Goal: Transaction & Acquisition: Purchase product/service

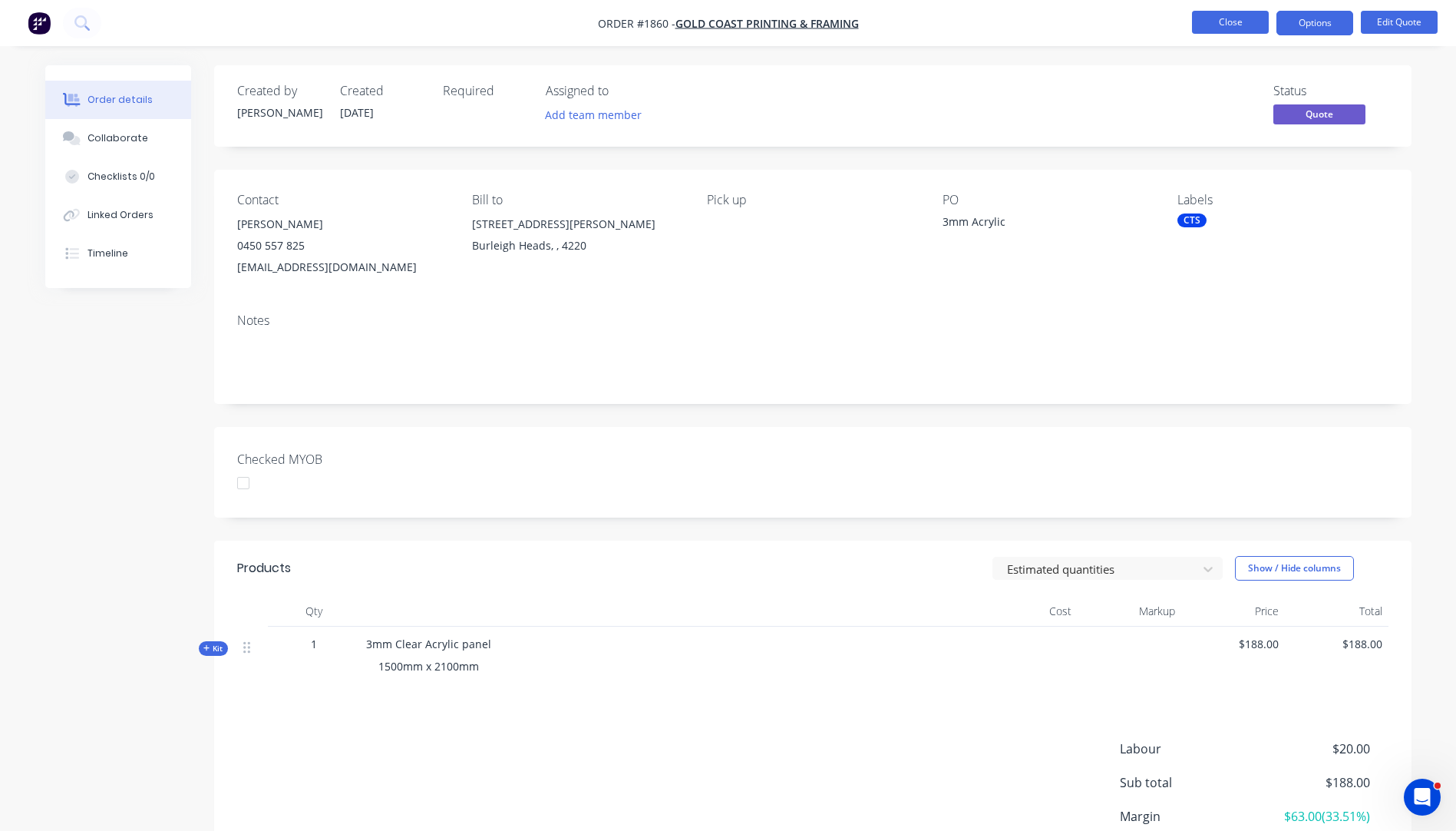
click at [1260, 30] on button "Close" at bounding box center [1229, 22] width 76 height 23
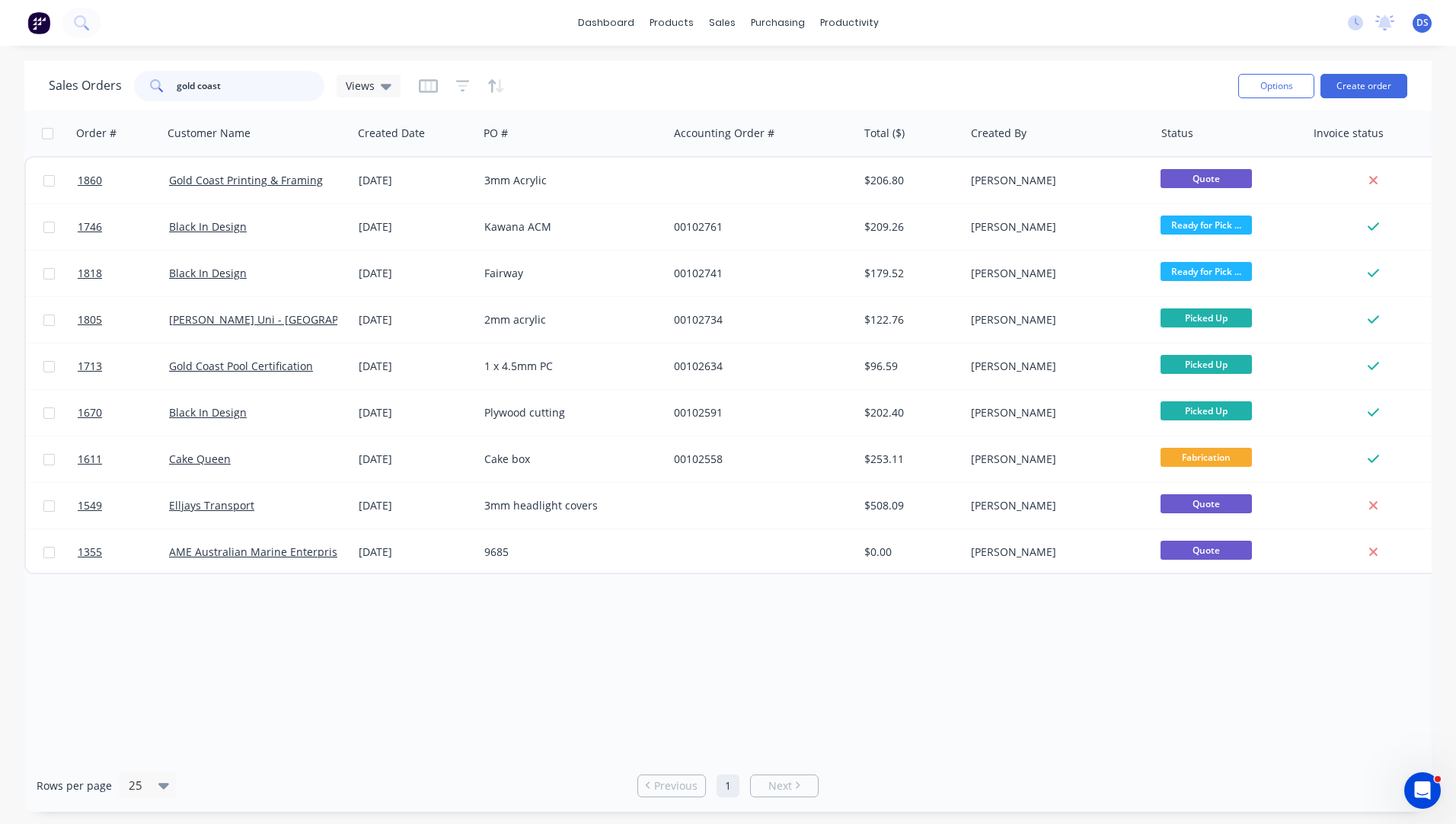
drag, startPoint x: 260, startPoint y: 84, endPoint x: 116, endPoint y: 85, distance: 144.0
click at [116, 85] on div "Sales Orders gold coast Views" at bounding box center [224, 86] width 352 height 31
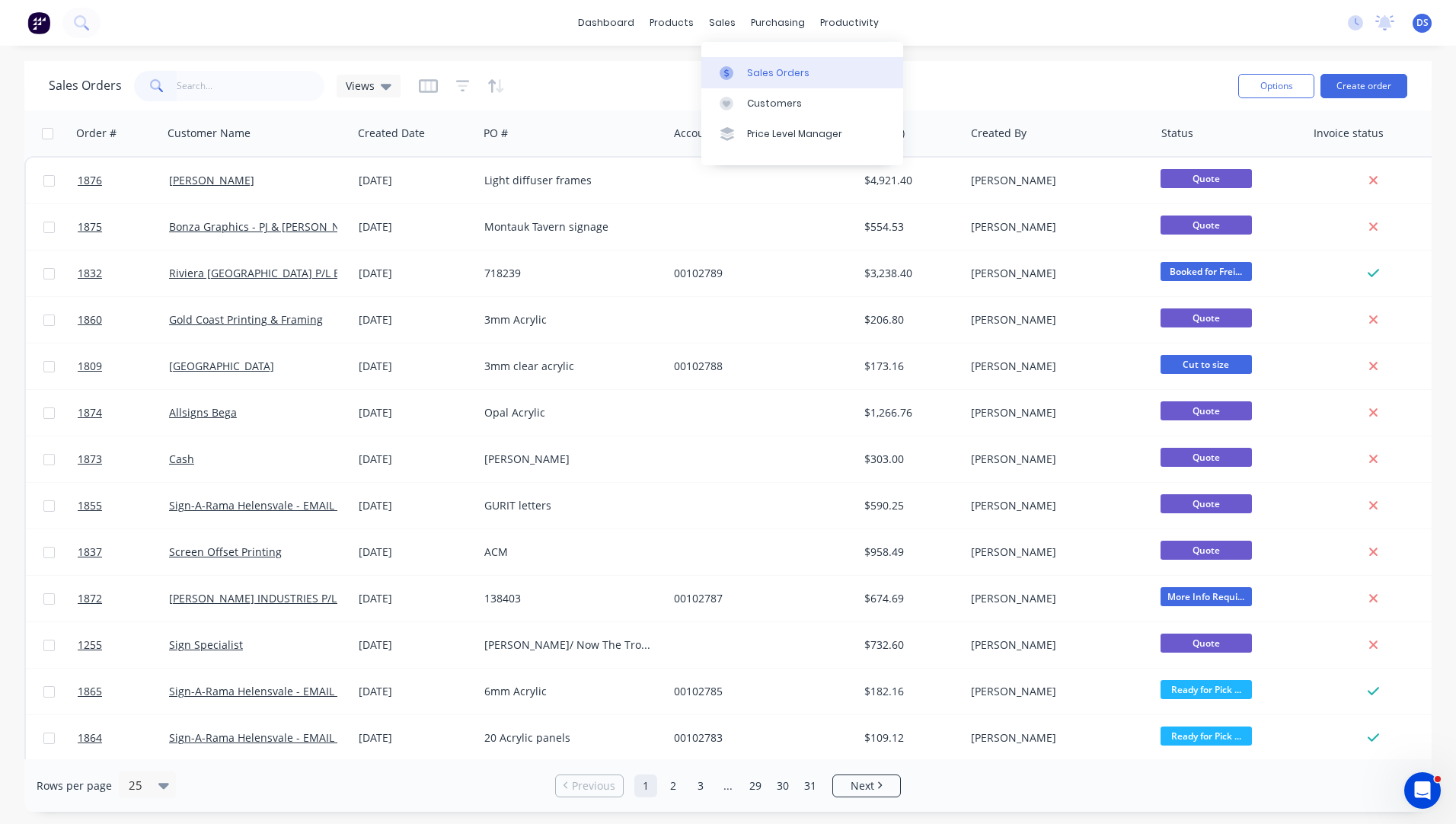
click at [756, 79] on div "Sales Orders" at bounding box center [778, 73] width 62 height 14
click at [1366, 96] on button "Create order" at bounding box center [1364, 86] width 87 height 25
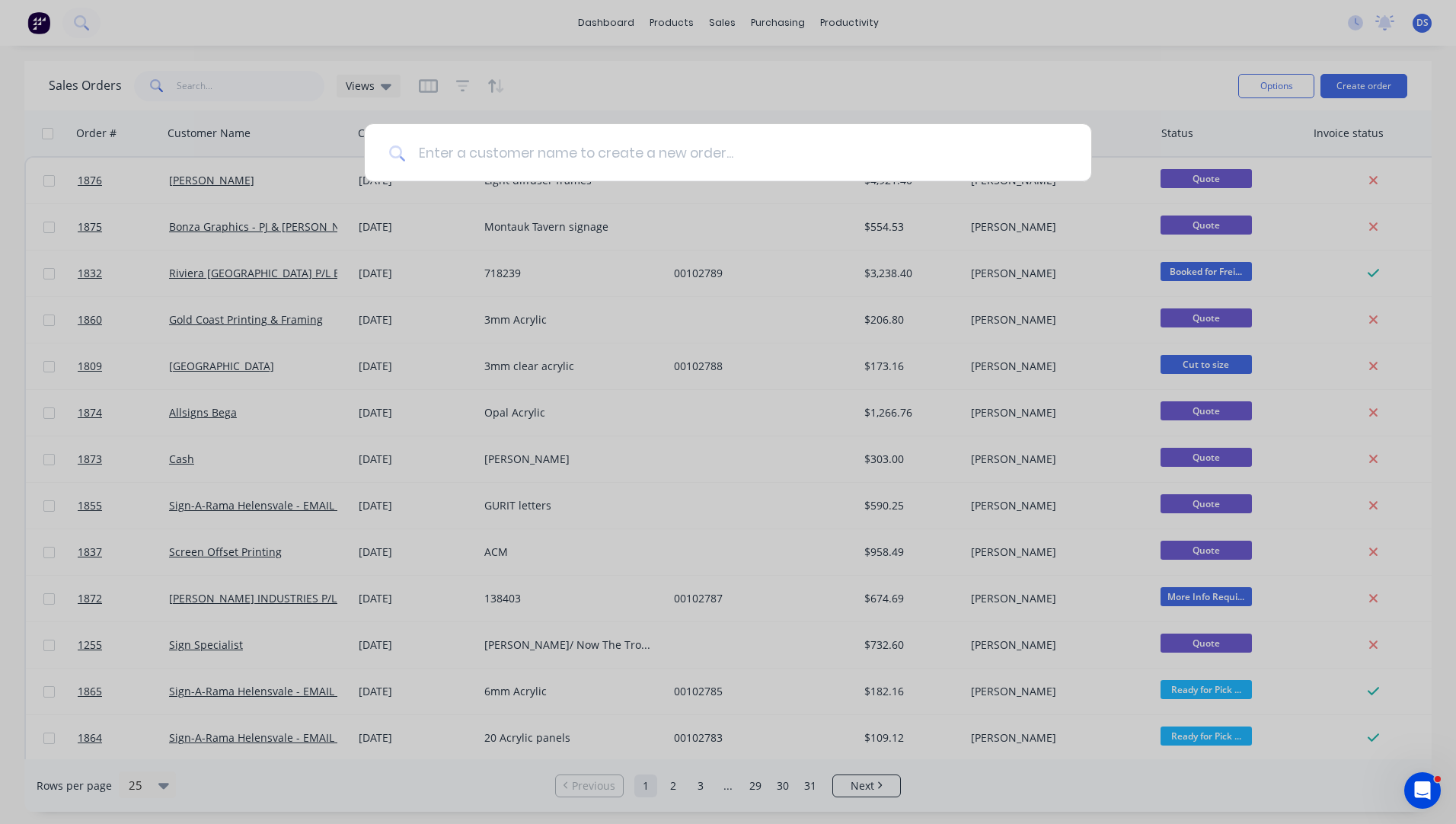
click at [505, 165] on input at bounding box center [737, 152] width 661 height 57
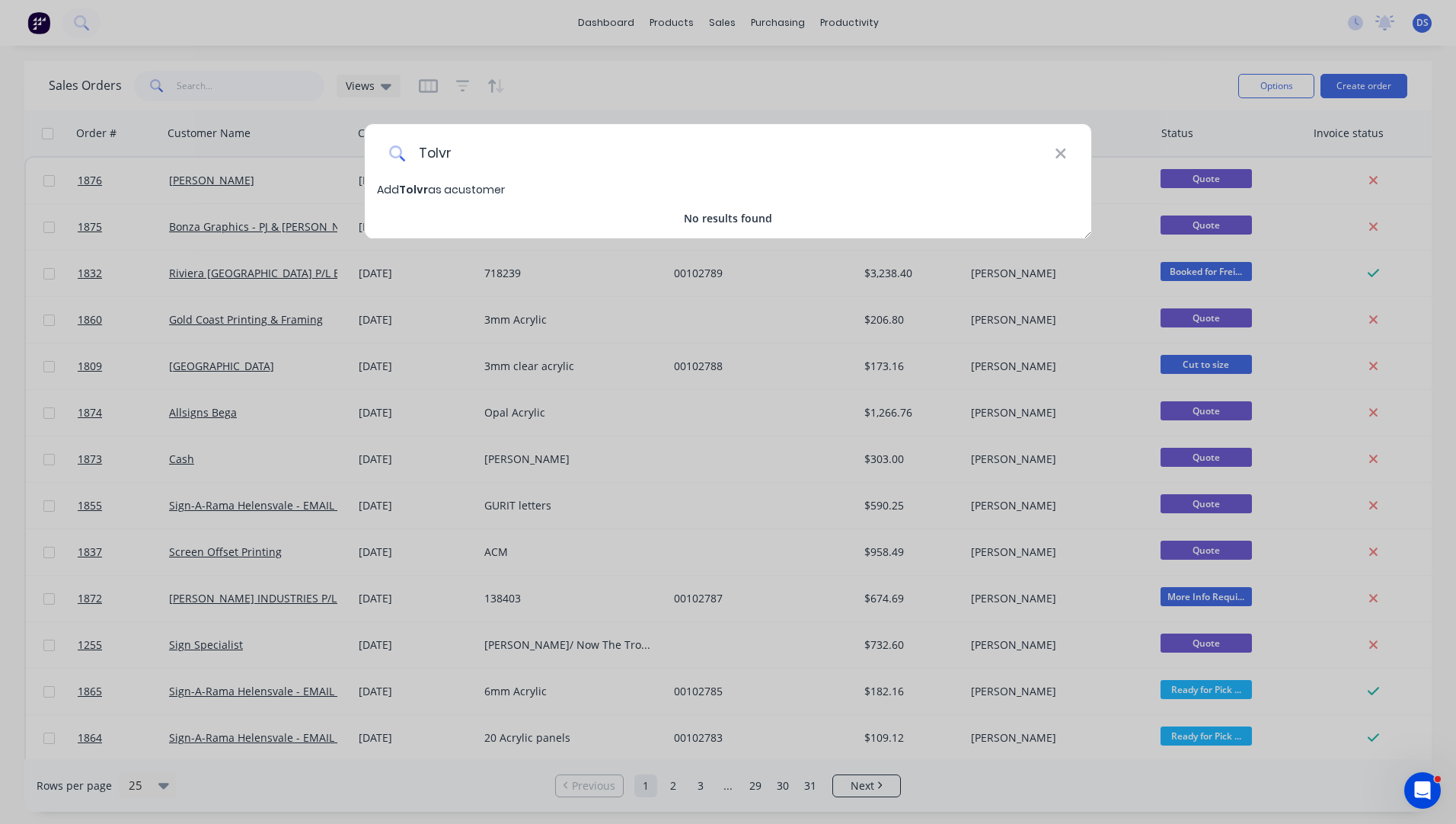
type input "Tolvr"
click at [418, 192] on span "Tolvr" at bounding box center [414, 190] width 29 height 15
select select "AU"
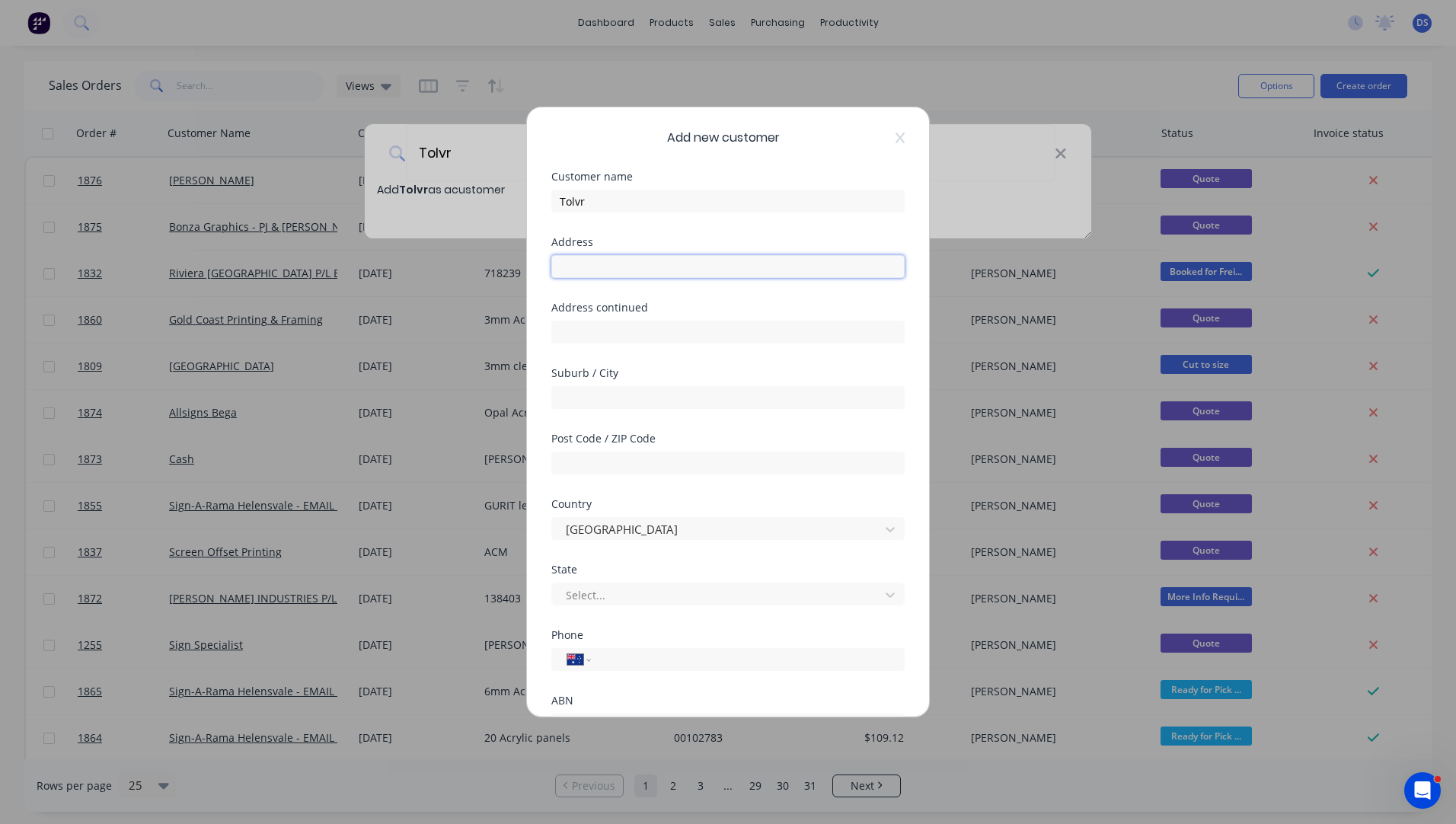
paste input "850 Cockburn Road, Henderson, WA 6166"
type input "850 Cockburn Road, Henderson, WA 6166"
click at [623, 597] on div at bounding box center [718, 595] width 307 height 19
type input "6166"
drag, startPoint x: 608, startPoint y: 592, endPoint x: 530, endPoint y: 592, distance: 78.0
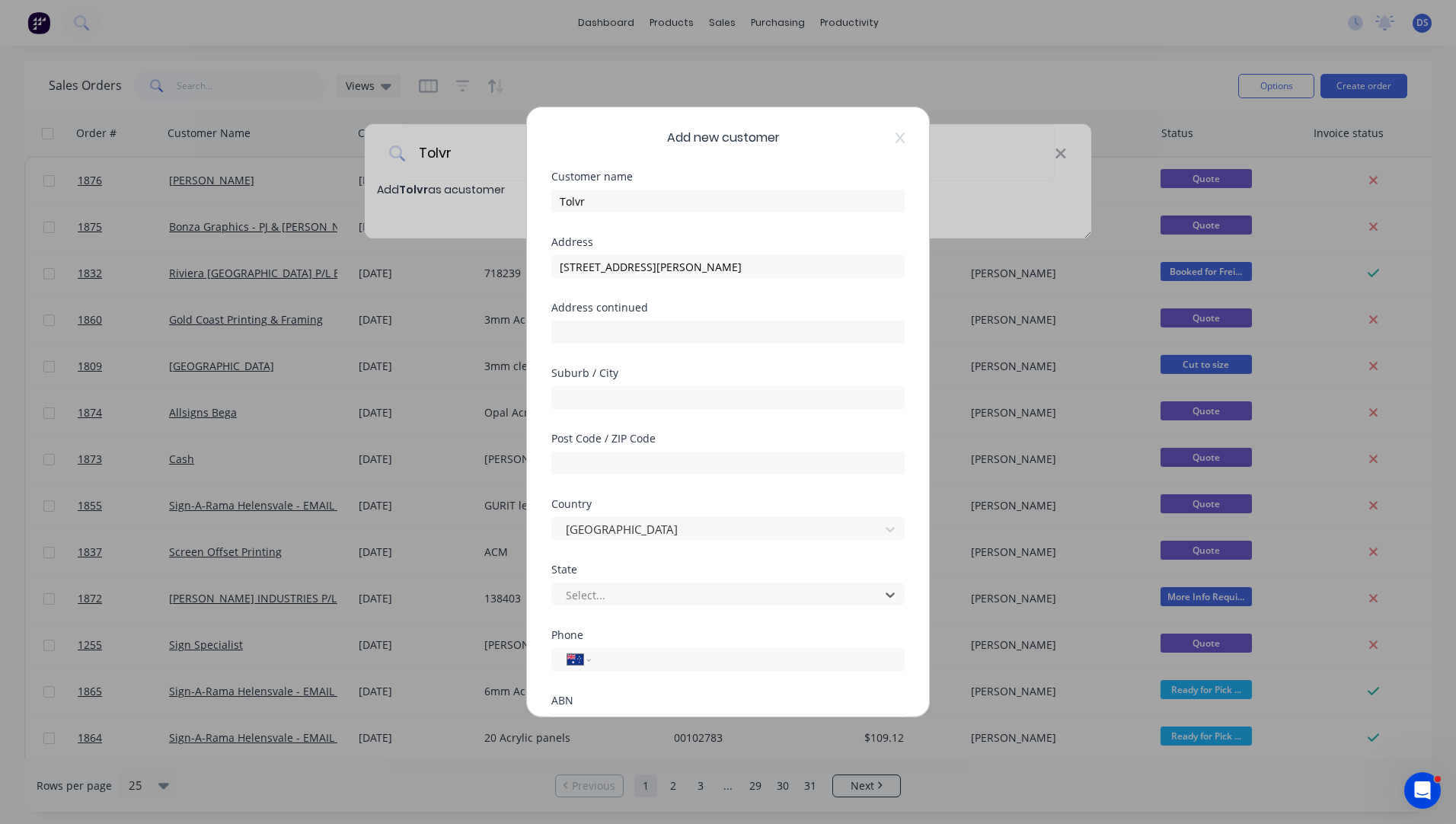
click at [530, 592] on div "Add new customer Customer name Tolvr Address 850 Cockburn Road, Henderson, WA 6…" at bounding box center [728, 412] width 402 height 609
click at [651, 458] on input "text" at bounding box center [728, 462] width 353 height 23
type input "6166"
click at [616, 601] on div at bounding box center [718, 595] width 307 height 19
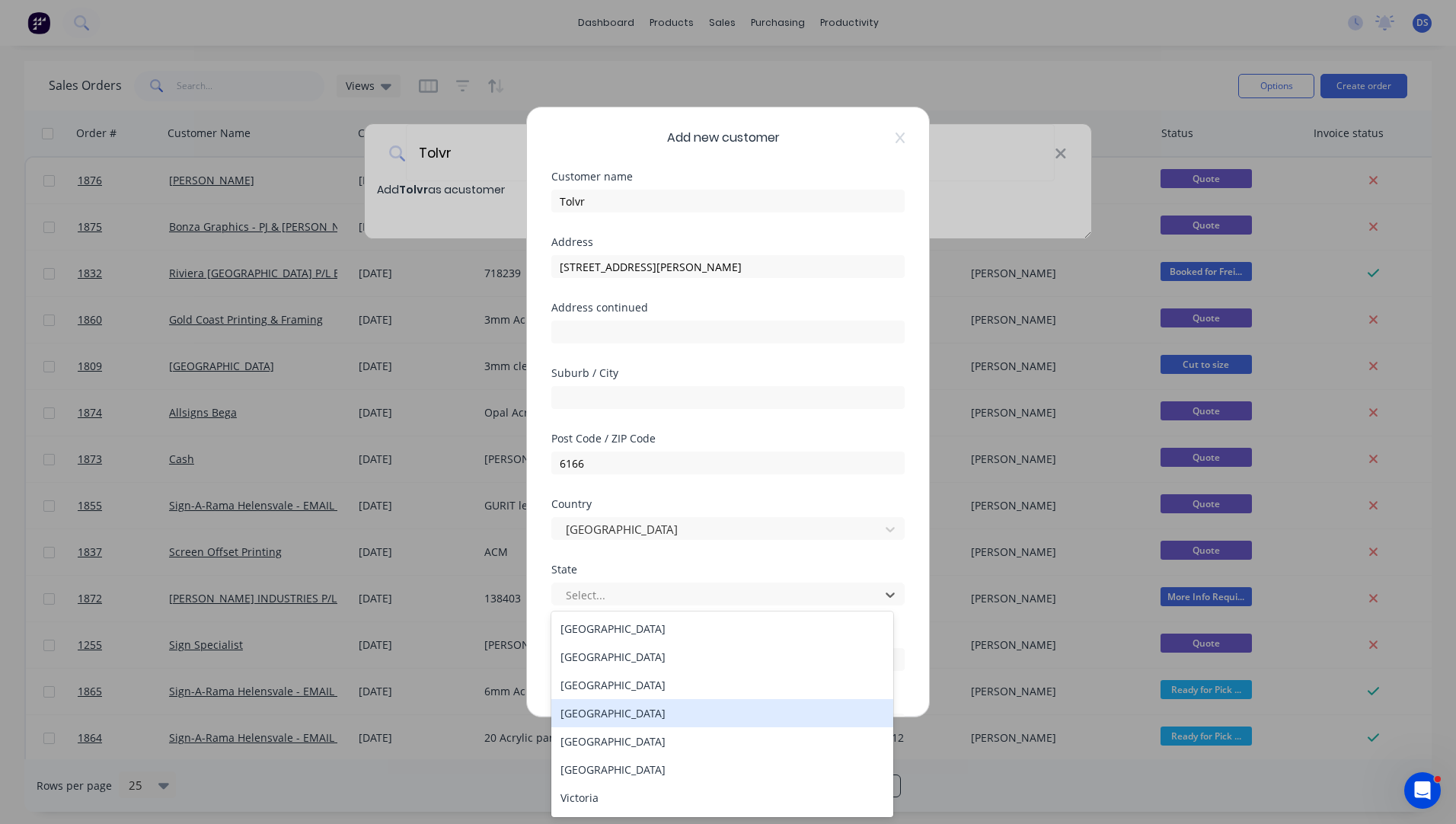
scroll to position [26, 0]
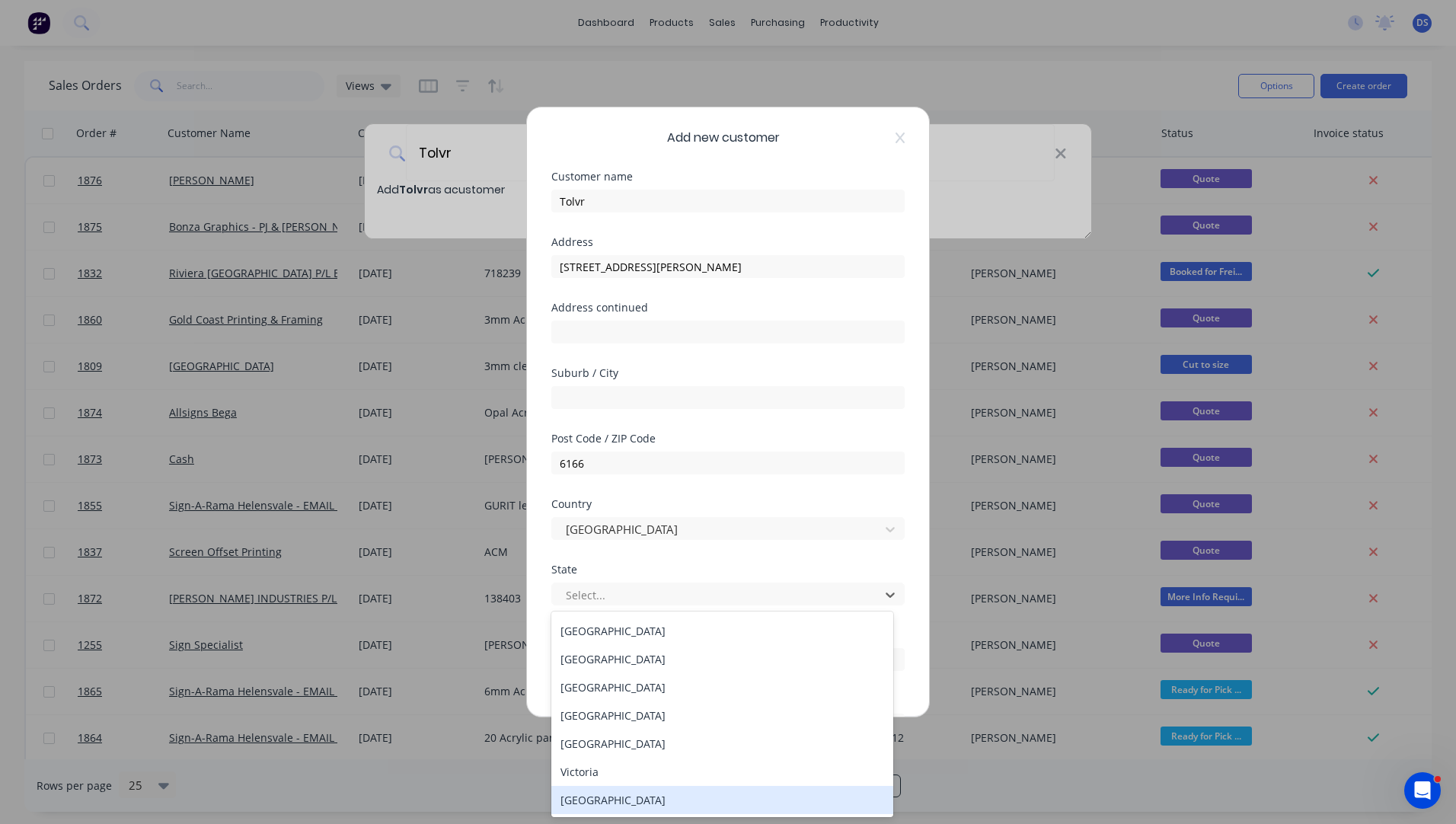
click at [604, 798] on div "[GEOGRAPHIC_DATA]" at bounding box center [723, 799] width 342 height 28
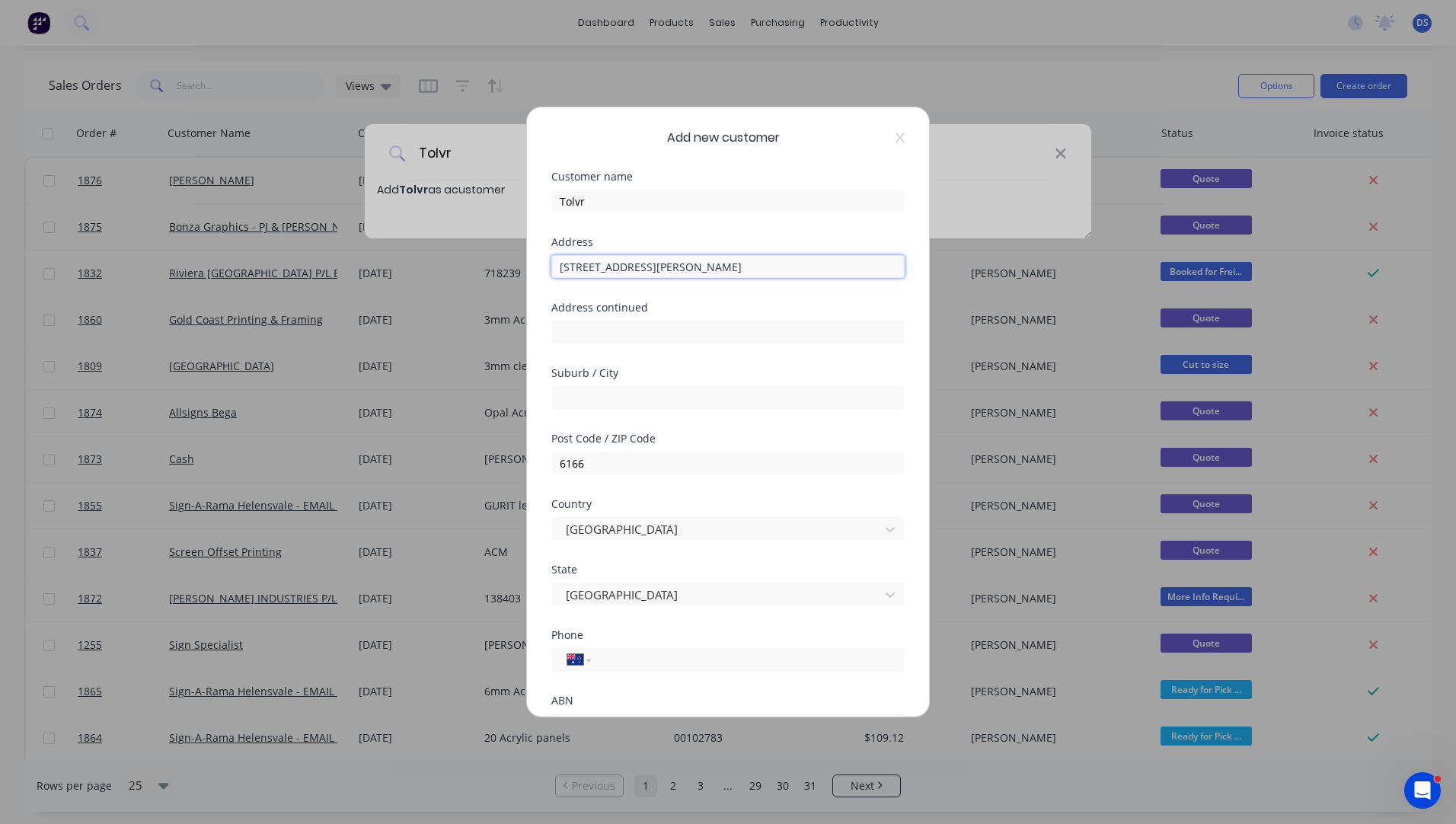
drag, startPoint x: 605, startPoint y: 397, endPoint x: 666, endPoint y: 271, distance: 140.0
click at [666, 271] on input "850 Cockburn Road, Henderson, WA 6166" at bounding box center [728, 266] width 353 height 23
type input "850 Cockburn Road, WA 6166"
paste input "Henderson,"
type input "Henderson,"
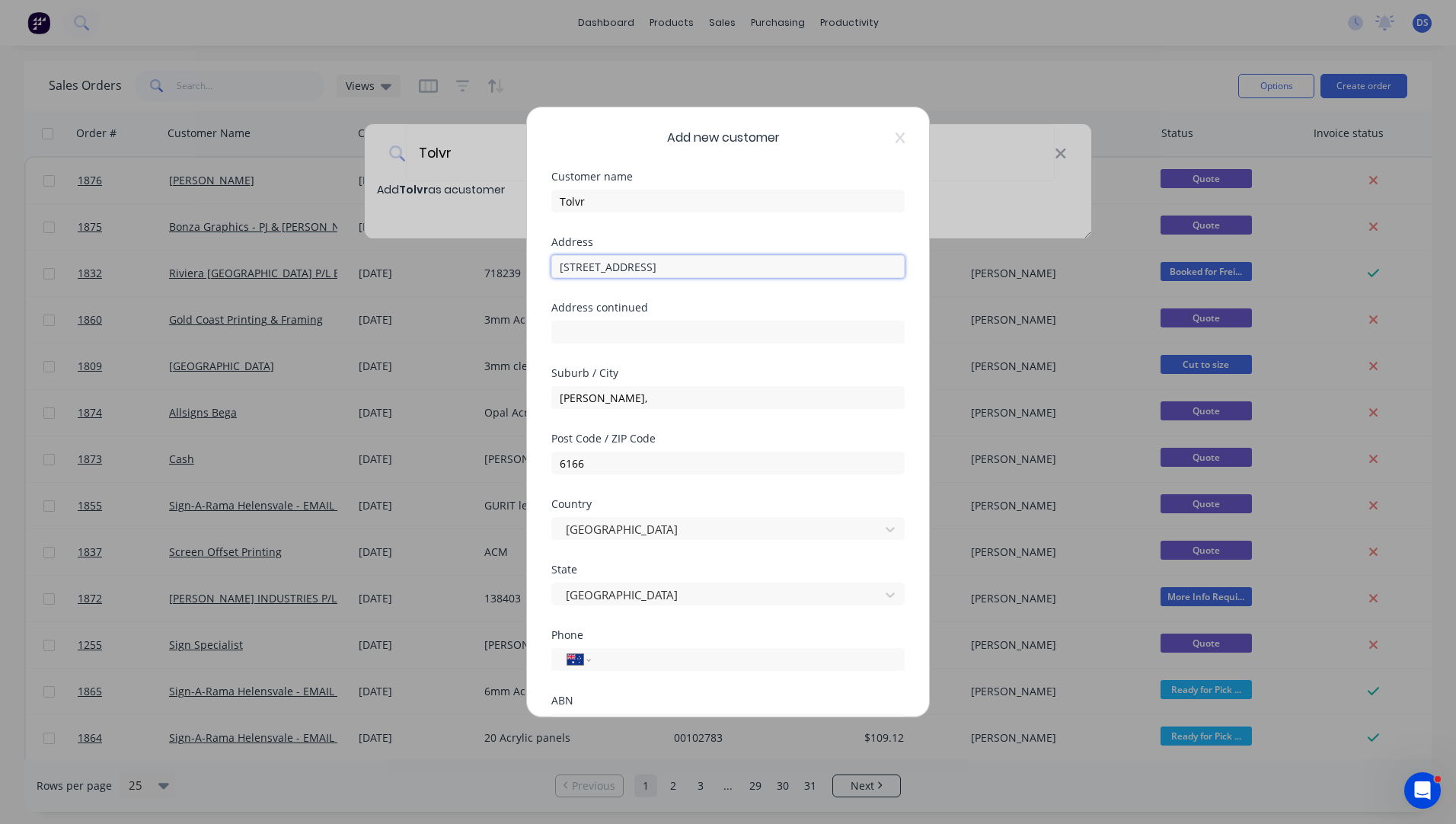
drag, startPoint x: 719, startPoint y: 266, endPoint x: 658, endPoint y: 269, distance: 61.1
click at [658, 269] on input "850 Cockburn Road, WA 6166" at bounding box center [728, 266] width 353 height 23
type input "[STREET_ADDRESS]"
click at [736, 172] on div "Customer name" at bounding box center [728, 176] width 353 height 11
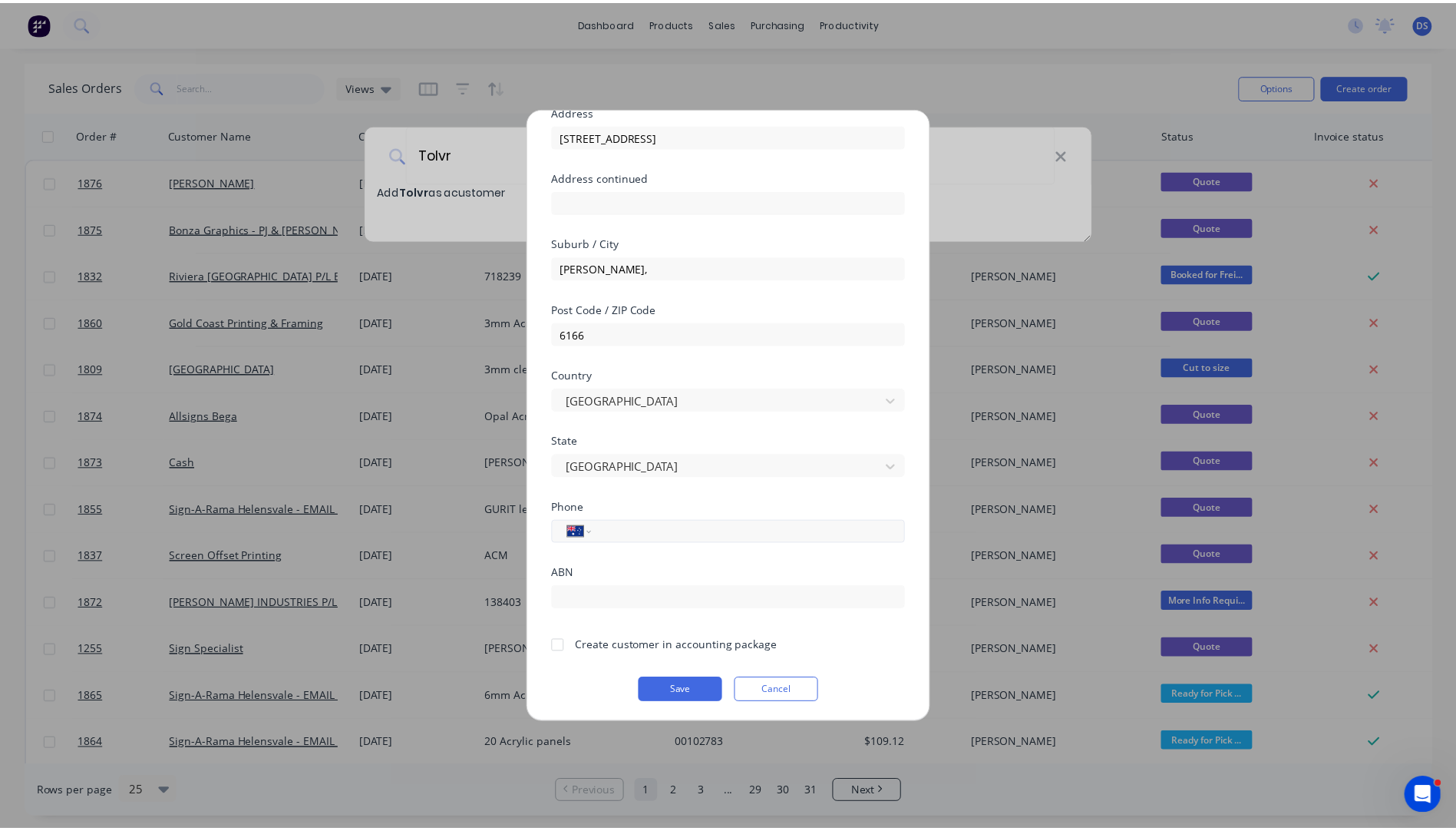
scroll to position [135, 0]
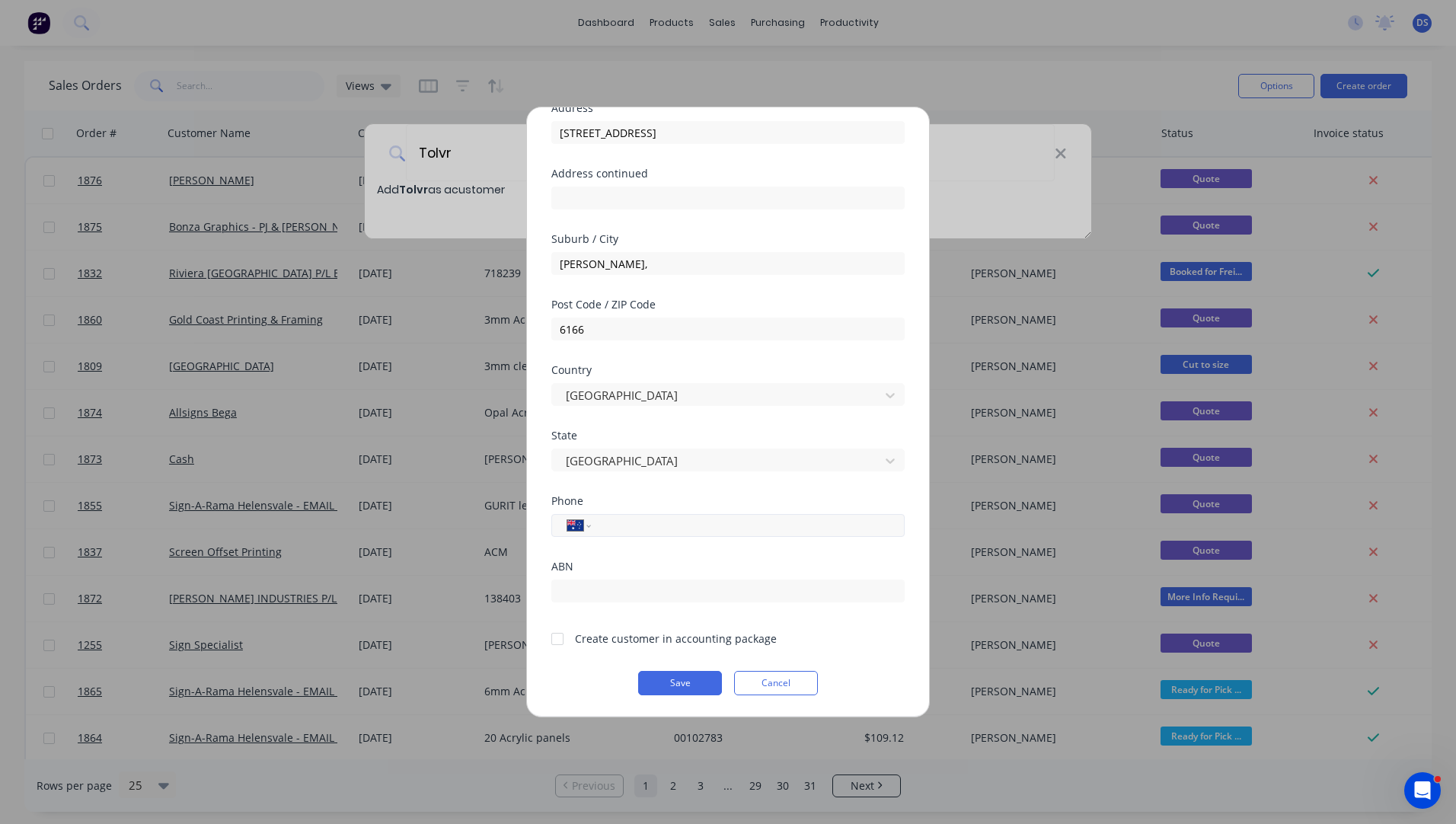
paste input "0408 954 248"
type input "0408 954 248"
click at [558, 638] on div at bounding box center [558, 639] width 31 height 31
click at [676, 681] on button "Save" at bounding box center [680, 683] width 83 height 25
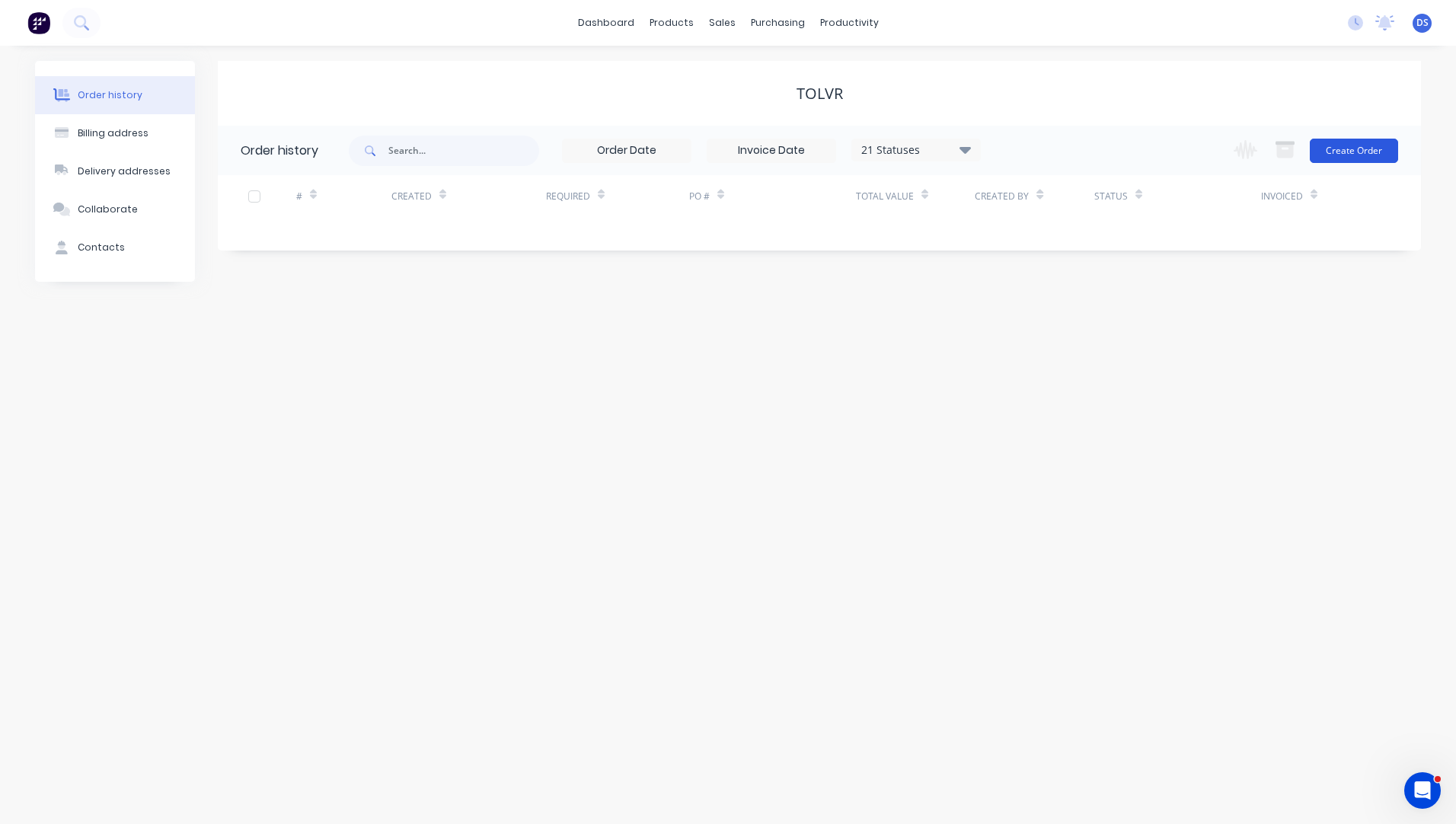
click at [1365, 155] on button "Create Order" at bounding box center [1355, 151] width 89 height 25
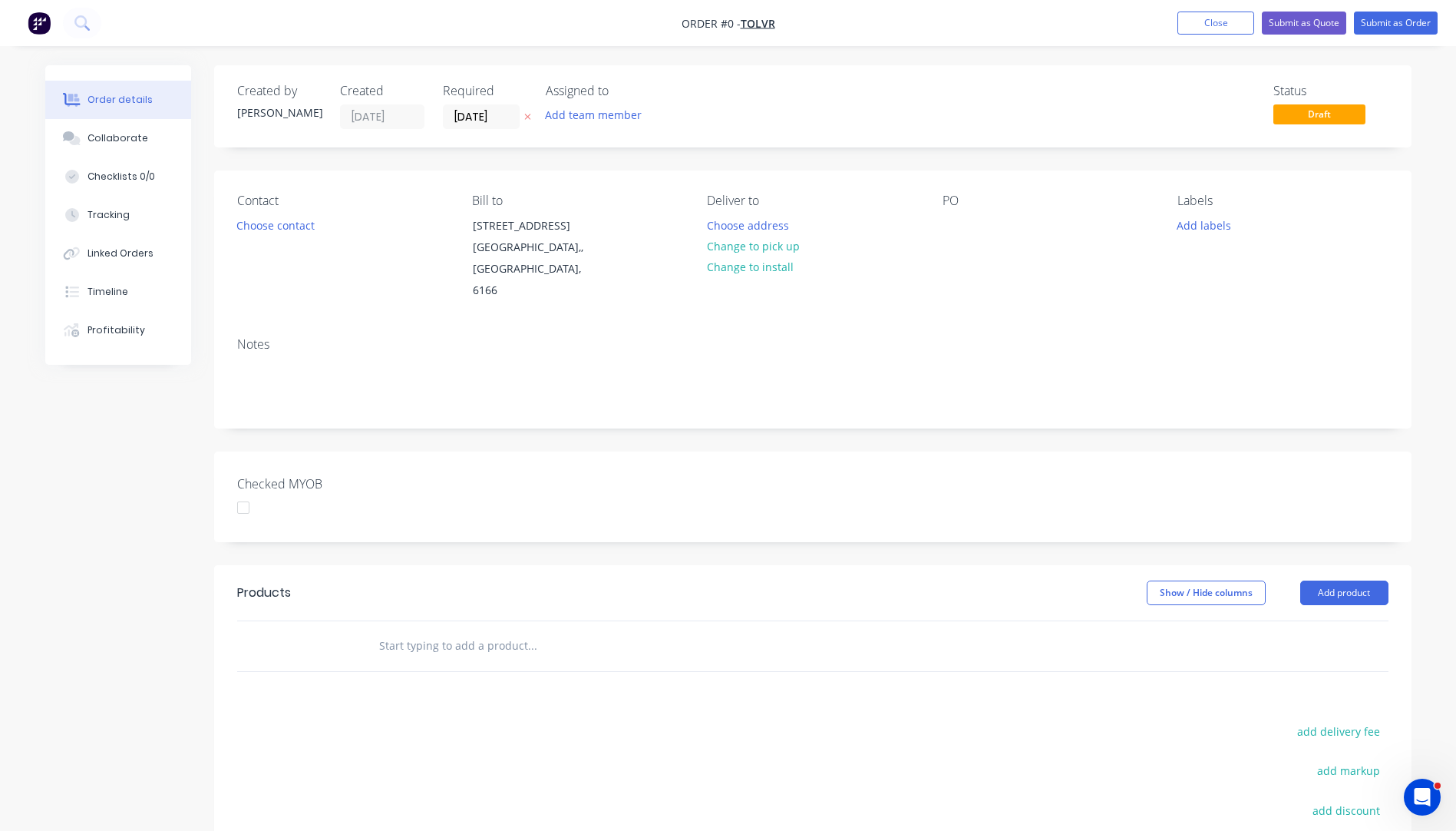
click at [525, 118] on icon "button" at bounding box center [528, 117] width 7 height 9
click at [281, 224] on button "Choose contact" at bounding box center [275, 225] width 94 height 21
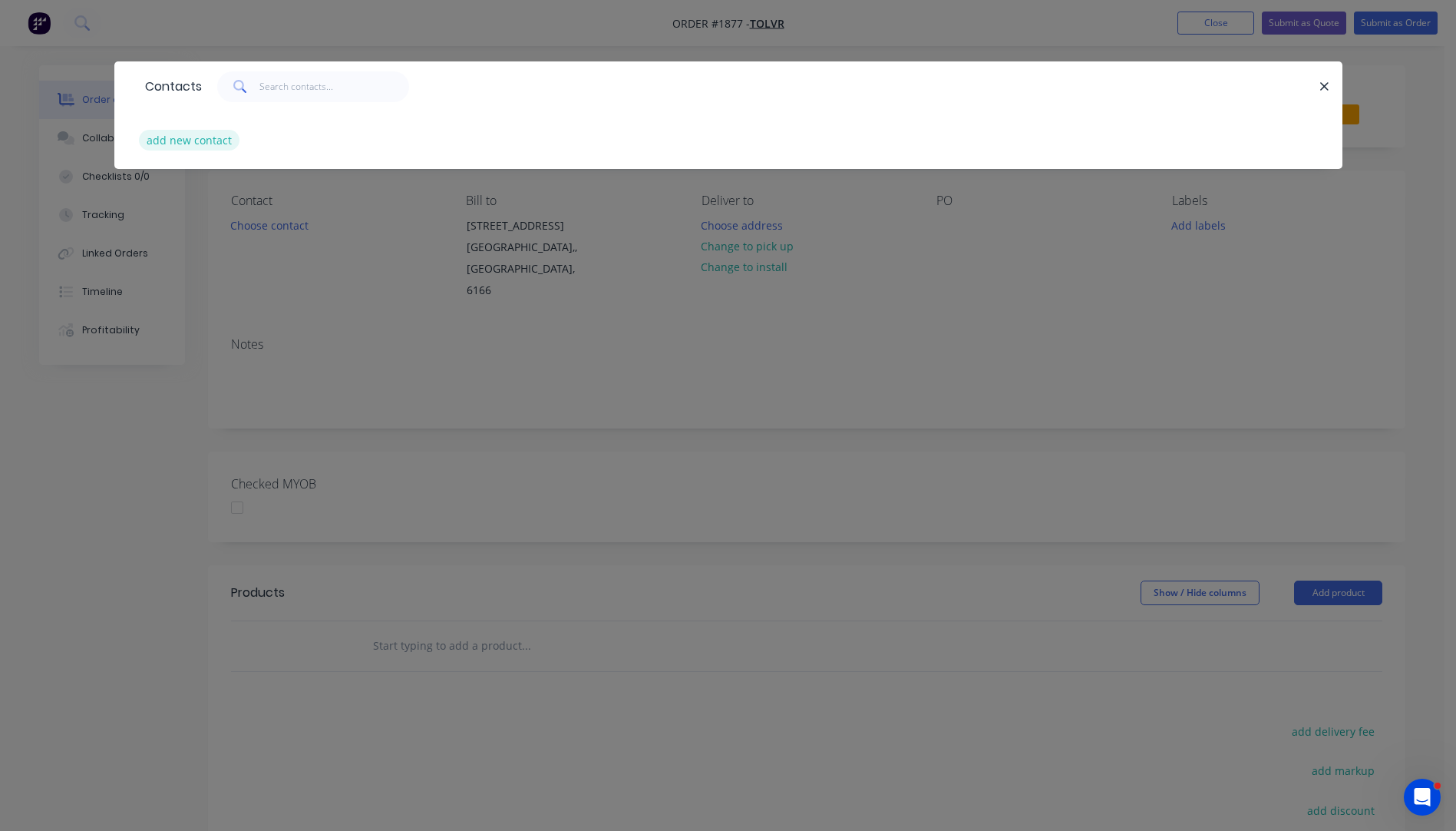
click at [180, 142] on button "add new contact" at bounding box center [190, 140] width 101 height 21
select select "AU"
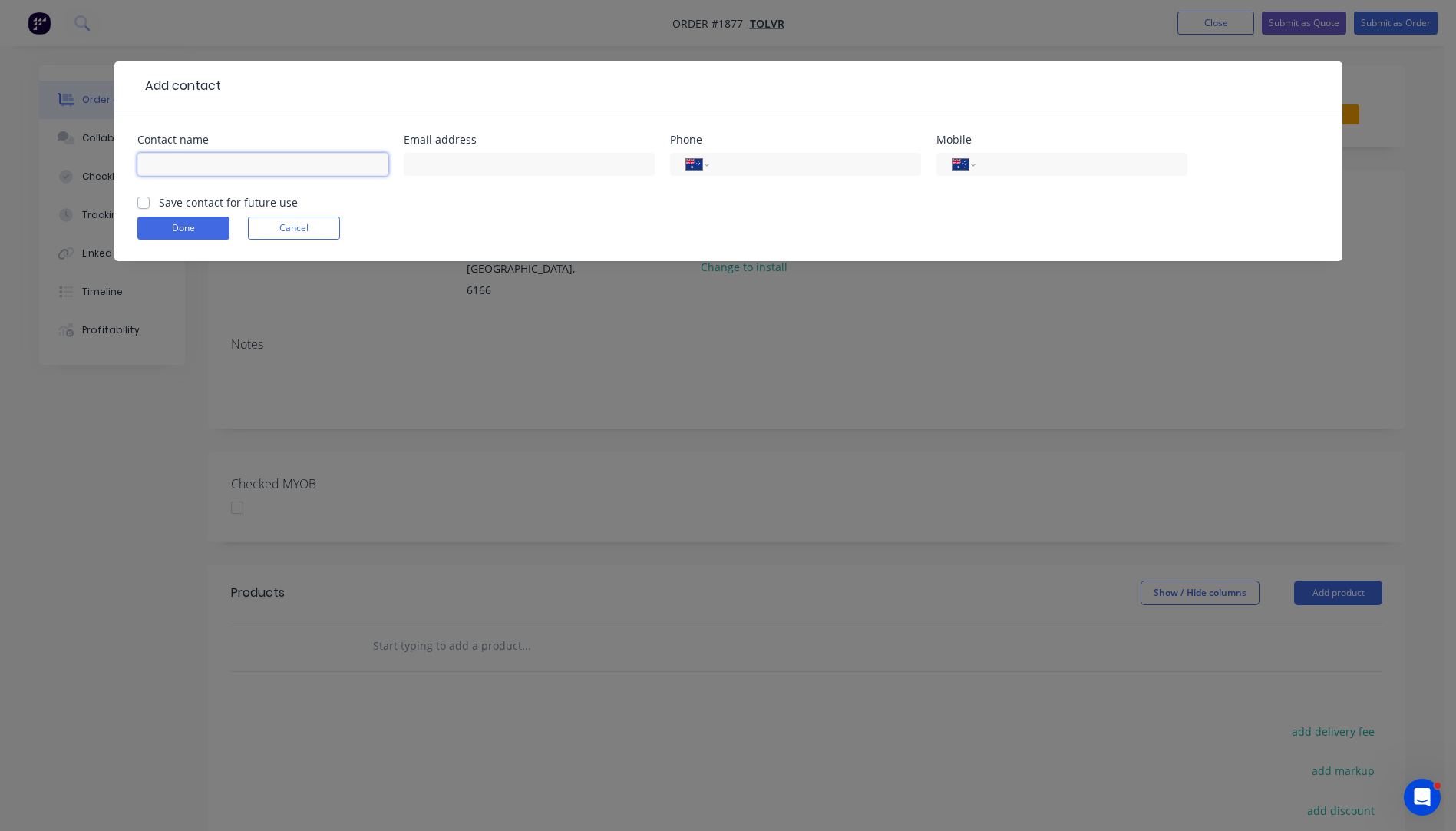
paste input "Anthony Walsh anthonyw@tolvr.com.au +61408954248"
drag, startPoint x: 381, startPoint y: 164, endPoint x: 307, endPoint y: 164, distance: 74.0
click at [307, 164] on input "Anthony Walsh anthonyw@tolvr.com.au +61408954248" at bounding box center [263, 164] width 251 height 23
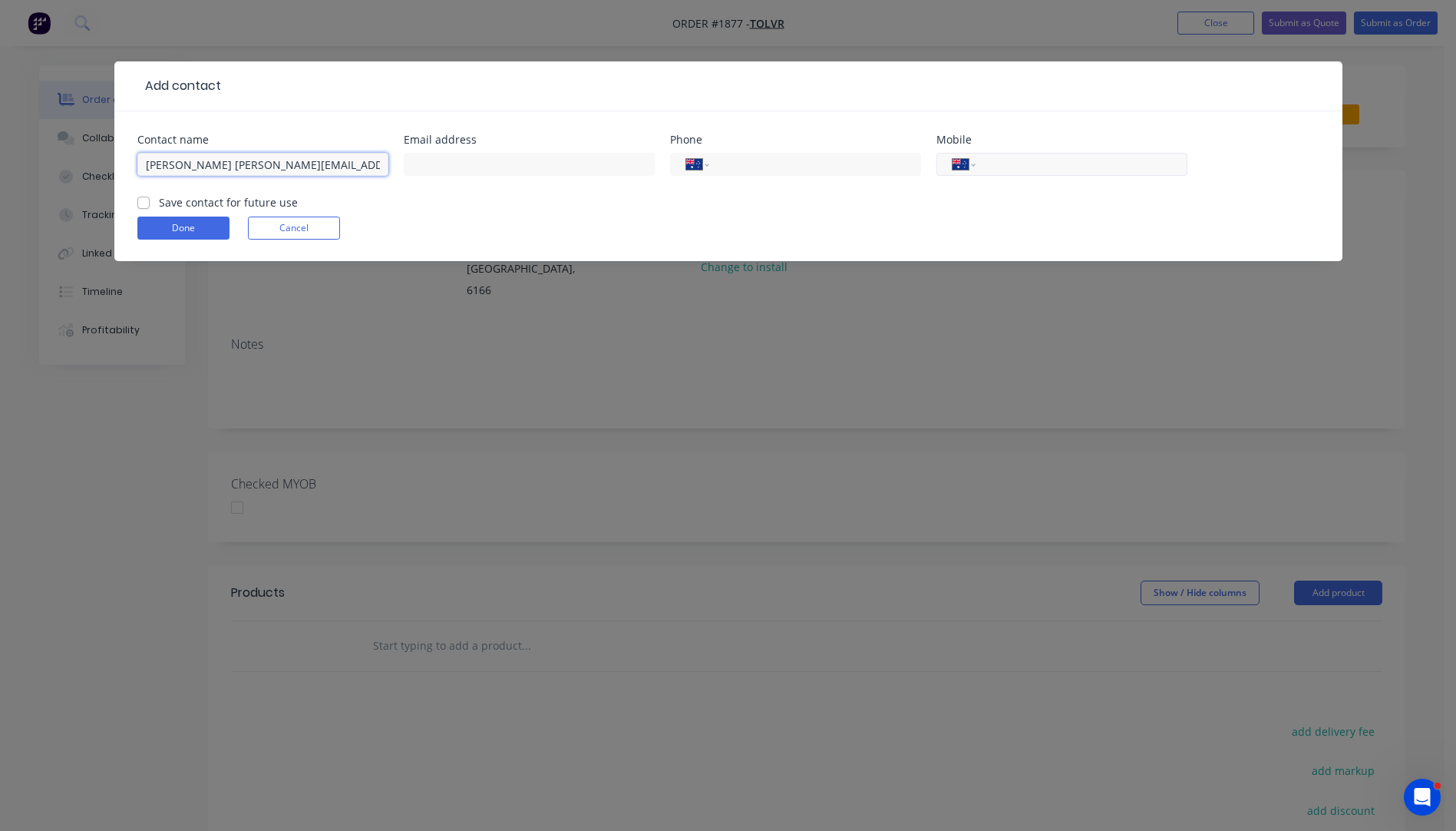
type input "Anthony Walsh anthonyw@tolvr.com.au"
paste input "0408 954 248"
type input "0408 954 248"
drag, startPoint x: 347, startPoint y: 165, endPoint x: 222, endPoint y: 167, distance: 125.0
click at [222, 167] on input "Anthony Walsh anthonyw@tolvr.com.au" at bounding box center [263, 164] width 251 height 23
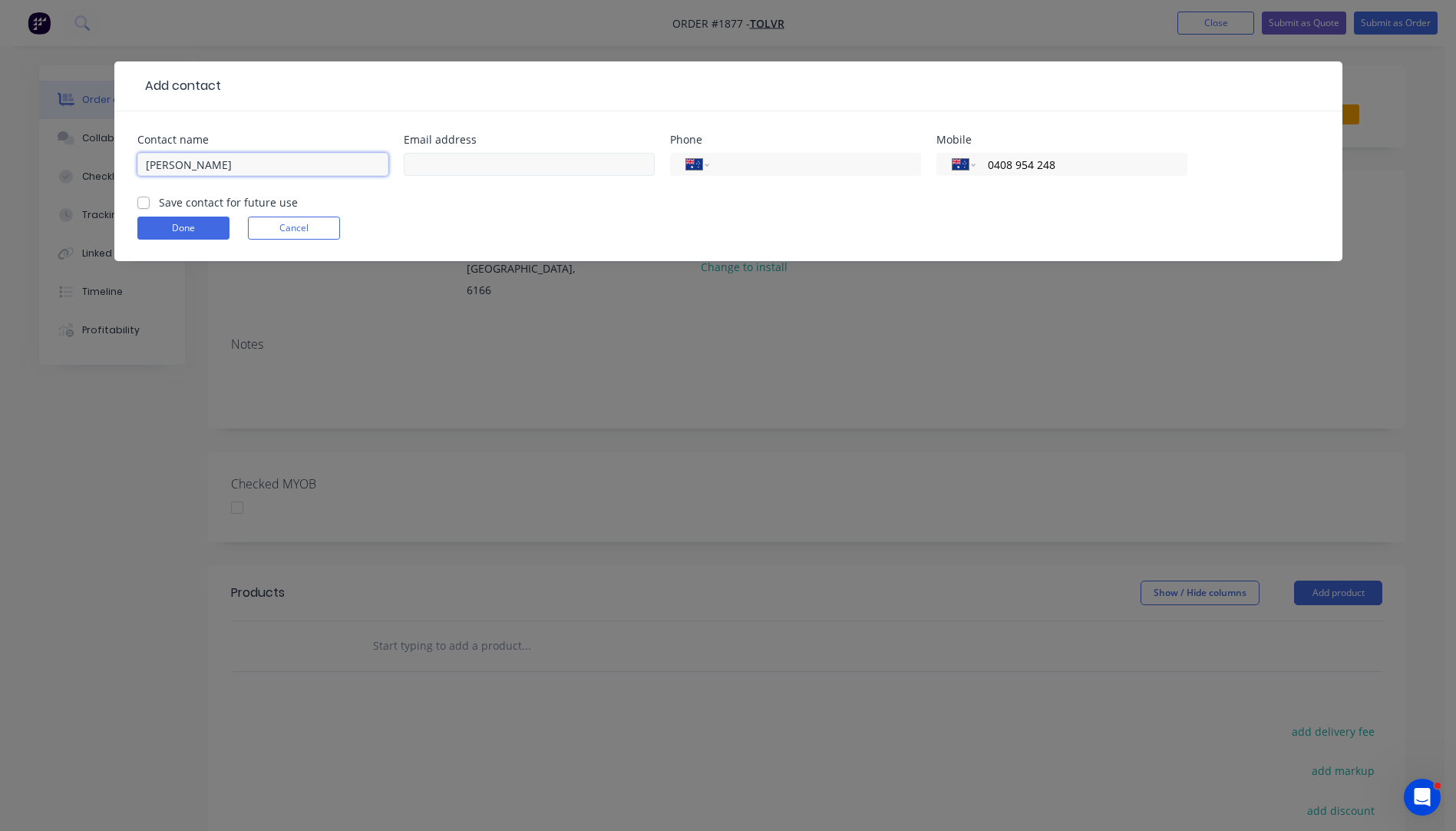
type input "[PERSON_NAME]"
paste input "[PERSON_NAME][EMAIL_ADDRESS][DOMAIN_NAME]"
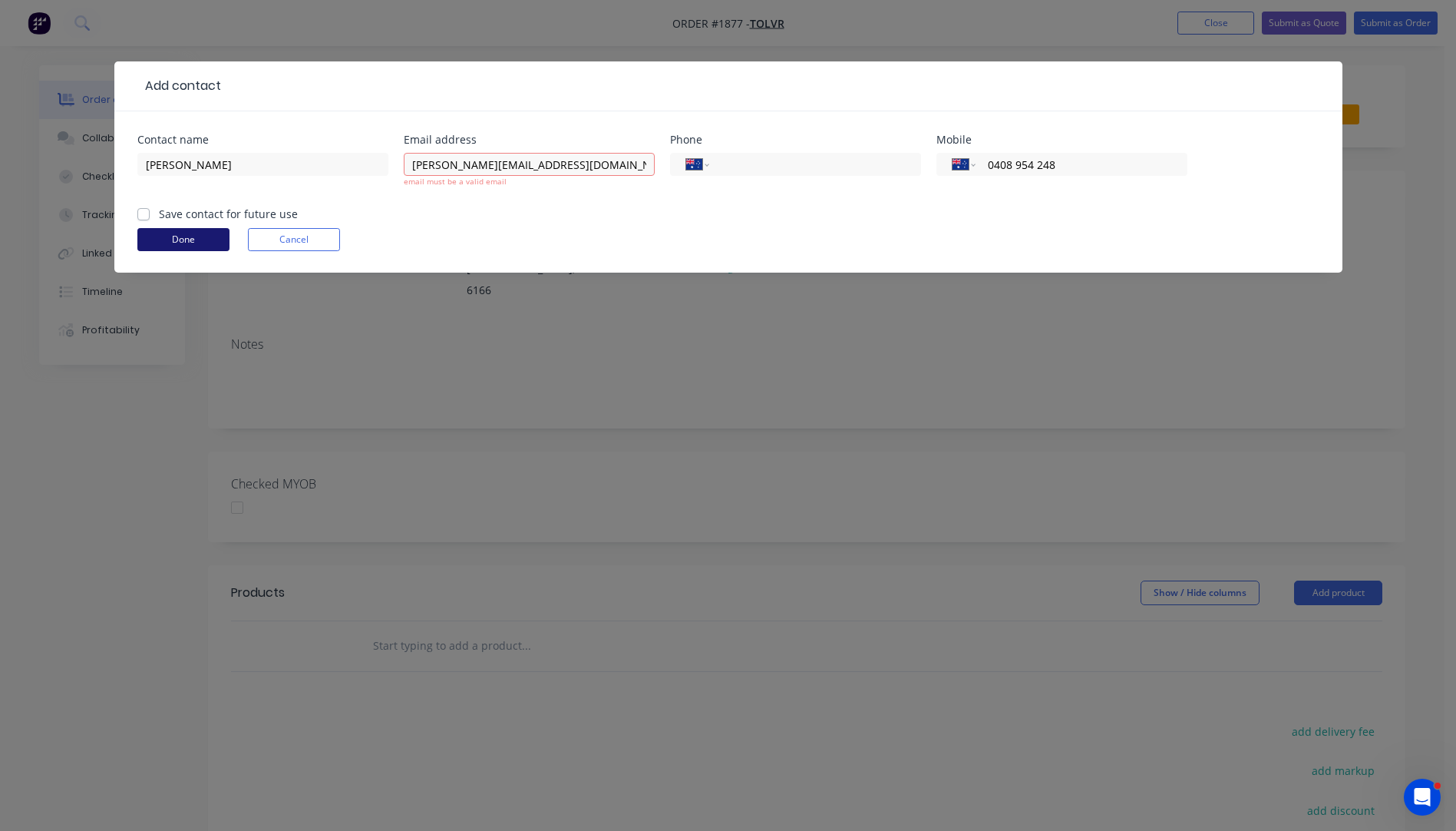
click at [188, 230] on button "Done" at bounding box center [183, 240] width 92 height 23
click at [553, 161] on input "[PERSON_NAME][EMAIL_ADDRESS][DOMAIN_NAME]" at bounding box center [529, 164] width 251 height 23
type input "[PERSON_NAME][EMAIL_ADDRESS][DOMAIN_NAME]"
click at [194, 243] on form "Contact name Anthony Walsh Email address anthonyw@tolvr.com.au email must be a …" at bounding box center [728, 203] width 1182 height 138
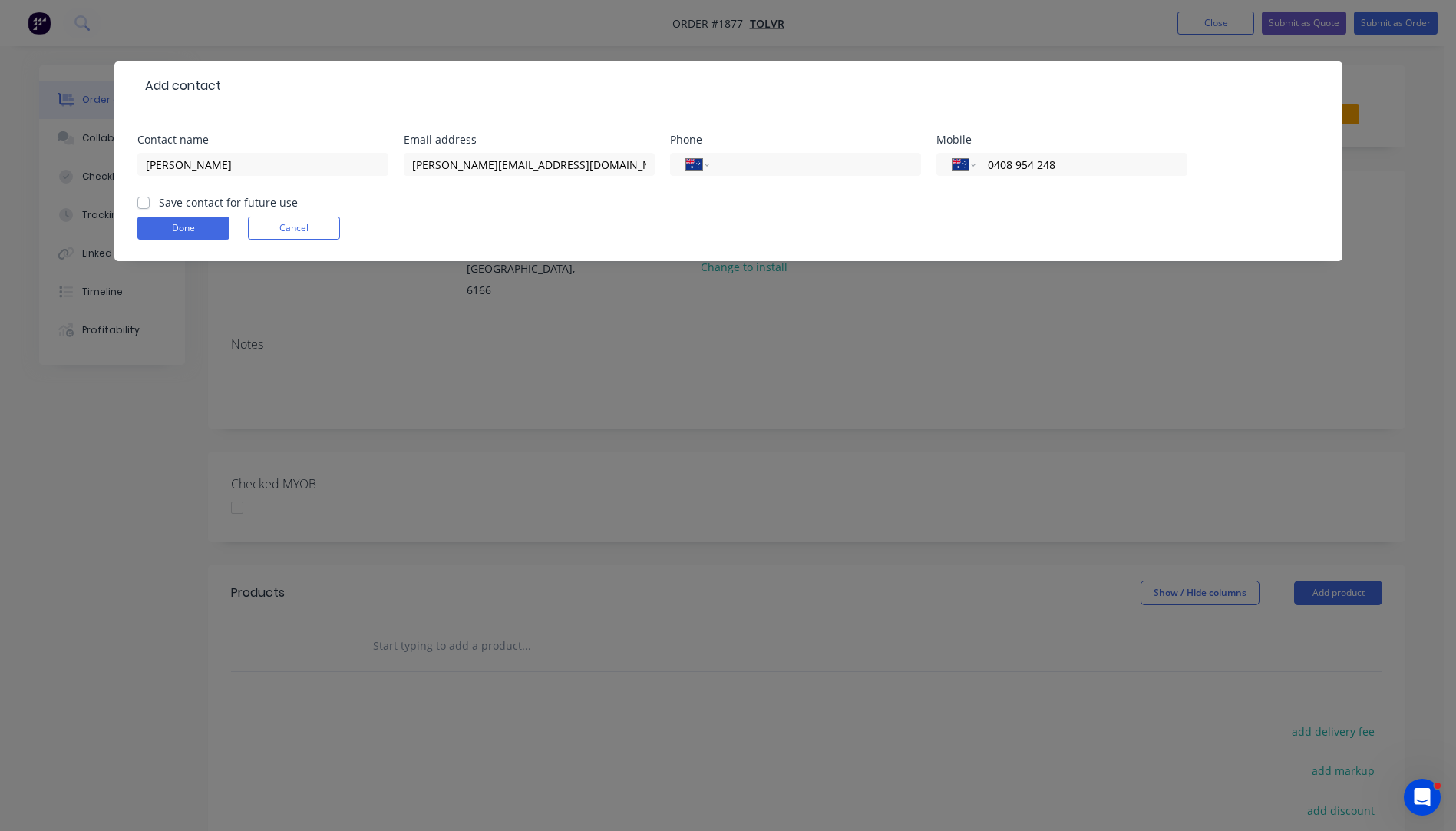
click at [194, 243] on form "Contact name Anthony Walsh Email address anthonyw@tolvr.com.au Phone Internatio…" at bounding box center [728, 198] width 1182 height 127
click at [193, 236] on button "Done" at bounding box center [183, 227] width 92 height 23
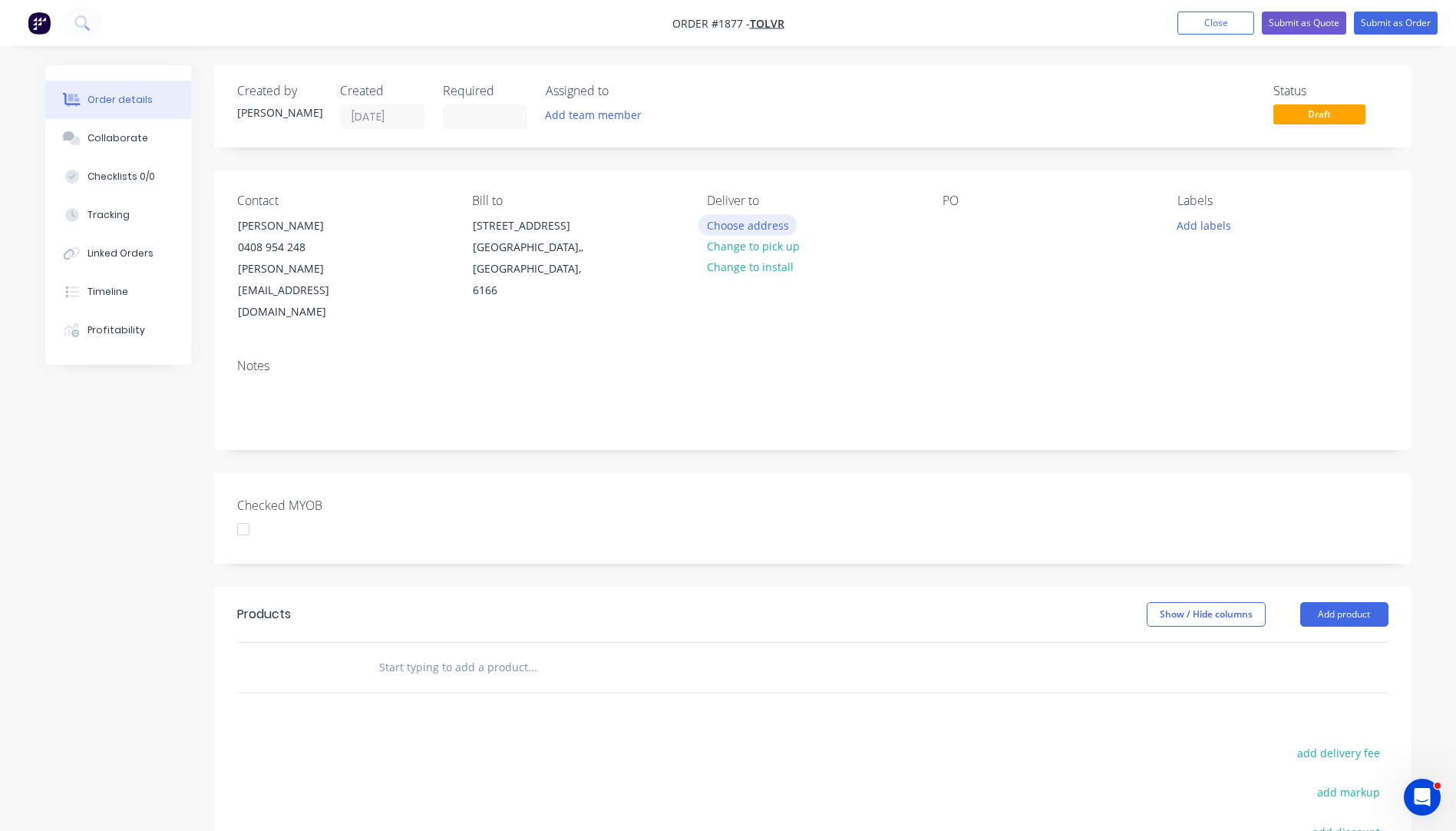
click at [746, 229] on button "Choose address" at bounding box center [747, 225] width 98 height 21
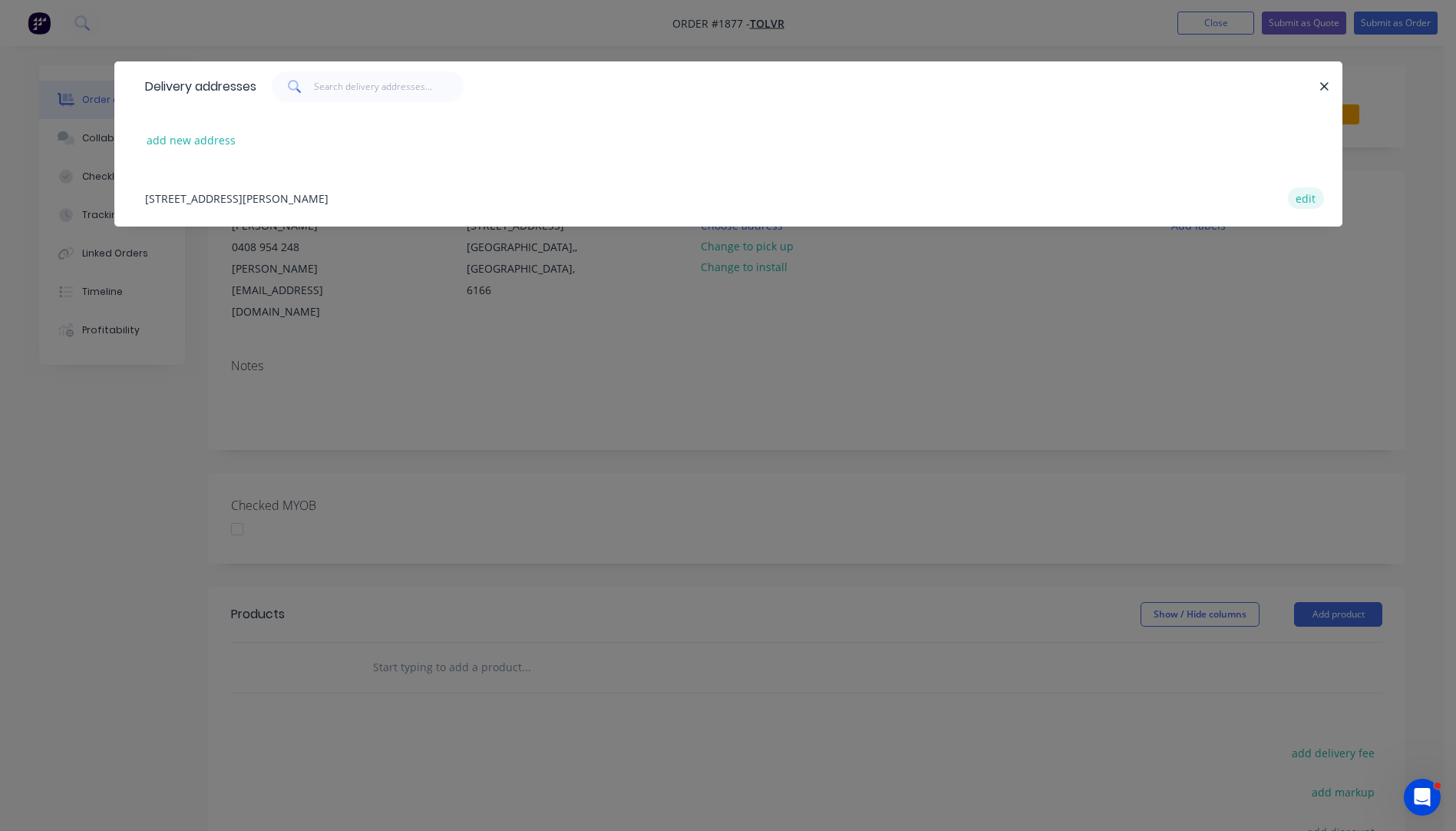
click at [1306, 199] on button "edit" at bounding box center [1306, 197] width 36 height 21
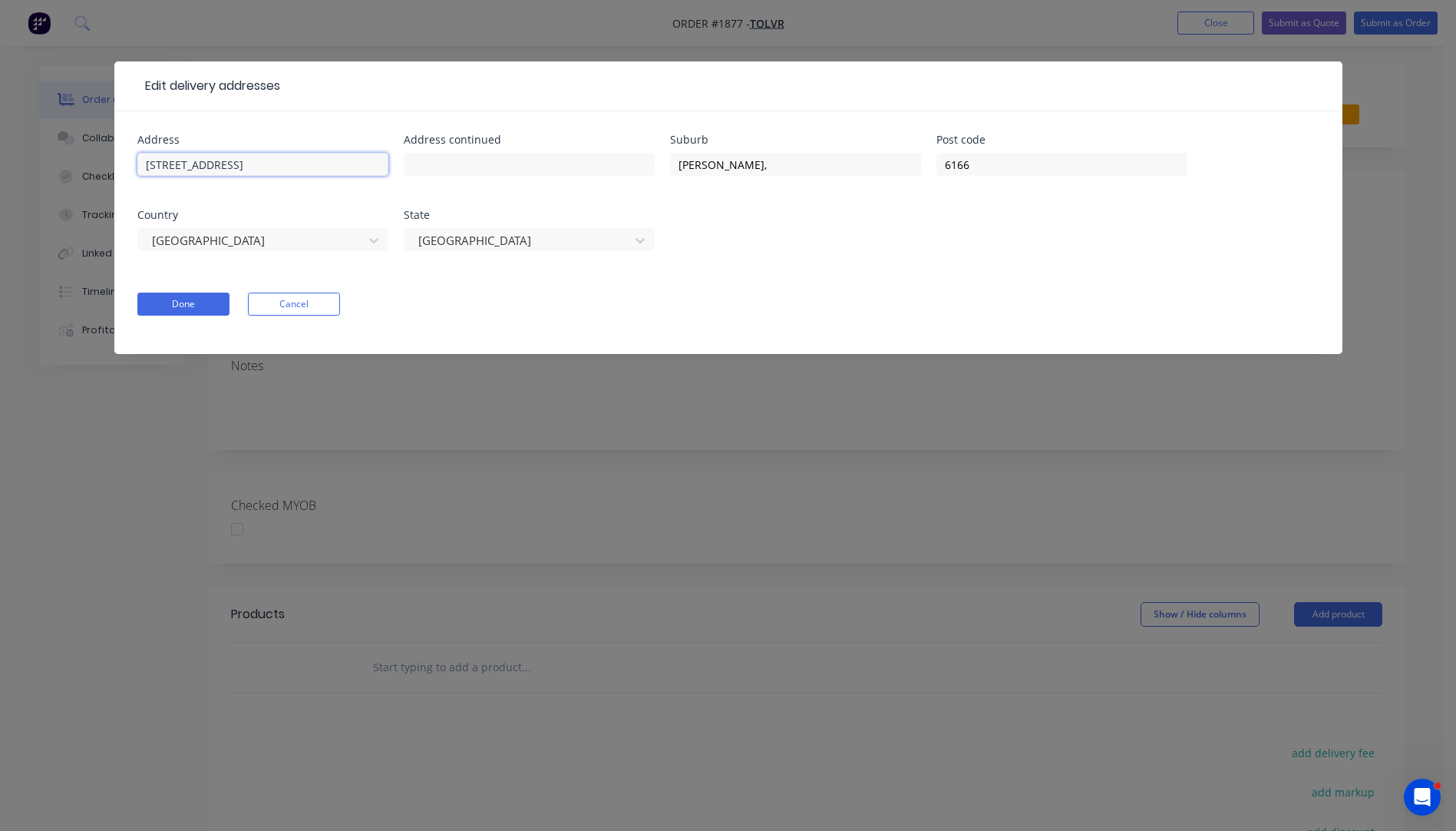
drag, startPoint x: 247, startPoint y: 167, endPoint x: 142, endPoint y: 164, distance: 105.0
click at [142, 164] on input "[STREET_ADDRESS]" at bounding box center [263, 164] width 251 height 23
paste input "[STREET_ADDRESS]"
type input "[STREET_ADDRESS]"
click at [180, 158] on input "text" at bounding box center [263, 164] width 251 height 23
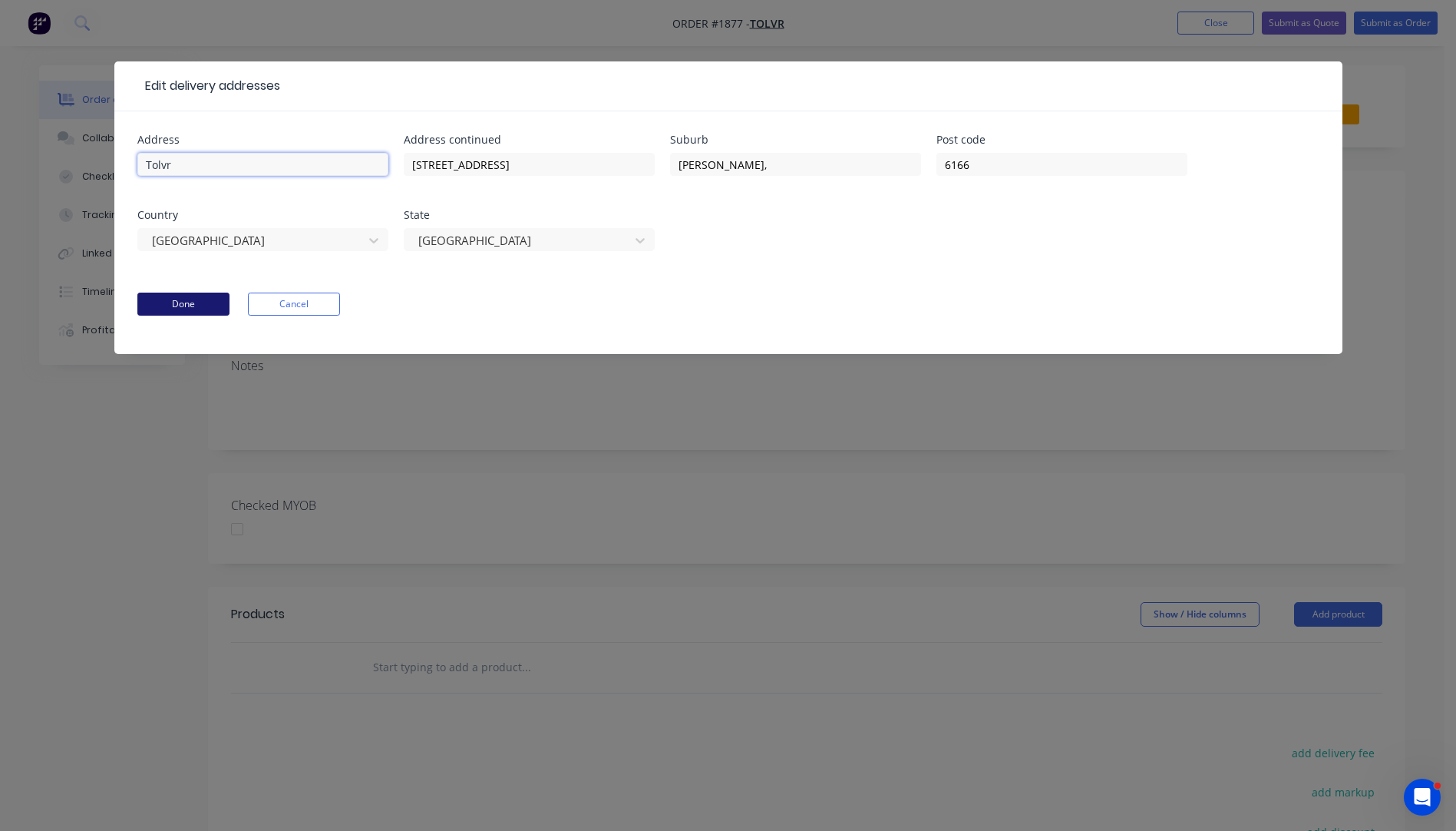
type input "Tolvr"
click at [209, 302] on button "Done" at bounding box center [183, 304] width 92 height 23
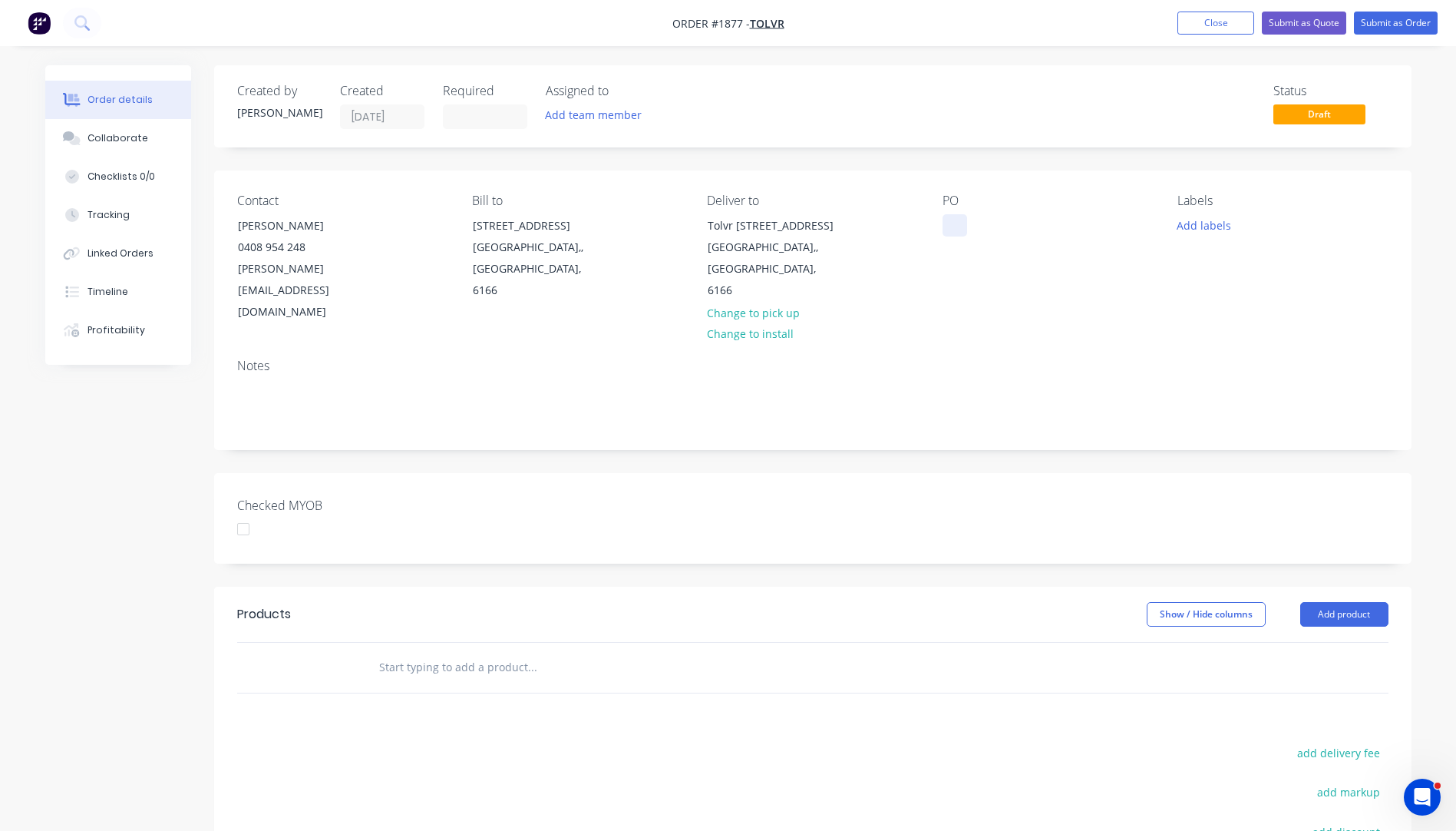
click at [947, 218] on div at bounding box center [954, 226] width 25 height 22
click at [1193, 225] on button "Add labels" at bounding box center [1204, 225] width 70 height 21
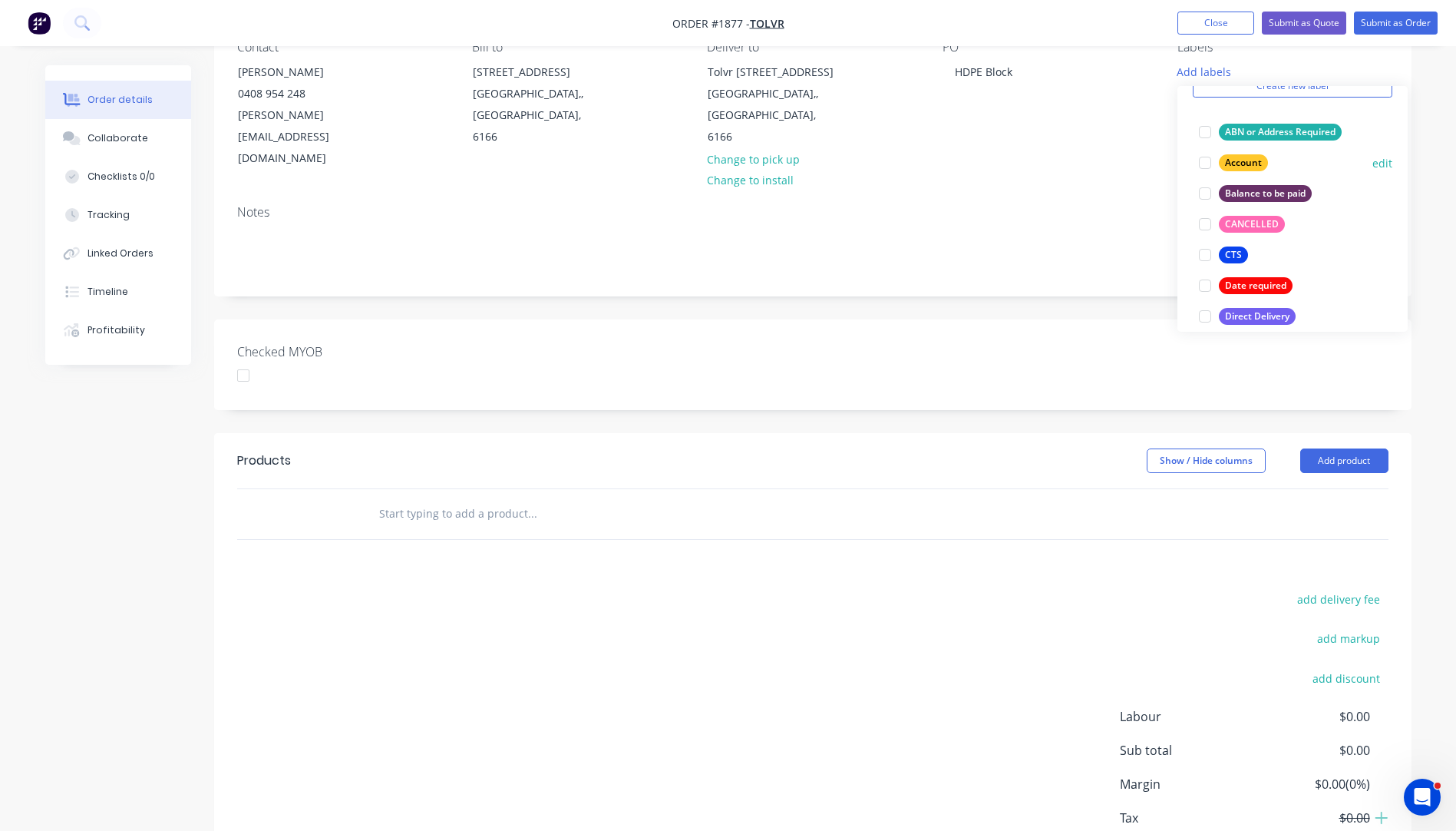
scroll to position [154, 0]
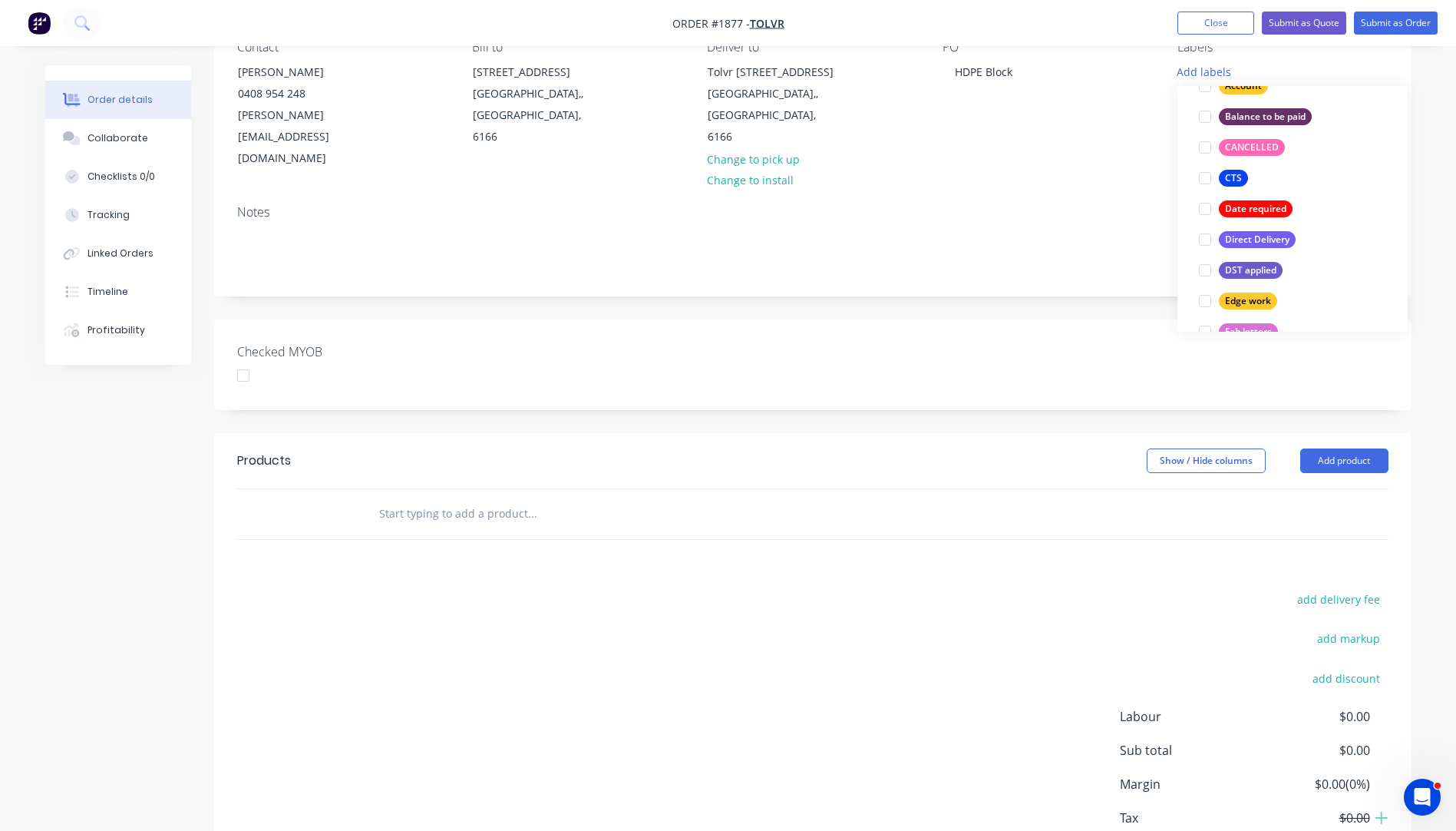
drag, startPoint x: 1233, startPoint y: 178, endPoint x: 1164, endPoint y: 169, distance: 69.6
click at [1231, 177] on div "CTS" at bounding box center [1233, 179] width 29 height 17
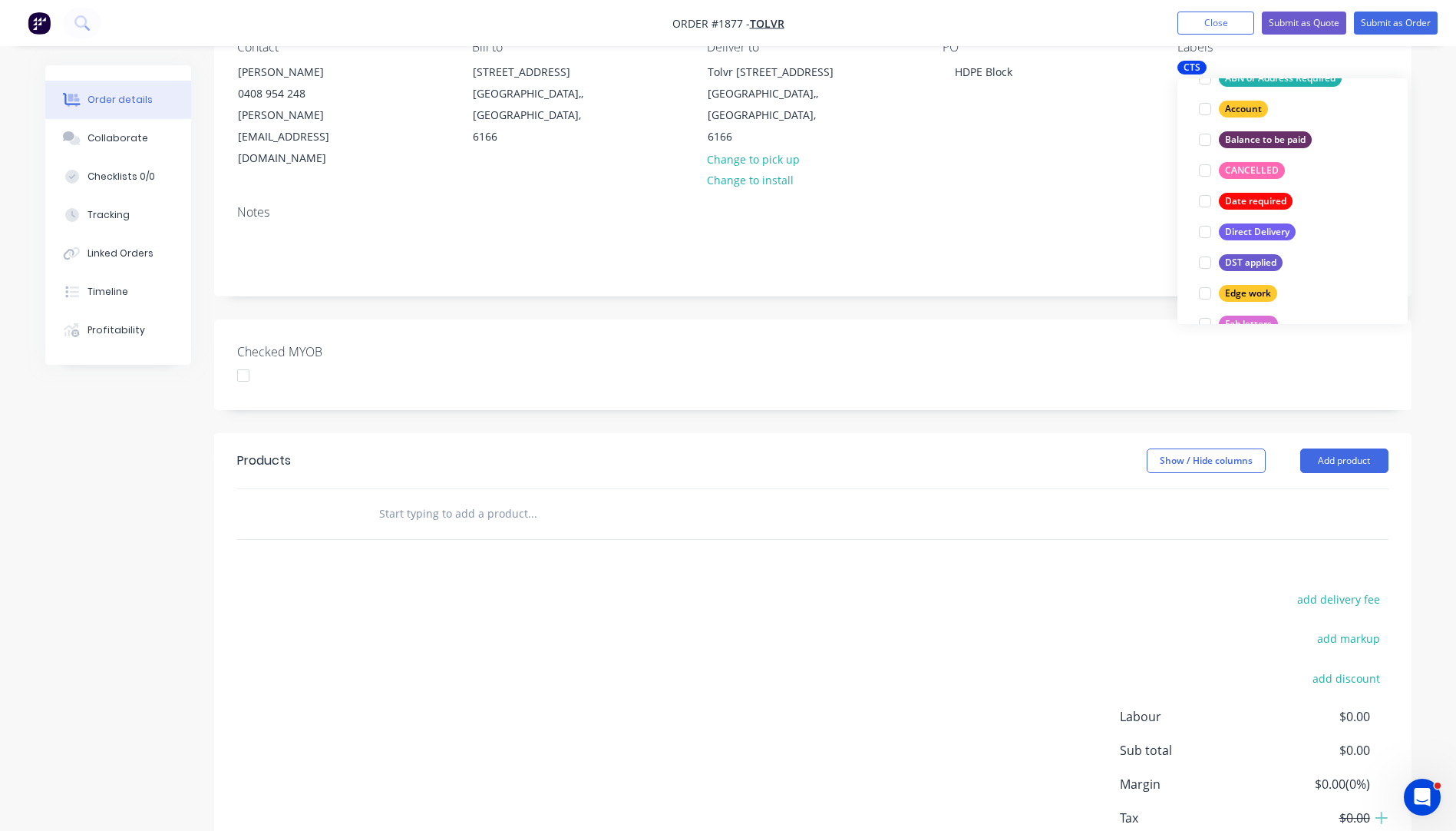
scroll to position [31, 0]
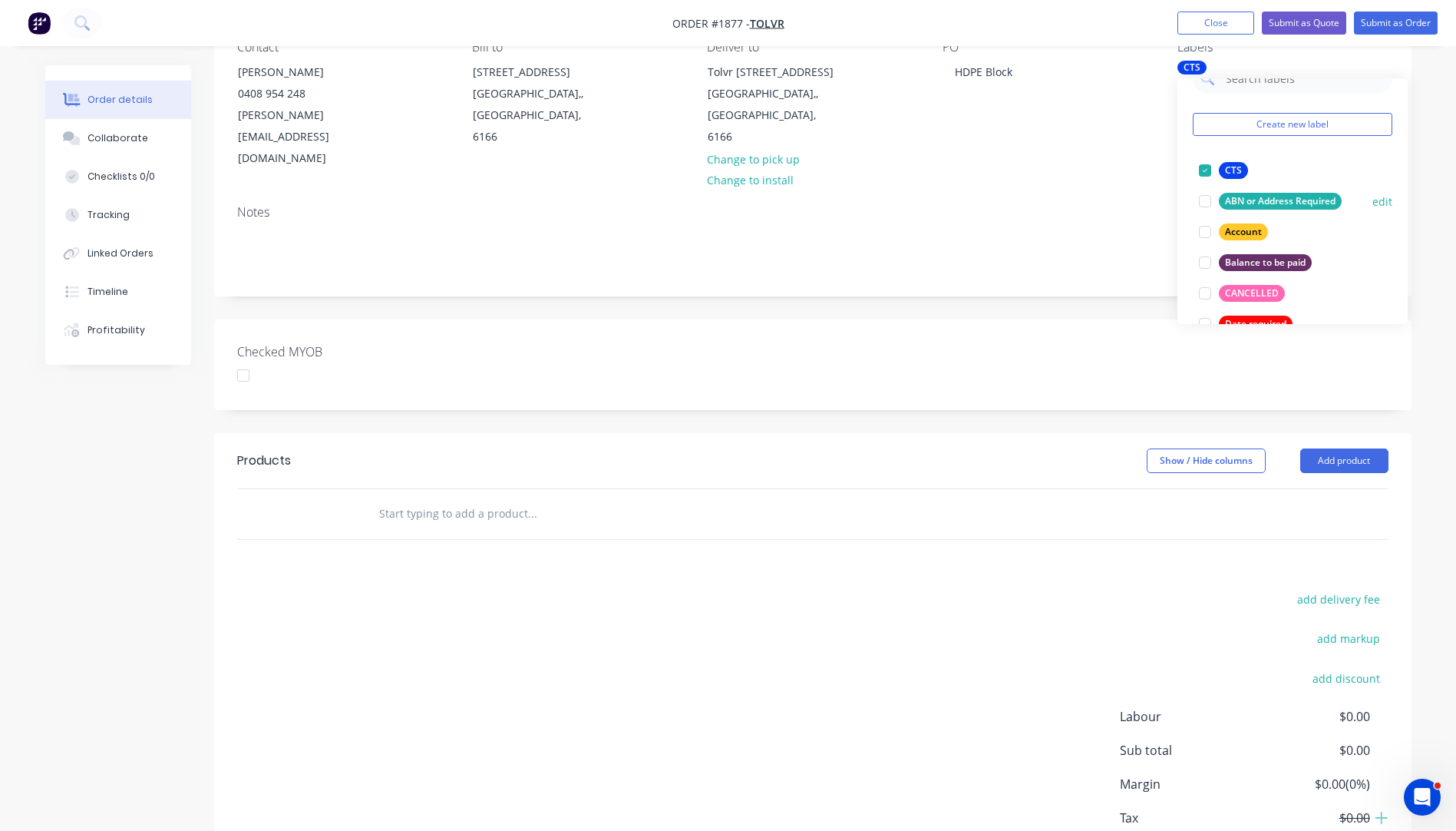
click at [1229, 167] on div "CTS" at bounding box center [1233, 171] width 29 height 17
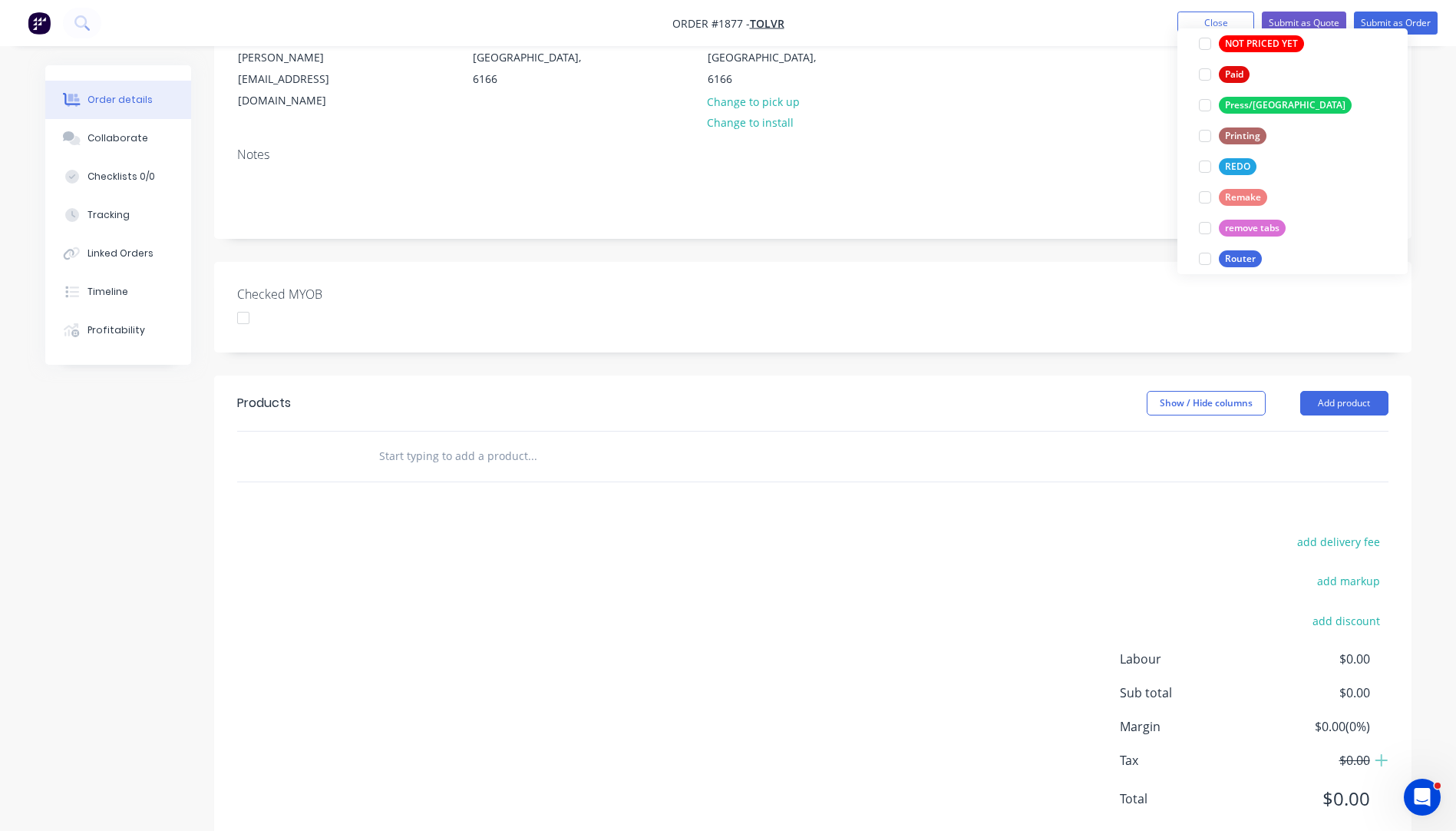
scroll to position [645, 0]
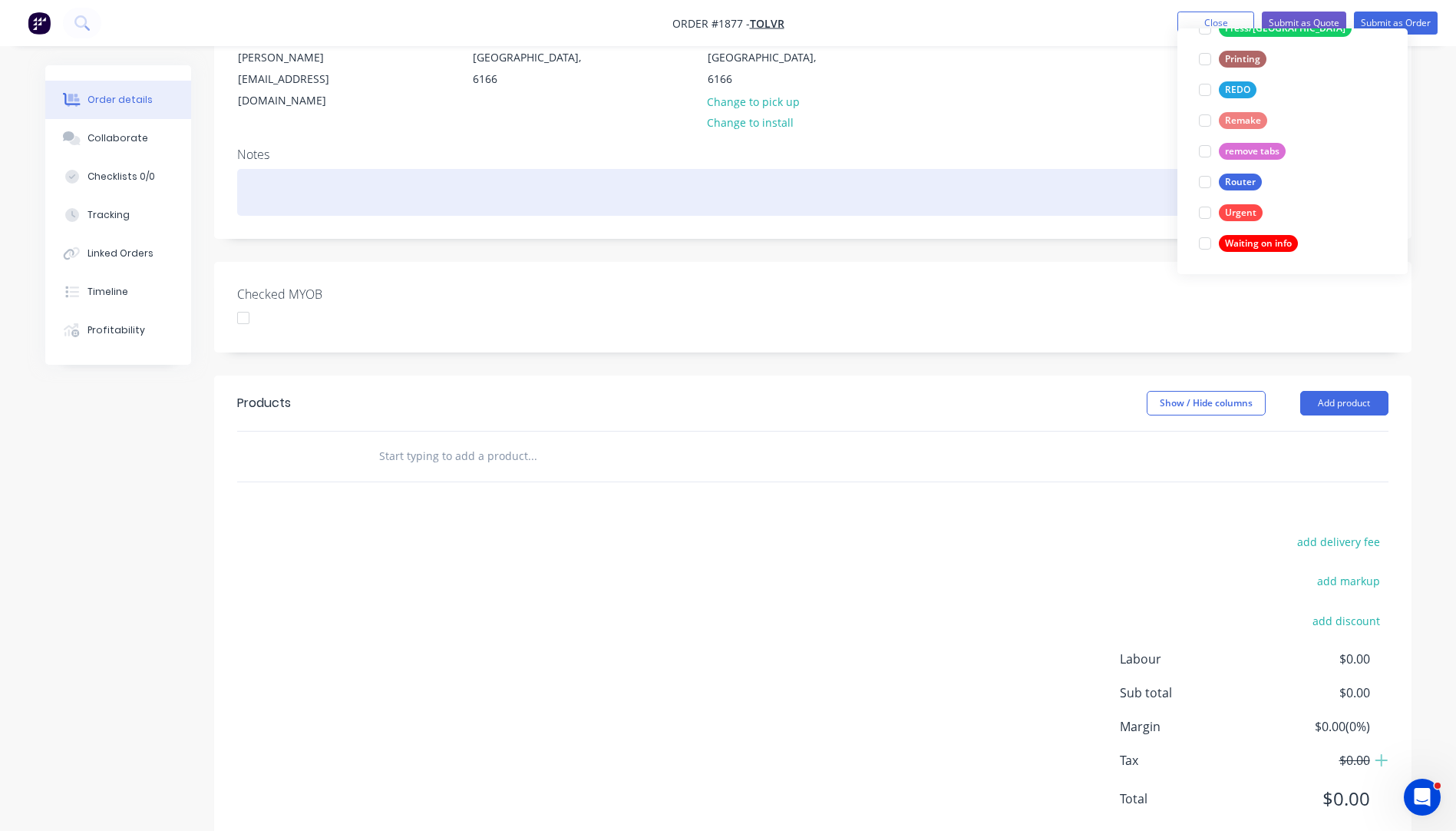
click at [1098, 169] on div at bounding box center [813, 192] width 1151 height 47
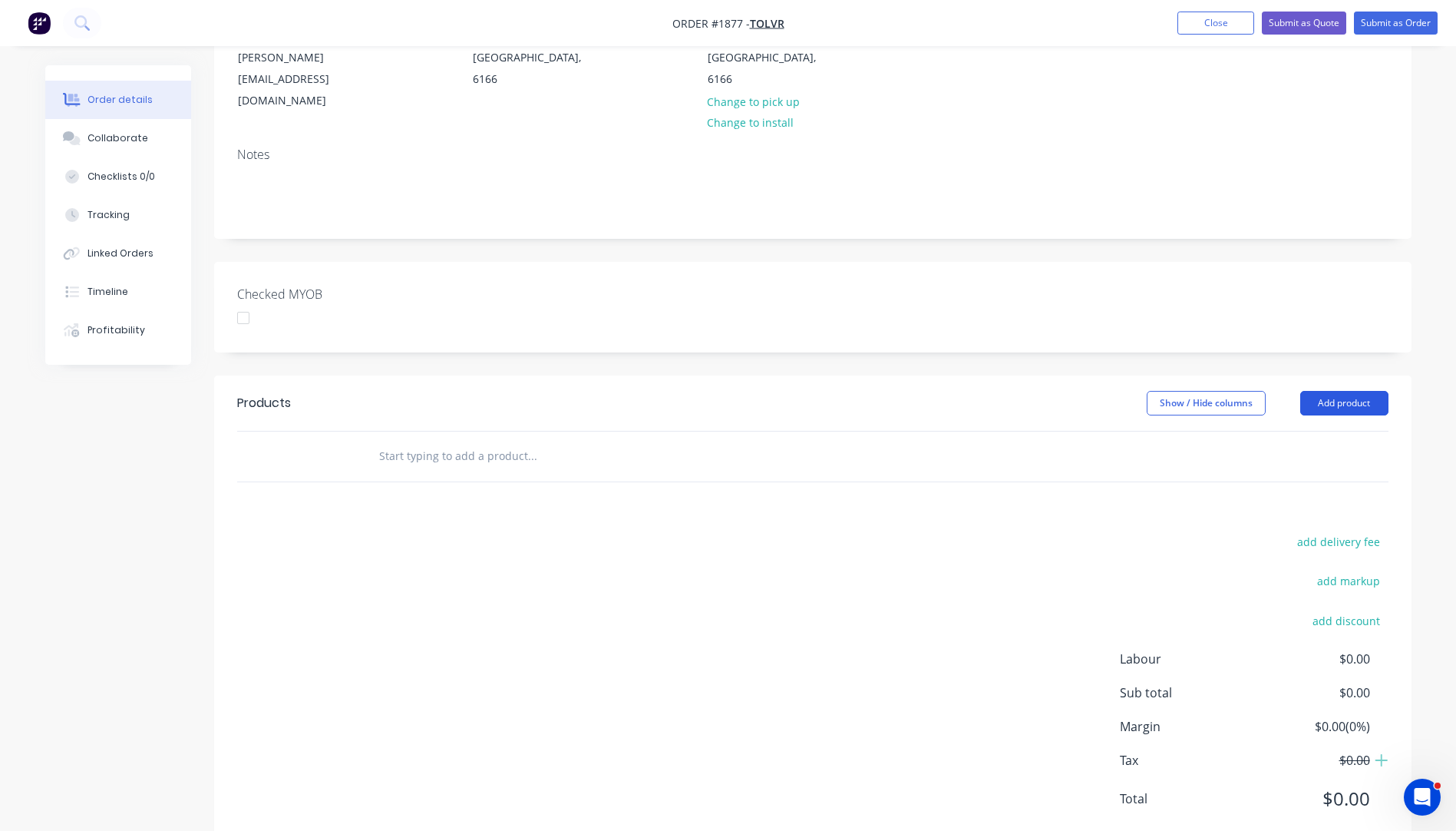
click at [1343, 391] on button "Add product" at bounding box center [1344, 403] width 88 height 25
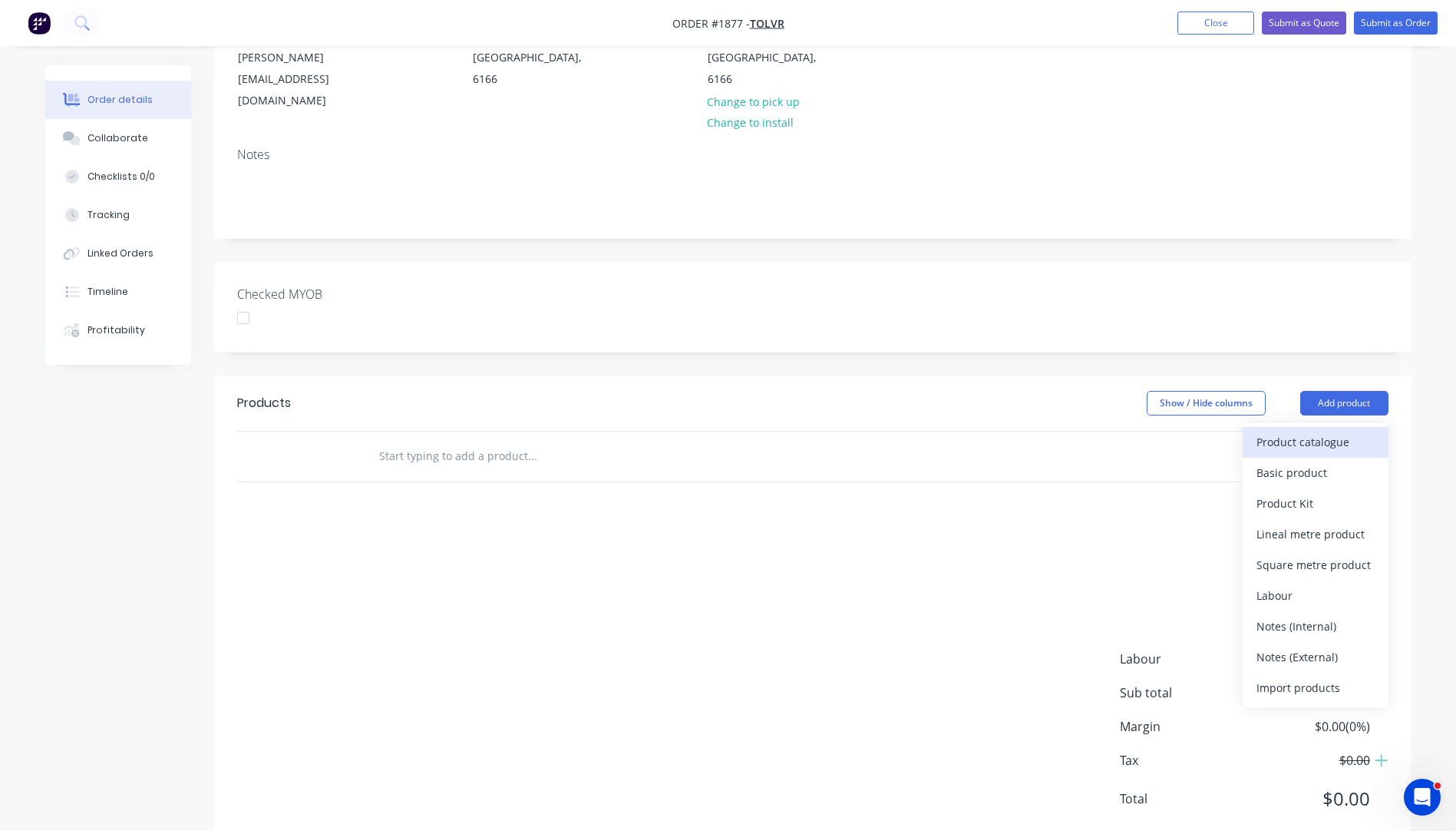
click at [1299, 431] on div "Product catalogue" at bounding box center [1315, 442] width 118 height 22
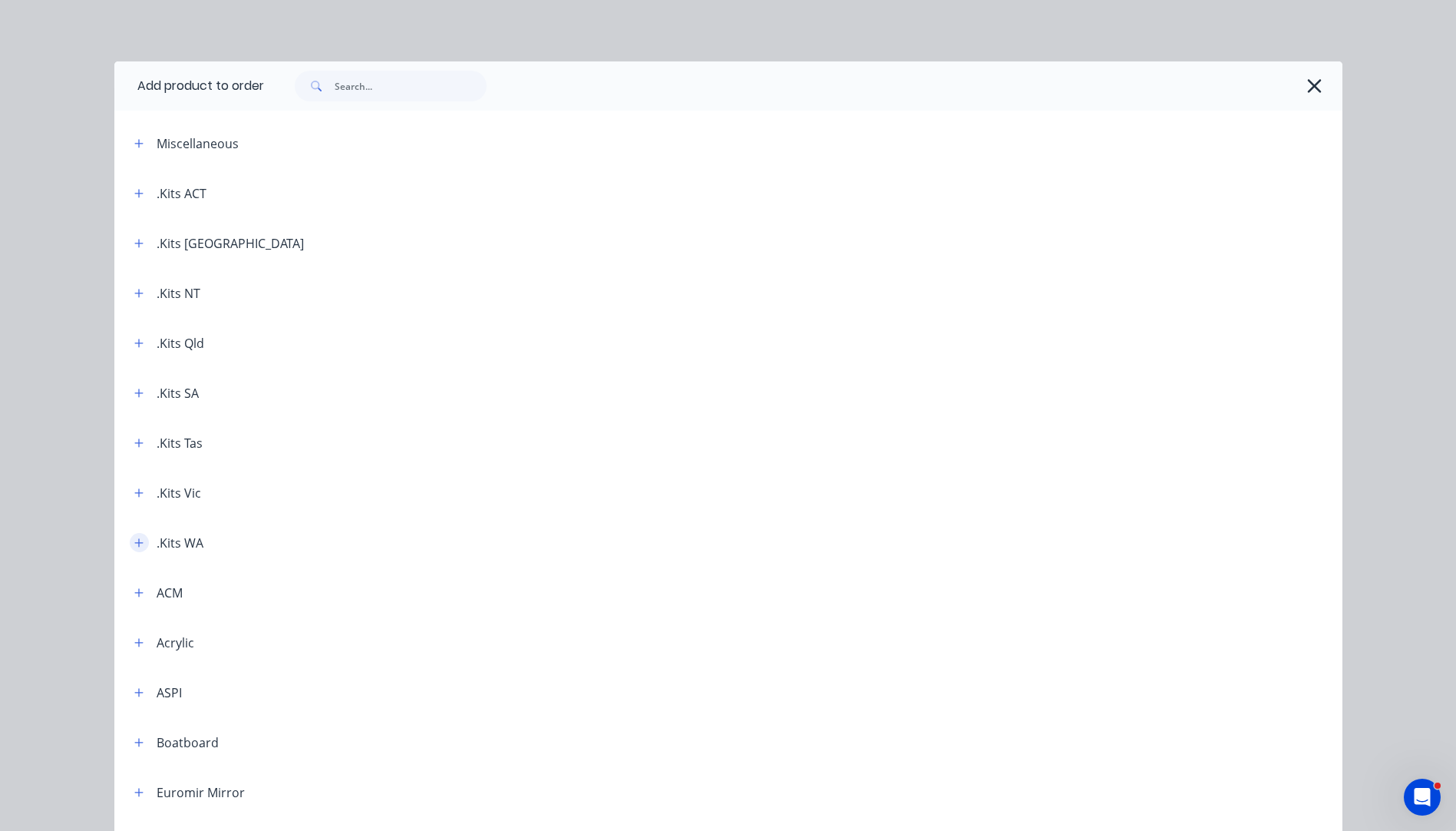
click at [135, 544] on icon "button" at bounding box center [139, 543] width 9 height 11
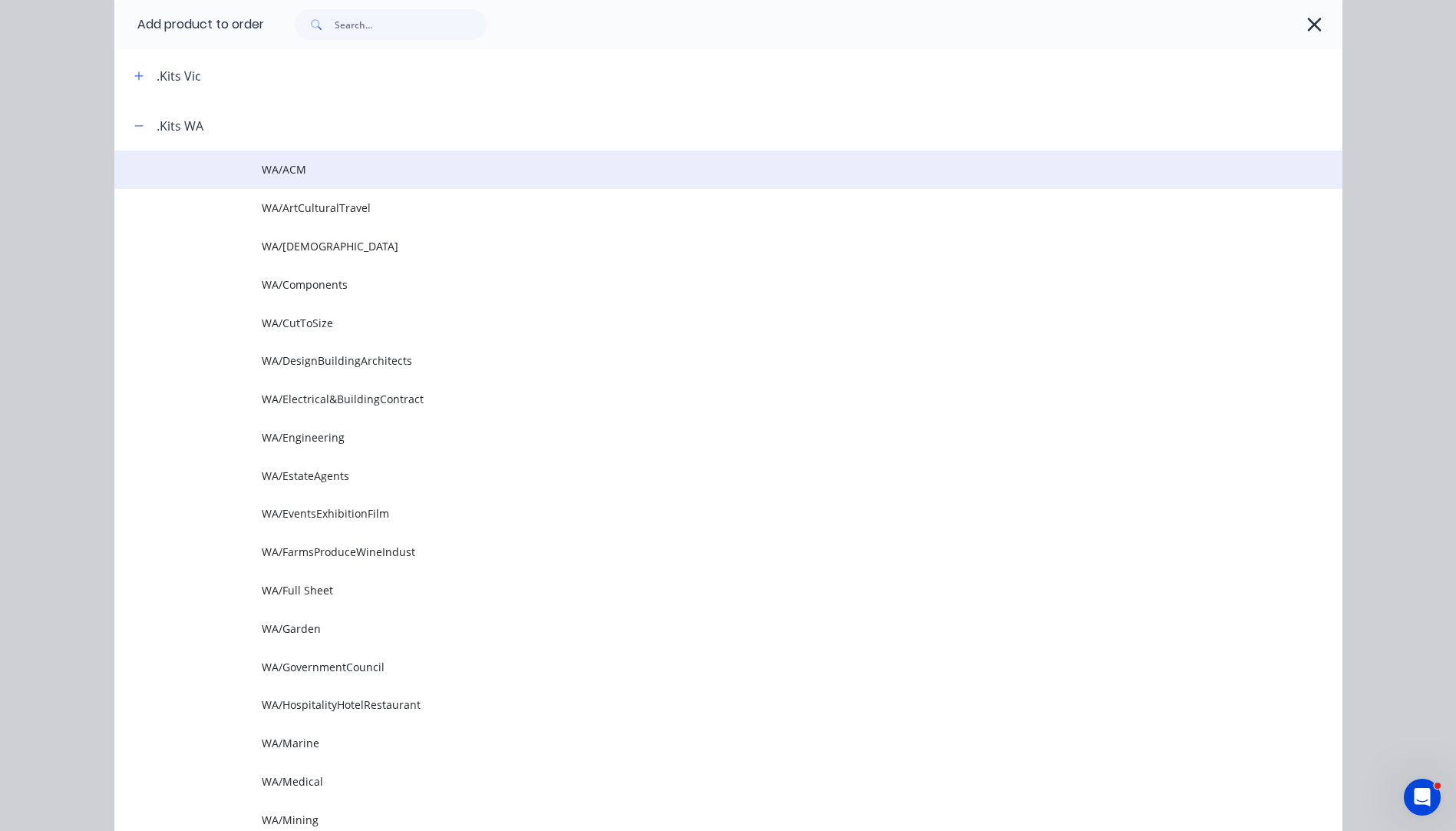
scroll to position [691, 0]
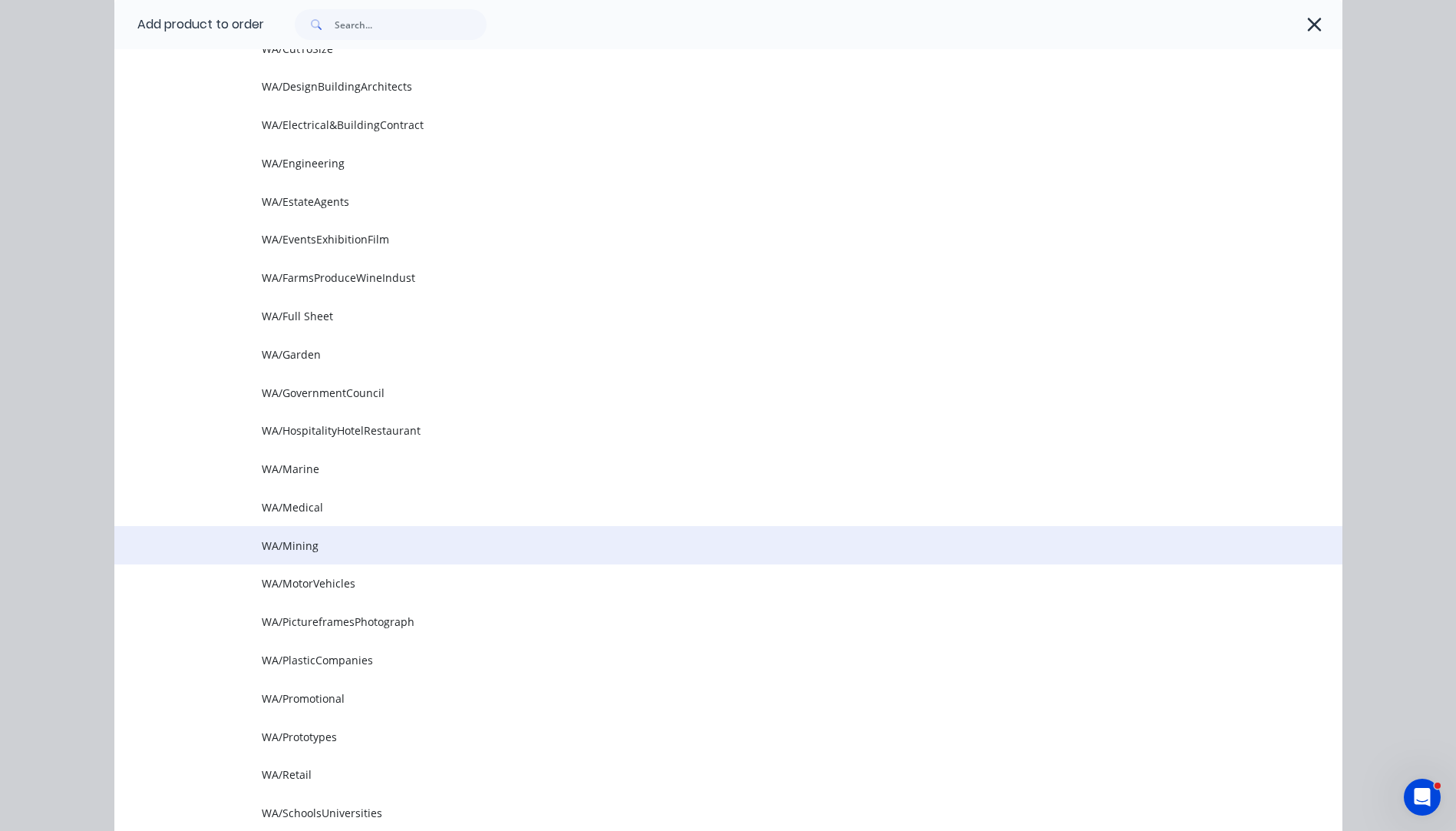
click at [275, 548] on span "WA/Mining" at bounding box center [693, 545] width 864 height 16
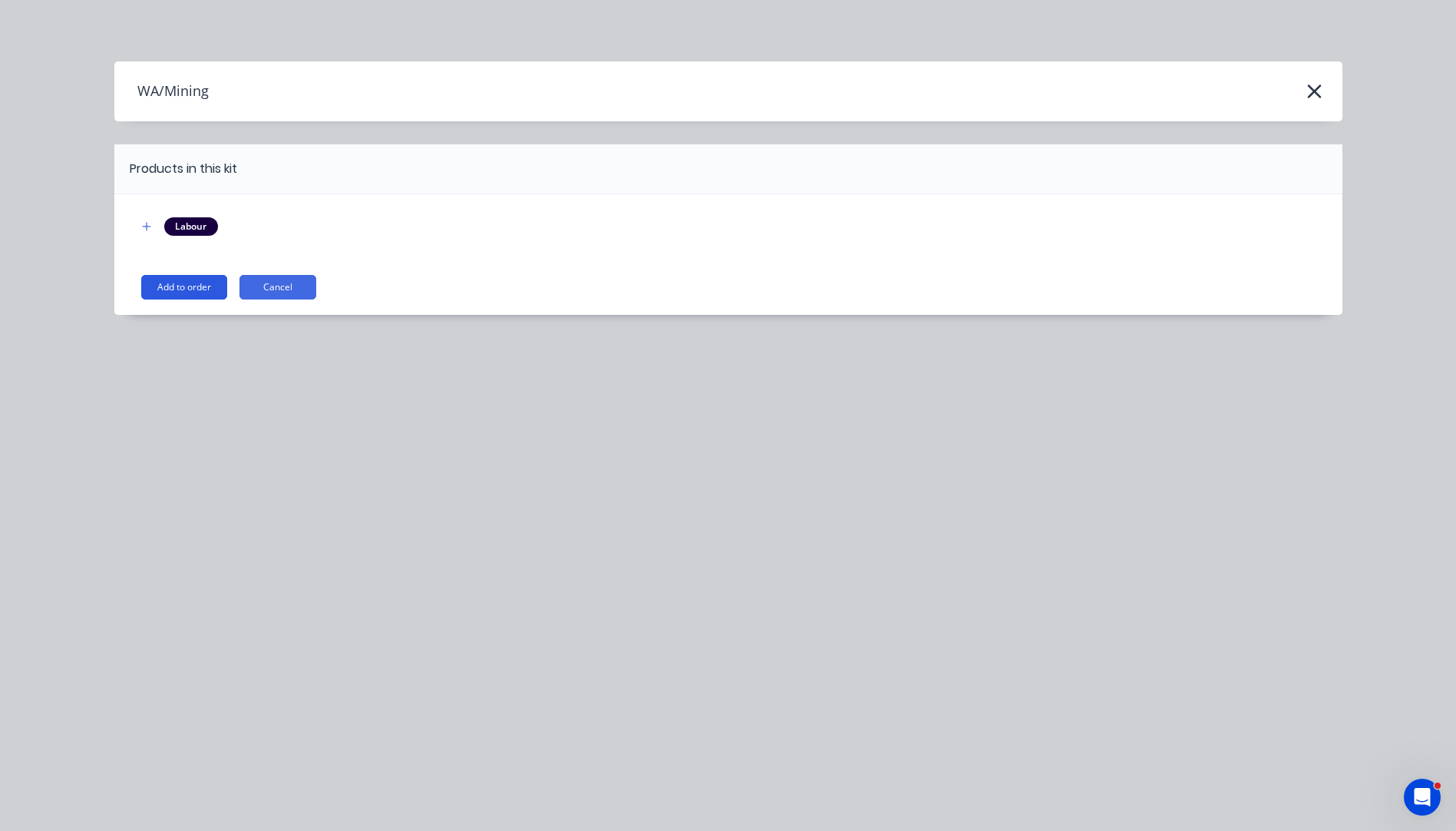
click at [186, 288] on button "Add to order" at bounding box center [184, 287] width 86 height 25
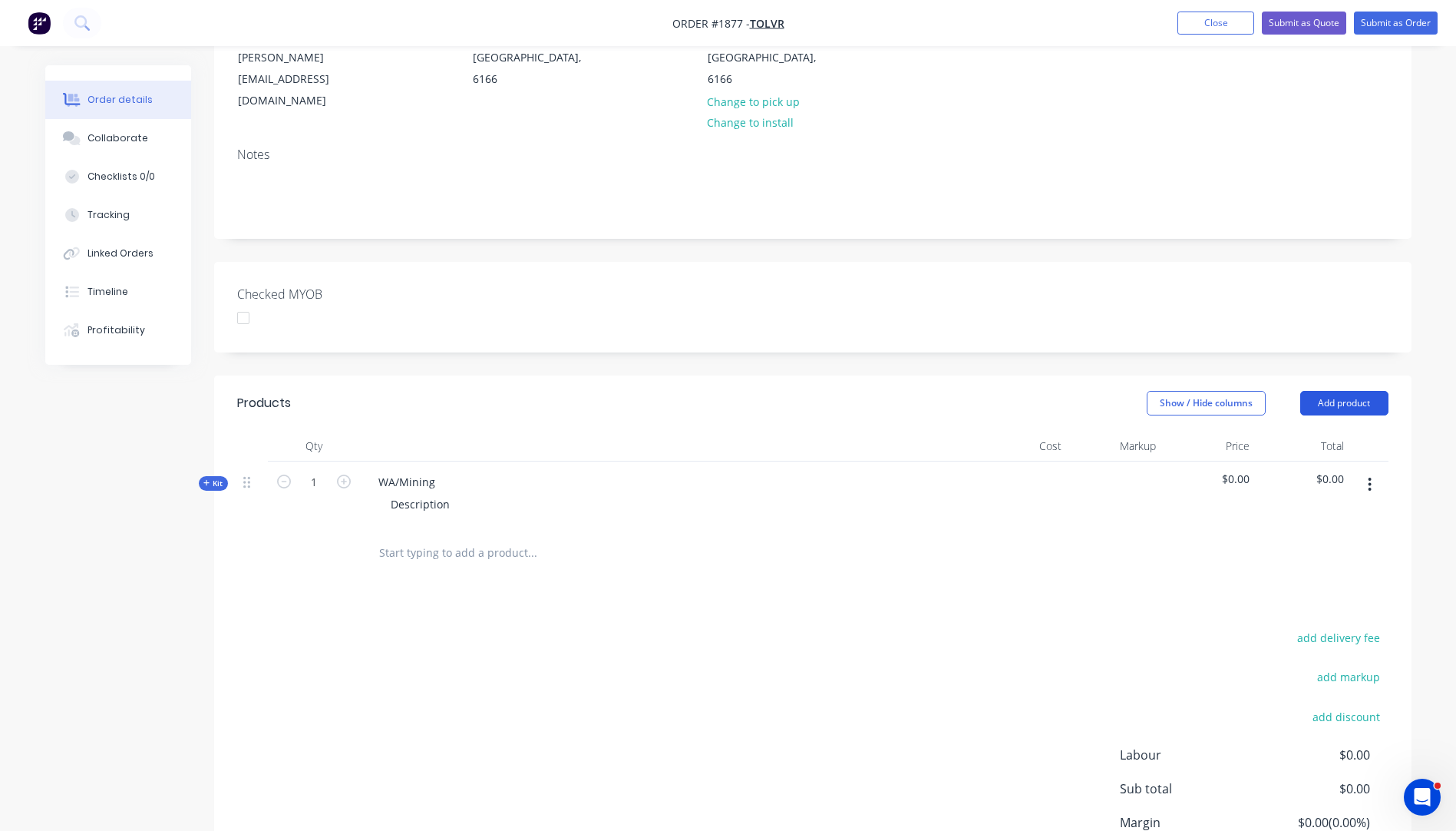
click at [1344, 391] on button "Add product" at bounding box center [1344, 403] width 88 height 25
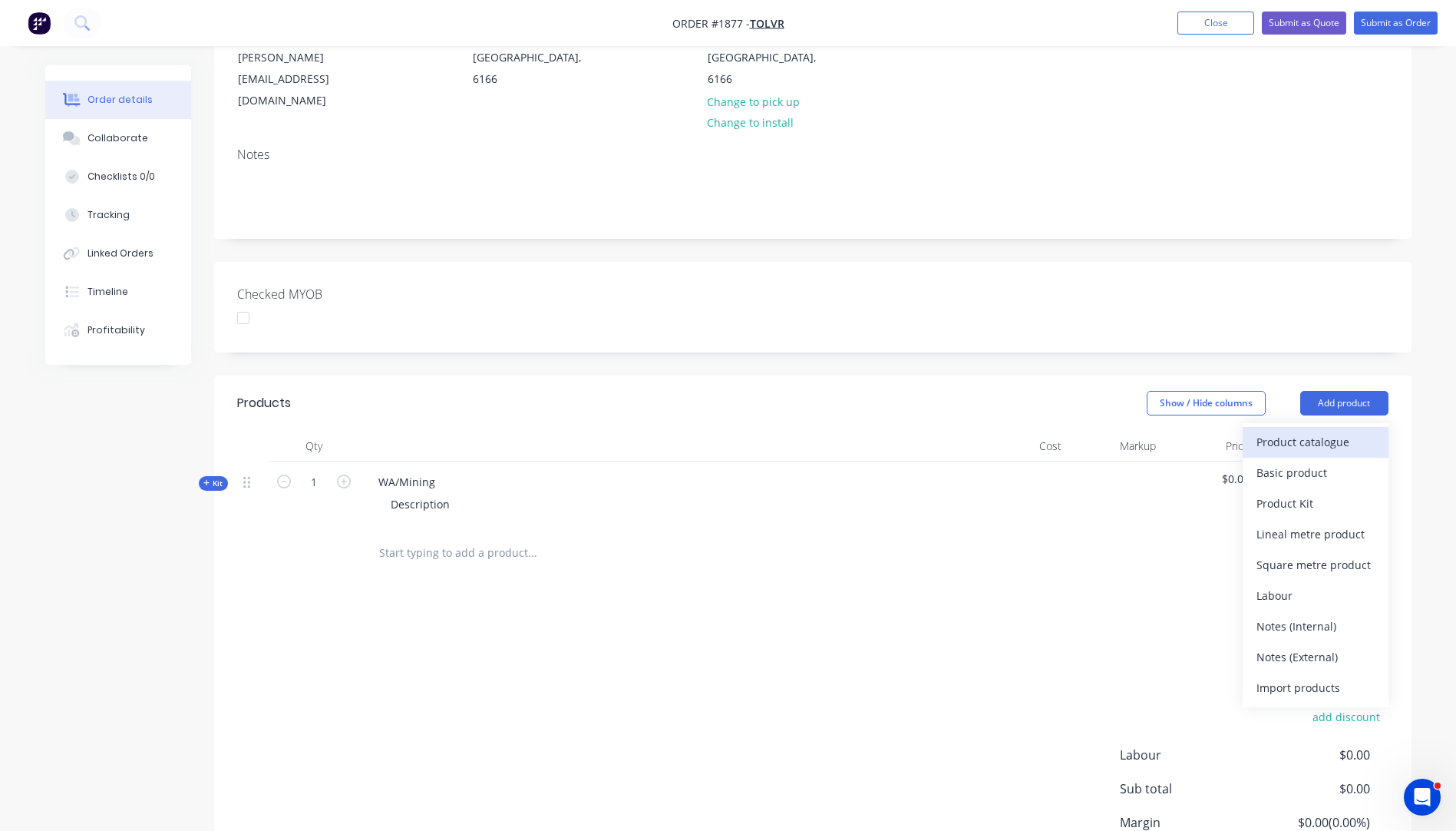
click at [1302, 431] on div "Product catalogue" at bounding box center [1315, 442] width 118 height 22
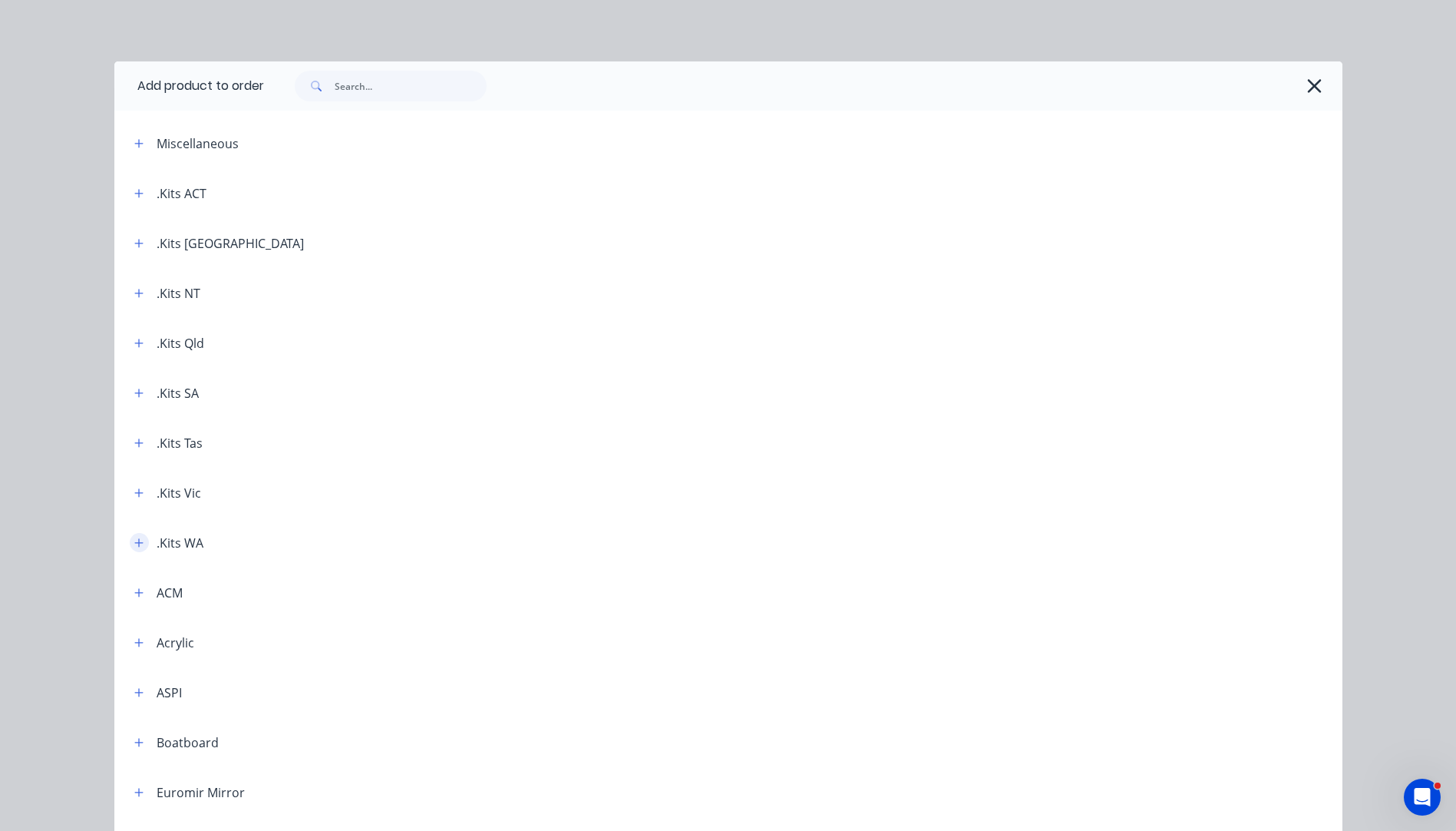
click at [132, 549] on button "button" at bounding box center [139, 543] width 19 height 19
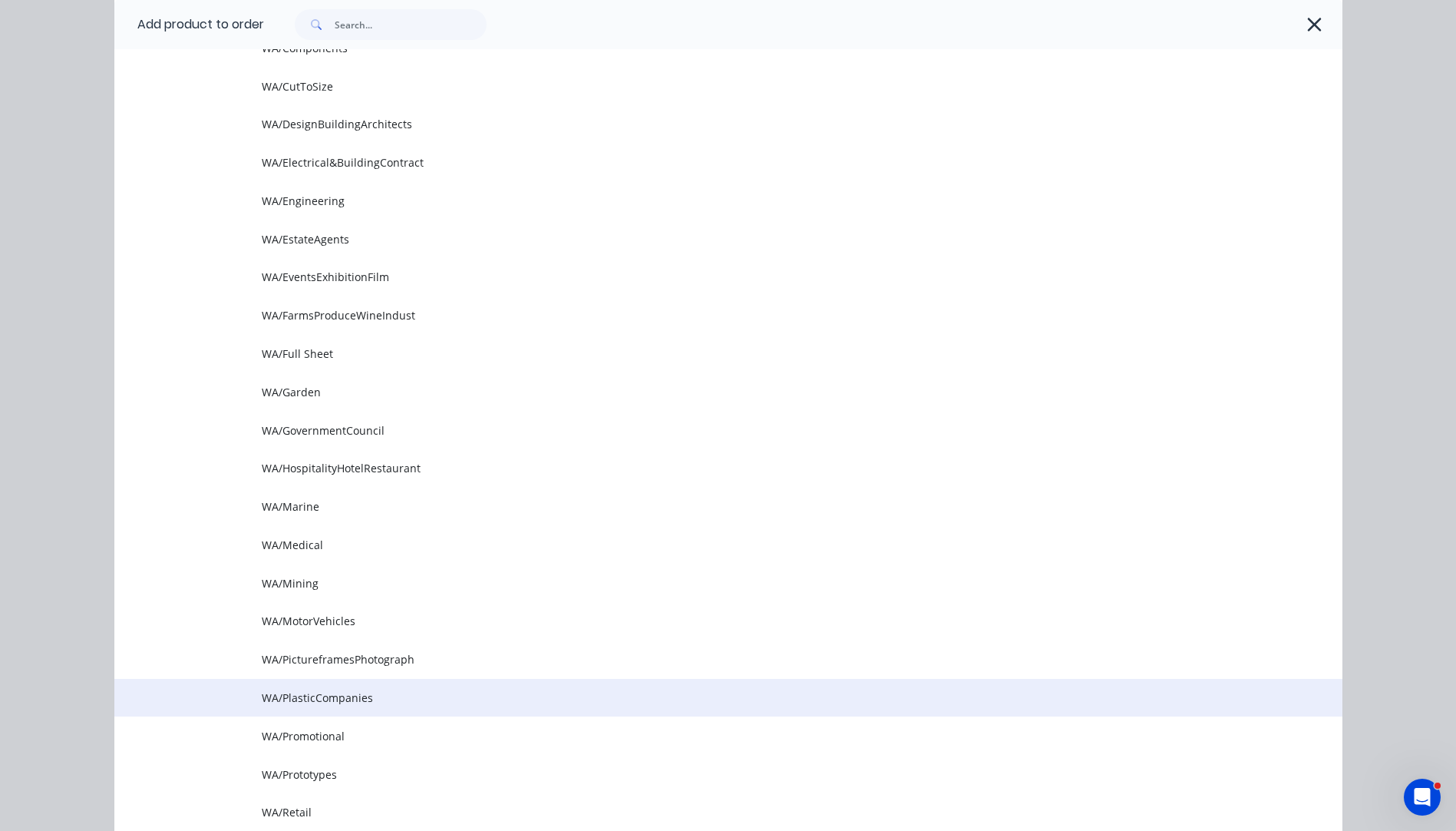
scroll to position [845, 0]
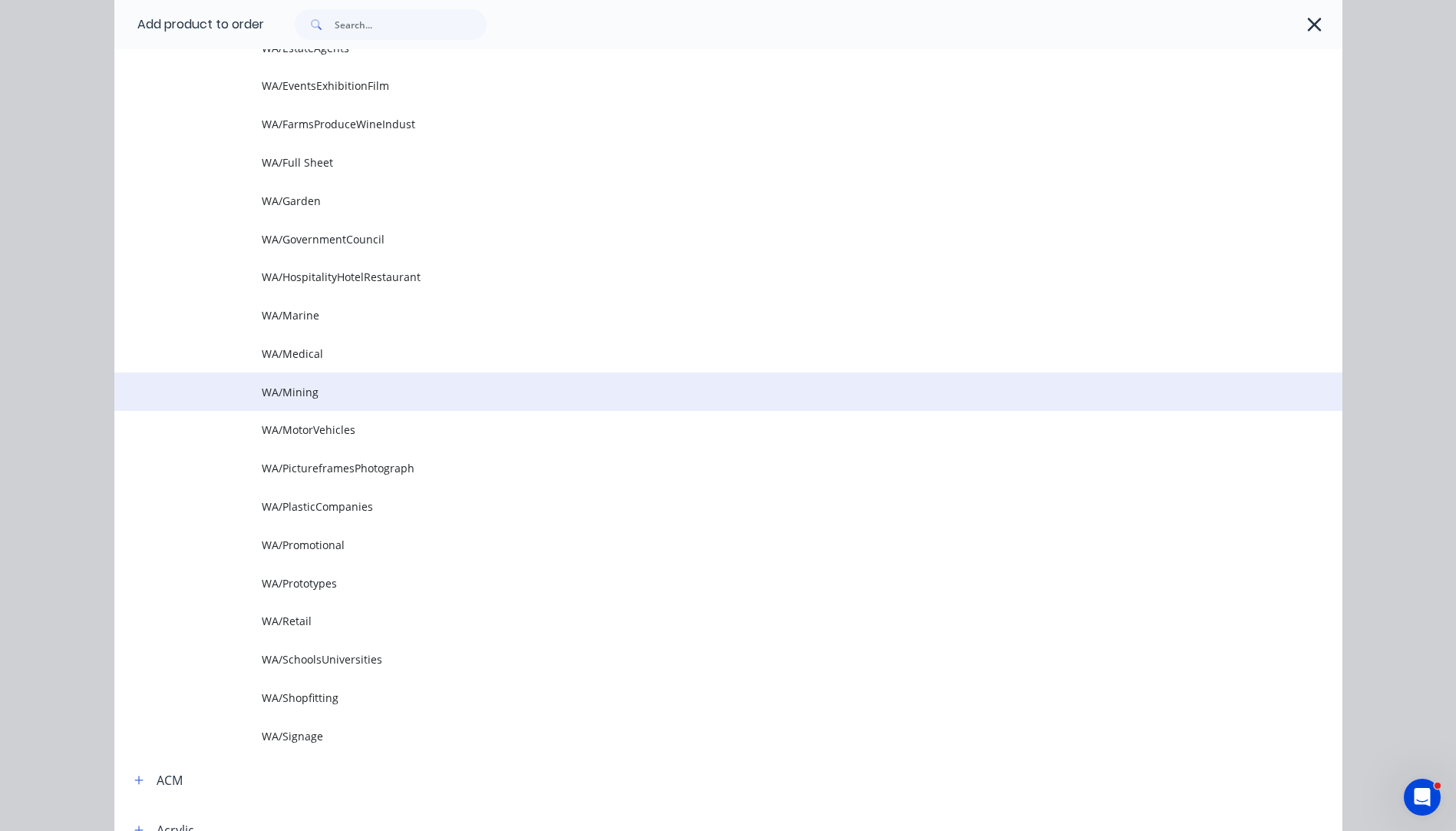
click at [294, 400] on td "WA/Mining" at bounding box center [801, 391] width 1080 height 39
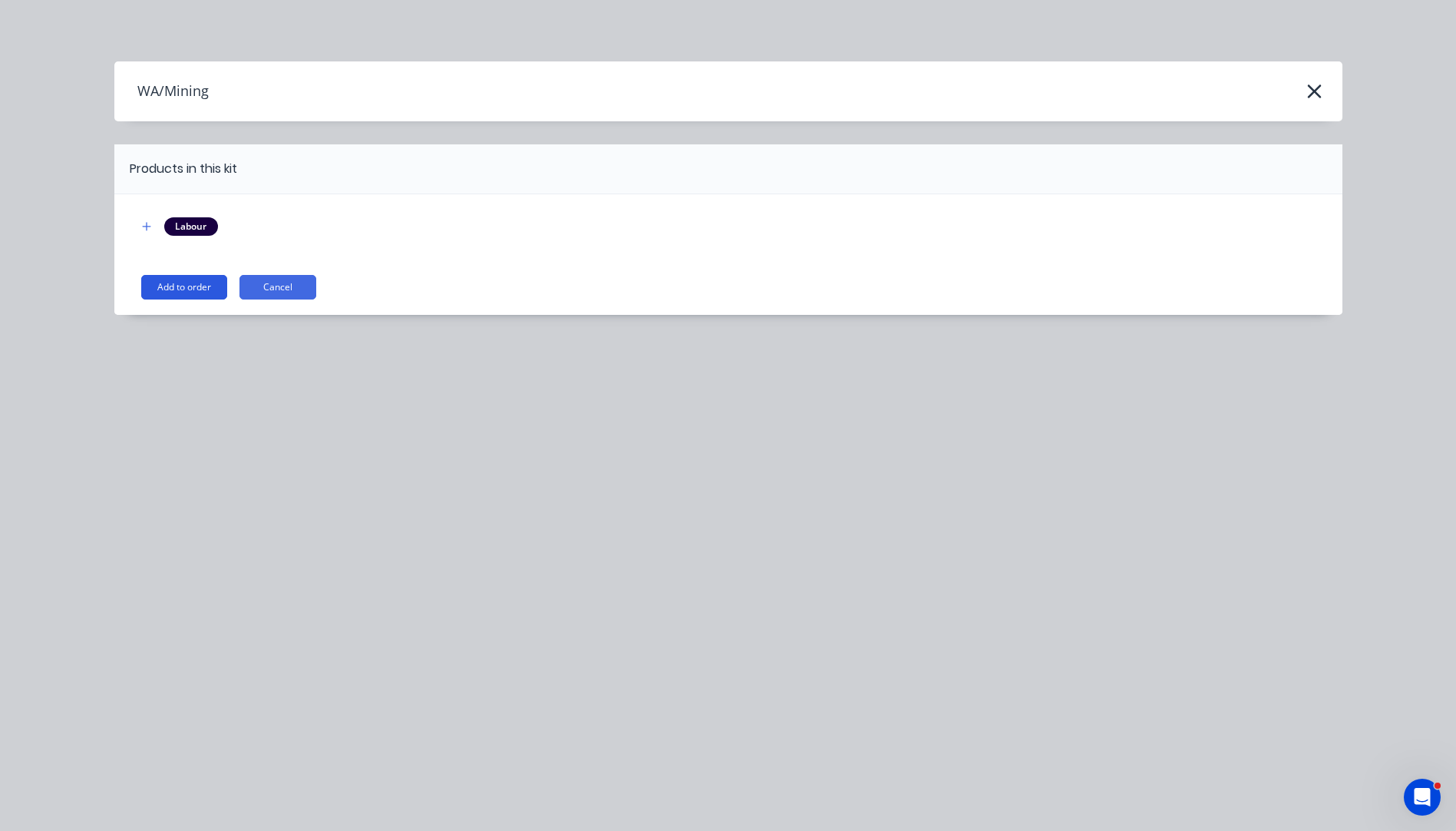
click at [183, 286] on button "Add to order" at bounding box center [184, 287] width 86 height 25
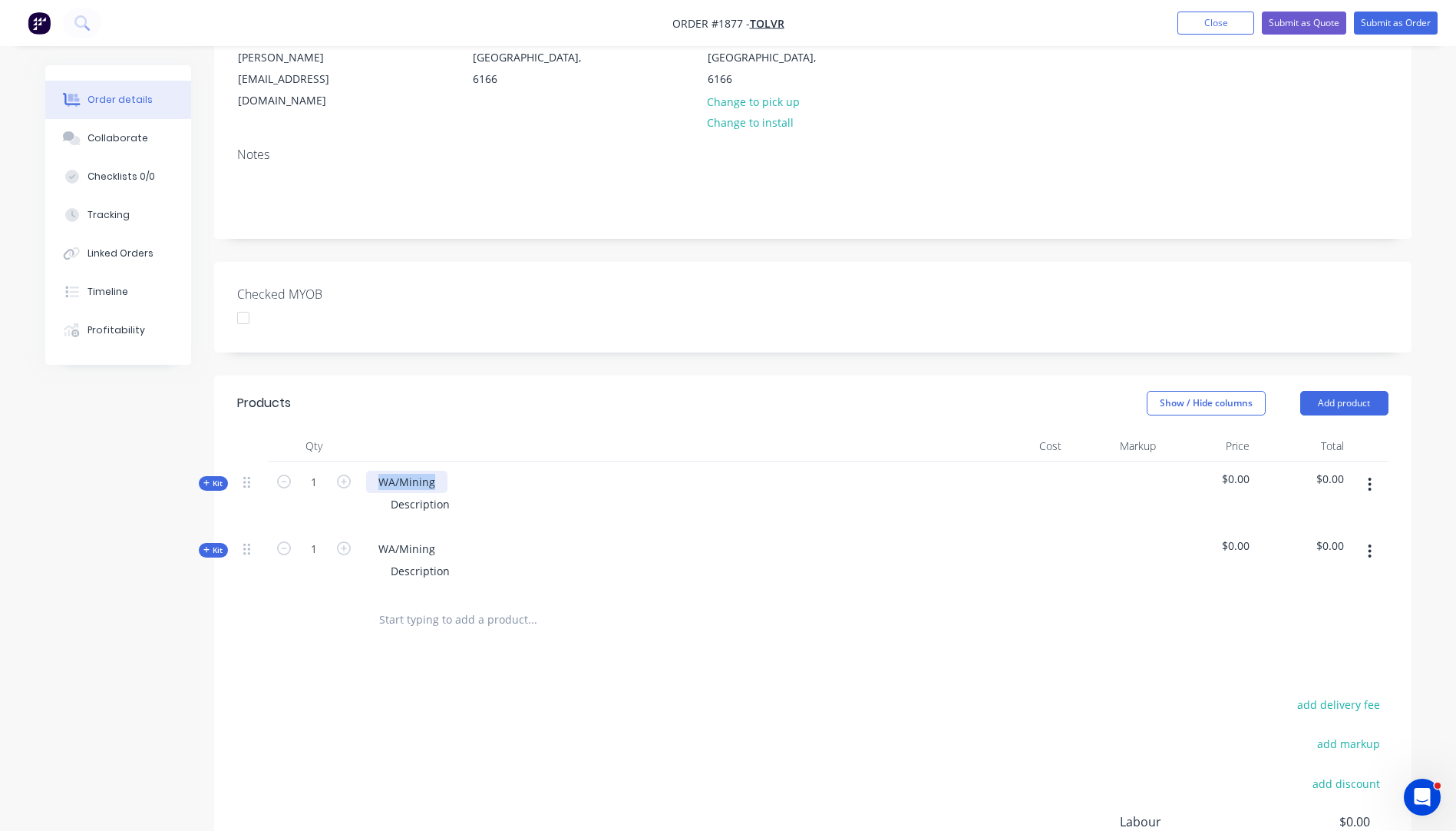
drag, startPoint x: 438, startPoint y: 434, endPoint x: 380, endPoint y: 433, distance: 58.0
click at [380, 470] on div "WA/Mining" at bounding box center [407, 482] width 82 height 22
drag, startPoint x: 443, startPoint y: 503, endPoint x: 378, endPoint y: 503, distance: 65.0
click at [378, 537] on div "WA/Mining" at bounding box center [407, 549] width 82 height 22
click at [450, 470] on div "100mm Black HDPE block" at bounding box center [443, 482] width 154 height 22
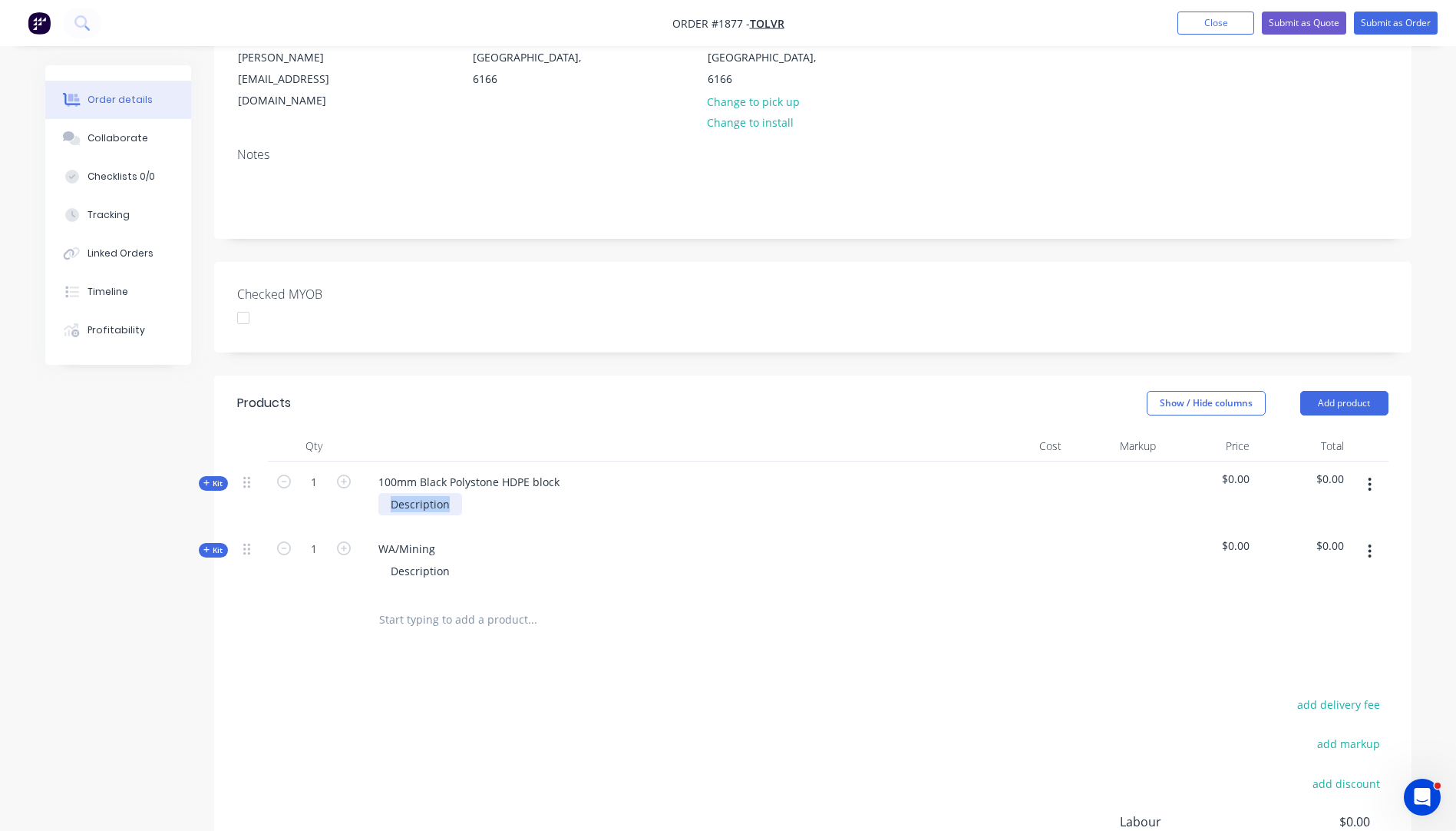
drag, startPoint x: 457, startPoint y: 466, endPoint x: 390, endPoint y: 459, distance: 67.4
click at [390, 493] on div "Description" at bounding box center [420, 504] width 84 height 22
drag, startPoint x: 564, startPoint y: 445, endPoint x: 370, endPoint y: 440, distance: 194.1
click at [370, 470] on div "100mm Black Polystone HDPE block" at bounding box center [469, 482] width 206 height 22
drag, startPoint x: 410, startPoint y: 506, endPoint x: 377, endPoint y: 506, distance: 33.0
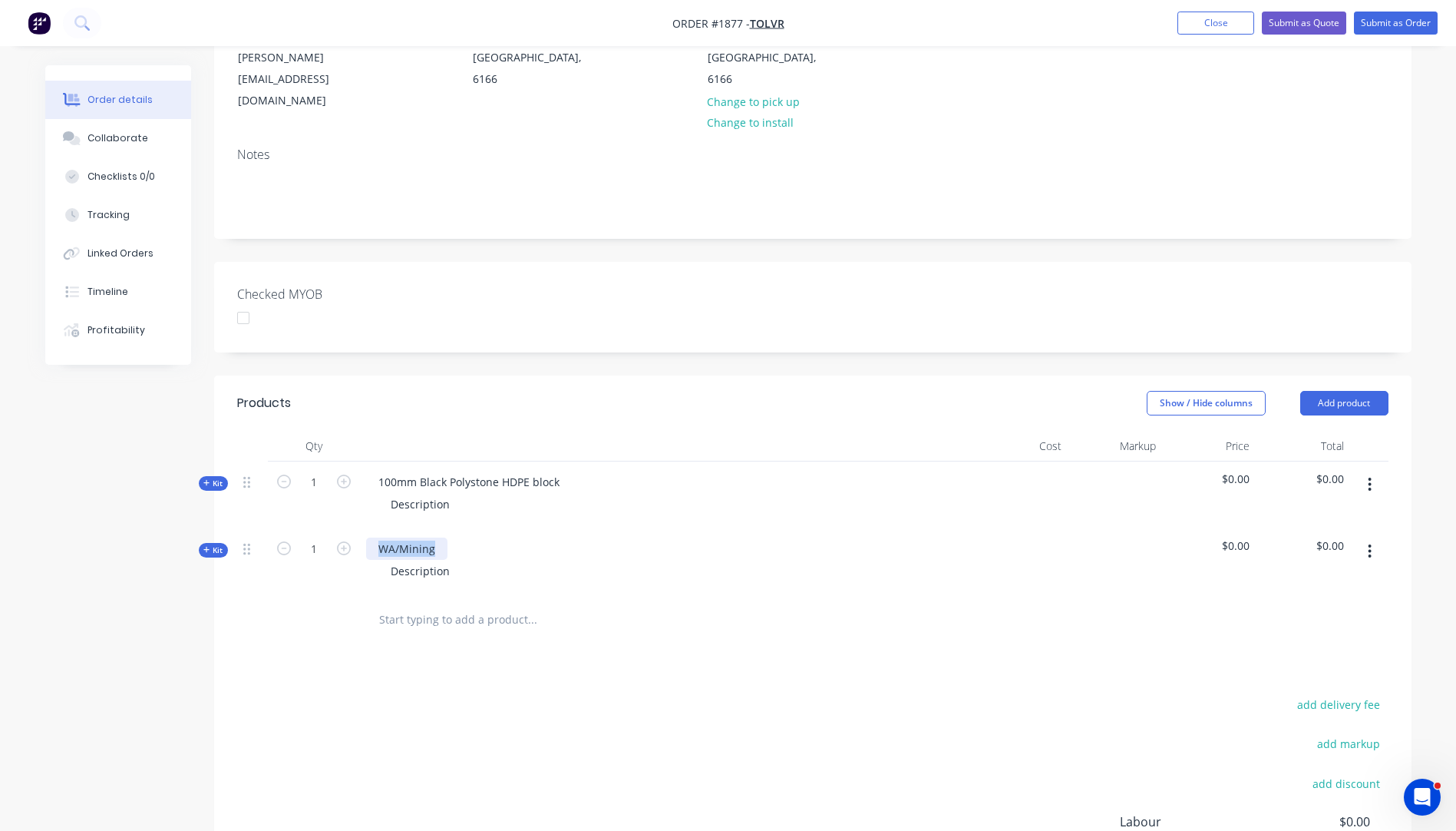
click at [377, 537] on div "WA/Mining" at bounding box center [407, 549] width 82 height 22
paste div
drag, startPoint x: 564, startPoint y: 439, endPoint x: 377, endPoint y: 440, distance: 187.0
click at [377, 470] on div "100mm Black Polystone HDPE block" at bounding box center [469, 482] width 206 height 22
copy div "100mm Black Polystone HDPE block"
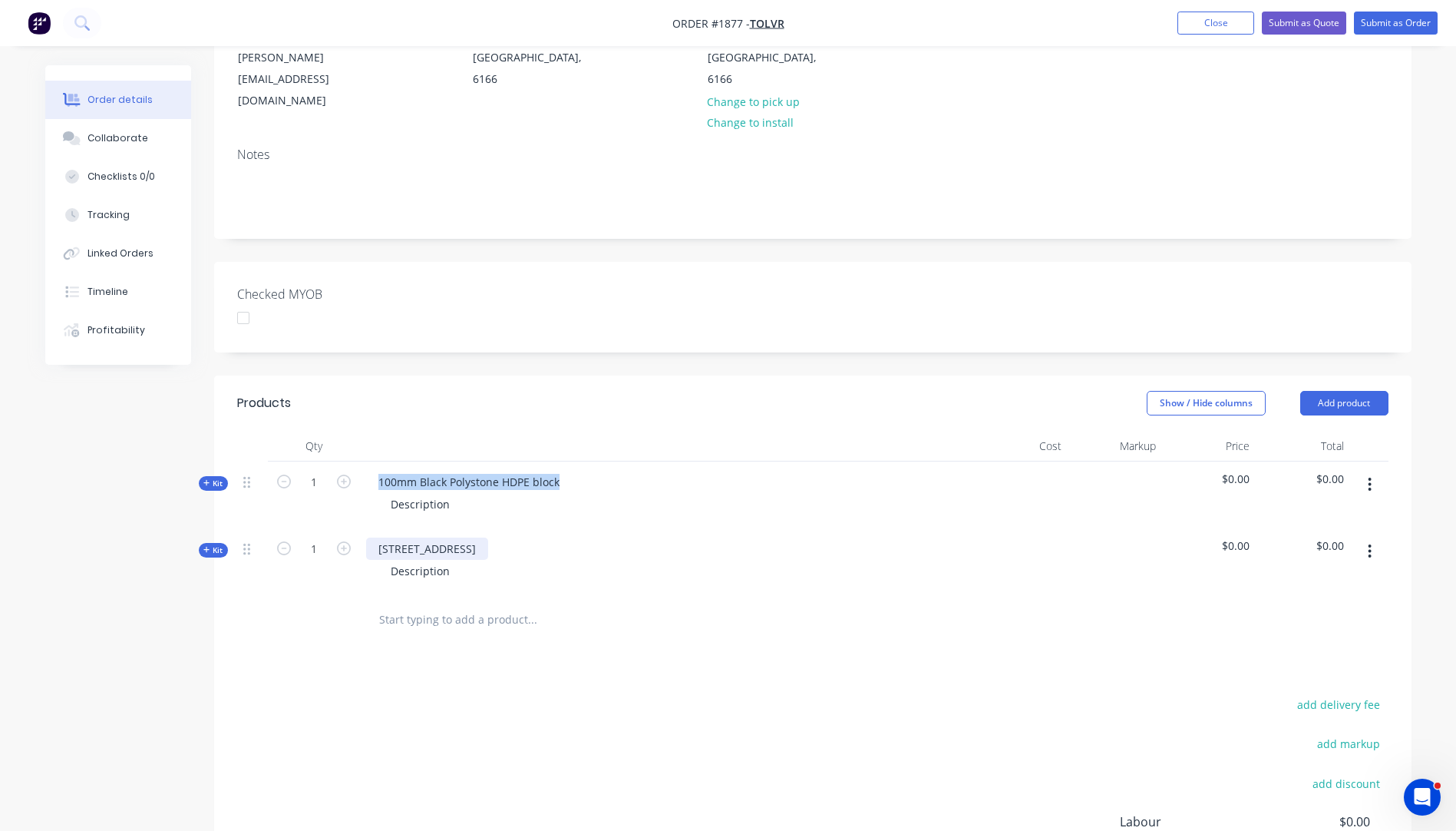
drag, startPoint x: 481, startPoint y: 508, endPoint x: 379, endPoint y: 511, distance: 102.0
click at [379, 537] on div "[STREET_ADDRESS]" at bounding box center [427, 549] width 122 height 22
click at [528, 537] on div "100mm Black Polystone HDPE block" at bounding box center [469, 549] width 206 height 22
click at [622, 545] on div "100mm Black Polystone Fender block Description" at bounding box center [668, 561] width 614 height 67
drag, startPoint x: 454, startPoint y: 461, endPoint x: 50, endPoint y: 575, distance: 419.8
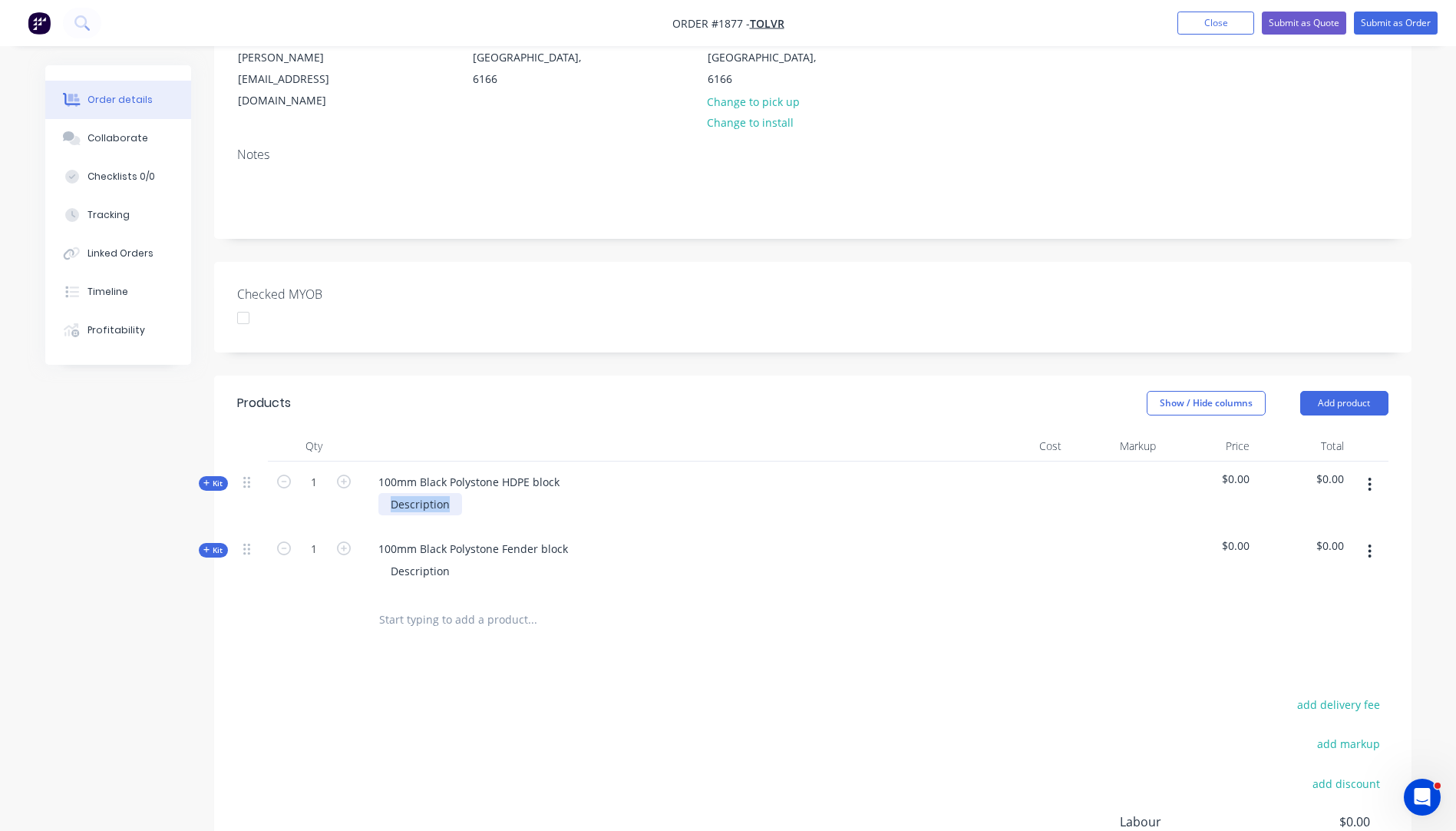
click at [383, 493] on div "Description" at bounding box center [420, 504] width 84 height 22
click at [431, 493] on div "Description" at bounding box center [420, 504] width 84 height 22
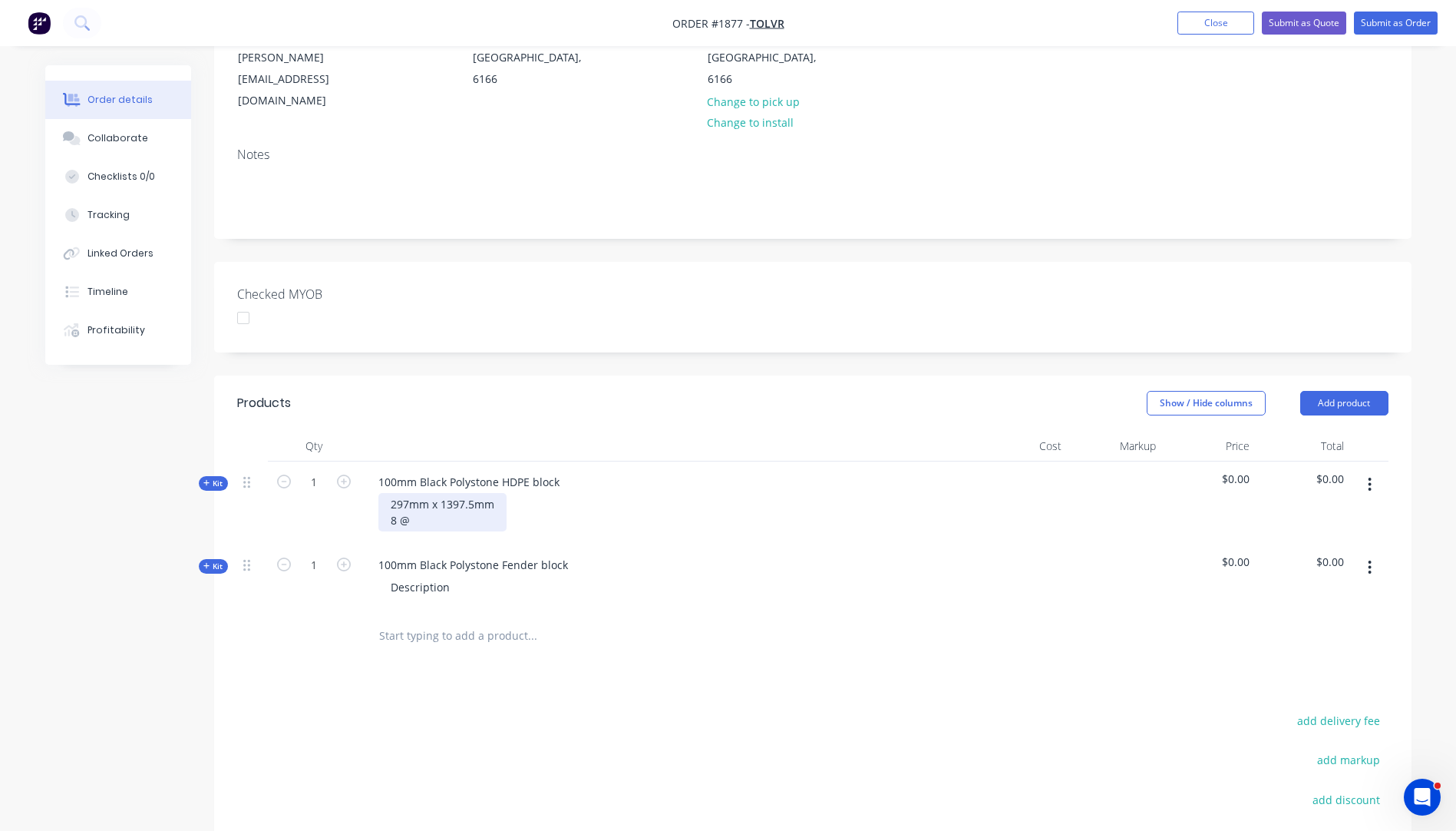
click at [420, 493] on div "297mm x 1397.5mm 8 @" at bounding box center [442, 512] width 128 height 39
click at [713, 544] on div "100mm Black Polystone Fender block Description" at bounding box center [668, 578] width 614 height 67
drag, startPoint x: 556, startPoint y: 476, endPoint x: 390, endPoint y: 464, distance: 166.4
click at [390, 493] on div "297mm x 1397.5mm 8 @ 17.5mm countersunk holes" at bounding box center [471, 512] width 186 height 39
copy div "297mm x 1397.5mm 8 @ 17.5mm countersunk holes"
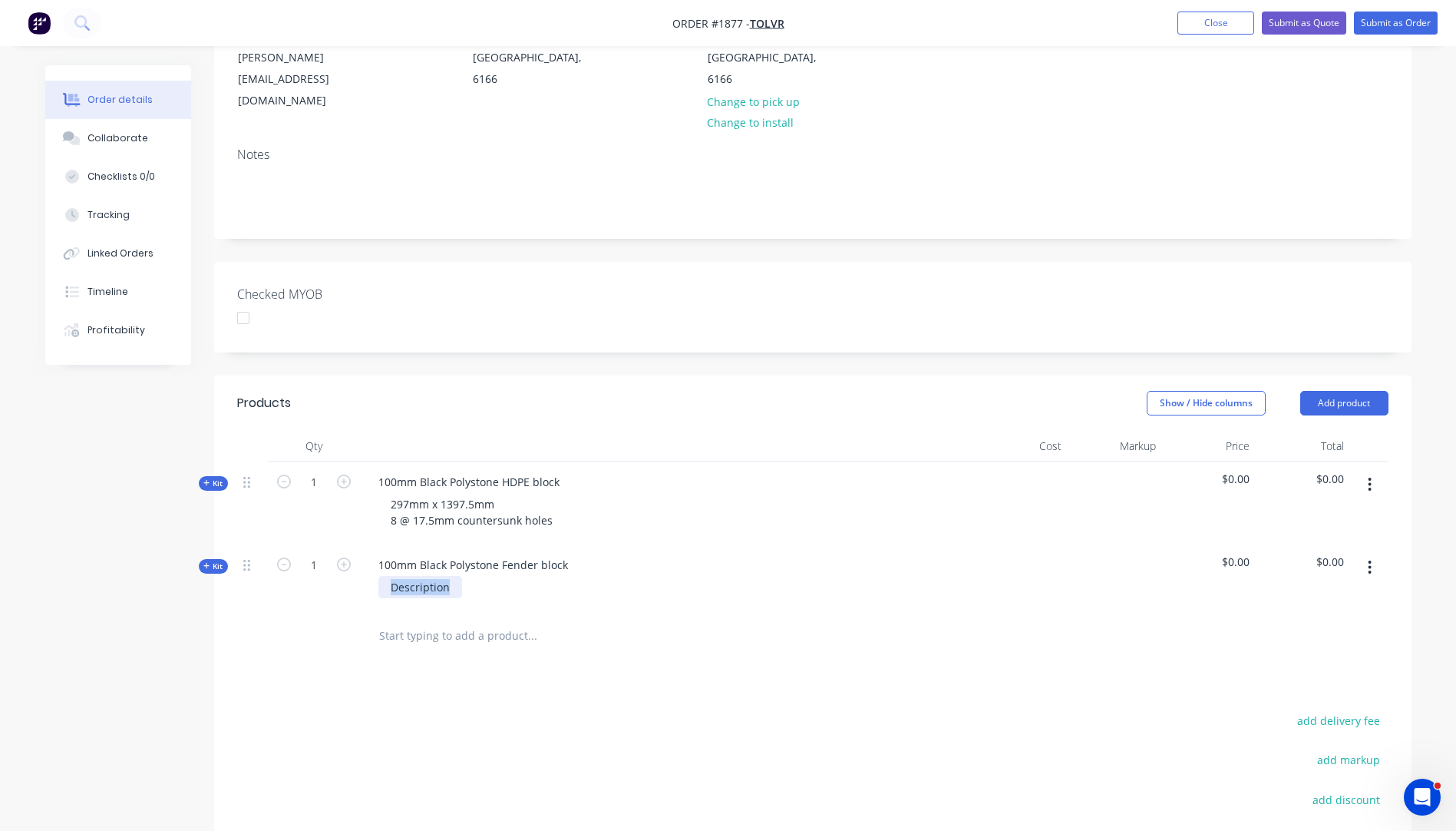
drag, startPoint x: 456, startPoint y: 543, endPoint x: 381, endPoint y: 546, distance: 75.1
click at [381, 576] on div "Description" at bounding box center [420, 587] width 84 height 22
paste div
click at [205, 480] on icon "button" at bounding box center [206, 482] width 6 height 6
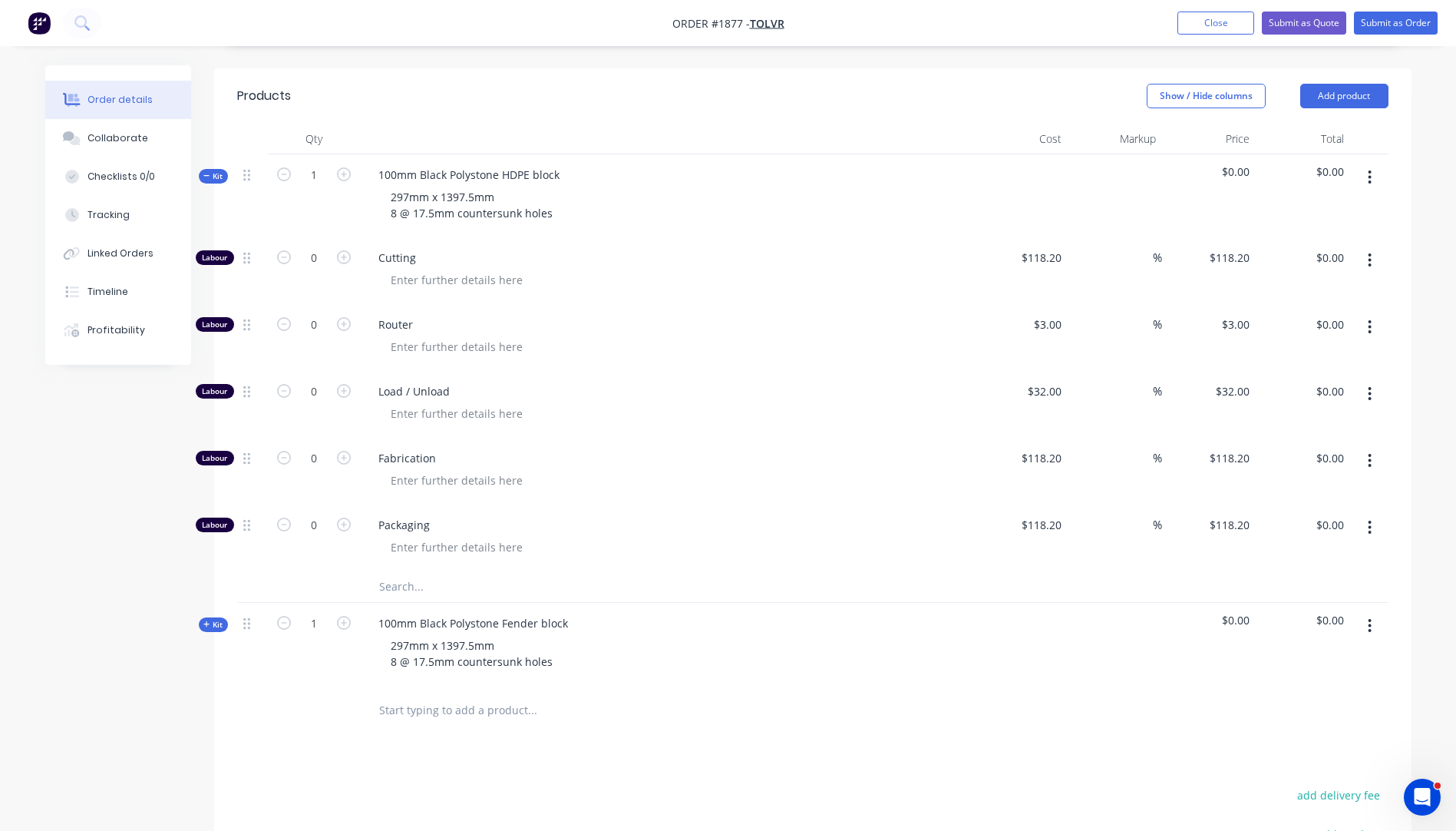
scroll to position [441, 0]
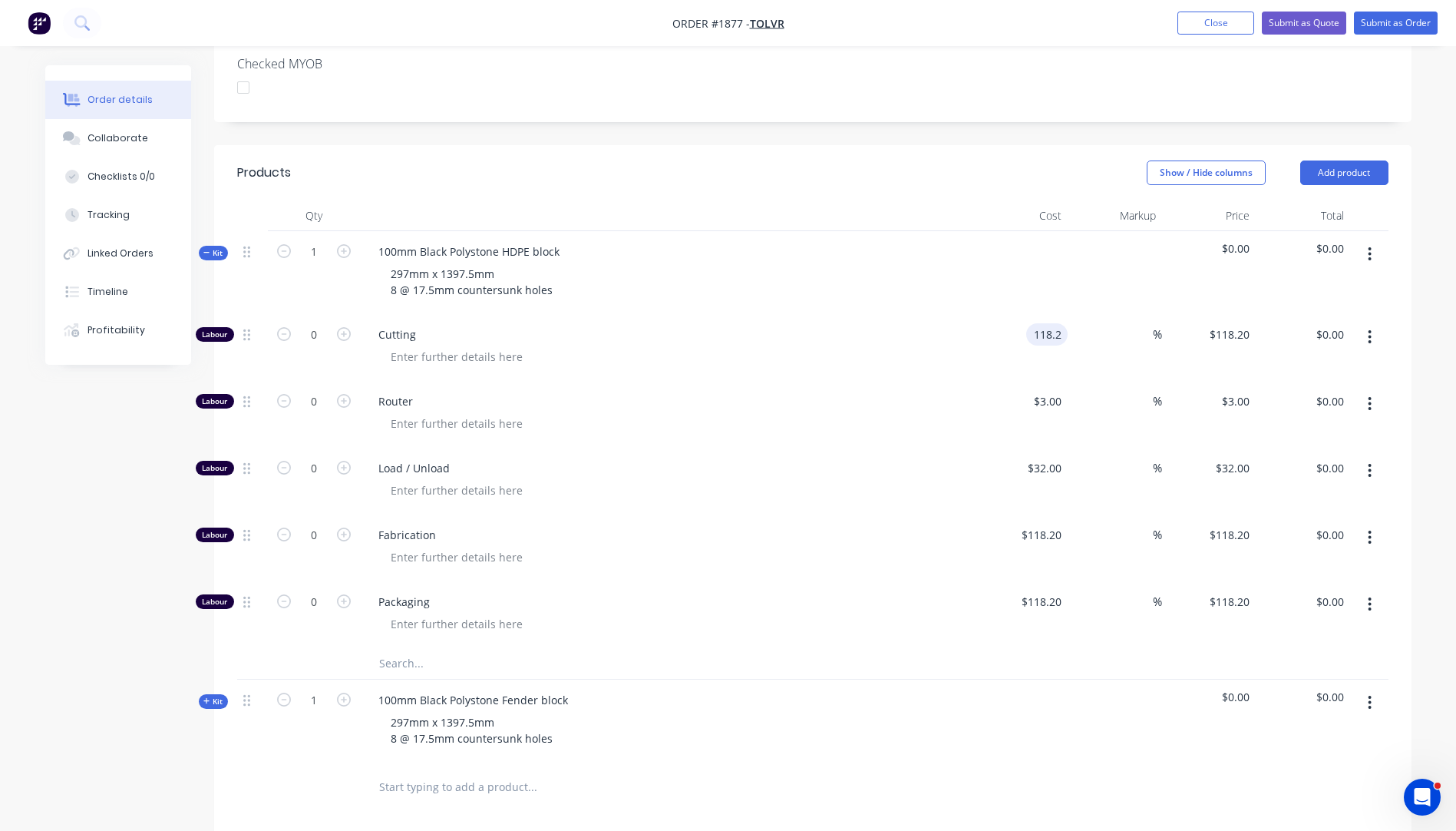
click at [1054, 324] on input "118.2" at bounding box center [1049, 335] width 35 height 22
type input "$1,406.80"
click at [952, 346] on div at bounding box center [673, 357] width 589 height 22
click at [1157, 325] on span "%" at bounding box center [1157, 334] width 9 height 18
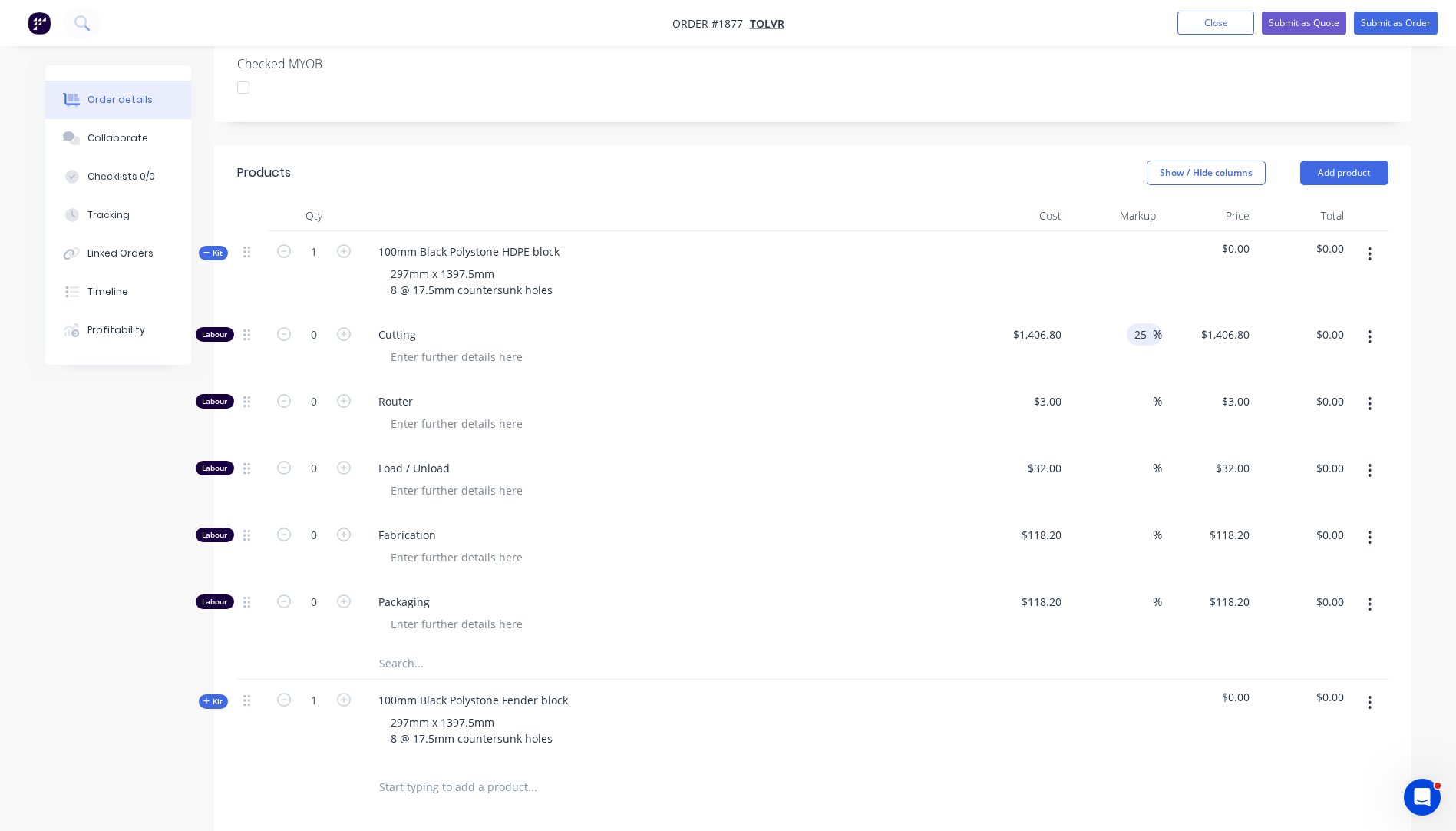
type input "25"
type input "$1,758.50"
click at [906, 346] on div at bounding box center [673, 357] width 589 height 22
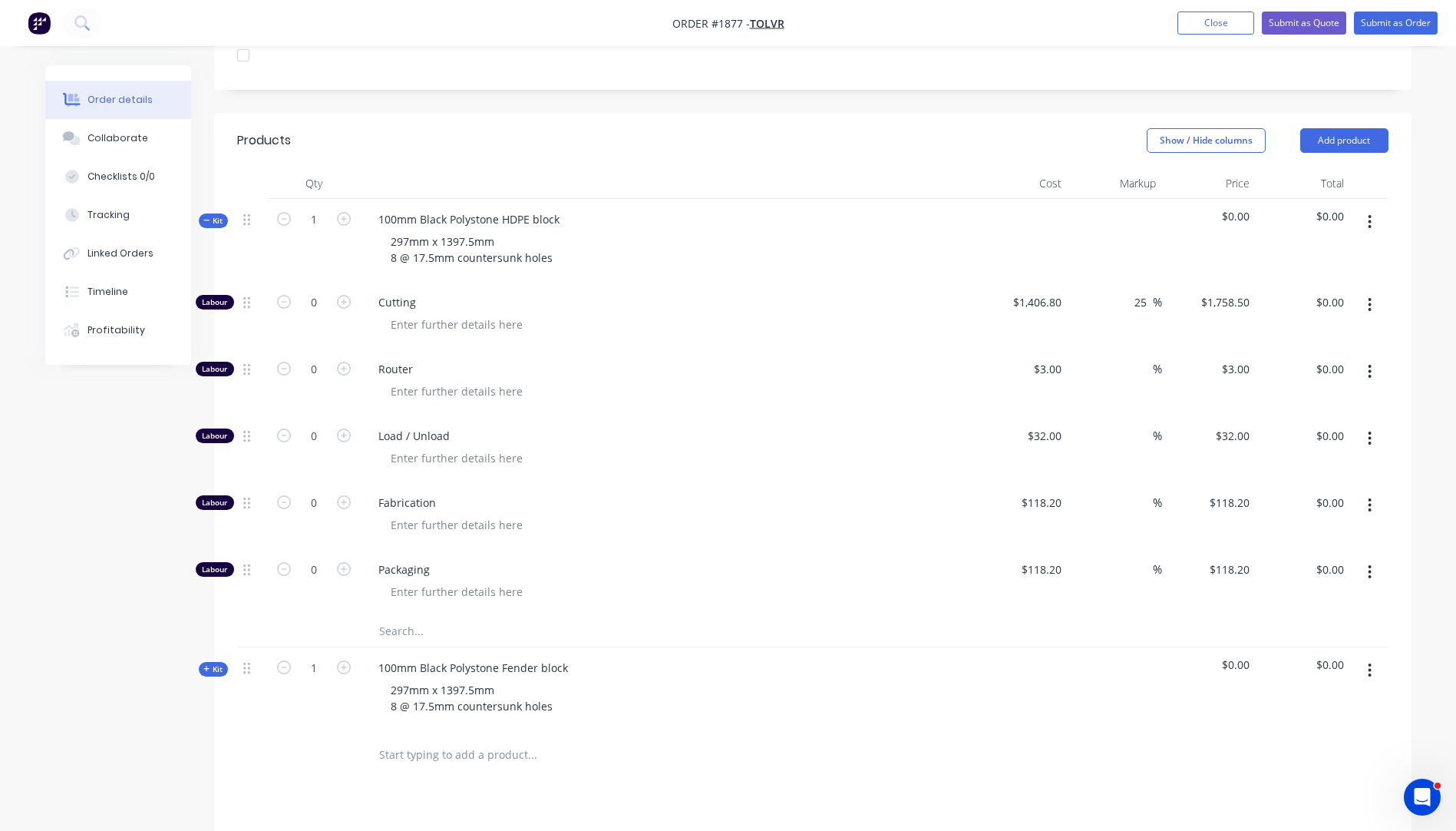
scroll to position [464, 0]
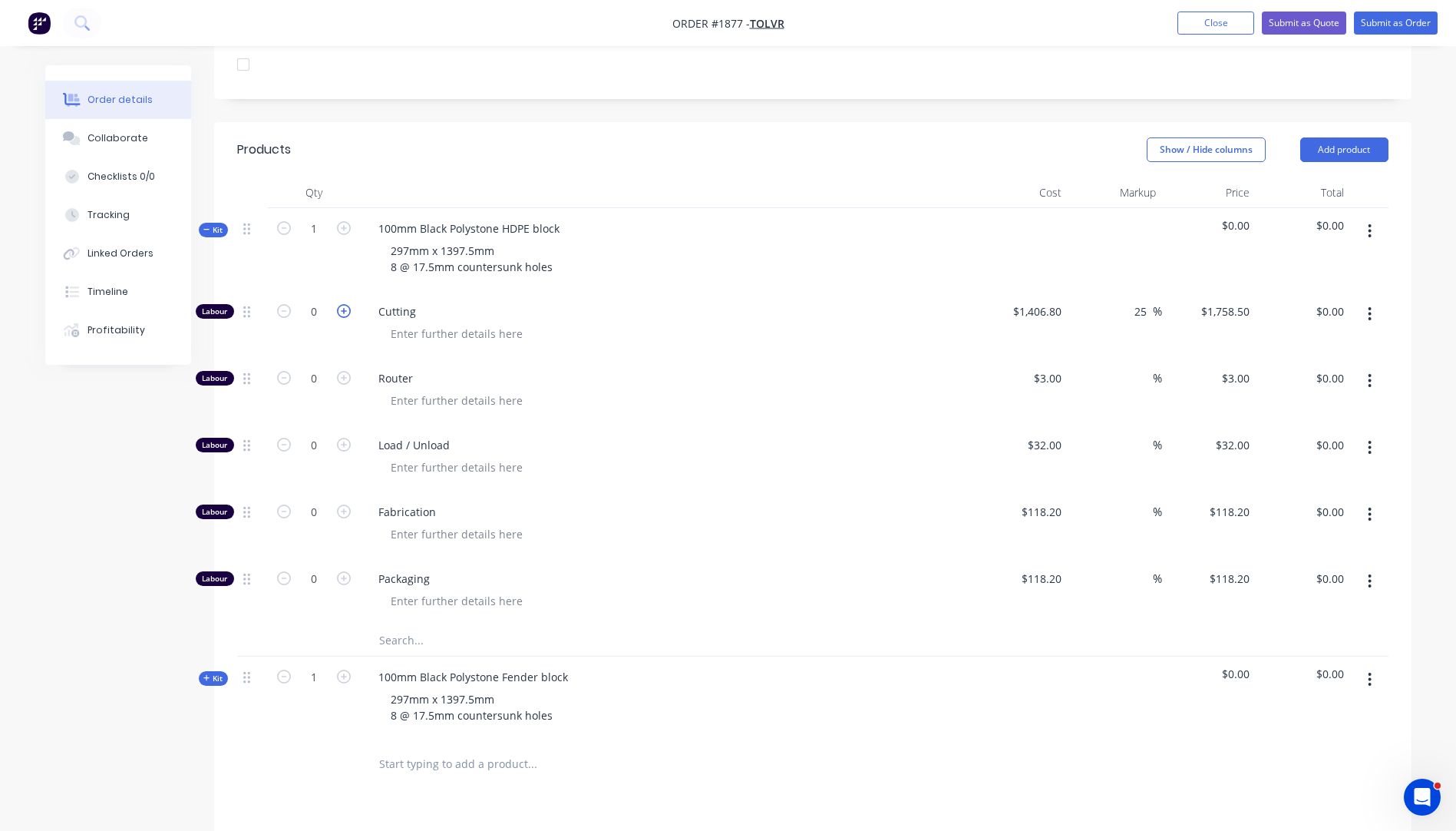
click at [347, 304] on icon "button" at bounding box center [344, 311] width 14 height 14
type input "1"
type input "$1,758.50"
drag, startPoint x: 523, startPoint y: 290, endPoint x: 406, endPoint y: 301, distance: 117.5
click at [406, 323] on div at bounding box center [456, 334] width 156 height 22
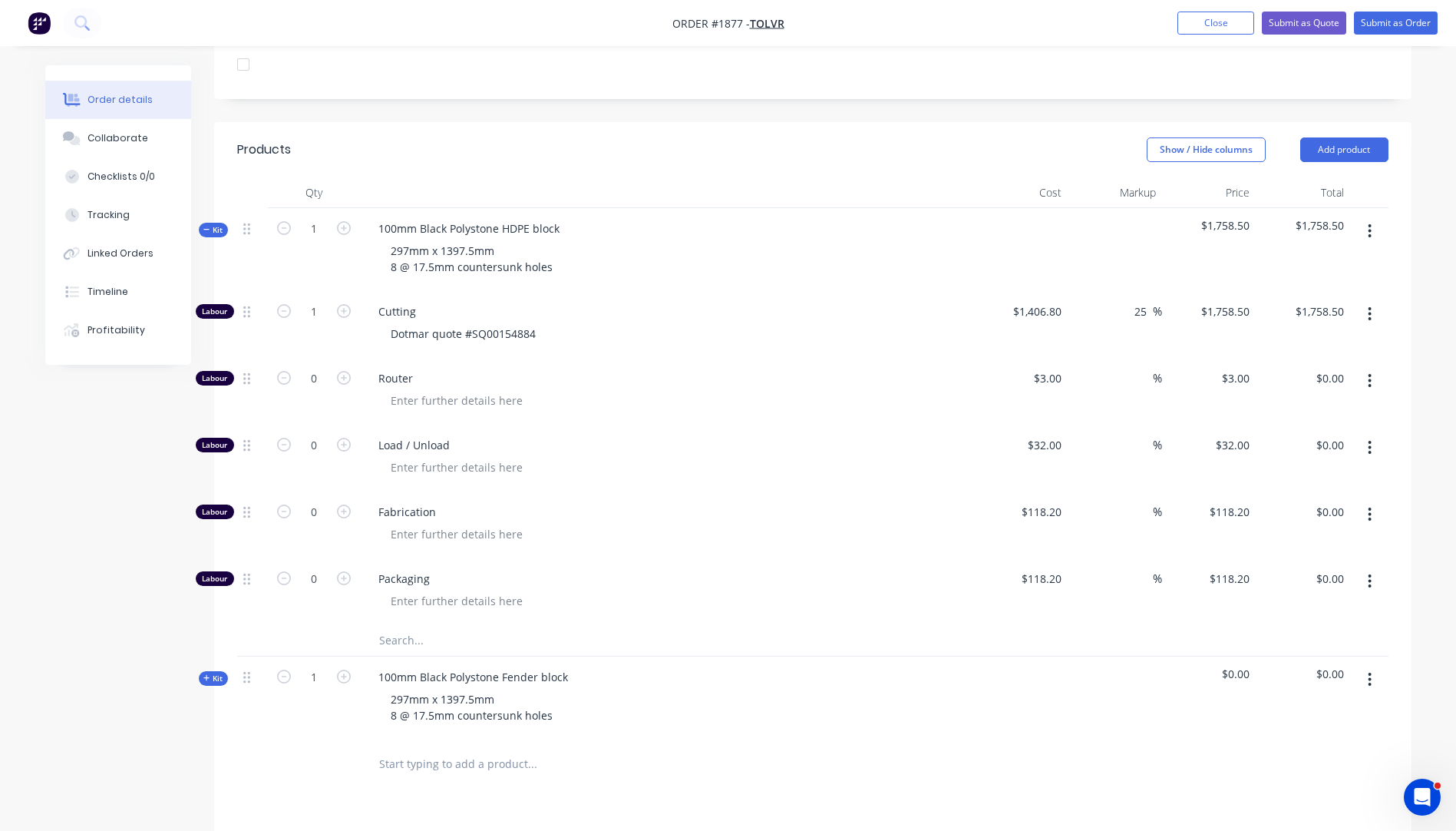
click at [711, 370] on span "Router" at bounding box center [673, 378] width 589 height 16
click at [390, 625] on input "text" at bounding box center [532, 640] width 307 height 31
click at [408, 370] on span "Router" at bounding box center [673, 378] width 589 height 16
click at [398, 625] on input "text" at bounding box center [532, 640] width 307 height 31
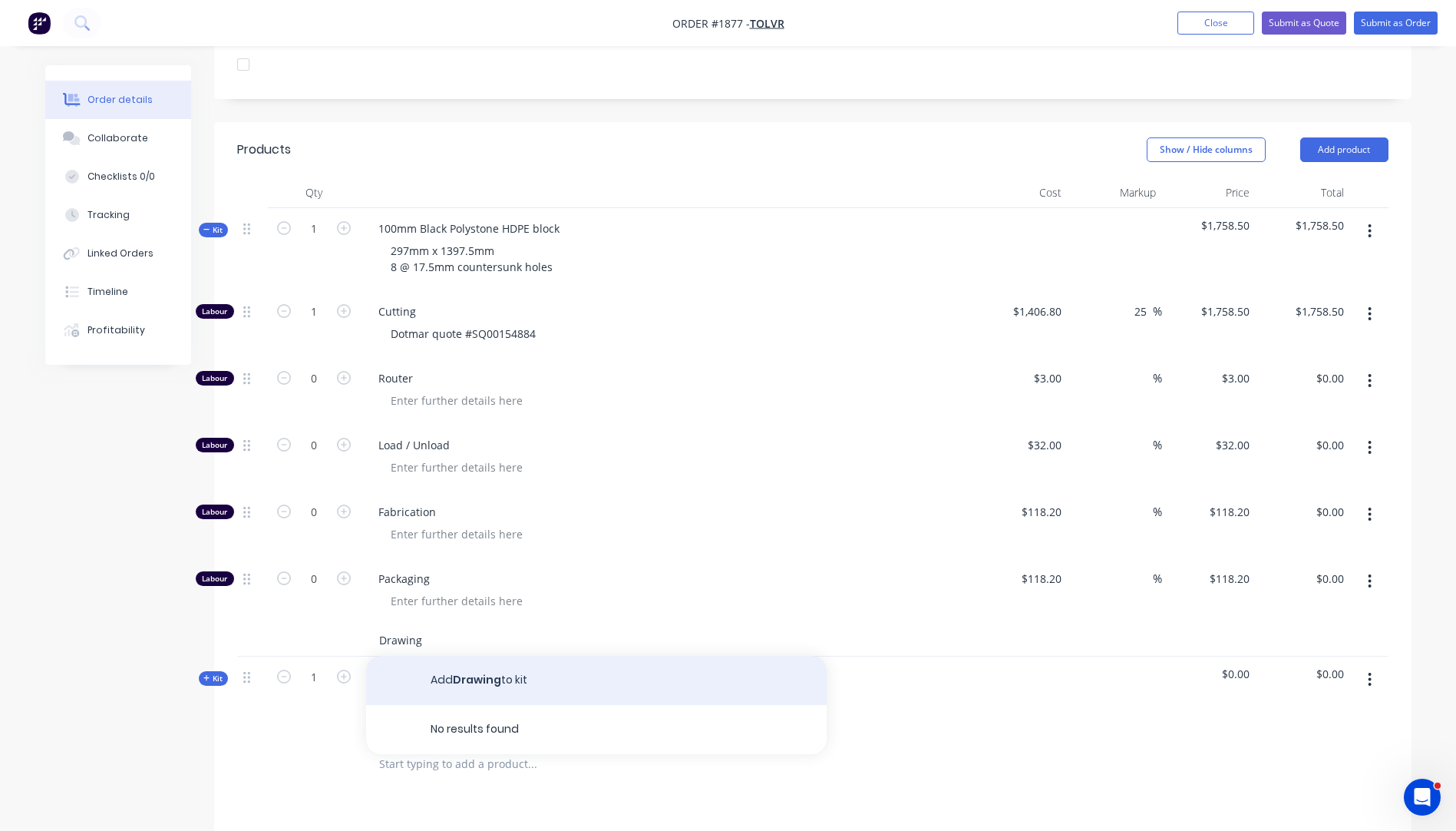
type input "Drawing"
click at [462, 656] on button "Add Drawing to kit" at bounding box center [596, 680] width 461 height 49
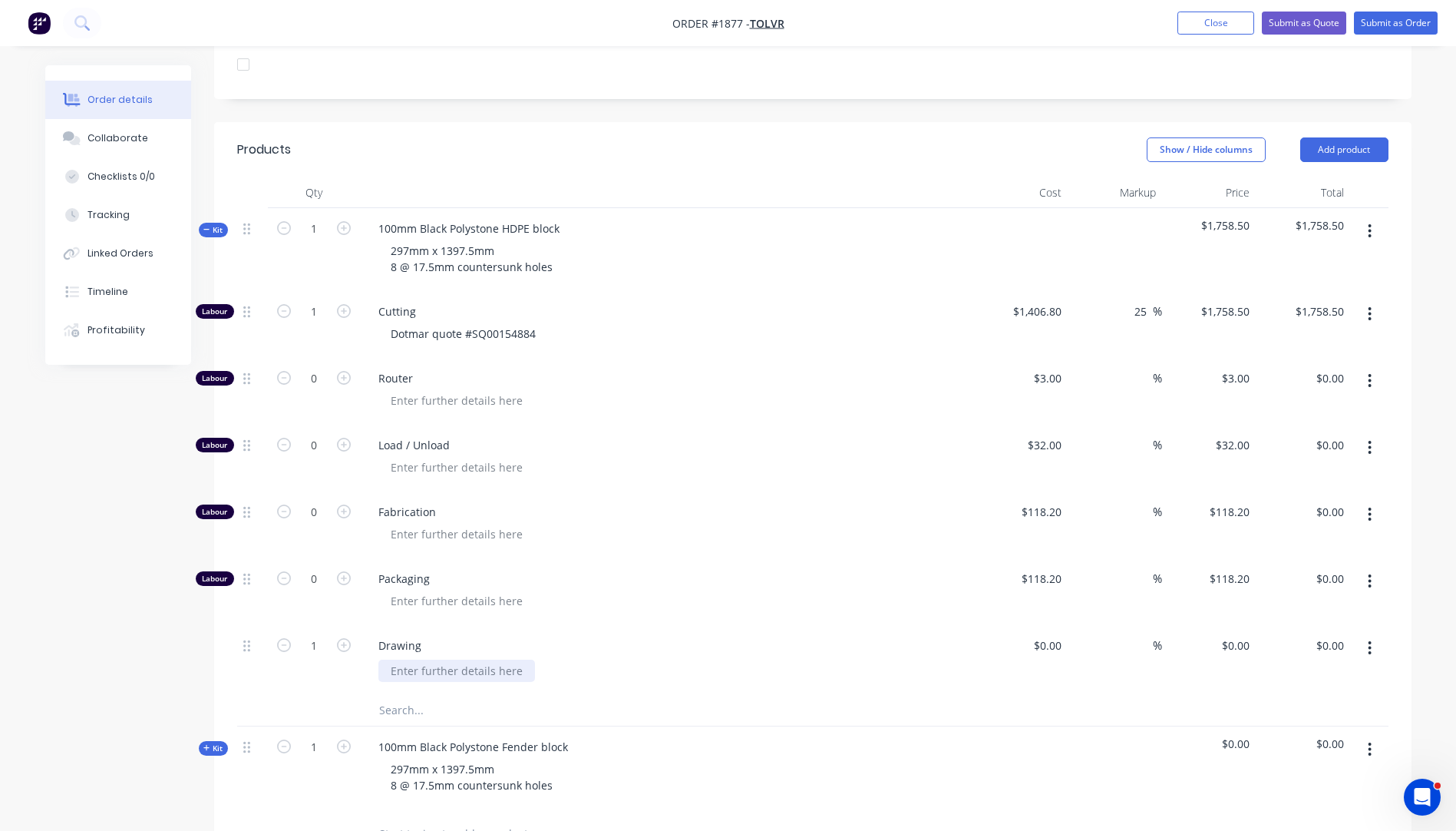
drag, startPoint x: 520, startPoint y: 624, endPoint x: 373, endPoint y: 616, distance: 147.2
click at [373, 625] on div "Drawing" at bounding box center [668, 659] width 614 height 70
click at [426, 659] on div "Draw" at bounding box center [404, 670] width 51 height 22
click at [320, 634] on input "1" at bounding box center [314, 646] width 40 height 23
type input "0.5"
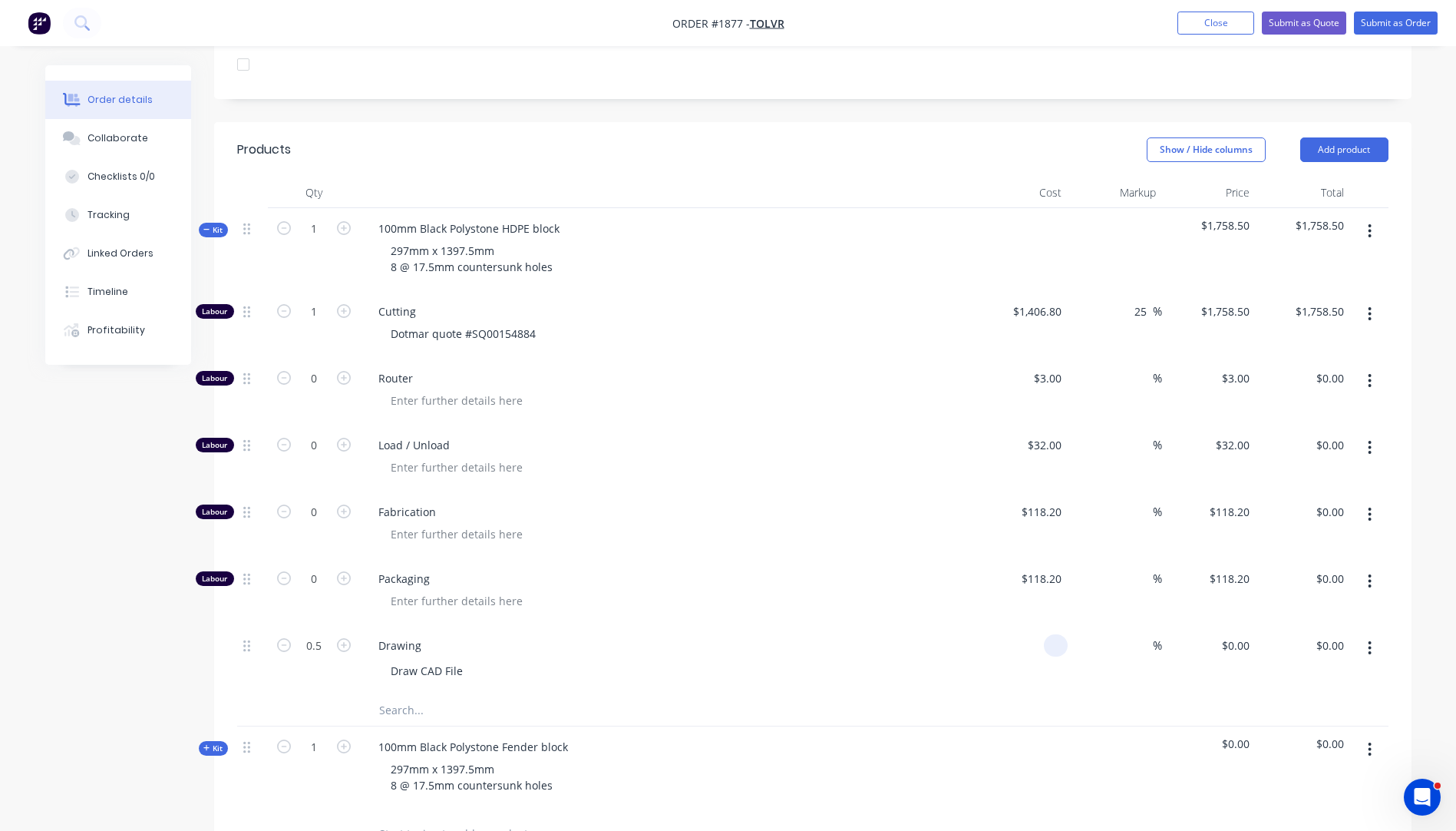
click at [1054, 634] on input at bounding box center [1059, 646] width 18 height 22
type input "$118.20"
type input "$59.10"
click at [913, 571] on span "Packaging" at bounding box center [673, 579] width 589 height 16
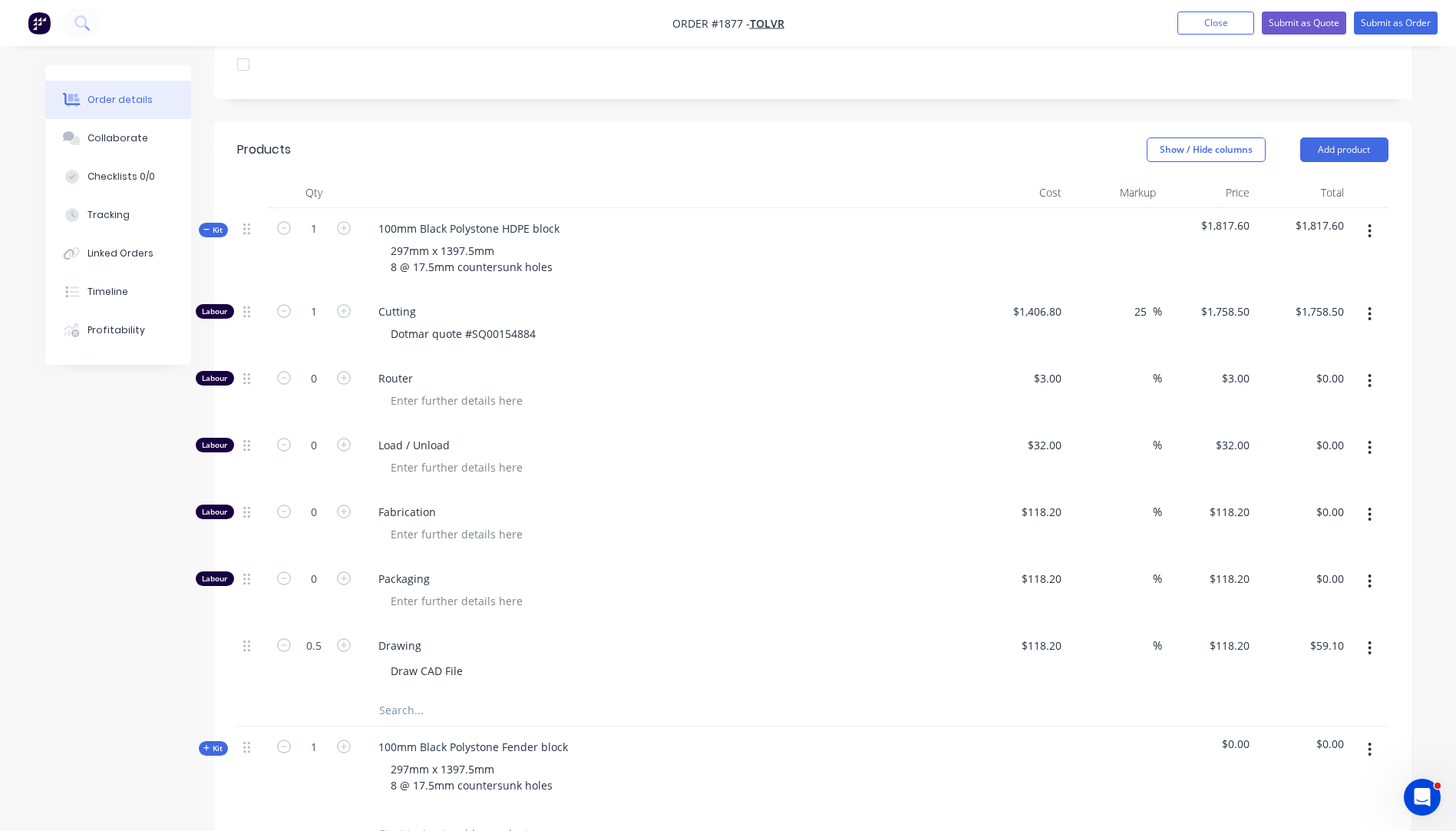
drag, startPoint x: 1379, startPoint y: 331, endPoint x: 1342, endPoint y: 309, distance: 43.0
click at [1342, 309] on div "$1,758.50 $1,758.50" at bounding box center [1302, 325] width 94 height 67
click at [1374, 367] on button "button" at bounding box center [1369, 381] width 36 height 27
click at [1317, 471] on div "Delete" at bounding box center [1315, 482] width 118 height 22
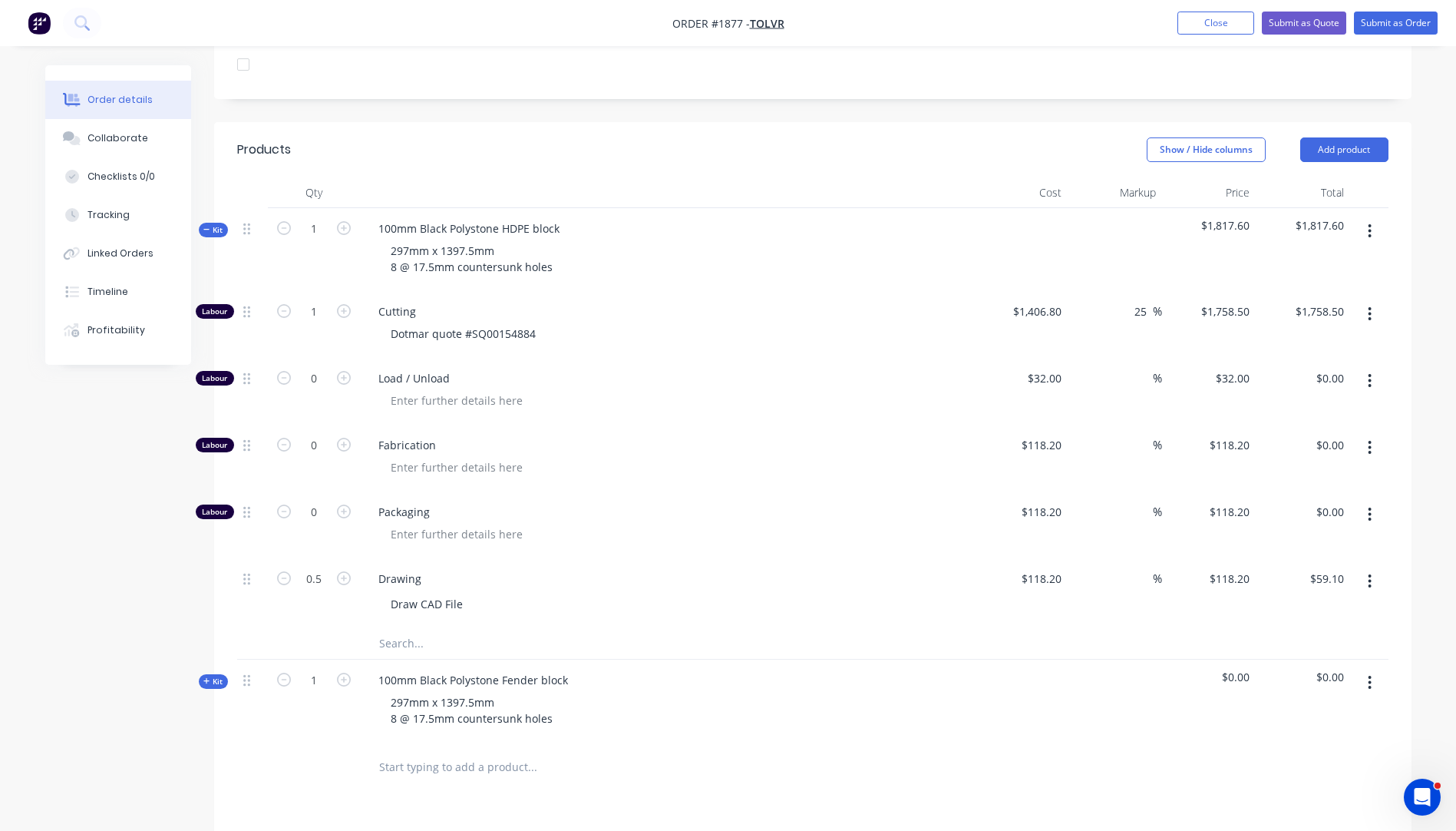
click at [1370, 374] on icon "button" at bounding box center [1370, 381] width 3 height 14
click at [1320, 471] on div "Delete" at bounding box center [1315, 482] width 118 height 22
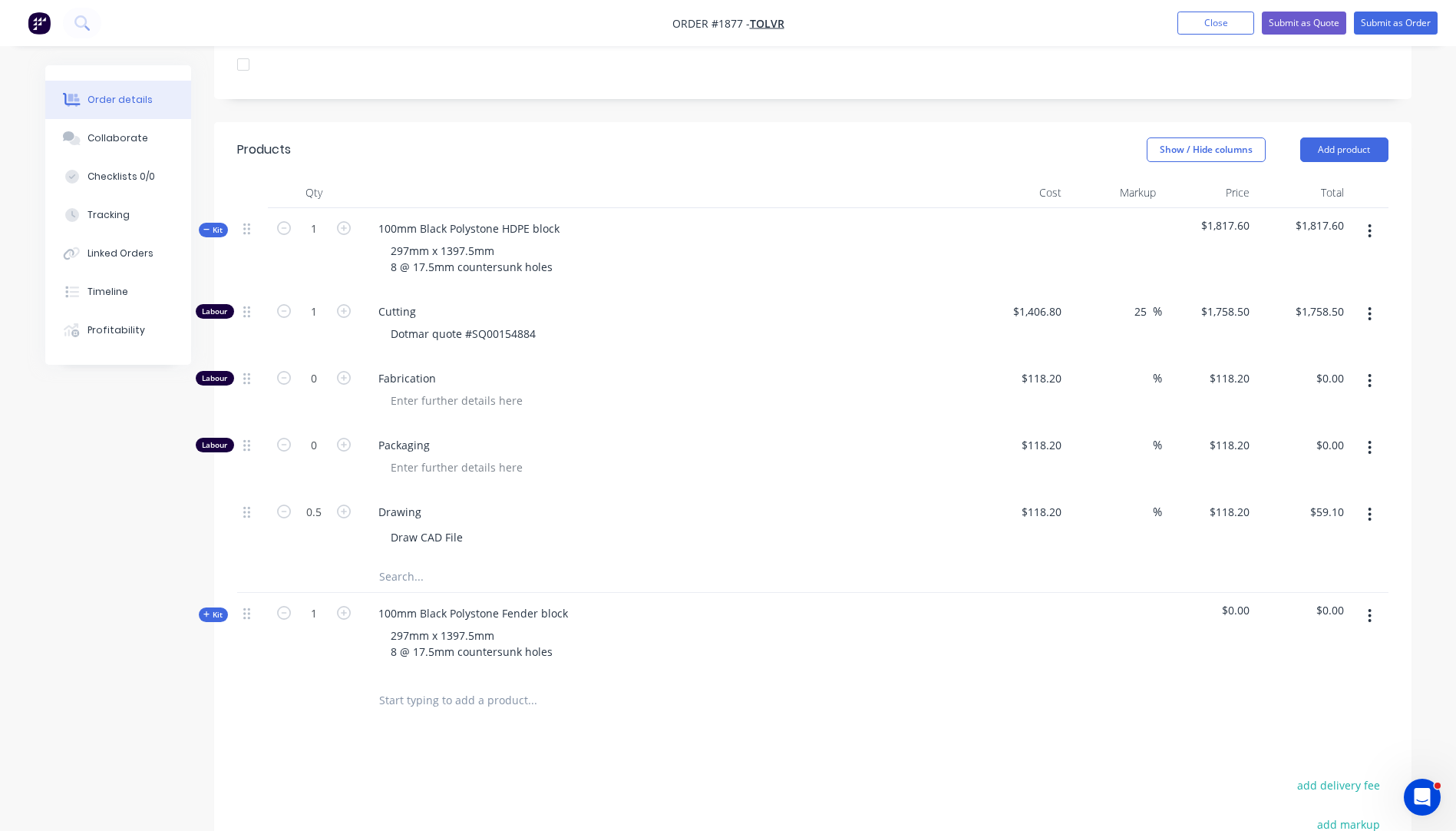
click at [1368, 373] on icon "button" at bounding box center [1369, 381] width 3 height 17
click at [1306, 471] on div "Delete" at bounding box center [1315, 482] width 118 height 22
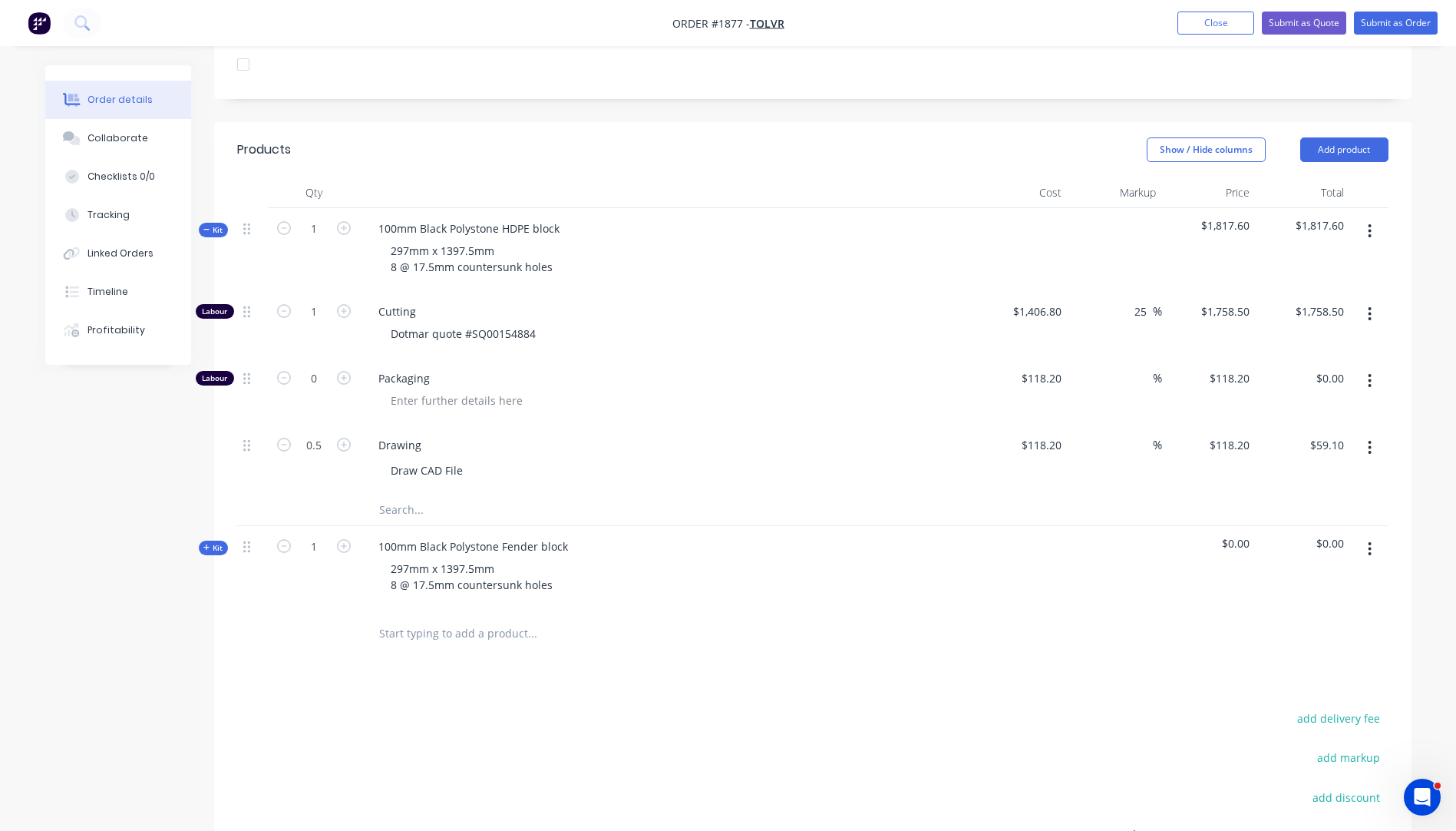
click at [1374, 367] on button "button" at bounding box center [1369, 381] width 36 height 27
click at [1308, 471] on div "Delete" at bounding box center [1315, 482] width 118 height 22
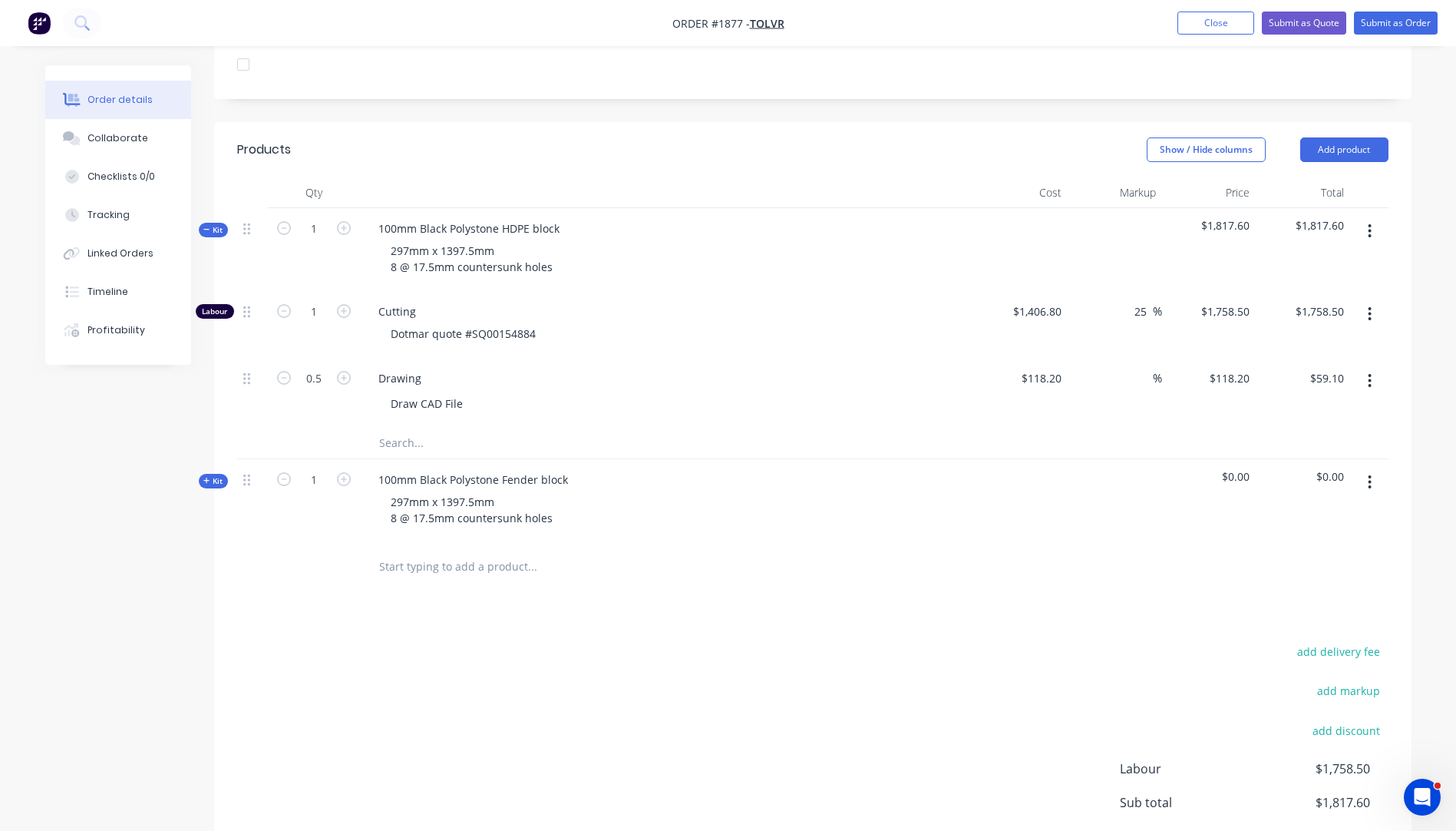
click at [205, 476] on icon "button" at bounding box center [207, 480] width 7 height 8
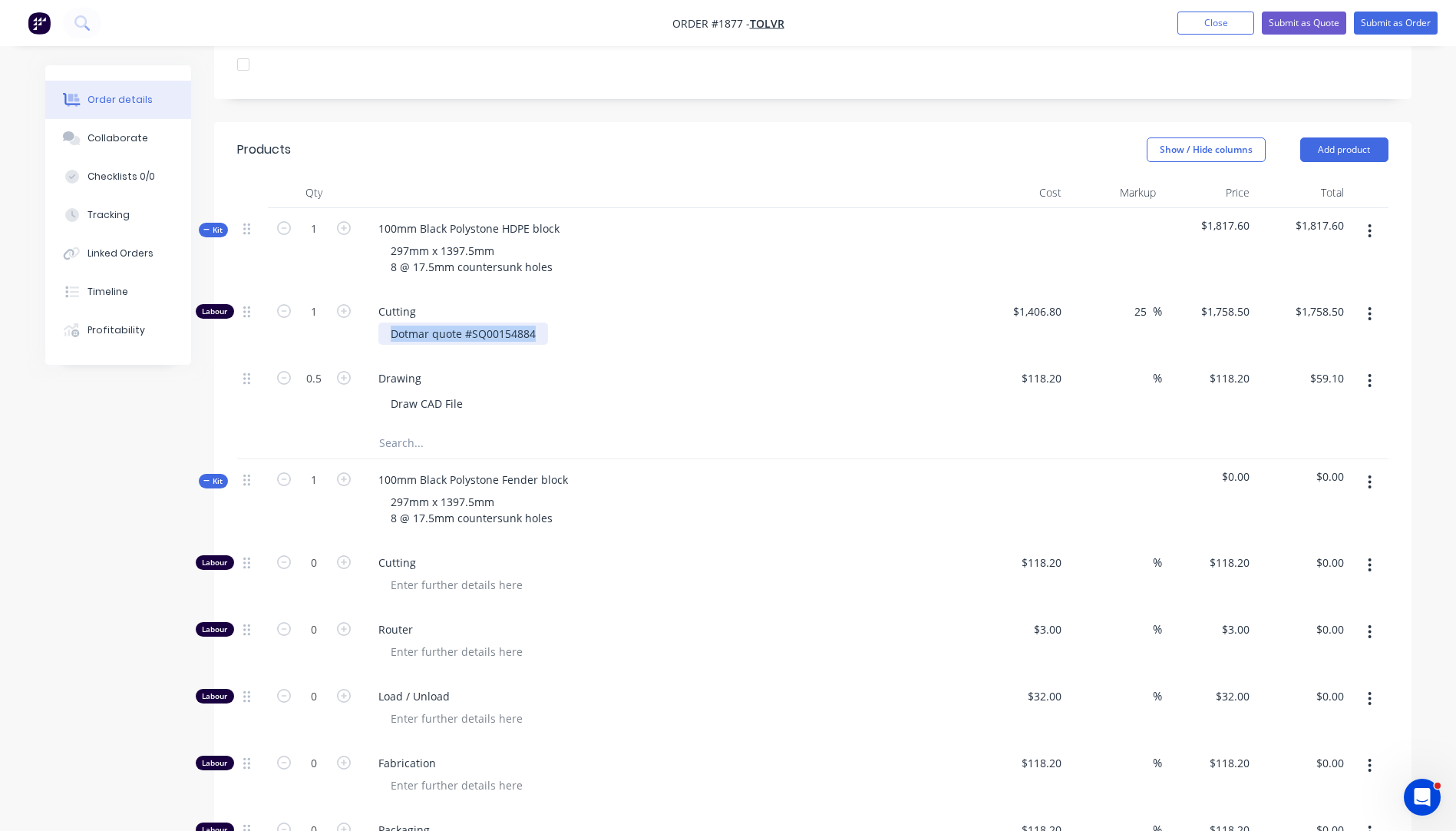
drag, startPoint x: 533, startPoint y: 291, endPoint x: 393, endPoint y: 298, distance: 140.2
click at [393, 323] on div "Dotmar quote #SQ00154884" at bounding box center [463, 334] width 170 height 22
copy div "Dotmar quote #SQ00154884"
paste div
click at [687, 559] on div "Cutting Dotmar quote #SQ00154884" at bounding box center [668, 576] width 614 height 67
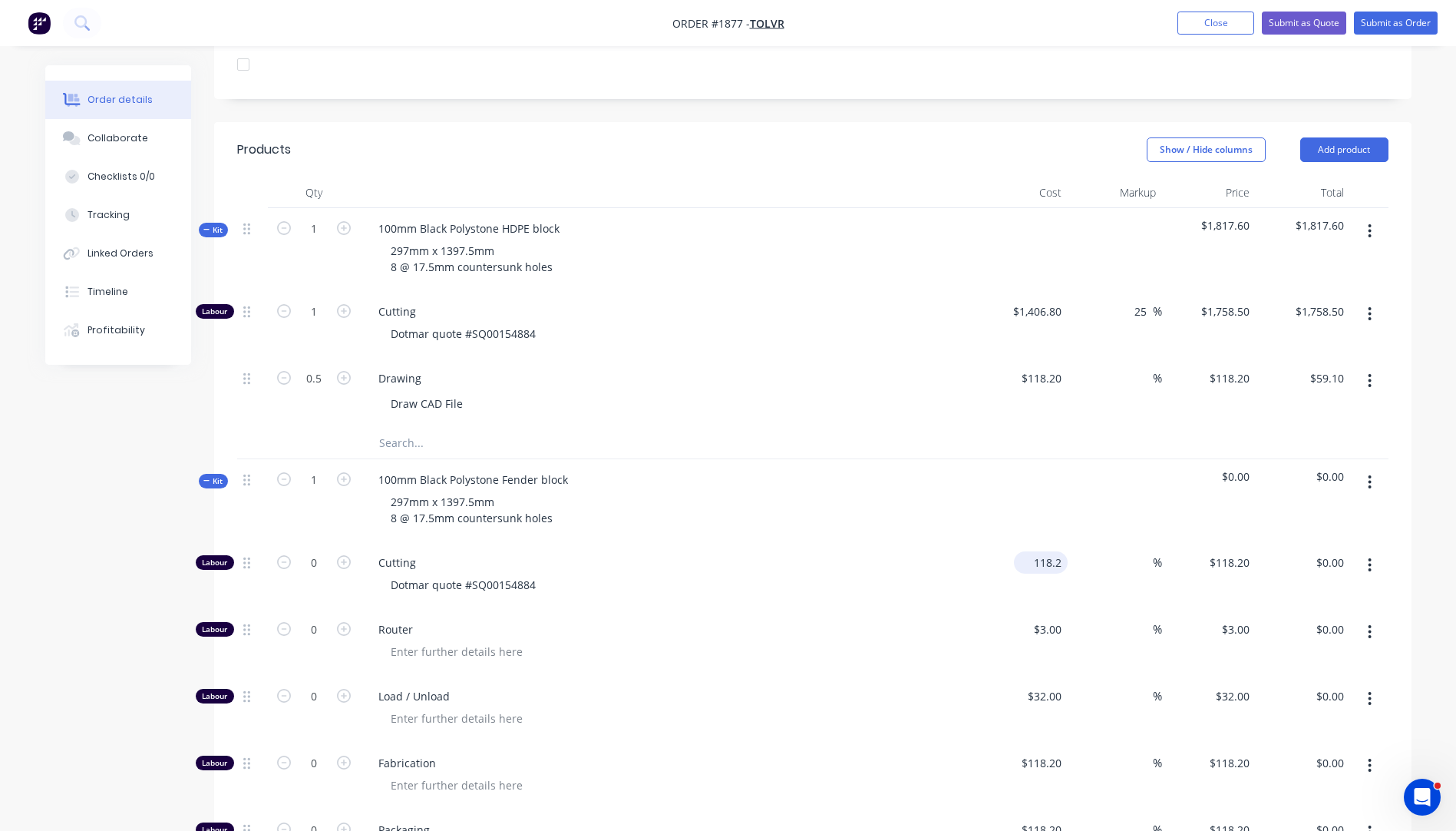
click at [1045, 551] on input "118.2" at bounding box center [1043, 562] width 47 height 22
type input "$882.95"
click at [1153, 554] on span "%" at bounding box center [1157, 562] width 9 height 18
type input "25"
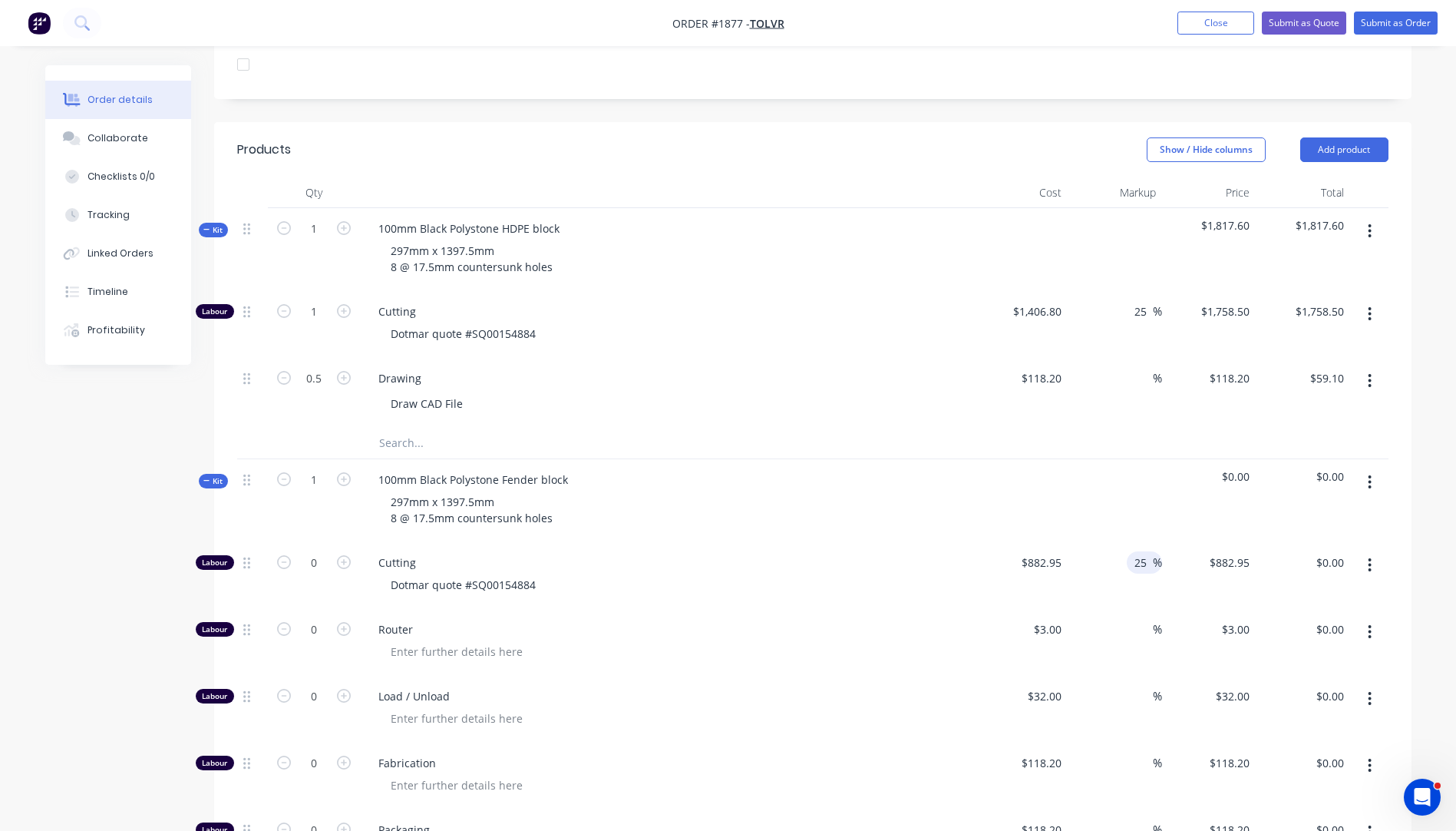
type input "$1,103.6875"
click at [928, 555] on span "Cutting" at bounding box center [673, 562] width 589 height 16
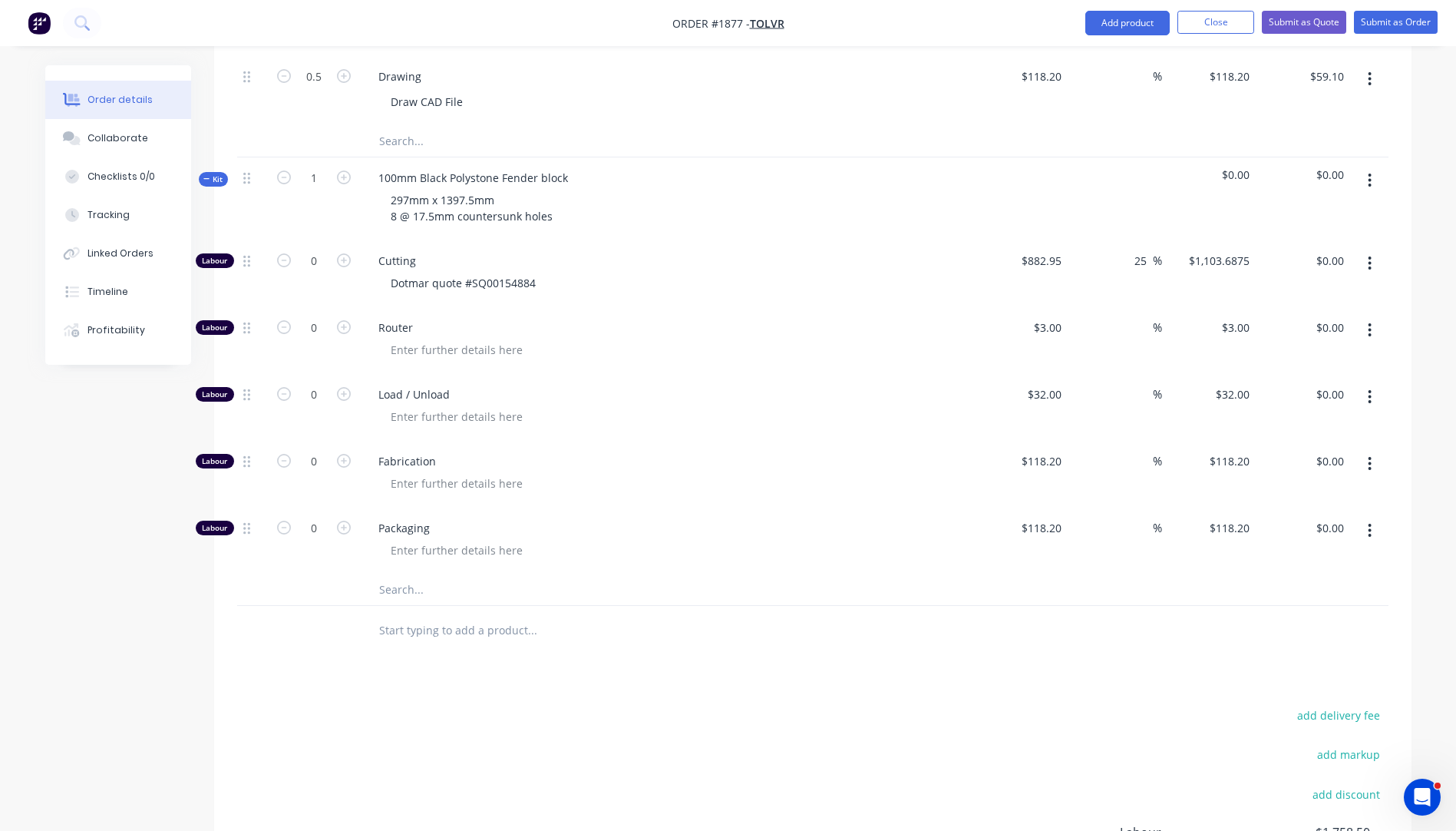
scroll to position [618, 0]
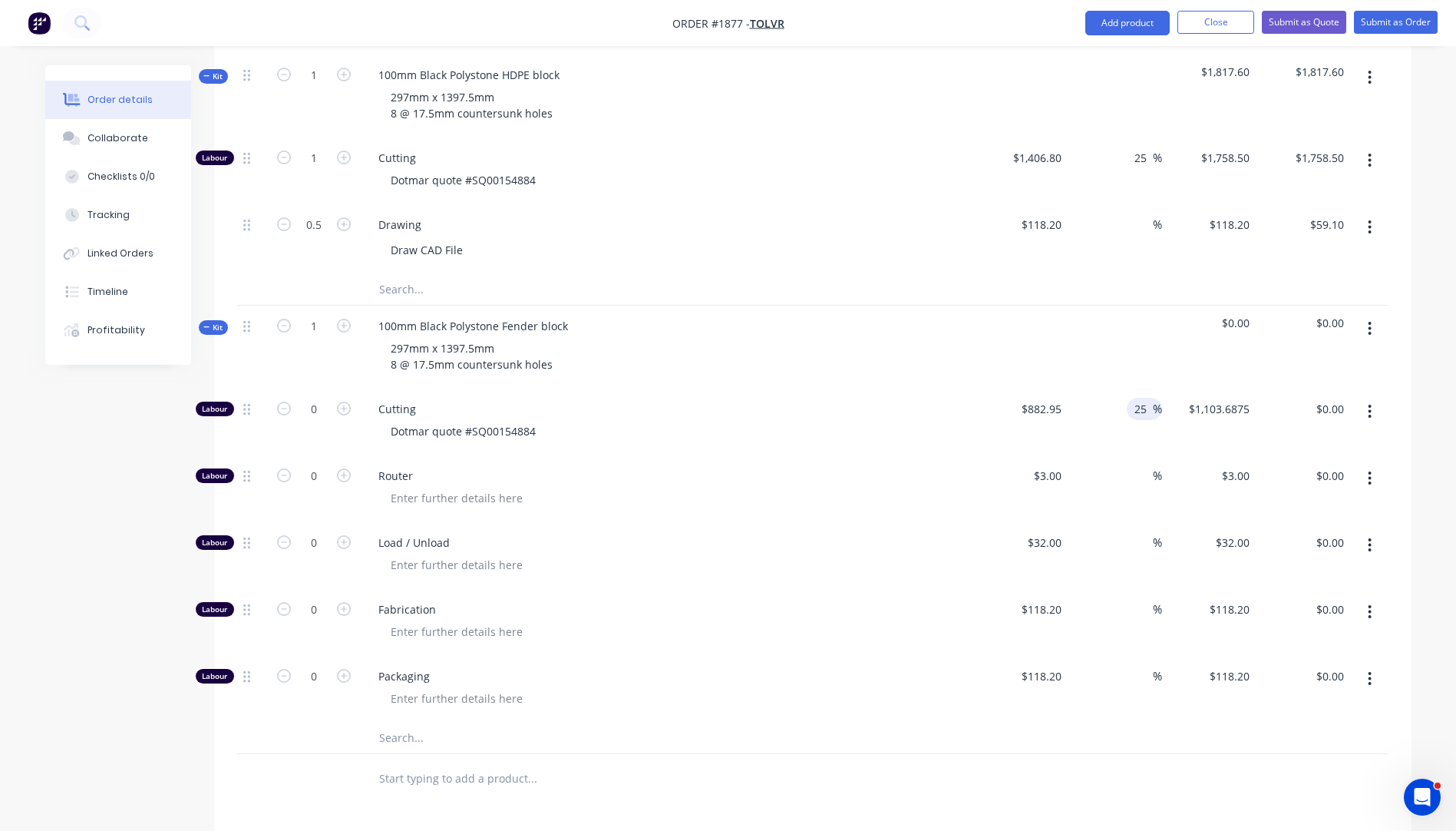
click at [1142, 397] on input "25" at bounding box center [1142, 409] width 20 height 22
type input "35"
type input "$1,191.9825"
click at [964, 420] on div "Dotmar quote #SQ00154884" at bounding box center [673, 431] width 589 height 22
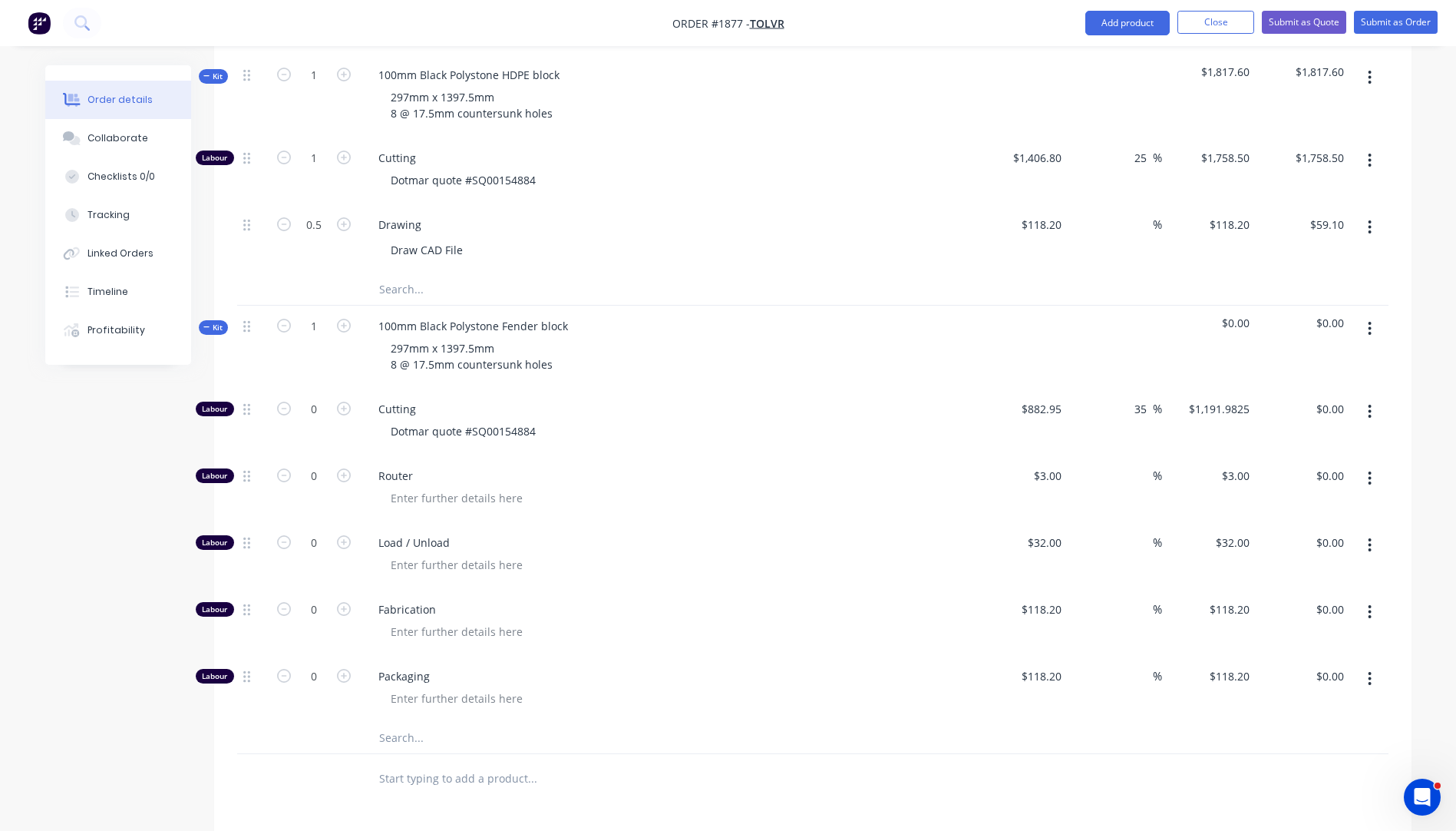
click at [394, 274] on input "text" at bounding box center [532, 289] width 307 height 31
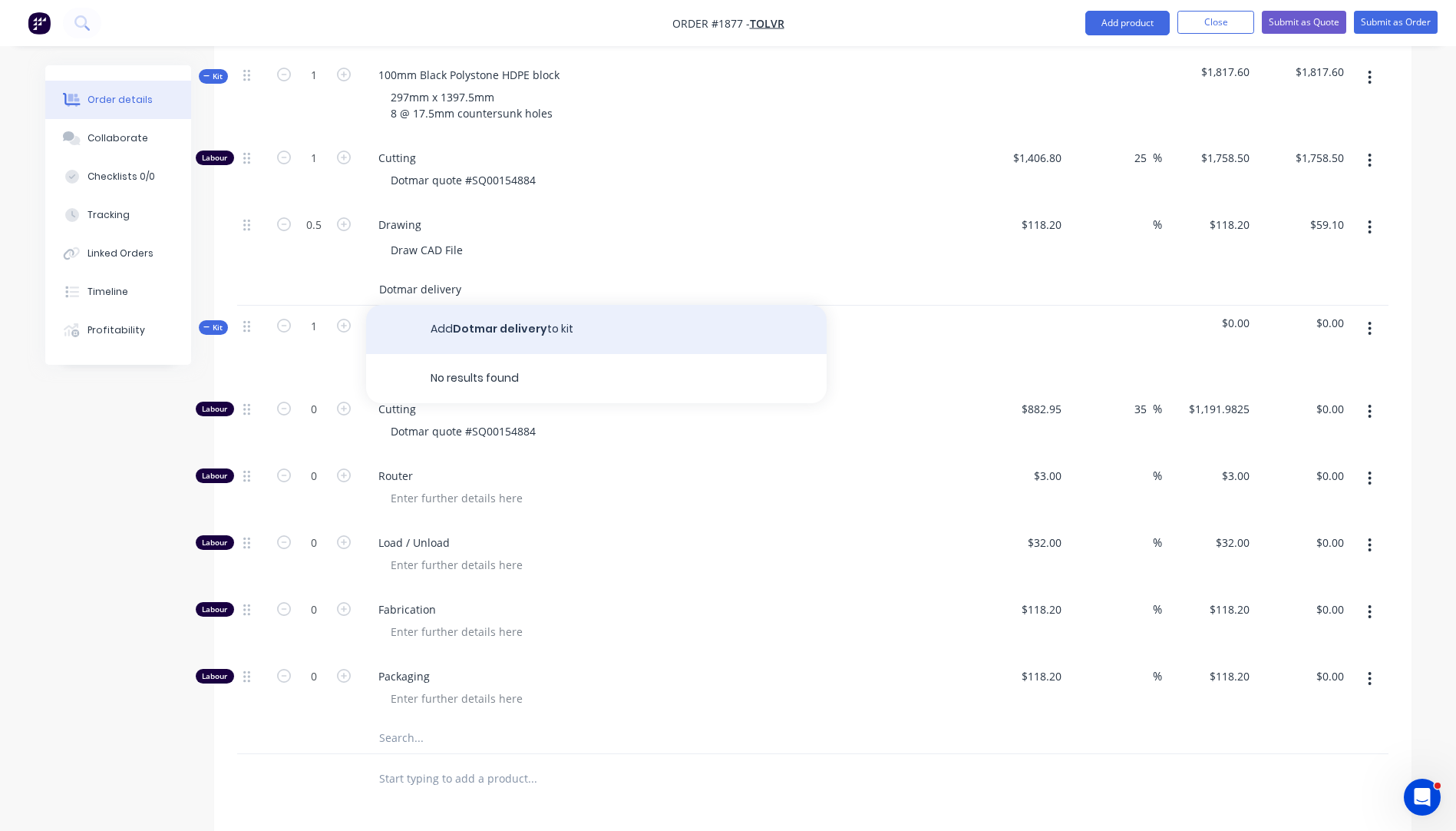
type input "Dotmar delivery"
click at [486, 305] on button "Add Dotmar delivery to kit" at bounding box center [596, 329] width 461 height 49
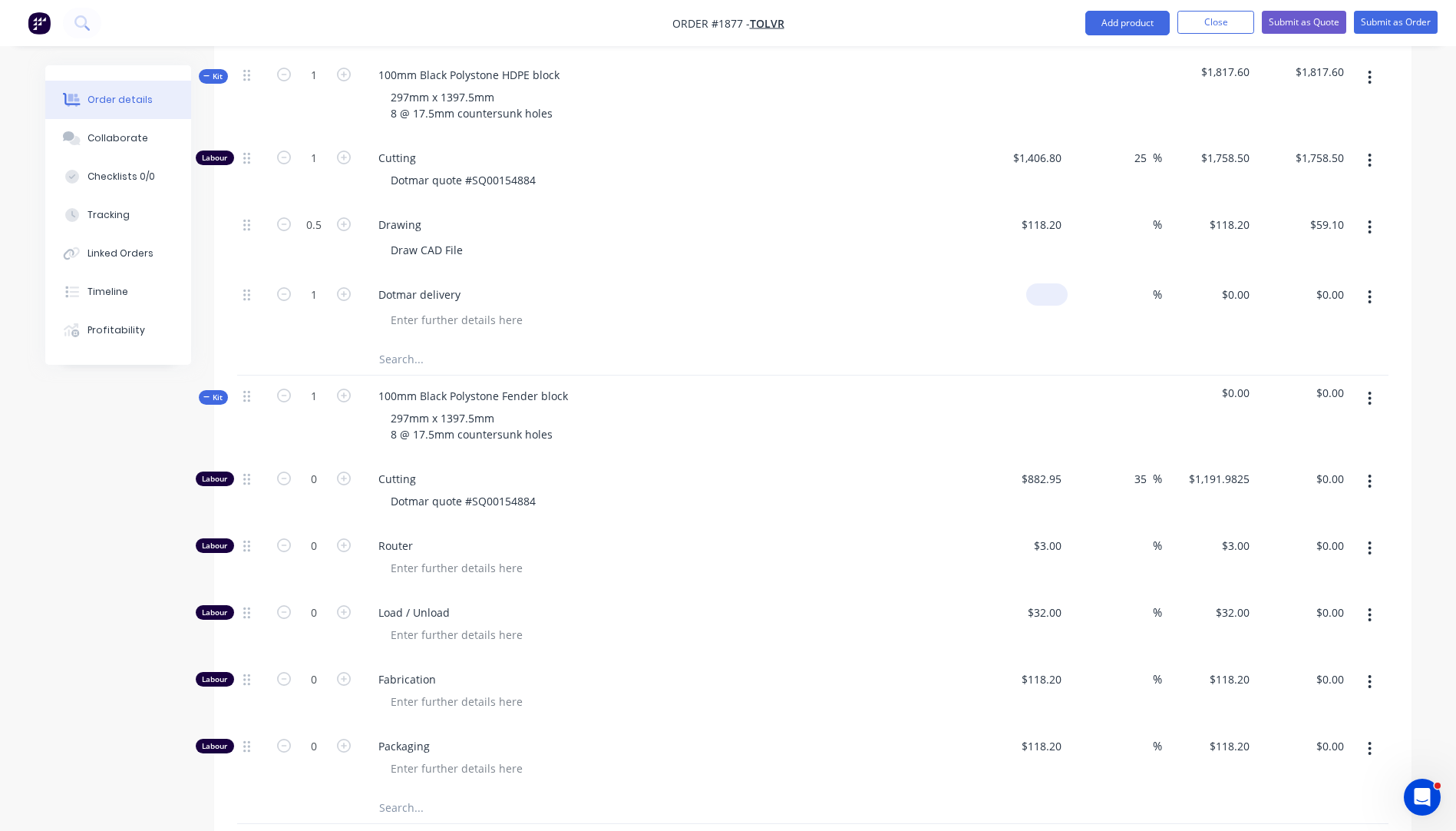
click at [1062, 283] on input at bounding box center [1049, 294] width 35 height 22
type input "$50.00"
click at [893, 309] on div at bounding box center [673, 320] width 589 height 22
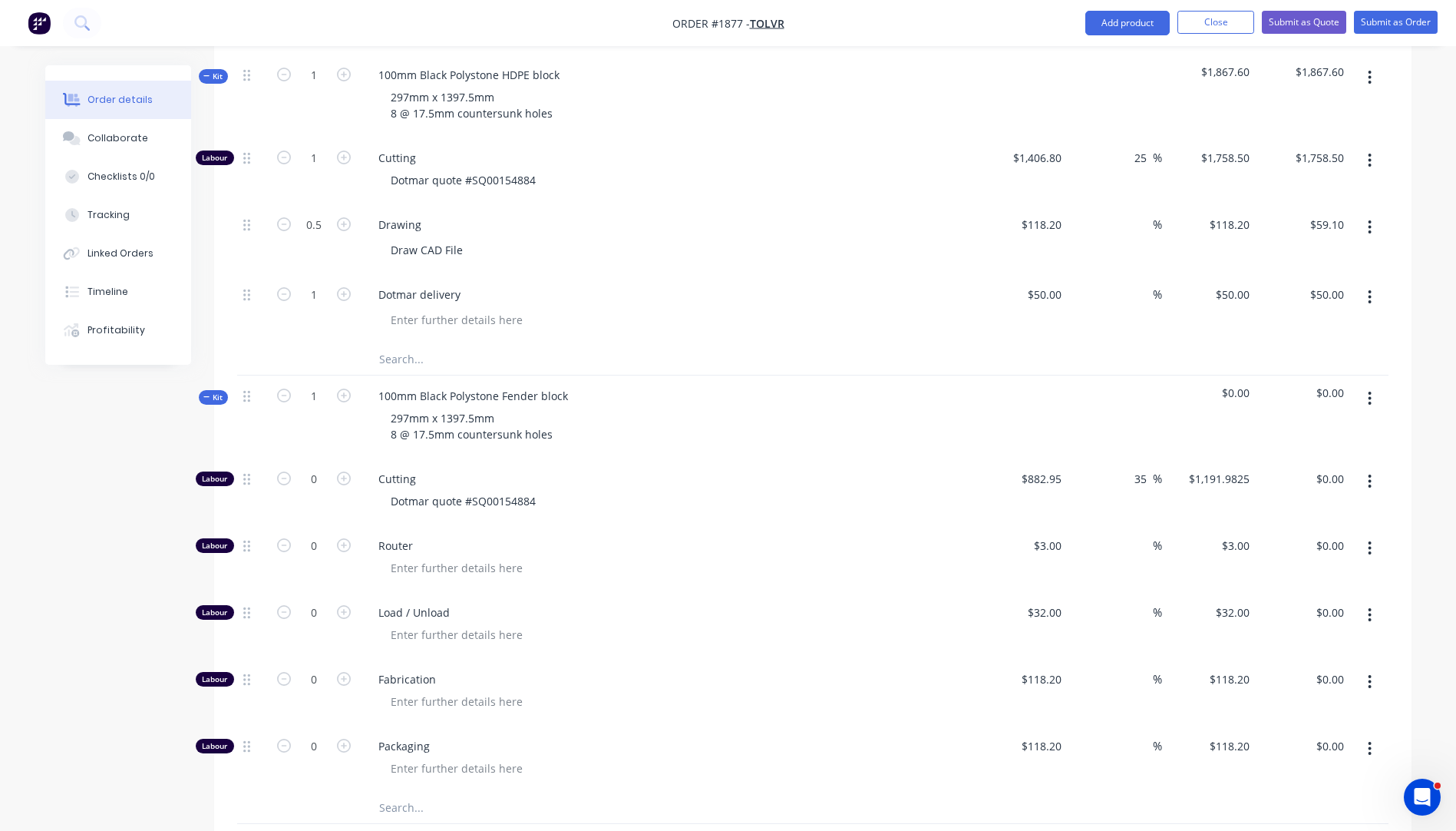
click at [403, 792] on input "text" at bounding box center [532, 808] width 307 height 31
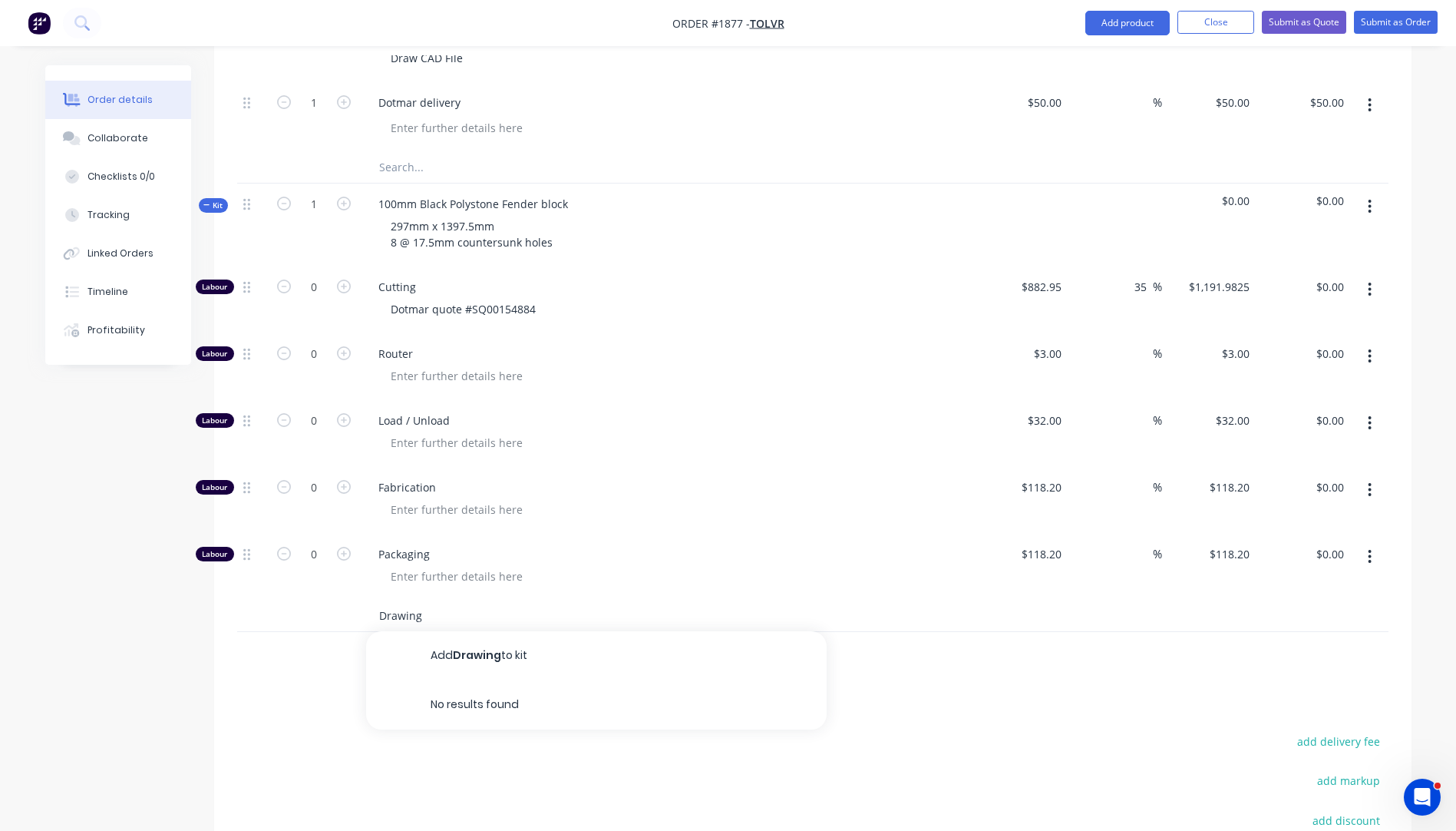
scroll to position [848, 0]
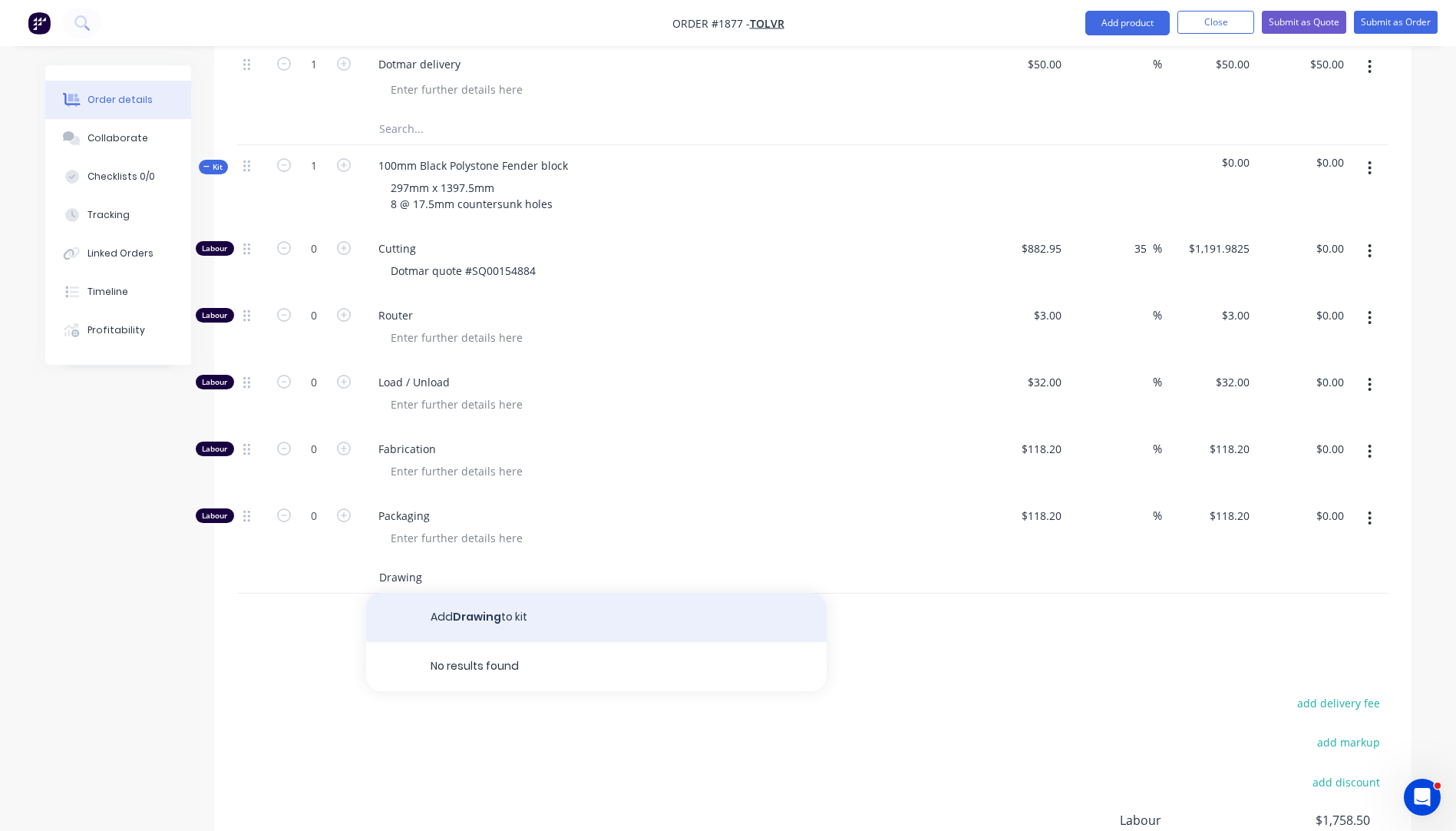
type input "Drawing"
click at [486, 593] on button "Add Drawing to kit" at bounding box center [596, 617] width 461 height 49
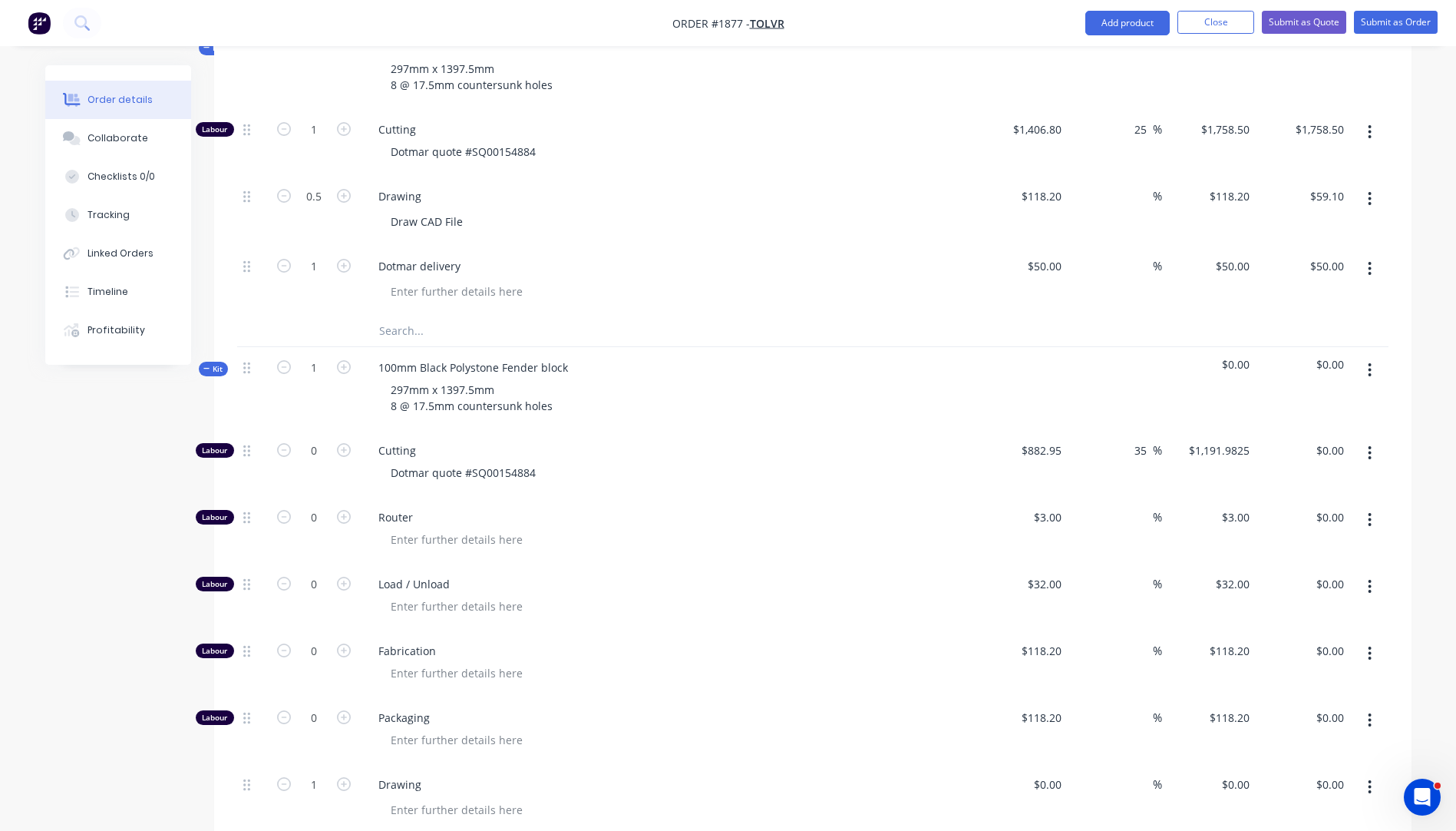
scroll to position [618, 0]
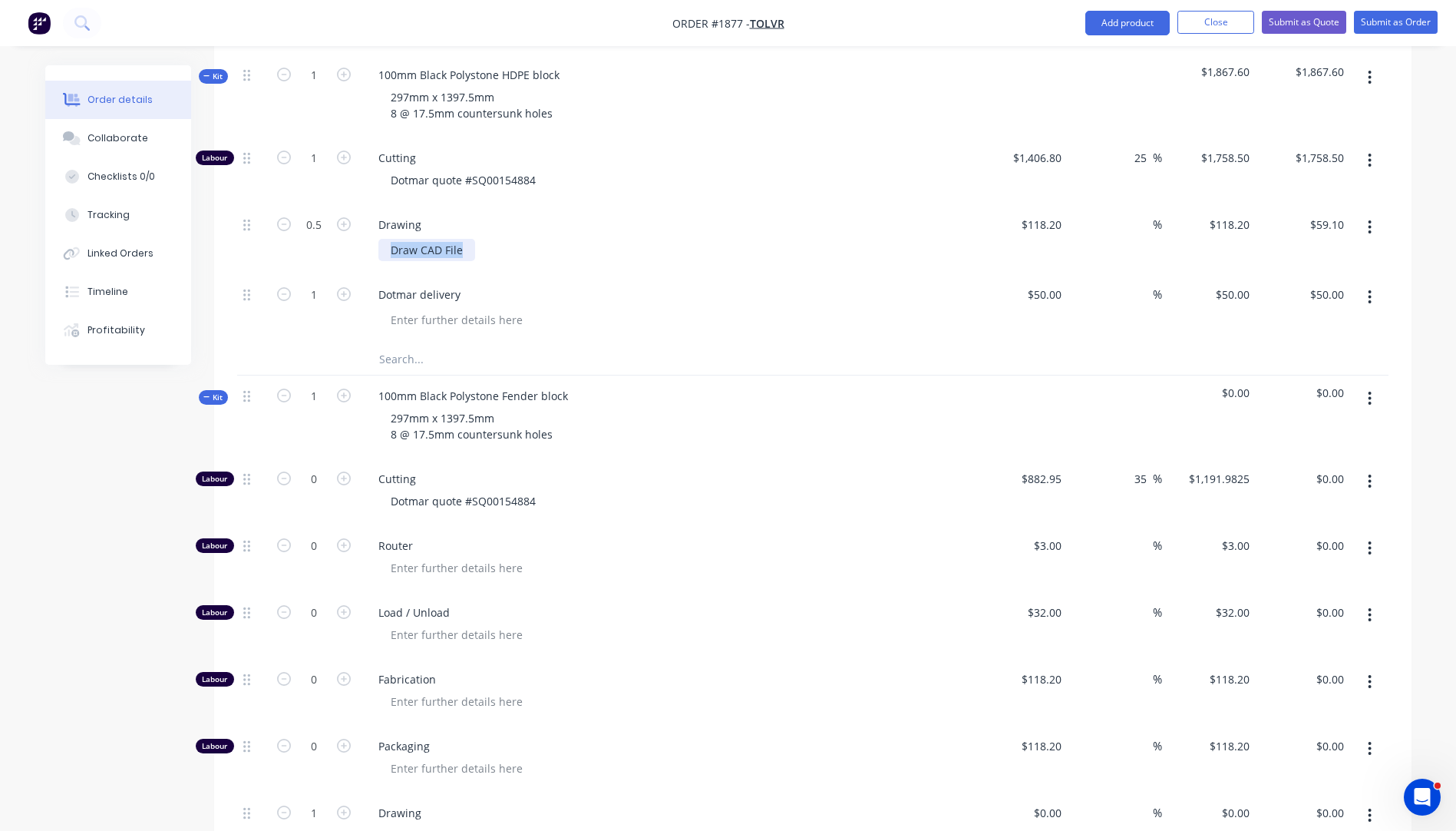
drag, startPoint x: 465, startPoint y: 209, endPoint x: 390, endPoint y: 204, distance: 75.2
click at [390, 239] on div "Draw CAD File" at bounding box center [426, 250] width 97 height 22
copy div "Draw CAD File"
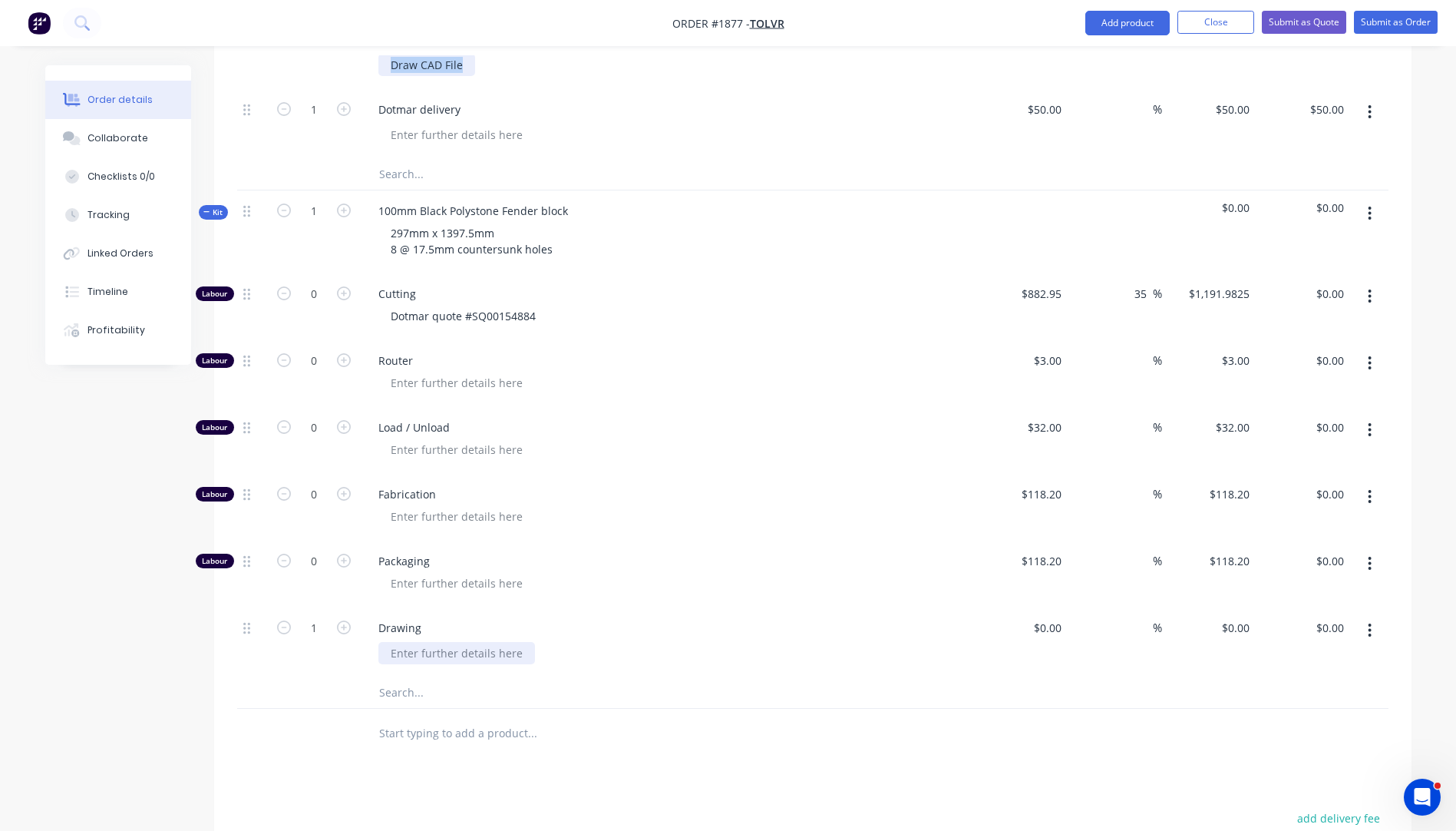
scroll to position [848, 0]
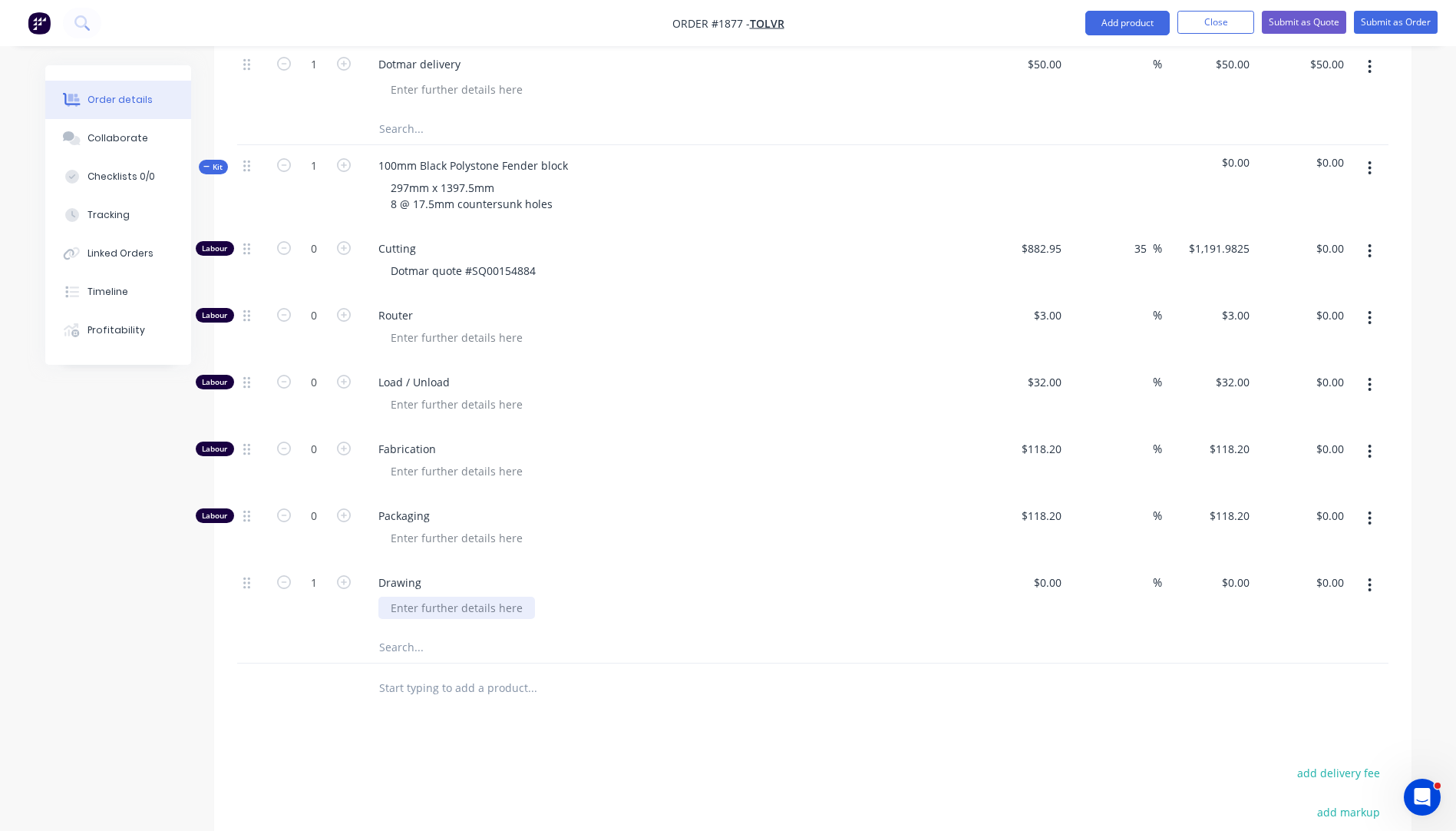
paste div
click at [1049, 572] on div "$0.00" at bounding box center [1047, 583] width 41 height 22
type input "$118.20"
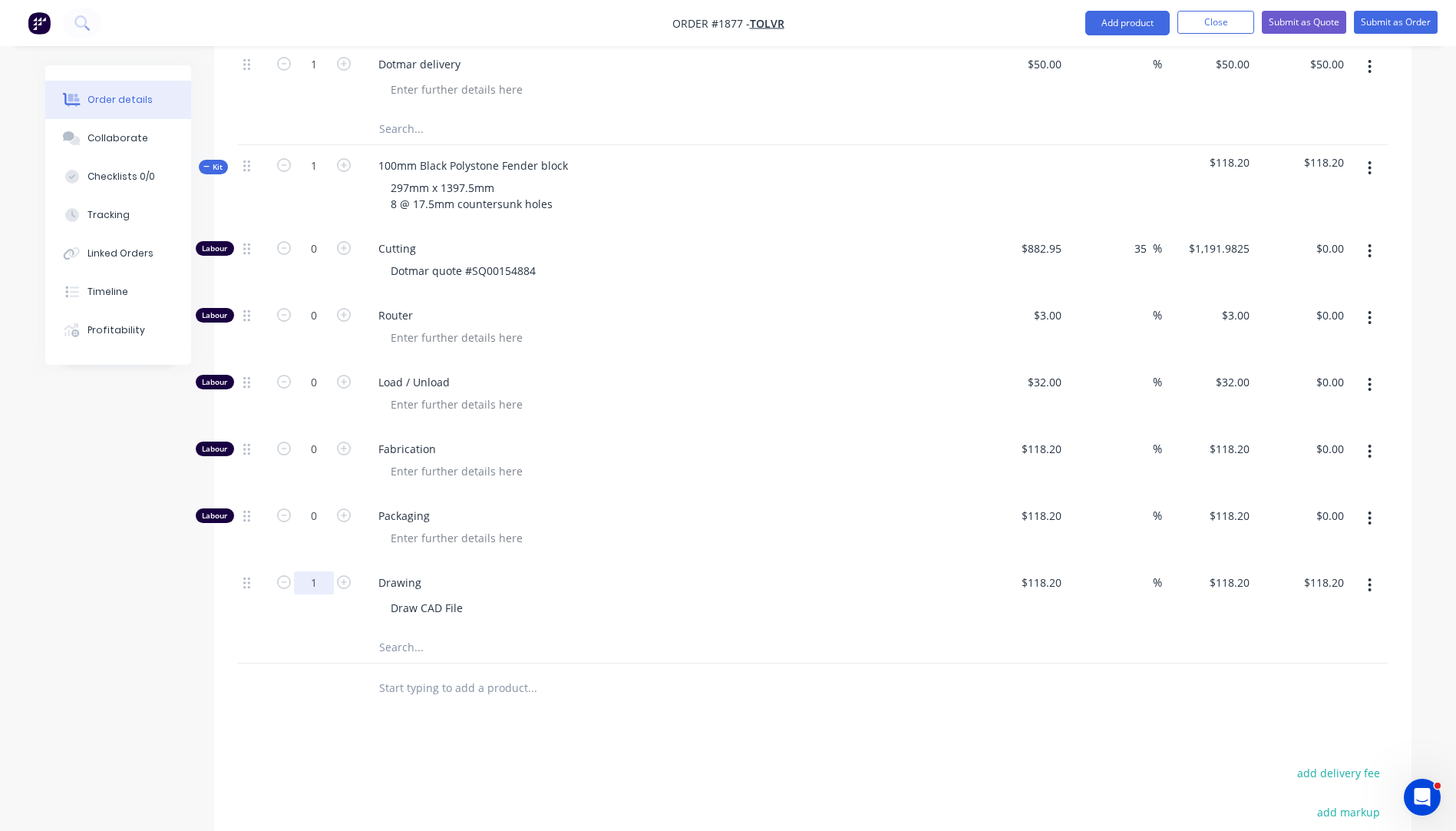
click at [323, 572] on input "1" at bounding box center [314, 583] width 40 height 23
type input "0.5"
type input "$59.10"
click at [622, 527] on div at bounding box center [673, 538] width 589 height 22
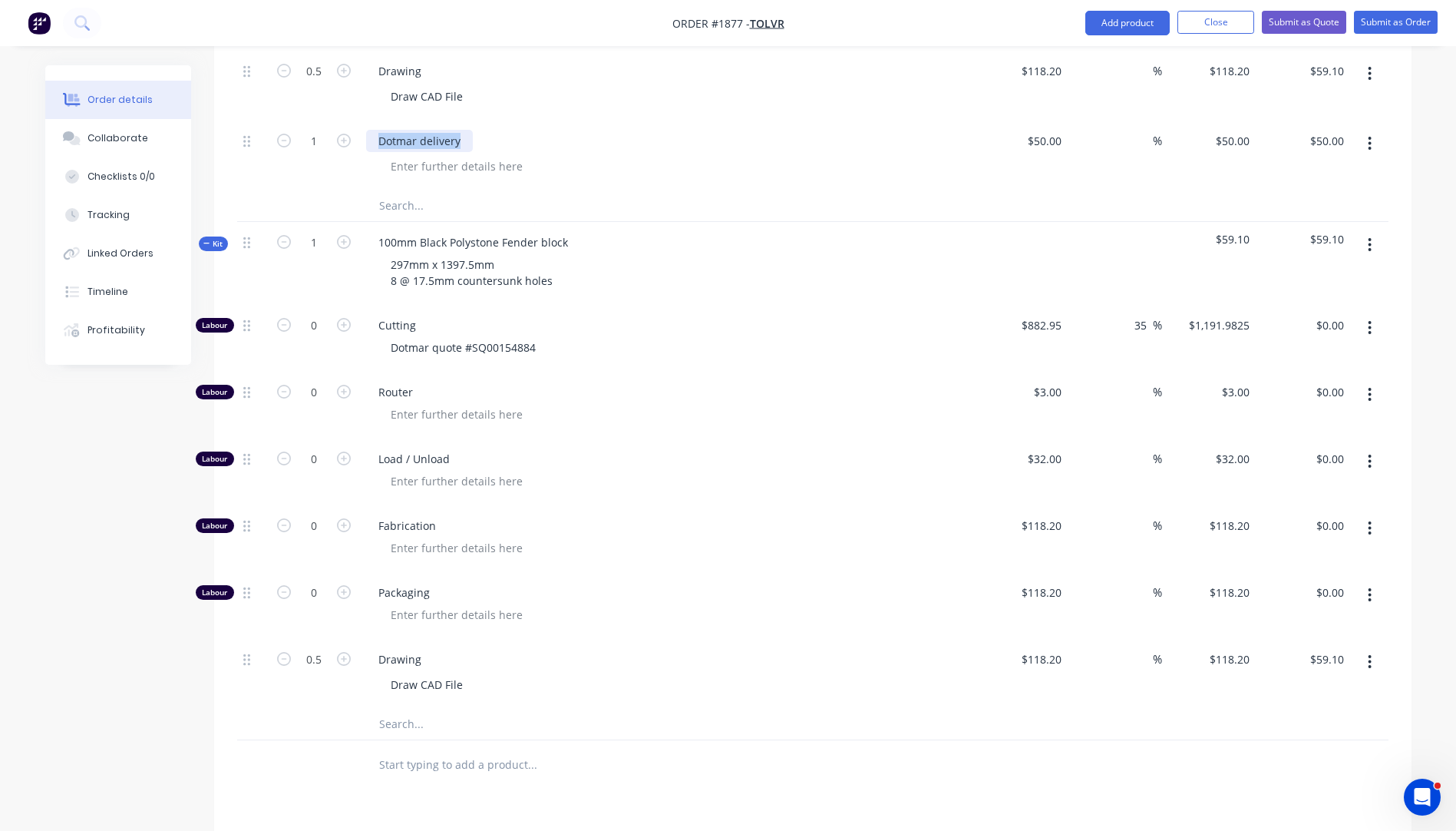
drag, startPoint x: 445, startPoint y: 95, endPoint x: 377, endPoint y: 93, distance: 68.0
click at [377, 130] on div "Dotmar delivery" at bounding box center [420, 141] width 106 height 22
copy div "Dotmar delivery"
paste input "Dotmar delivery"
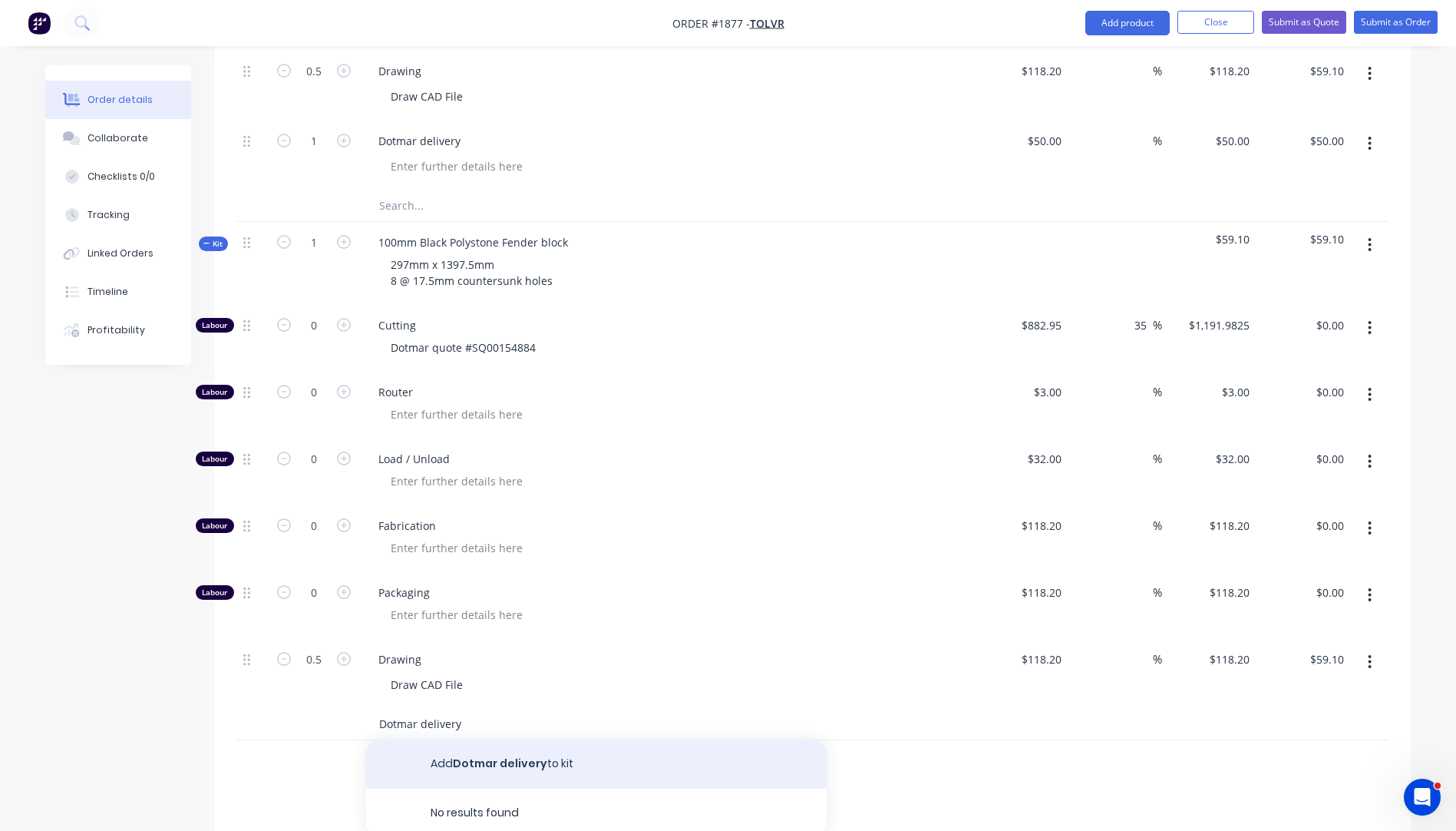
type input "Dotmar delivery"
click at [517, 739] on button "Add Dotmar delivery to kit" at bounding box center [596, 763] width 461 height 49
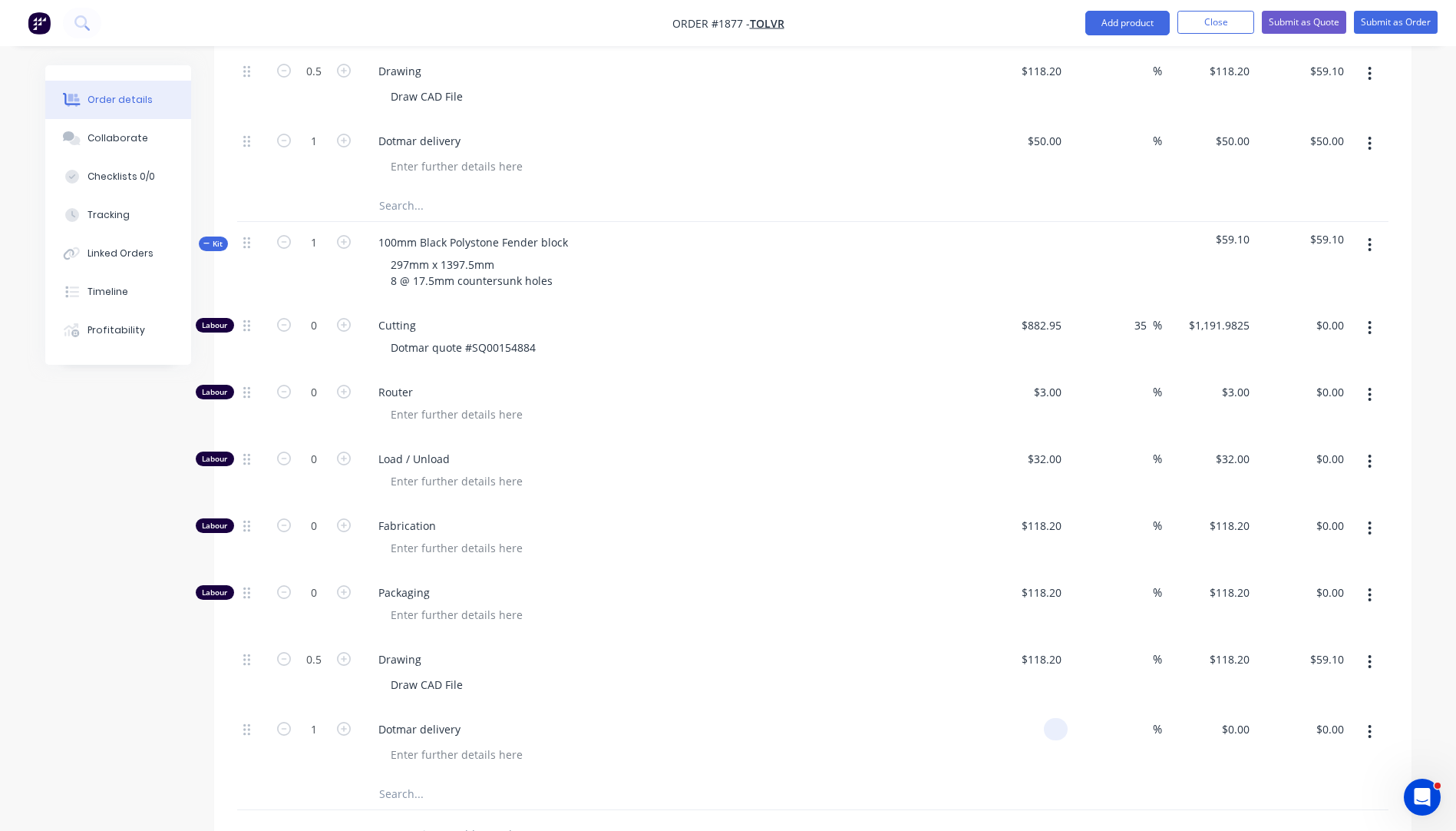
click at [1051, 718] on input at bounding box center [1059, 729] width 18 height 22
type input "$50.00"
click at [906, 604] on div at bounding box center [673, 615] width 589 height 22
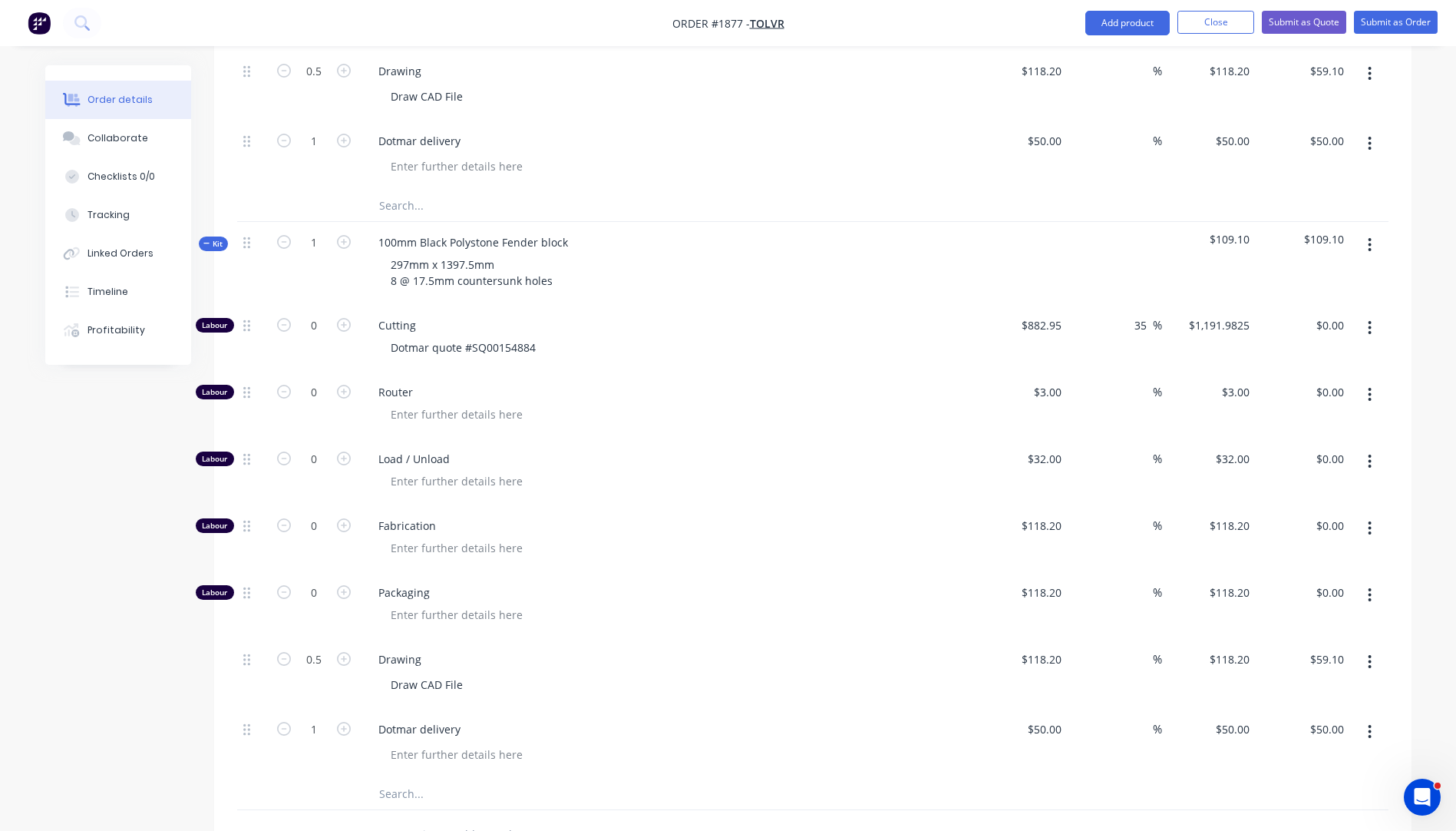
click at [402, 779] on input "text" at bounding box center [532, 794] width 307 height 31
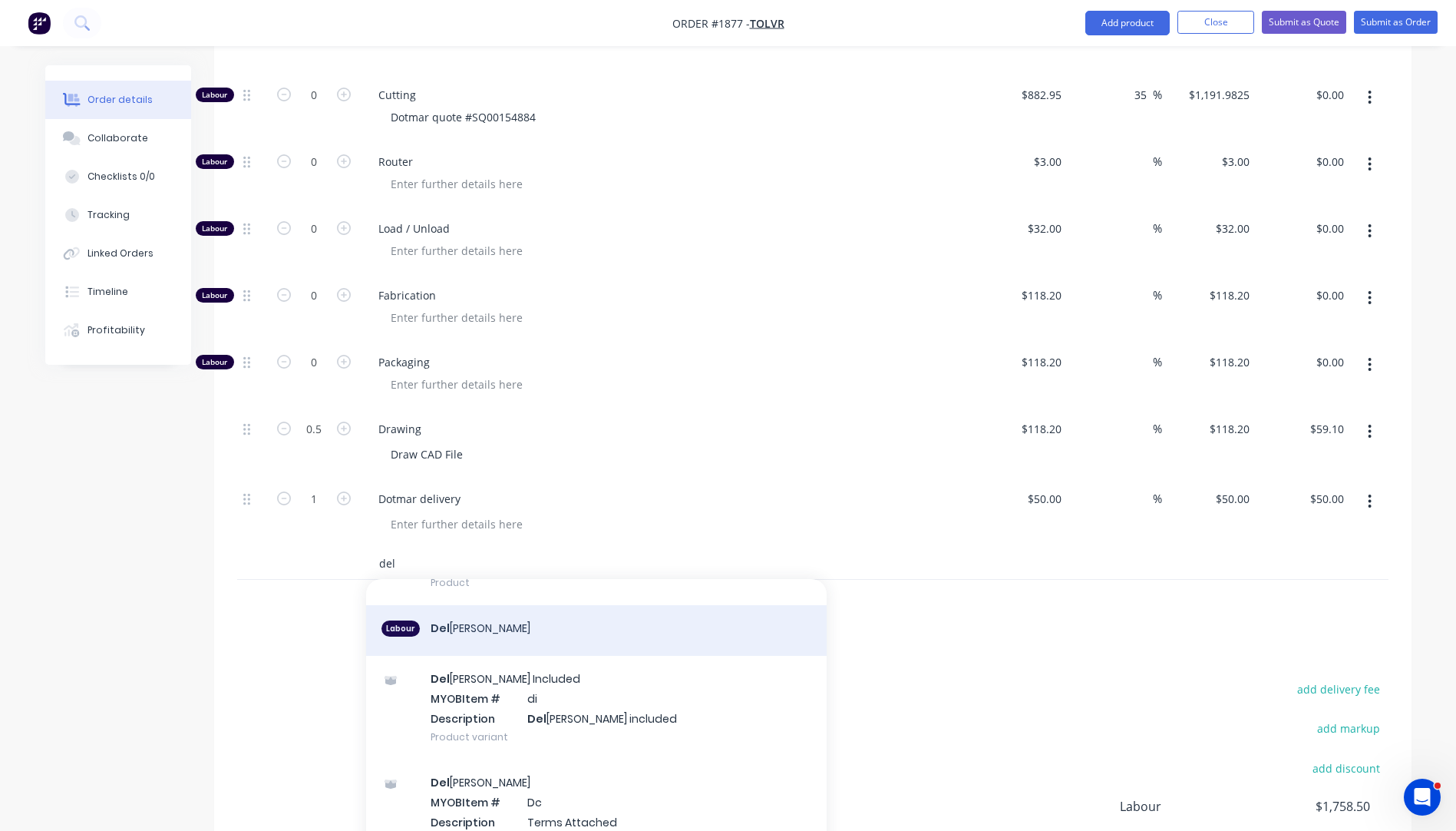
scroll to position [152, 0]
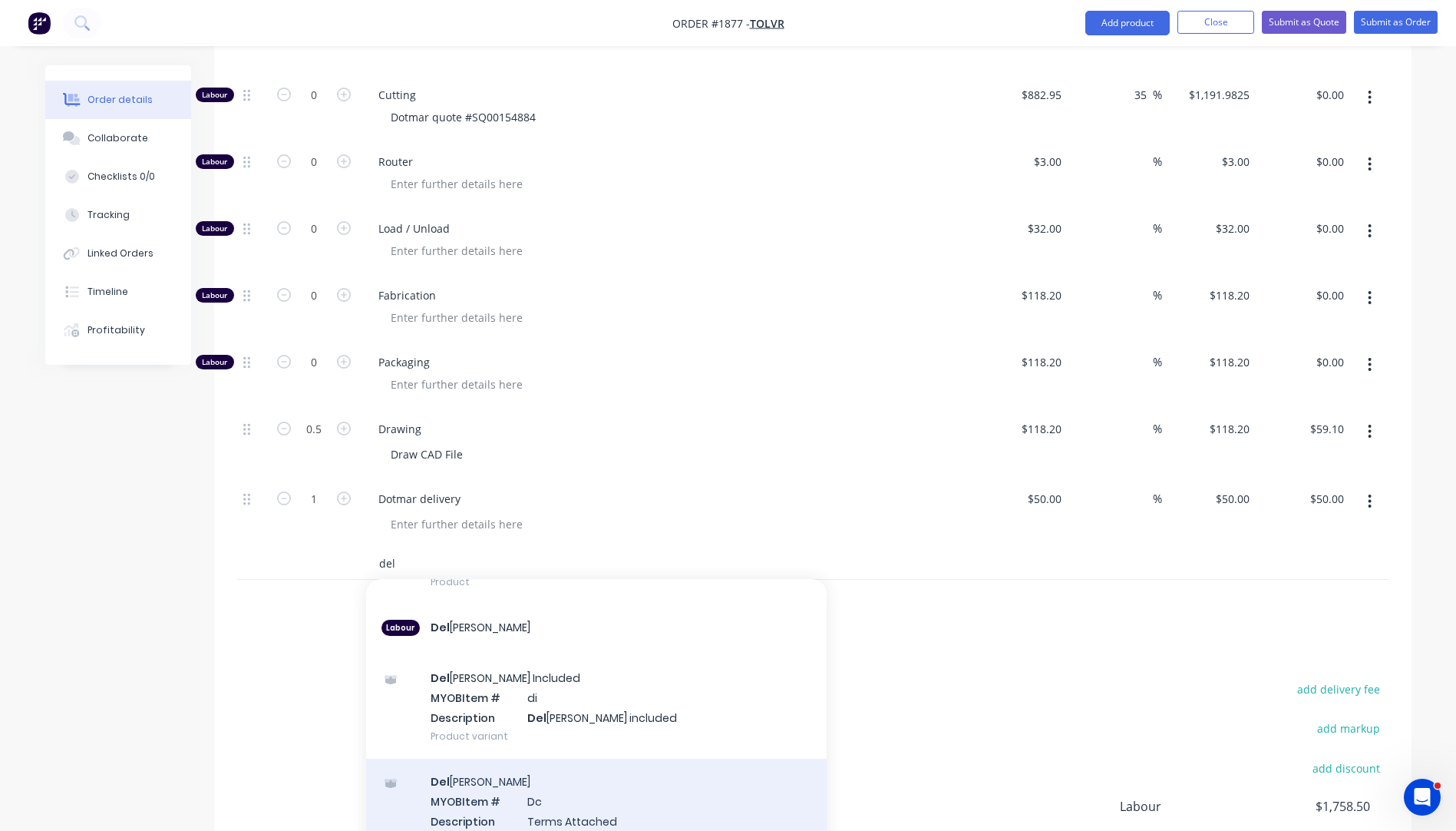
type input "del"
click at [526, 769] on div "Del [PERSON_NAME] MYOB Item # Dc Description Terms Attached Product variant" at bounding box center [596, 810] width 461 height 104
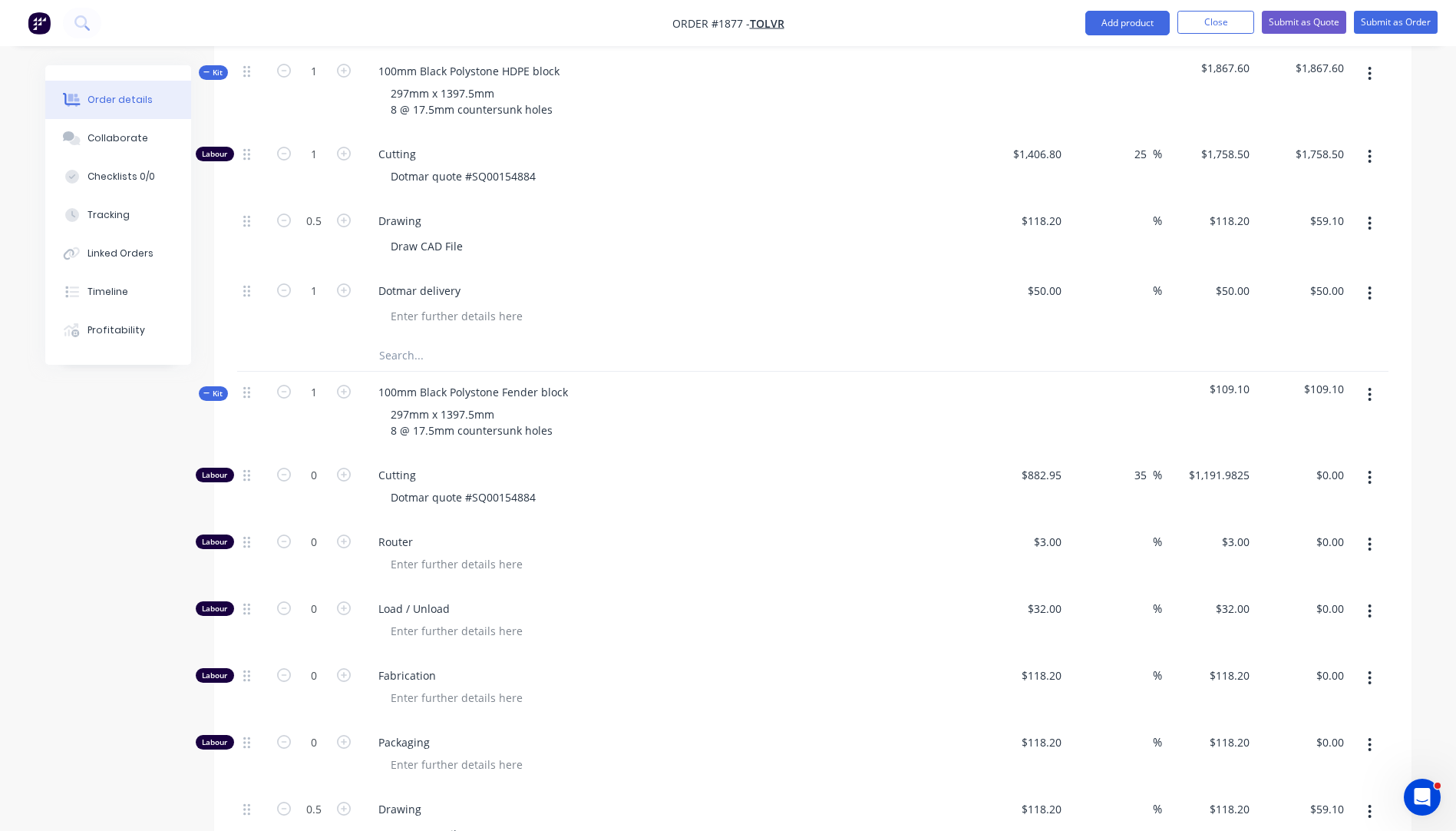
scroll to position [618, 0]
click at [1373, 535] on button "button" at bounding box center [1369, 549] width 36 height 27
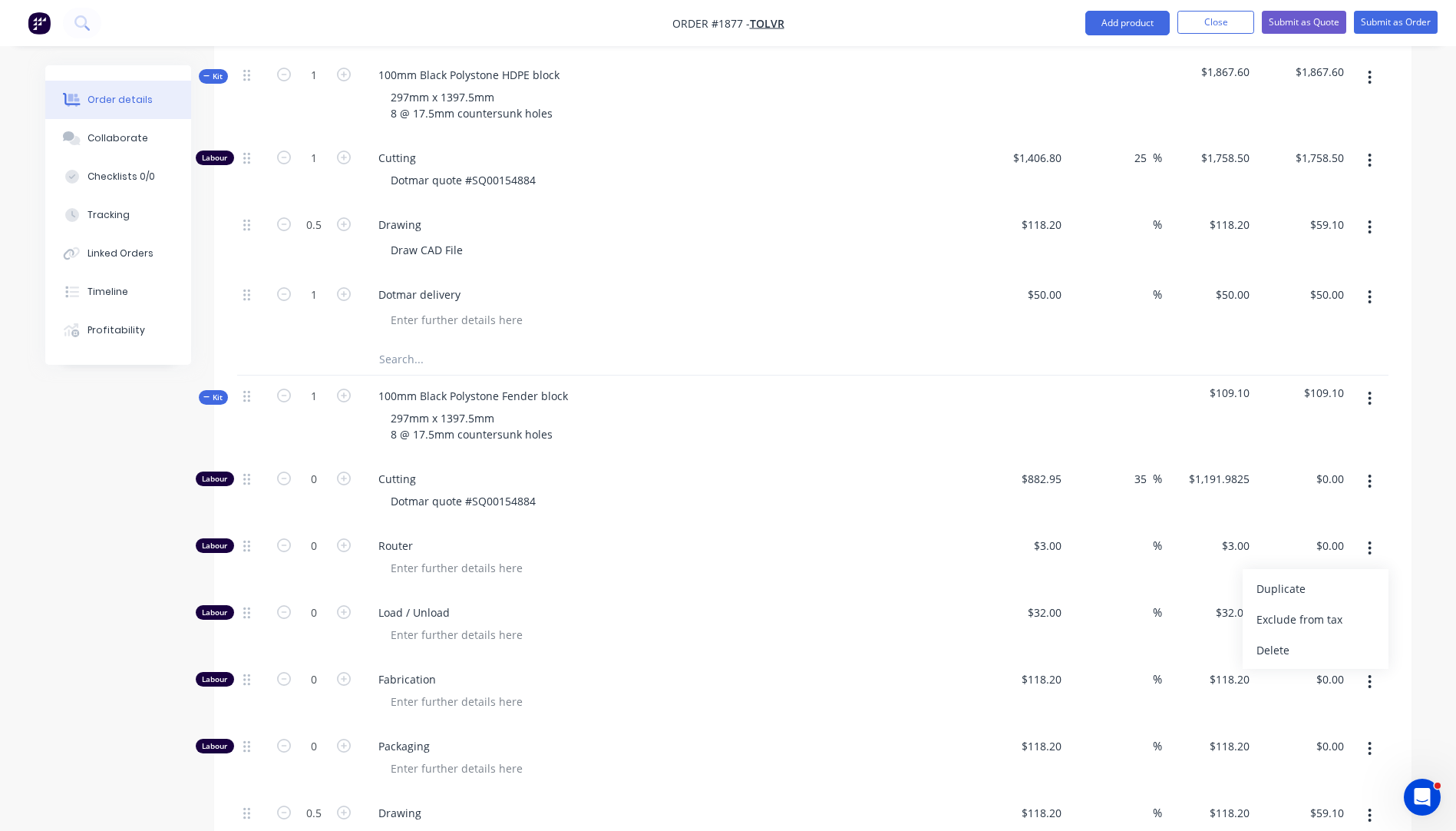
drag, startPoint x: 1311, startPoint y: 610, endPoint x: 1371, endPoint y: 537, distance: 94.5
click at [1313, 639] on div "Delete" at bounding box center [1315, 650] width 118 height 22
click at [1373, 535] on button "button" at bounding box center [1369, 549] width 36 height 27
drag, startPoint x: 1318, startPoint y: 607, endPoint x: 1371, endPoint y: 553, distance: 75.7
click at [1320, 639] on div "Delete" at bounding box center [1315, 650] width 118 height 22
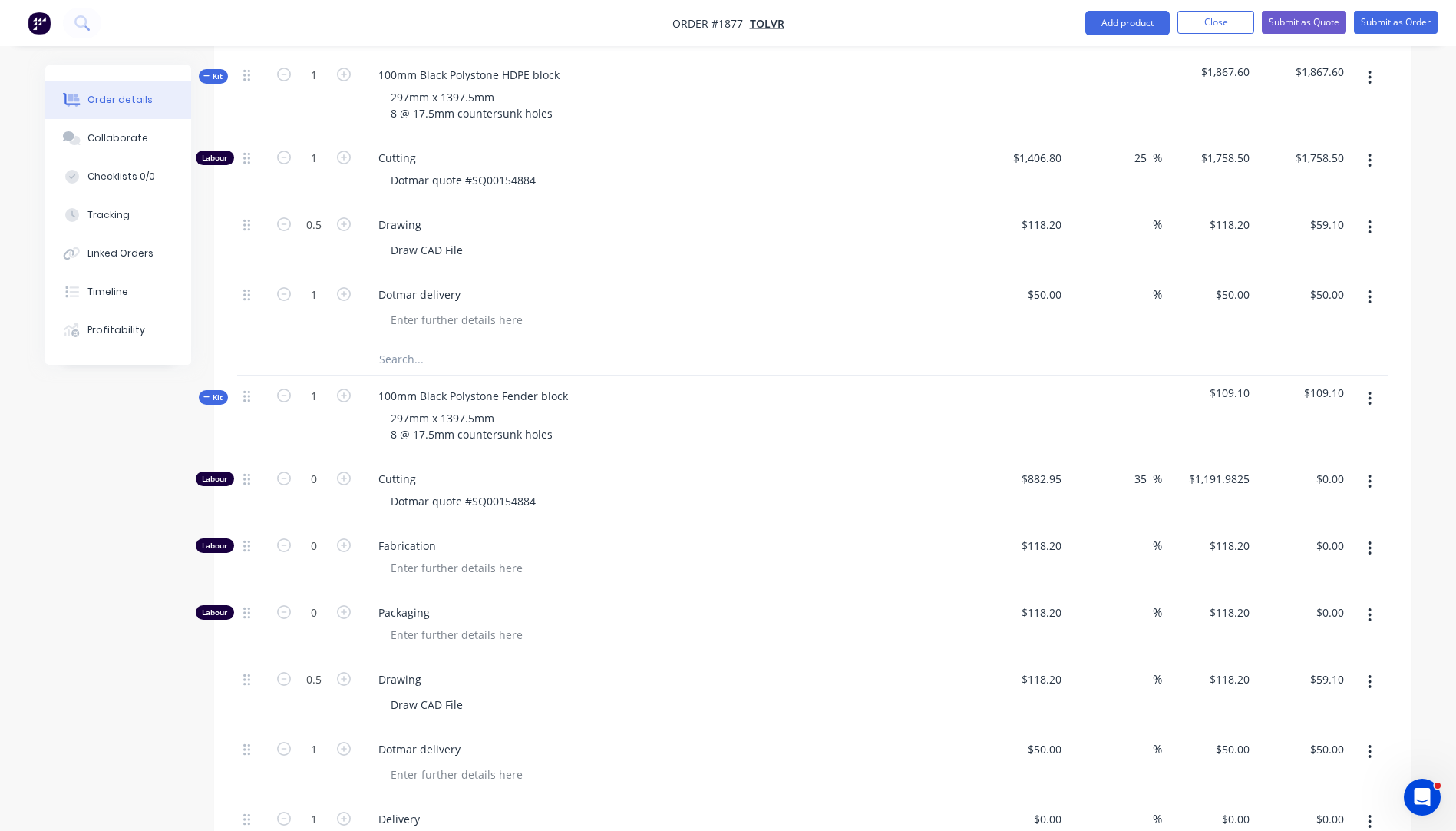
click at [1367, 535] on button "button" at bounding box center [1369, 549] width 36 height 27
click at [1299, 639] on div "Delete" at bounding box center [1315, 650] width 118 height 22
click at [1371, 540] on icon "button" at bounding box center [1369, 549] width 3 height 17
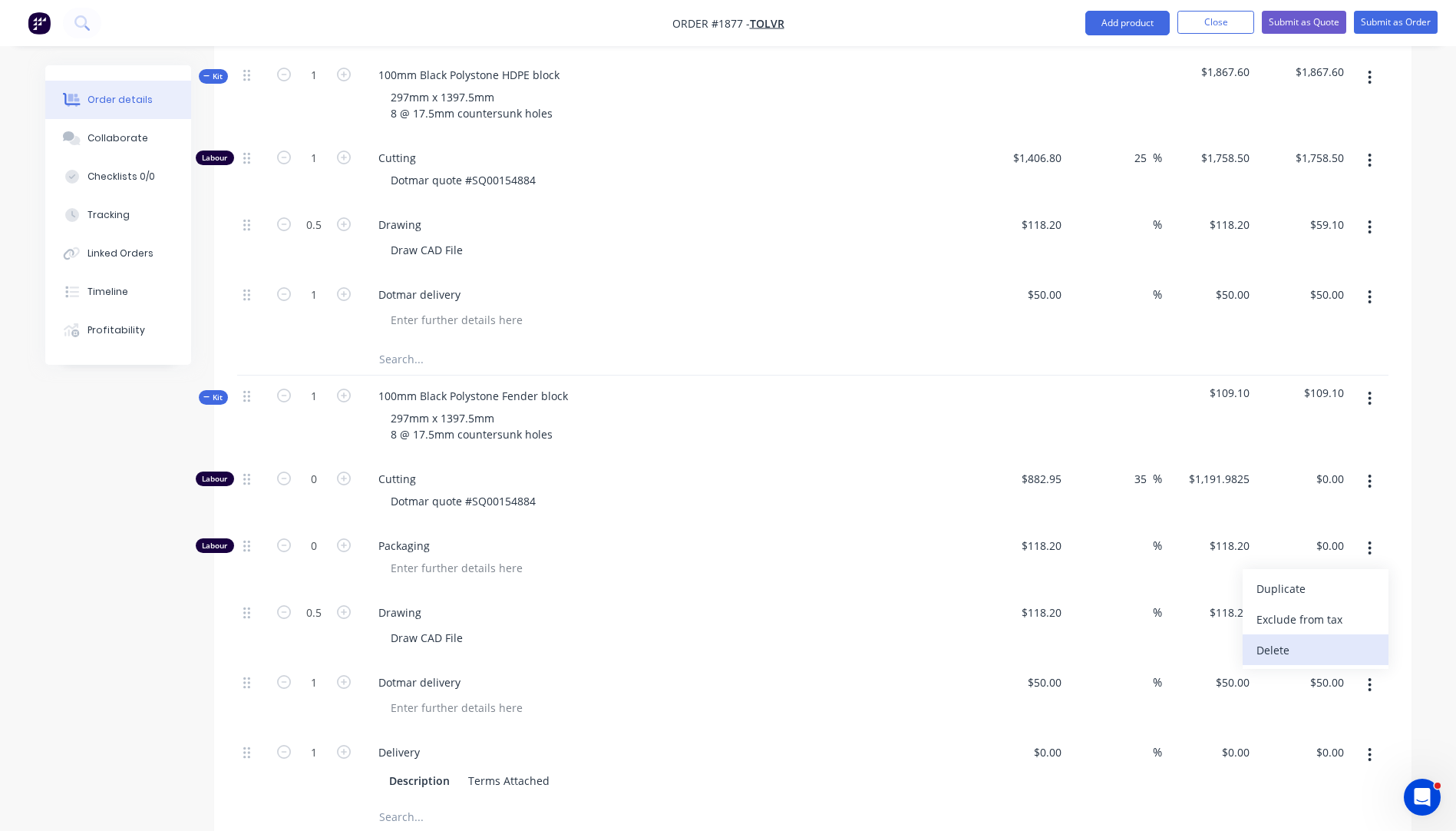
click at [1272, 639] on div "Delete" at bounding box center [1315, 650] width 118 height 22
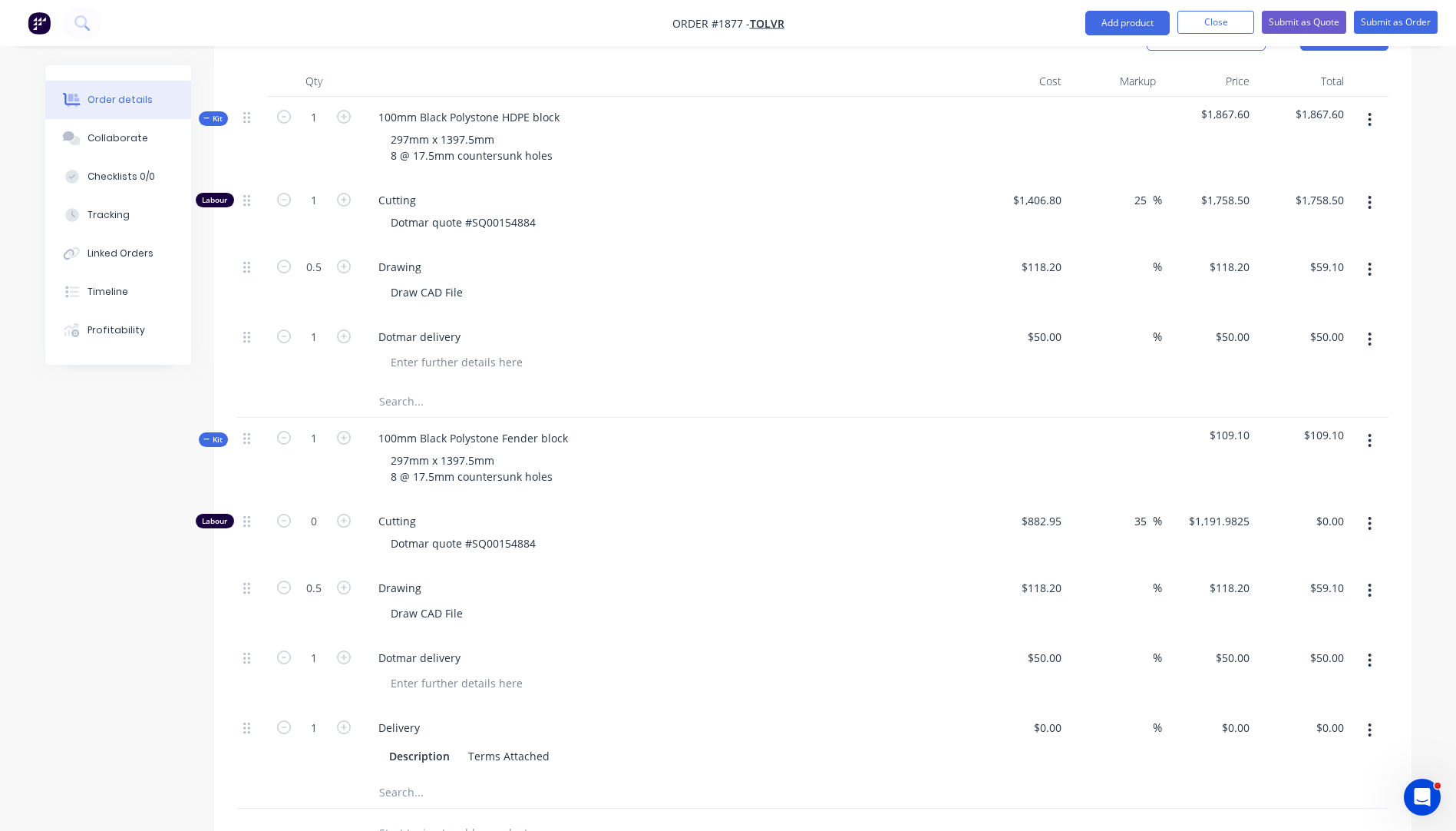
scroll to position [542, 0]
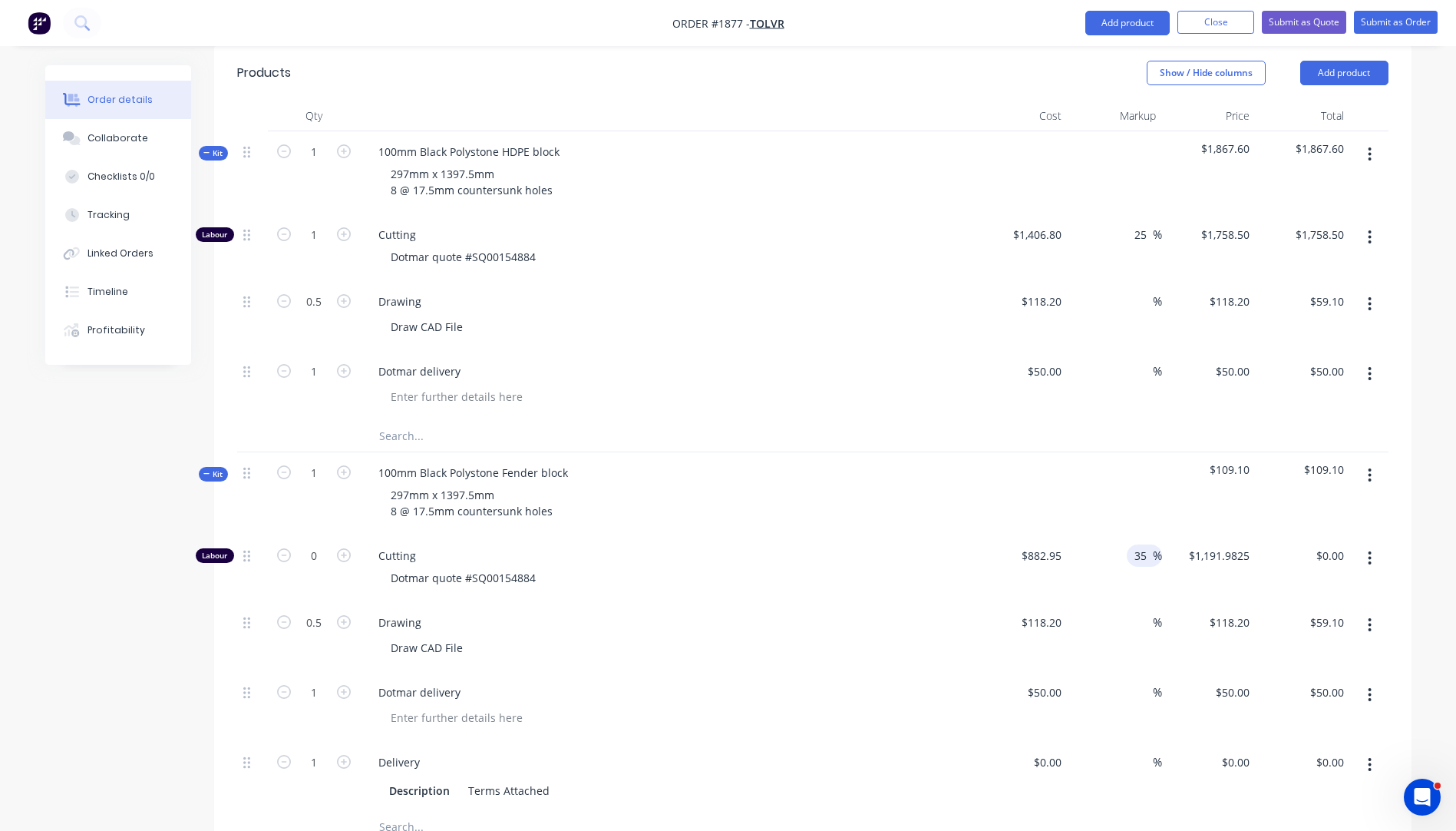
click at [1136, 544] on input "35" at bounding box center [1142, 555] width 20 height 22
type input "30"
type input "$1,147.835"
click at [734, 681] on div "Dotmar delivery" at bounding box center [667, 692] width 601 height 22
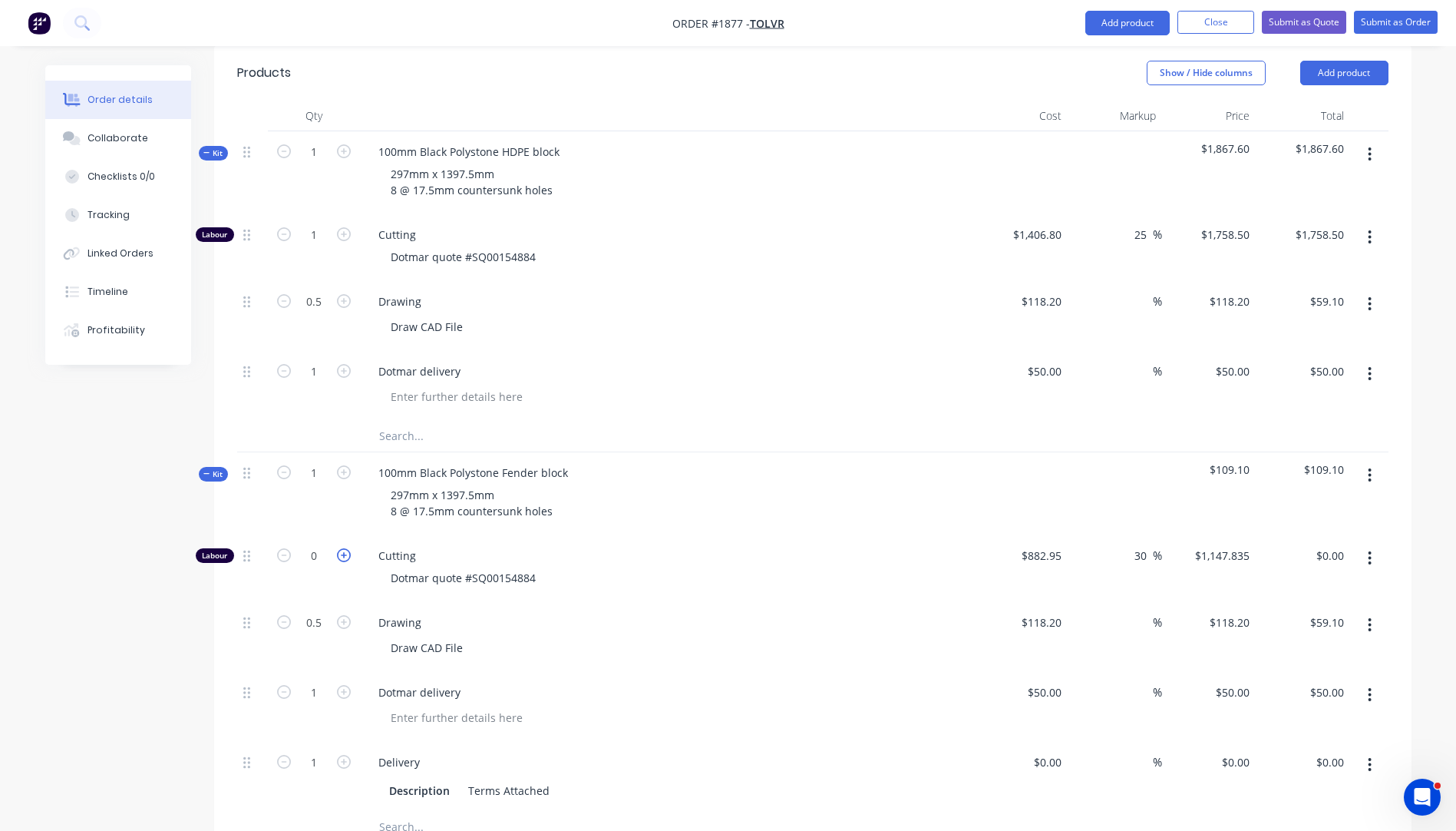
click at [345, 549] on icon "button" at bounding box center [344, 555] width 14 height 14
type input "1"
type input "$1,147.84"
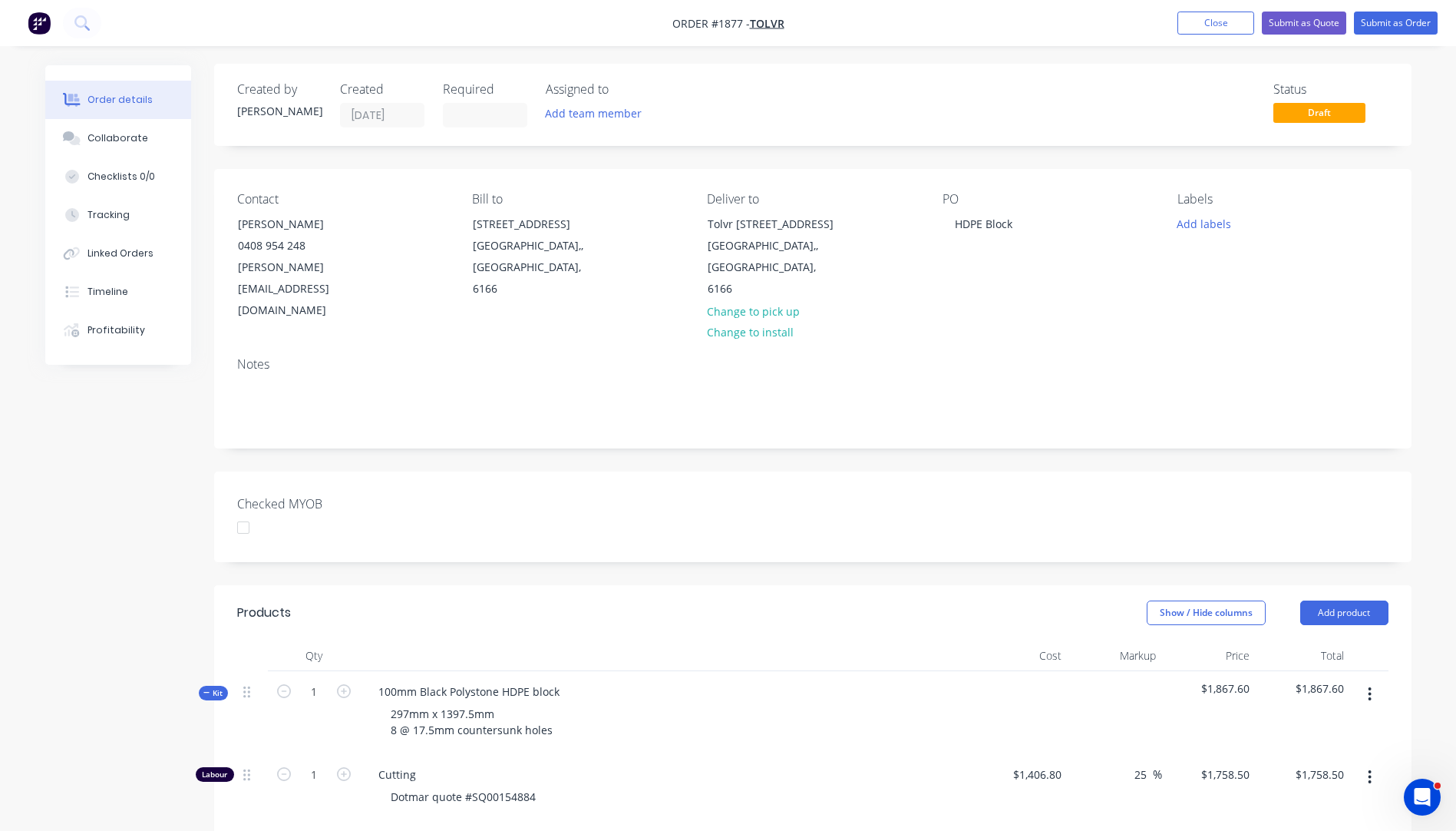
scroll to position [0, 0]
click at [119, 146] on button "Collaborate" at bounding box center [118, 138] width 146 height 39
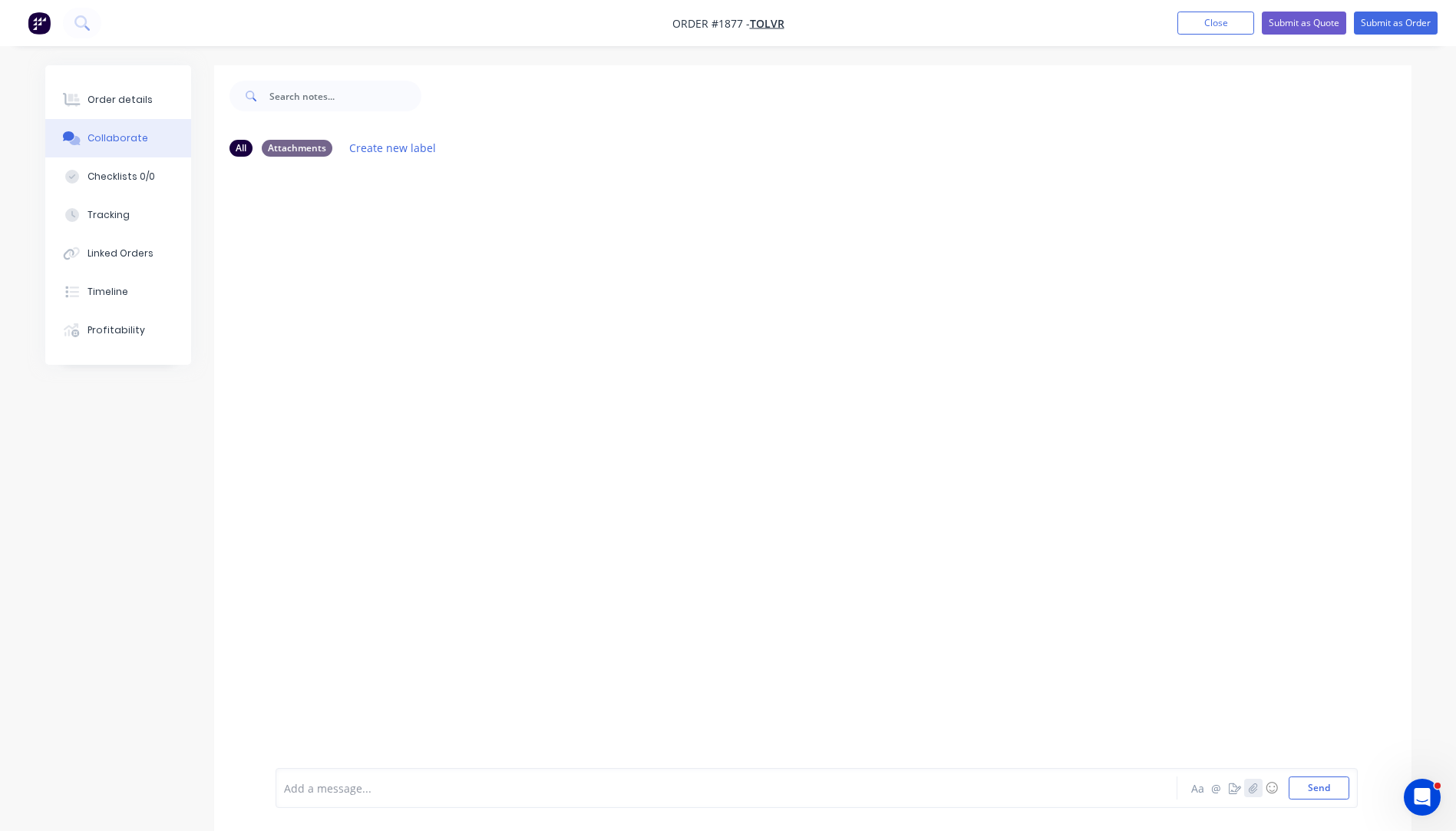
click at [1247, 789] on button "button" at bounding box center [1253, 787] width 18 height 18
click at [1326, 796] on button "Send" at bounding box center [1319, 787] width 61 height 23
click at [399, 786] on div at bounding box center [684, 788] width 798 height 16
click at [356, 781] on div "JMAC Toll $" at bounding box center [684, 788] width 798 height 16
click at [400, 786] on div "JMAC Toll $234.89+" at bounding box center [684, 788] width 798 height 16
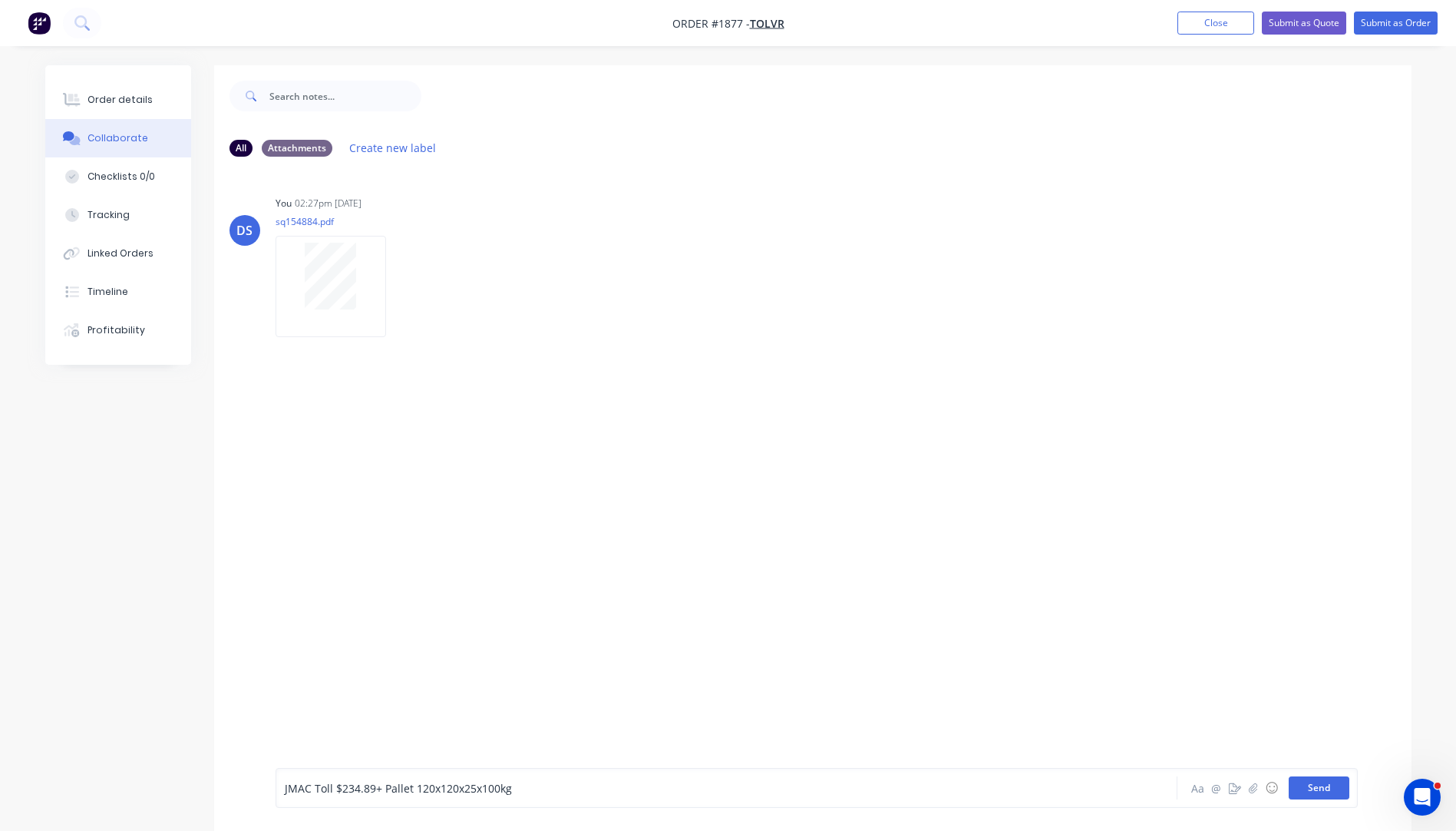
click at [1332, 794] on button "Send" at bounding box center [1319, 787] width 61 height 23
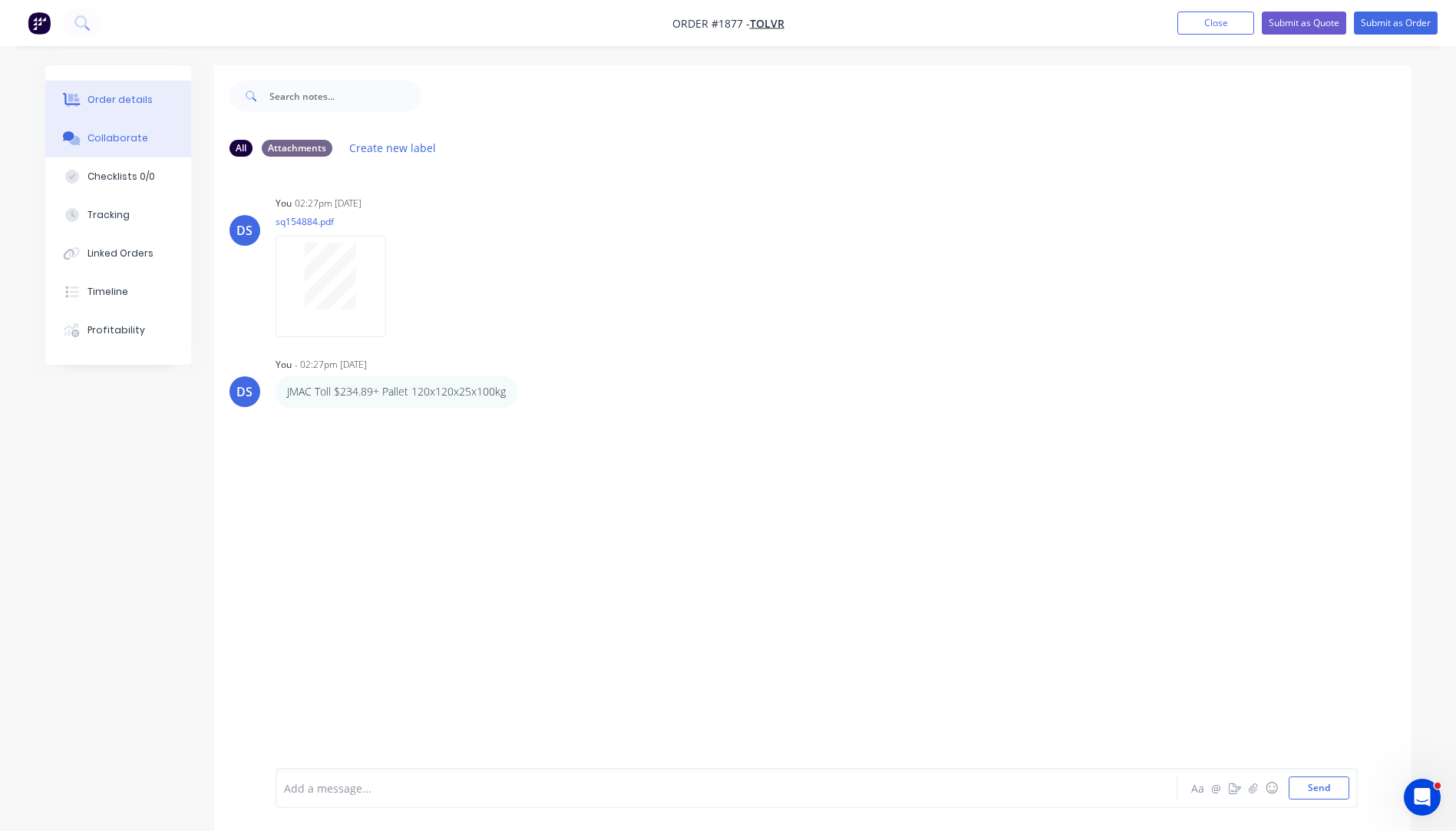
click at [113, 102] on div "Order details" at bounding box center [120, 100] width 65 height 14
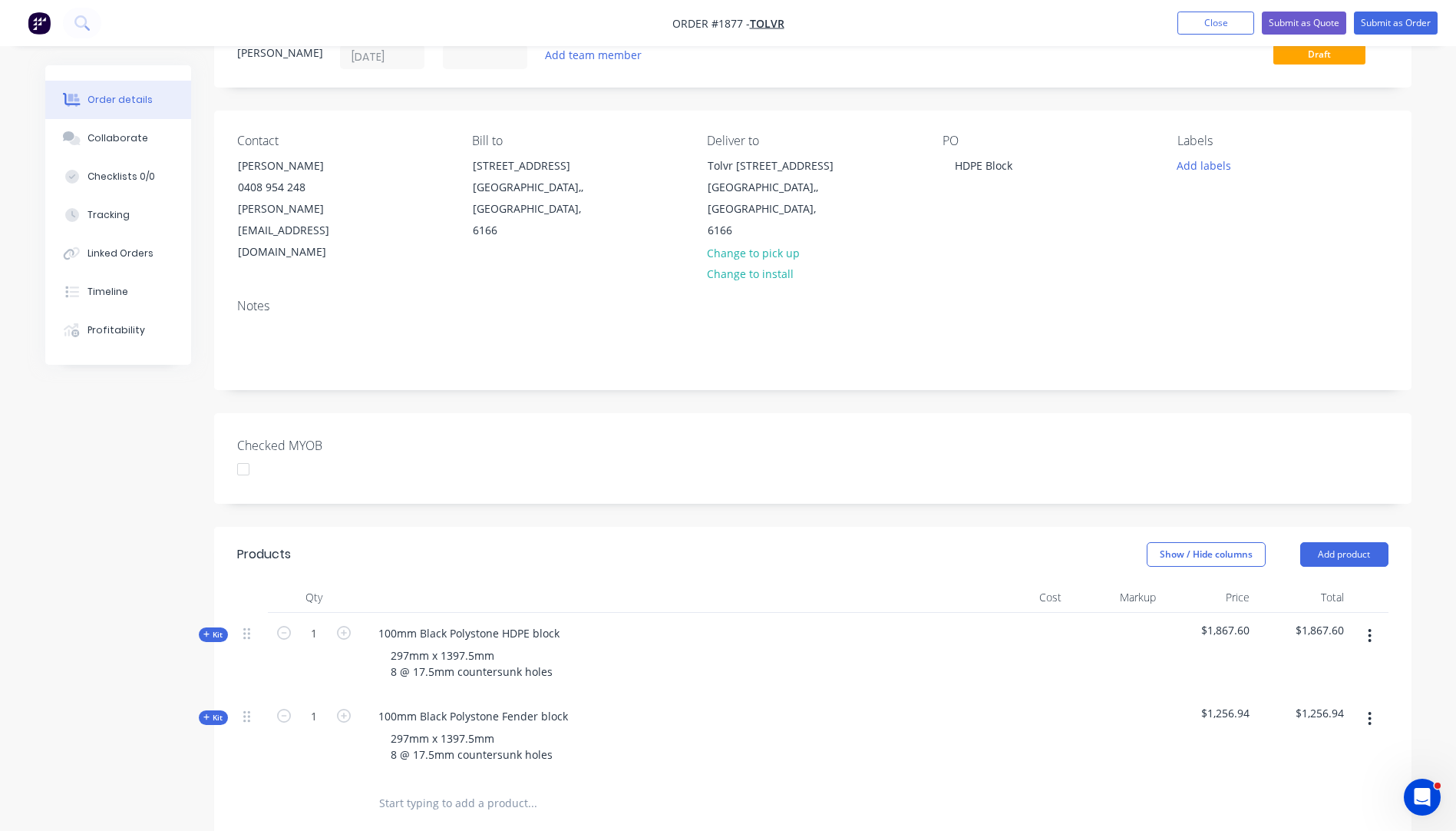
scroll to position [230, 0]
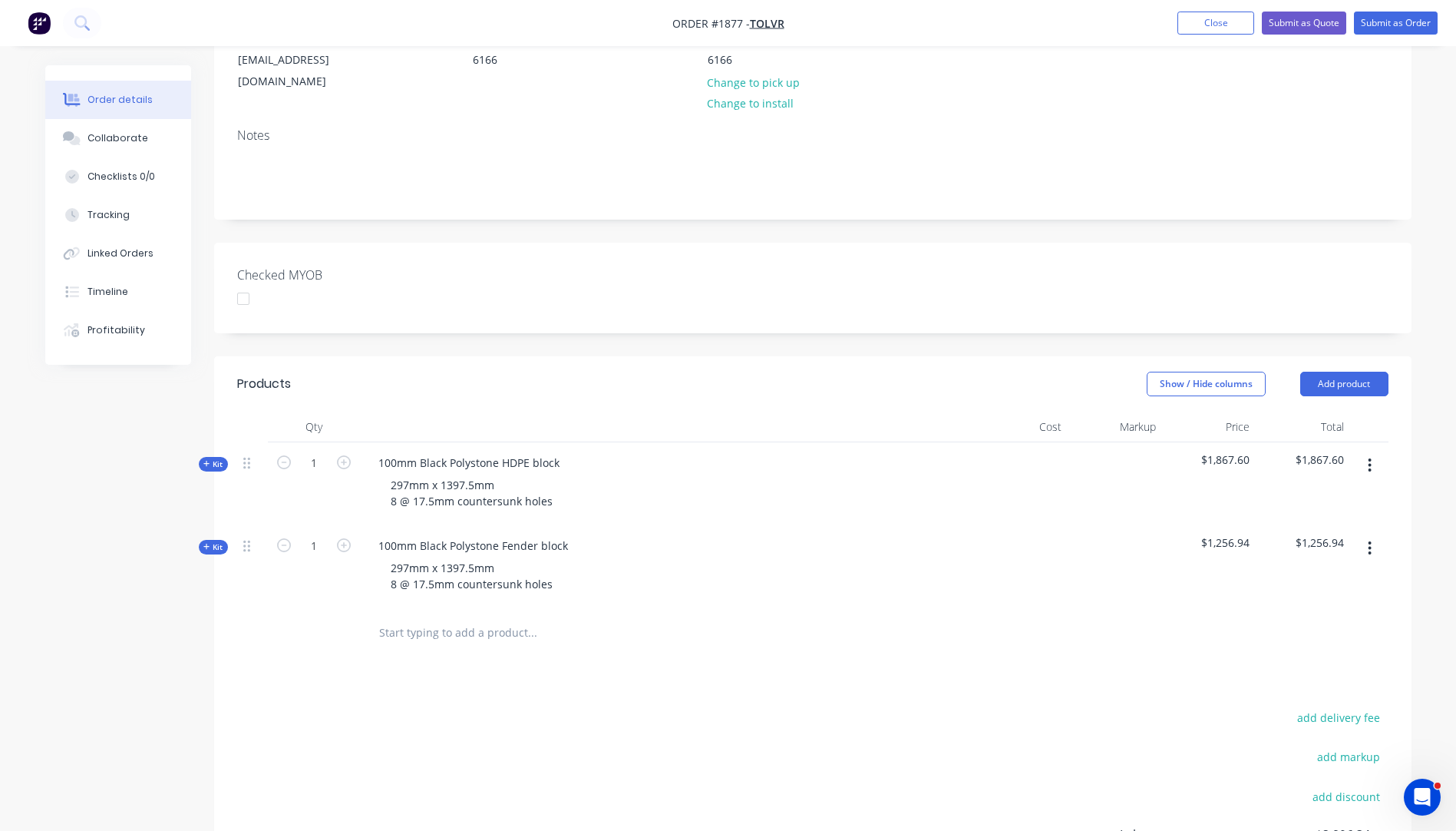
click at [201, 457] on button "Kit" at bounding box center [214, 464] width 29 height 15
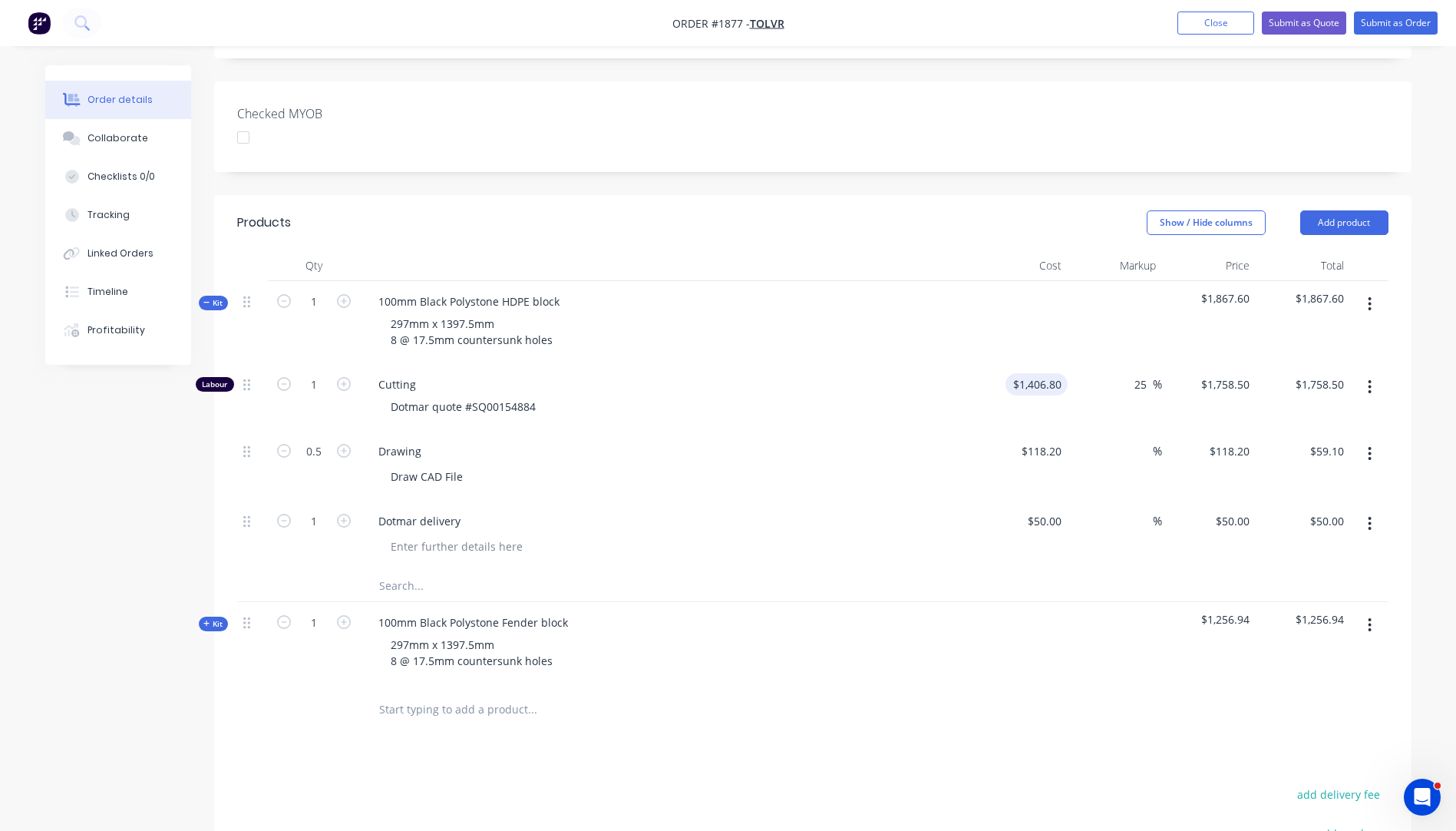
scroll to position [461, 0]
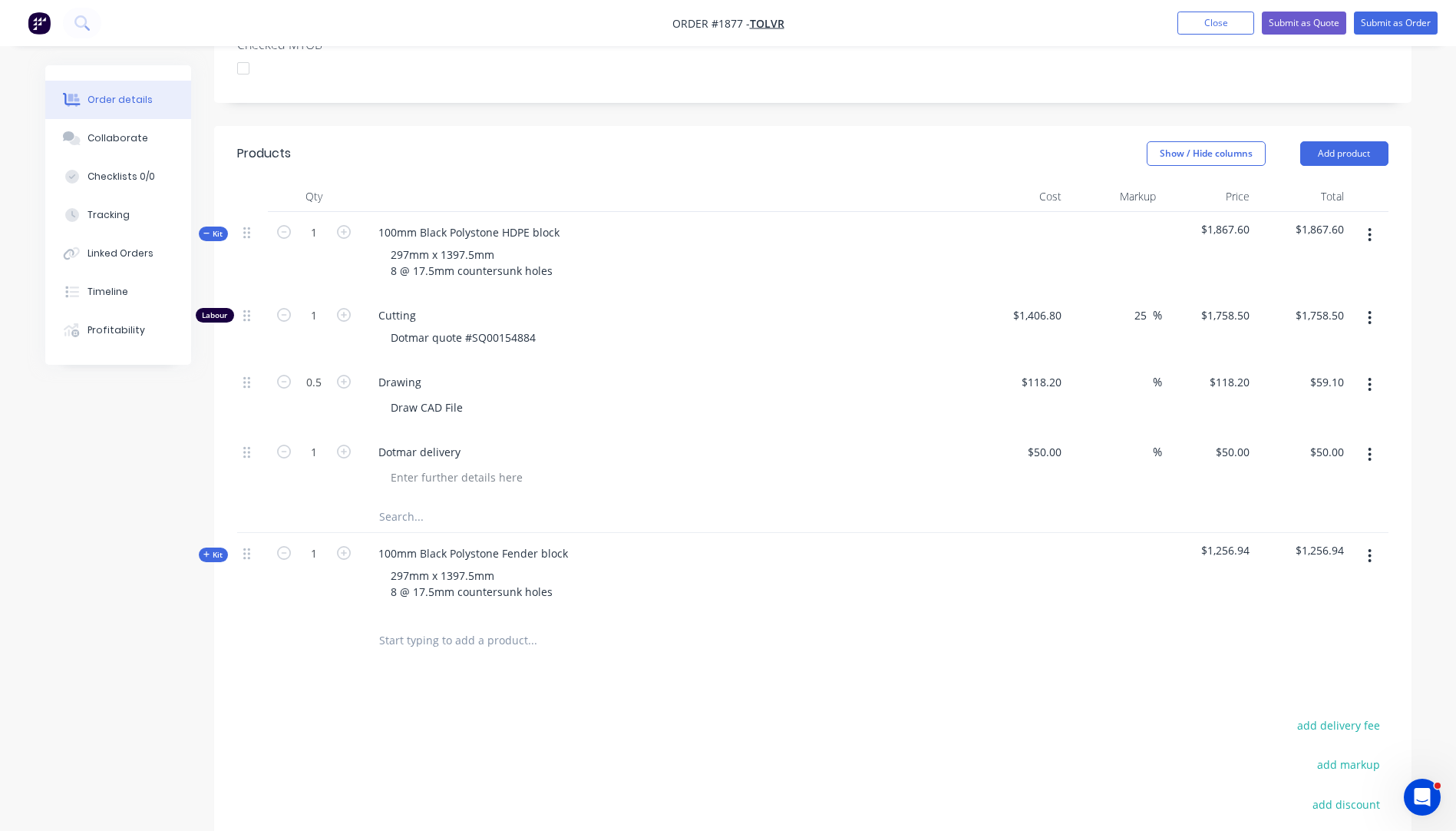
click at [203, 550] on icon "button" at bounding box center [207, 554] width 7 height 8
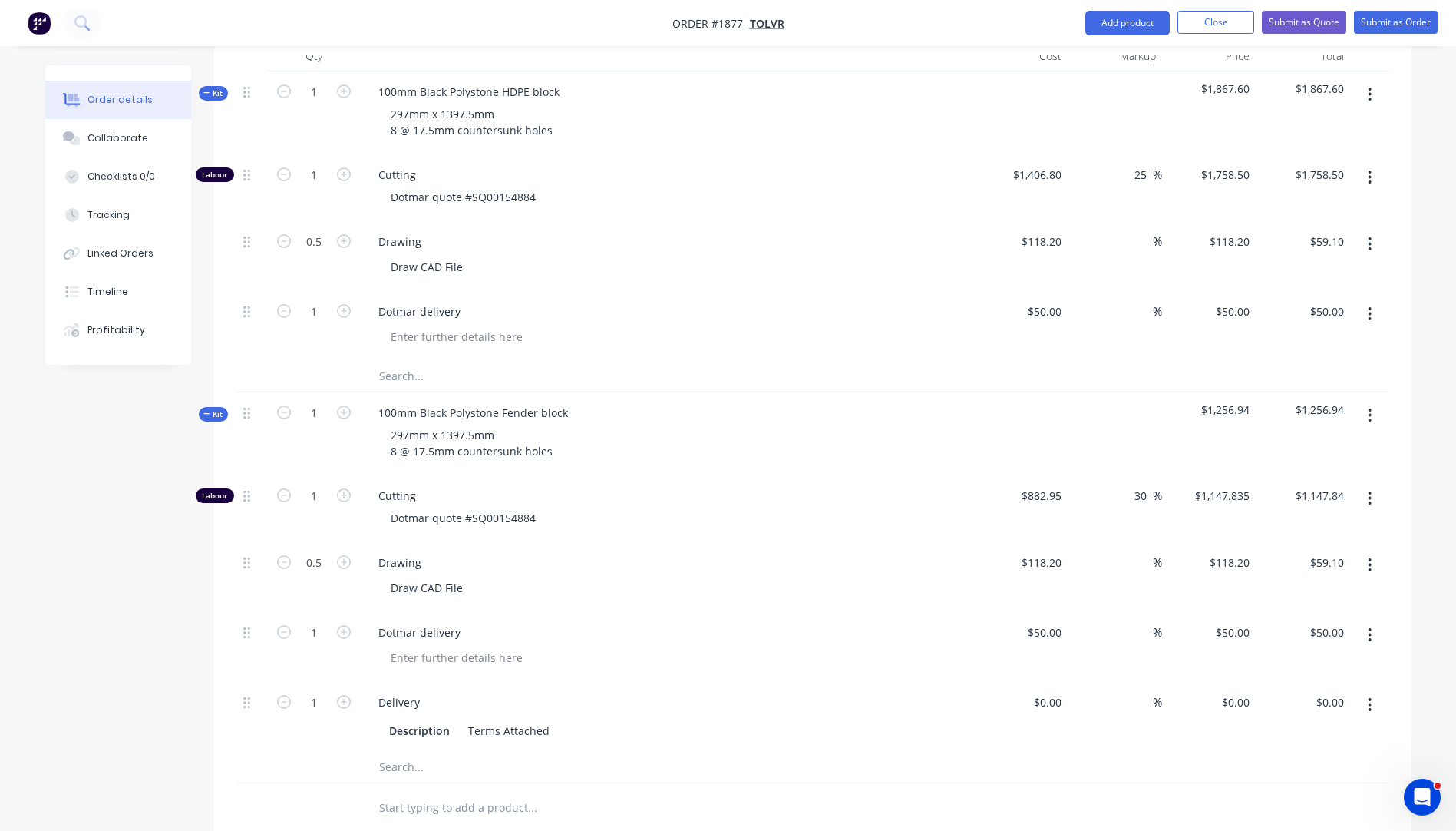
scroll to position [615, 0]
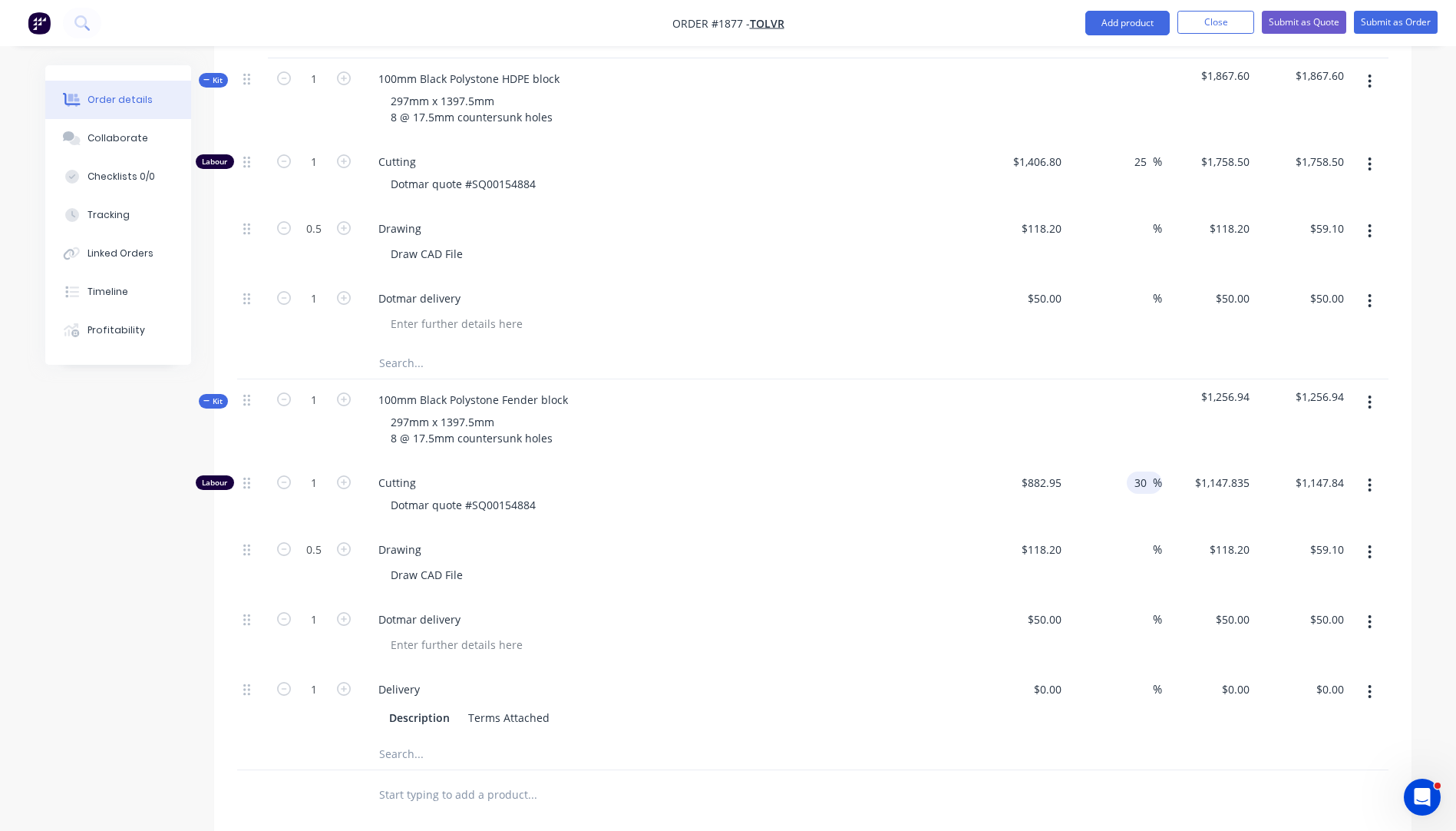
click at [1149, 471] on input "30" at bounding box center [1142, 482] width 20 height 22
type input "35"
type input "$1,191.9825"
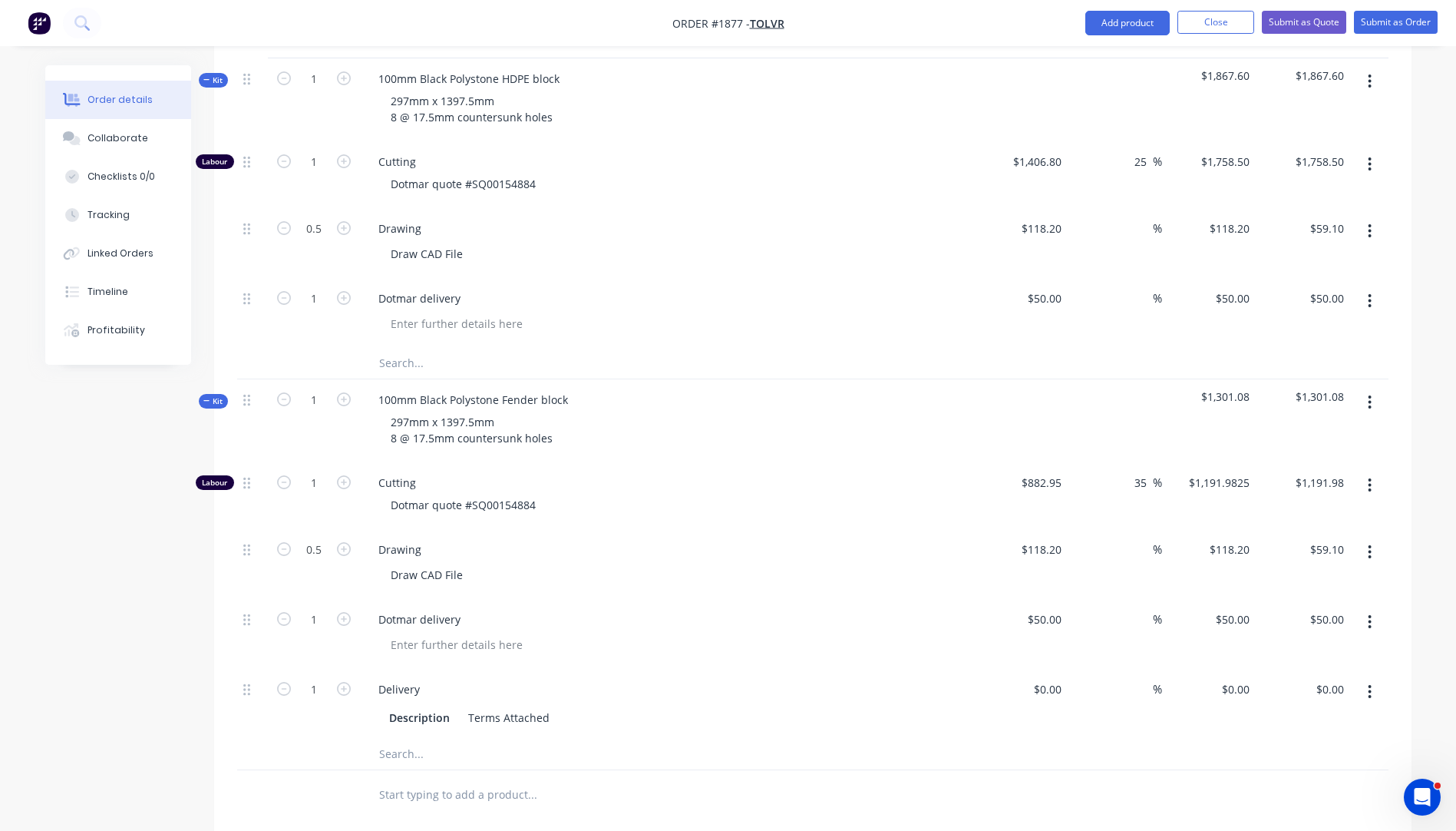
type input "$1,191.98"
click at [892, 494] on div "Dotmar quote #SQ00154884" at bounding box center [673, 505] width 589 height 22
click at [109, 143] on div "Collaborate" at bounding box center [118, 138] width 61 height 14
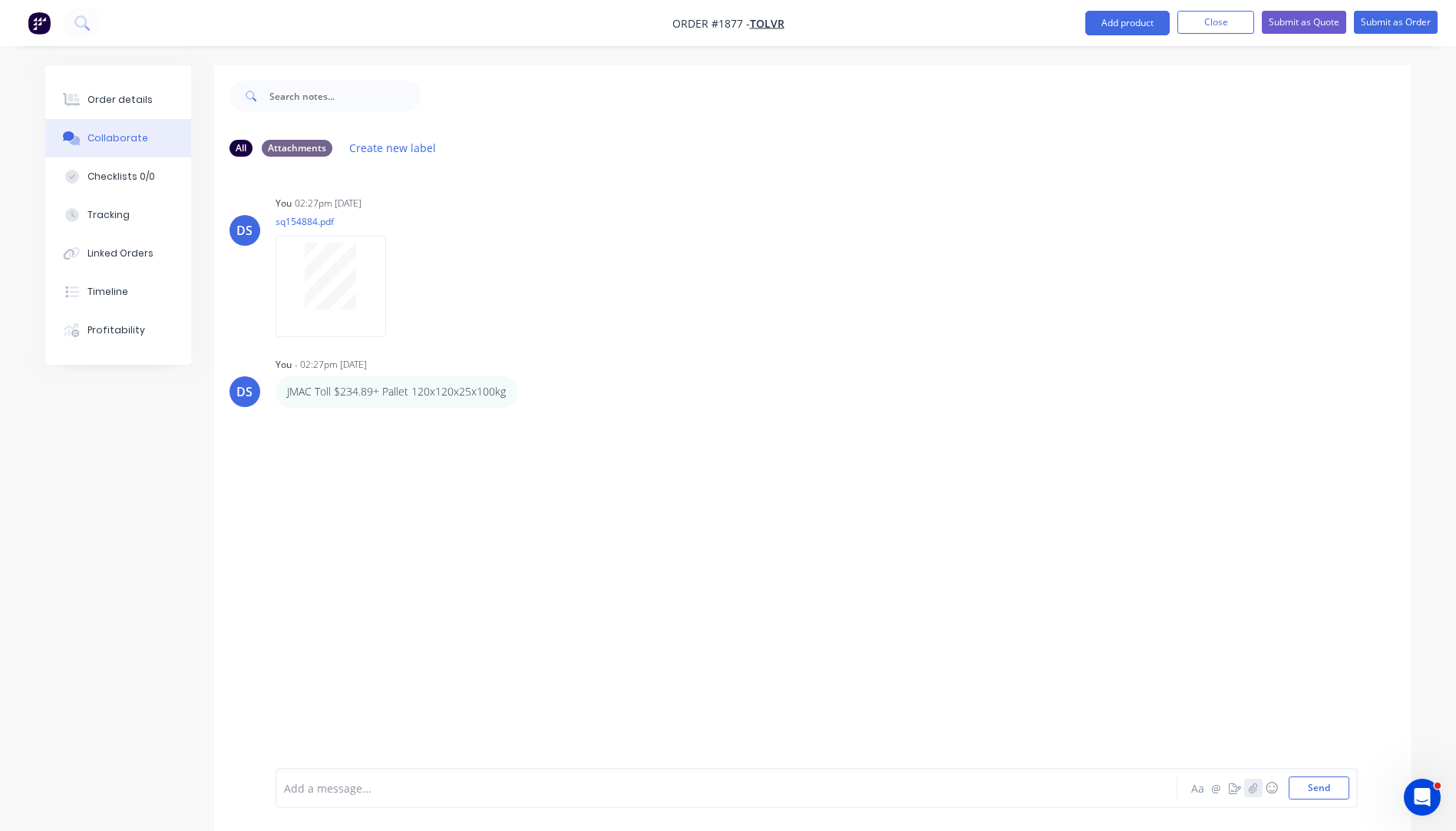
click at [1253, 789] on icon "button" at bounding box center [1252, 787] width 9 height 11
click at [1250, 792] on icon "button" at bounding box center [1253, 787] width 9 height 10
click at [1259, 792] on button "button" at bounding box center [1253, 787] width 18 height 18
click at [1305, 789] on button "Send" at bounding box center [1319, 787] width 61 height 23
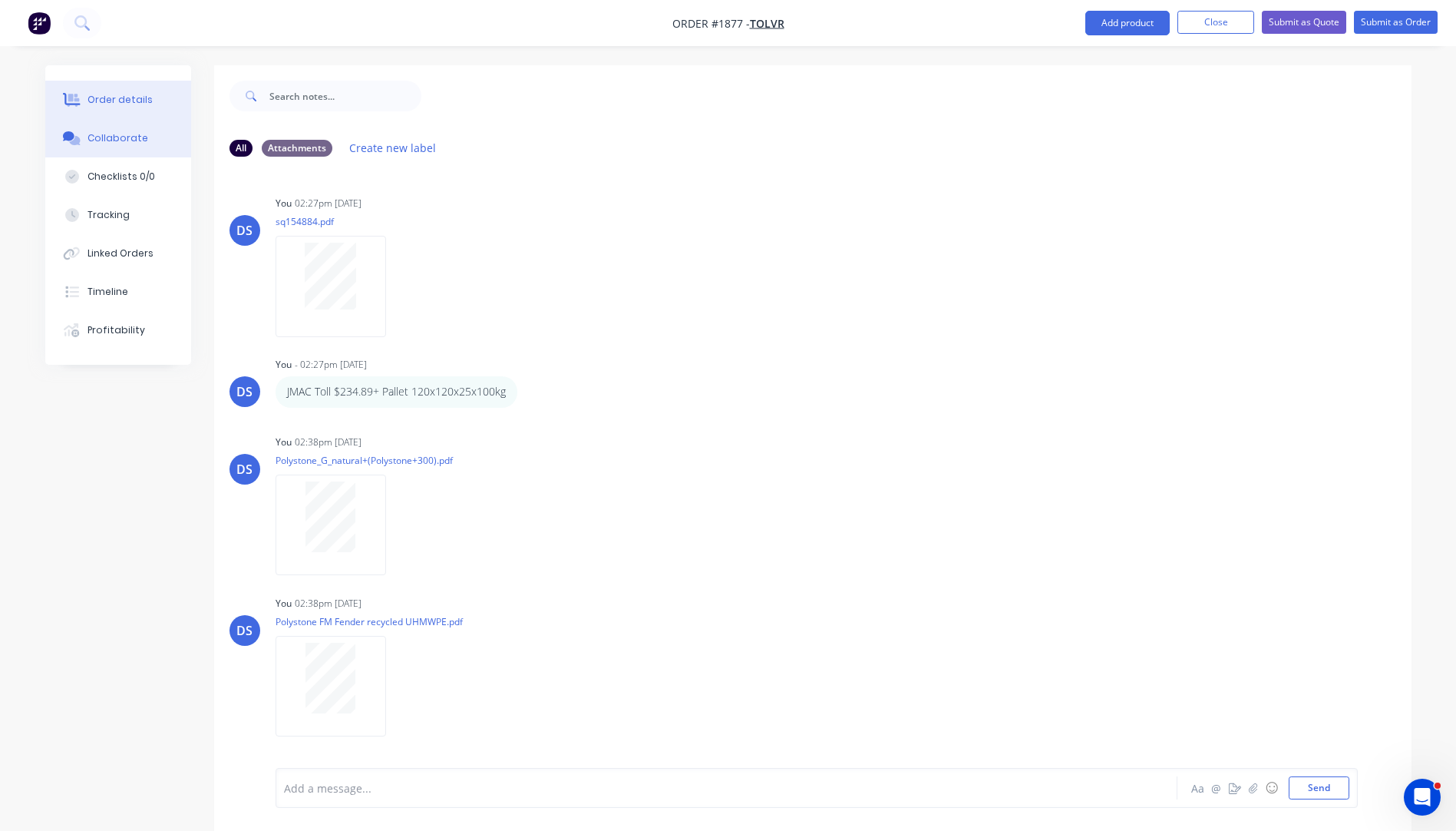
click at [102, 106] on div "Order details" at bounding box center [120, 100] width 65 height 14
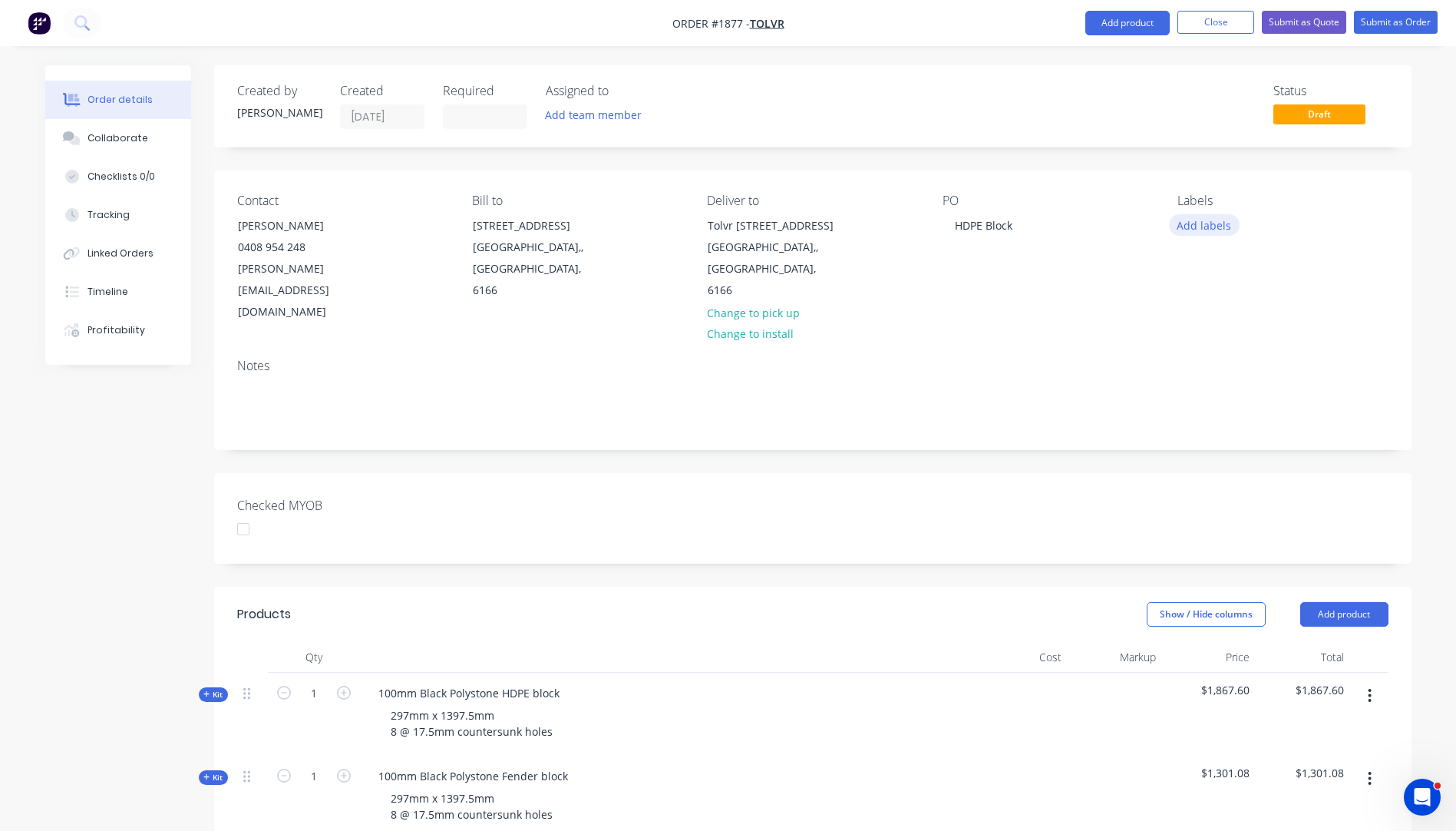
click at [1207, 227] on button "Add labels" at bounding box center [1204, 225] width 70 height 21
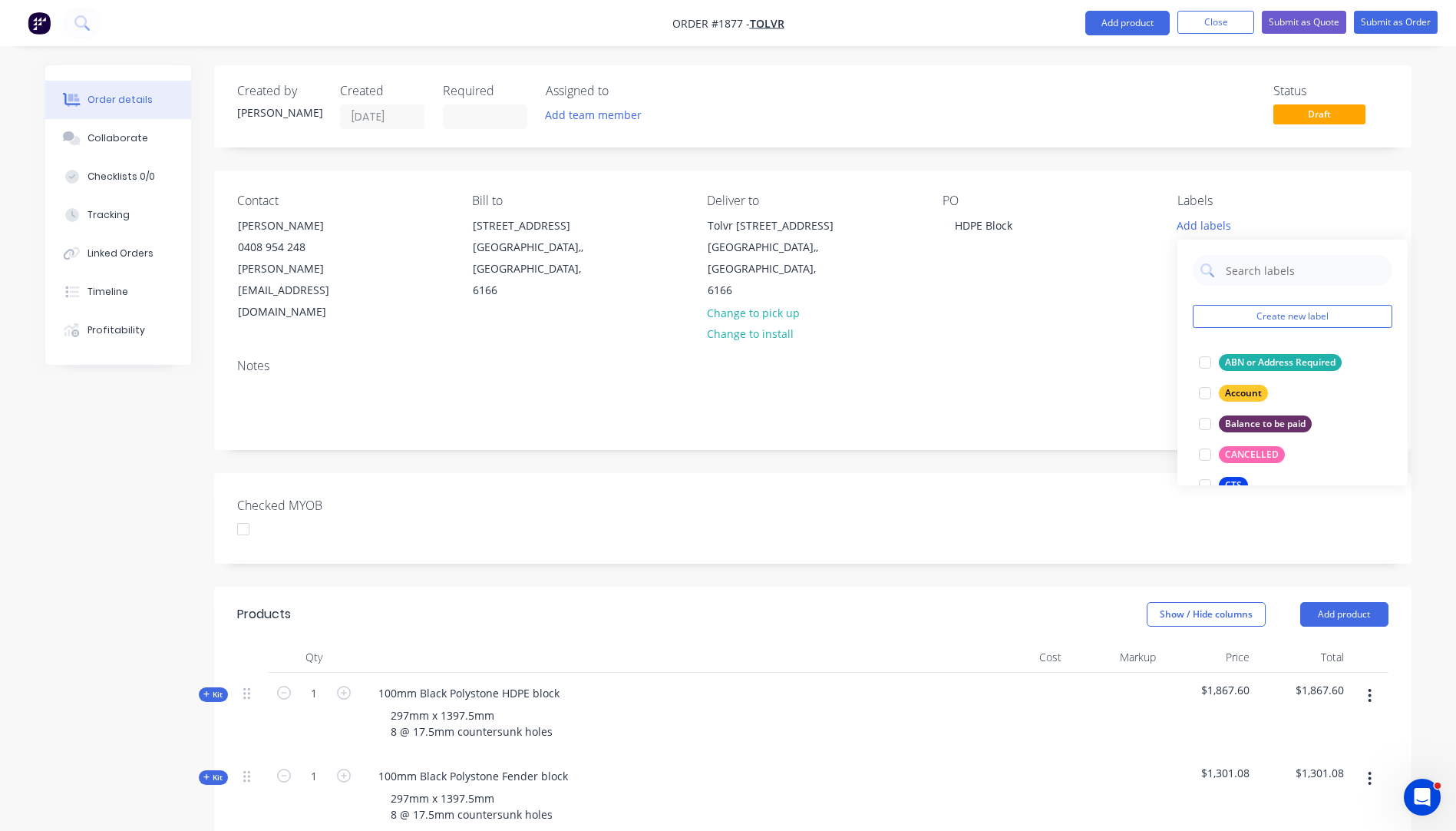
click at [1049, 282] on div "Contact Anthony Walsh 0408 954 248 anthonyw@tolvr.com.au Bill to 850 Cockburn R…" at bounding box center [813, 258] width 1197 height 176
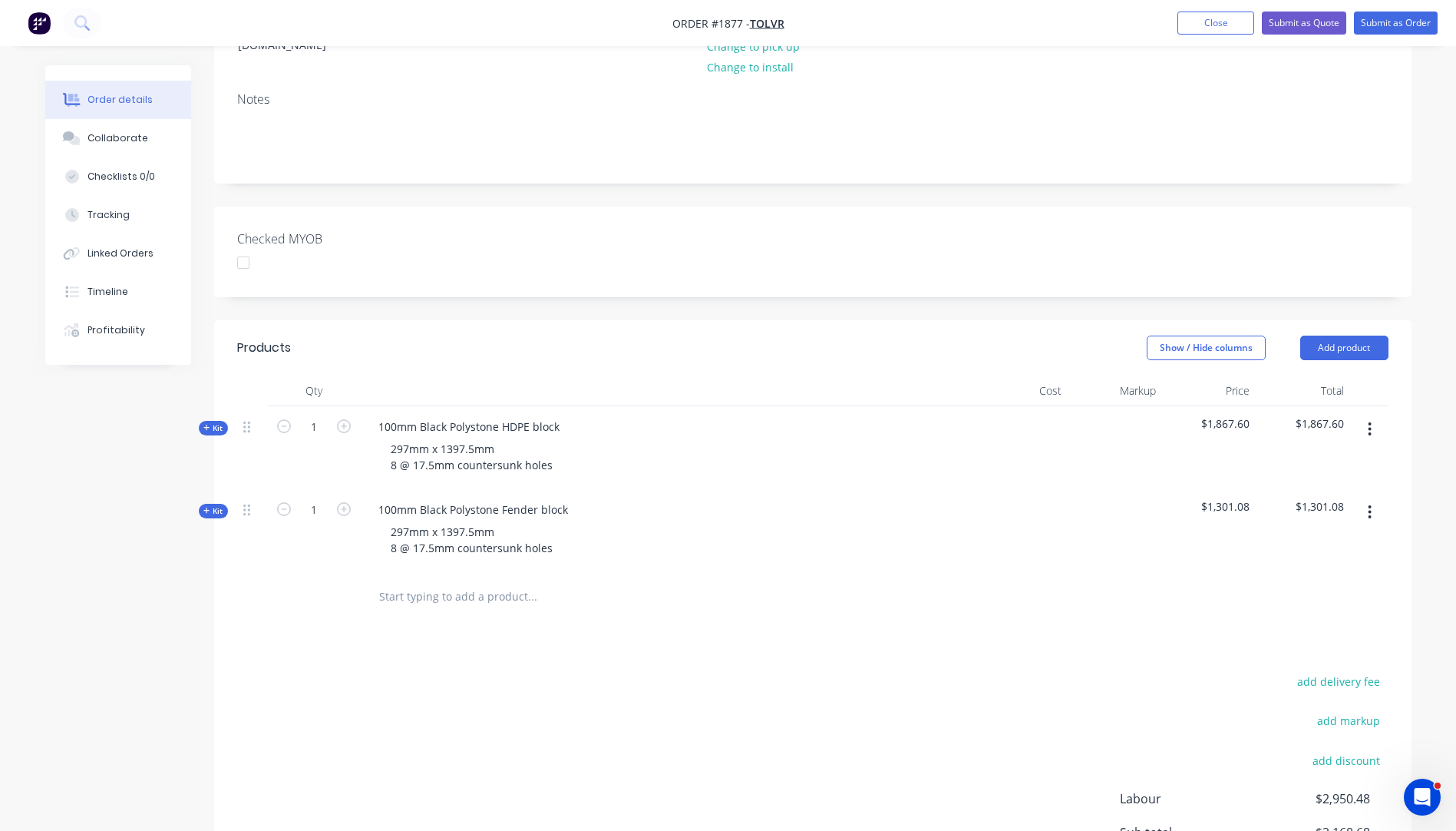
scroll to position [307, 0]
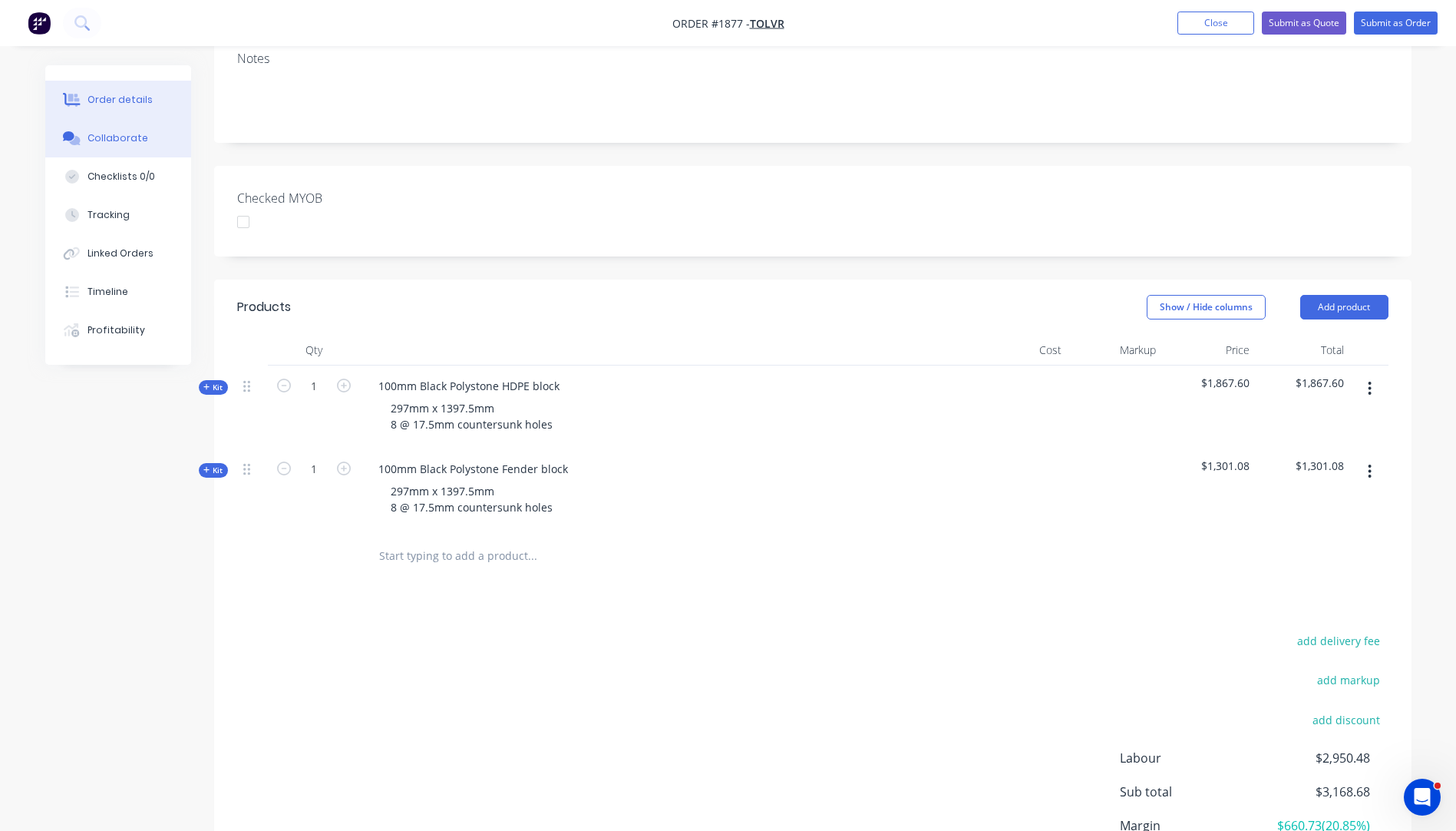
click at [124, 149] on button "Collaborate" at bounding box center [118, 138] width 146 height 39
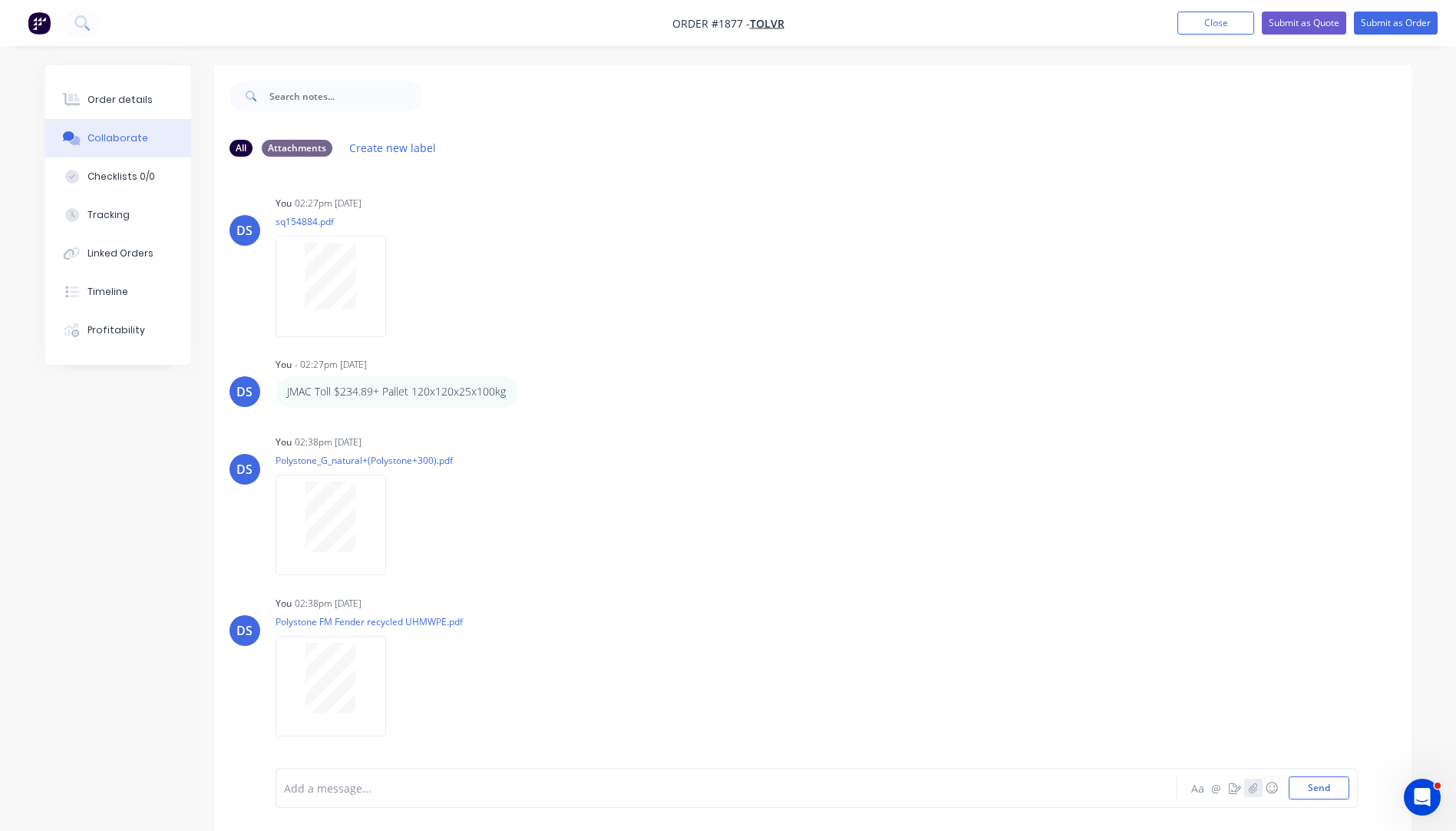
click at [1254, 785] on icon "button" at bounding box center [1252, 787] width 9 height 11
click at [1327, 785] on button "Send" at bounding box center [1319, 787] width 61 height 23
click at [117, 102] on div "Order details" at bounding box center [120, 100] width 65 height 14
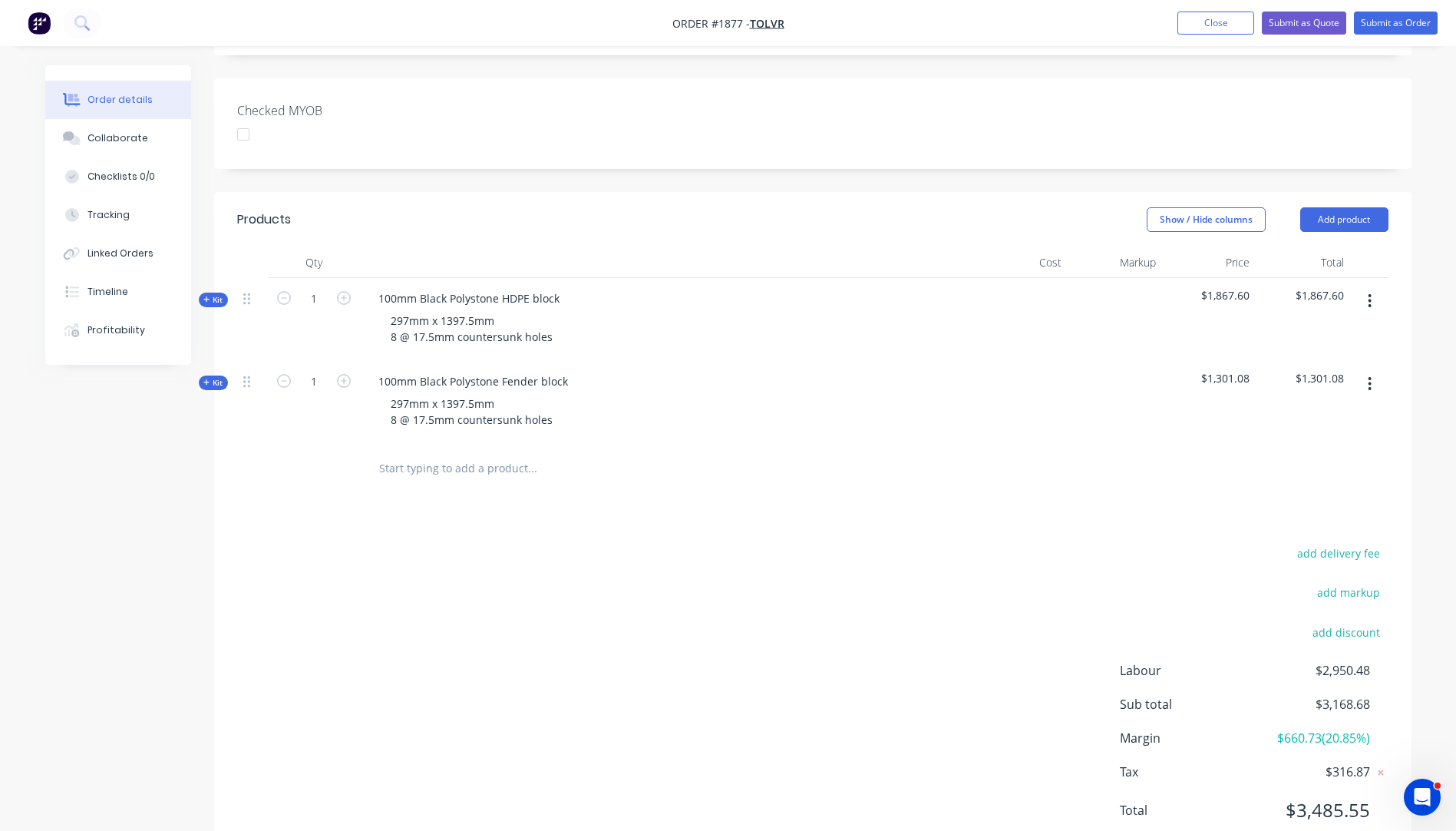
scroll to position [406, 0]
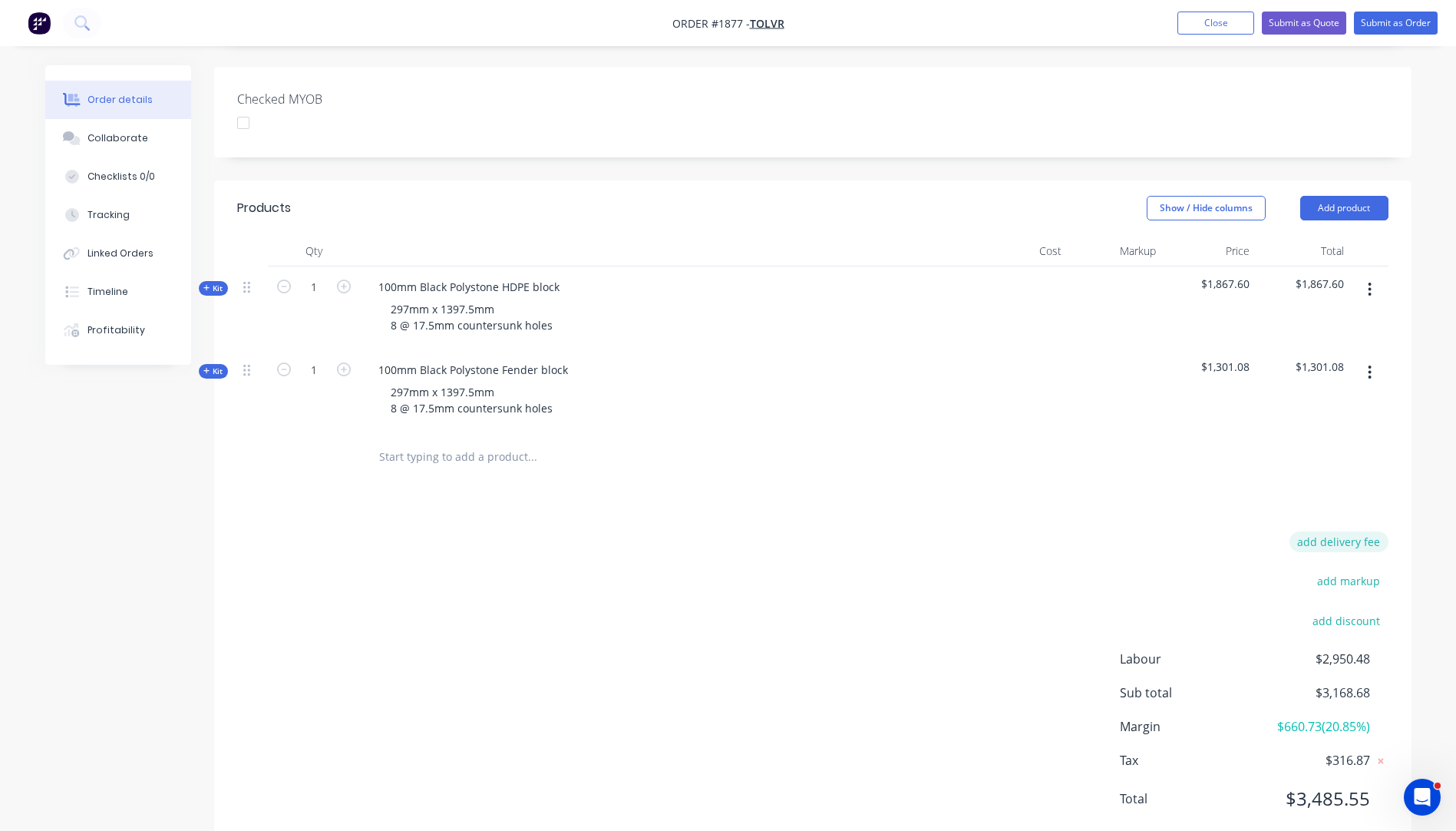
click at [1357, 531] on button "add delivery fee" at bounding box center [1338, 542] width 99 height 21
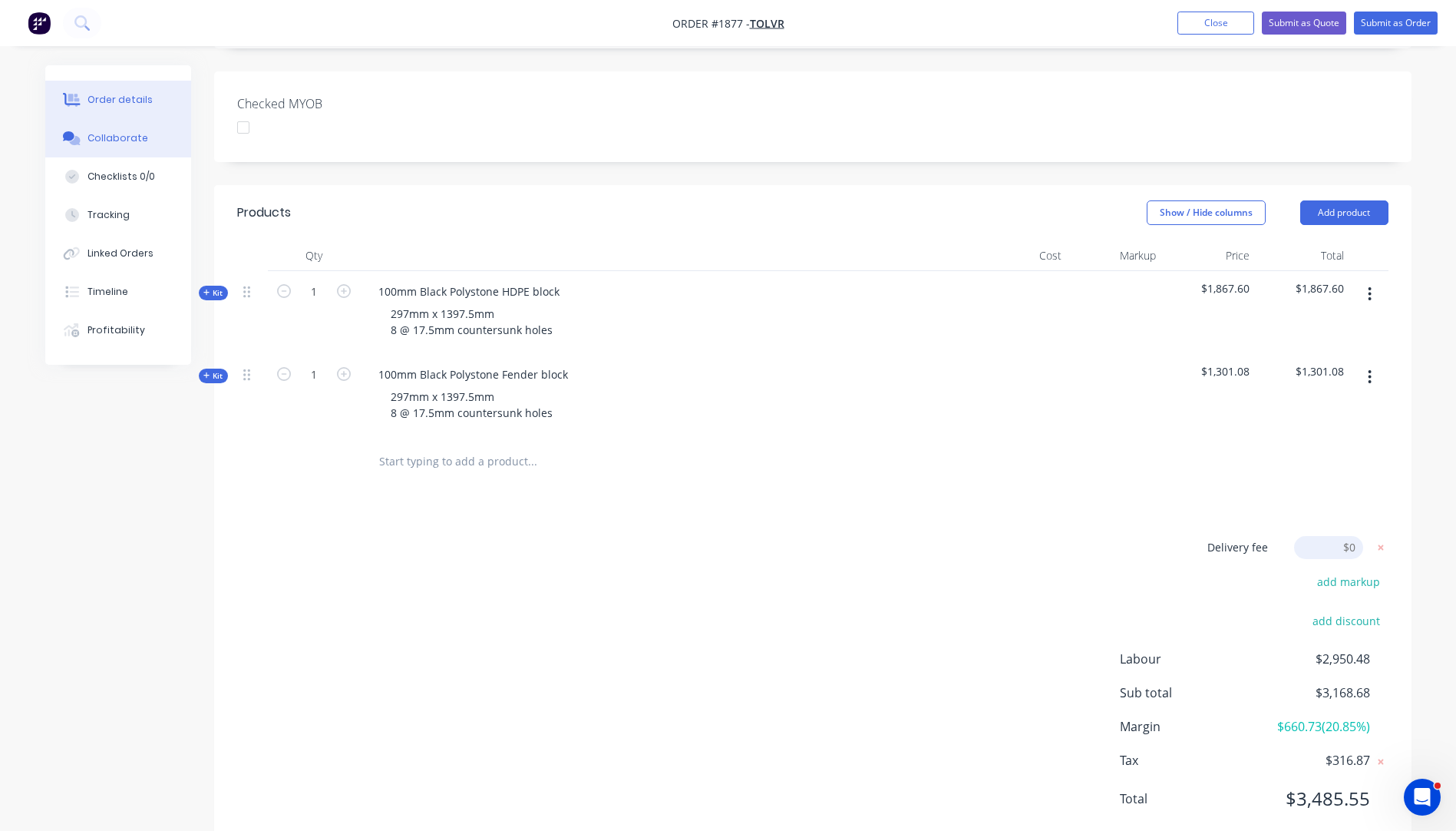
click at [111, 140] on div "Collaborate" at bounding box center [118, 138] width 61 height 14
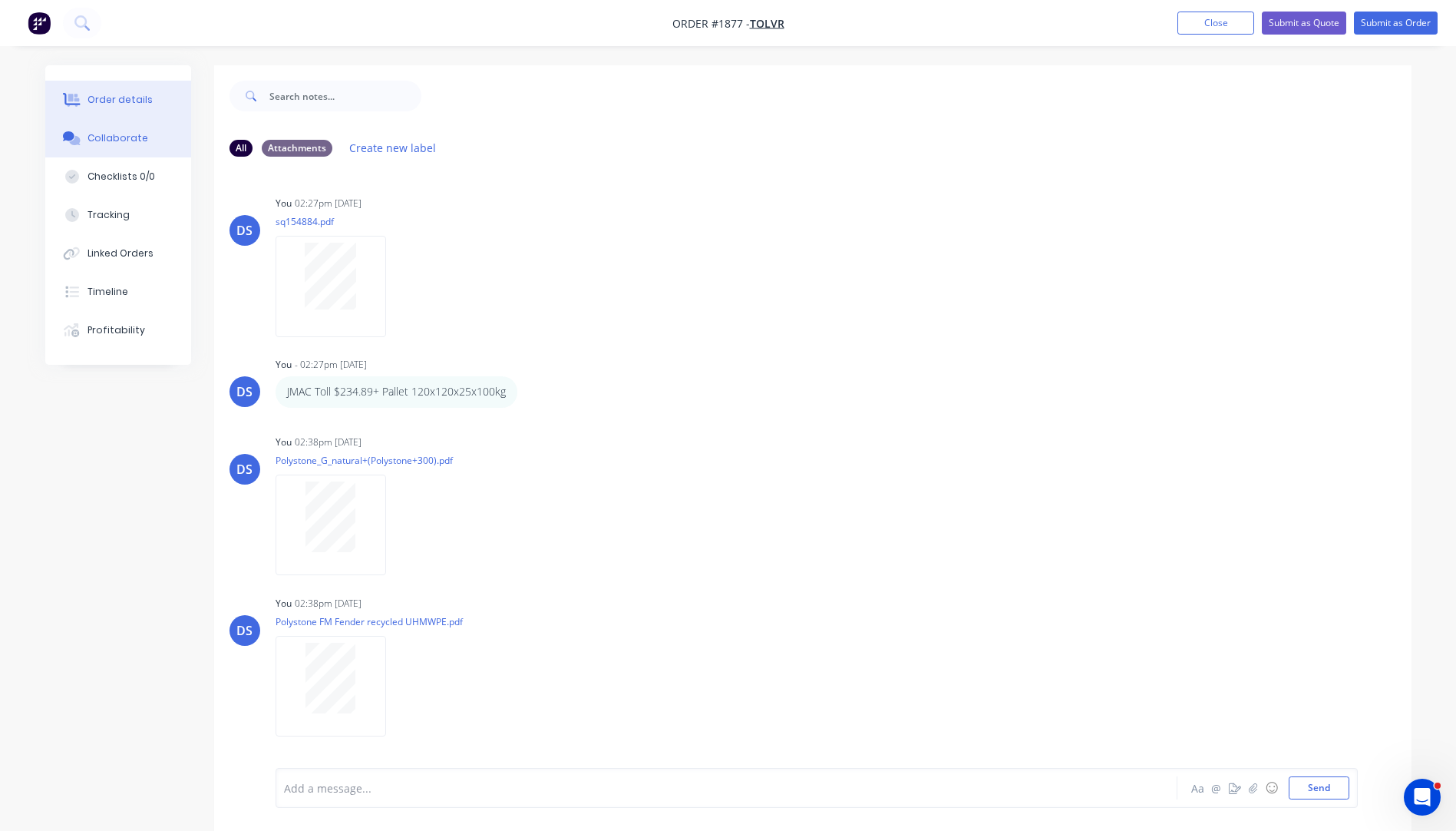
click at [133, 96] on div "Order details" at bounding box center [120, 100] width 65 height 14
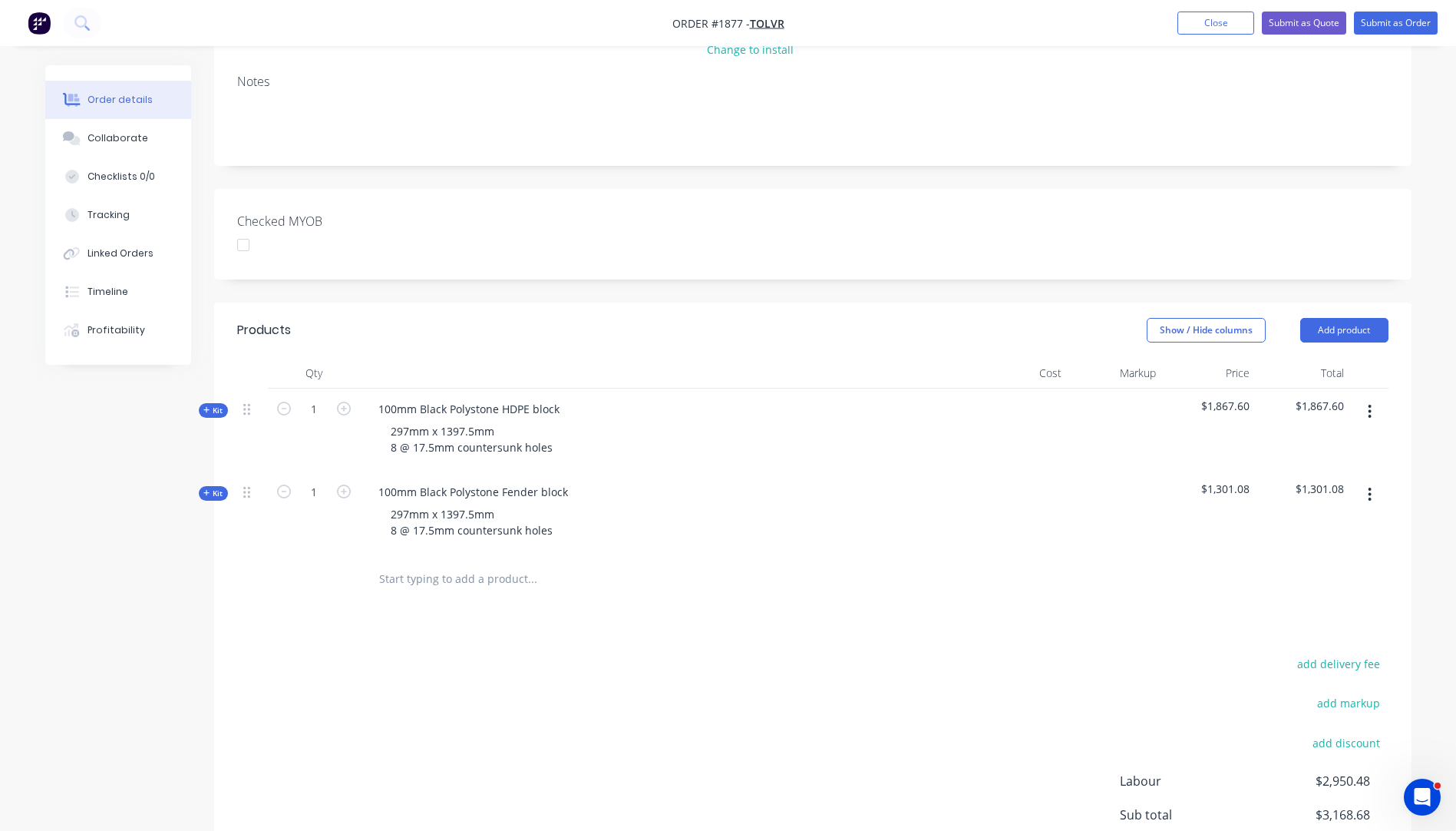
scroll to position [307, 0]
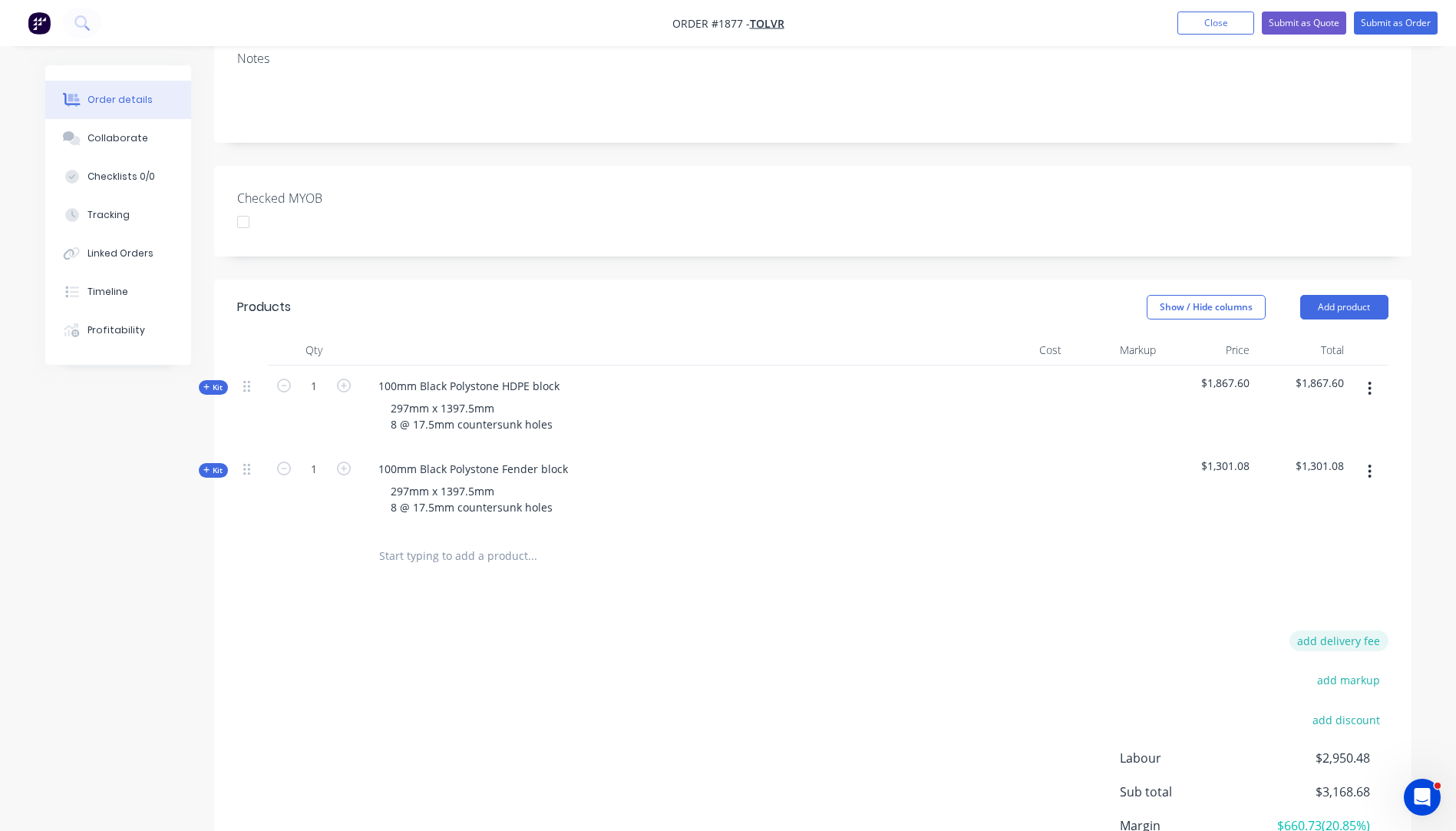
click at [1323, 630] on button "add delivery fee" at bounding box center [1338, 640] width 99 height 21
type input "298"
click at [1088, 564] on div "Products Show / Hide columns Add product Qty Cost Markup Price Total Kit 1 100m…" at bounding box center [813, 613] width 1197 height 666
click at [1296, 18] on button "Submit as Quote" at bounding box center [1304, 22] width 84 height 23
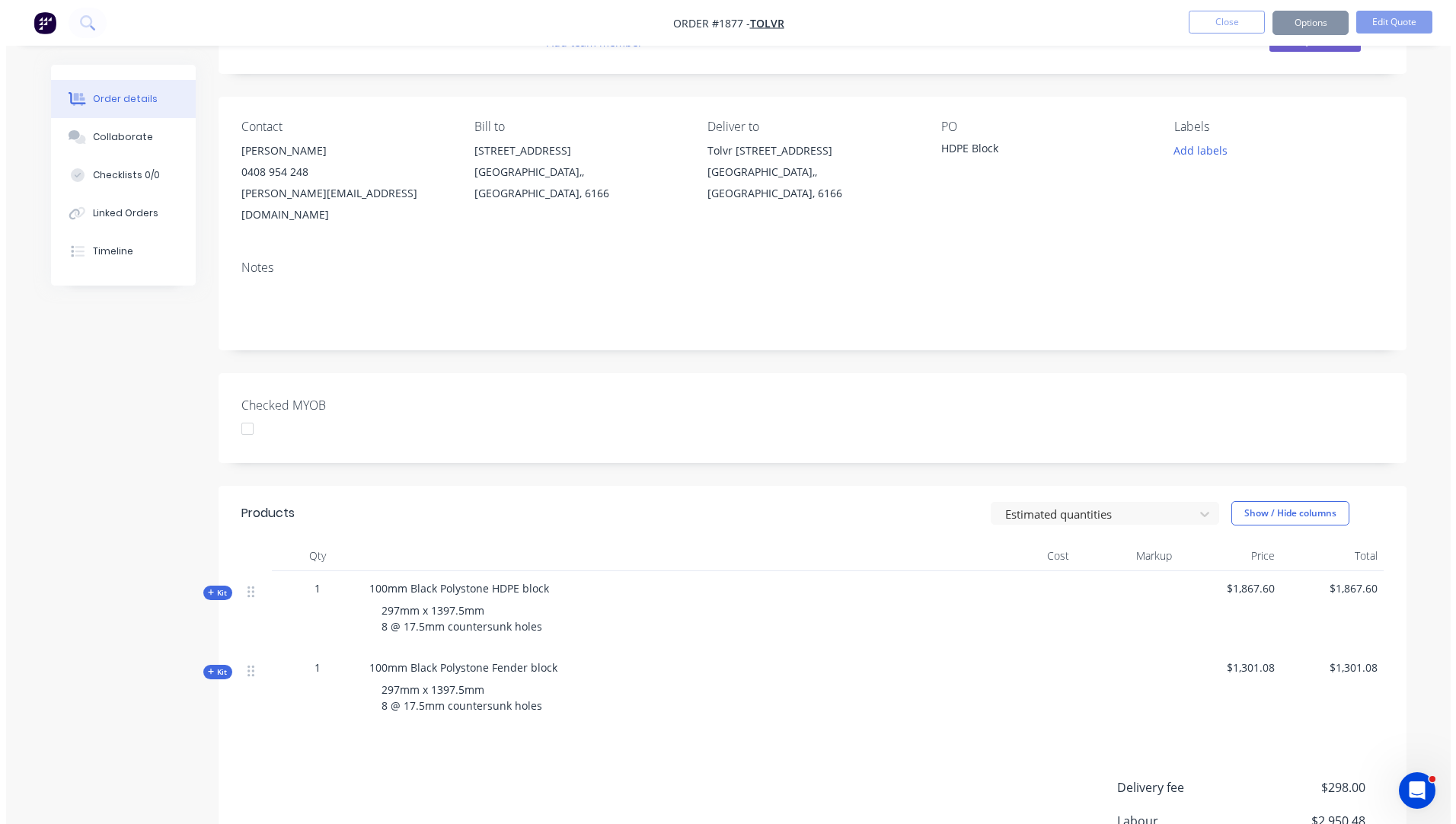
scroll to position [0, 0]
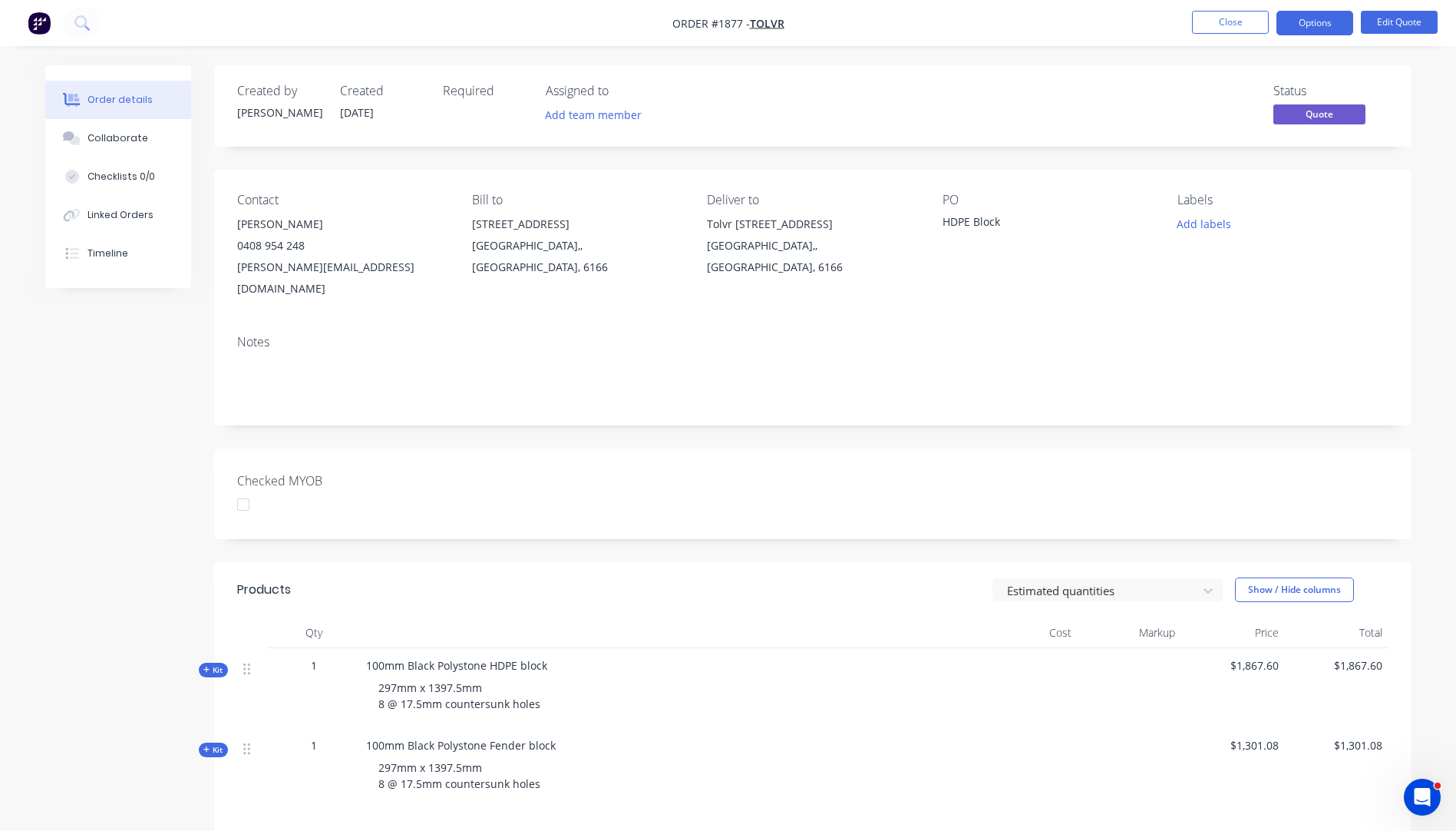
click at [957, 210] on div "PO HDPE Block" at bounding box center [1047, 246] width 210 height 106
click at [1313, 26] on button "Options" at bounding box center [1314, 23] width 76 height 25
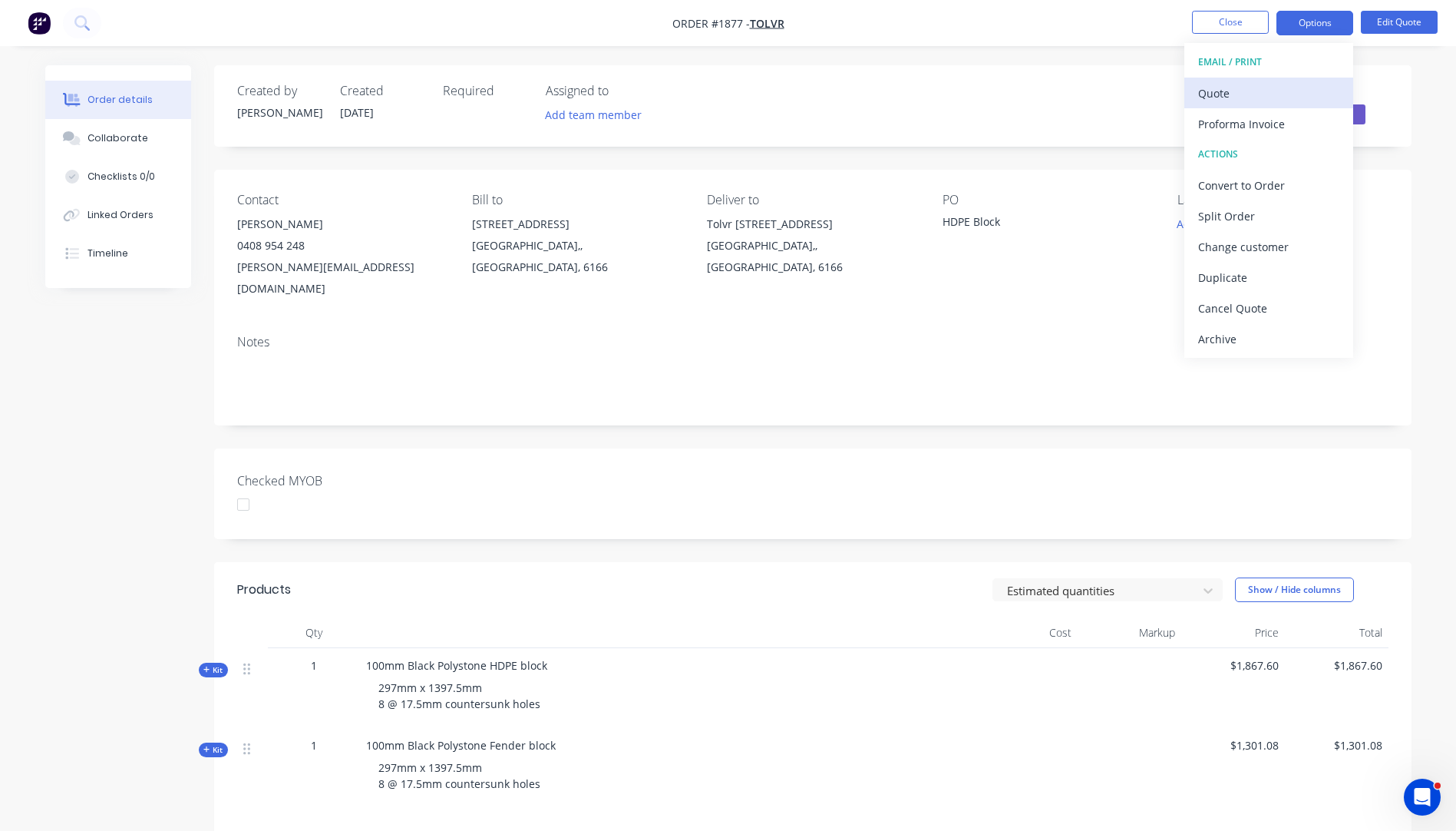
click at [1224, 100] on div "Quote" at bounding box center [1268, 94] width 142 height 22
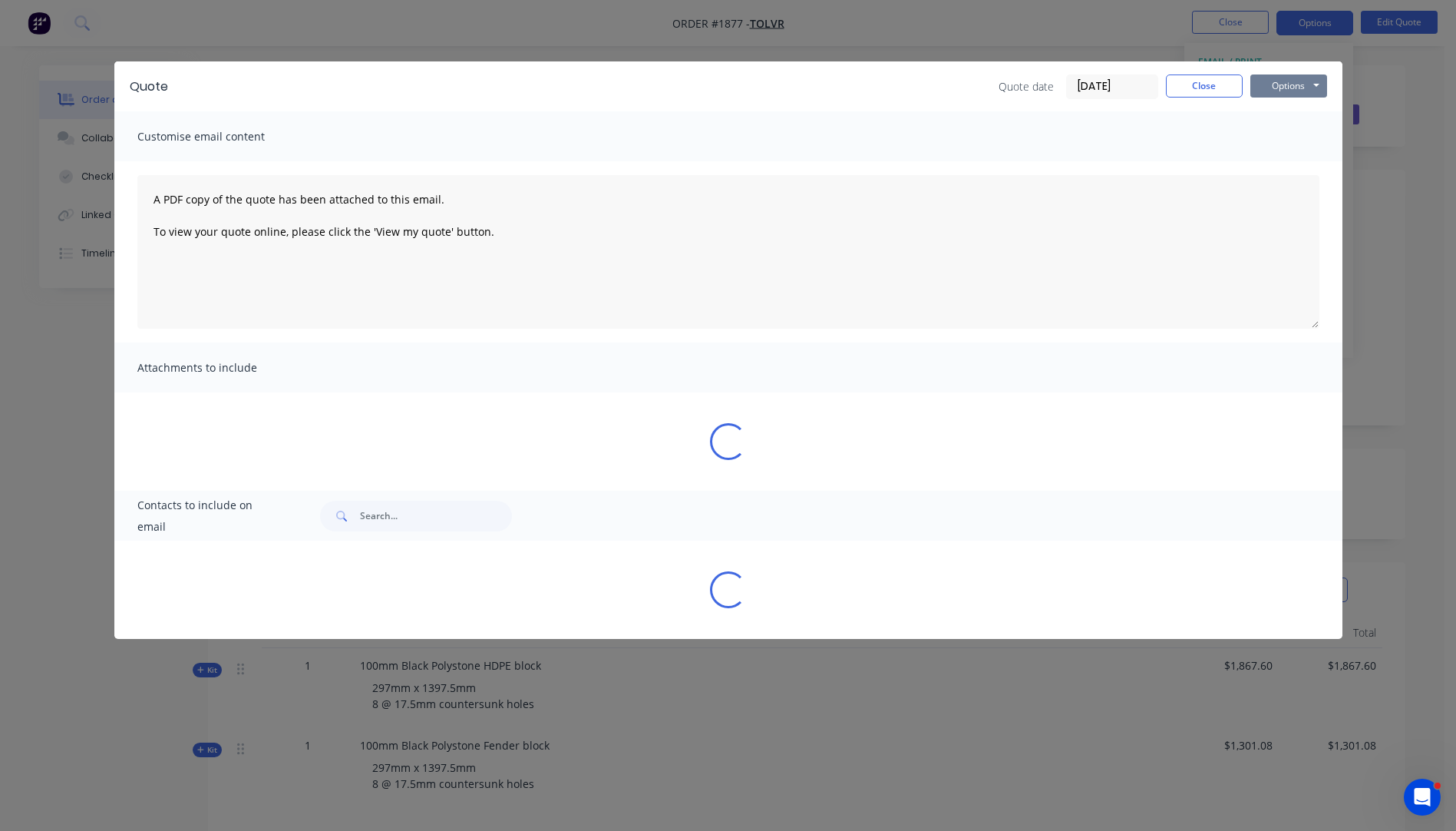
click at [1284, 91] on button "Options" at bounding box center [1288, 86] width 76 height 23
click at [1285, 107] on button "Preview" at bounding box center [1299, 113] width 98 height 26
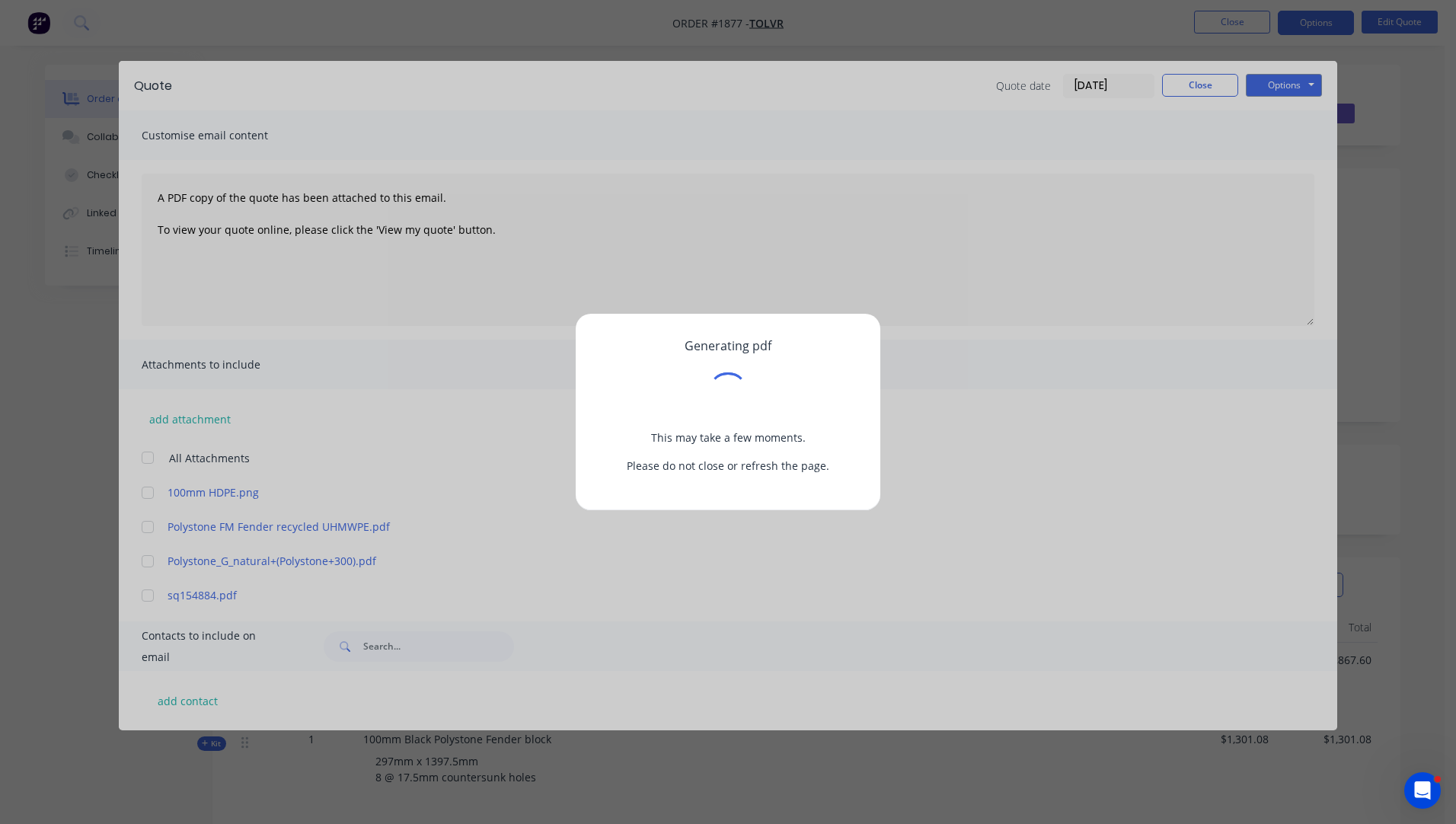
click at [1210, 89] on div "Generating pdf This may take a few moments. Please do not close or refresh the …" at bounding box center [728, 412] width 1456 height 824
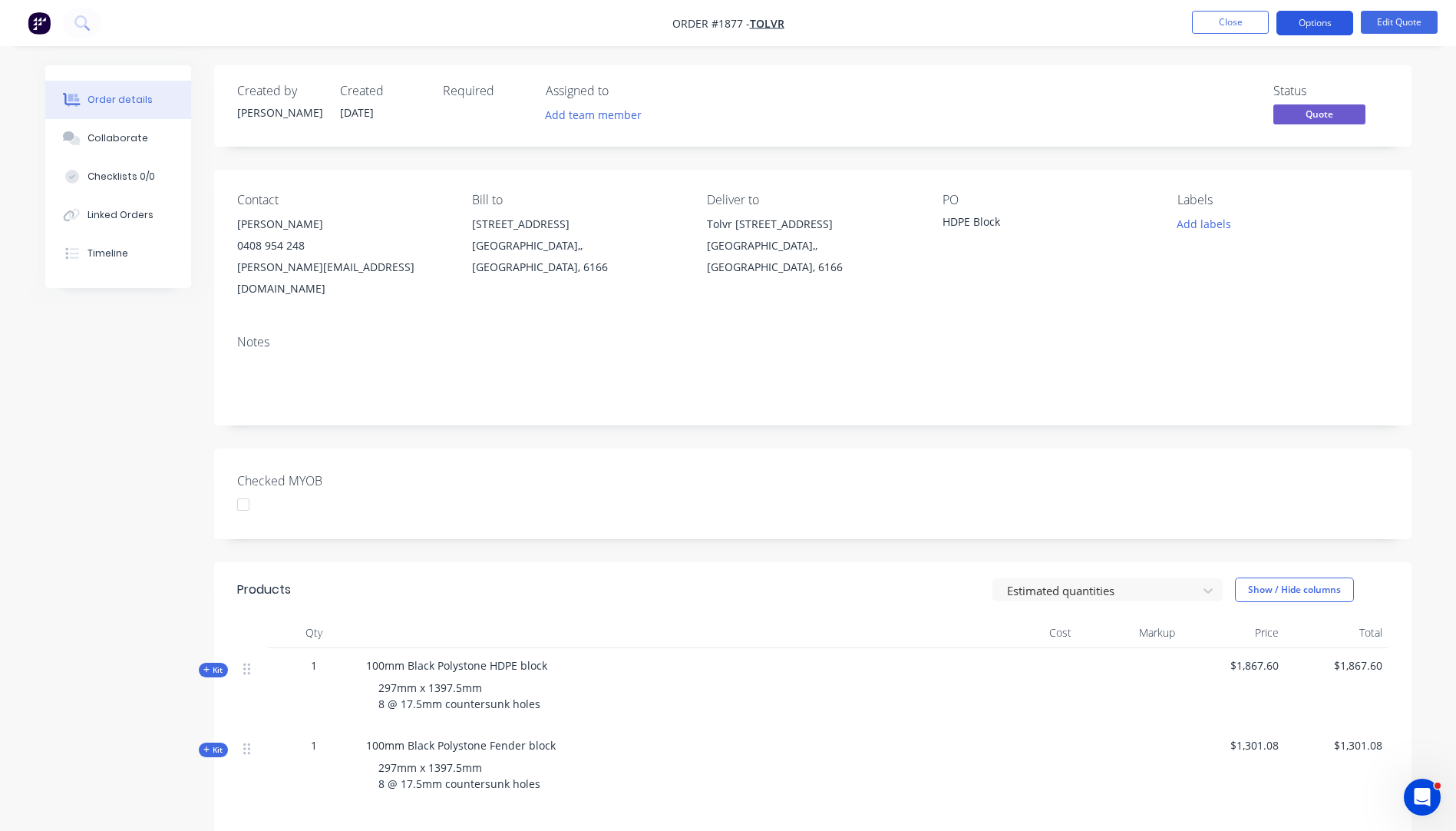
click at [1297, 31] on button "Options" at bounding box center [1314, 23] width 76 height 25
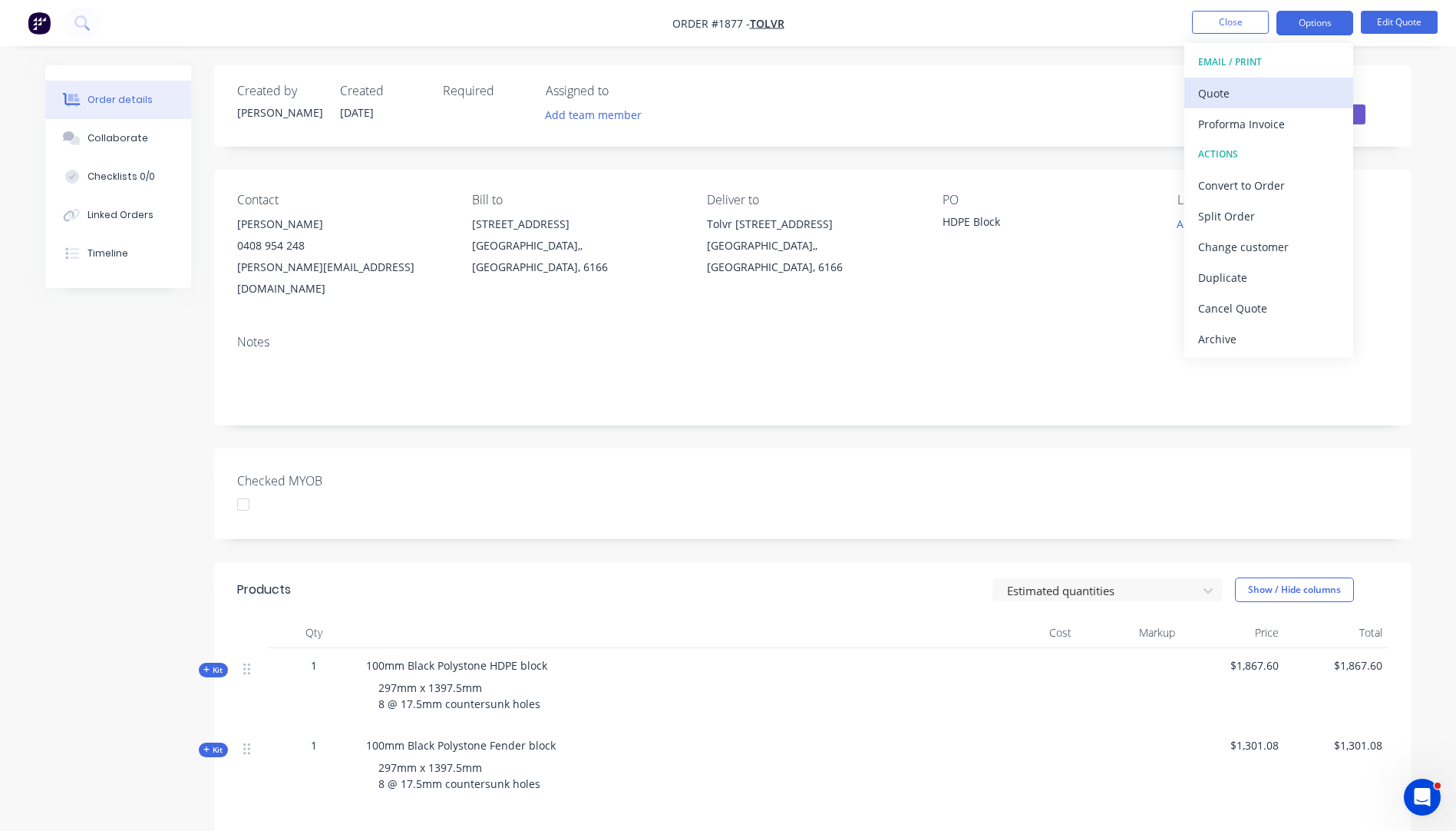
click at [1211, 94] on div "Quote" at bounding box center [1268, 94] width 142 height 22
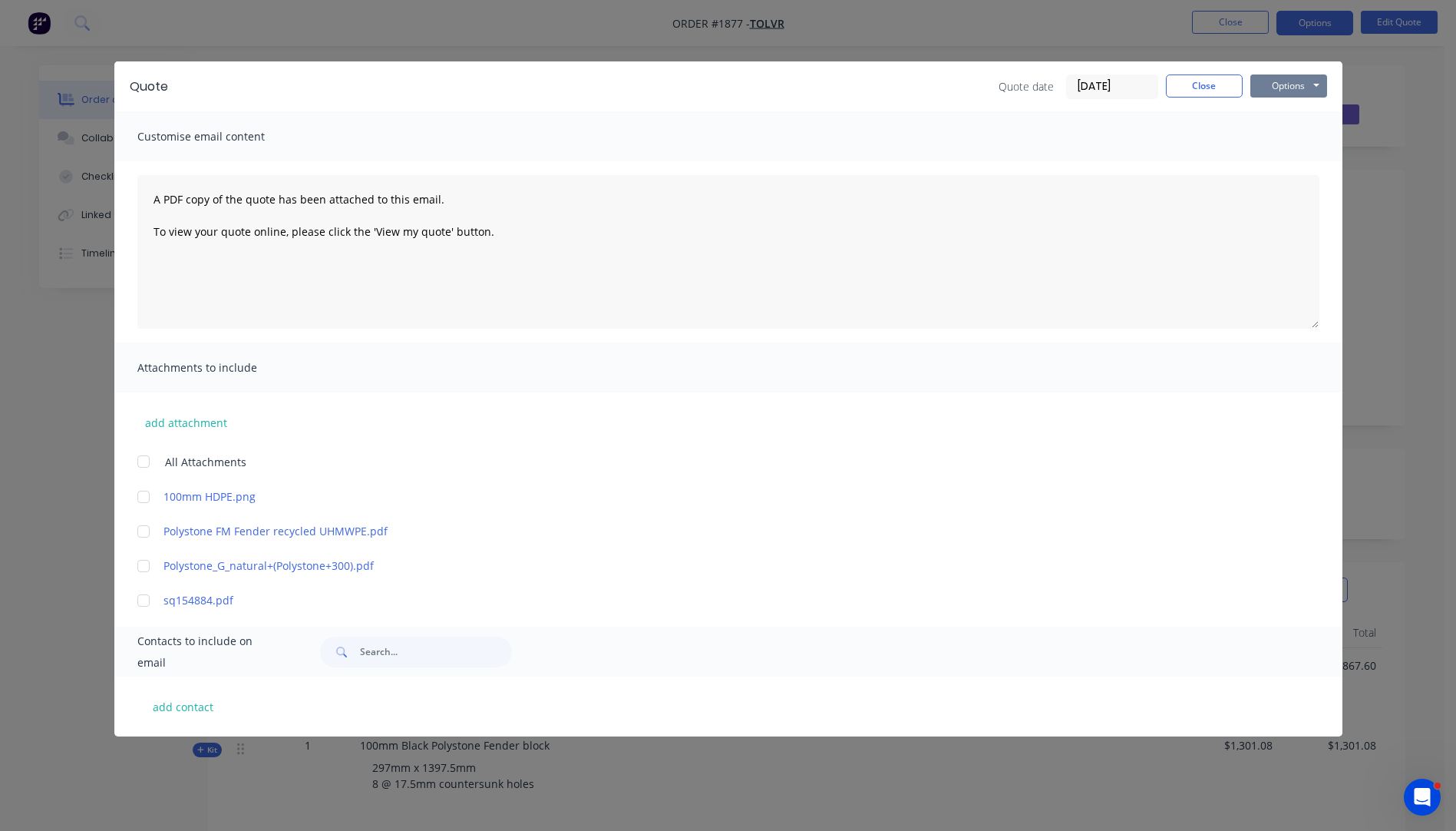
click at [1263, 83] on button "Options" at bounding box center [1288, 86] width 76 height 23
click at [1282, 112] on button "Preview" at bounding box center [1299, 113] width 98 height 26
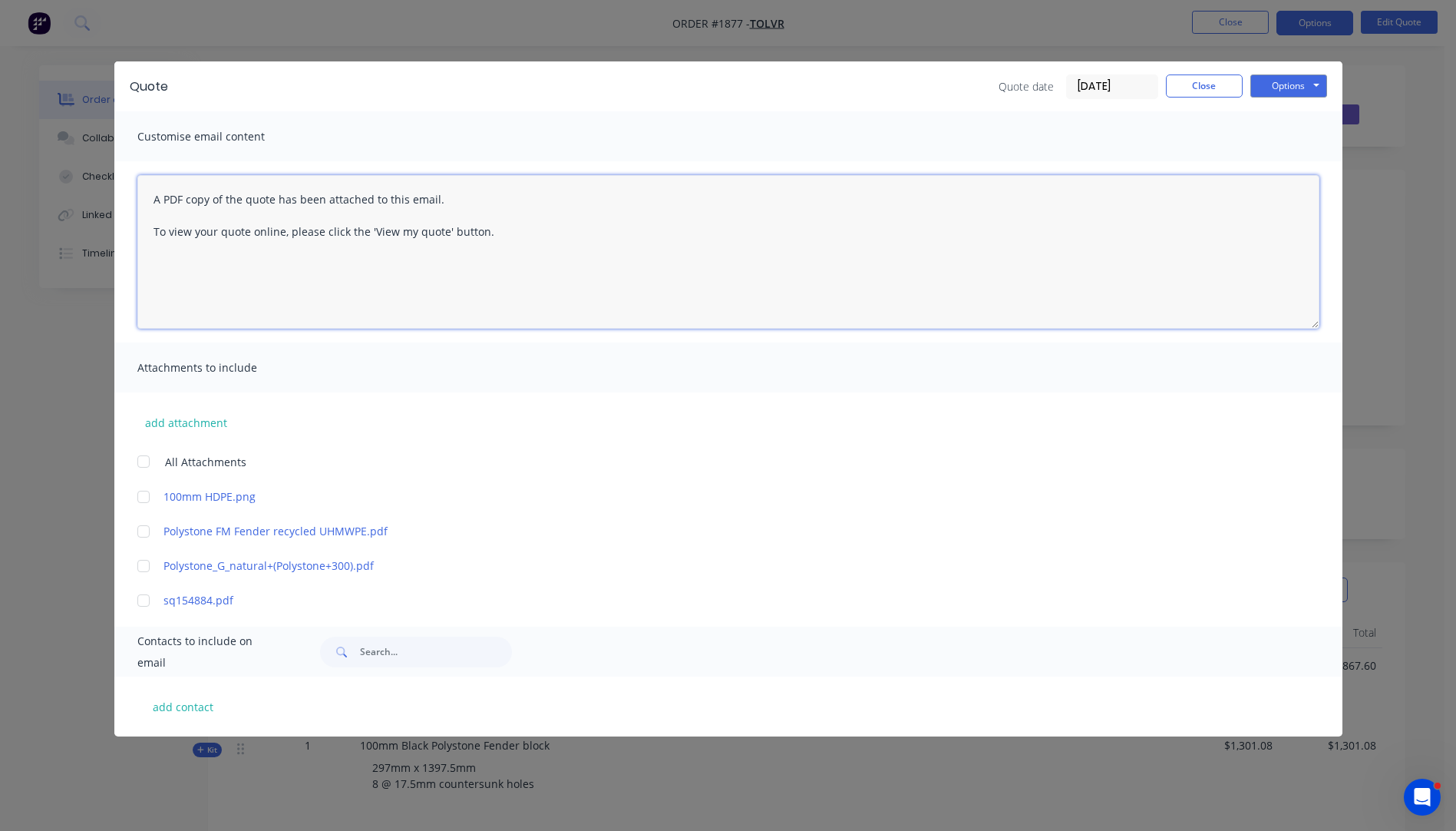
paste textarea "Hi, Please contact us if you have any questions. Regards, [PERSON_NAME] [EMAIL_…"
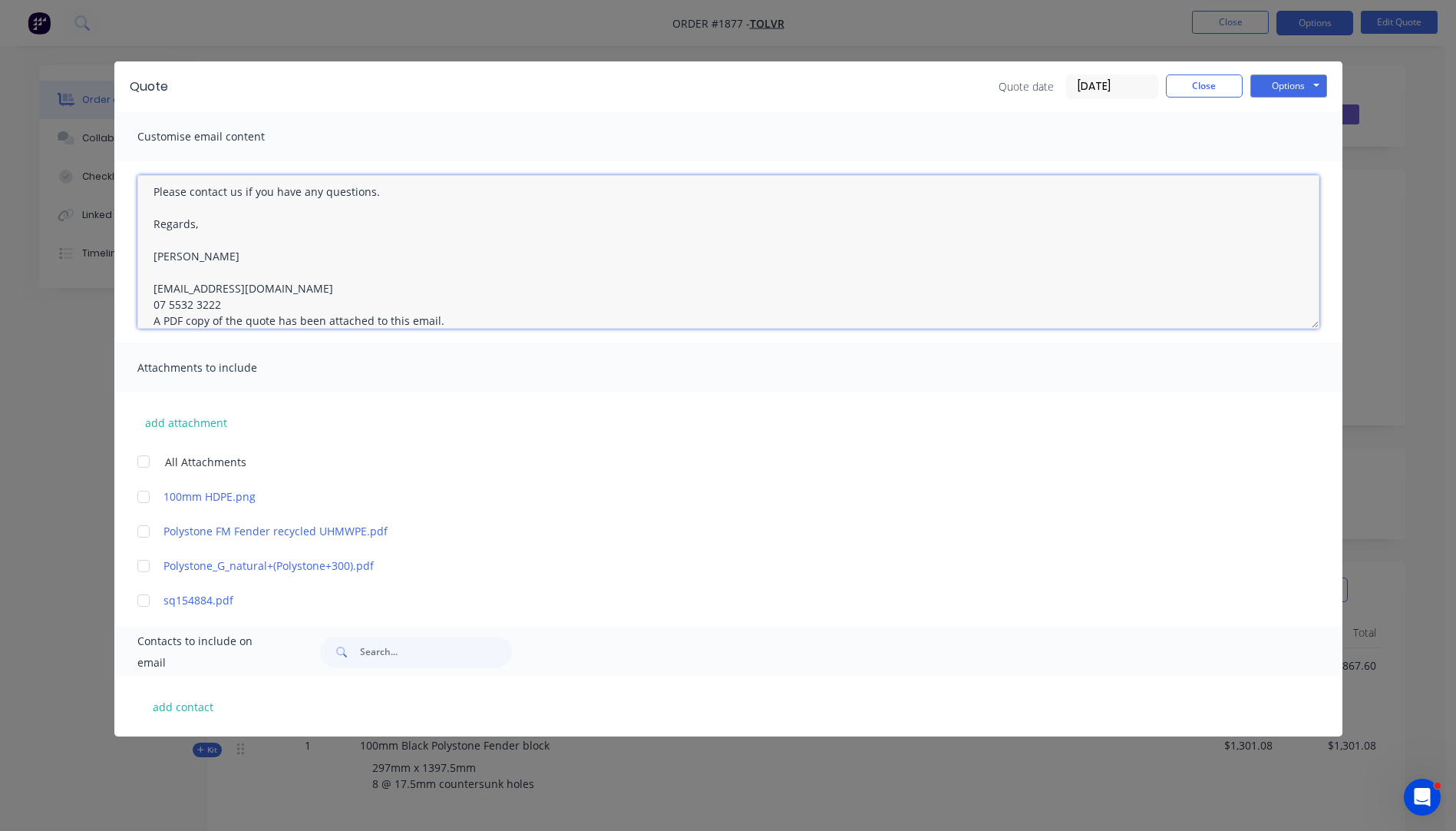
click at [221, 302] on textarea "Hi, Please contact us if you have any questions. Regards, [PERSON_NAME] [EMAIL_…" at bounding box center [728, 252] width 1182 height 154
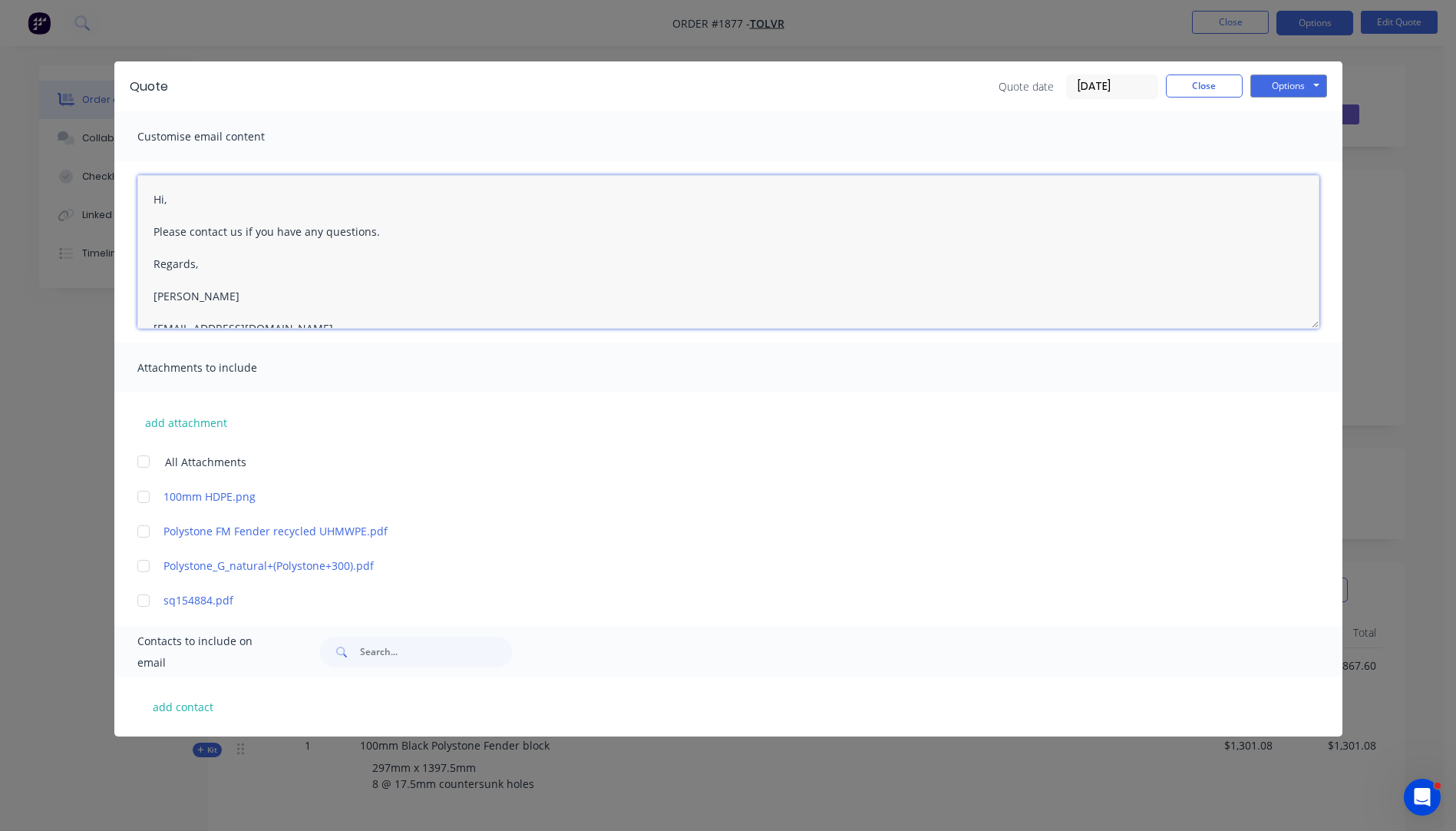
click at [178, 203] on textarea "Hi, Please contact us if you have any questions. Regards, [PERSON_NAME] [EMAIL_…" at bounding box center [728, 252] width 1182 height 154
click at [178, 199] on textarea "Hi Please contact us if you have any questions. Regards, [PERSON_NAME] [EMAIL_A…" at bounding box center [728, 252] width 1182 height 154
click at [770, 266] on textarea "Hi [PERSON_NAME], Please see attached quote. You will see 2 prices on the quote…" at bounding box center [728, 252] width 1182 height 154
type textarea "Hi [PERSON_NAME], Please see attached quote. You will see 2 prices on the quote…"
click at [142, 533] on div at bounding box center [143, 531] width 31 height 31
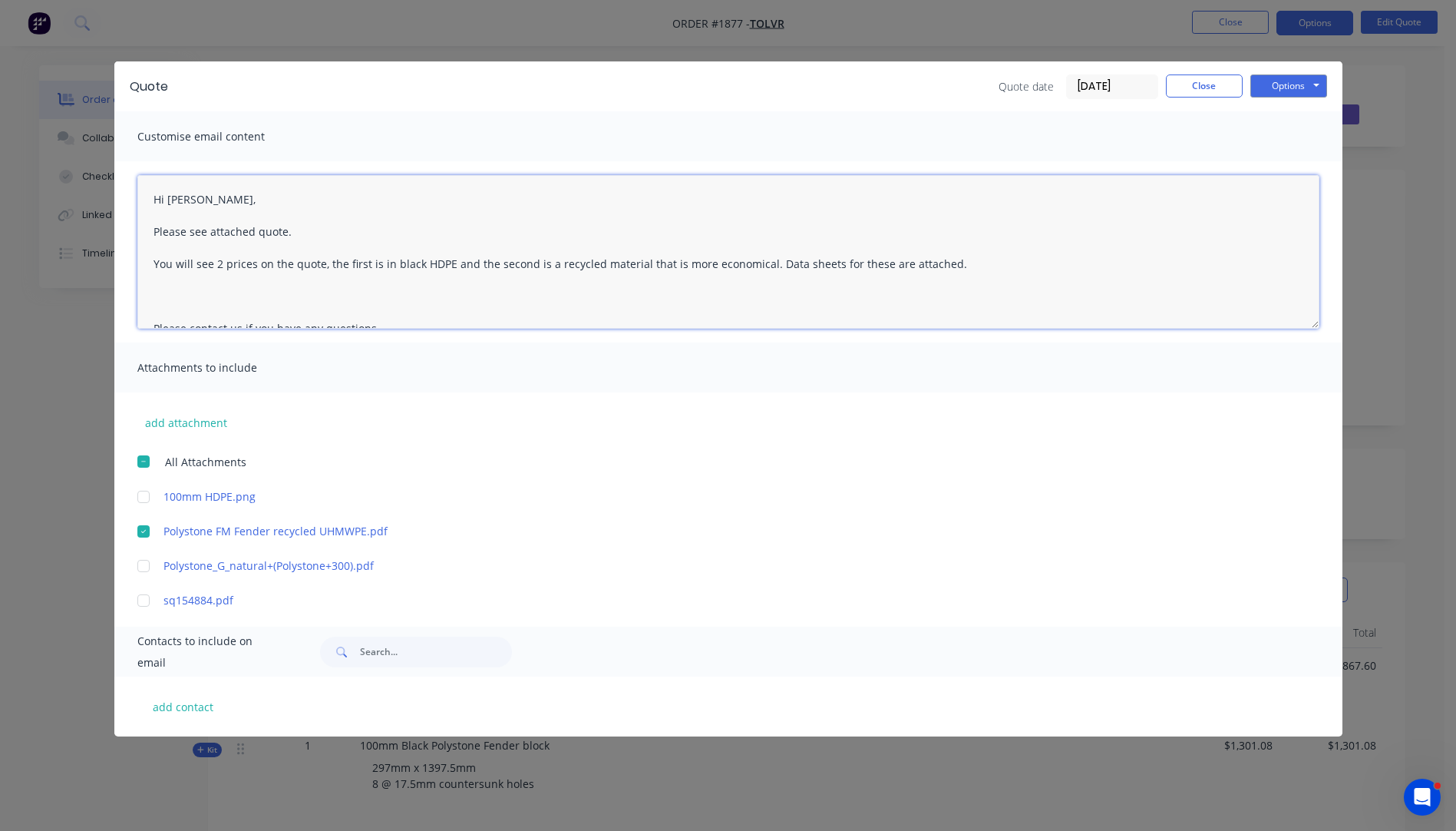
click at [144, 561] on div at bounding box center [143, 566] width 31 height 31
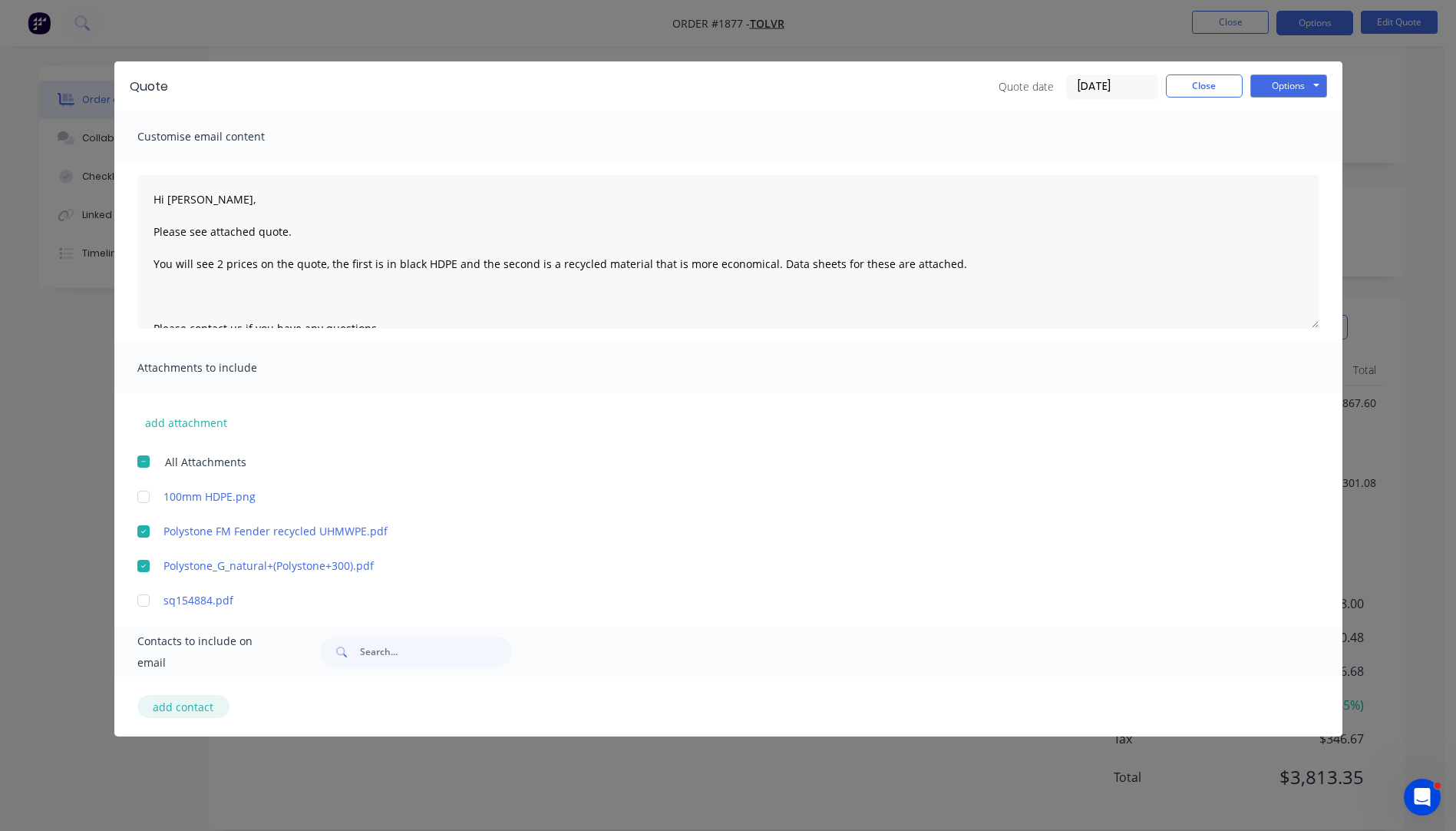
click at [200, 710] on button "add contact" at bounding box center [183, 707] width 92 height 23
select select "AU"
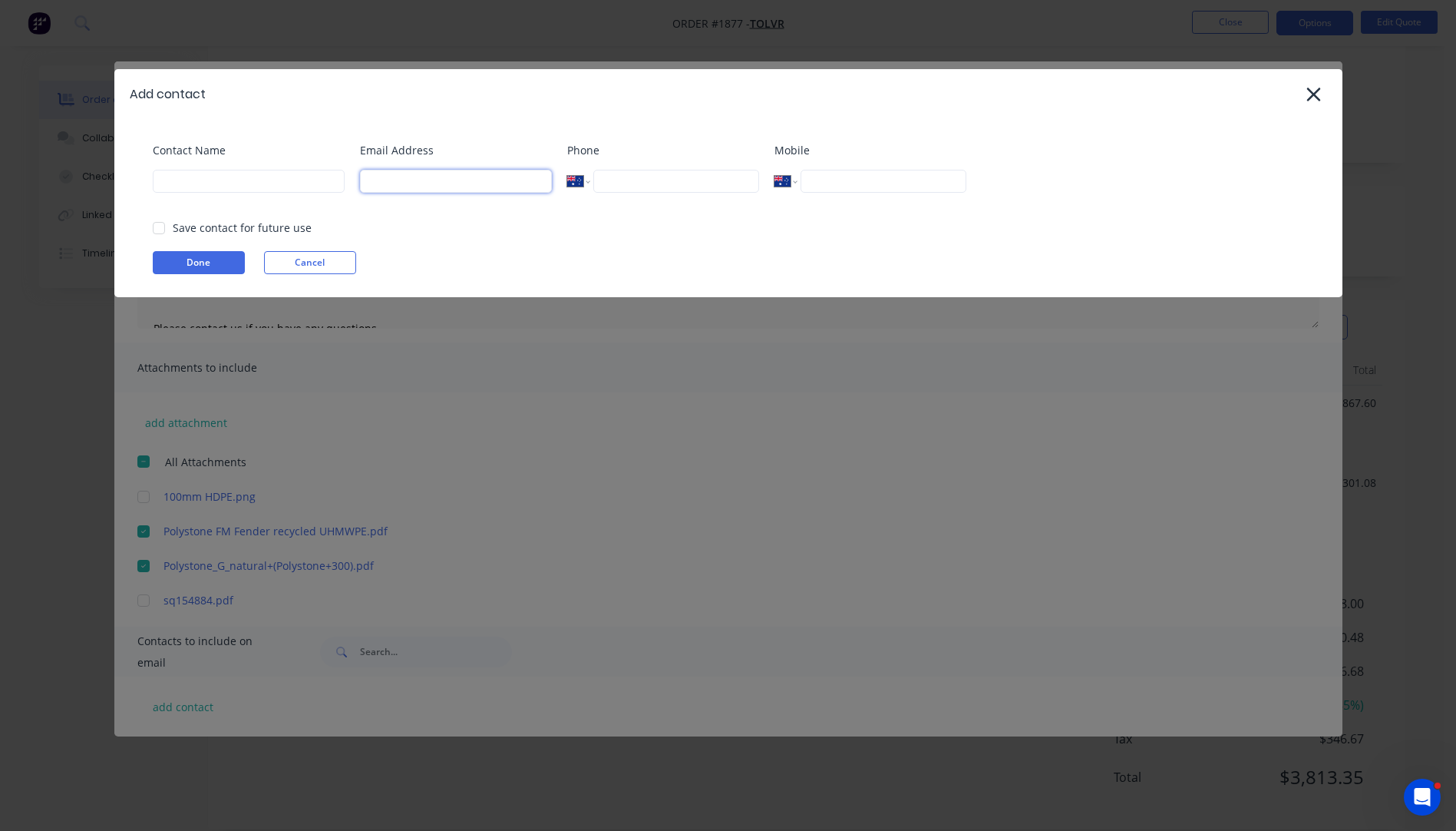
click at [424, 186] on input at bounding box center [456, 181] width 192 height 23
type input "[PERSON_NAME][EMAIL_ADDRESS][DOMAIN_NAME]"
type input "signaram"
type input "[PERSON_NAME]"
type input "0408 954 248"
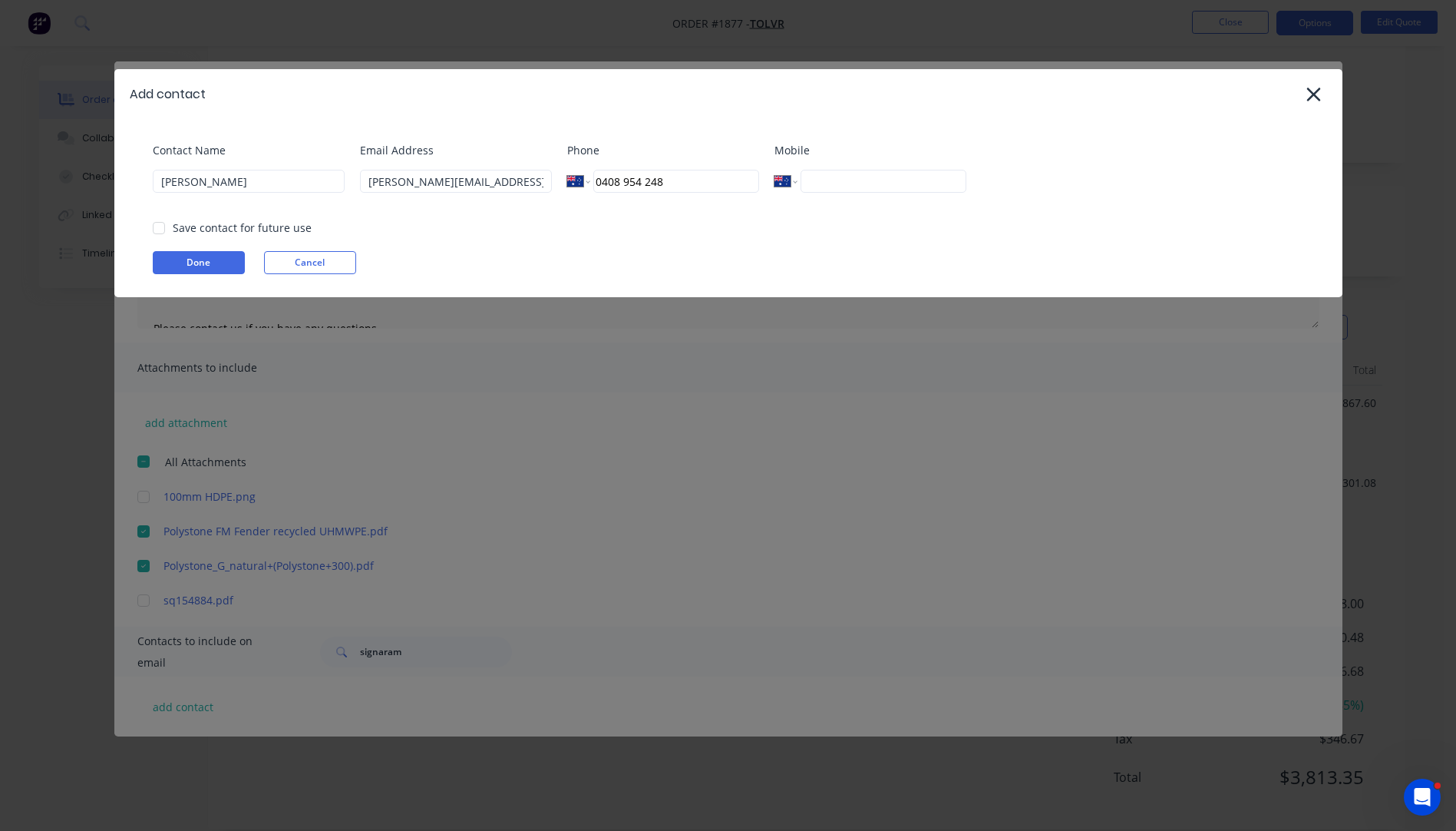
type input "0408 954 248"
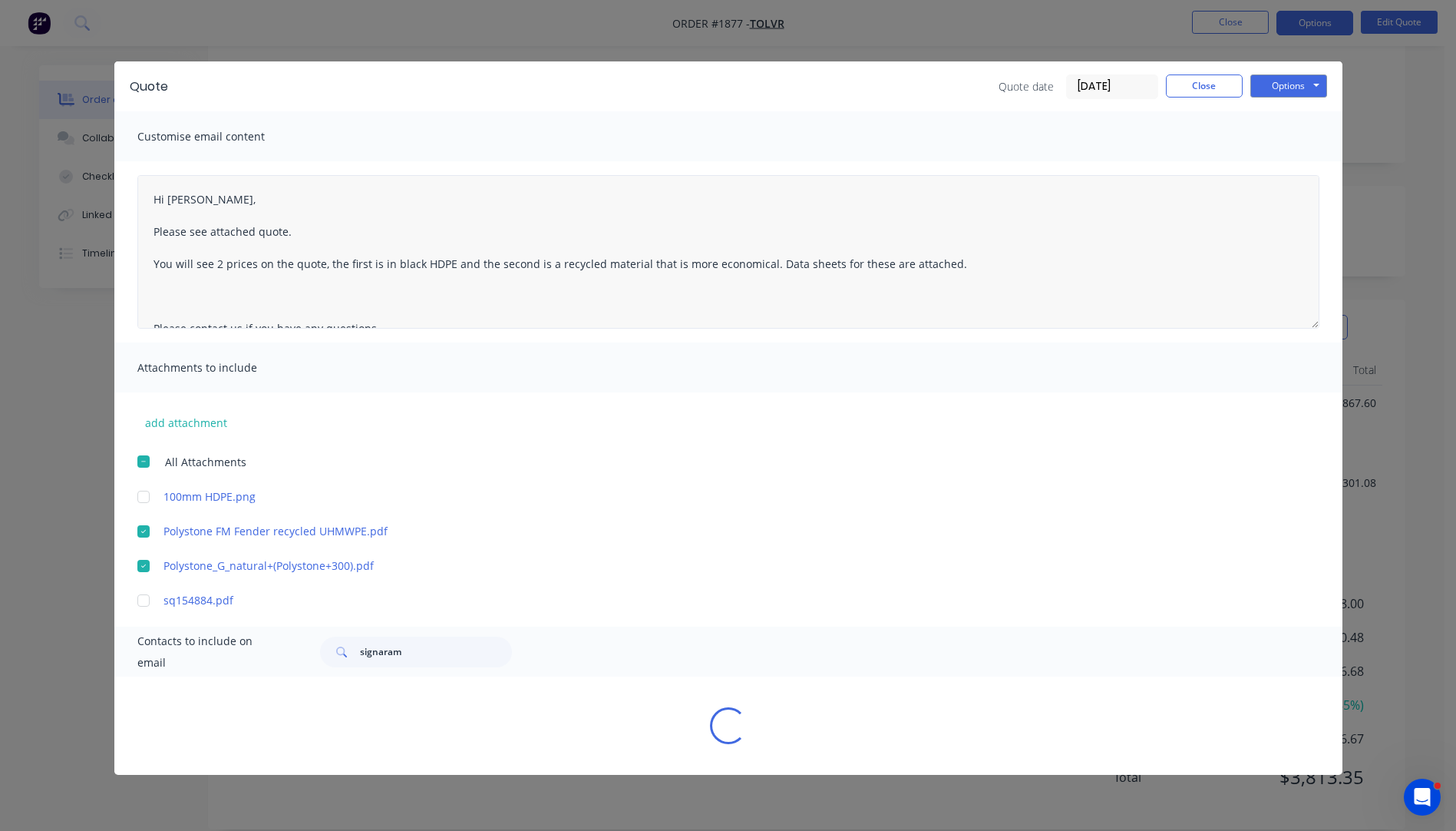
select select "AU"
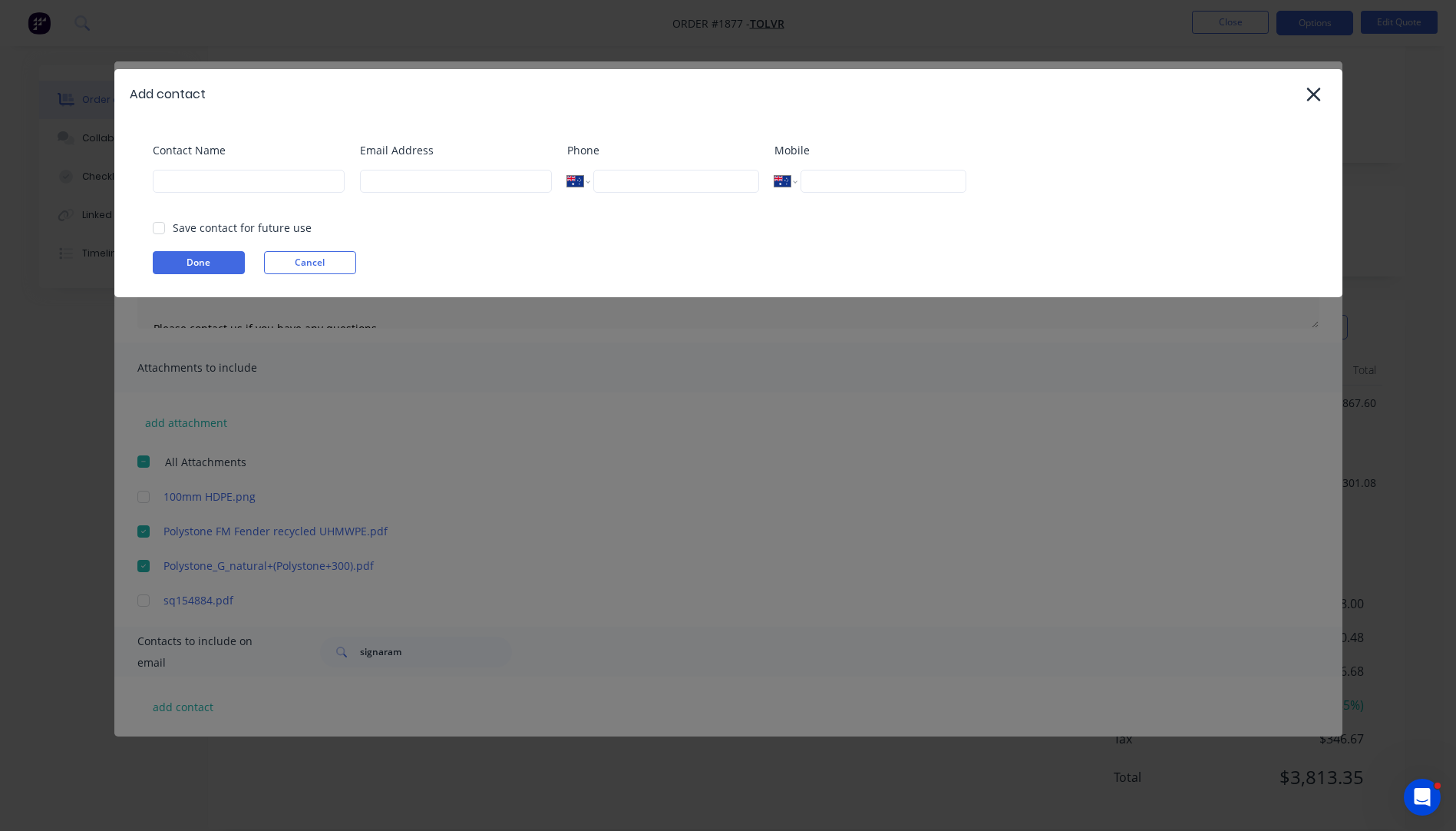
click at [654, 177] on input "tel" at bounding box center [675, 181] width 165 height 23
click at [476, 184] on input at bounding box center [456, 181] width 192 height 23
type input "[PERSON_NAME][EMAIL_ADDRESS][DOMAIN_NAME]"
type input "[PERSON_NAME]"
type input "0408 954 248"
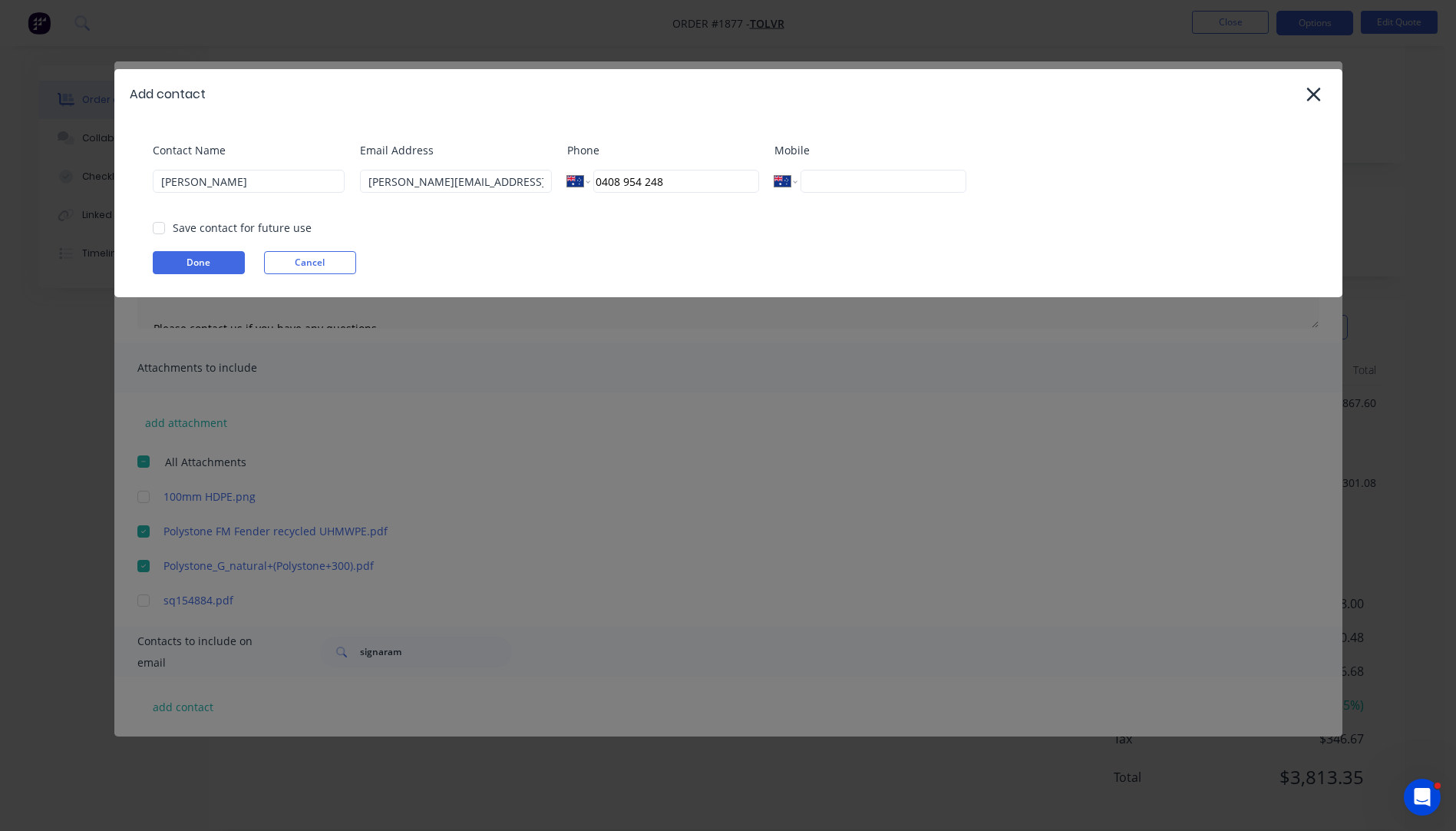
type input "0408 954 248"
click at [461, 390] on div "Add contact Contact Name [PERSON_NAME] Email Address [EMAIL_ADDRESS][DOMAIN_NAM…" at bounding box center [728, 416] width 1456 height 831
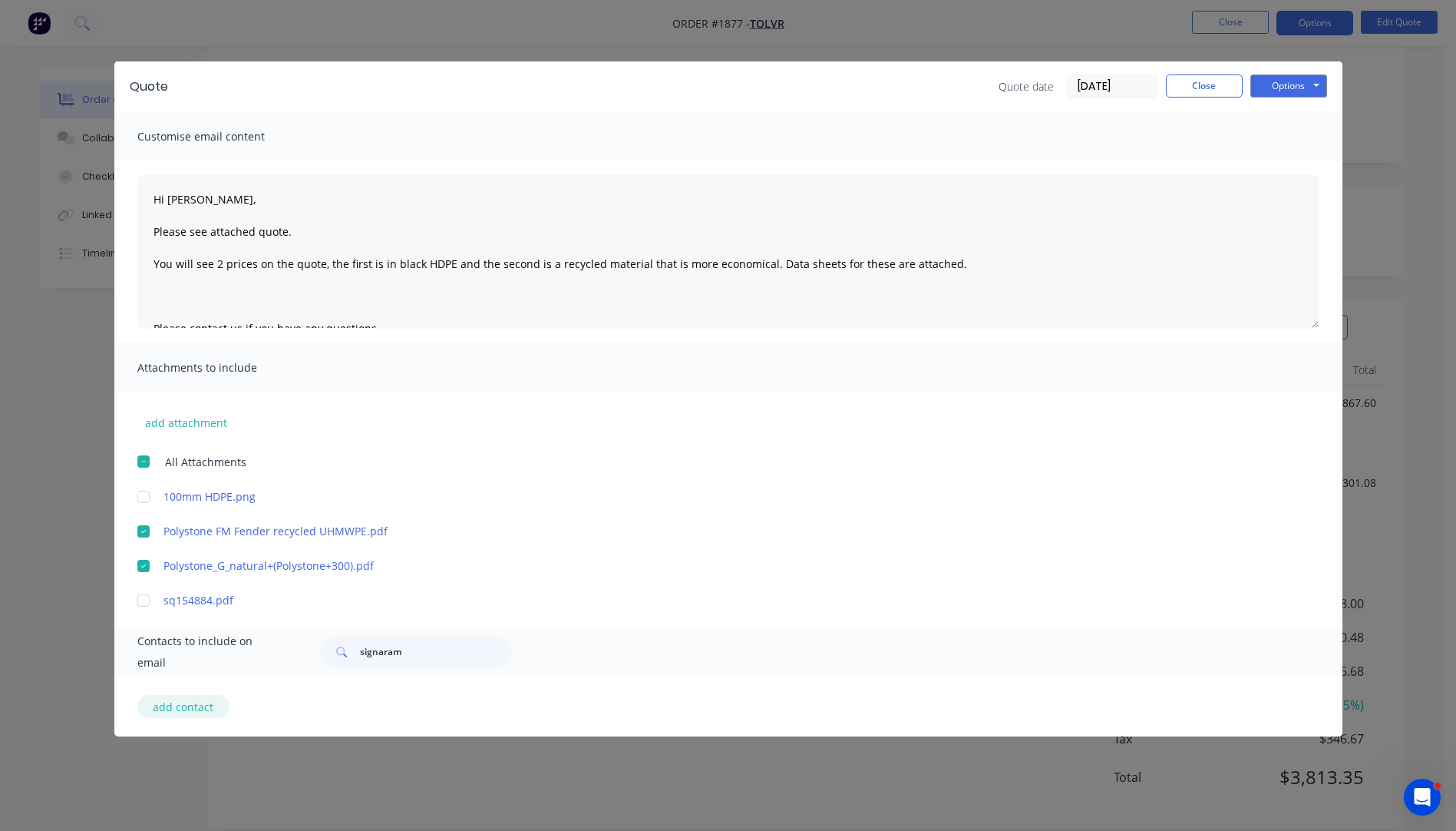
click at [200, 702] on button "add contact" at bounding box center [183, 707] width 92 height 23
select select "AU"
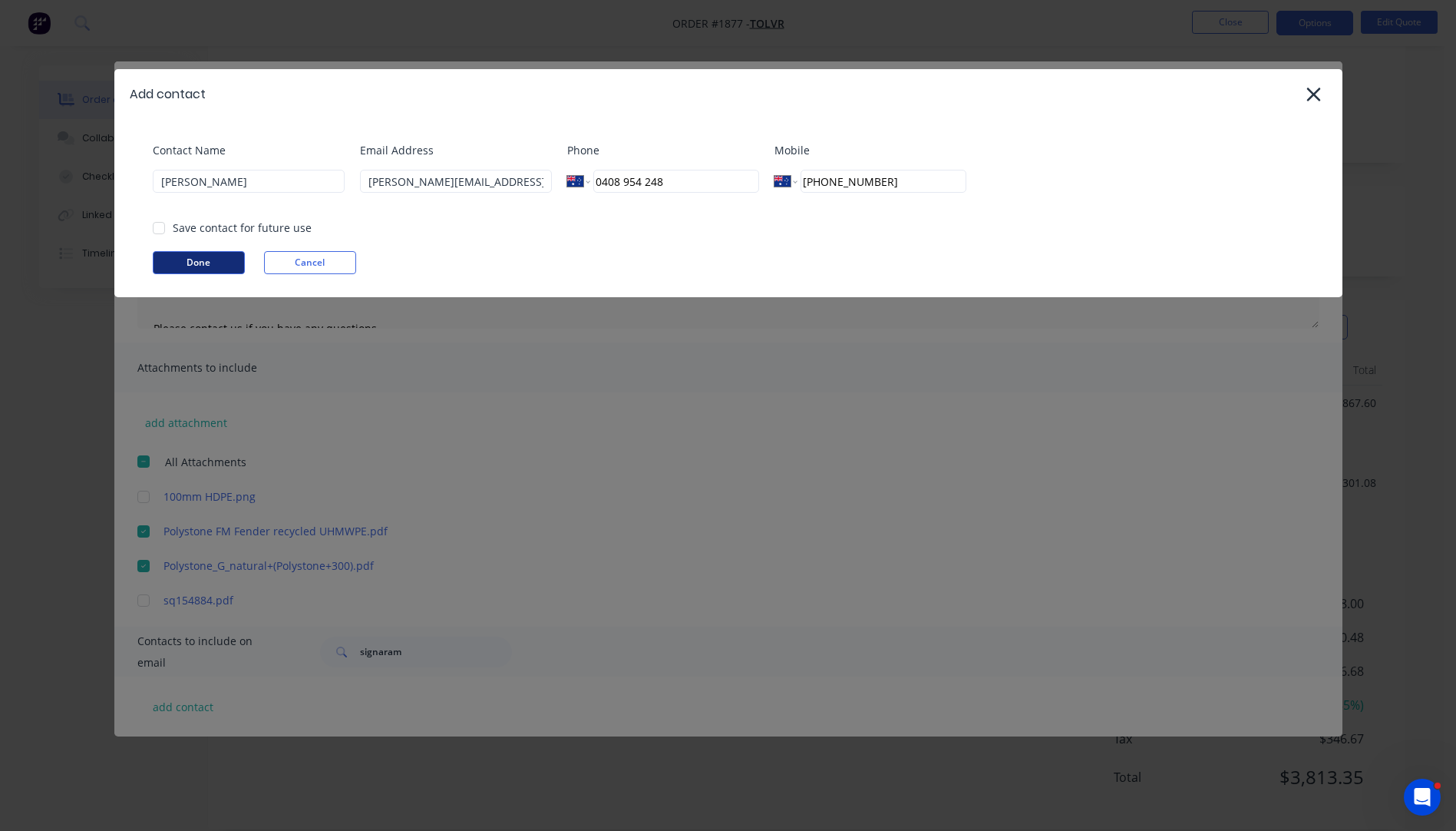
click at [199, 264] on button "Done" at bounding box center [198, 263] width 92 height 23
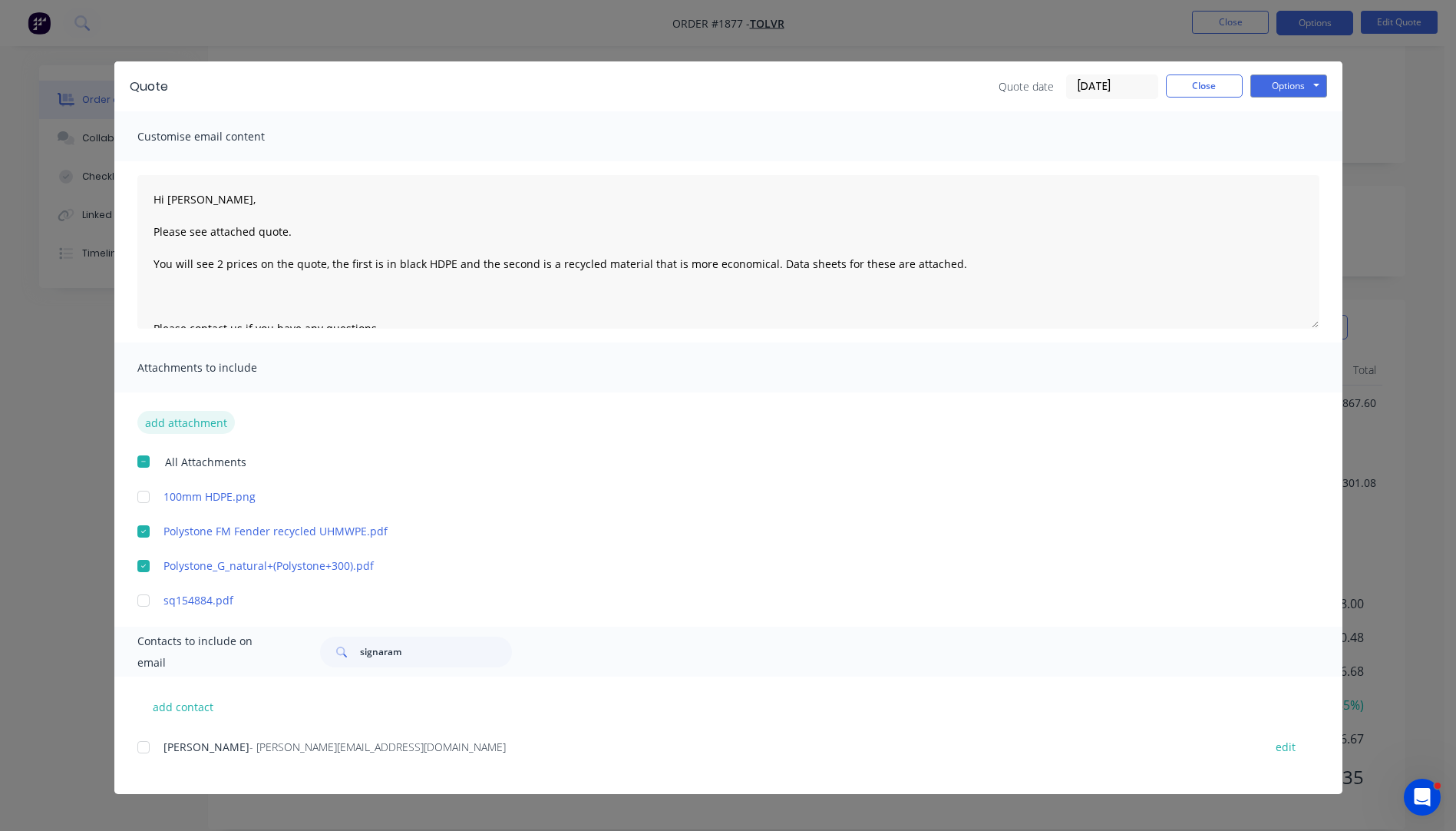
click at [200, 427] on button "add attachment" at bounding box center [186, 422] width 98 height 23
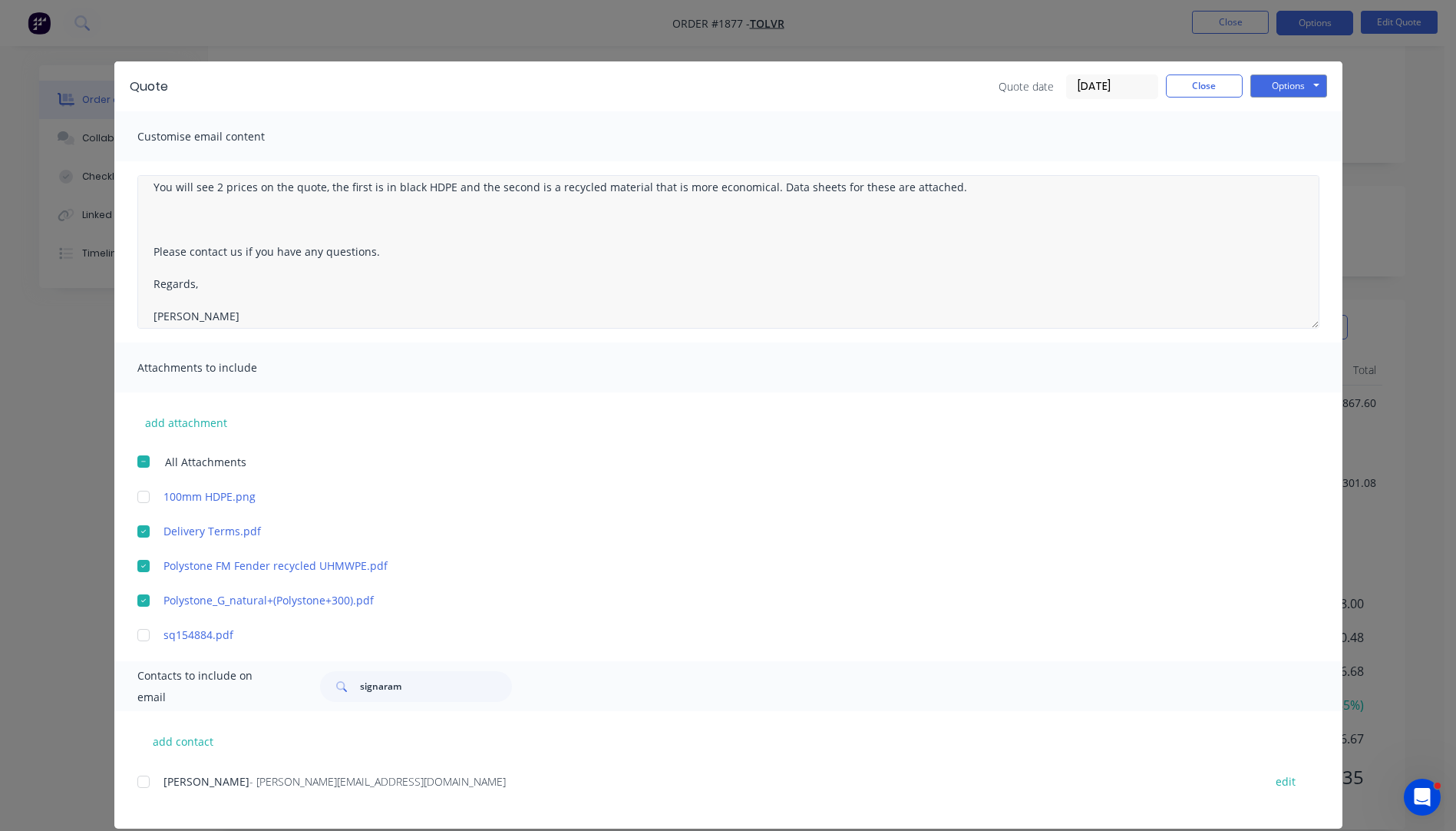
scroll to position [0, 0]
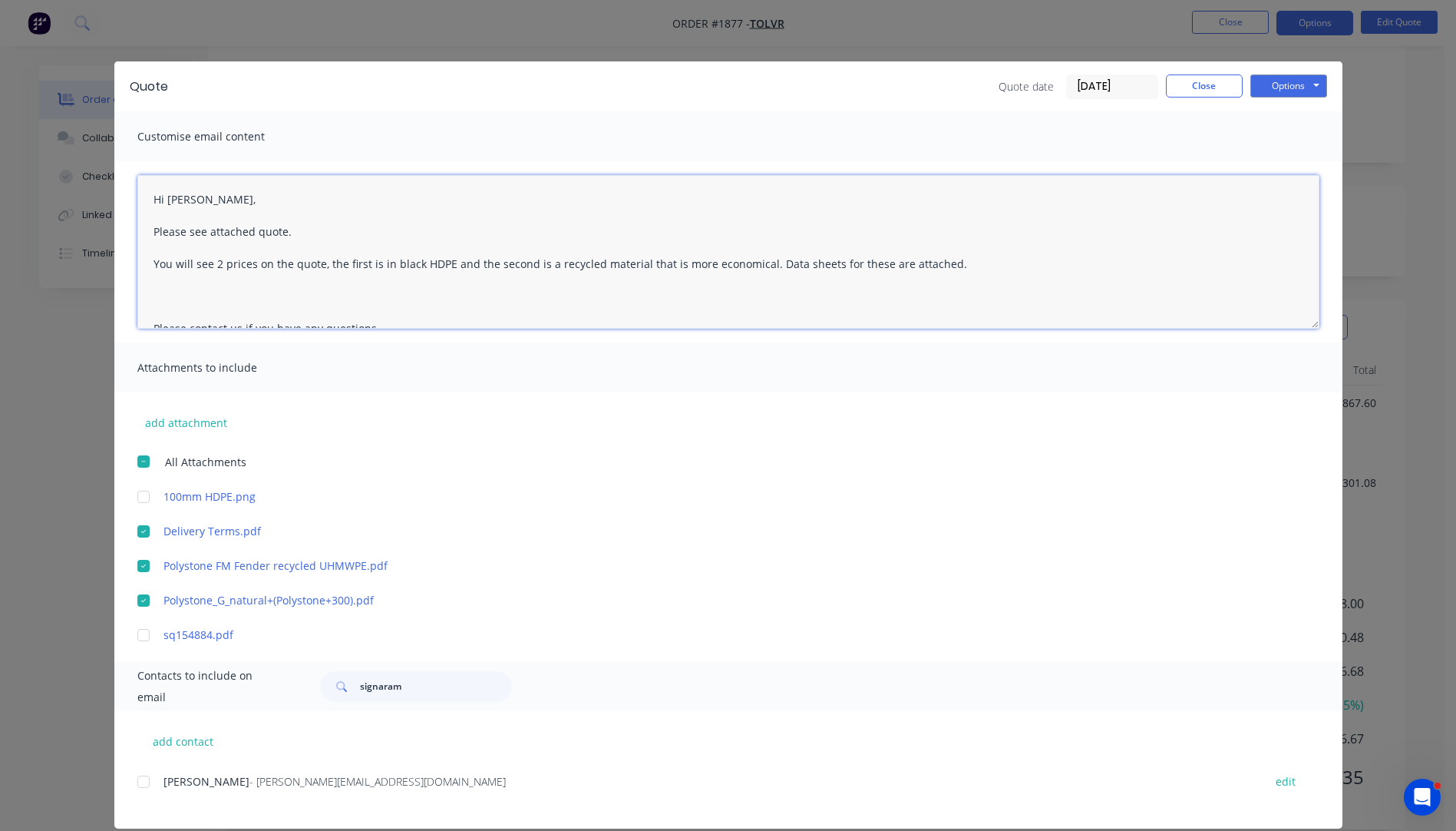
click at [148, 301] on textarea "Hi [PERSON_NAME], Please see attached quote. You will see 2 prices on the quote…" at bounding box center [728, 252] width 1182 height 154
type textarea "Hi [PERSON_NAME], Please see attached quote. You will see 2 prices on the quote…"
click at [140, 786] on div at bounding box center [143, 782] width 31 height 31
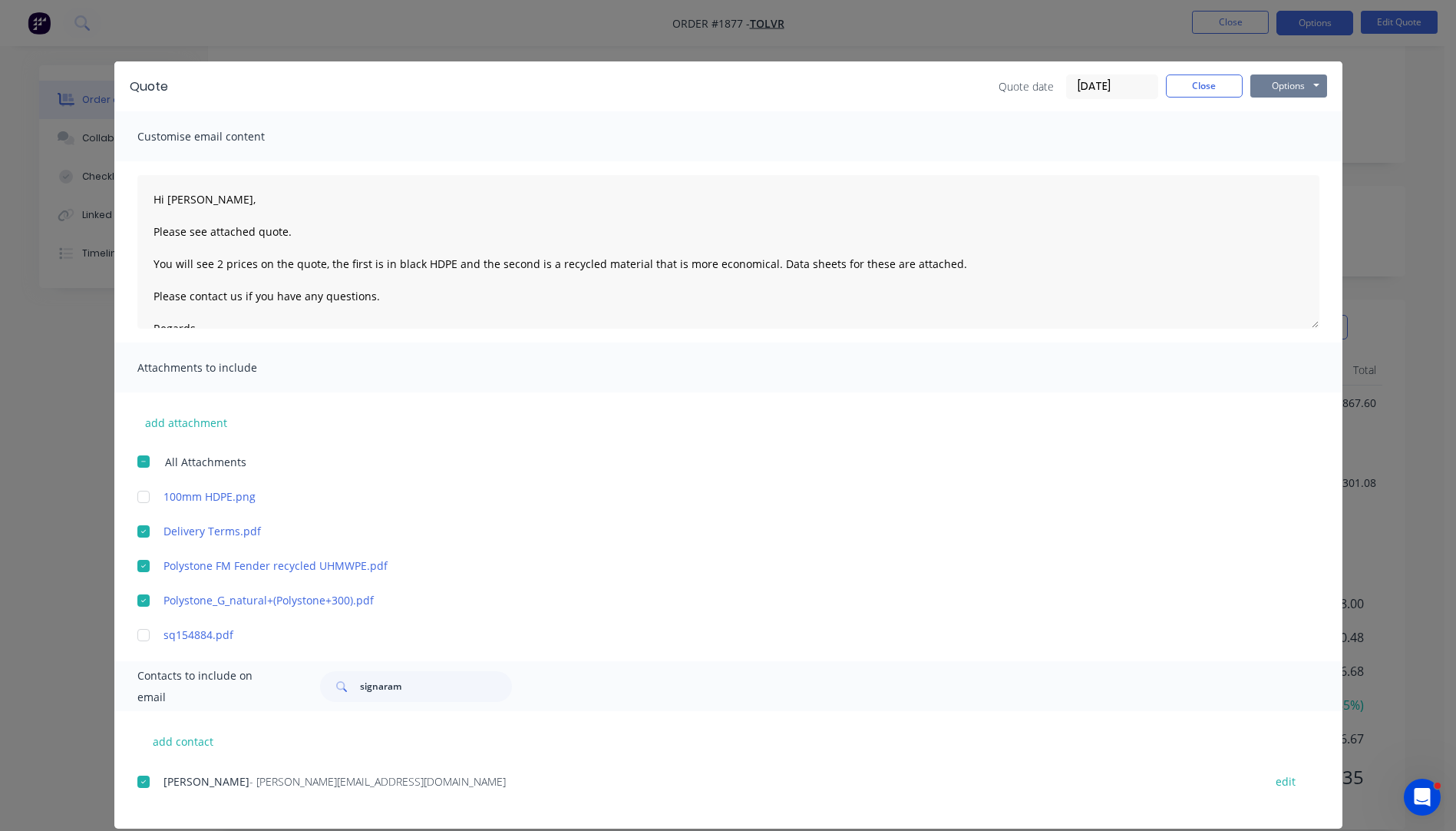
click at [1270, 89] on button "Options" at bounding box center [1288, 86] width 76 height 23
click at [1284, 167] on button "Email" at bounding box center [1299, 164] width 98 height 26
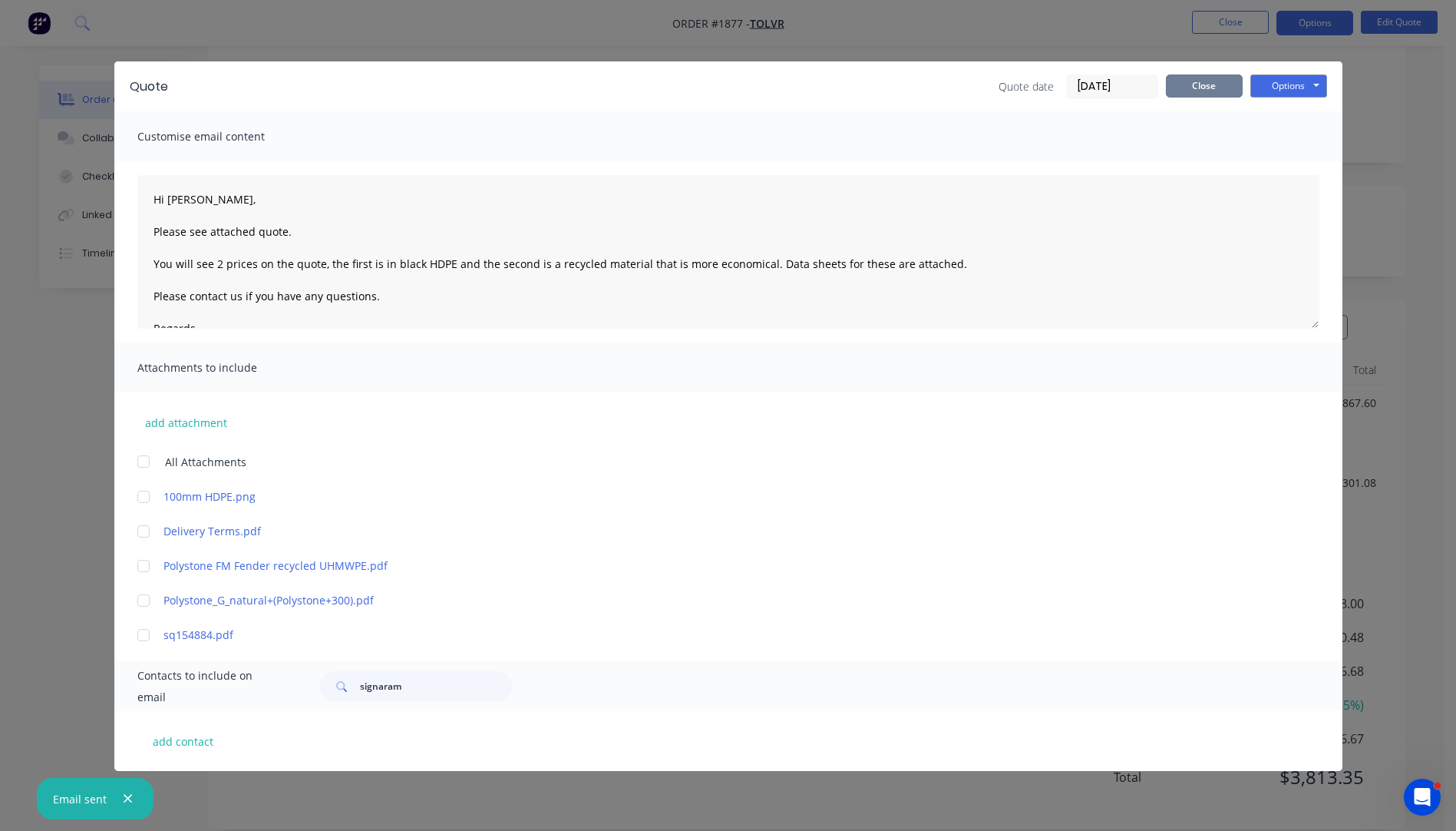
drag, startPoint x: 1213, startPoint y: 95, endPoint x: 1214, endPoint y: 87, distance: 8.1
click at [1213, 91] on button "Close" at bounding box center [1204, 86] width 76 height 23
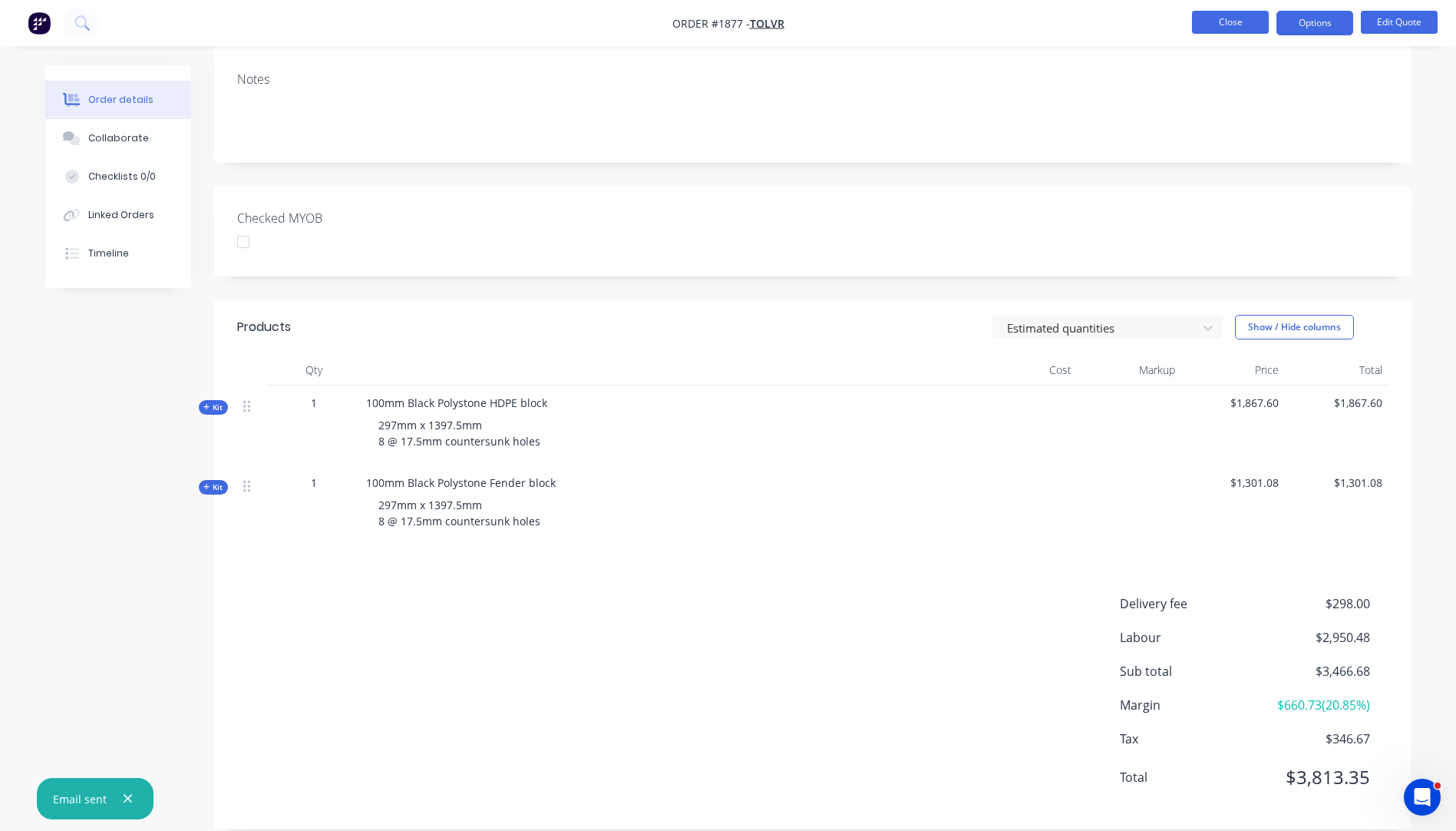
click at [1227, 31] on button "Close" at bounding box center [1229, 22] width 76 height 23
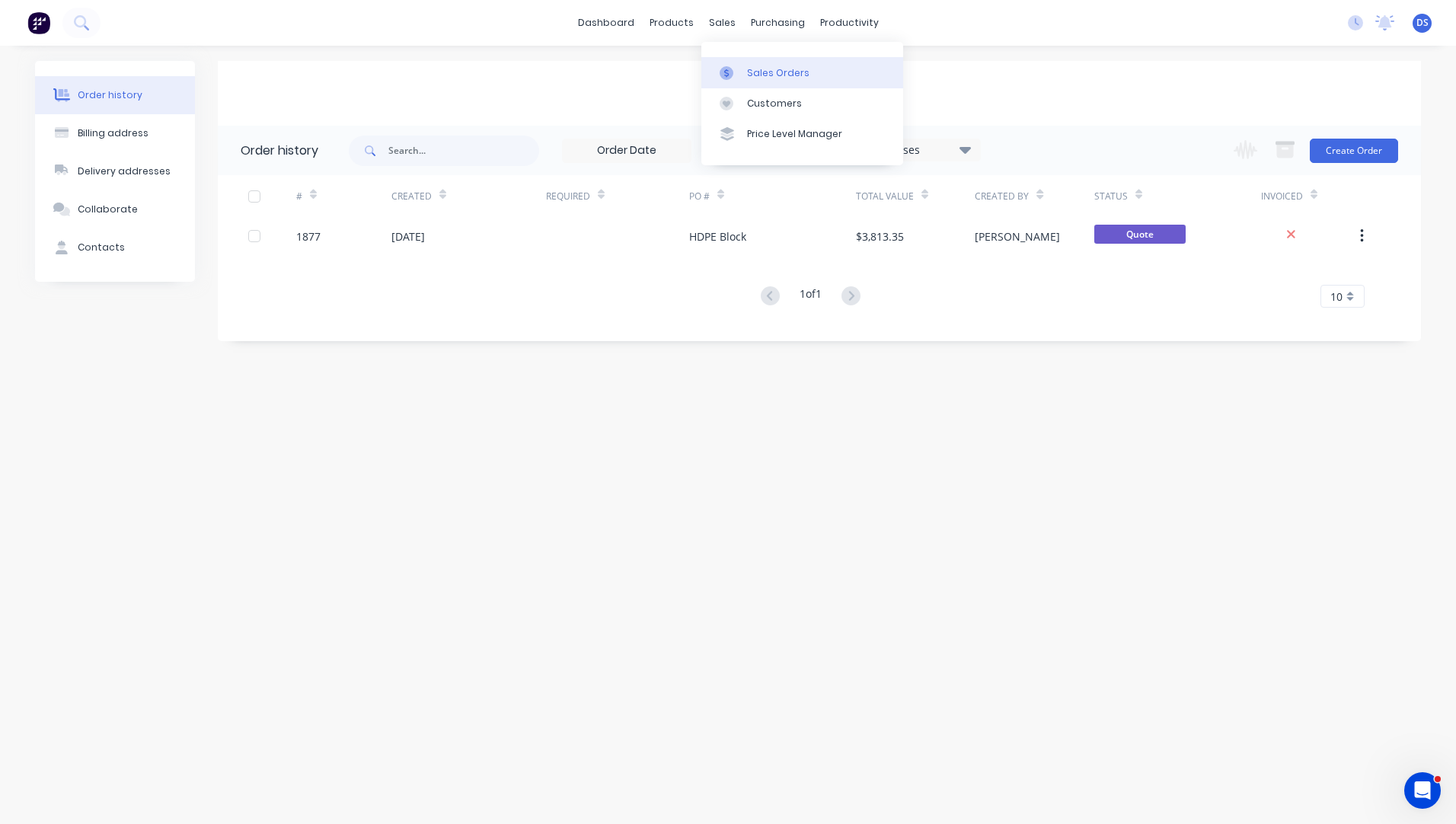
click at [765, 74] on div "Sales Orders" at bounding box center [778, 73] width 62 height 14
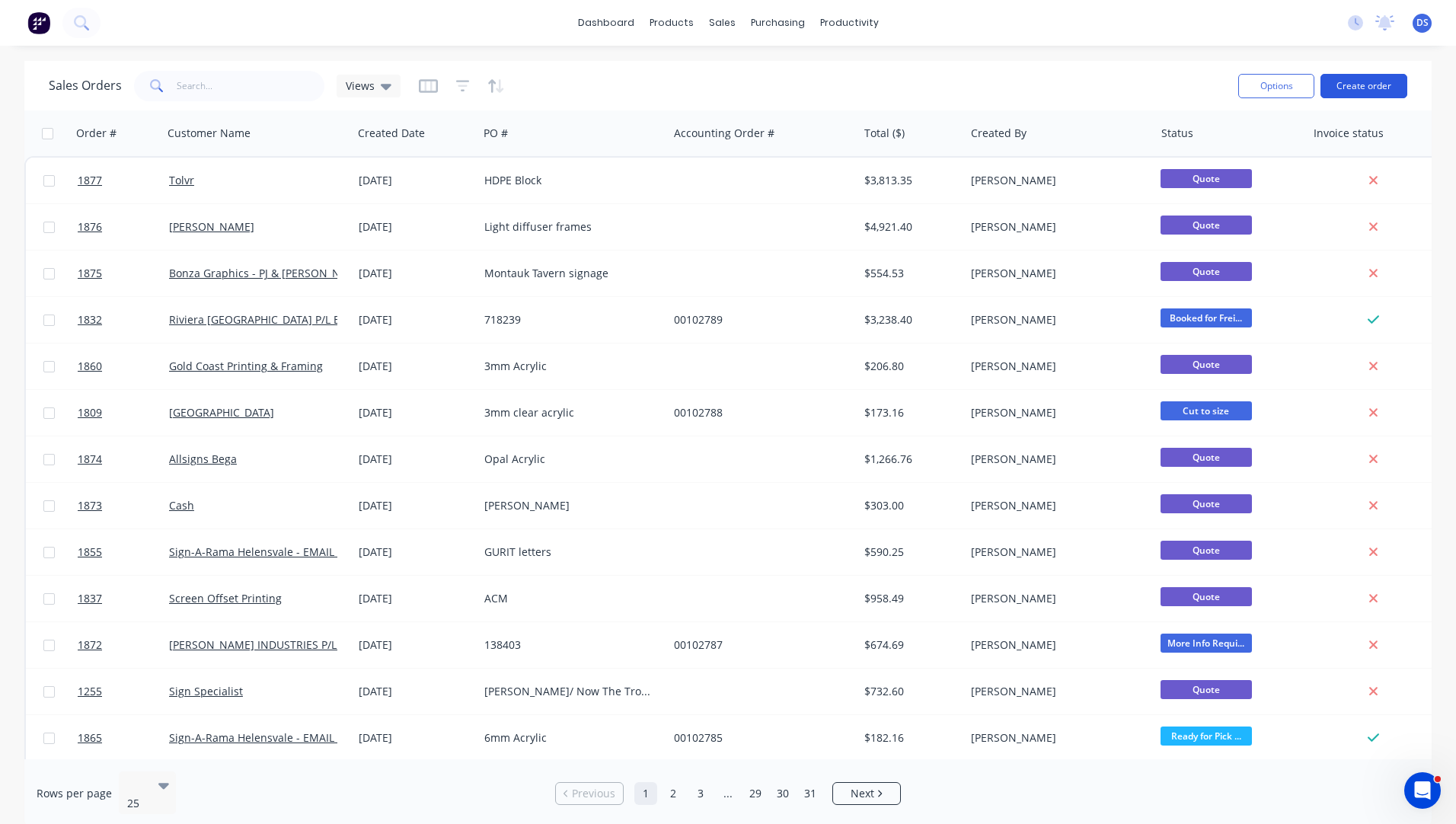
click at [1356, 90] on button "Create order" at bounding box center [1364, 86] width 87 height 25
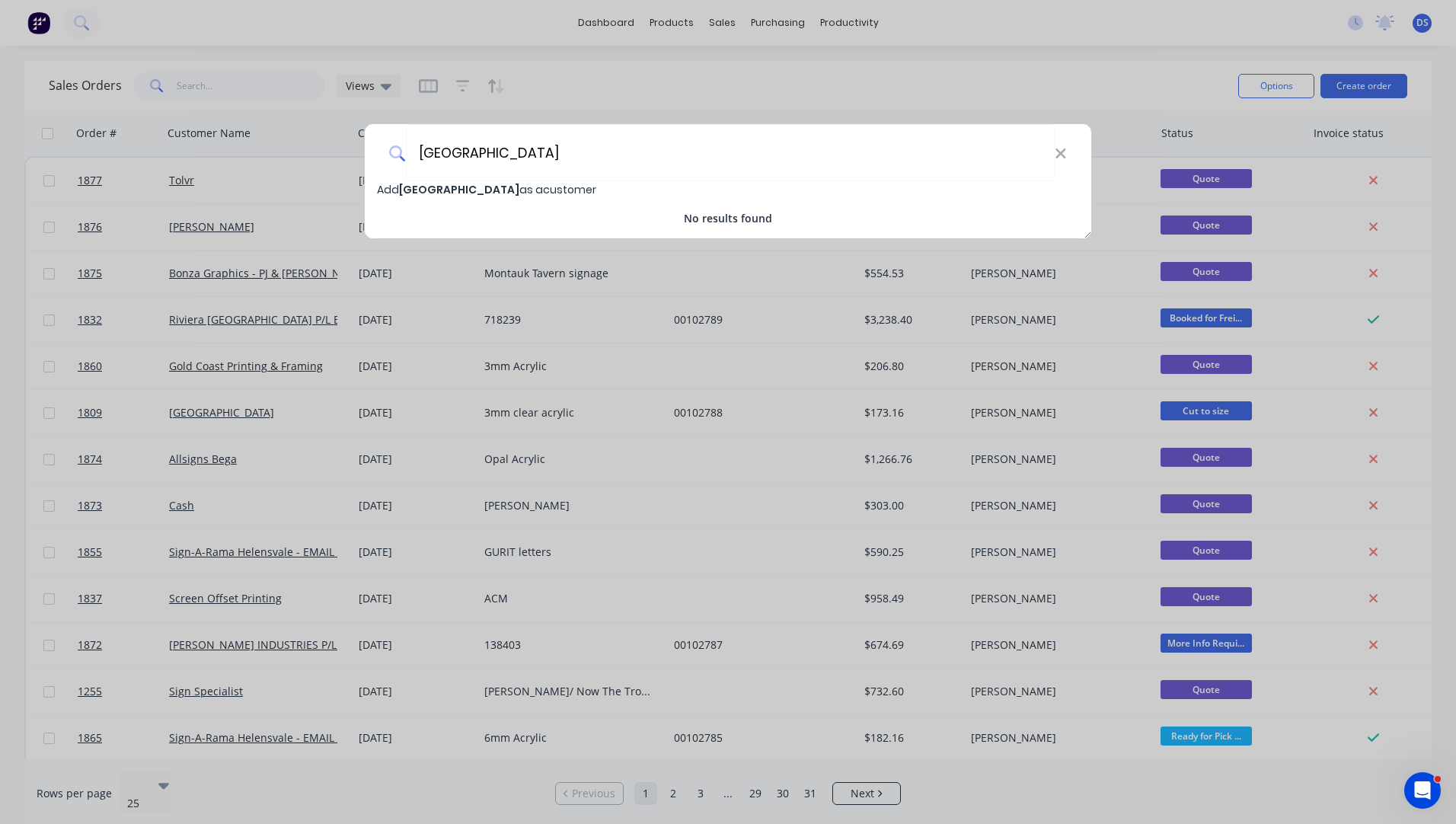
type input "[GEOGRAPHIC_DATA]"
click at [458, 191] on span "[GEOGRAPHIC_DATA]" at bounding box center [459, 190] width 120 height 15
select select "AU"
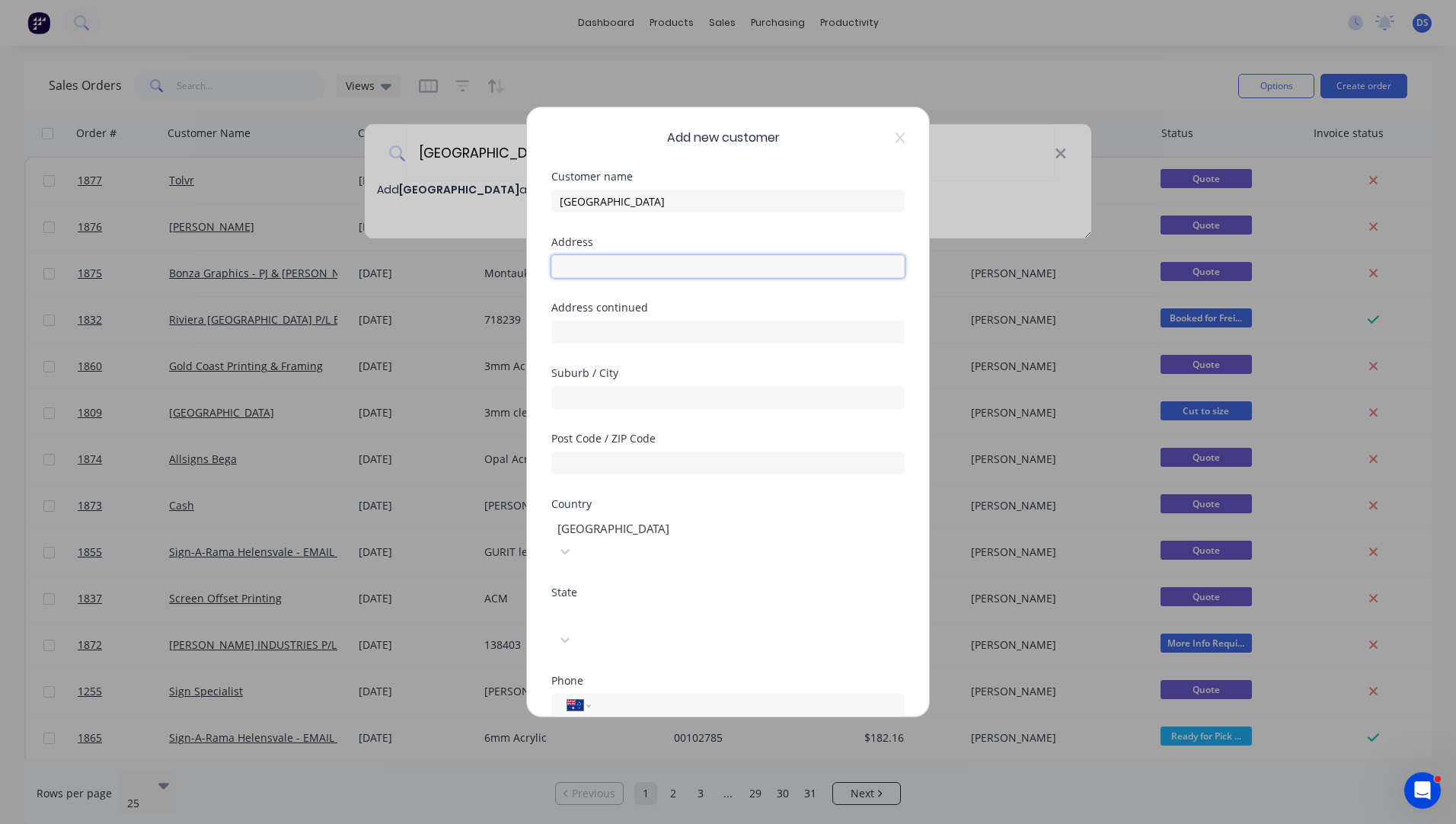
paste input "[STREET_ADDRESS]"
type input "[STREET_ADDRESS]"
click at [633, 472] on input "text" at bounding box center [728, 462] width 353 height 23
type input "4226"
click at [617, 403] on input "text" at bounding box center [728, 398] width 353 height 23
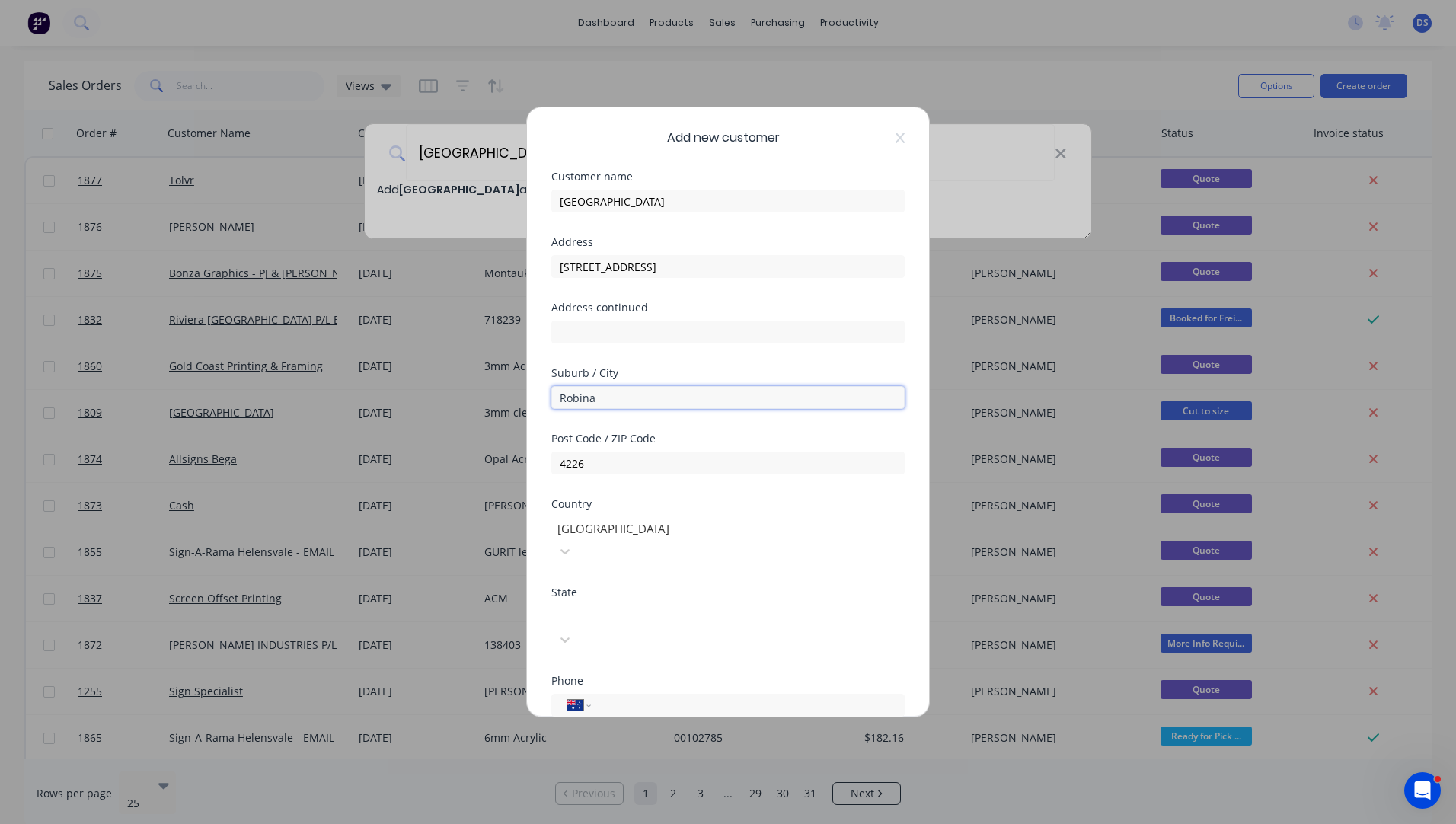
type input "Robina"
click at [600, 605] on div at bounding box center [666, 615] width 220 height 19
drag, startPoint x: 726, startPoint y: 262, endPoint x: 627, endPoint y: 272, distance: 99.5
click at [627, 272] on input "[STREET_ADDRESS]" at bounding box center [728, 266] width 353 height 23
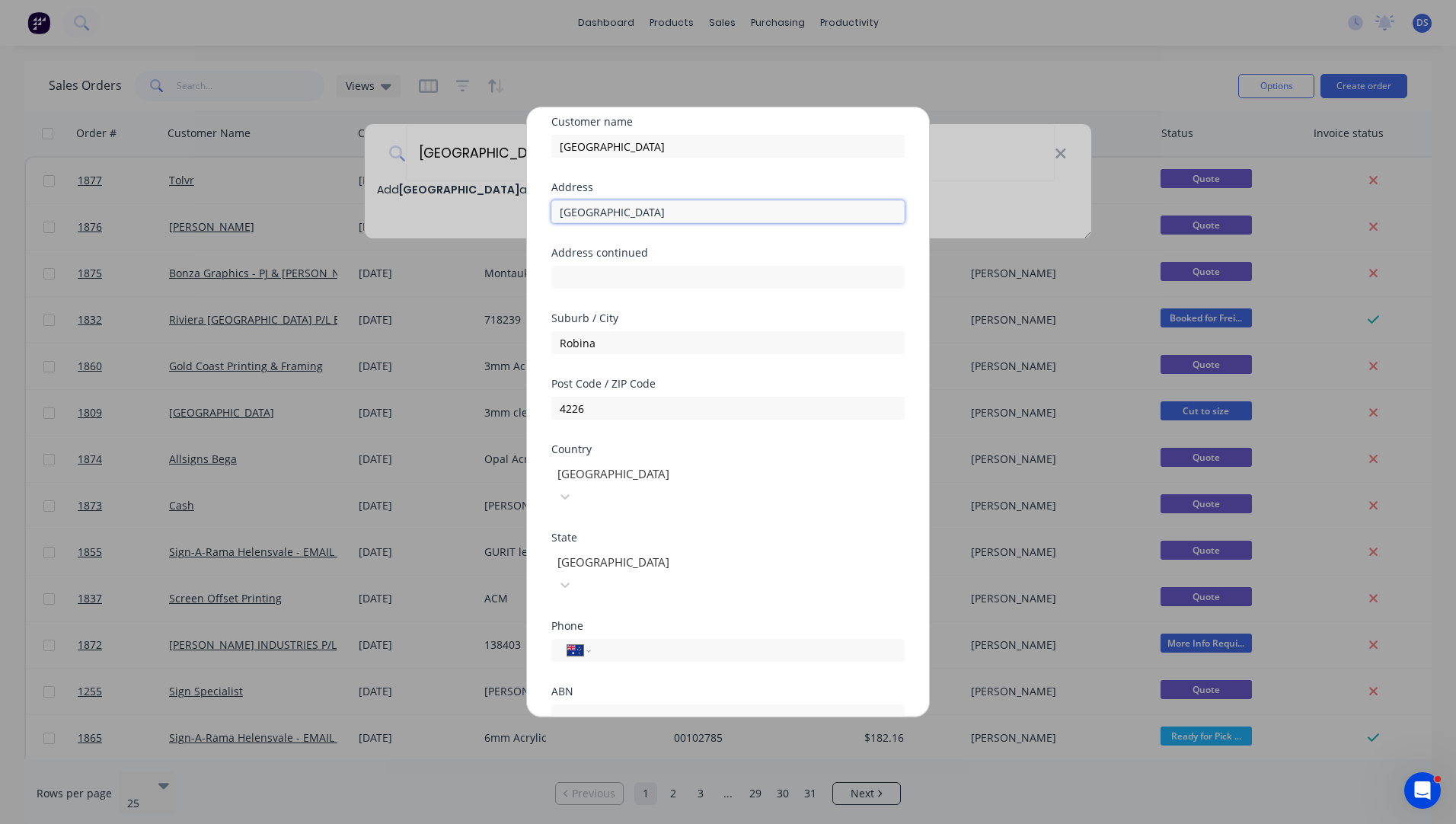
scroll to position [134, 0]
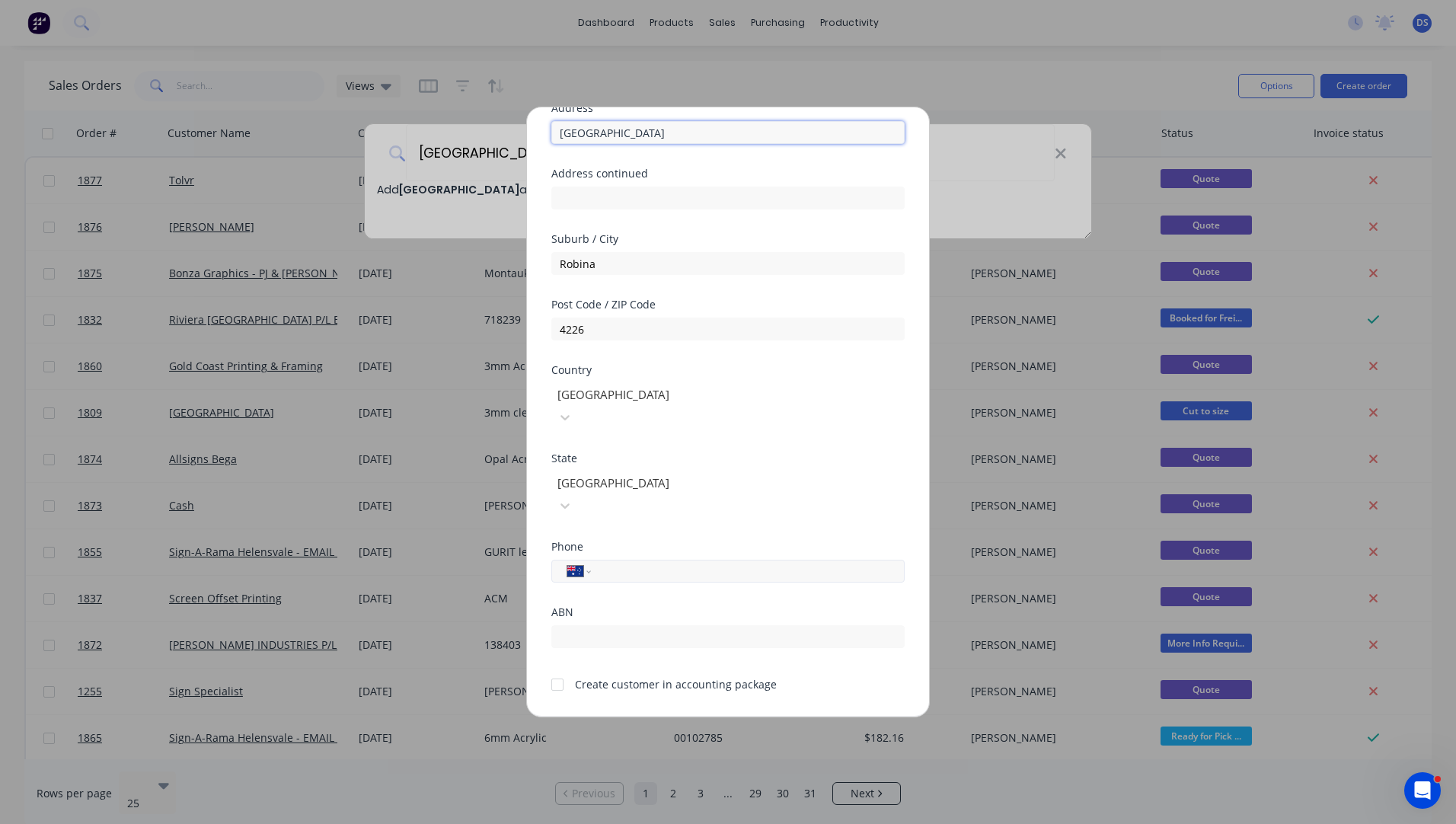
type input "[GEOGRAPHIC_DATA]"
click at [632, 563] on input "tel" at bounding box center [745, 571] width 287 height 18
paste input "0428 450 488"
type input "0428 450 488"
click at [555, 669] on div at bounding box center [558, 684] width 31 height 31
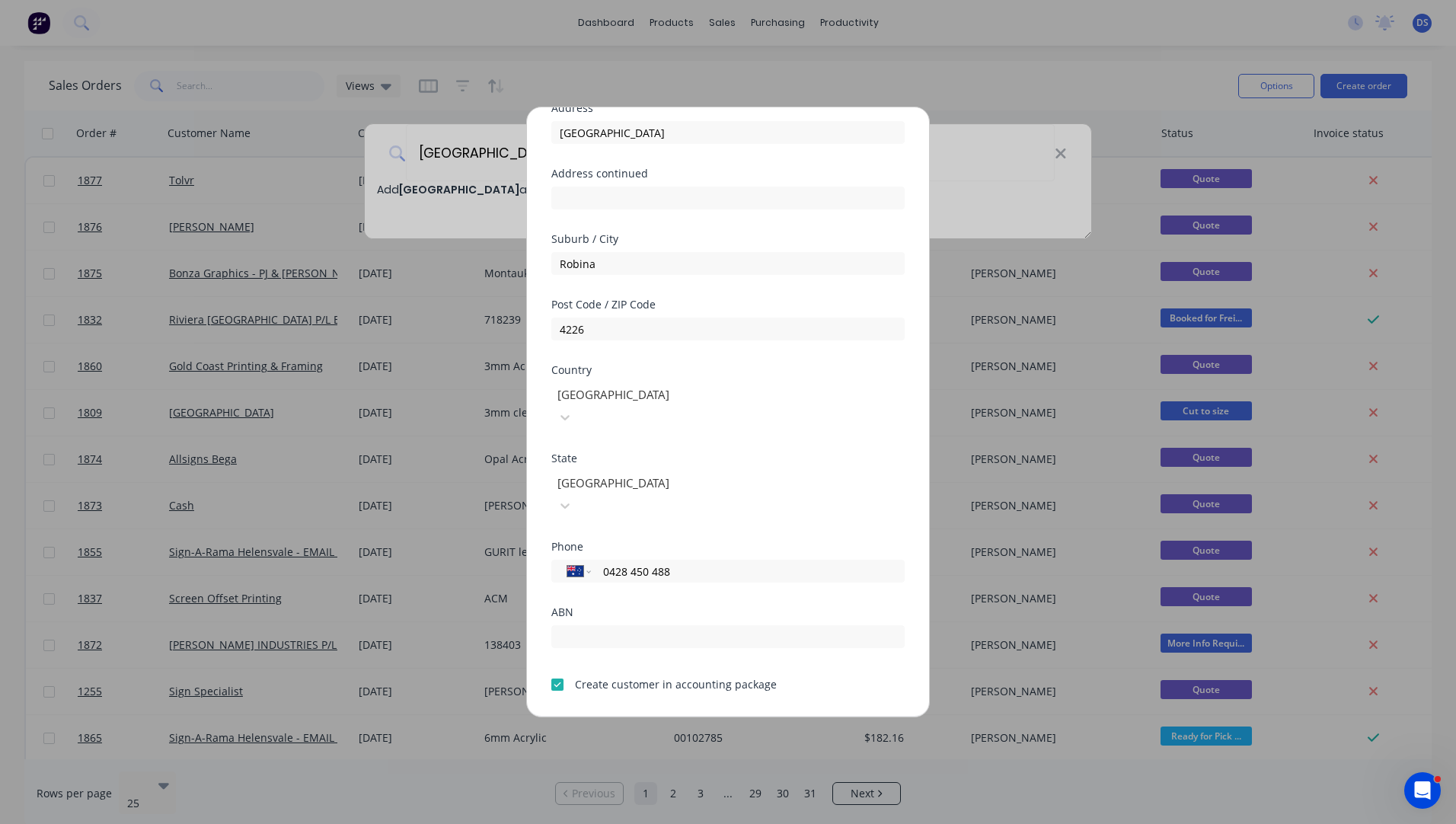
click at [665, 717] on button "Save" at bounding box center [680, 729] width 83 height 25
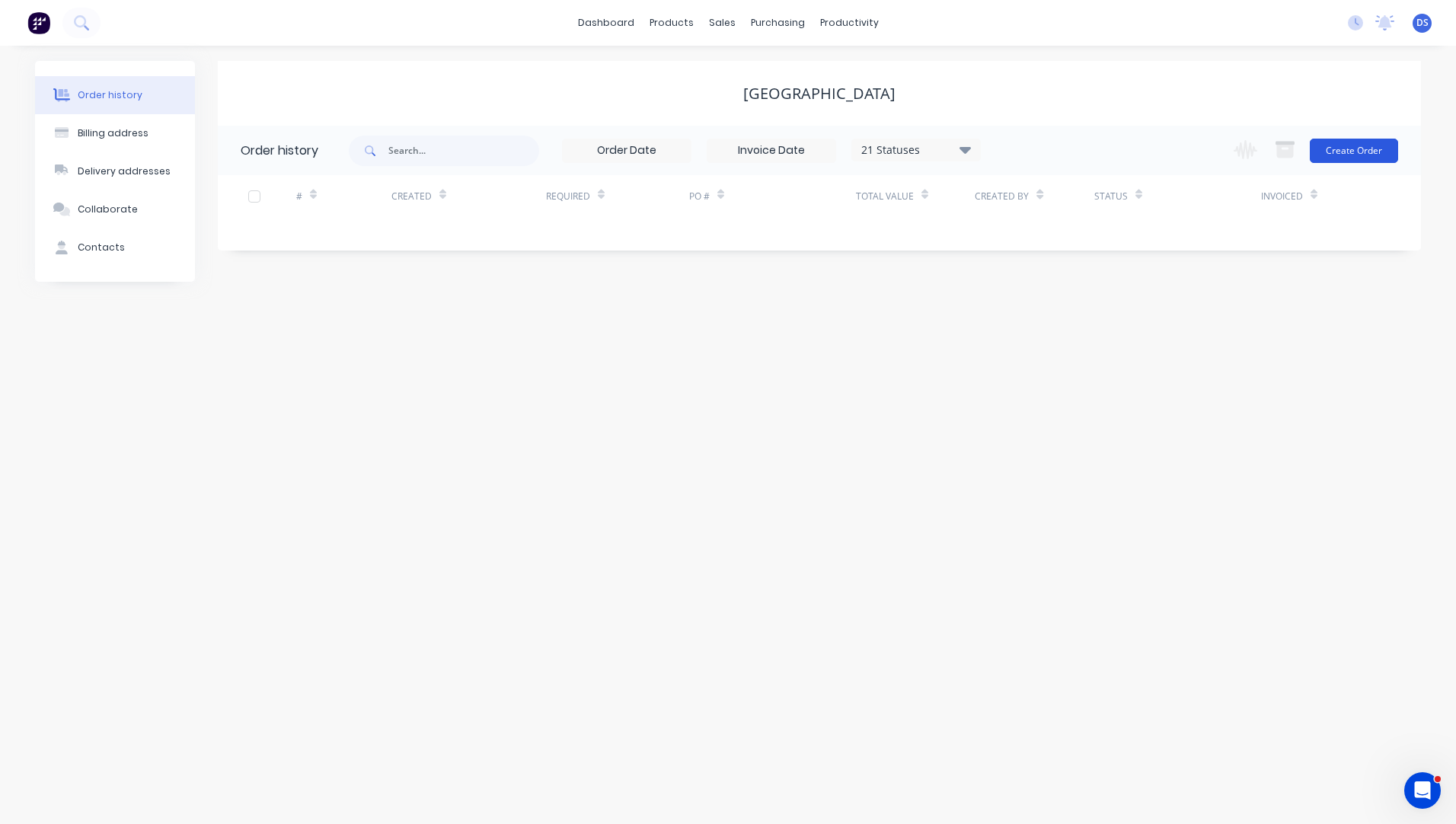
click at [1348, 156] on button "Create Order" at bounding box center [1355, 151] width 89 height 25
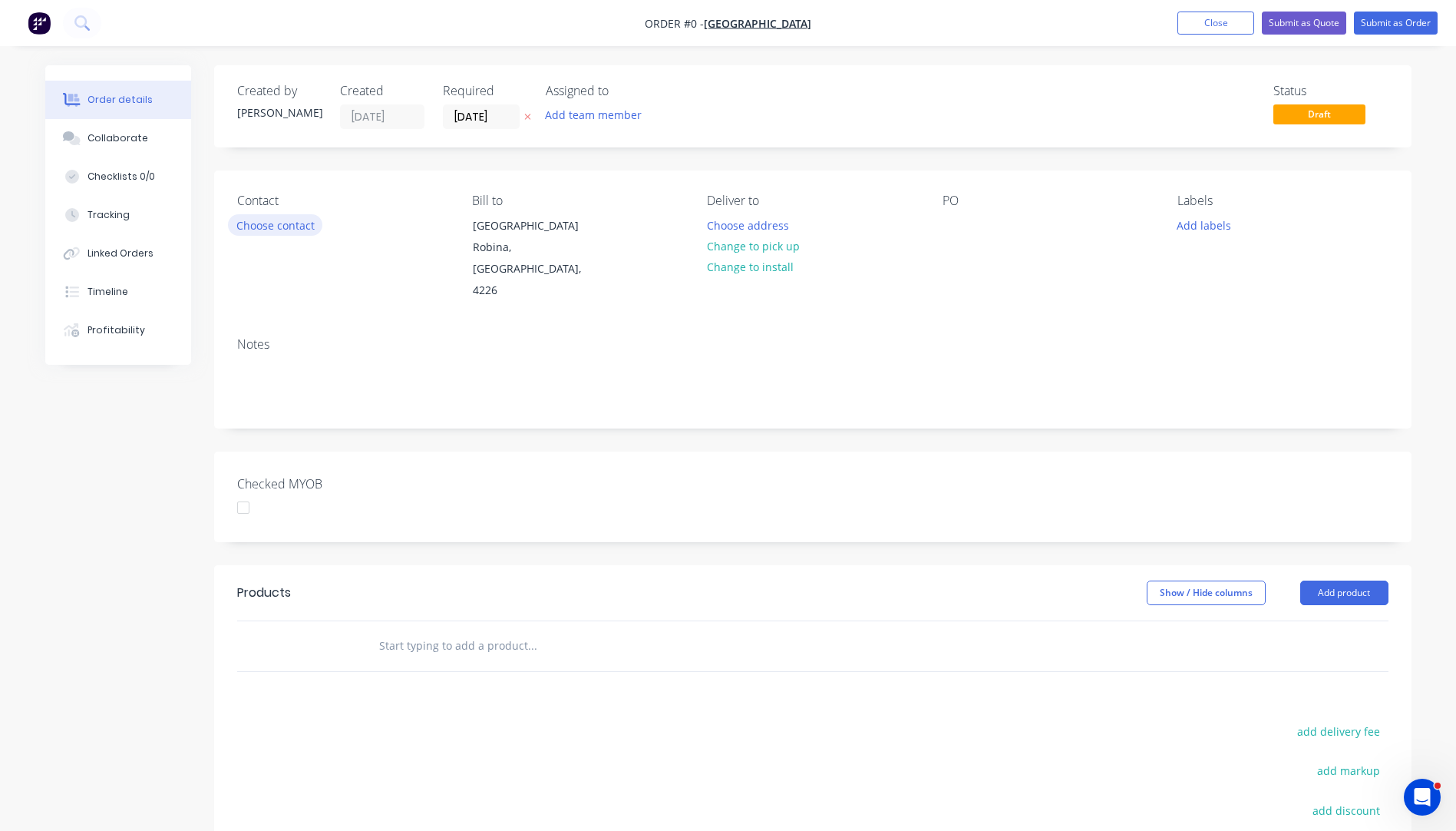
click at [263, 226] on button "Choose contact" at bounding box center [275, 225] width 94 height 21
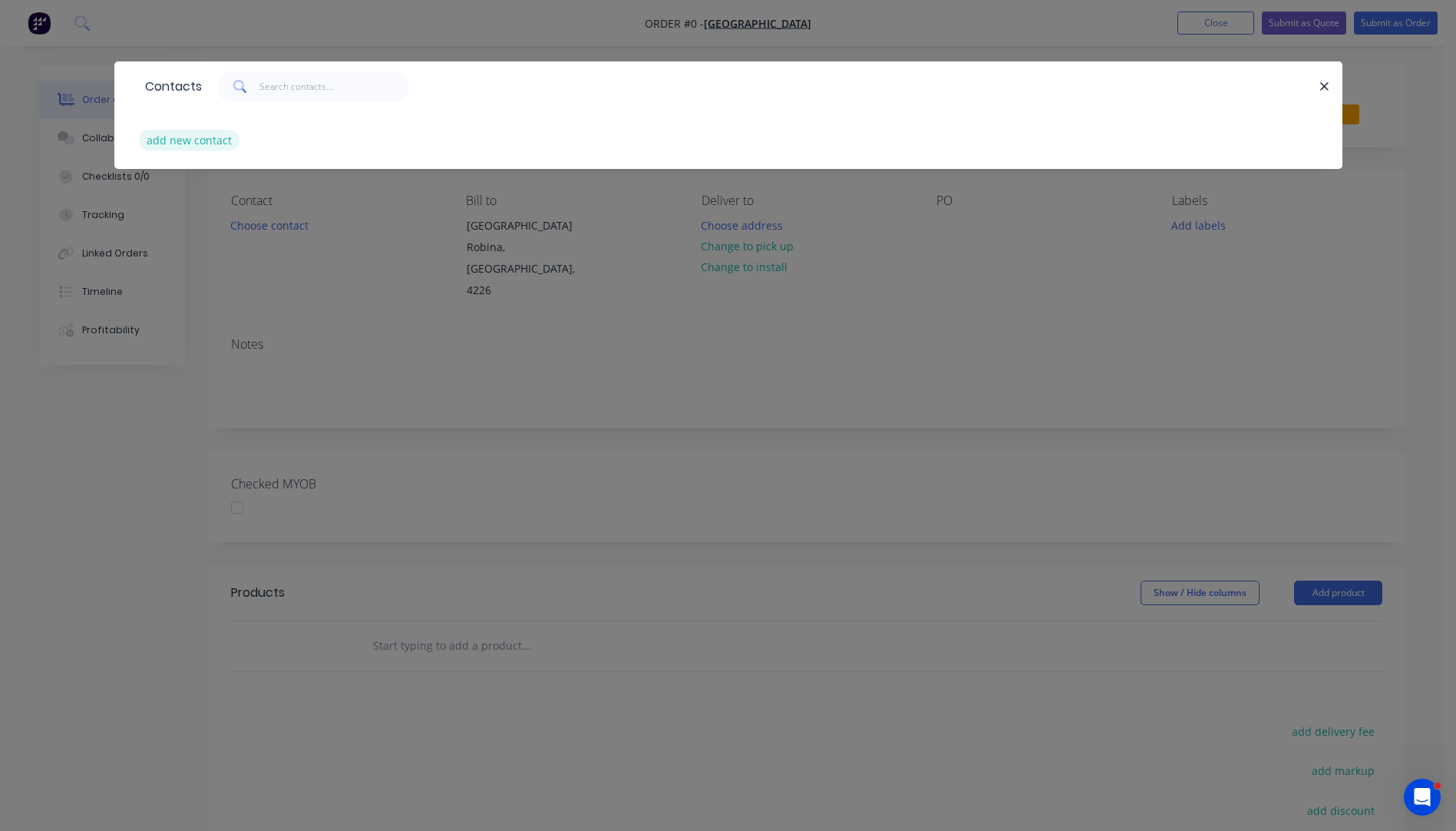
click at [171, 143] on button "add new contact" at bounding box center [190, 140] width 101 height 21
select select "AU"
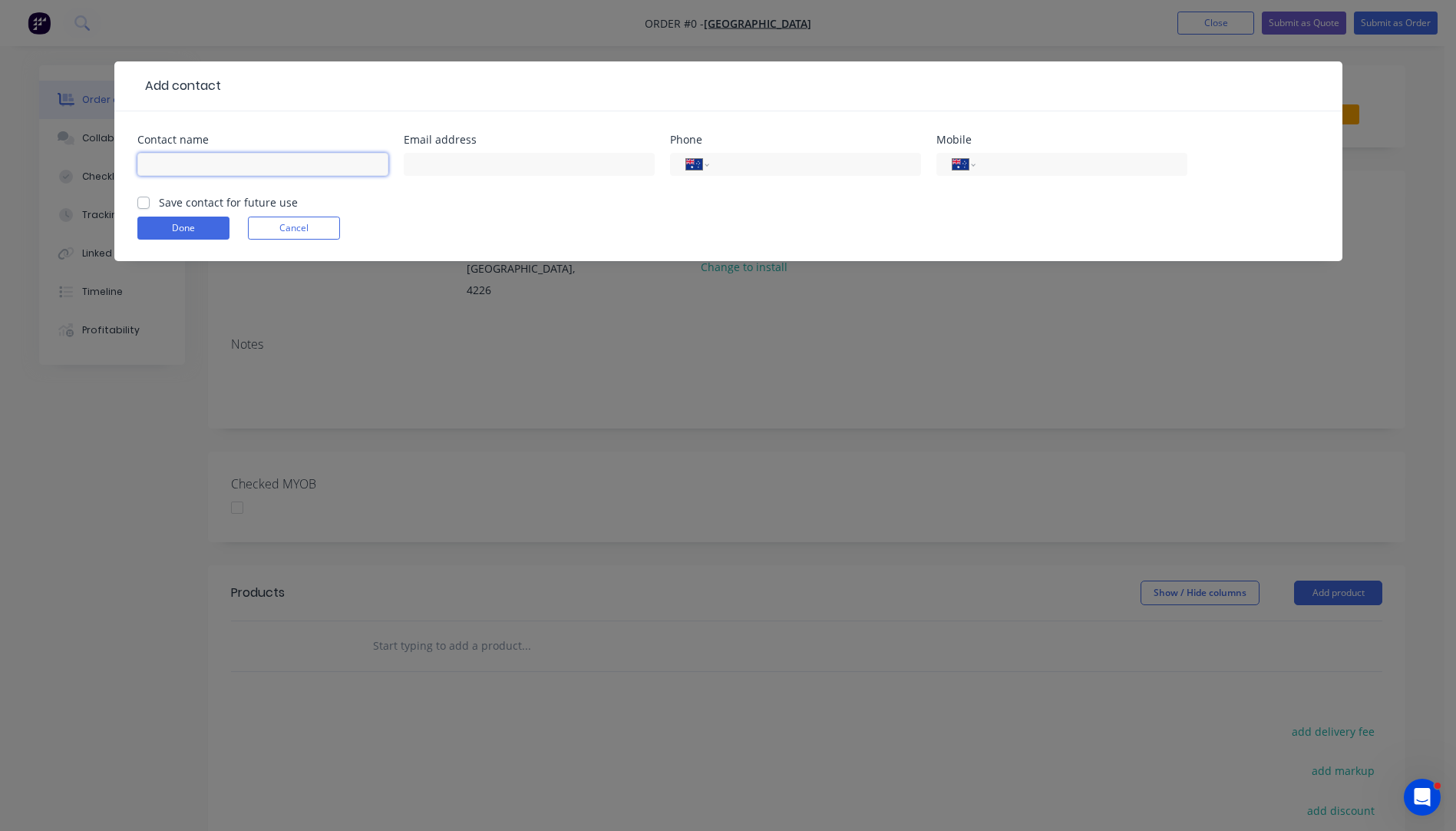
click at [178, 164] on input "text" at bounding box center [263, 164] width 251 height 23
type input "[PERSON_NAME]"
type input "[PERSON_NAME][EMAIL_ADDRESS][DOMAIN_NAME]"
paste input "0428 450 488"
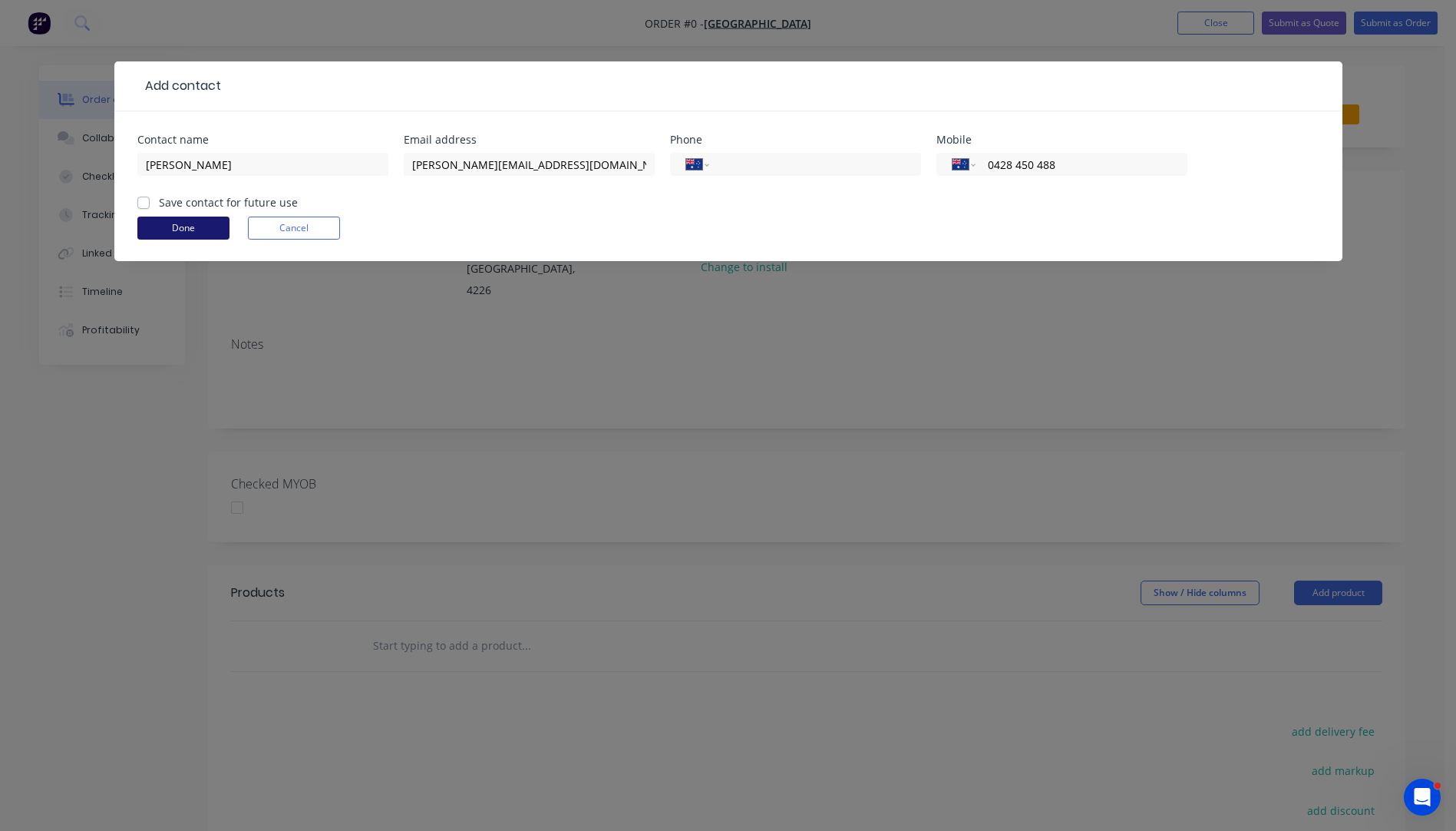
type input "0428 450 488"
click at [184, 229] on button "Done" at bounding box center [183, 227] width 92 height 23
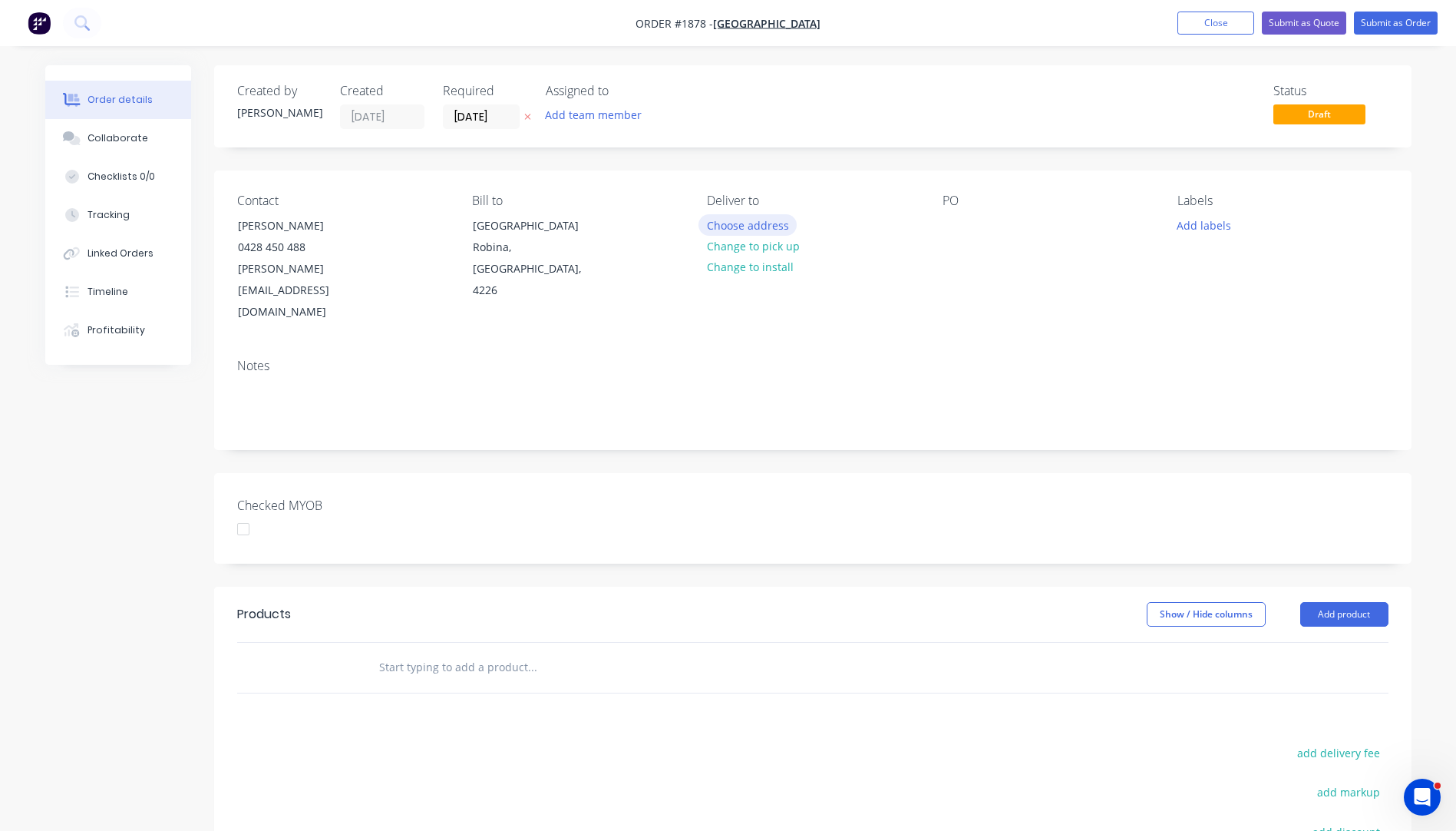
click at [750, 228] on button "Choose address" at bounding box center [747, 225] width 98 height 21
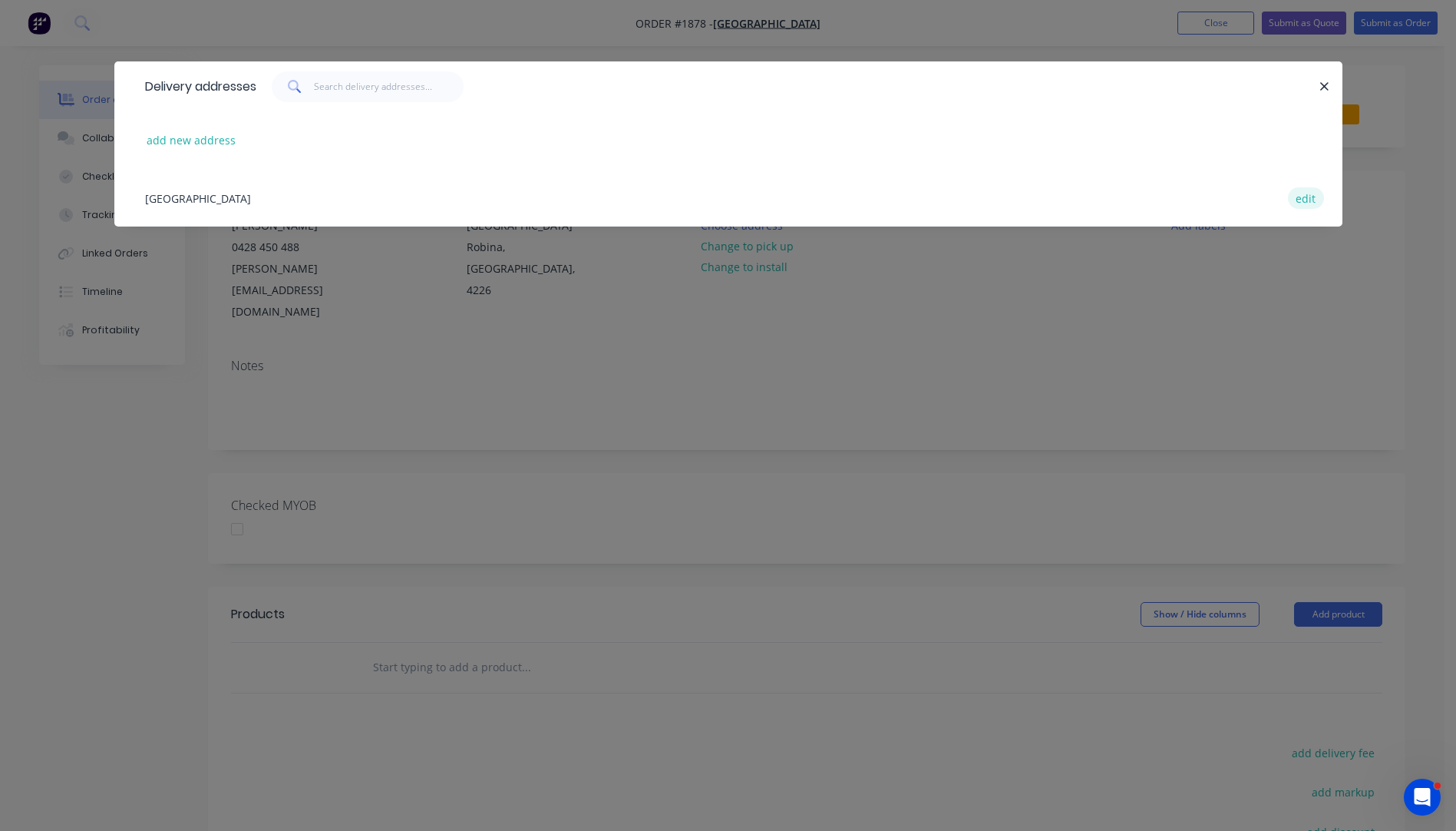
click at [1308, 199] on button "edit" at bounding box center [1306, 197] width 36 height 21
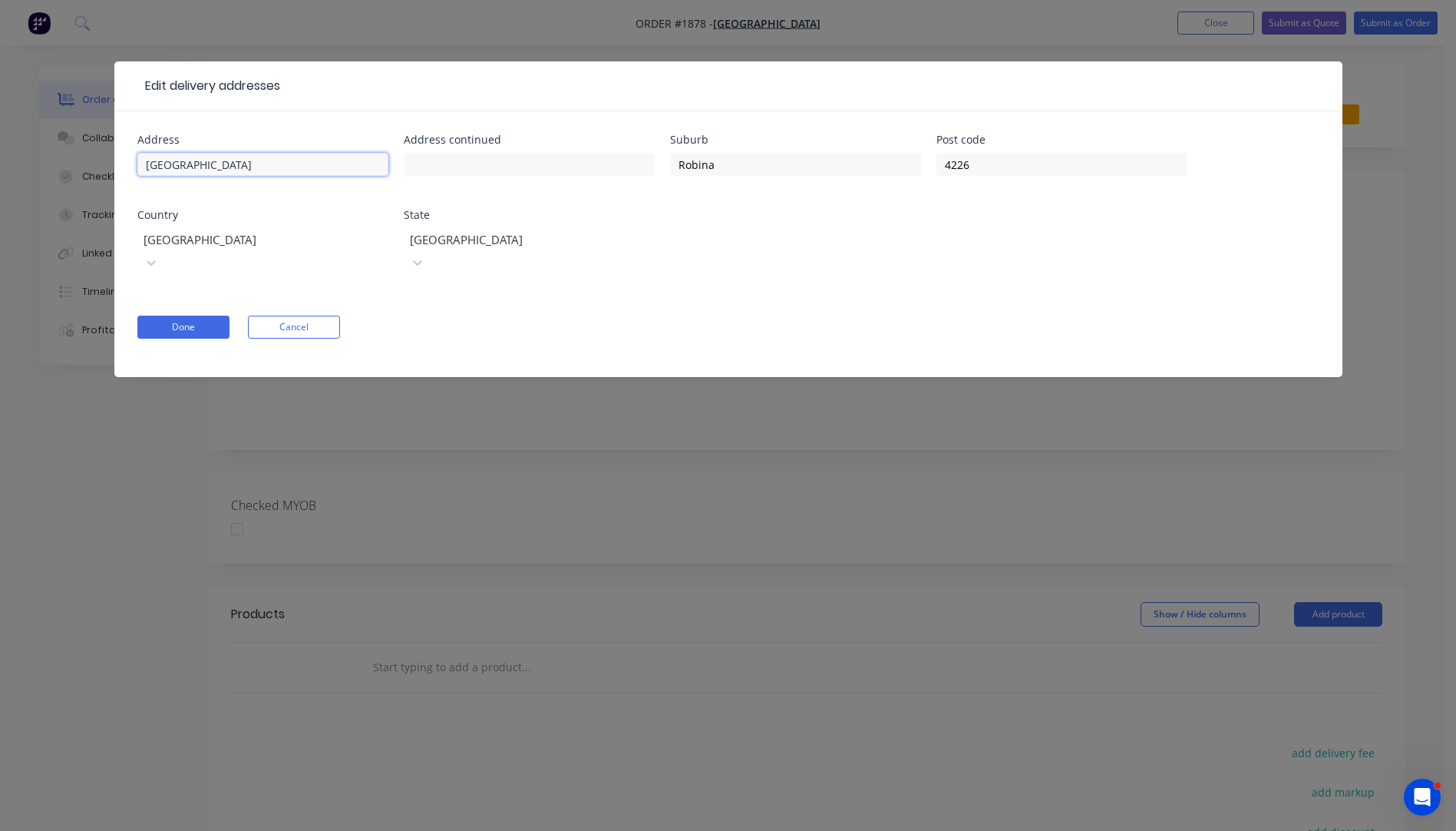
drag, startPoint x: 214, startPoint y: 170, endPoint x: 162, endPoint y: 161, distance: 52.8
click at [119, 164] on div "Address Centreline Place Address continued Suburb Robina Post code [GEOGRAPHIC_…" at bounding box center [728, 244] width 1228 height 265
paste input "[GEOGRAPHIC_DATA]"
type input "[GEOGRAPHIC_DATA]"
click at [246, 169] on input "text" at bounding box center [263, 164] width 251 height 23
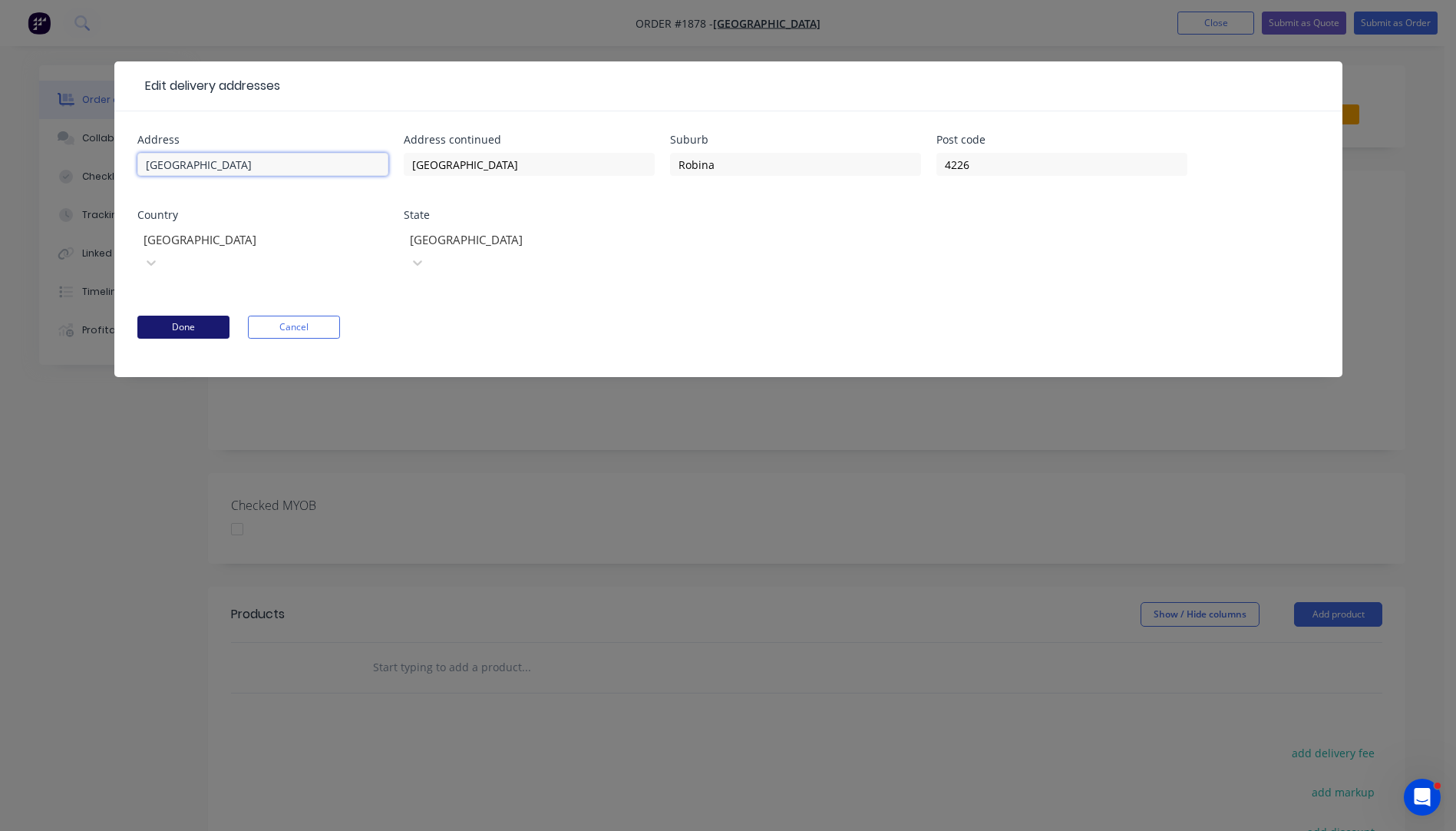
type input "[GEOGRAPHIC_DATA]"
click at [190, 316] on button "Done" at bounding box center [183, 327] width 92 height 23
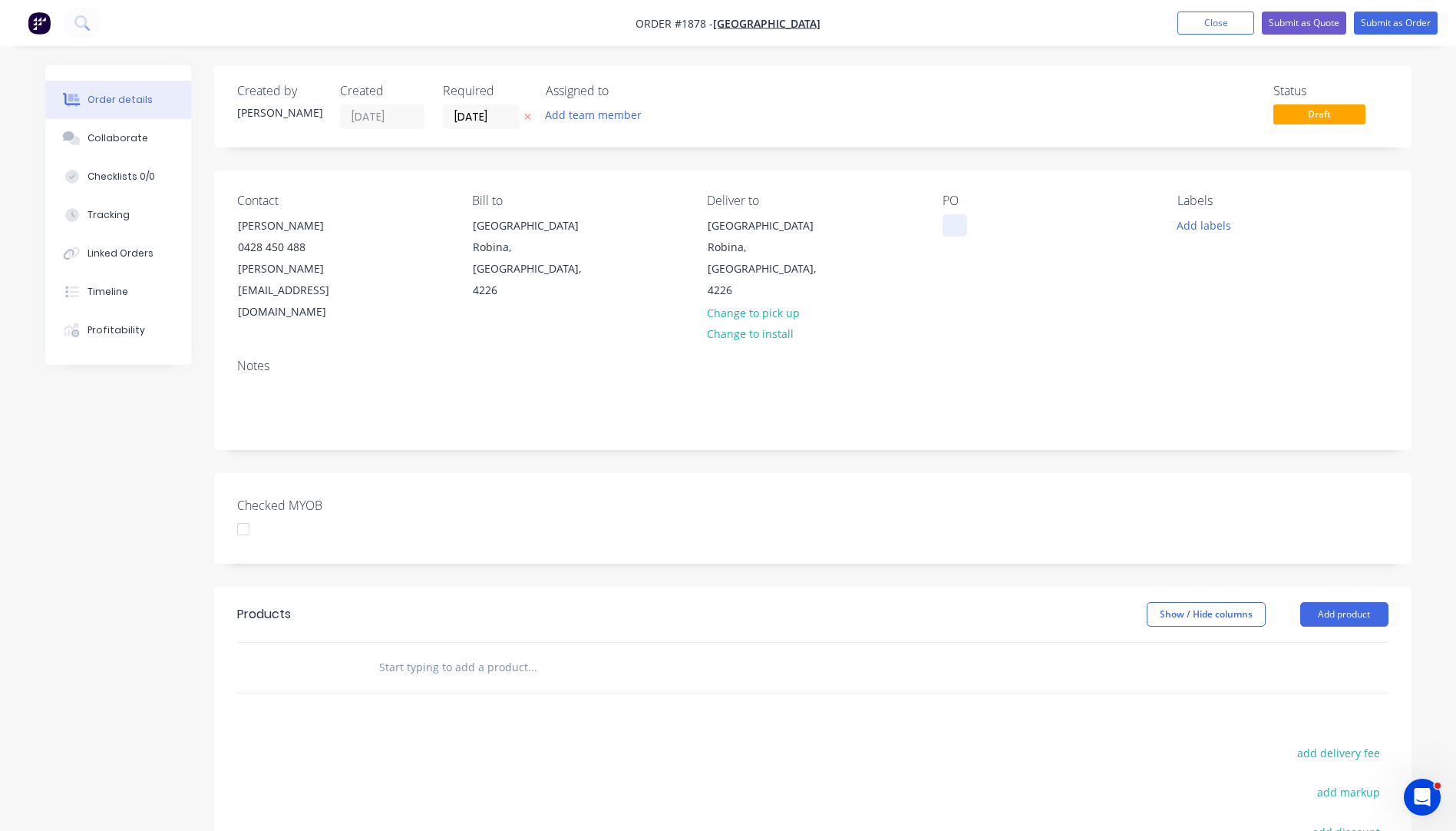
click at [952, 233] on div at bounding box center [954, 226] width 25 height 22
click at [1211, 225] on button "Add labels" at bounding box center [1204, 225] width 70 height 21
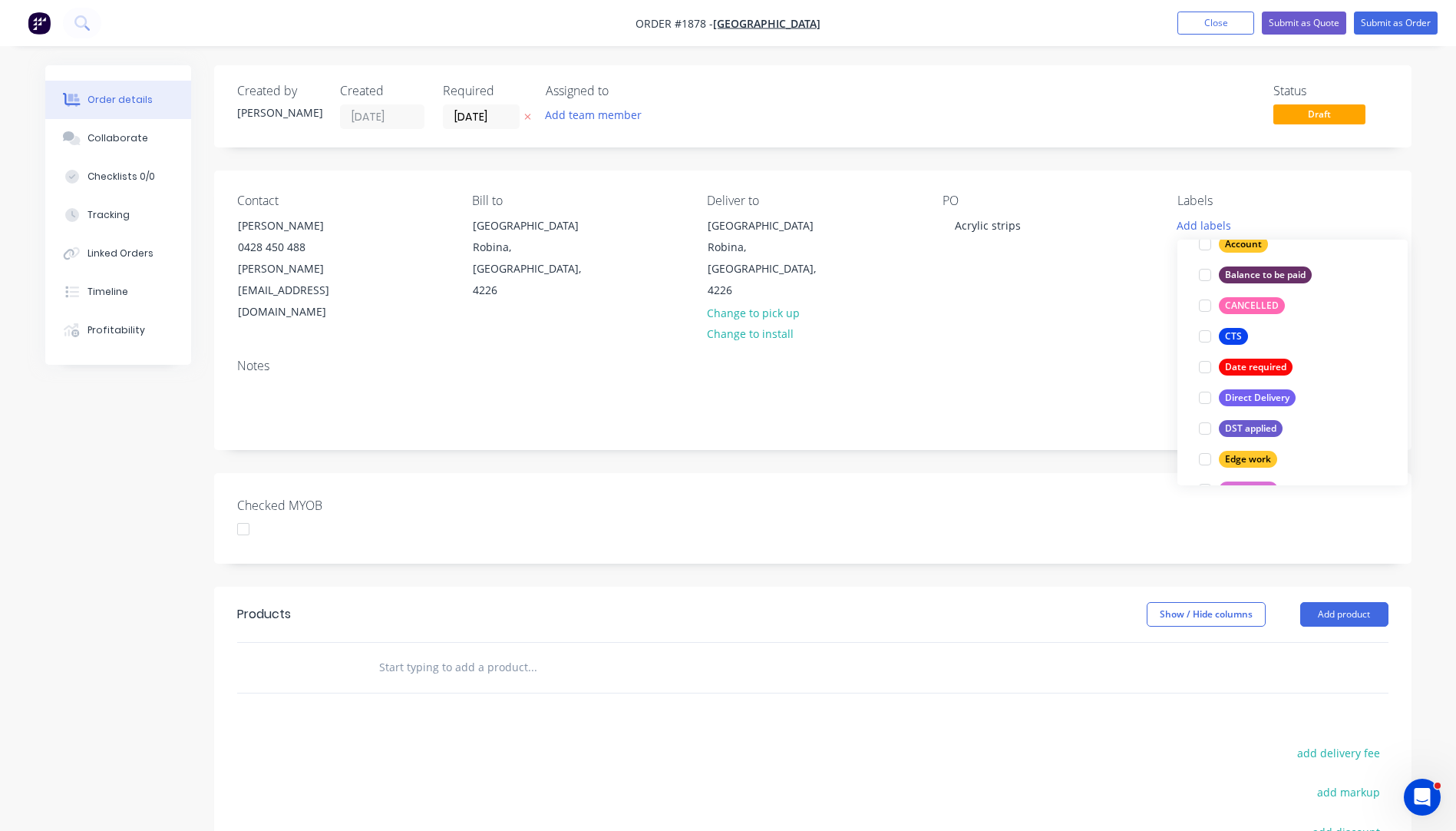
scroll to position [154, 0]
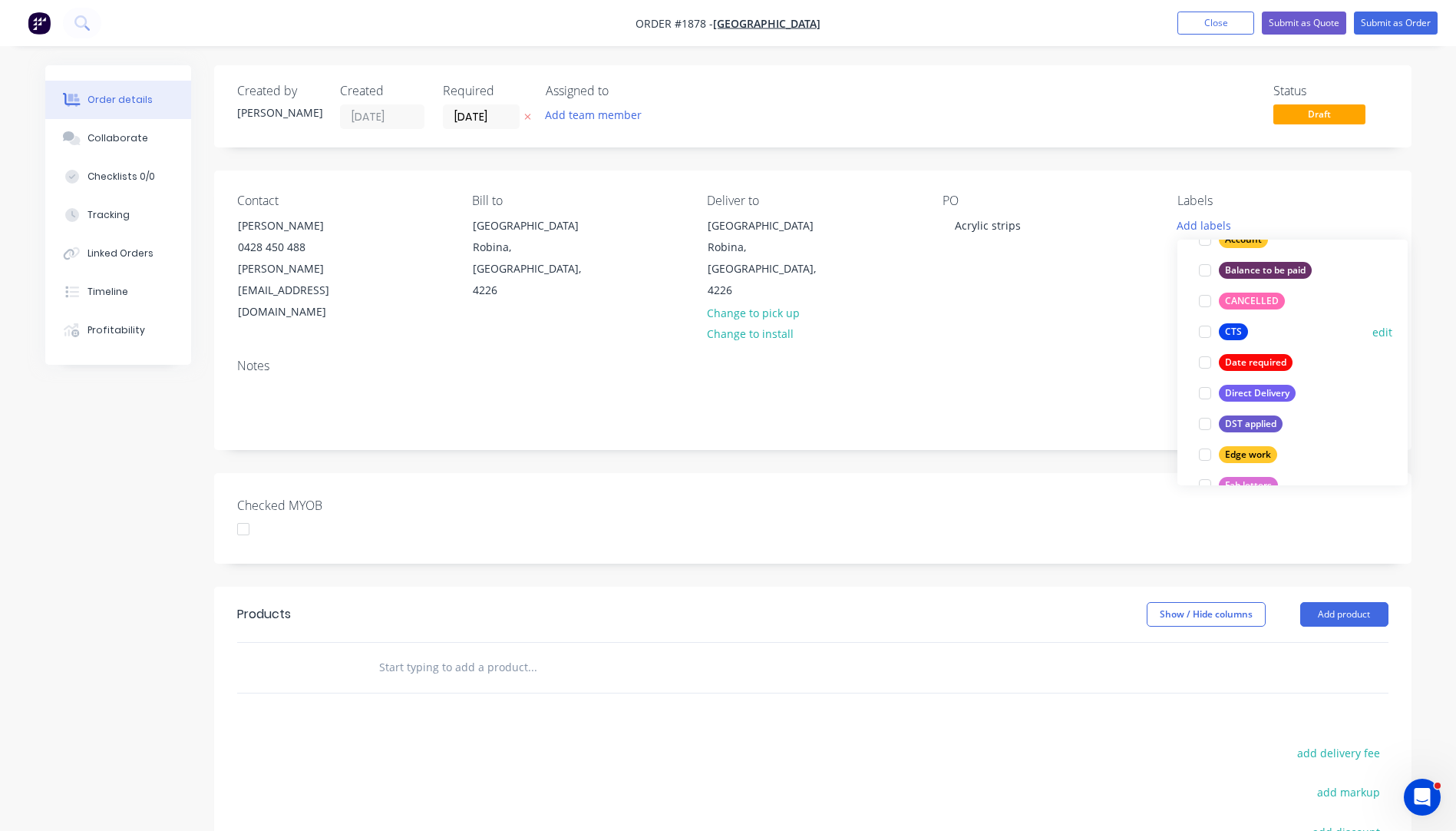
click at [1235, 331] on div "CTS" at bounding box center [1233, 332] width 29 height 17
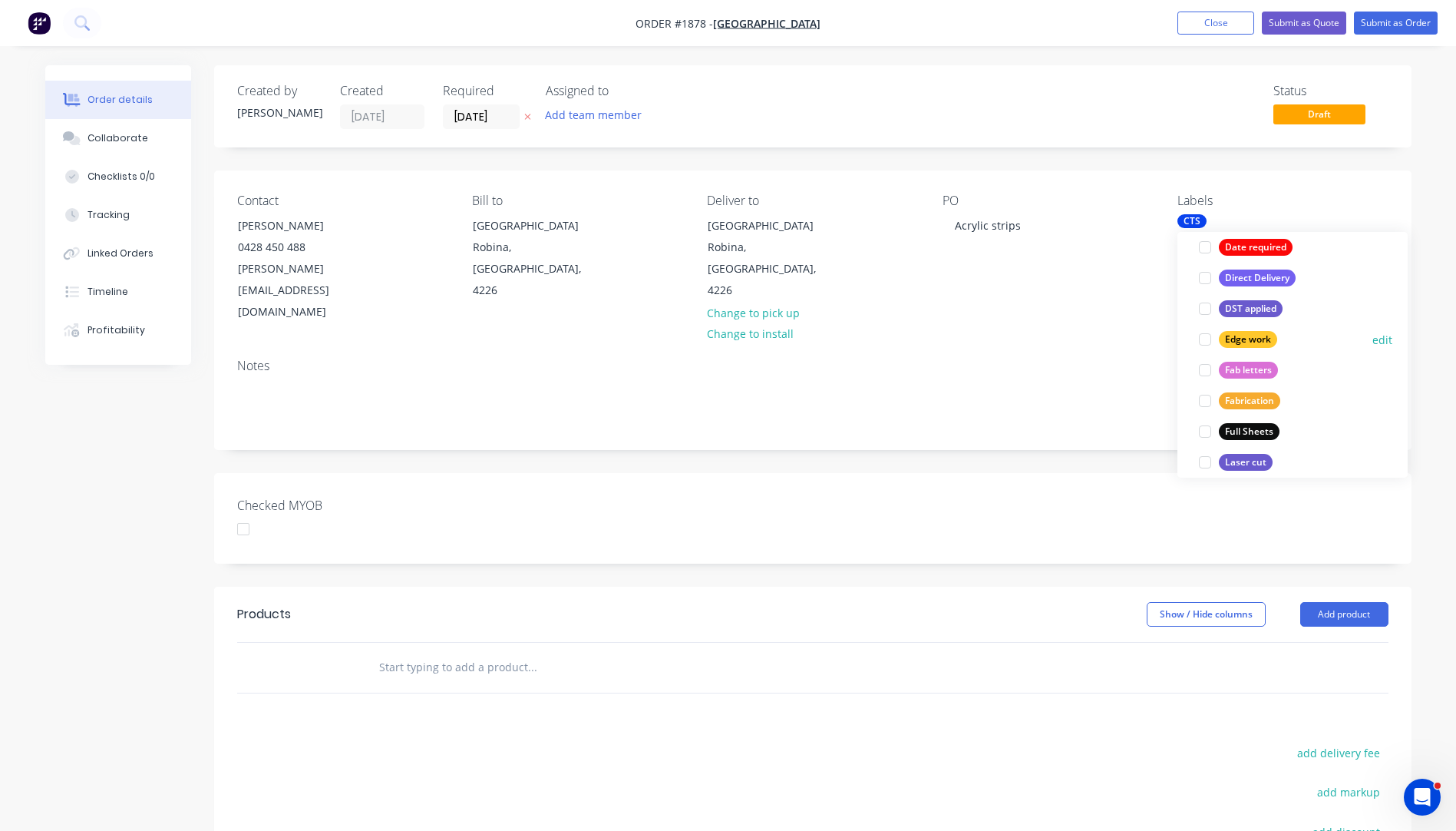
click at [1245, 338] on div "Edge work" at bounding box center [1248, 340] width 58 height 17
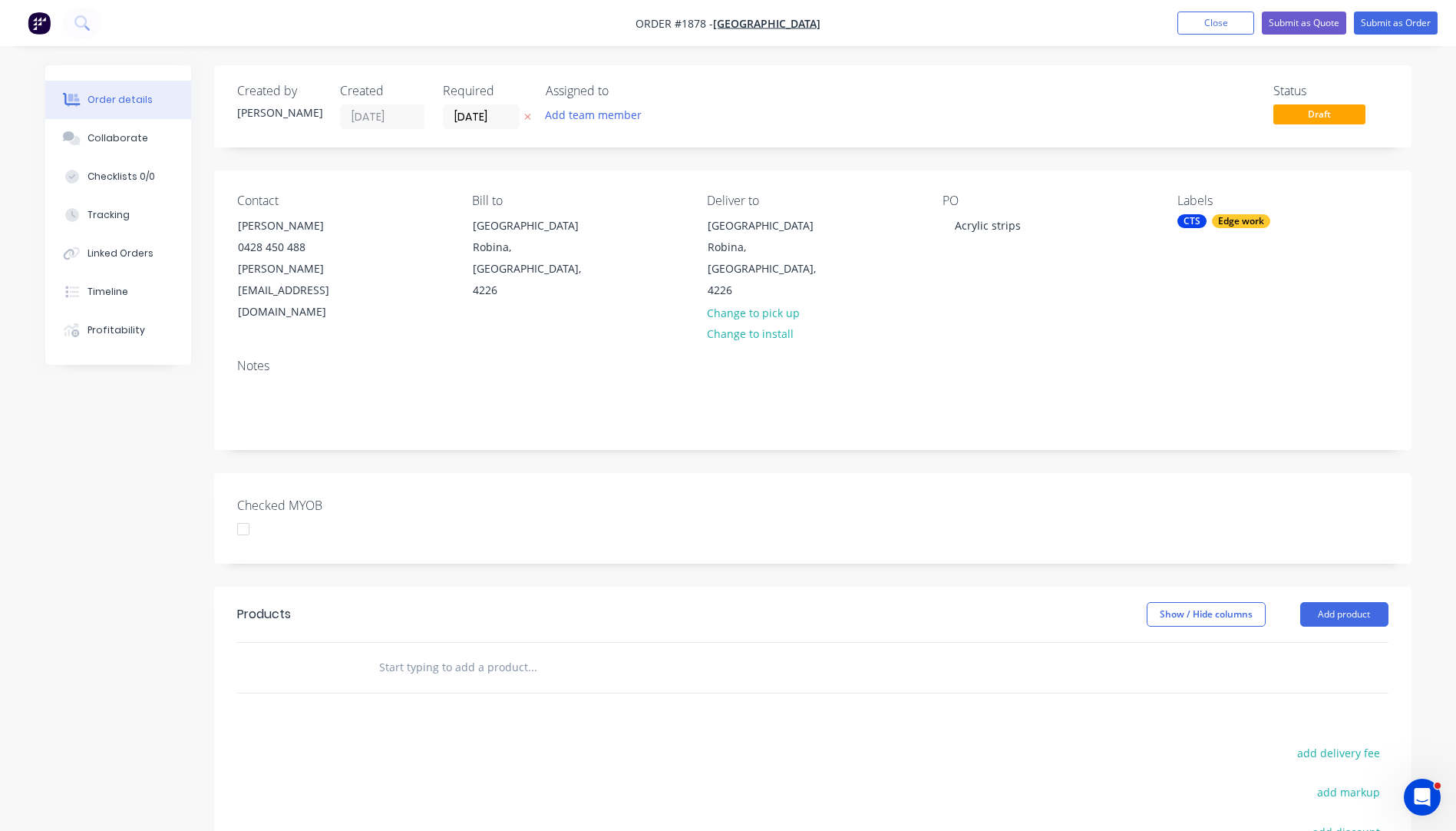
click at [1133, 313] on div "Contact [PERSON_NAME] [PHONE_NUMBER] [PERSON_NAME][EMAIL_ADDRESS][DOMAIN_NAME] …" at bounding box center [813, 258] width 1197 height 176
click at [1342, 602] on button "Add product" at bounding box center [1344, 614] width 88 height 25
click at [1315, 642] on div "Product catalogue" at bounding box center [1315, 653] width 118 height 22
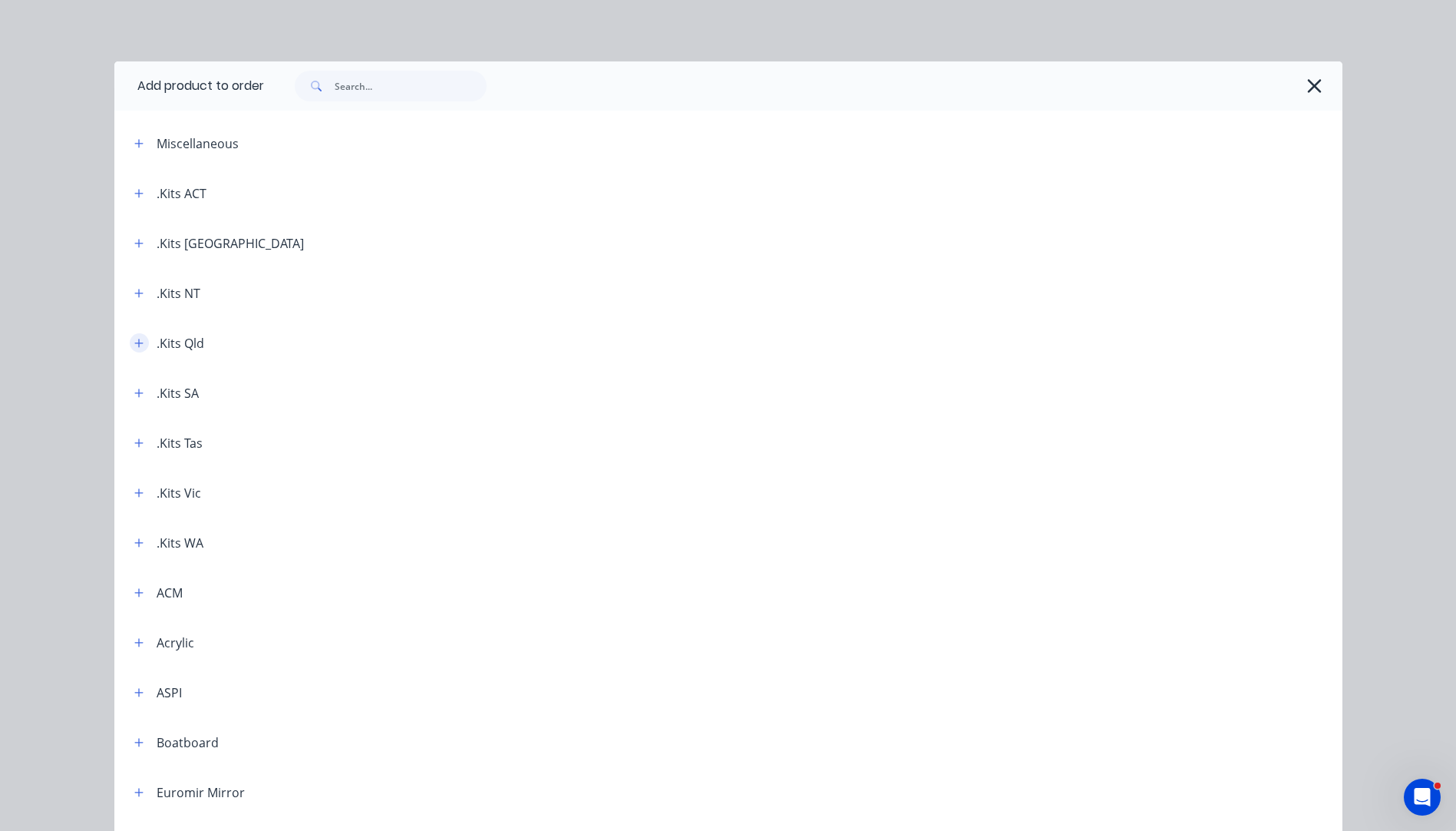
click at [135, 348] on icon "button" at bounding box center [139, 343] width 9 height 11
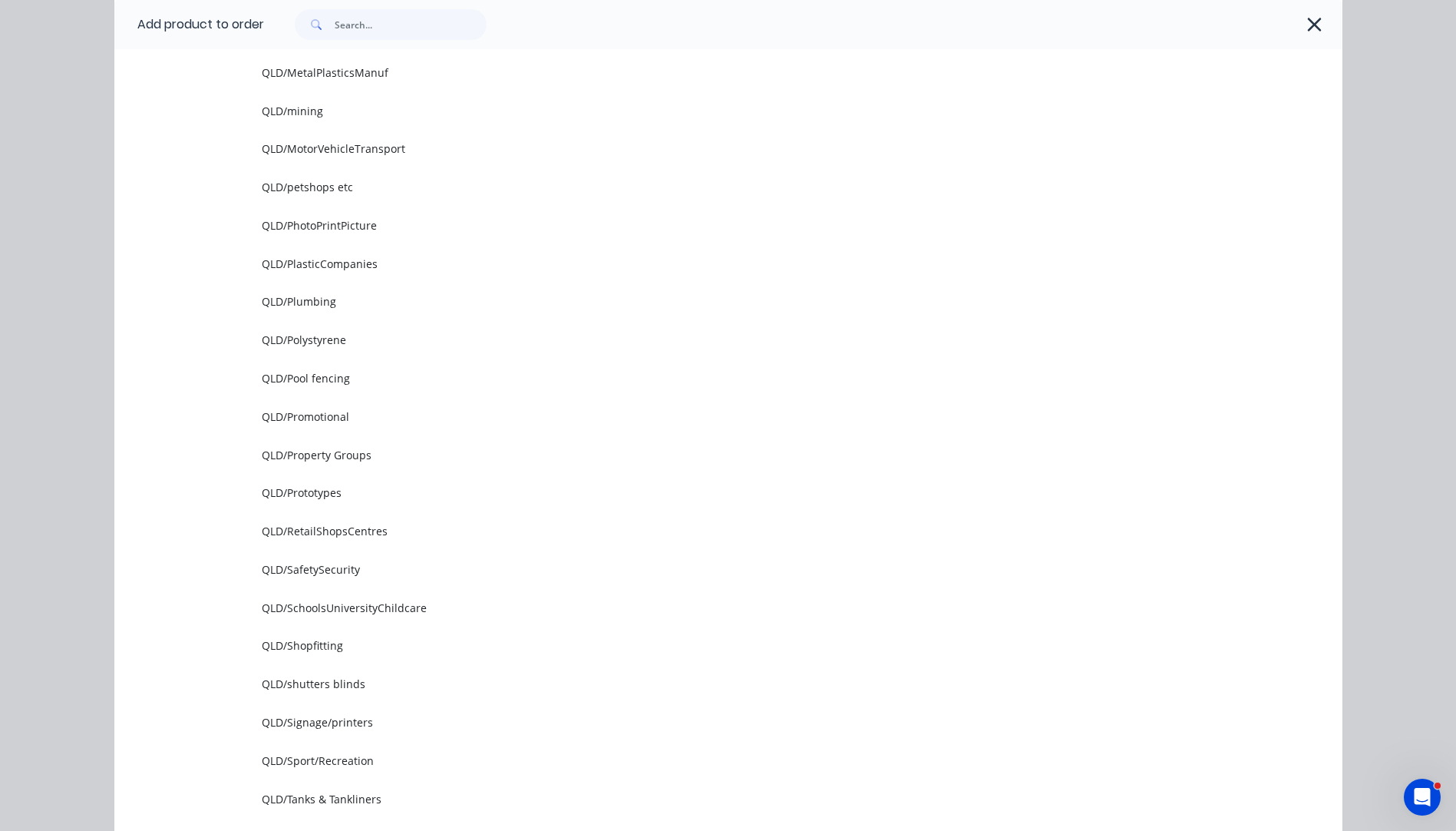
scroll to position [1766, 0]
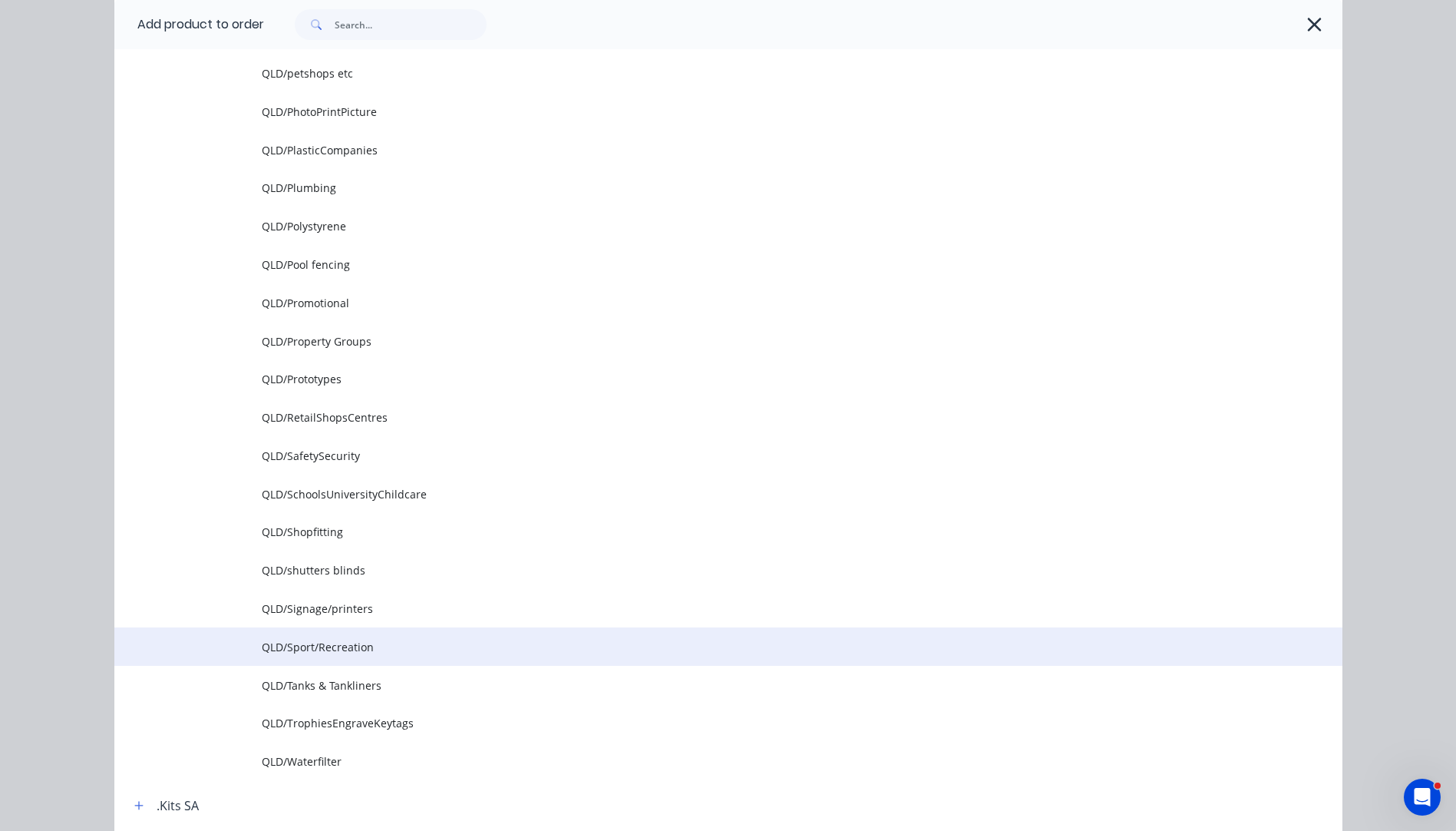
click at [346, 652] on span "QLD/Sport/Recreation" at bounding box center [693, 646] width 864 height 16
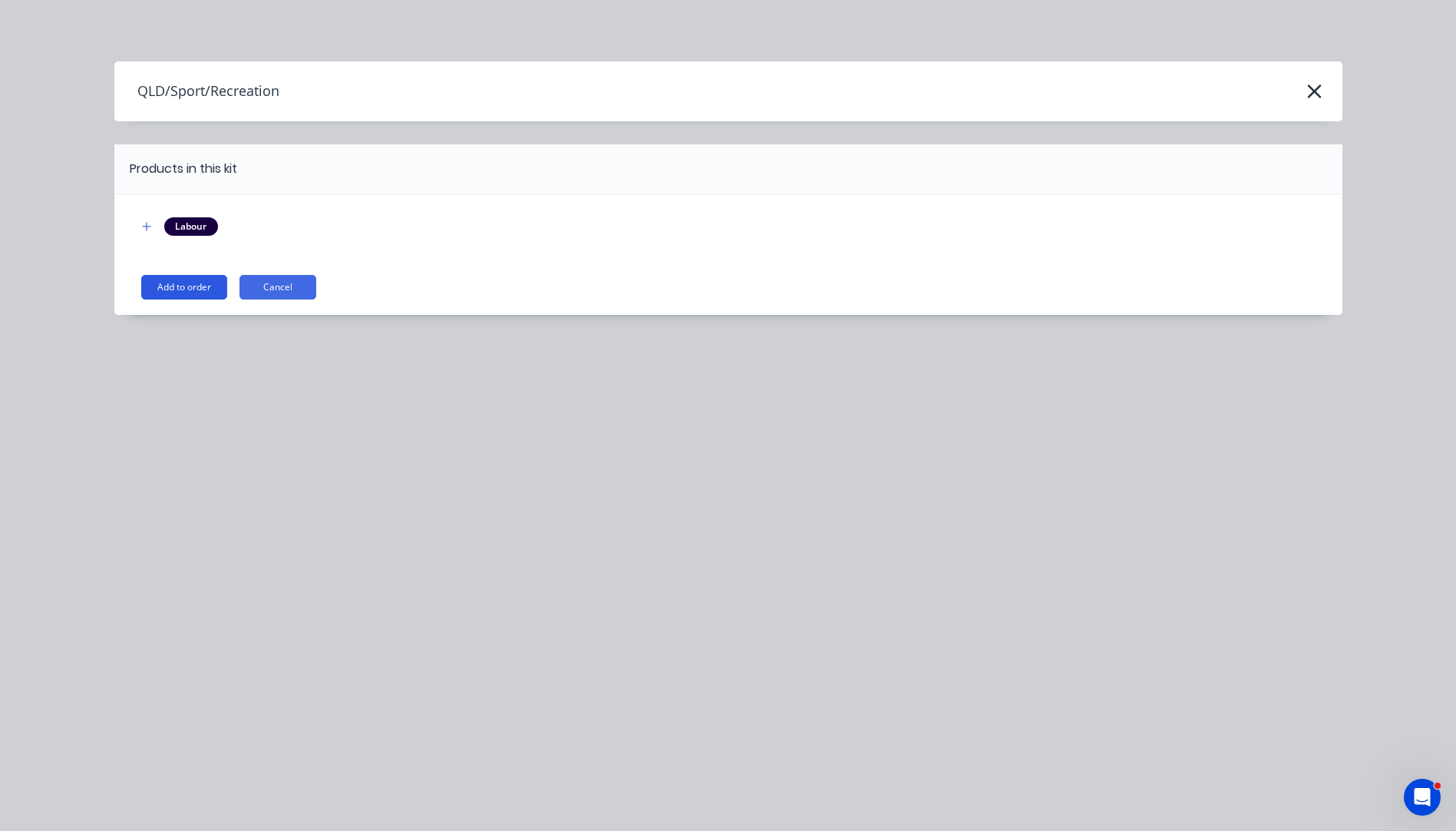
click at [185, 287] on button "Add to order" at bounding box center [184, 287] width 86 height 25
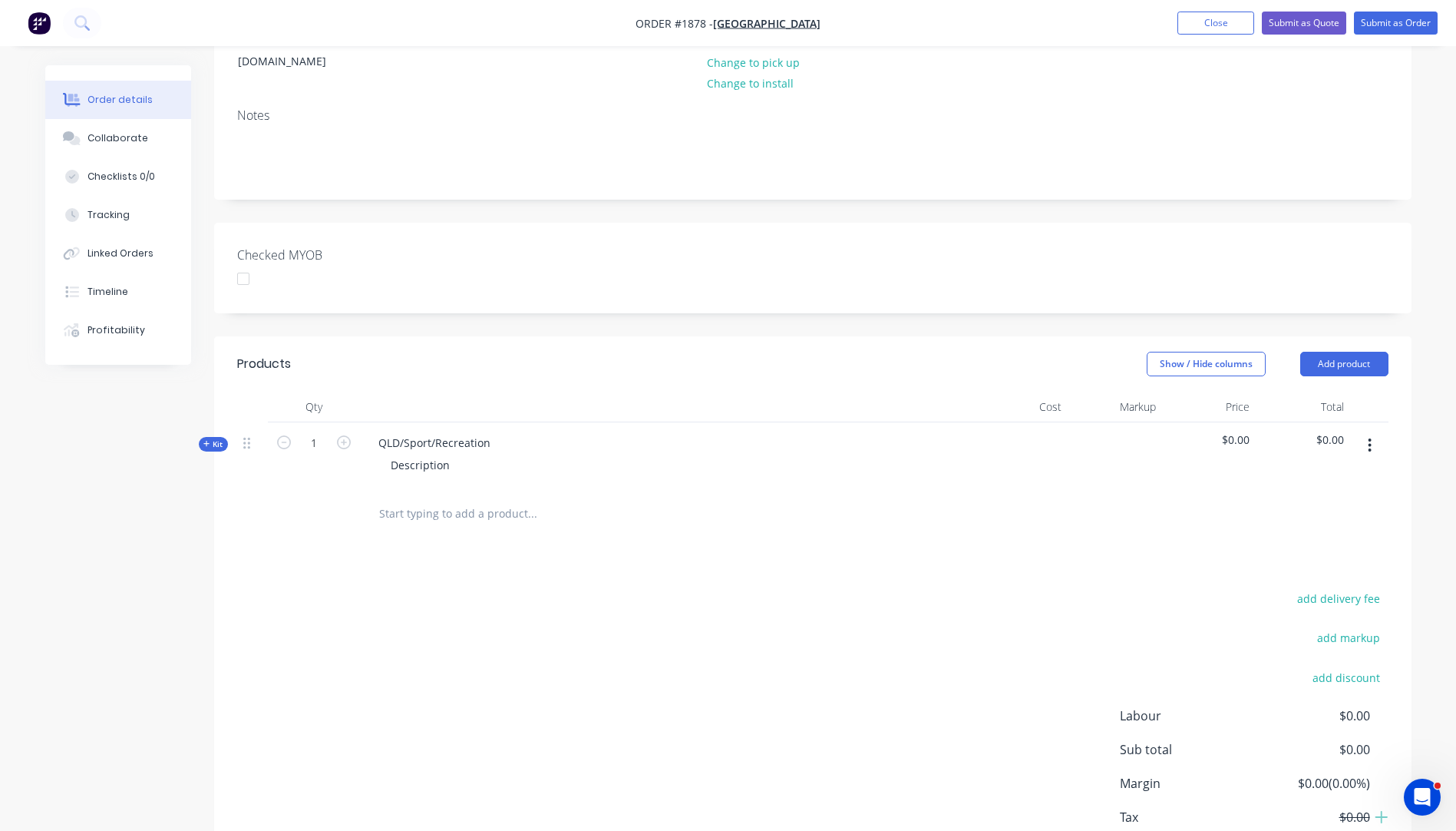
scroll to position [307, 0]
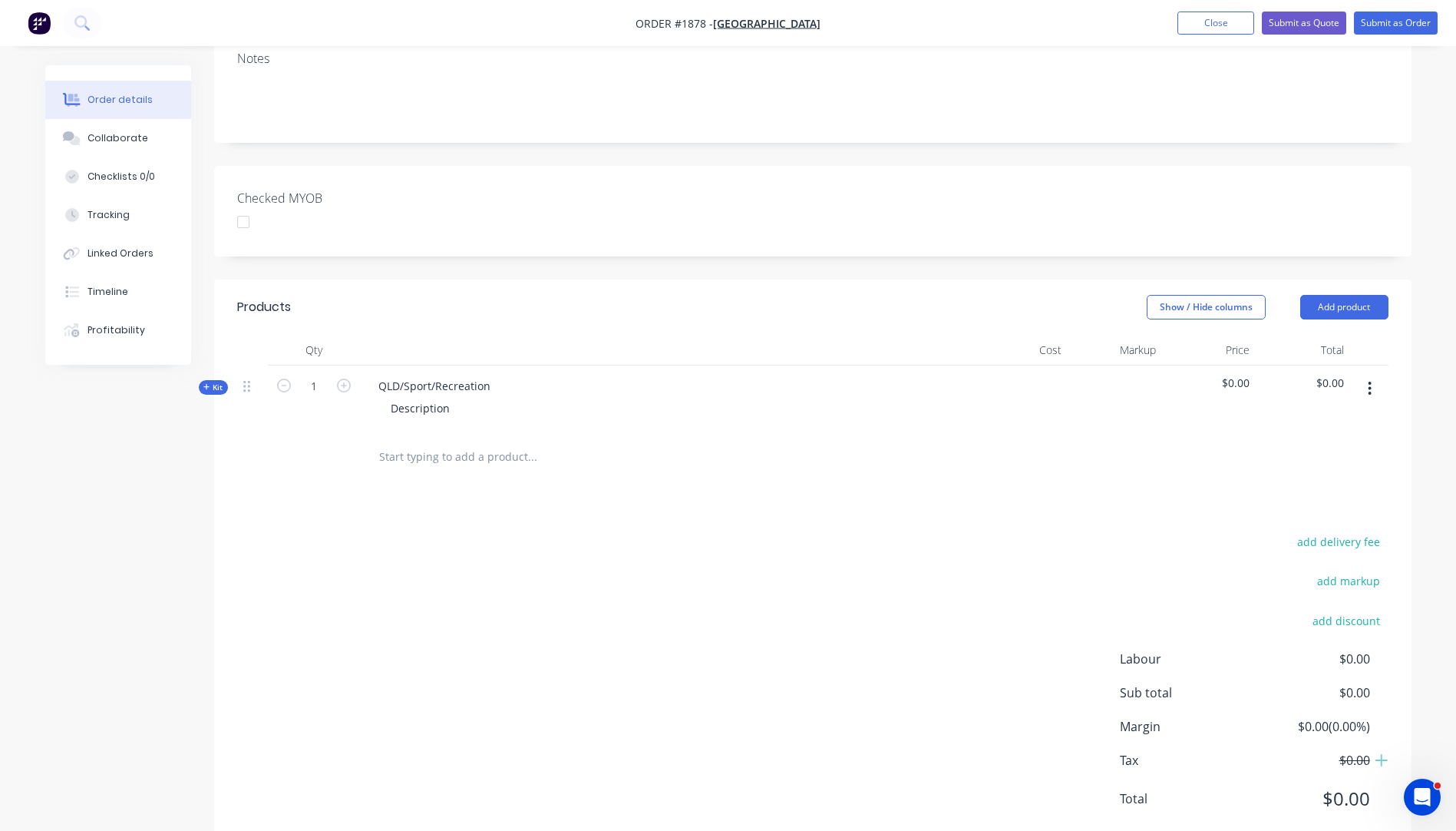
click at [200, 380] on button "Kit" at bounding box center [214, 387] width 29 height 15
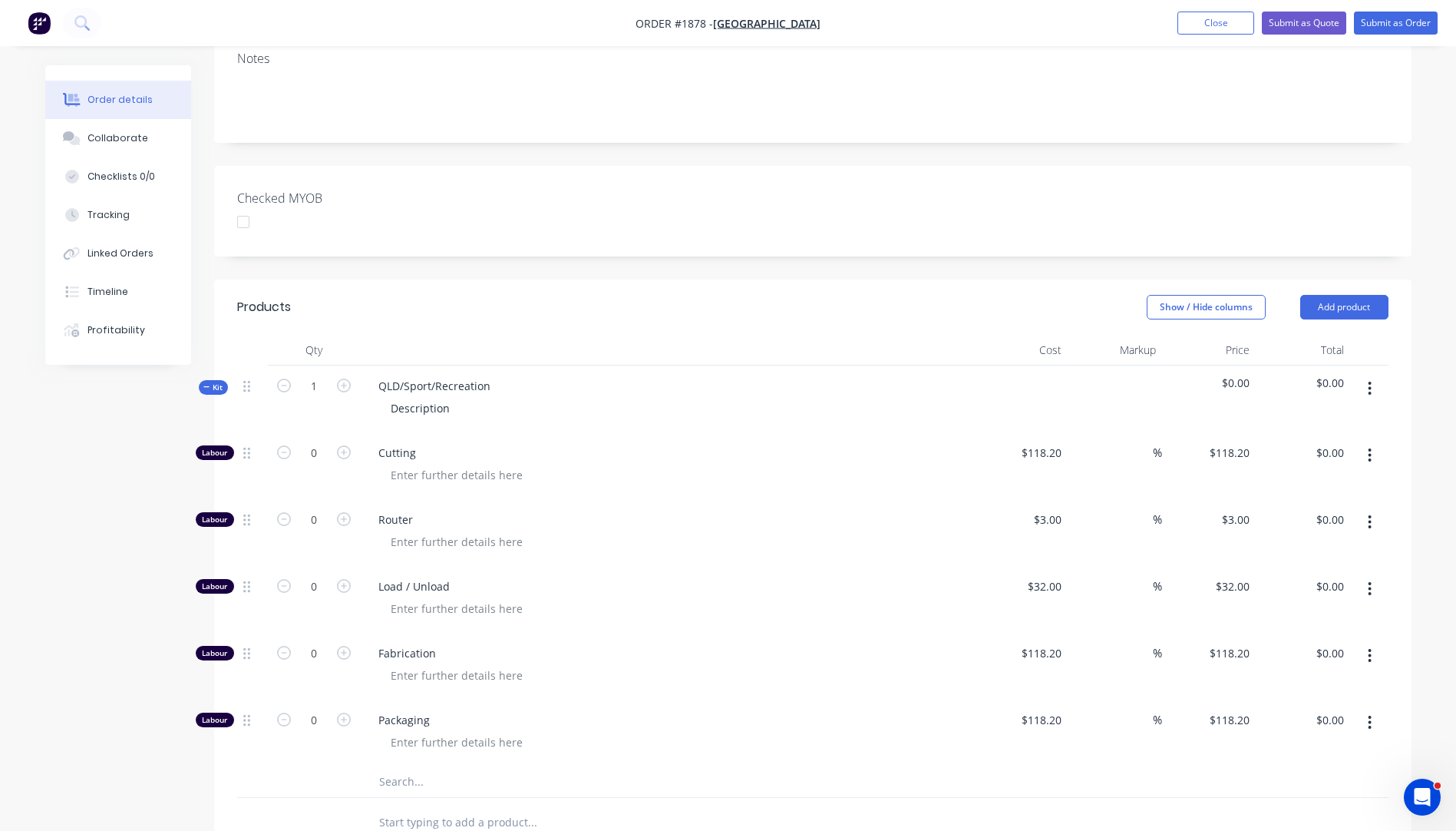
scroll to position [537, 0]
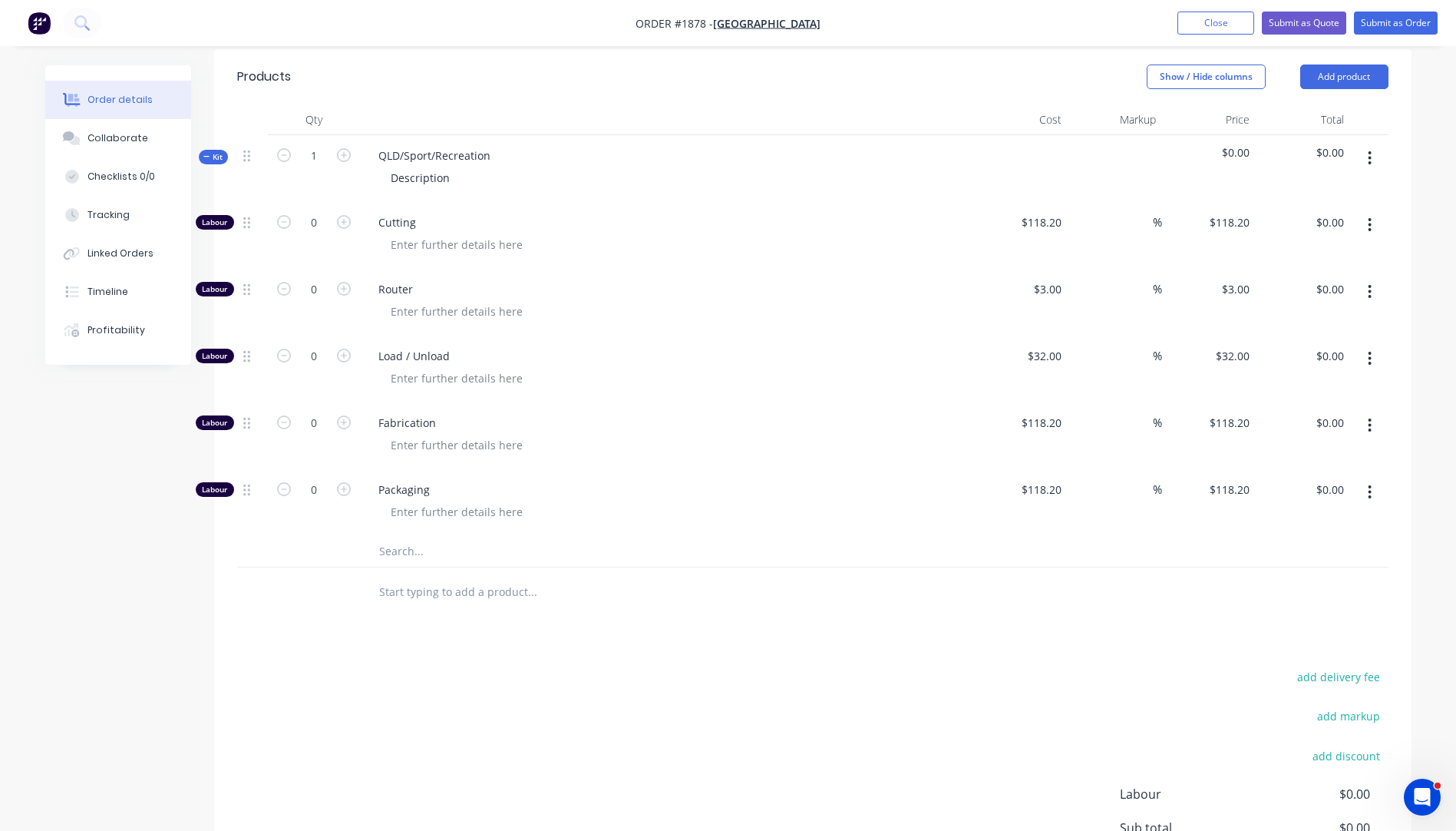
click at [385, 536] on input "text" at bounding box center [532, 551] width 307 height 31
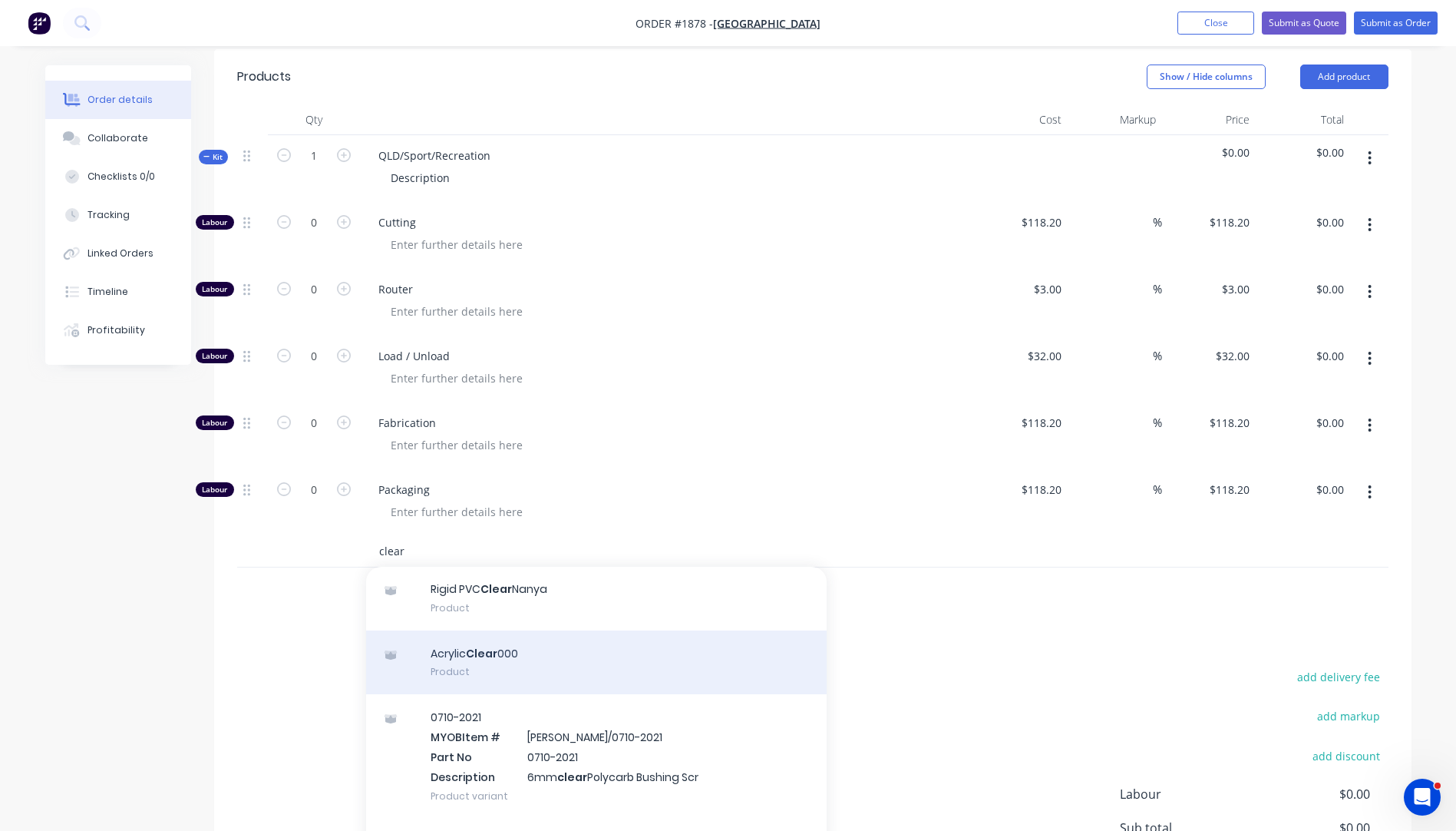
type input "clear"
click at [504, 637] on div "Acrylic Clear 000 Product" at bounding box center [596, 662] width 461 height 64
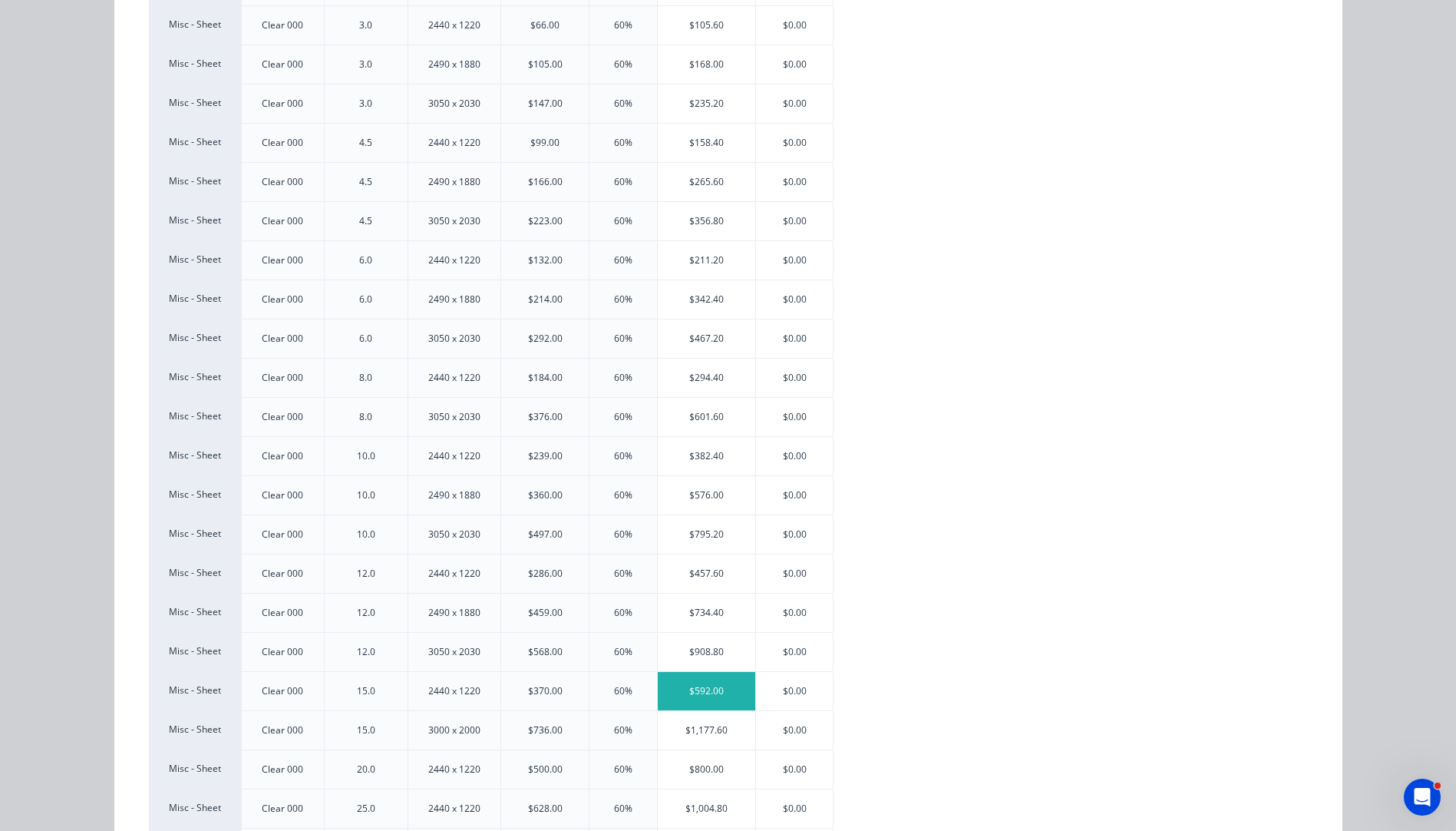
click at [695, 693] on div "$592.00" at bounding box center [707, 691] width 98 height 39
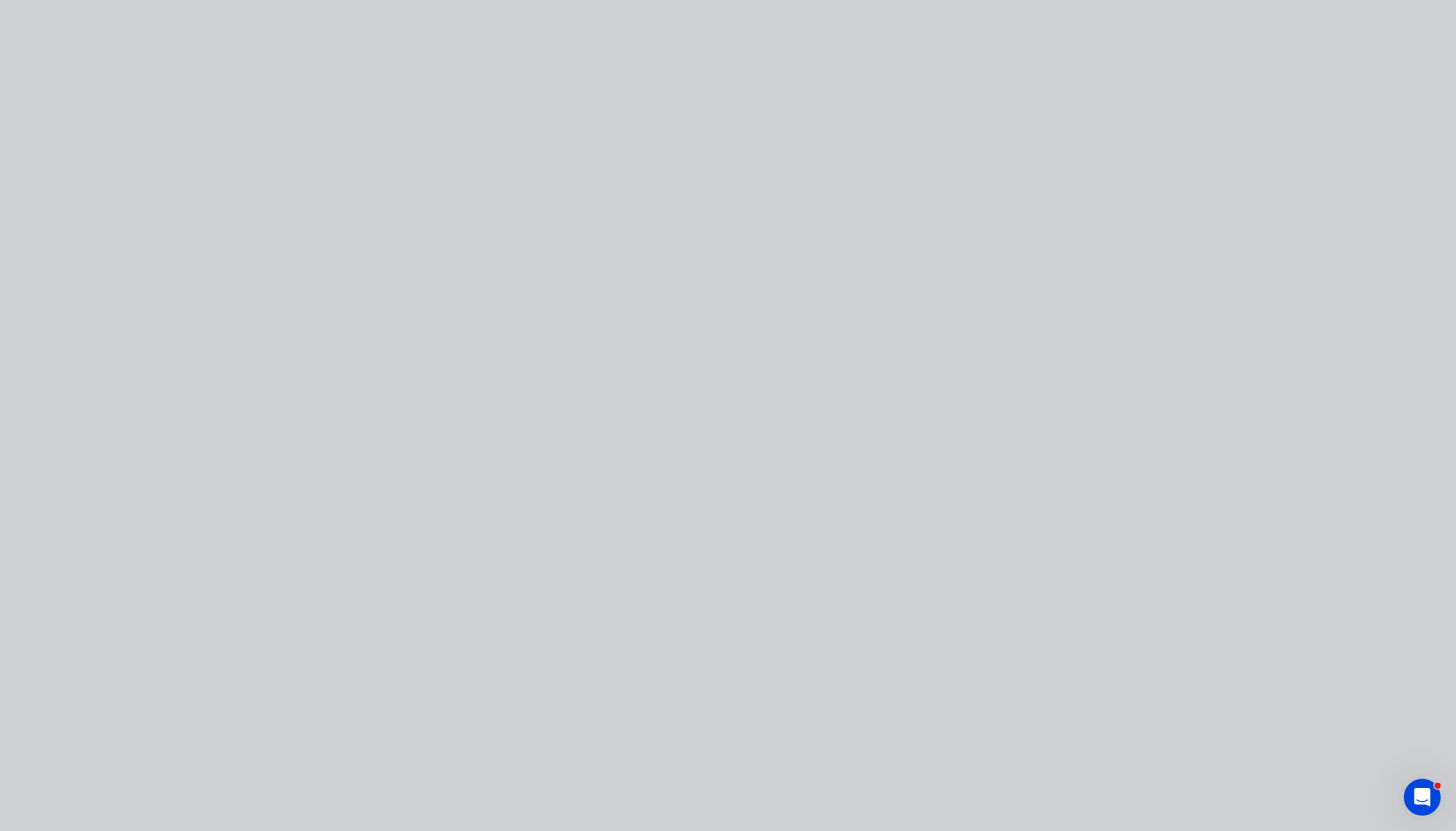
scroll to position [0, 0]
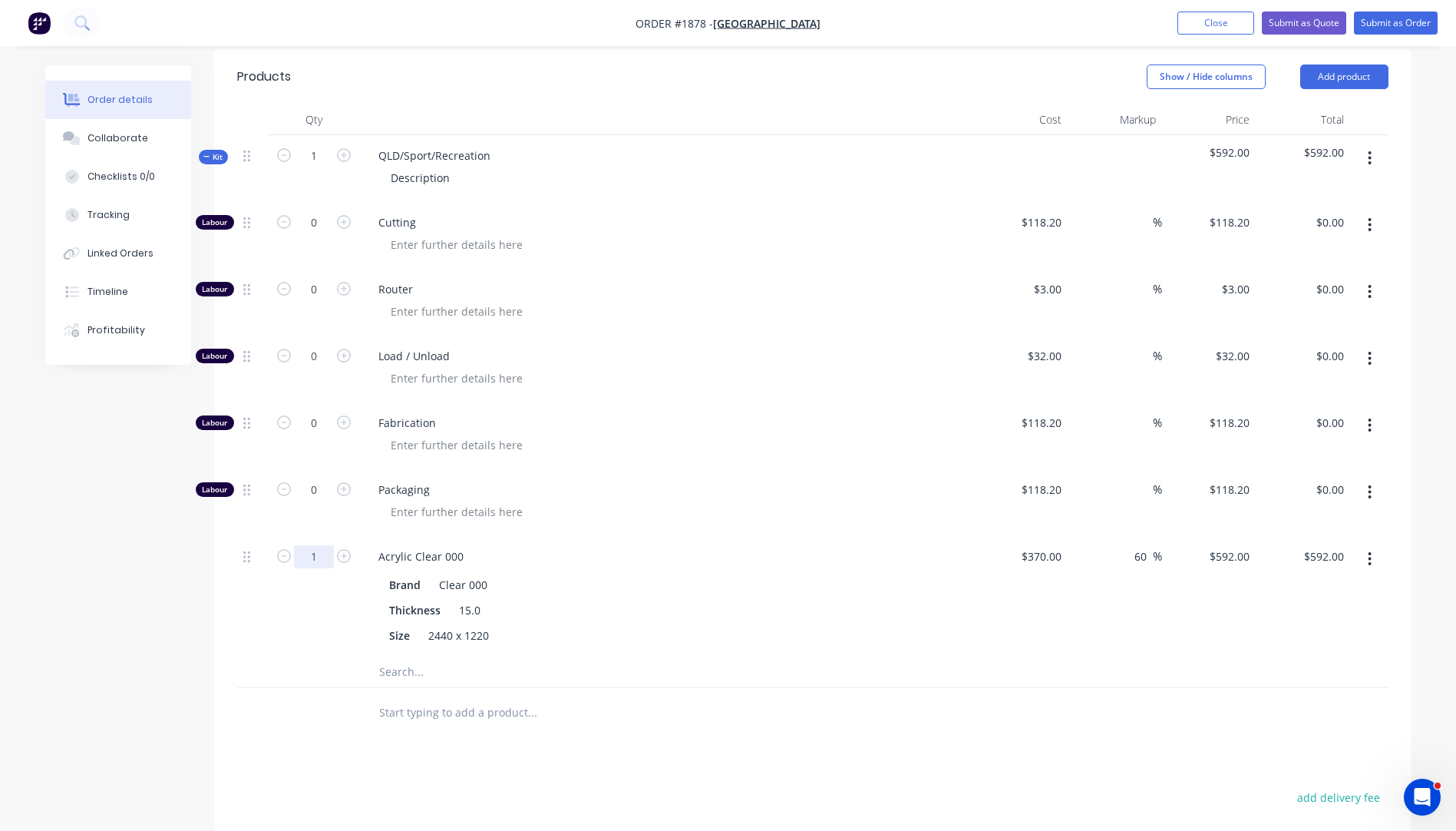
click at [317, 545] on input "1" at bounding box center [314, 556] width 40 height 23
type input "0.2"
type input "$118.40"
click at [249, 608] on div at bounding box center [252, 596] width 31 height 120
click at [342, 215] on icon "button" at bounding box center [344, 221] width 14 height 14
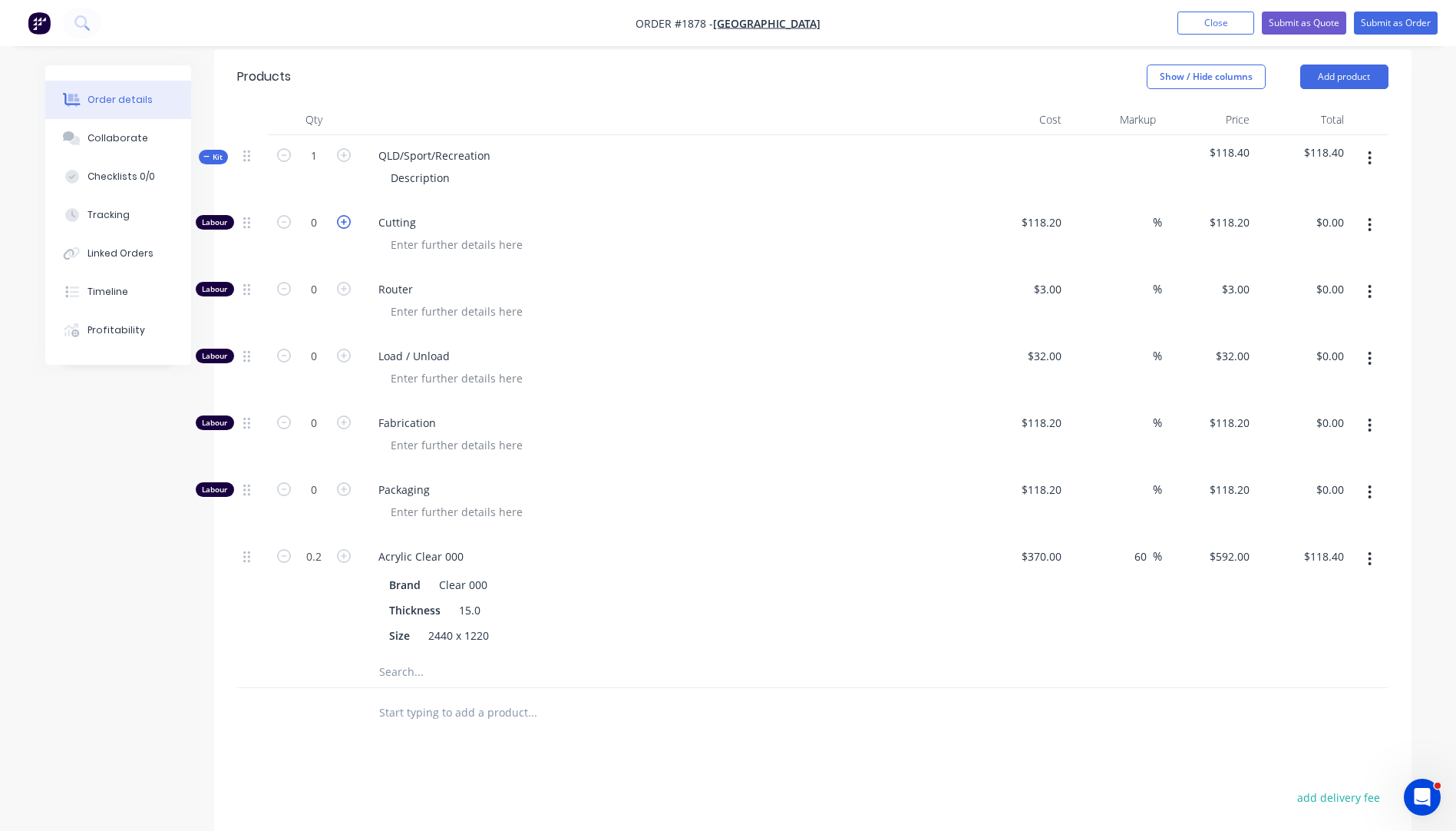
type input "1"
type input "$118.20"
click at [315, 211] on input "1" at bounding box center [314, 222] width 40 height 23
click at [321, 211] on input ".55" at bounding box center [314, 222] width 40 height 23
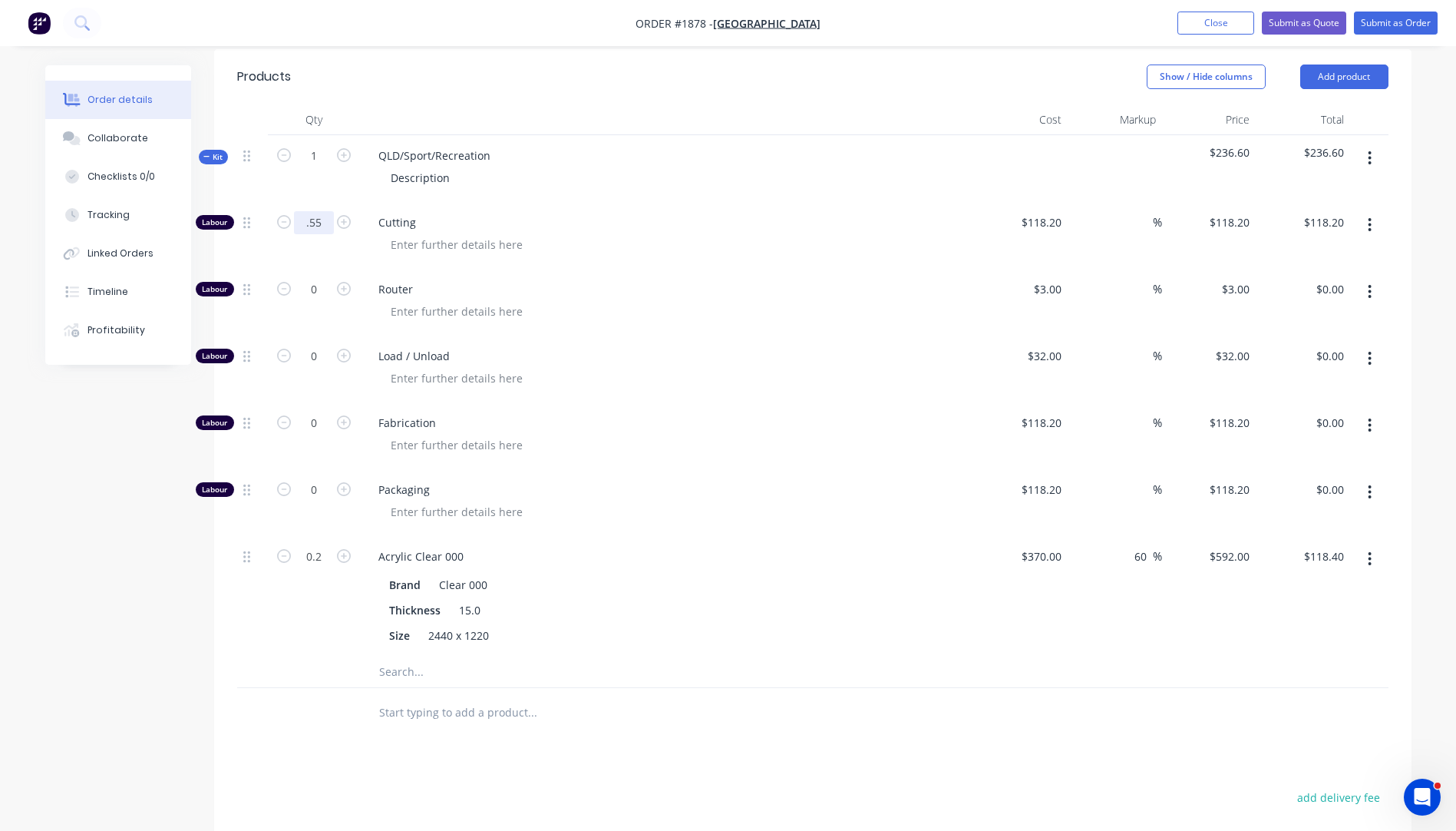
click at [321, 211] on input ".55" at bounding box center [314, 222] width 40 height 23
type input "0.75"
type input "$88.65"
click at [796, 269] on div "Router" at bounding box center [668, 302] width 614 height 67
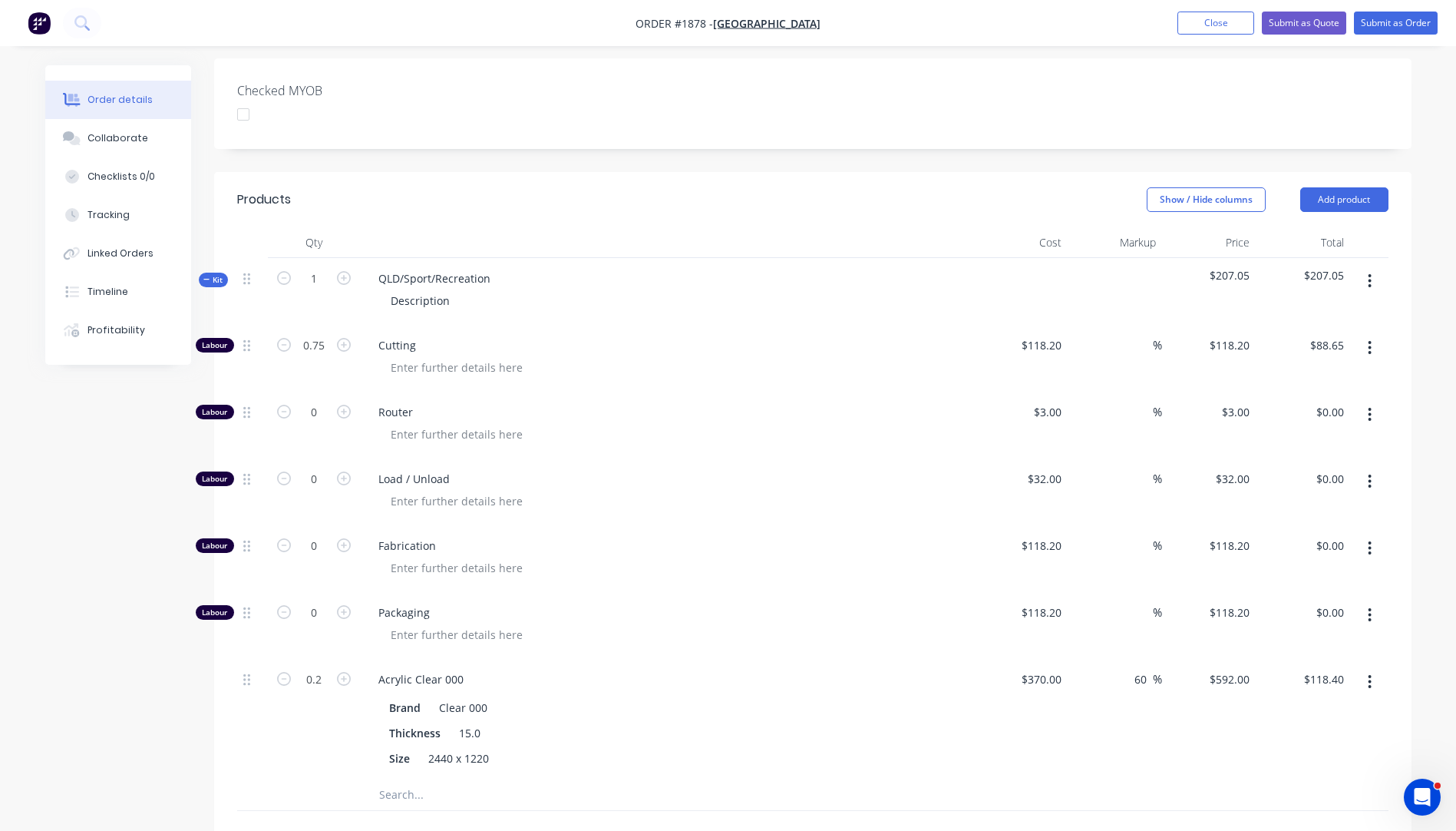
scroll to position [384, 0]
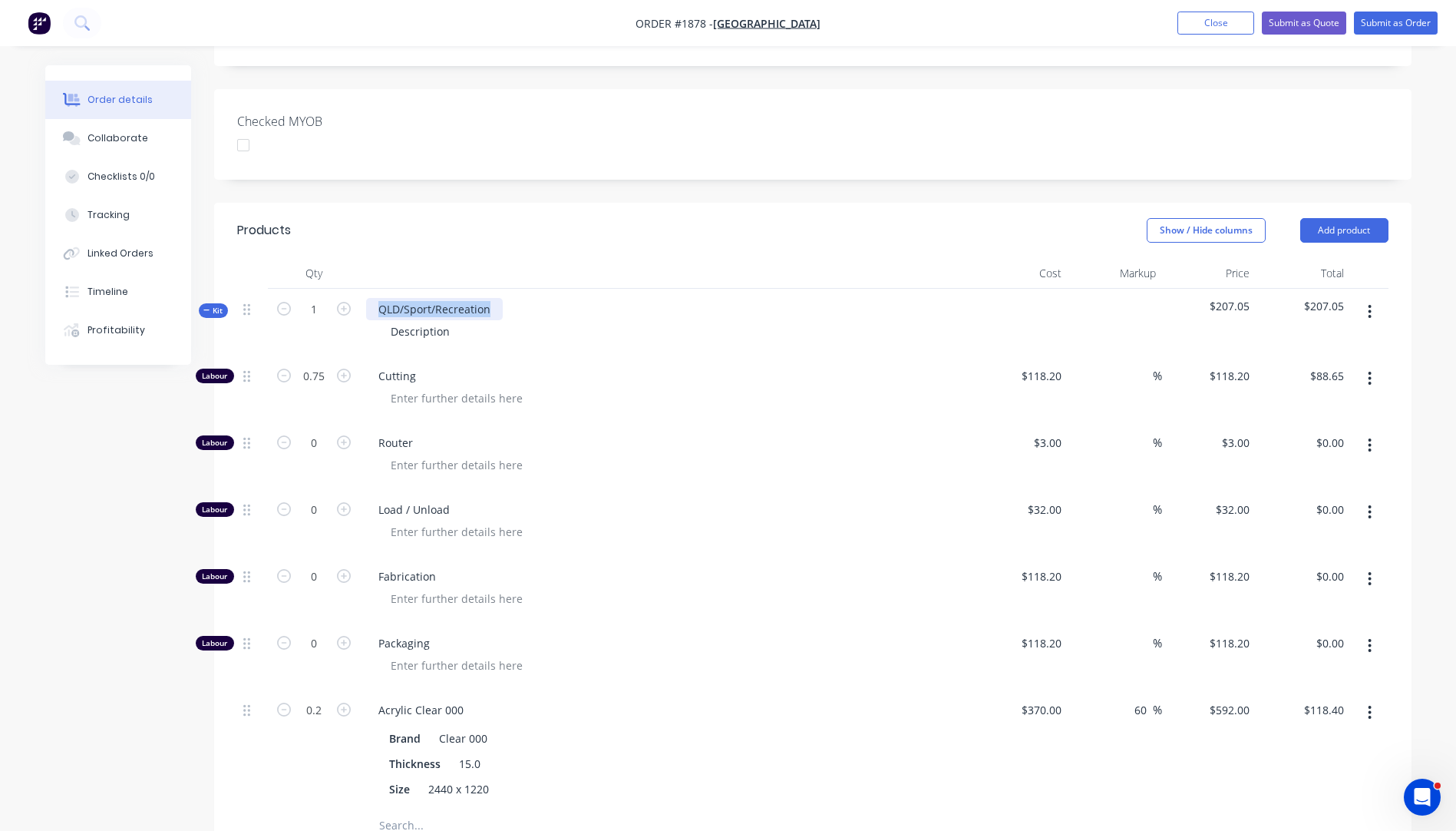
drag, startPoint x: 498, startPoint y: 285, endPoint x: 377, endPoint y: 285, distance: 121.0
click at [377, 298] on div "QLD/Sport/Recreation" at bounding box center [434, 309] width 136 height 22
drag, startPoint x: 450, startPoint y: 314, endPoint x: 387, endPoint y: 312, distance: 63.0
click at [387, 320] on div "Description" at bounding box center [420, 331] width 84 height 22
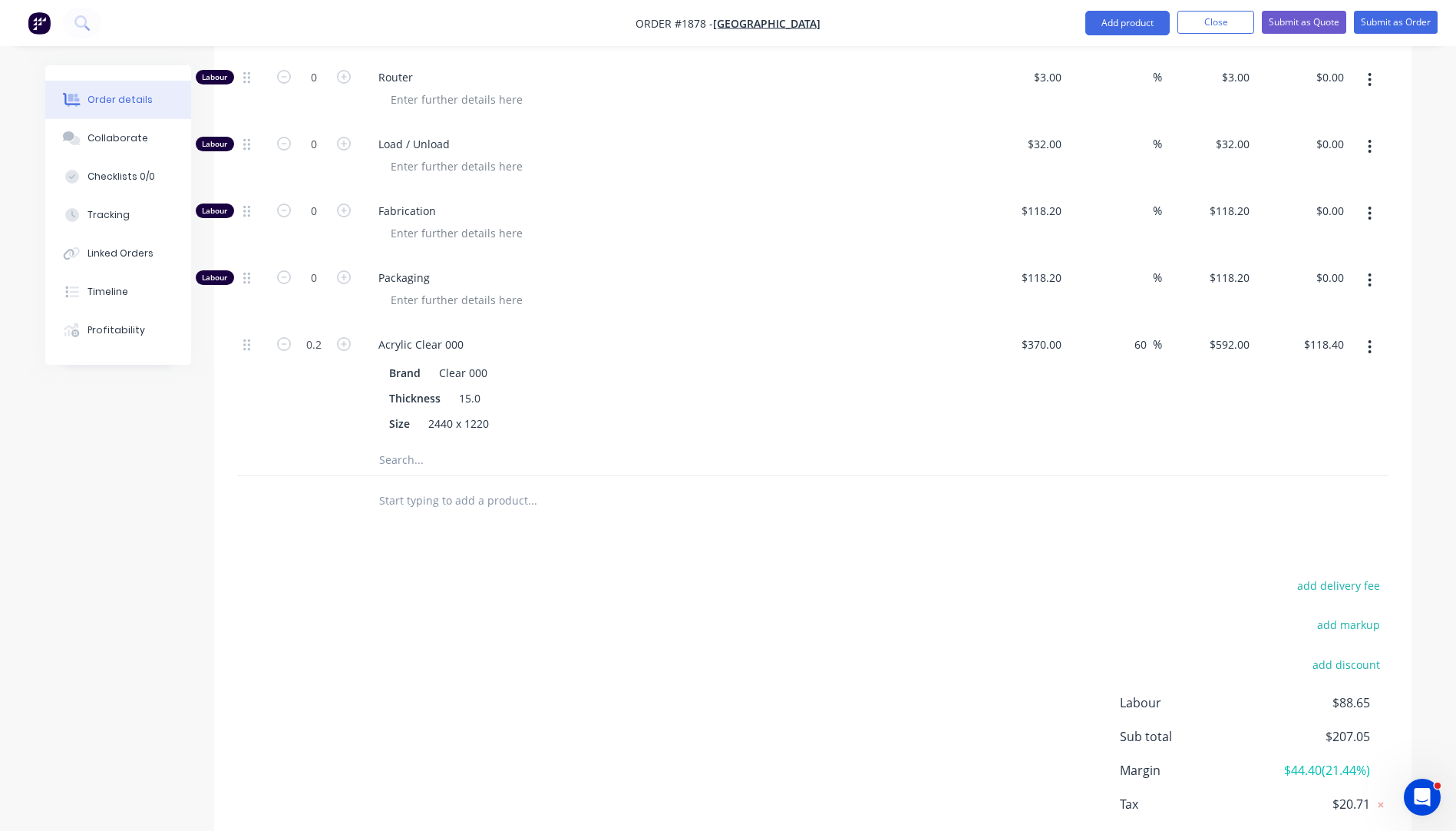
scroll to position [767, 0]
click at [390, 442] on input "text" at bounding box center [532, 458] width 307 height 31
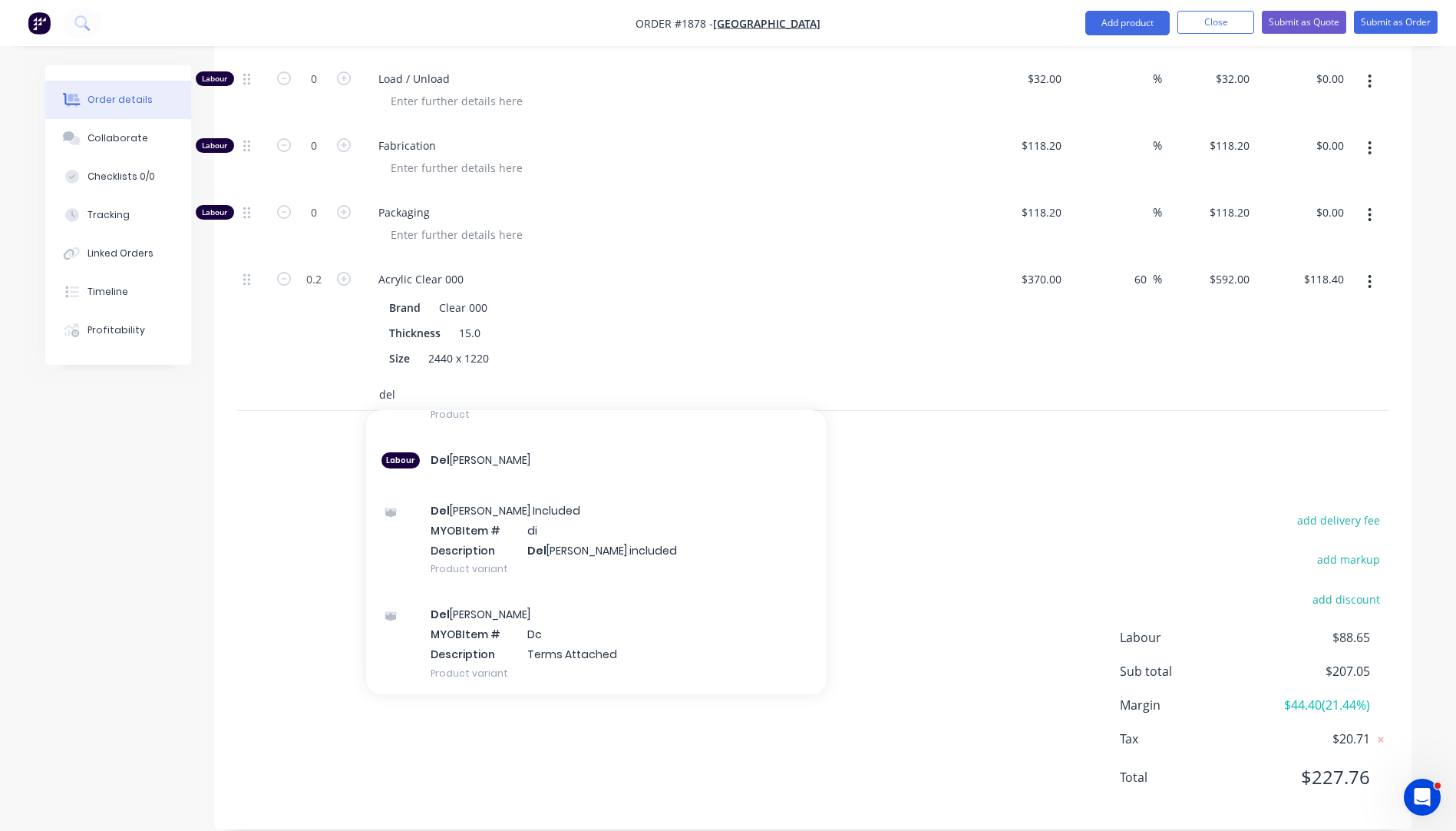
scroll to position [152, 0]
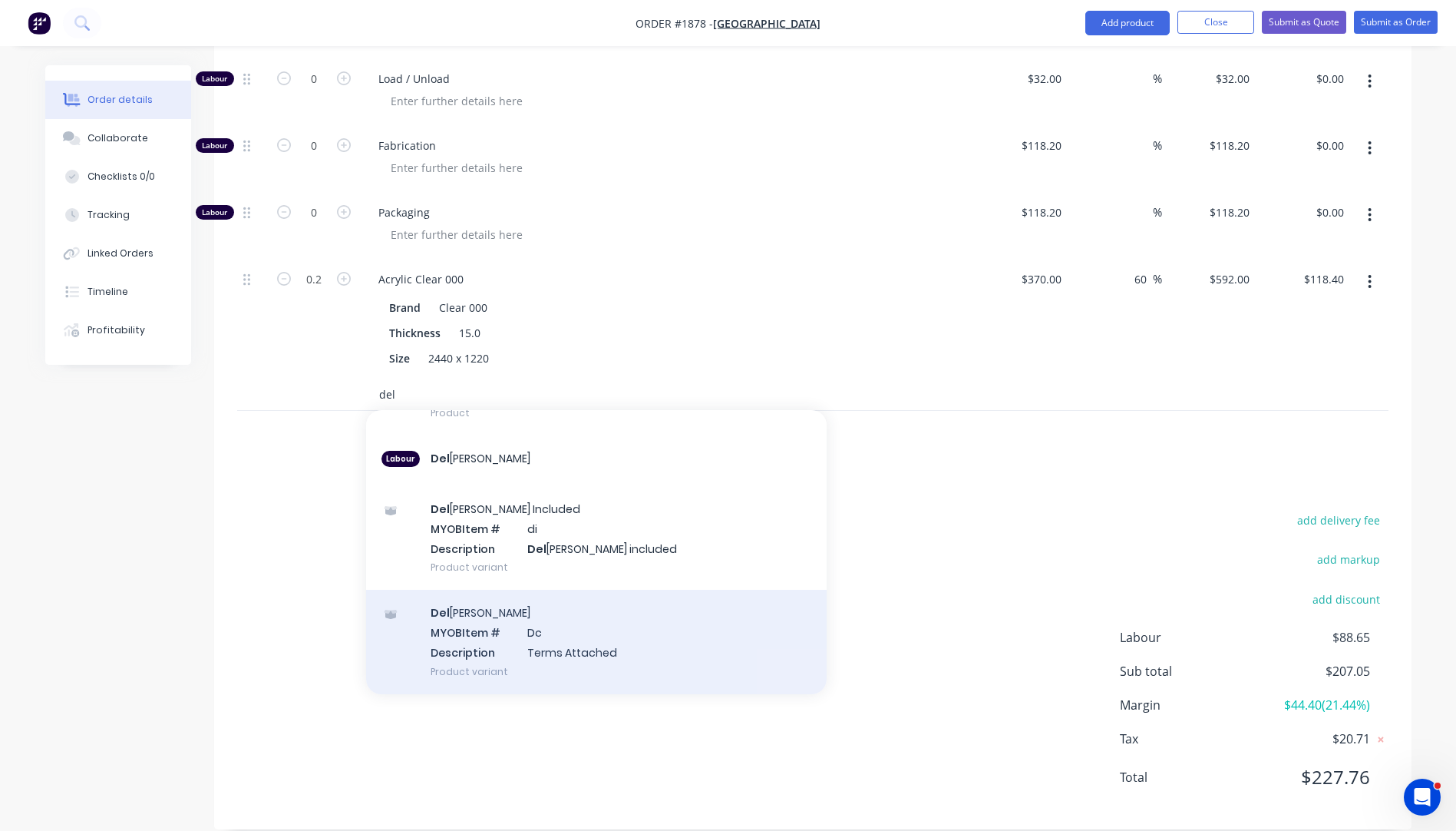
type input "del"
click at [475, 606] on div "Del [PERSON_NAME] MYOB Item # Dc Description Terms Attached Product variant" at bounding box center [596, 641] width 461 height 104
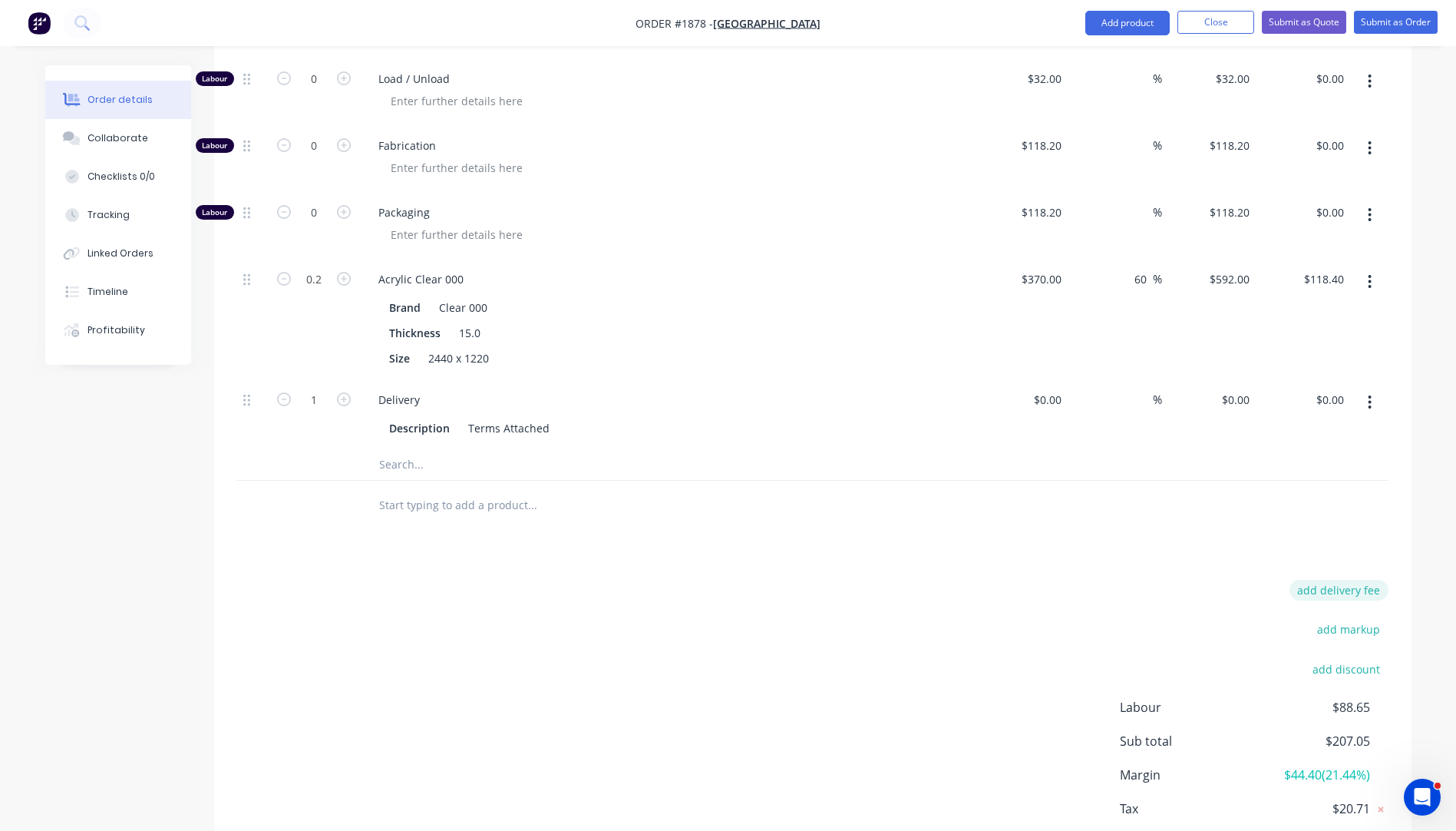
click at [1346, 579] on button "add delivery fee" at bounding box center [1338, 590] width 99 height 21
type input "31.82"
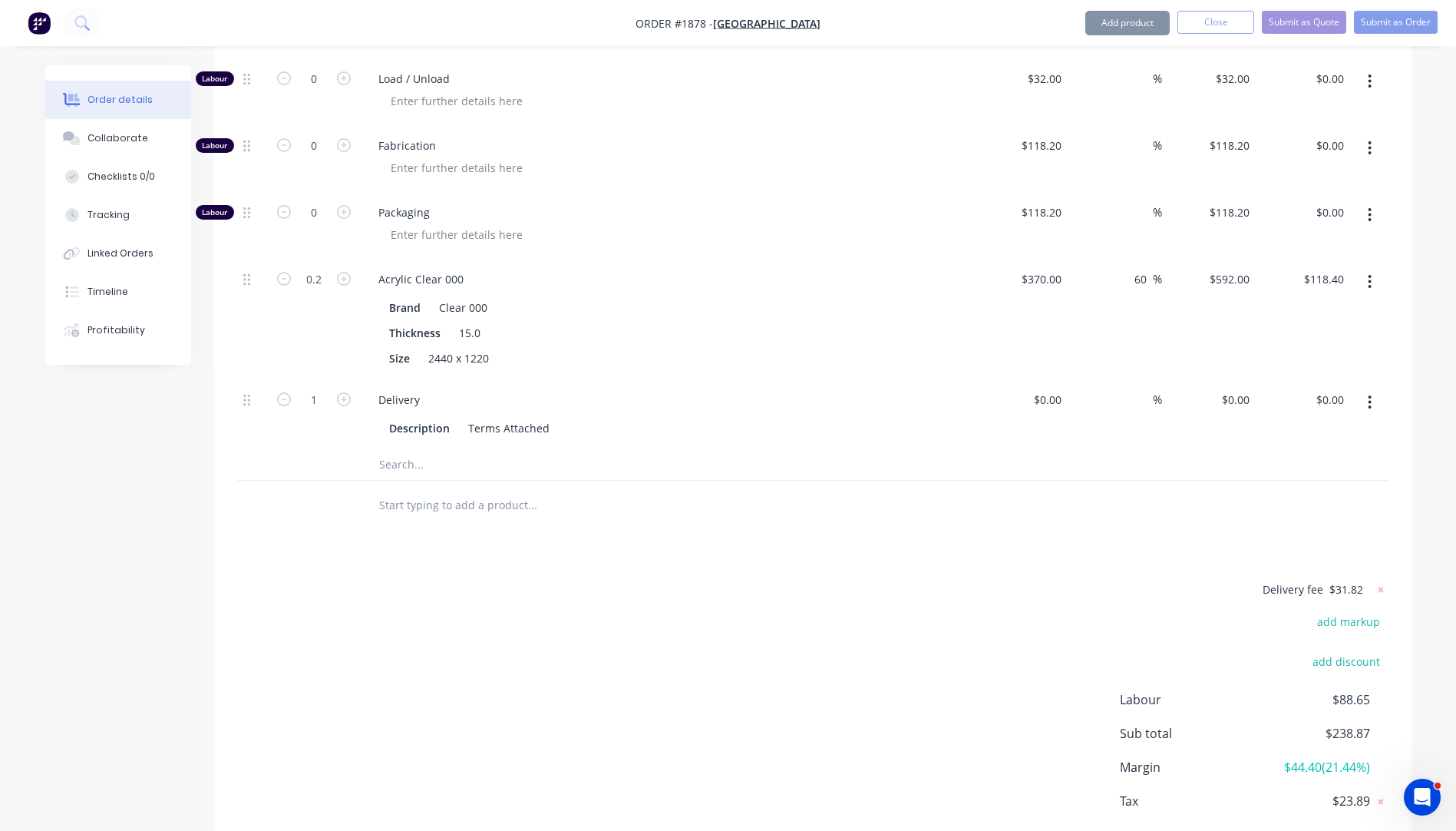
click at [1090, 579] on div "Delivery fee $31.82 add markup add discount Labour $88.65 Sub total $238.87 Mar…" at bounding box center [813, 724] width 1151 height 288
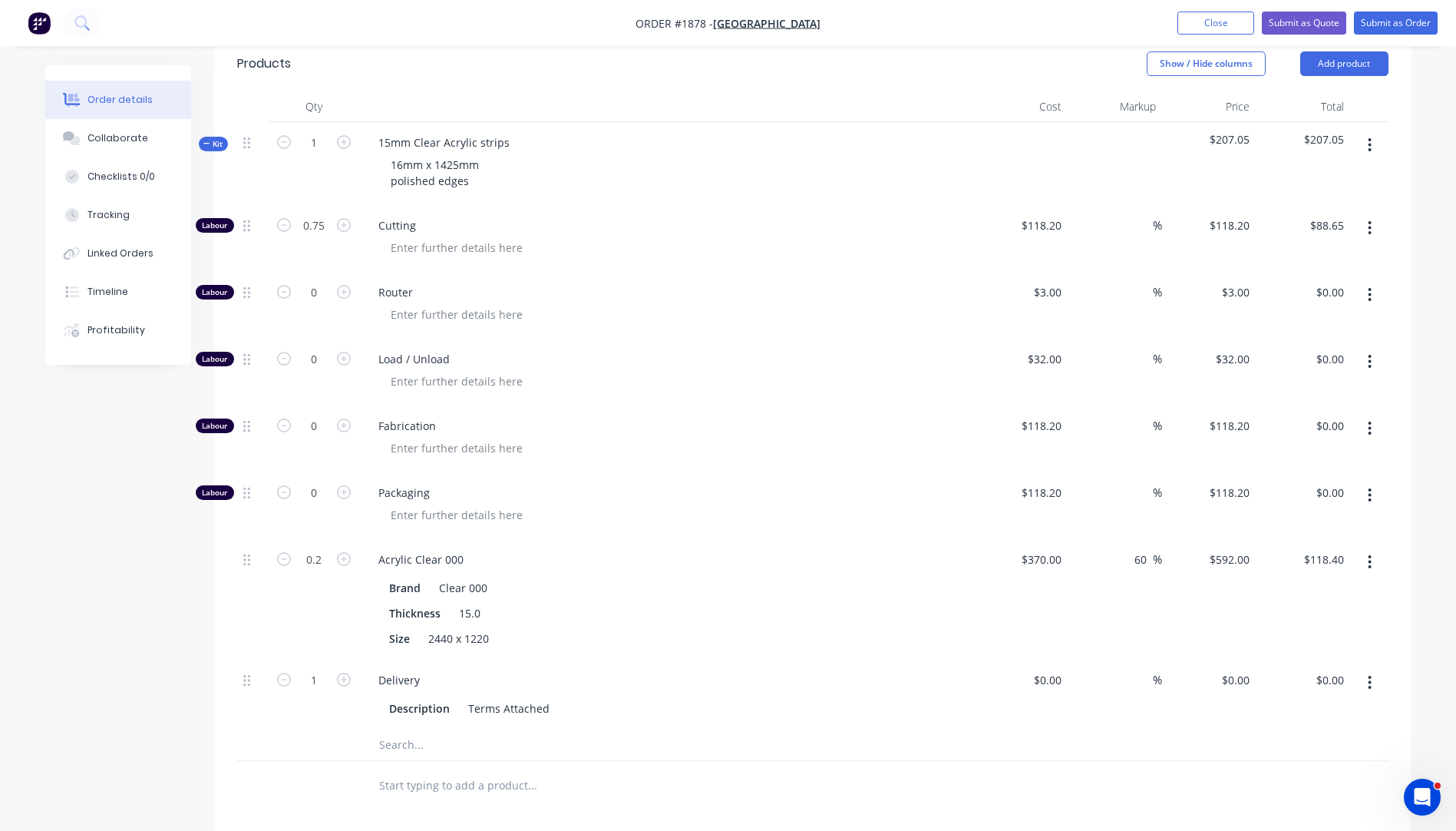
scroll to position [524, 0]
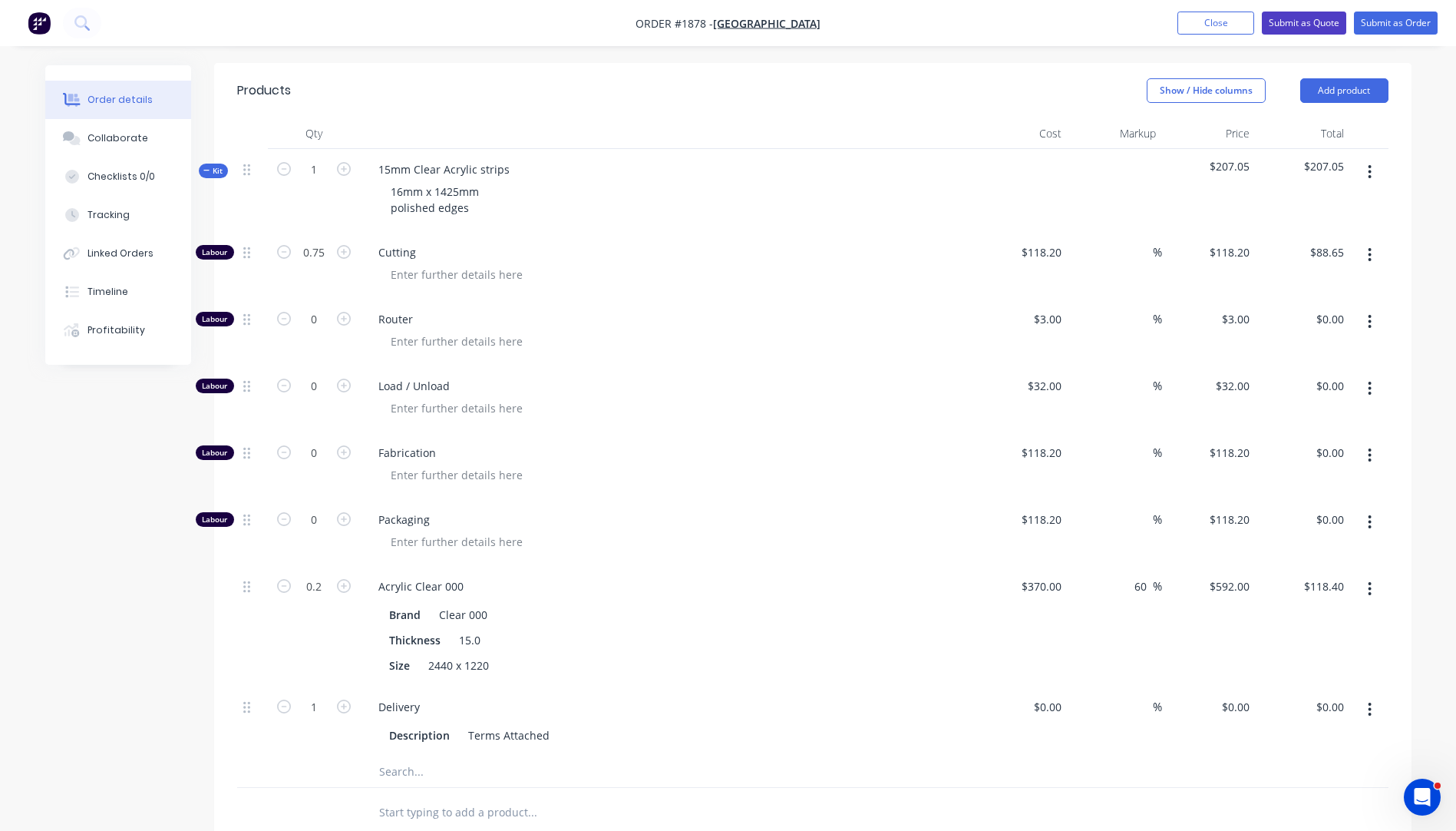
click at [1306, 23] on button "Submit as Quote" at bounding box center [1304, 22] width 84 height 23
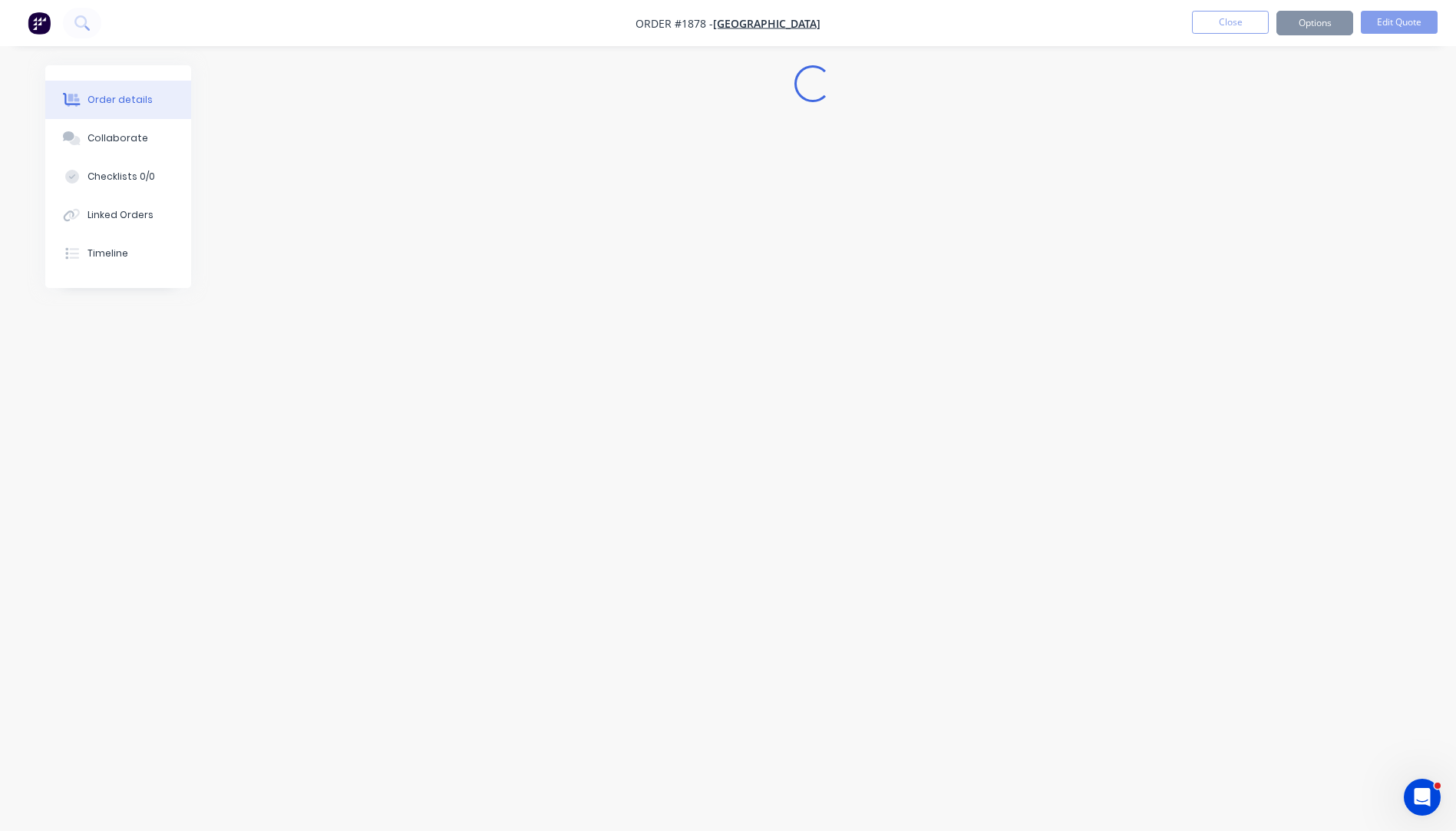
scroll to position [0, 0]
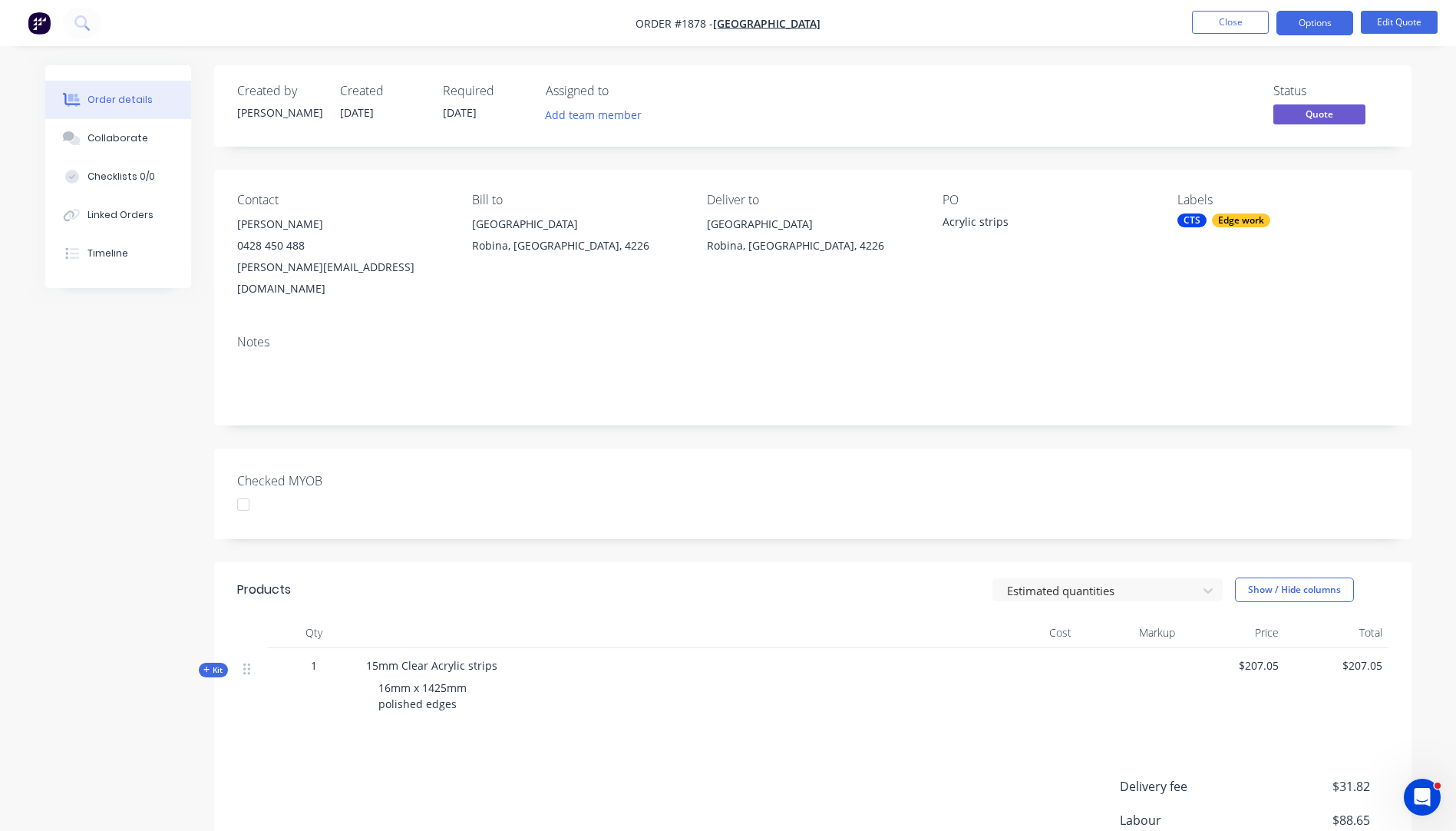
click at [1306, 23] on button "Options" at bounding box center [1314, 23] width 76 height 25
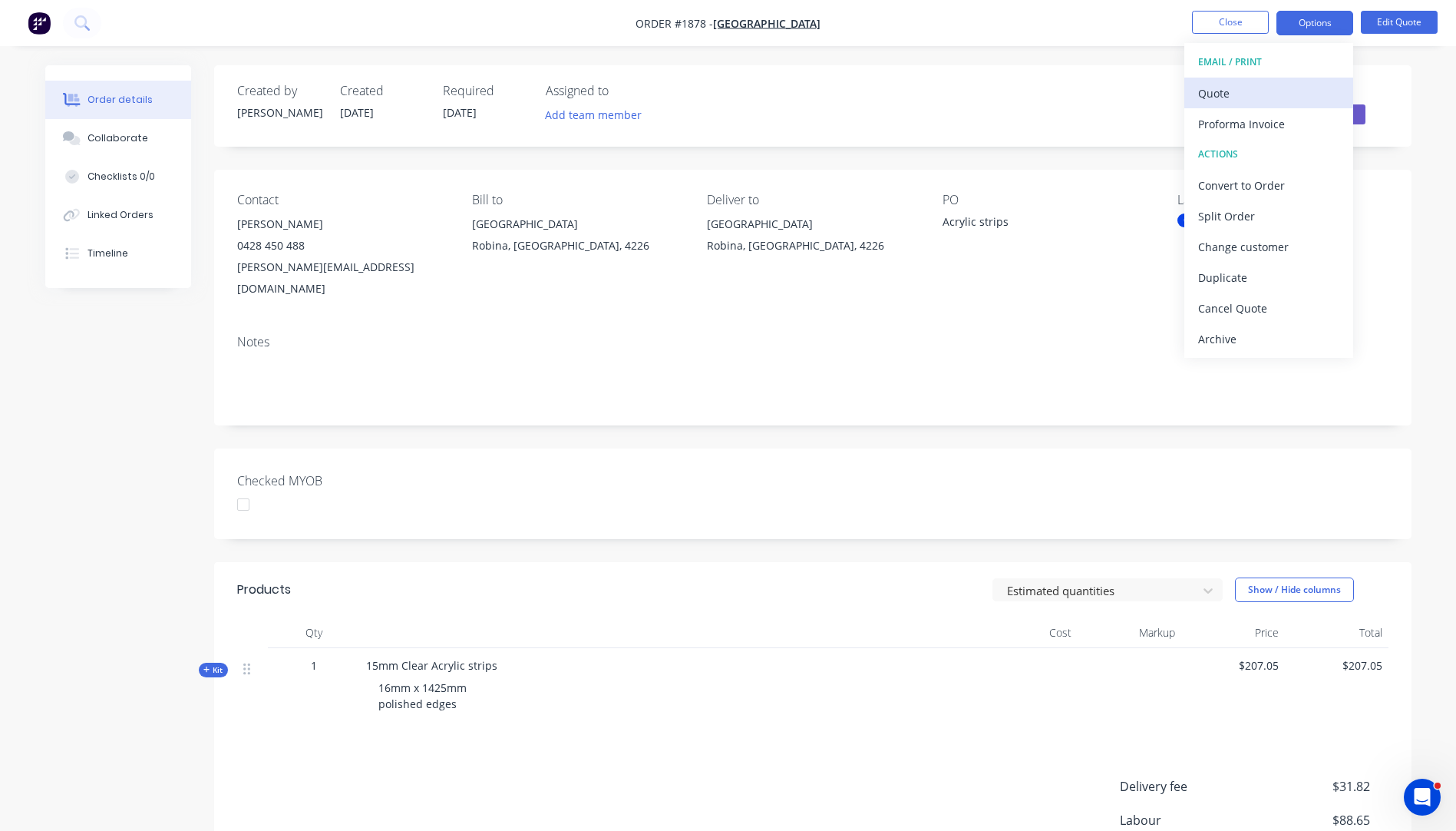
click at [1208, 99] on div "Quote" at bounding box center [1268, 94] width 142 height 22
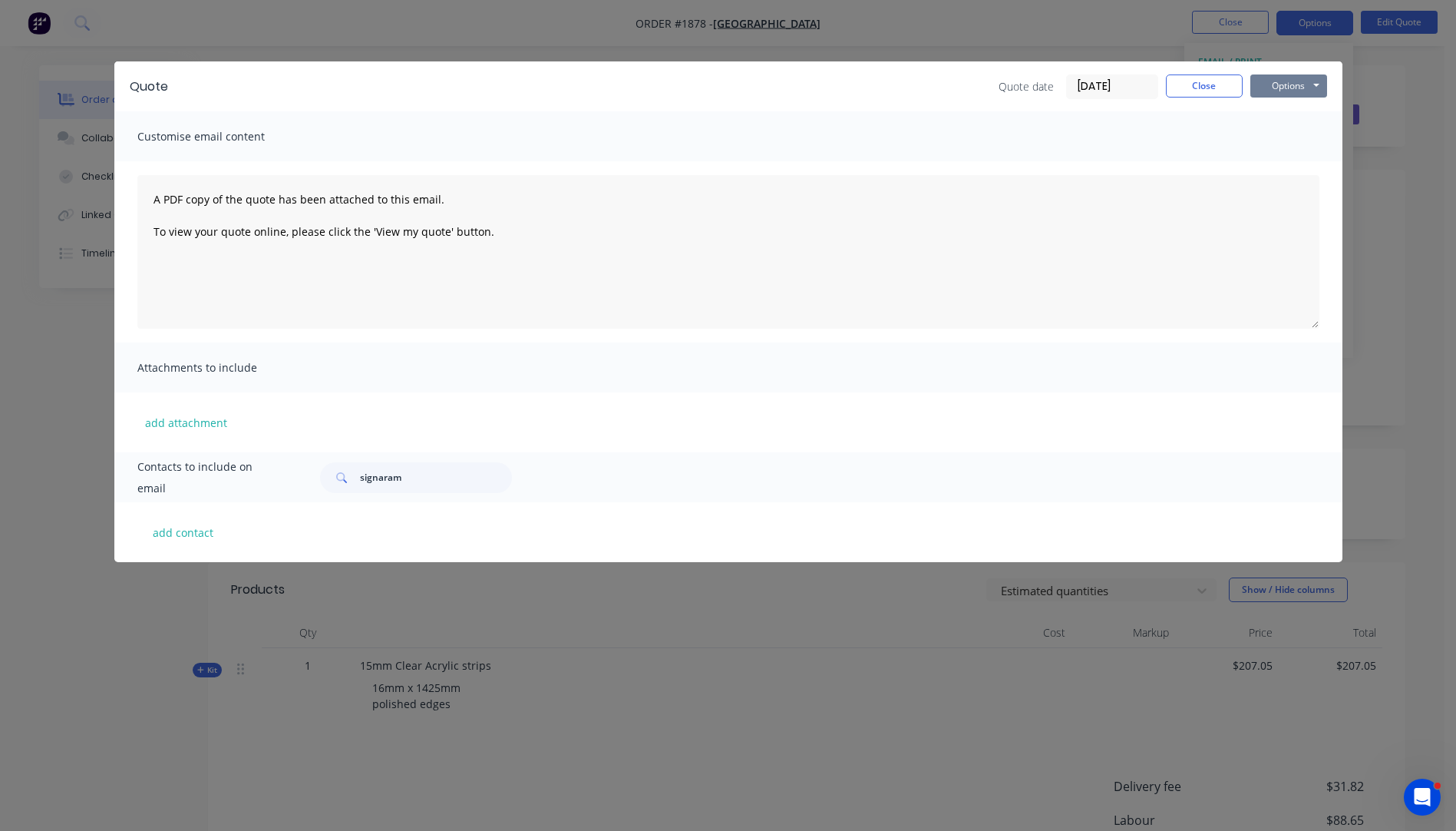
click at [1277, 84] on button "Options" at bounding box center [1288, 86] width 76 height 23
click at [1286, 114] on button "Preview" at bounding box center [1299, 113] width 98 height 26
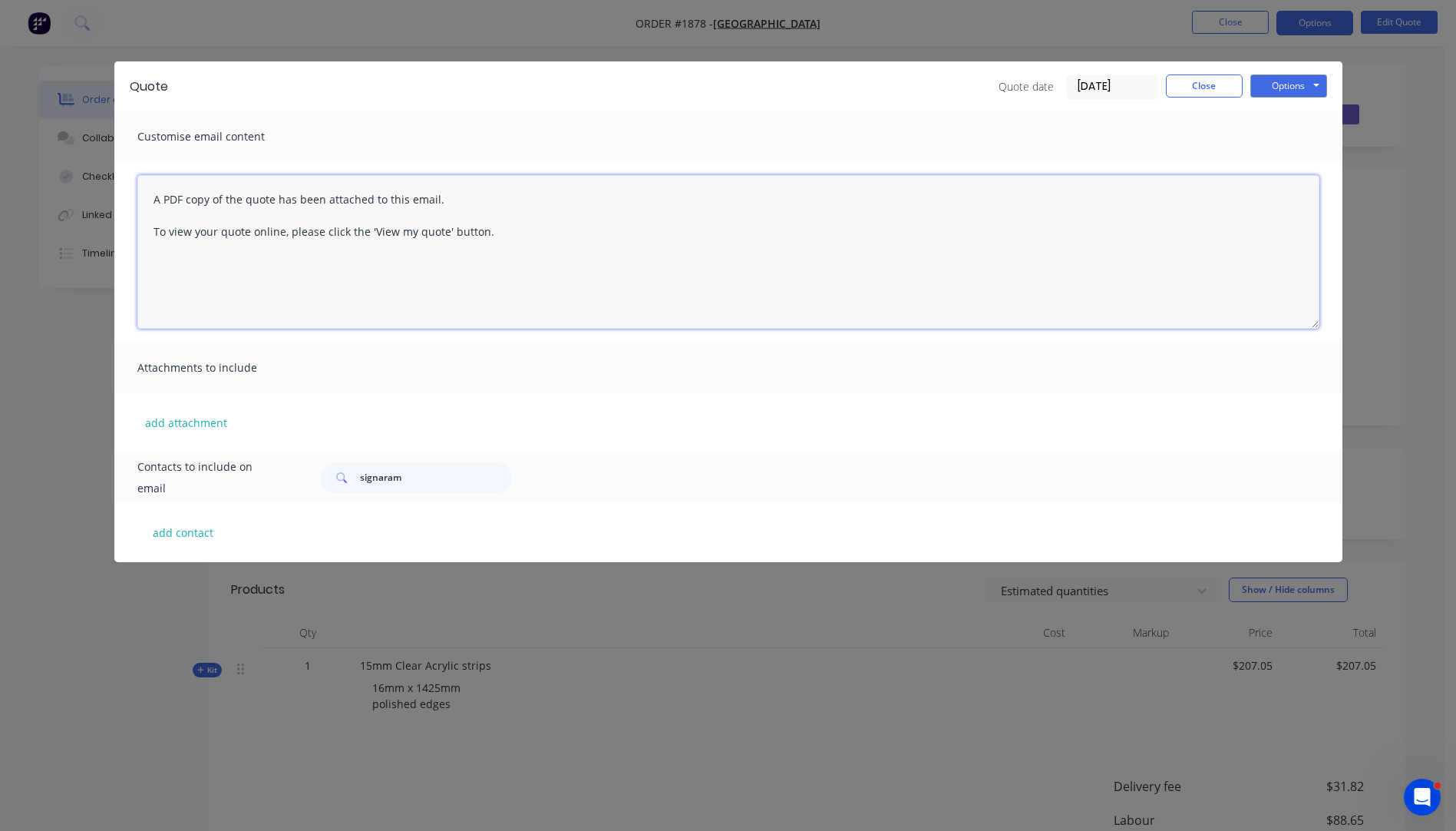
paste textarea "Hi, Please contact us if you have any questions. Regards, [PERSON_NAME] [EMAIL_…"
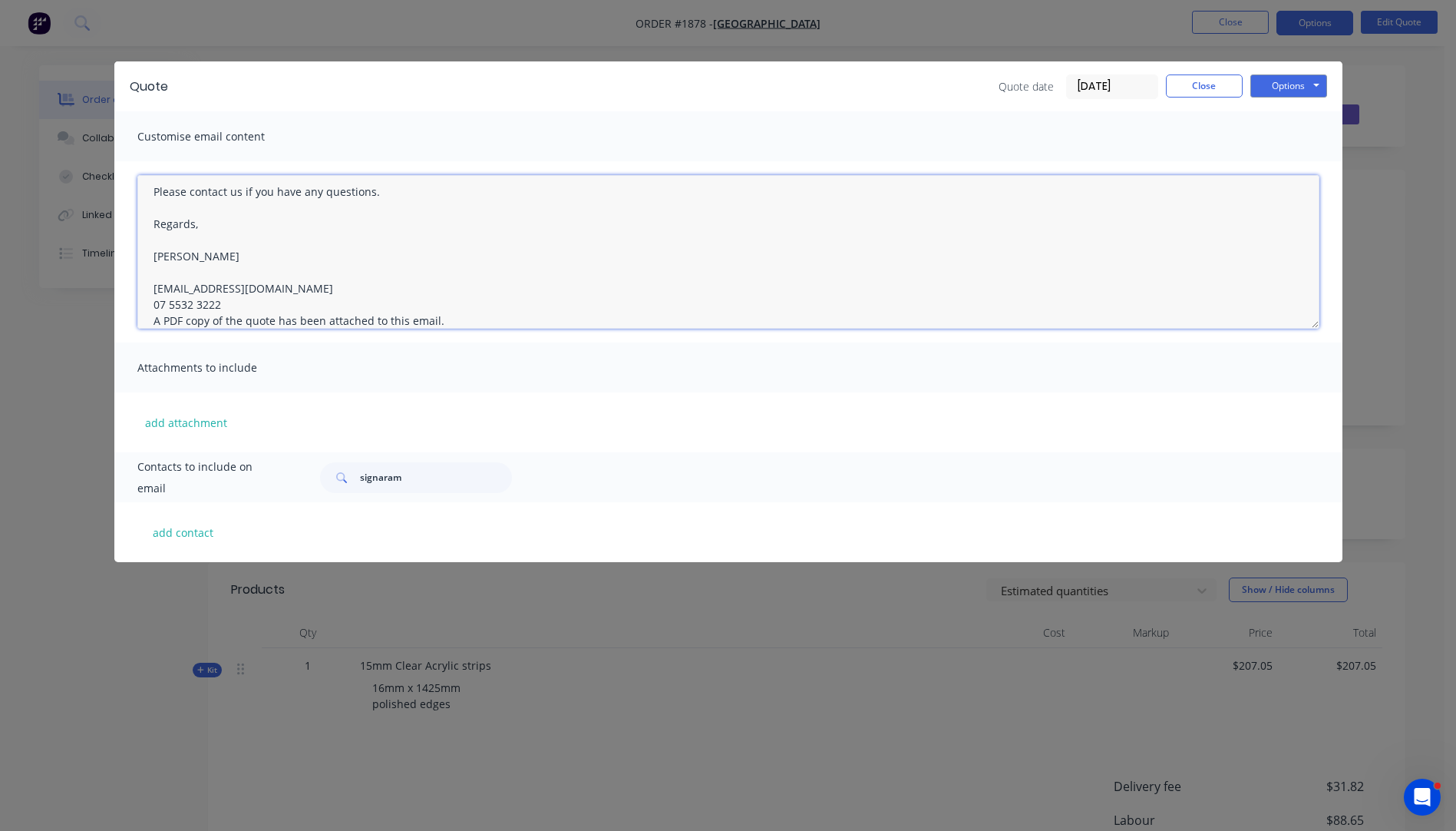
click at [229, 299] on textarea "Hi, Please contact us if you have any questions. Regards, [PERSON_NAME] [EMAIL_…" at bounding box center [728, 252] width 1182 height 154
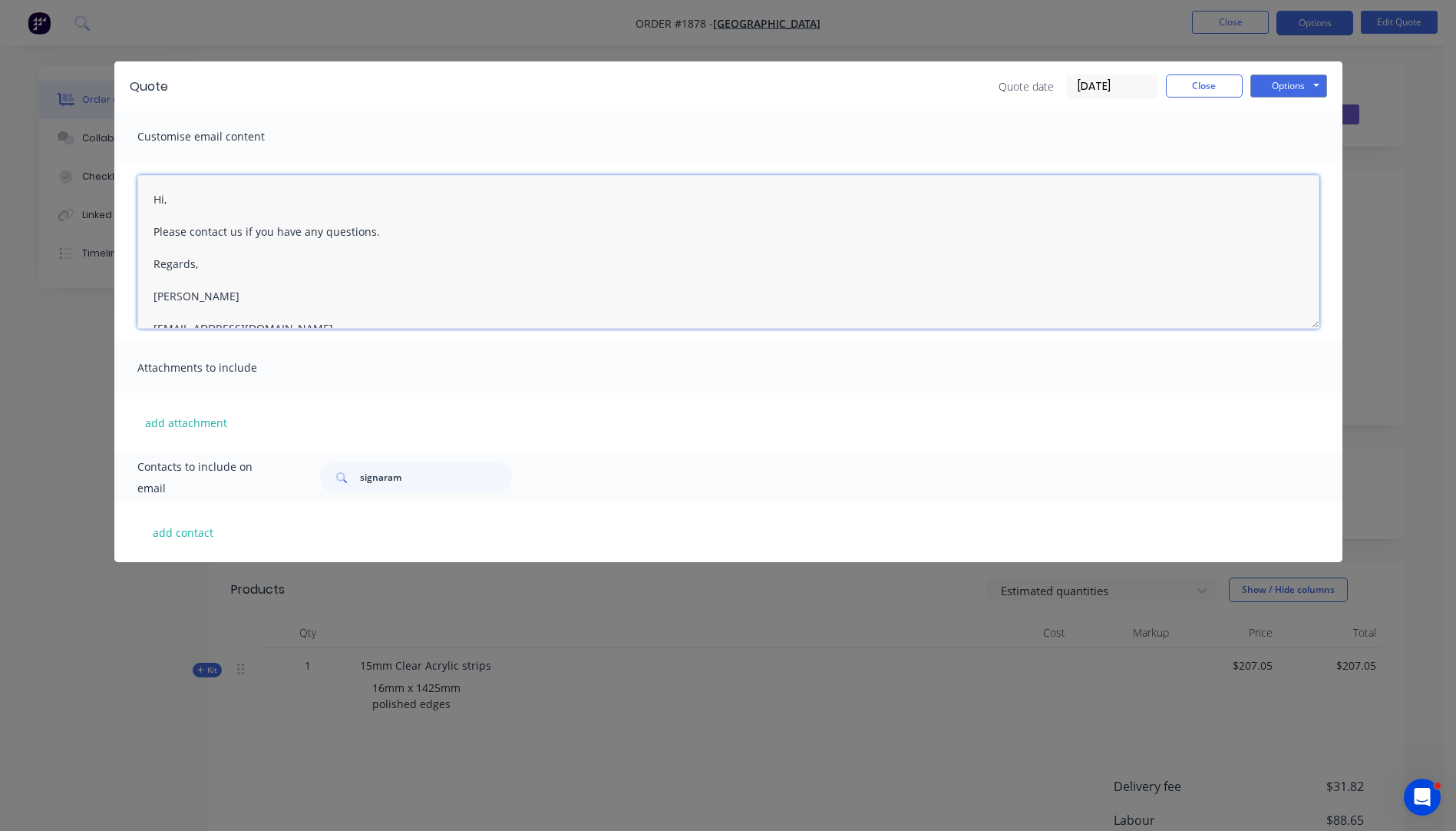
click at [188, 205] on textarea "Hi, Please contact us if you have any questions. Regards, [PERSON_NAME] [EMAIL_…" at bounding box center [728, 252] width 1182 height 154
type textarea "Hi [PERSON_NAME], Please see attached quote. The delivery price is shown on the…"
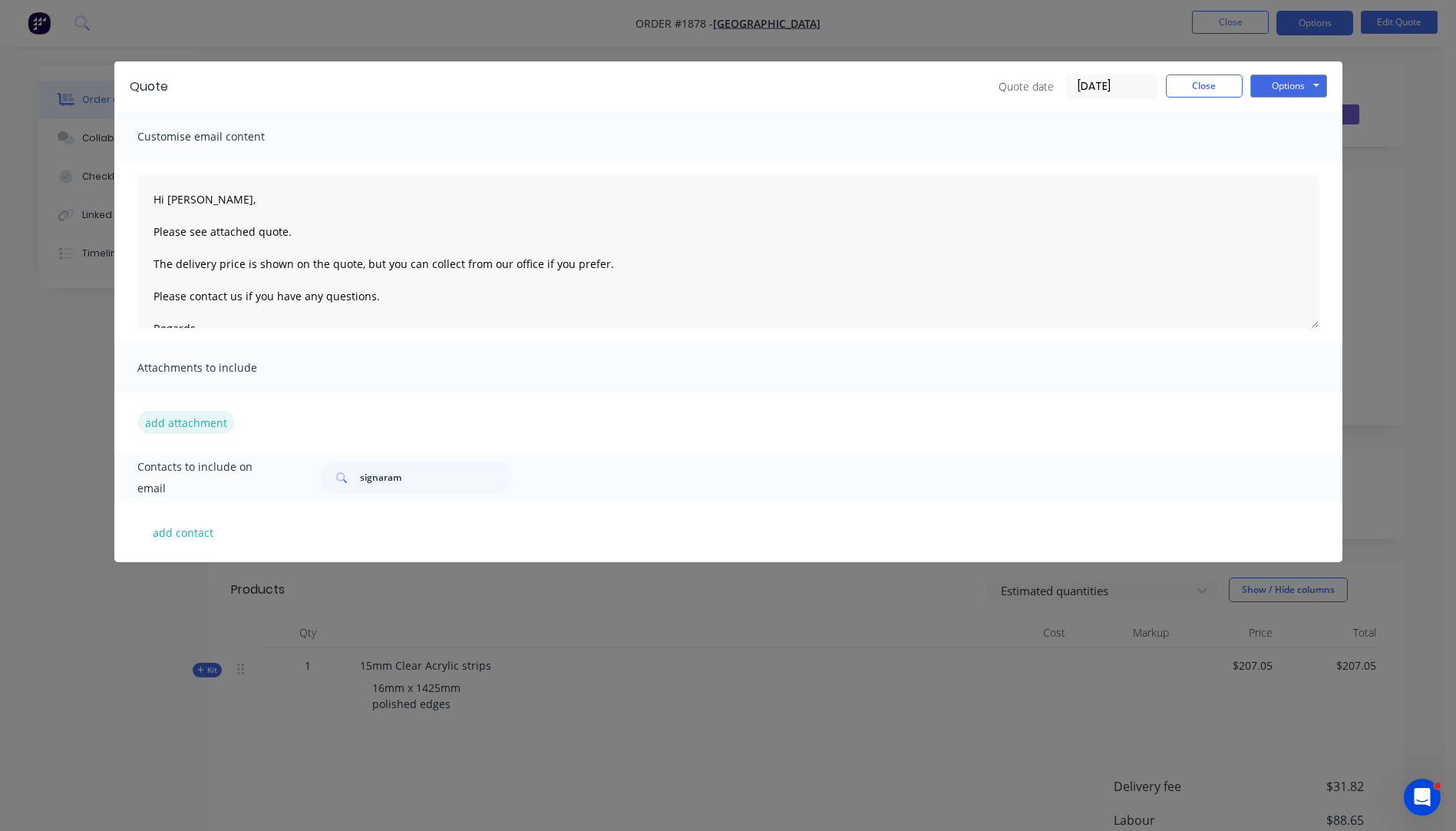
click at [200, 422] on button "add attachment" at bounding box center [186, 422] width 98 height 23
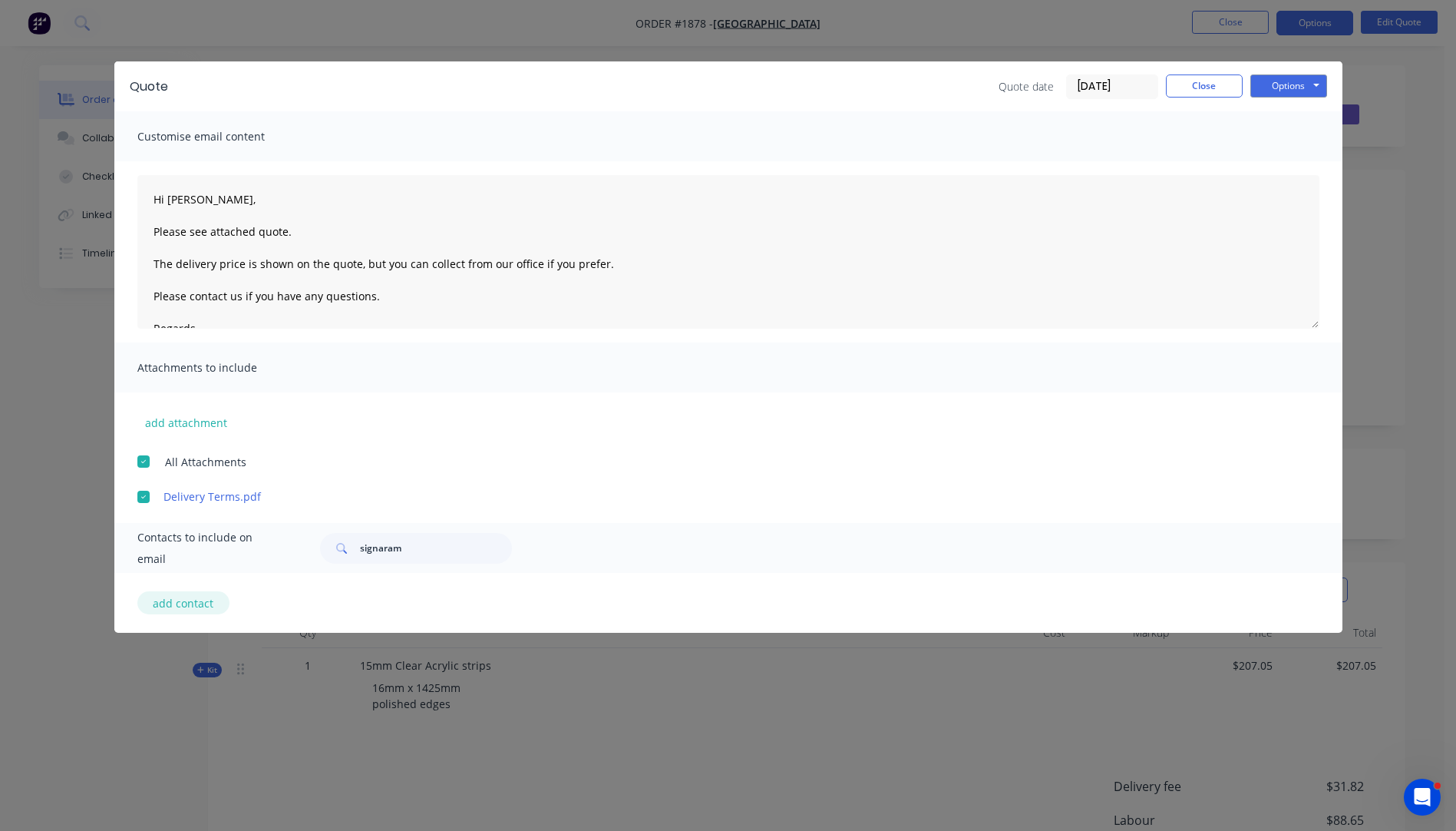
click at [183, 604] on button "add contact" at bounding box center [183, 603] width 92 height 23
select select "AU"
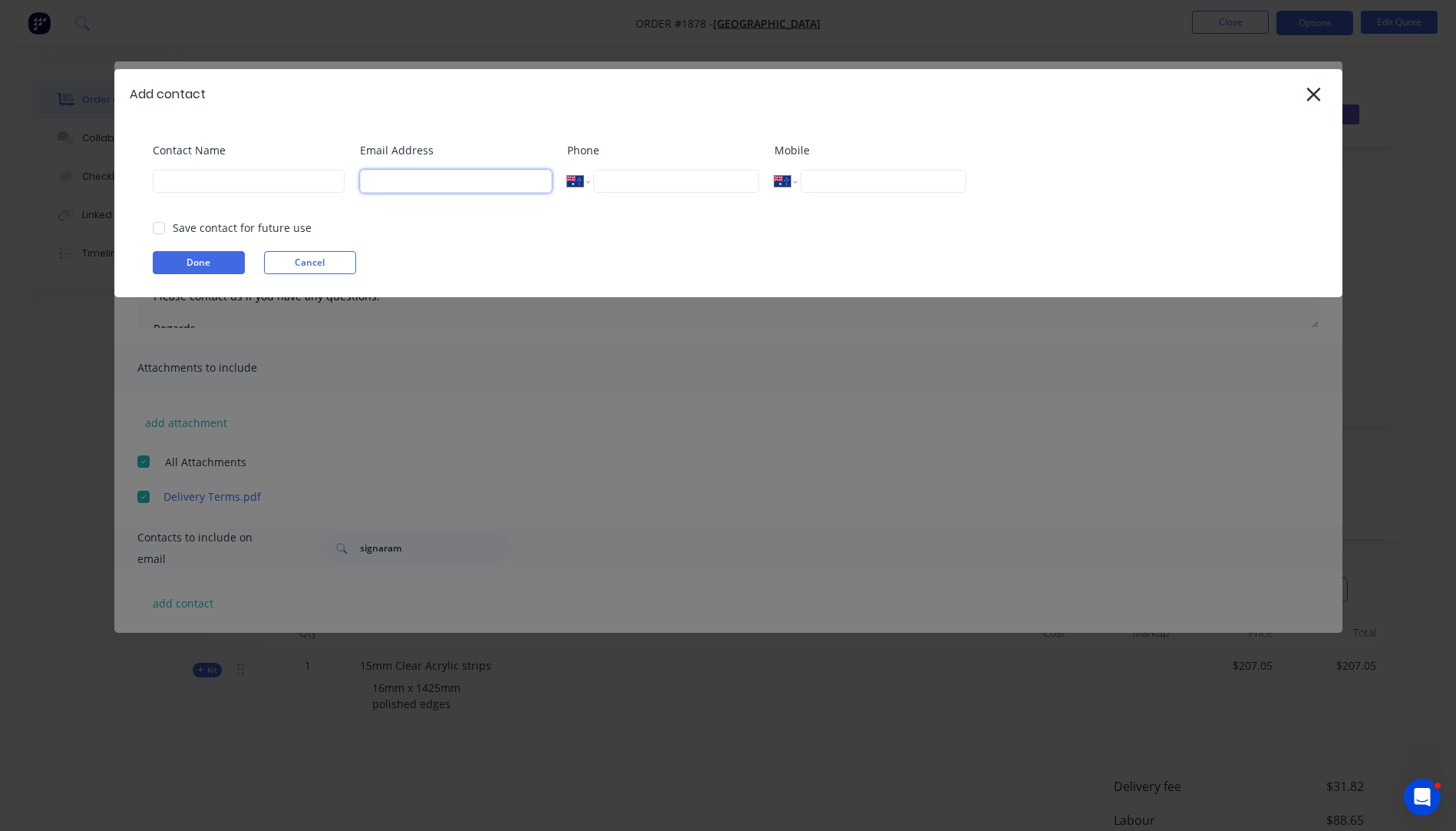
click at [462, 185] on input at bounding box center [456, 181] width 192 height 23
type input "[PERSON_NAME][EMAIL_ADDRESS][DOMAIN_NAME]"
click at [266, 185] on input at bounding box center [249, 181] width 192 height 23
type input "[PERSON_NAME]"
click at [196, 261] on button "Done" at bounding box center [198, 263] width 92 height 23
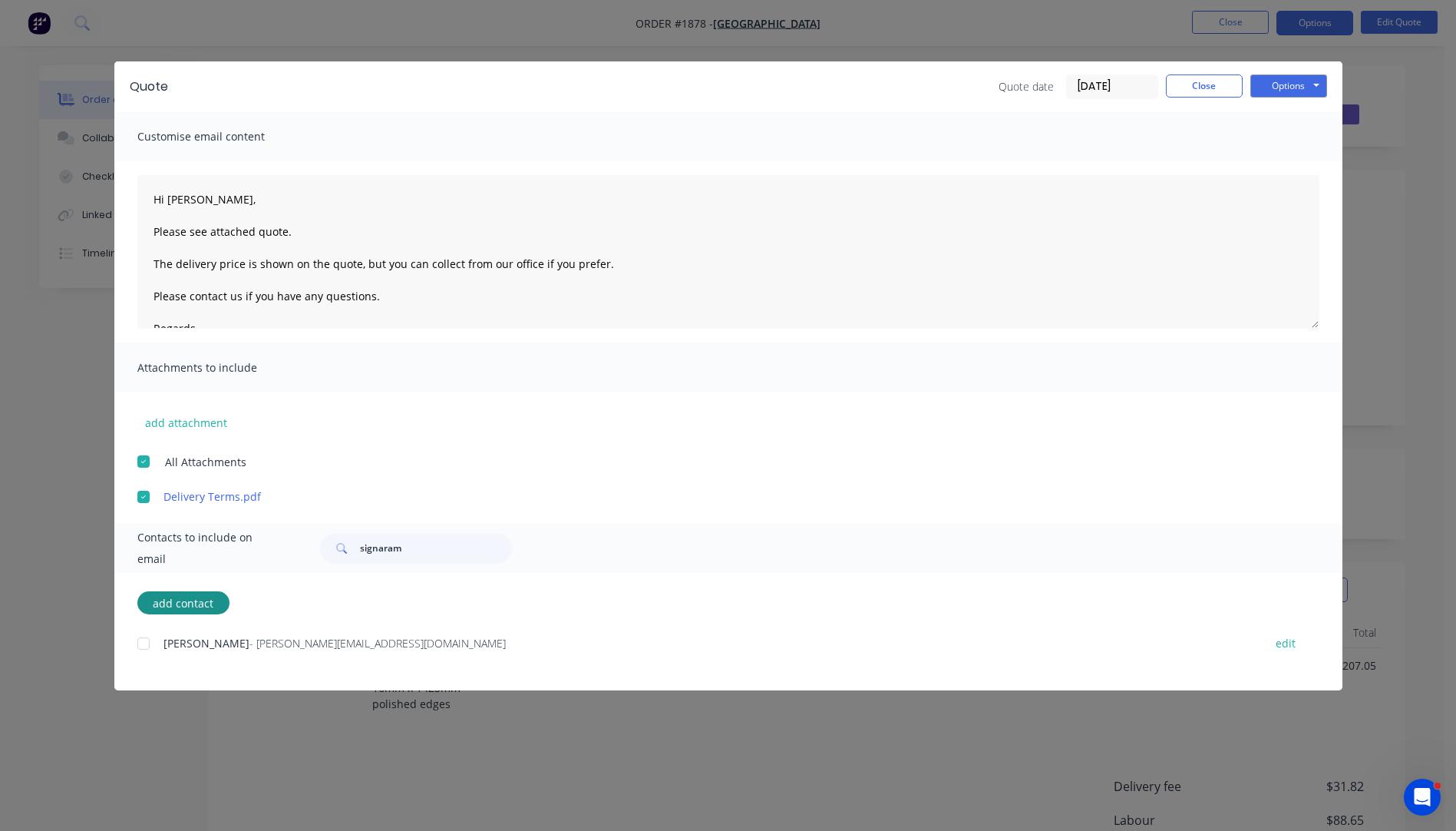
click at [140, 644] on div at bounding box center [143, 644] width 31 height 31
click at [1225, 88] on button "Close" at bounding box center [1204, 86] width 76 height 23
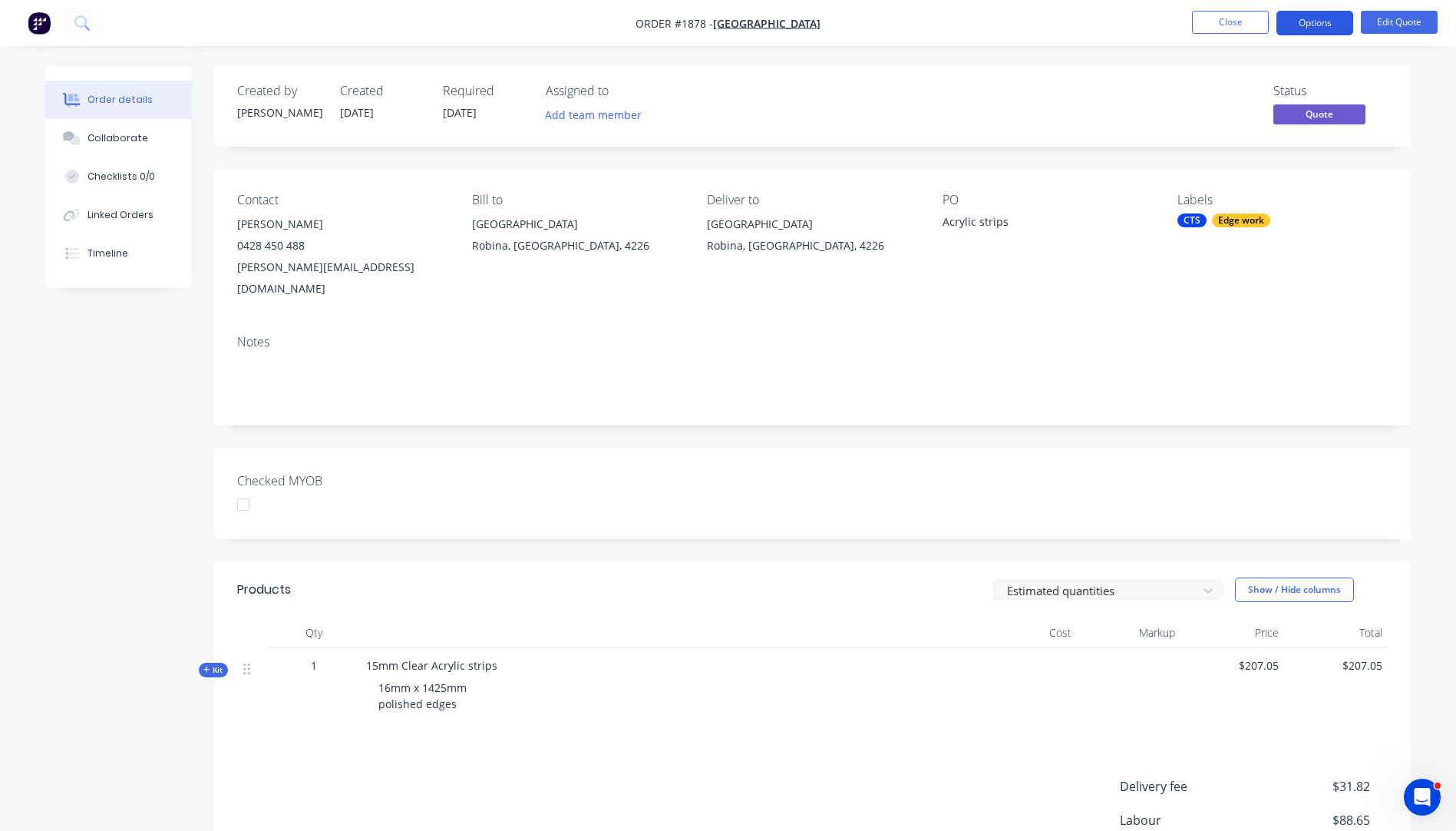
click at [1298, 26] on button "Options" at bounding box center [1314, 23] width 76 height 25
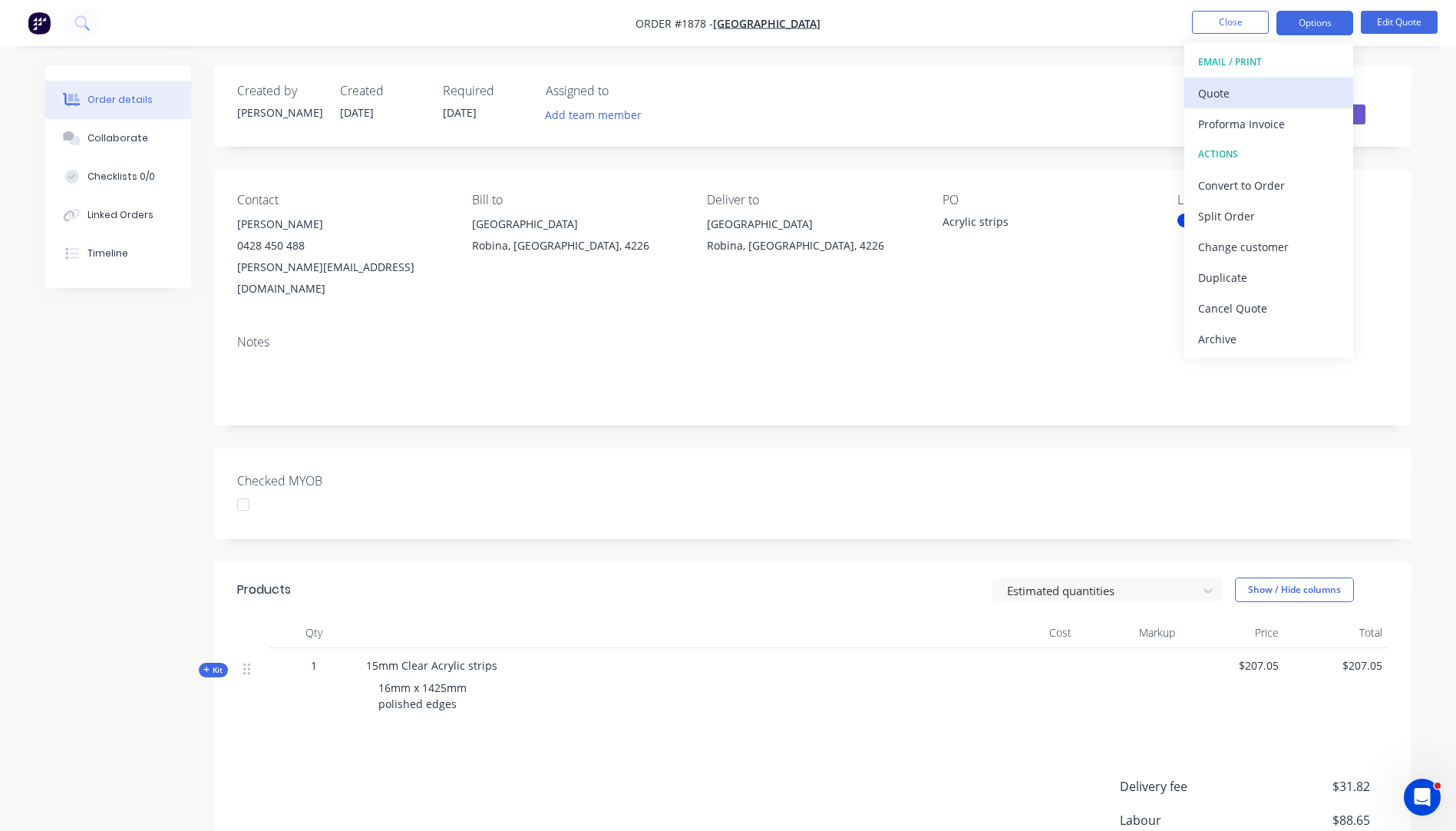
click at [1216, 91] on div "Quote" at bounding box center [1268, 94] width 142 height 22
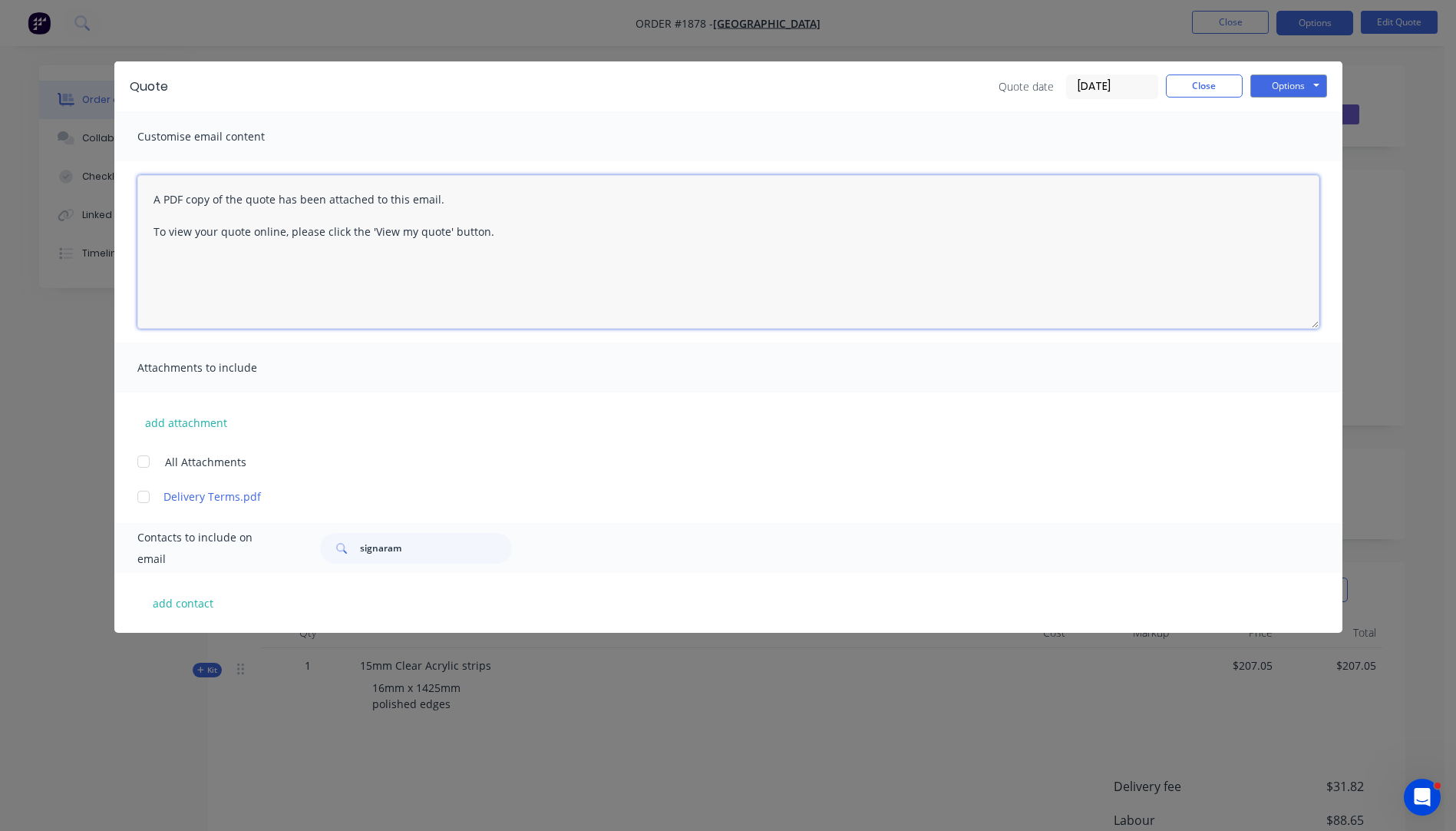
paste textarea "Hi, Please contact us if you have any questions. Regards, [PERSON_NAME] [EMAIL_…"
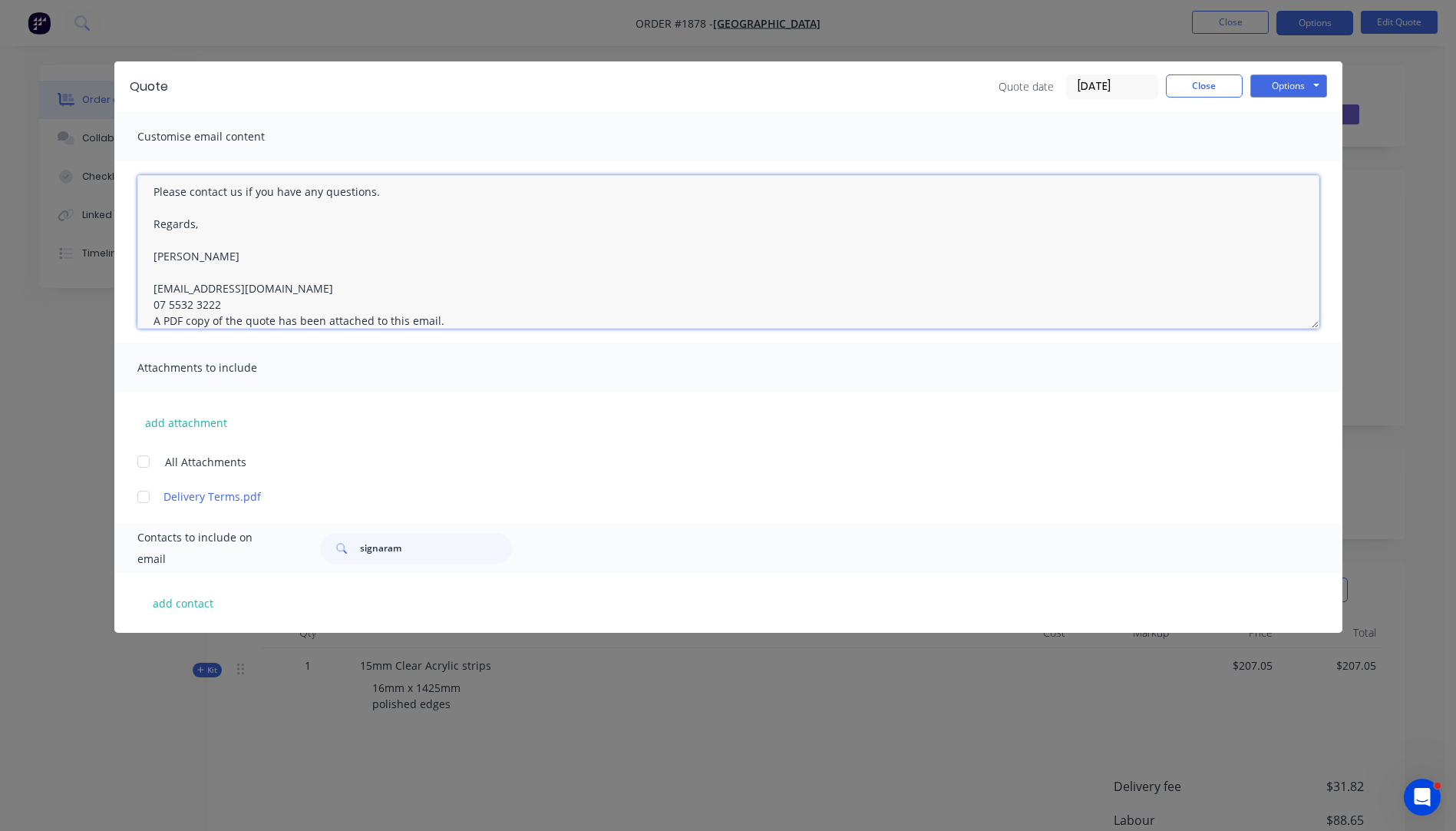
click at [224, 306] on textarea "Hi, Please contact us if you have any questions. Regards, [PERSON_NAME] [EMAIL_…" at bounding box center [728, 252] width 1182 height 154
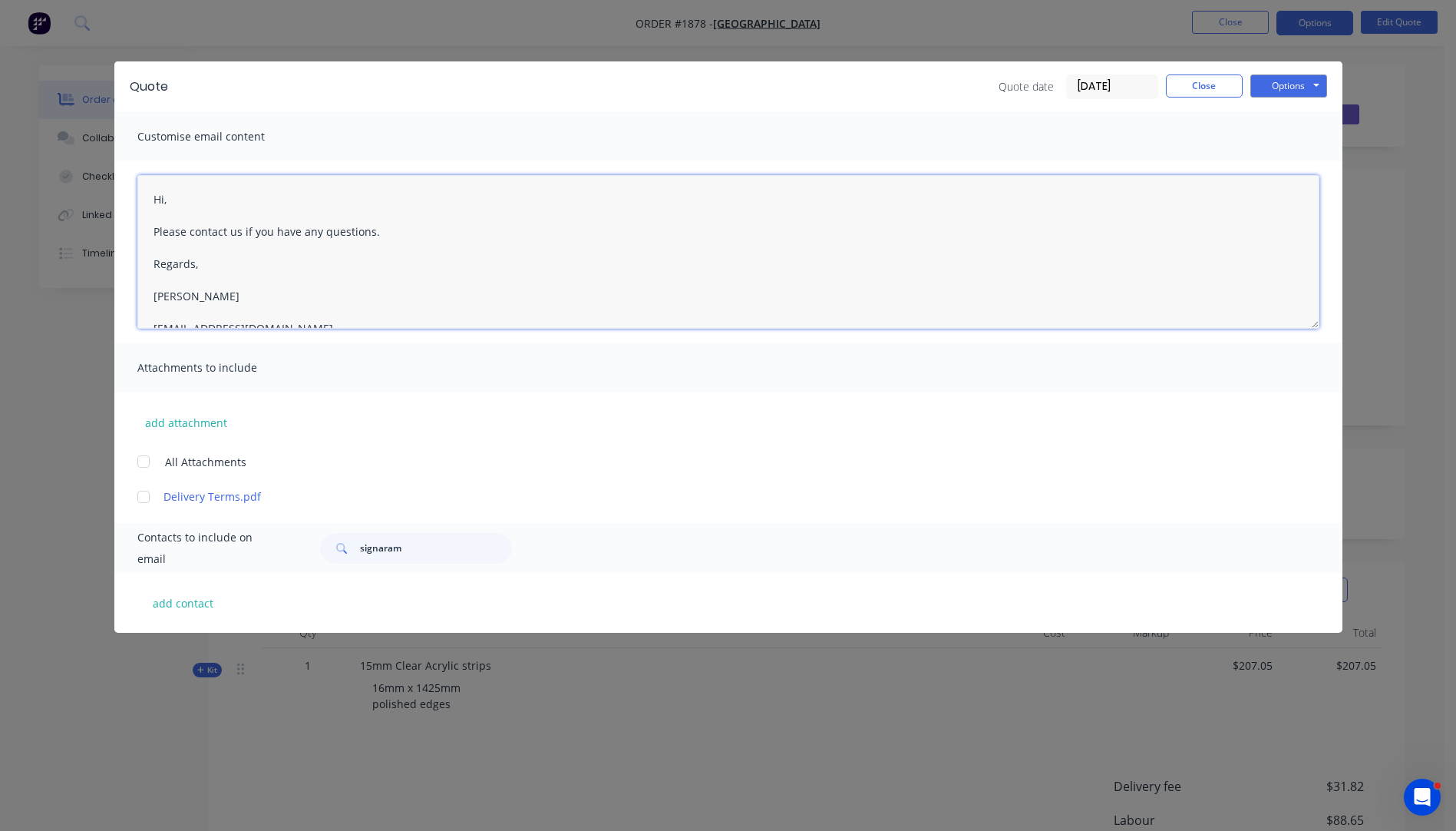
click at [189, 201] on textarea "Hi, Please contact us if you have any questions. Regards, [PERSON_NAME] [EMAIL_…" at bounding box center [728, 252] width 1182 height 154
click at [148, 496] on div at bounding box center [143, 497] width 31 height 31
type textarea "Hi [PERSON_NAME], Please see attached quote. I have added the delivery price to…"
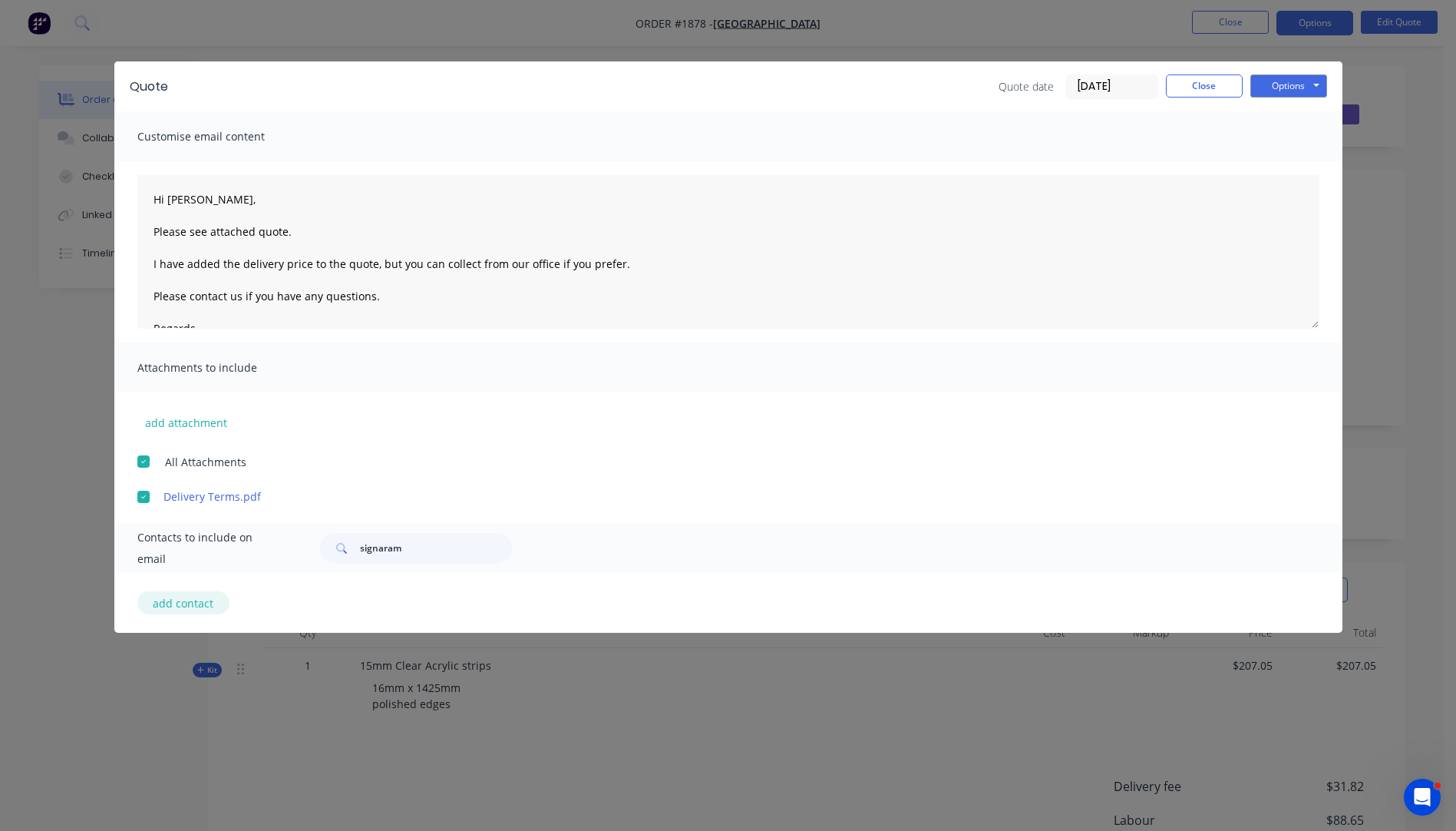
click at [196, 604] on button "add contact" at bounding box center [183, 603] width 92 height 23
select select "AU"
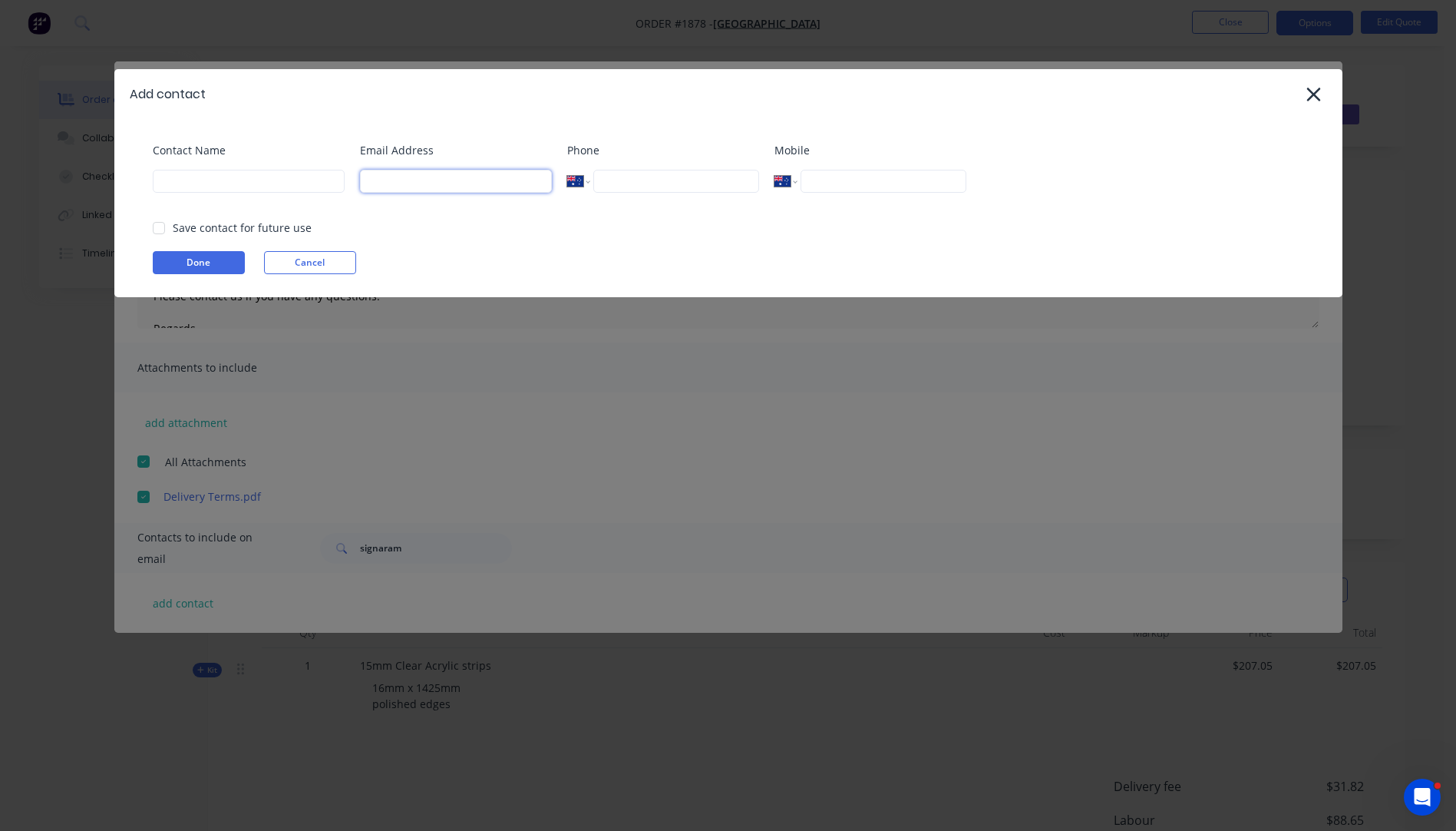
click at [410, 190] on input at bounding box center [456, 181] width 192 height 23
type input "[PERSON_NAME][EMAIL_ADDRESS][DOMAIN_NAME]"
type input "[PERSON_NAME]"
click at [205, 265] on button "Done" at bounding box center [198, 263] width 92 height 23
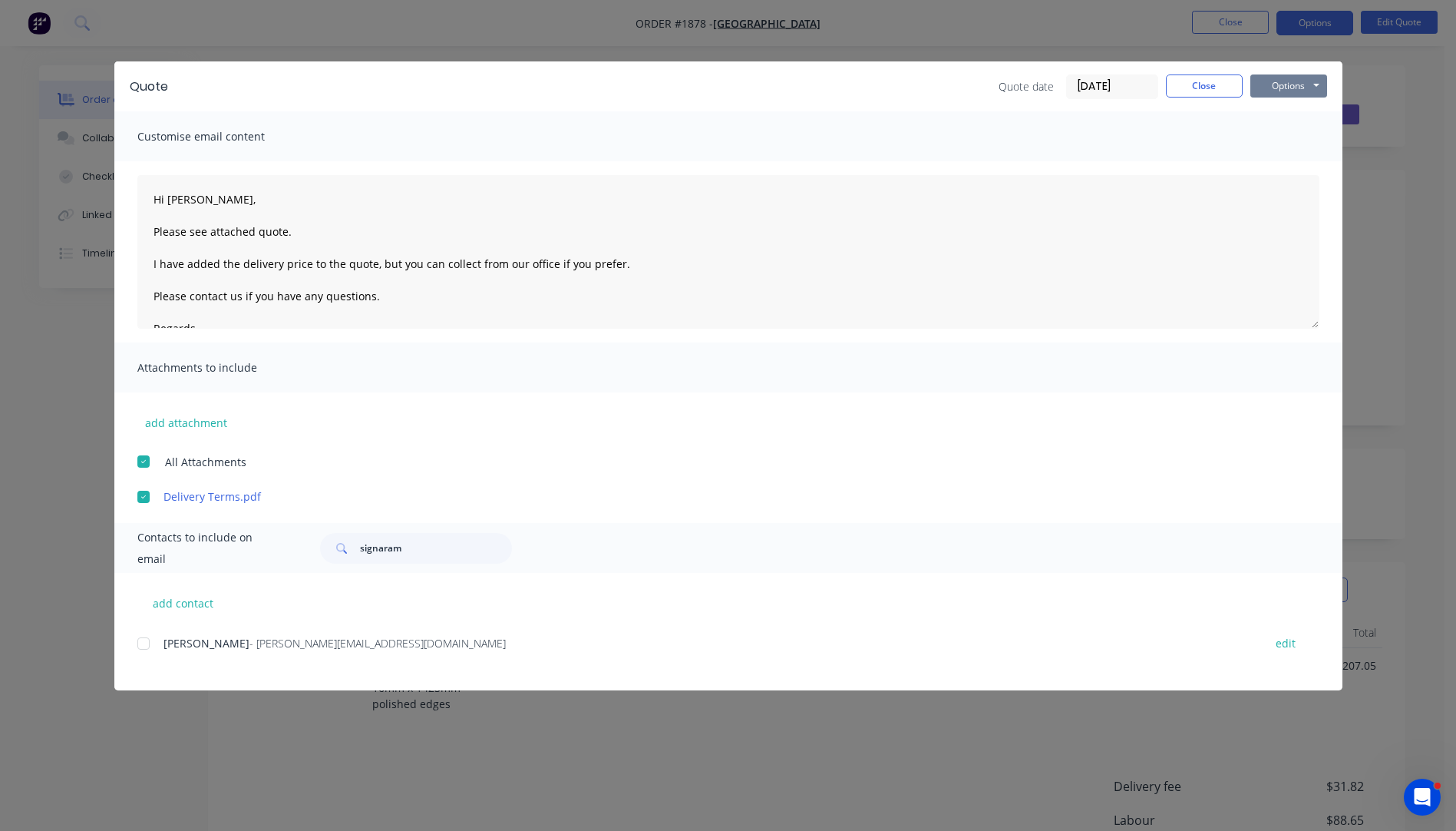
click at [1286, 80] on button "Options" at bounding box center [1288, 86] width 76 height 23
click at [1290, 168] on button "Email" at bounding box center [1299, 164] width 98 height 26
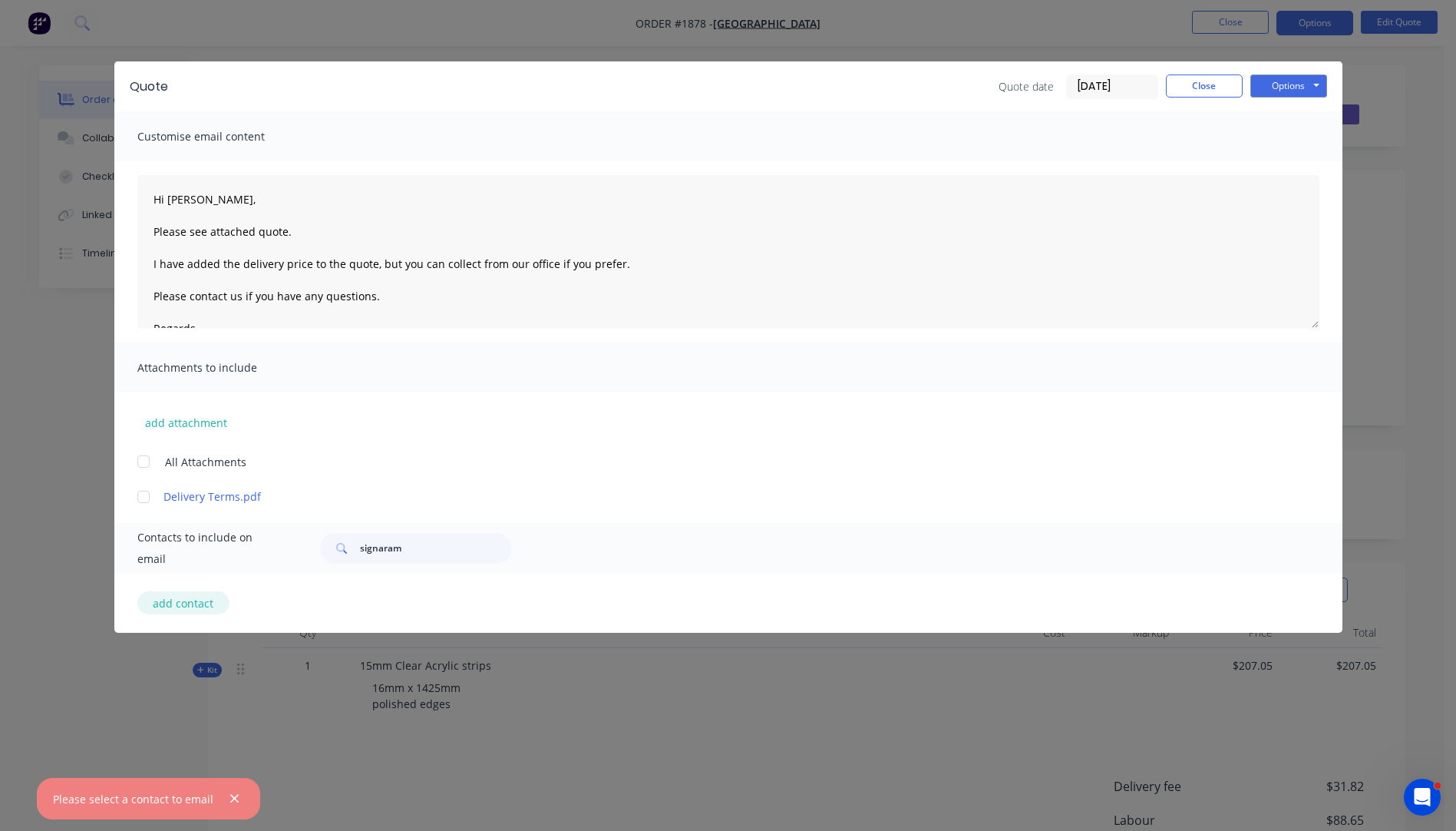
click at [185, 610] on button "add contact" at bounding box center [183, 603] width 92 height 23
select select "AU"
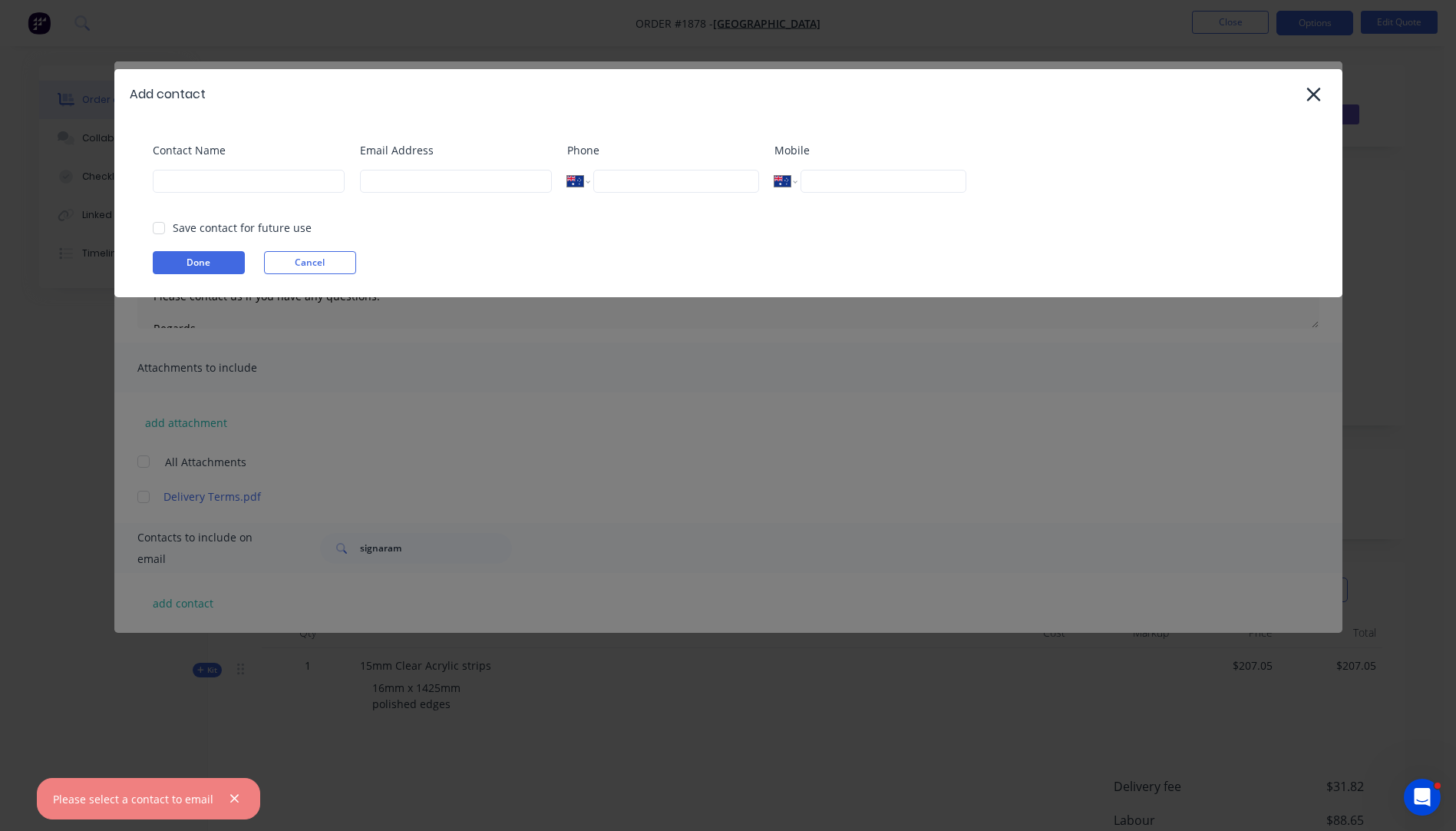
select select "AU"
click at [404, 181] on input at bounding box center [456, 181] width 192 height 23
type input "[PERSON_NAME][EMAIL_ADDRESS][DOMAIN_NAME]"
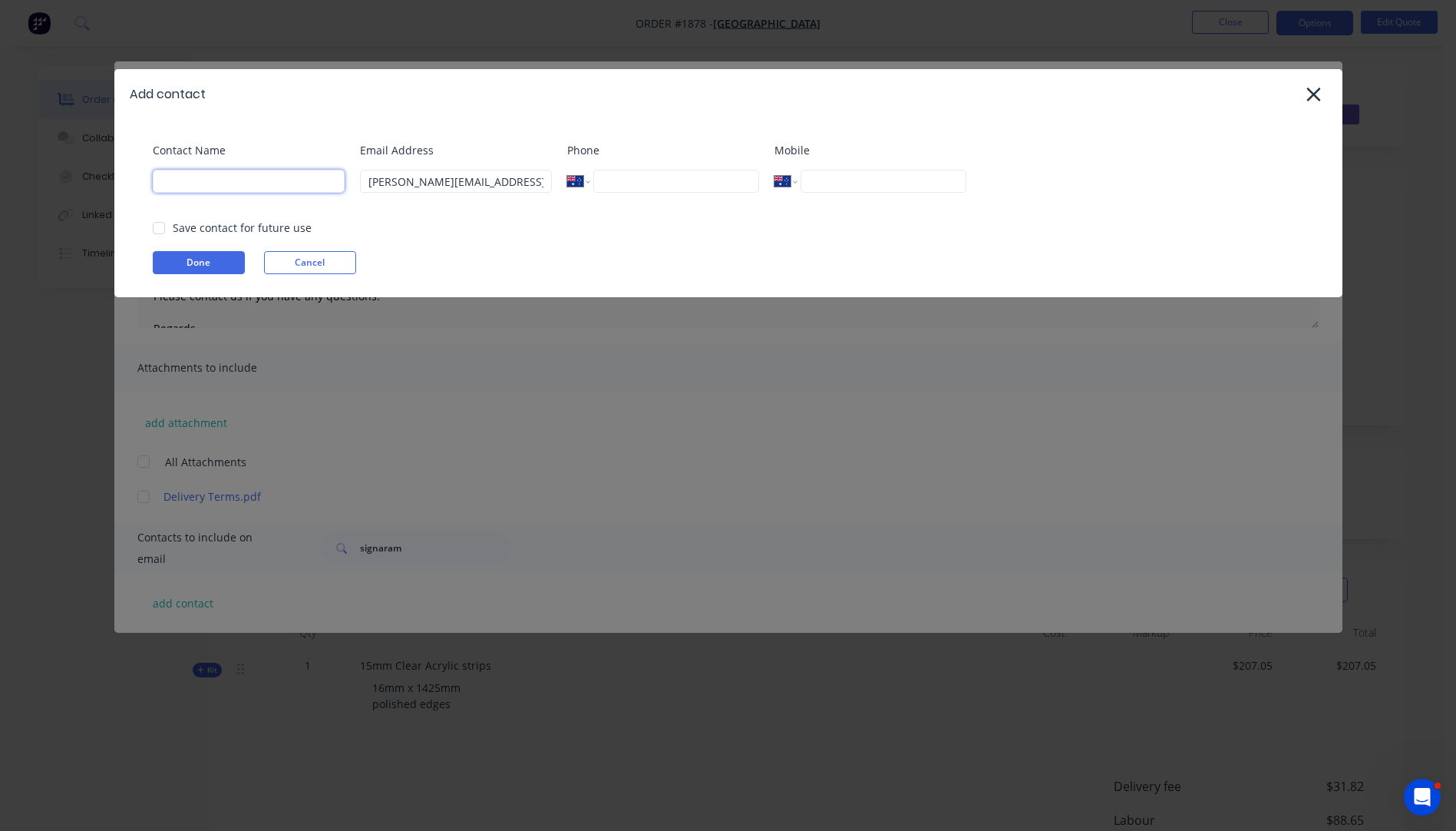
type input "[PERSON_NAME]"
click at [215, 265] on button "Done" at bounding box center [198, 263] width 92 height 23
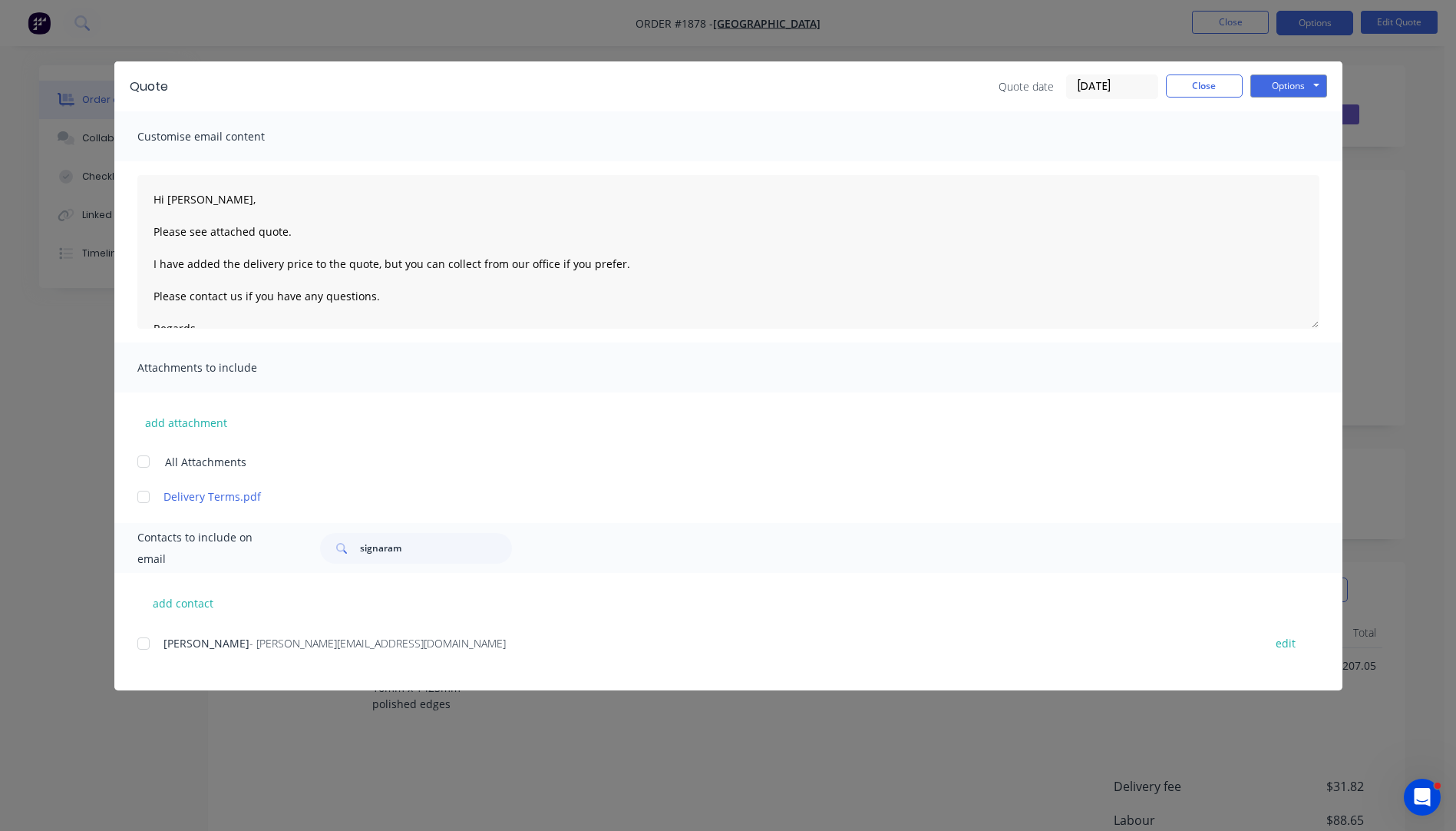
click at [145, 500] on div at bounding box center [143, 497] width 31 height 31
click at [144, 641] on div at bounding box center [143, 644] width 31 height 31
click at [1287, 88] on button "Options" at bounding box center [1288, 86] width 76 height 23
click at [1280, 167] on button "Email" at bounding box center [1299, 164] width 98 height 26
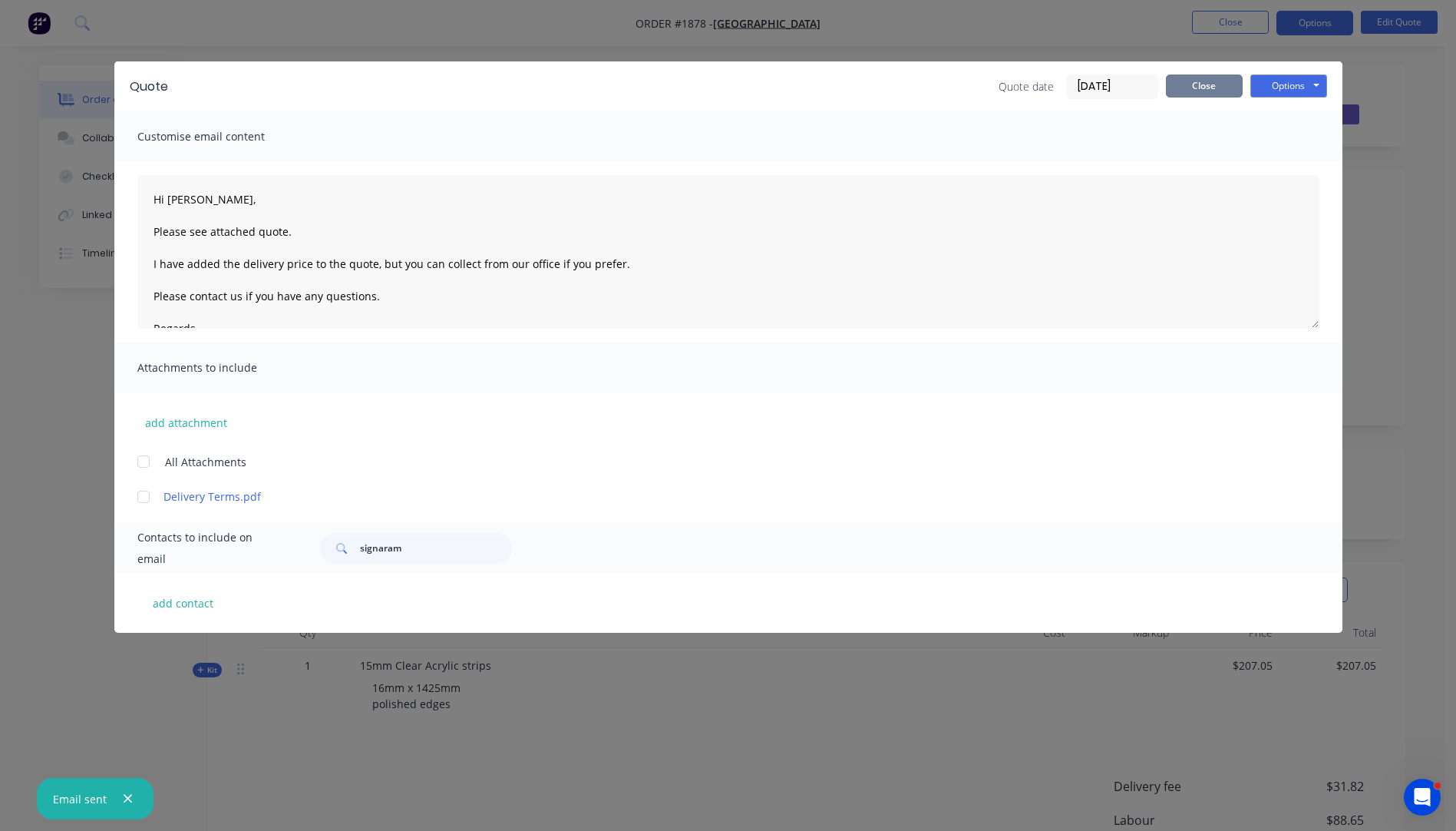
click at [1200, 85] on button "Close" at bounding box center [1204, 86] width 76 height 23
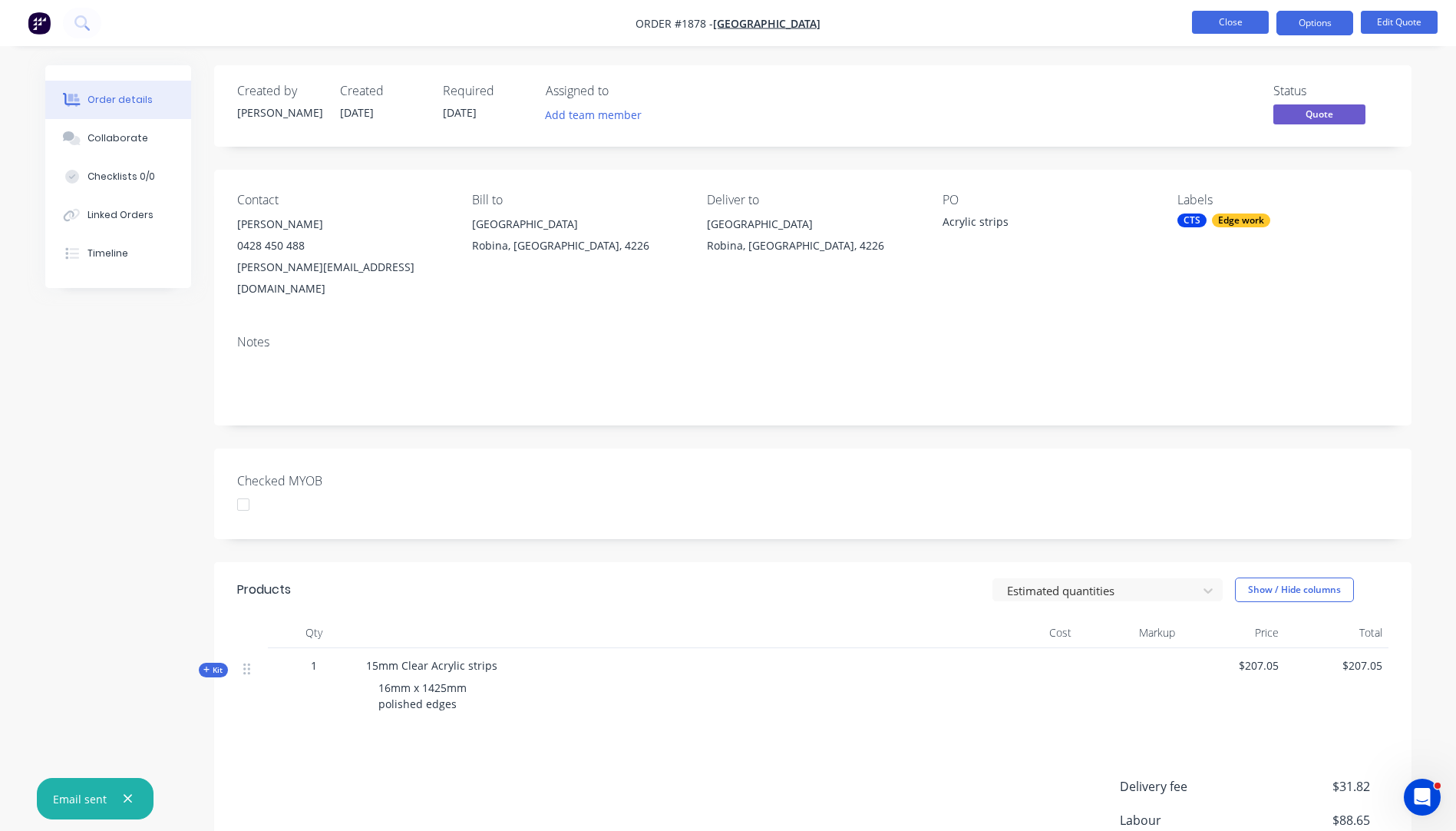
click at [1209, 30] on button "Close" at bounding box center [1229, 22] width 76 height 23
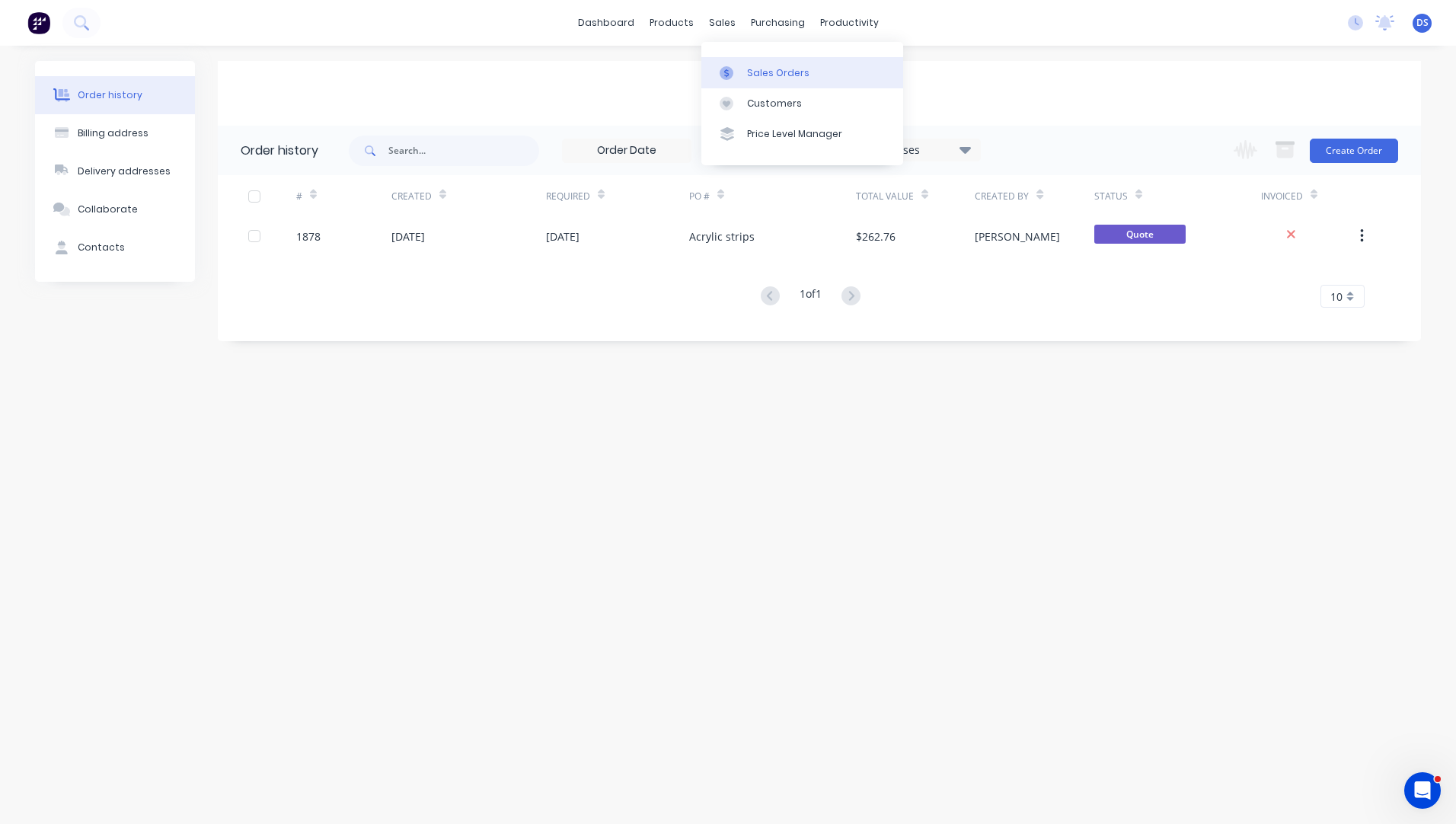
click at [759, 72] on div "Sales Orders" at bounding box center [778, 73] width 62 height 14
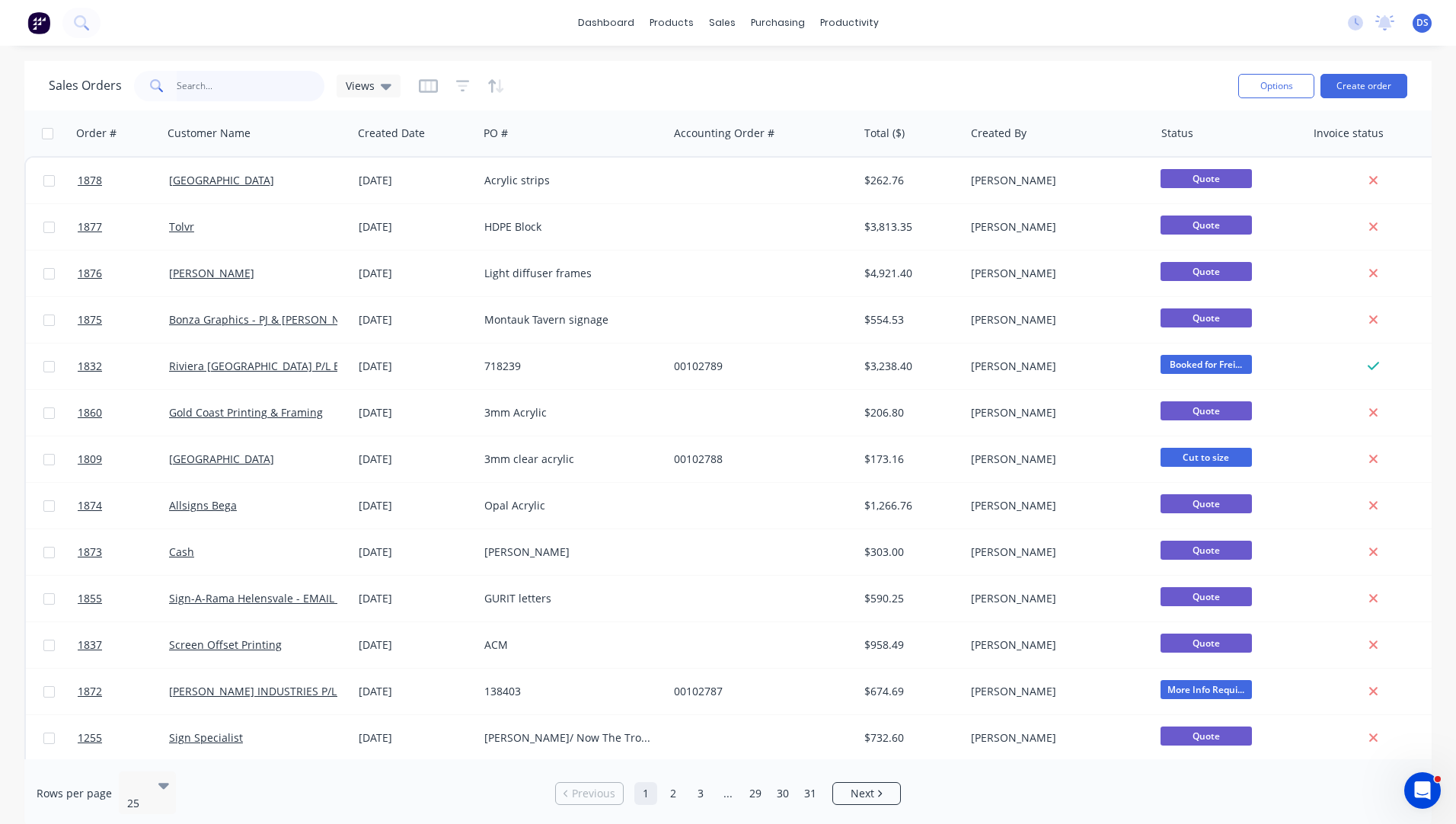
click at [247, 94] on input "text" at bounding box center [251, 86] width 148 height 31
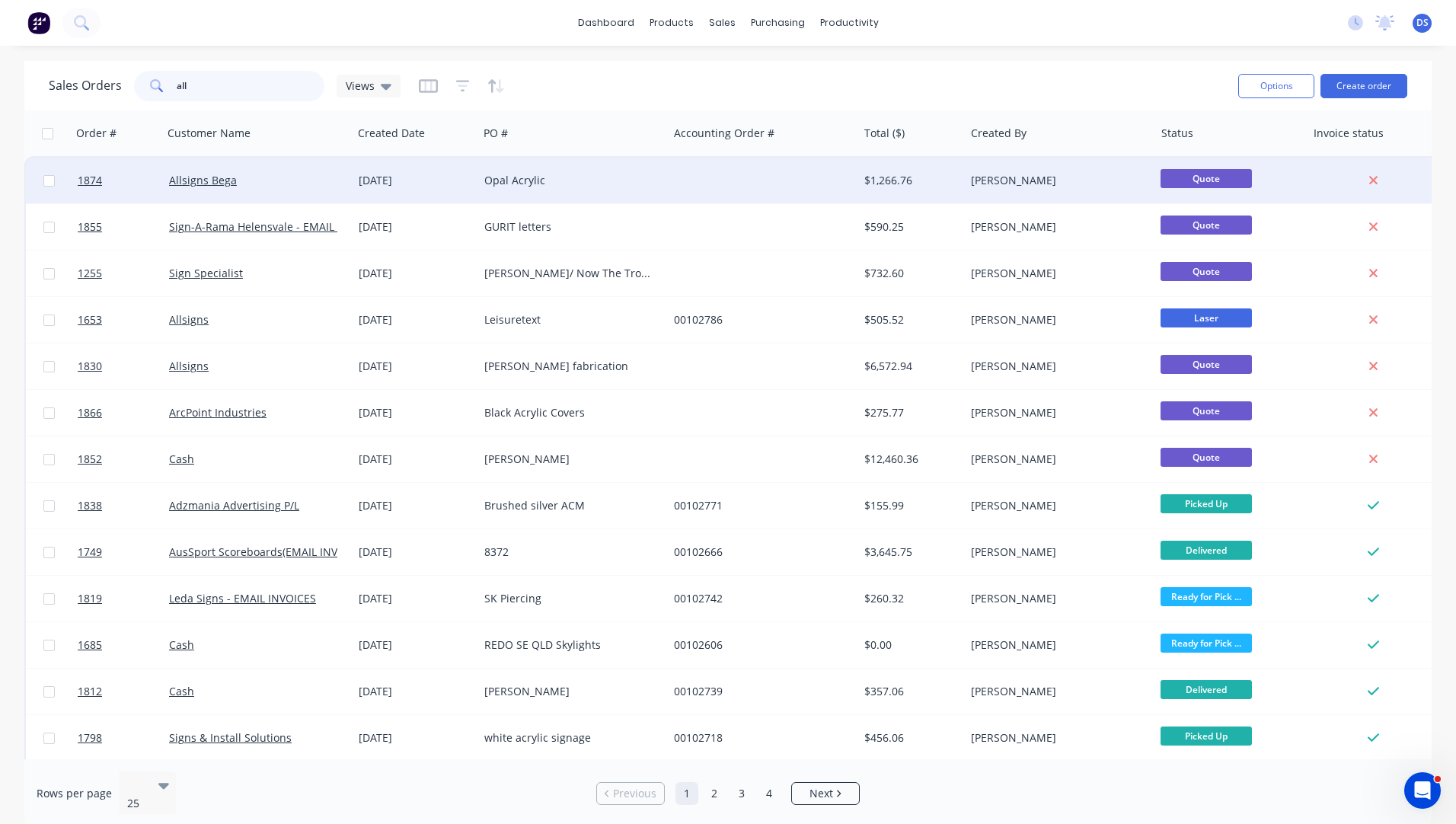
type input "all"
click at [513, 178] on div "Opal Acrylic" at bounding box center [569, 180] width 169 height 15
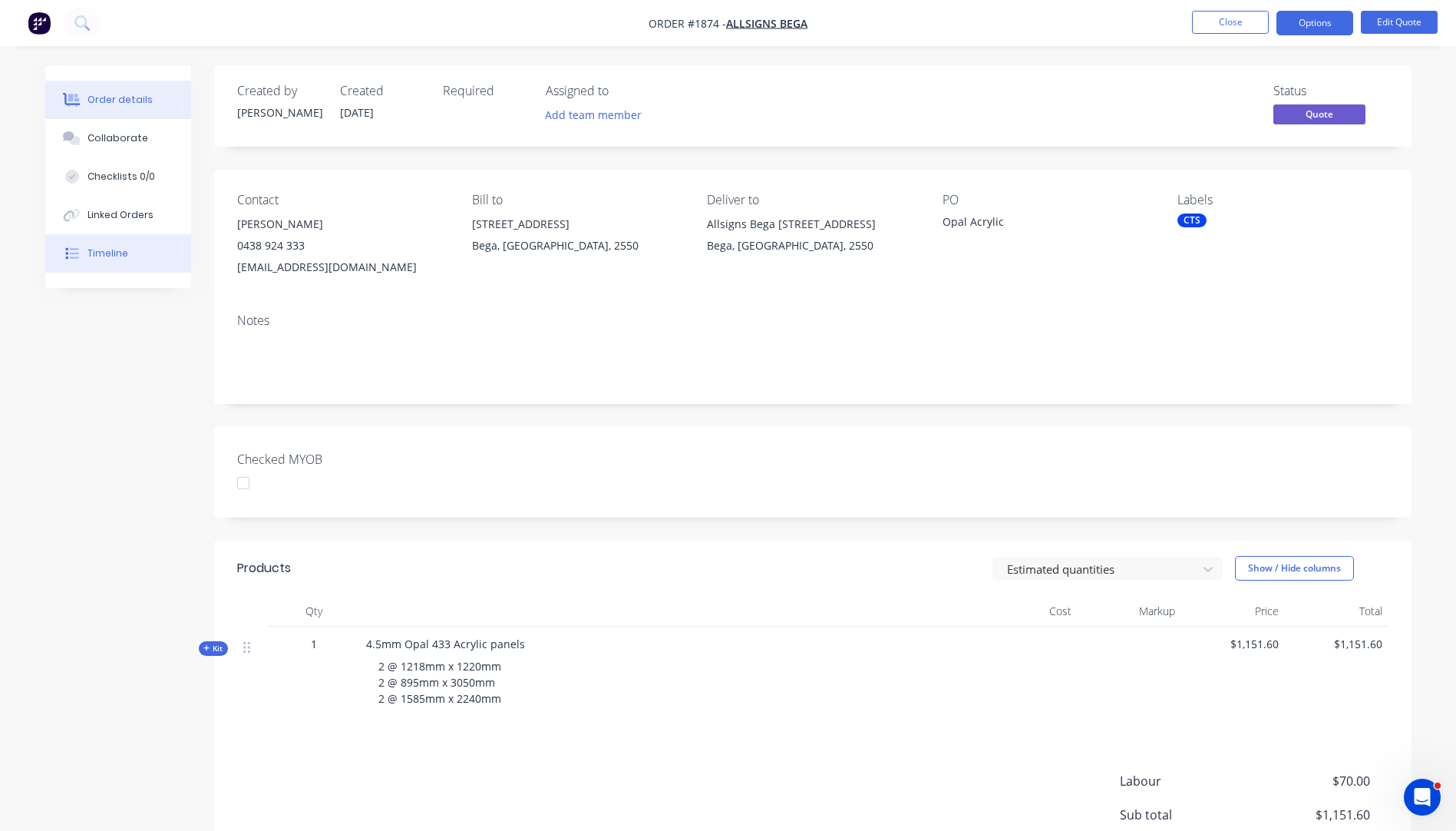
click at [107, 256] on div "Timeline" at bounding box center [107, 253] width 40 height 14
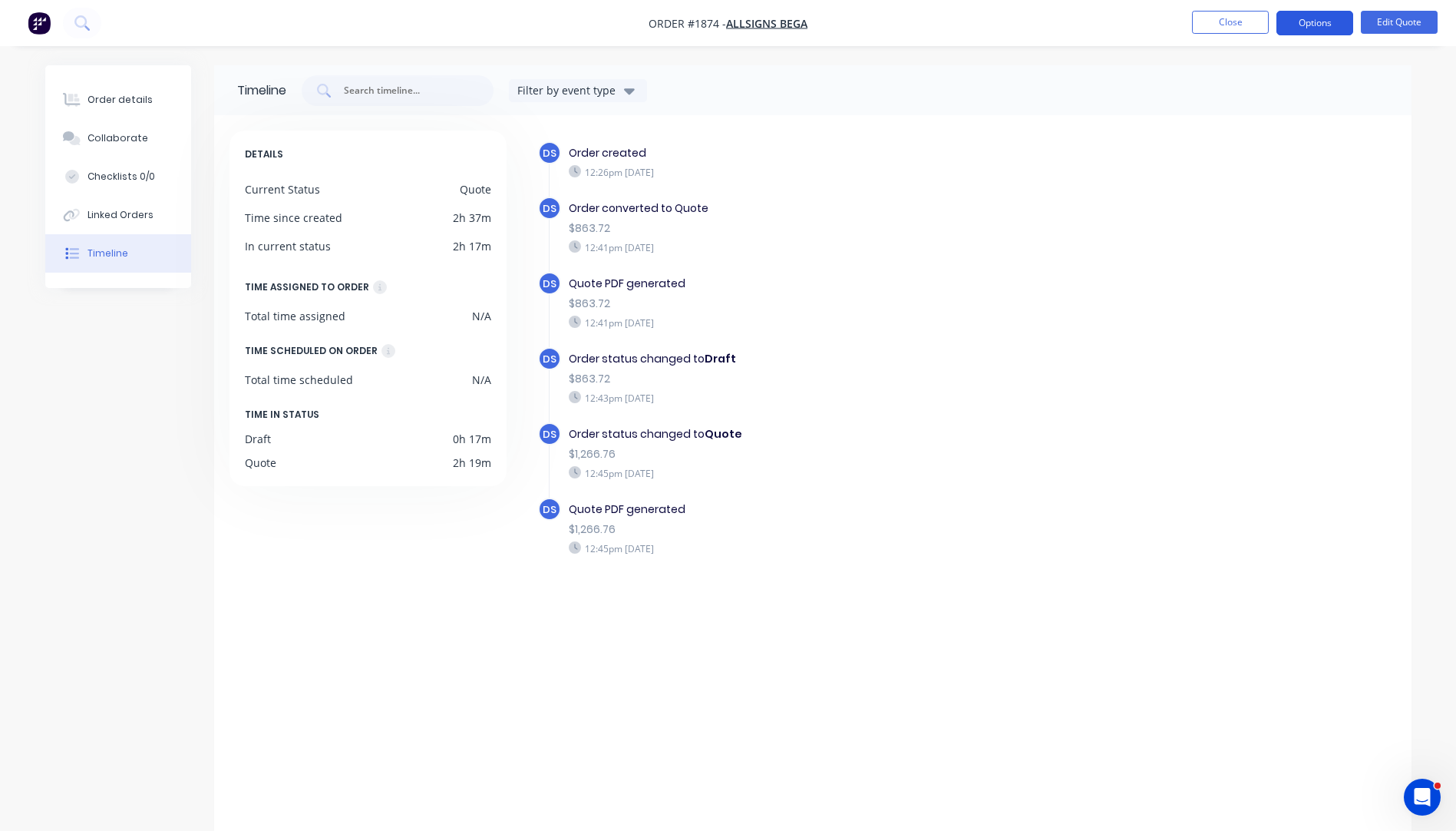
click at [1319, 25] on button "Options" at bounding box center [1314, 23] width 76 height 25
click at [1217, 27] on button "Close" at bounding box center [1229, 22] width 76 height 23
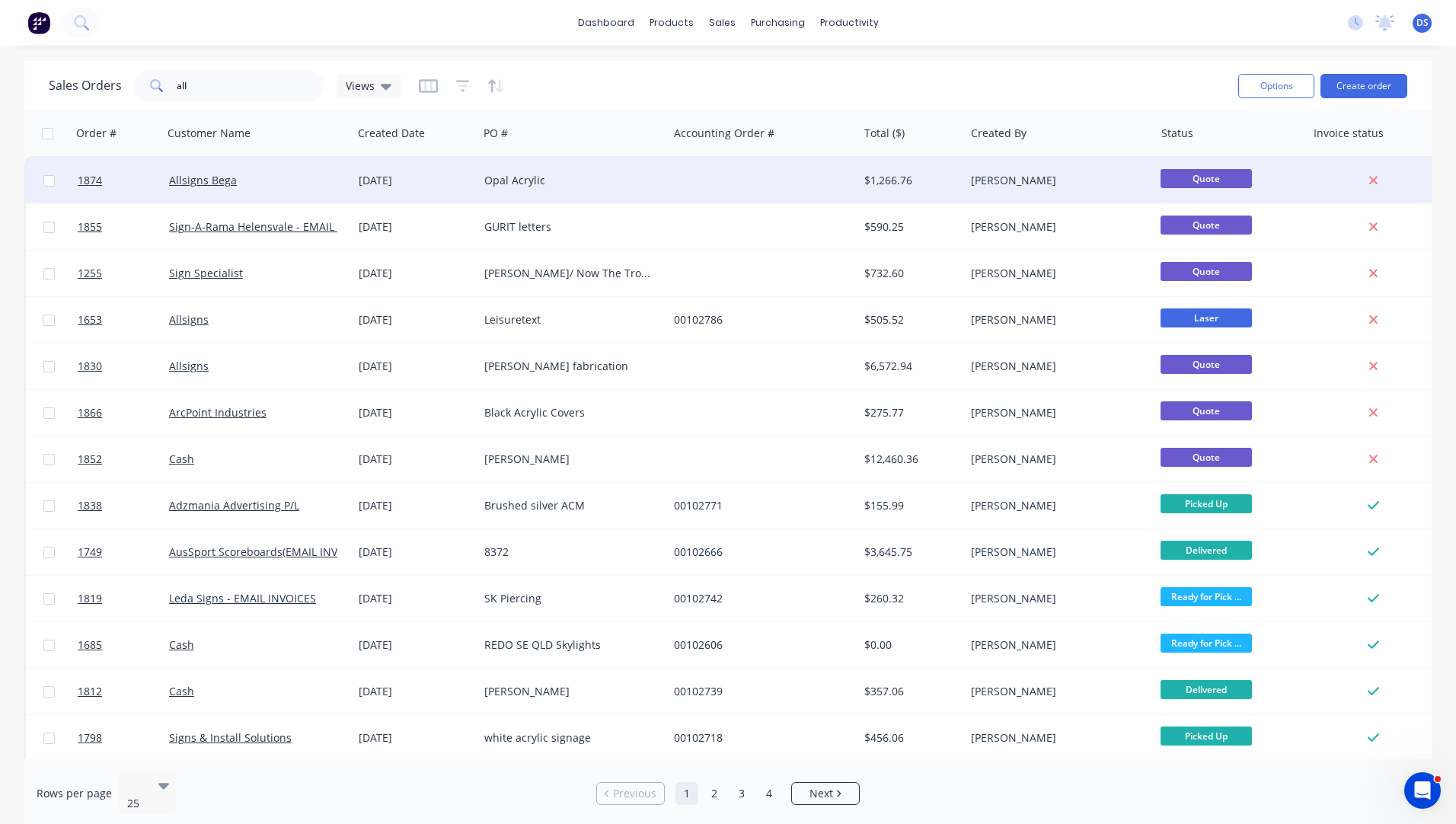
click at [204, 190] on div "Allsigns Bega" at bounding box center [257, 180] width 190 height 46
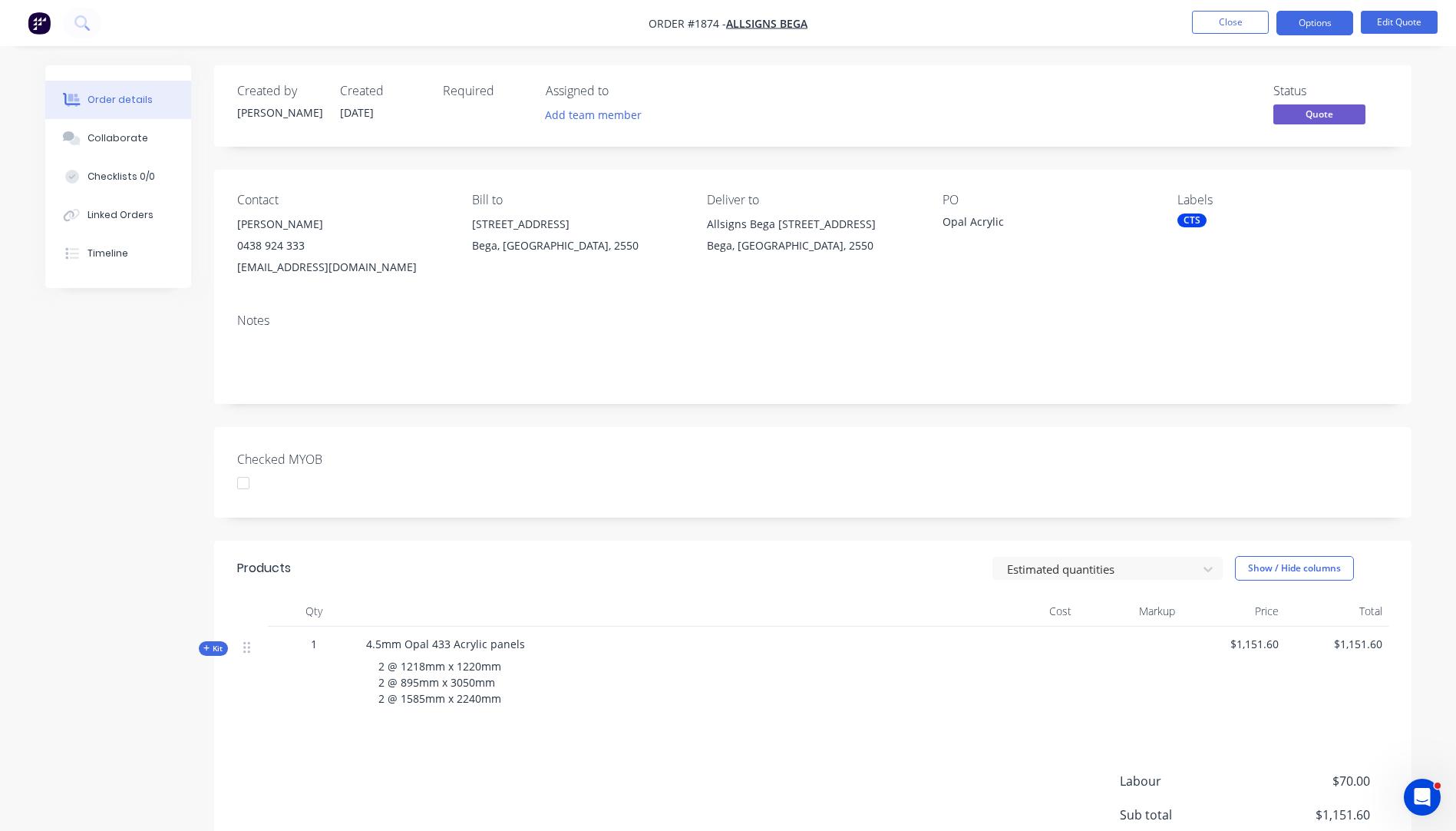
click at [208, 646] on icon "button" at bounding box center [207, 647] width 7 height 8
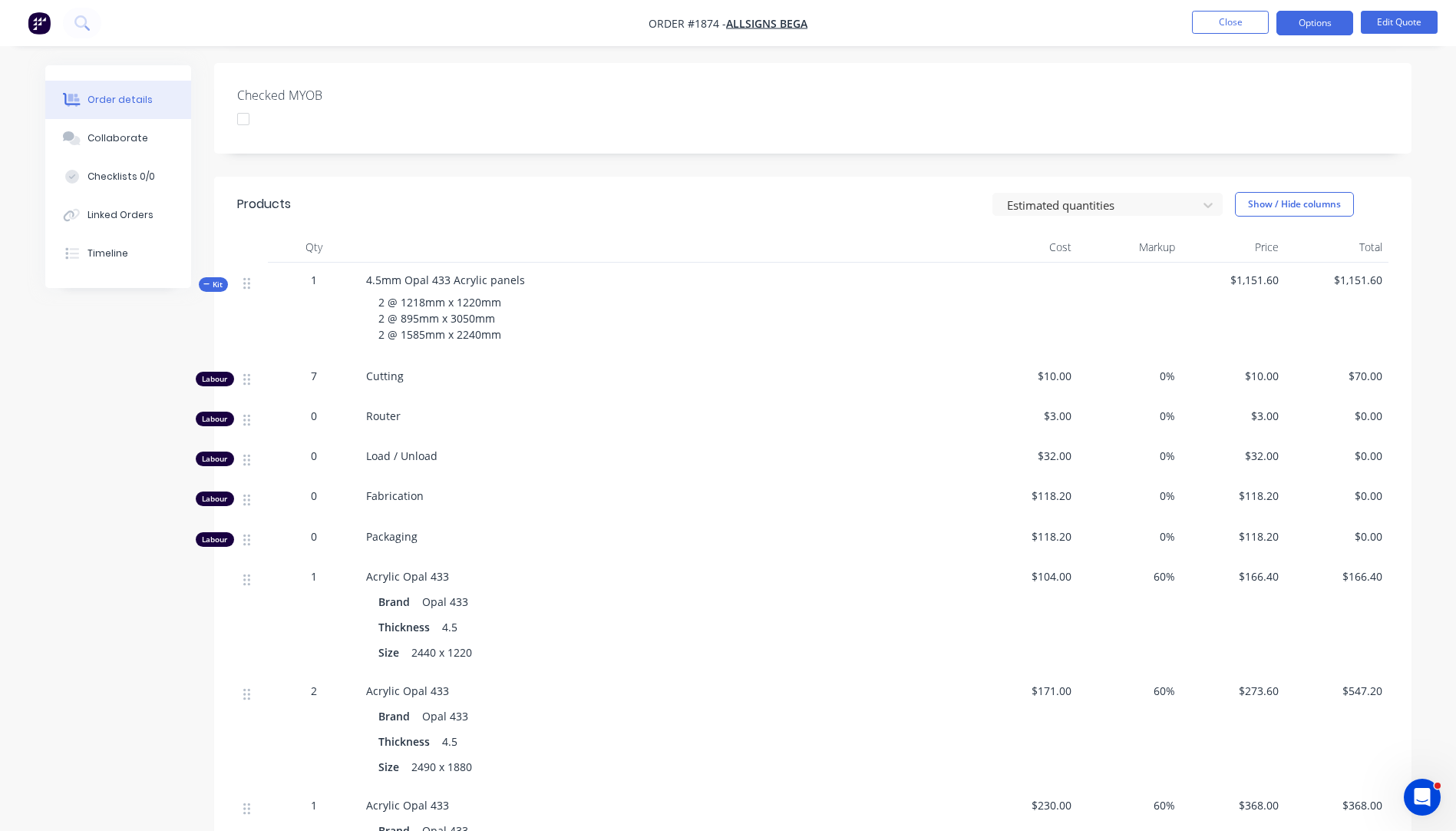
scroll to position [384, 0]
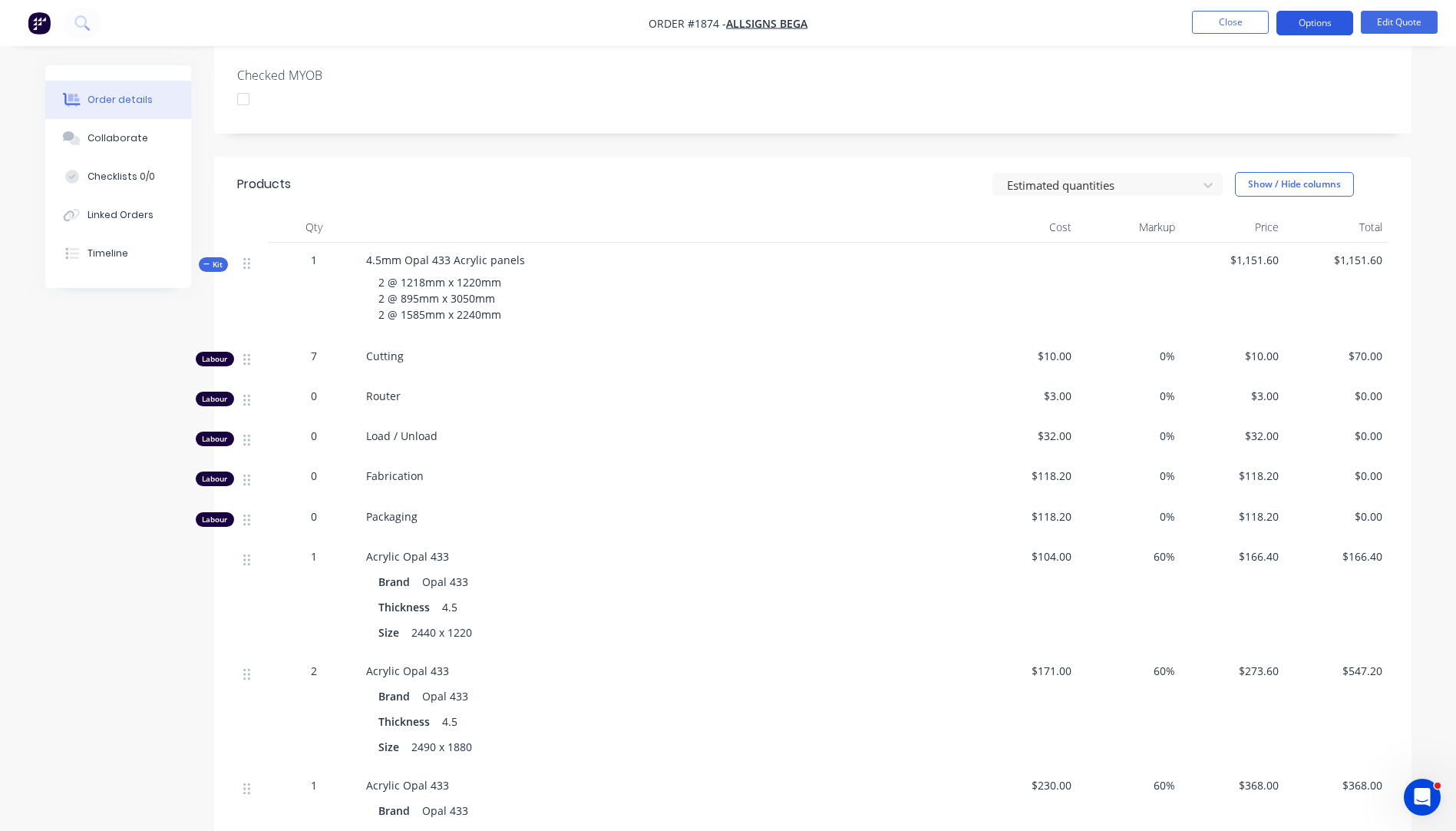
click at [1325, 26] on button "Options" at bounding box center [1314, 23] width 76 height 25
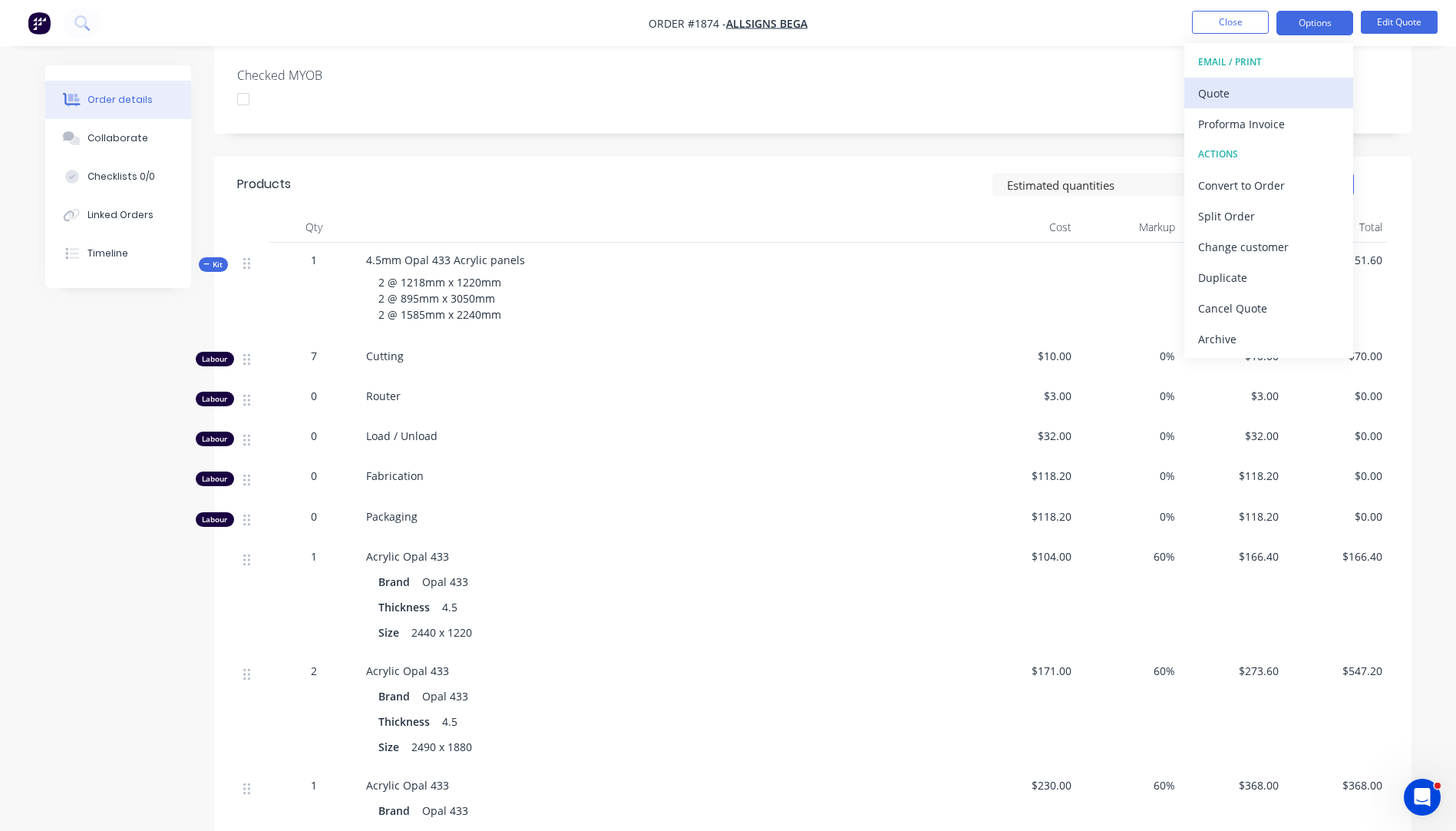
click at [1209, 96] on div "Quote" at bounding box center [1268, 94] width 142 height 22
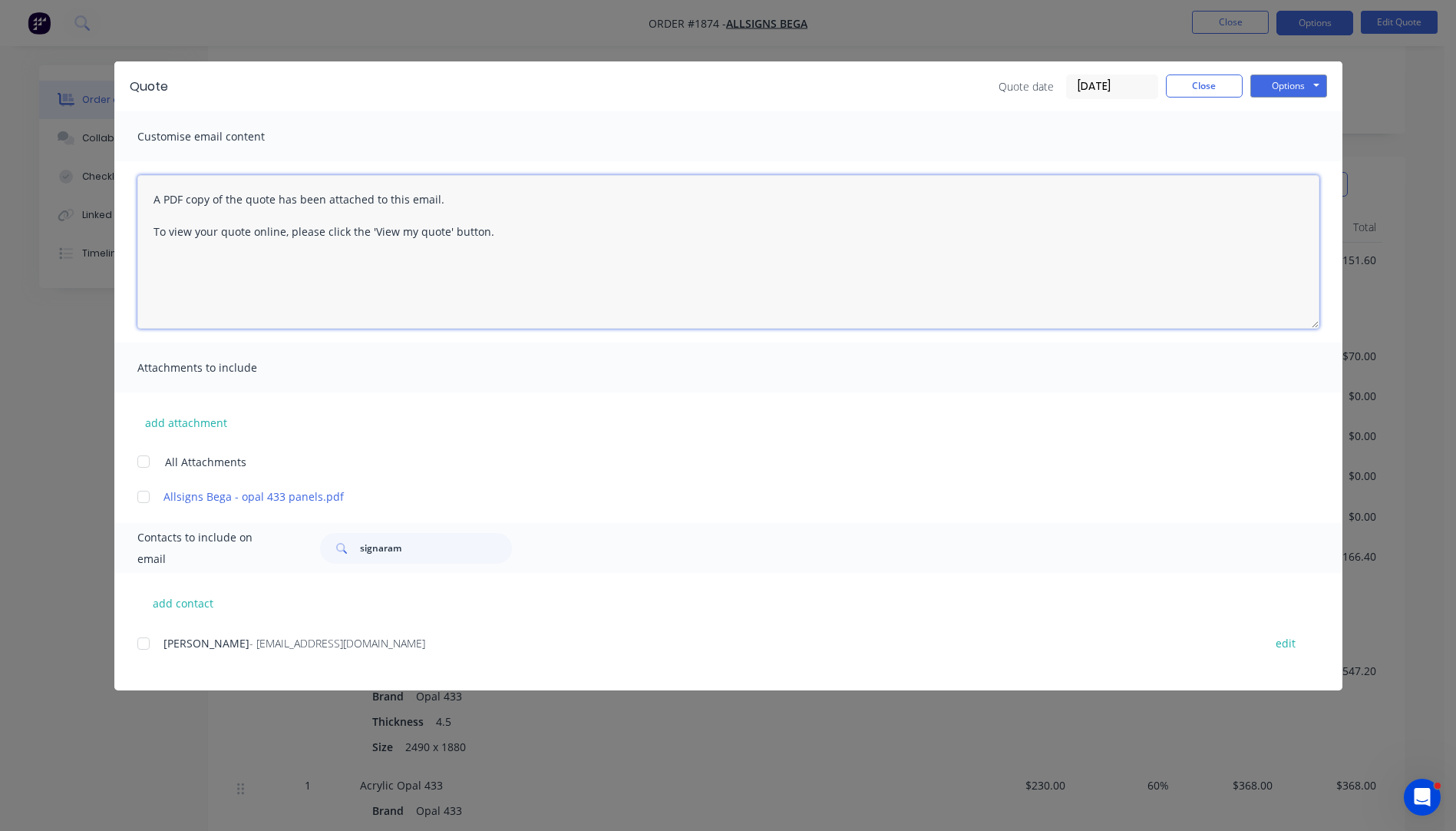
paste textarea "Hi, Please contact us if you have any questions. Regards, [PERSON_NAME] [EMAIL_…"
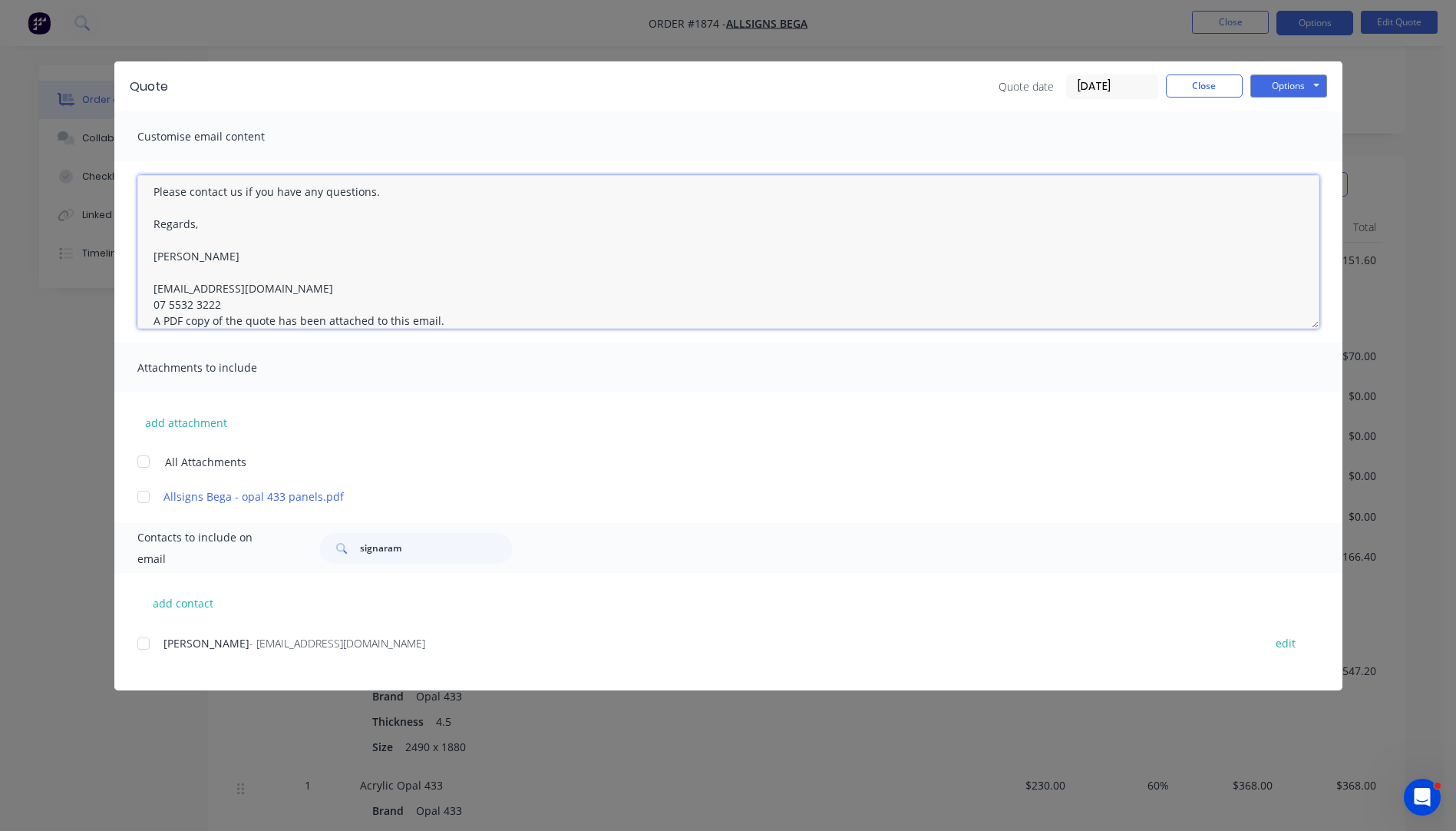
click at [242, 309] on textarea "Hi, Please contact us if you have any questions. Regards, [PERSON_NAME] [EMAIL_…" at bounding box center [728, 252] width 1182 height 154
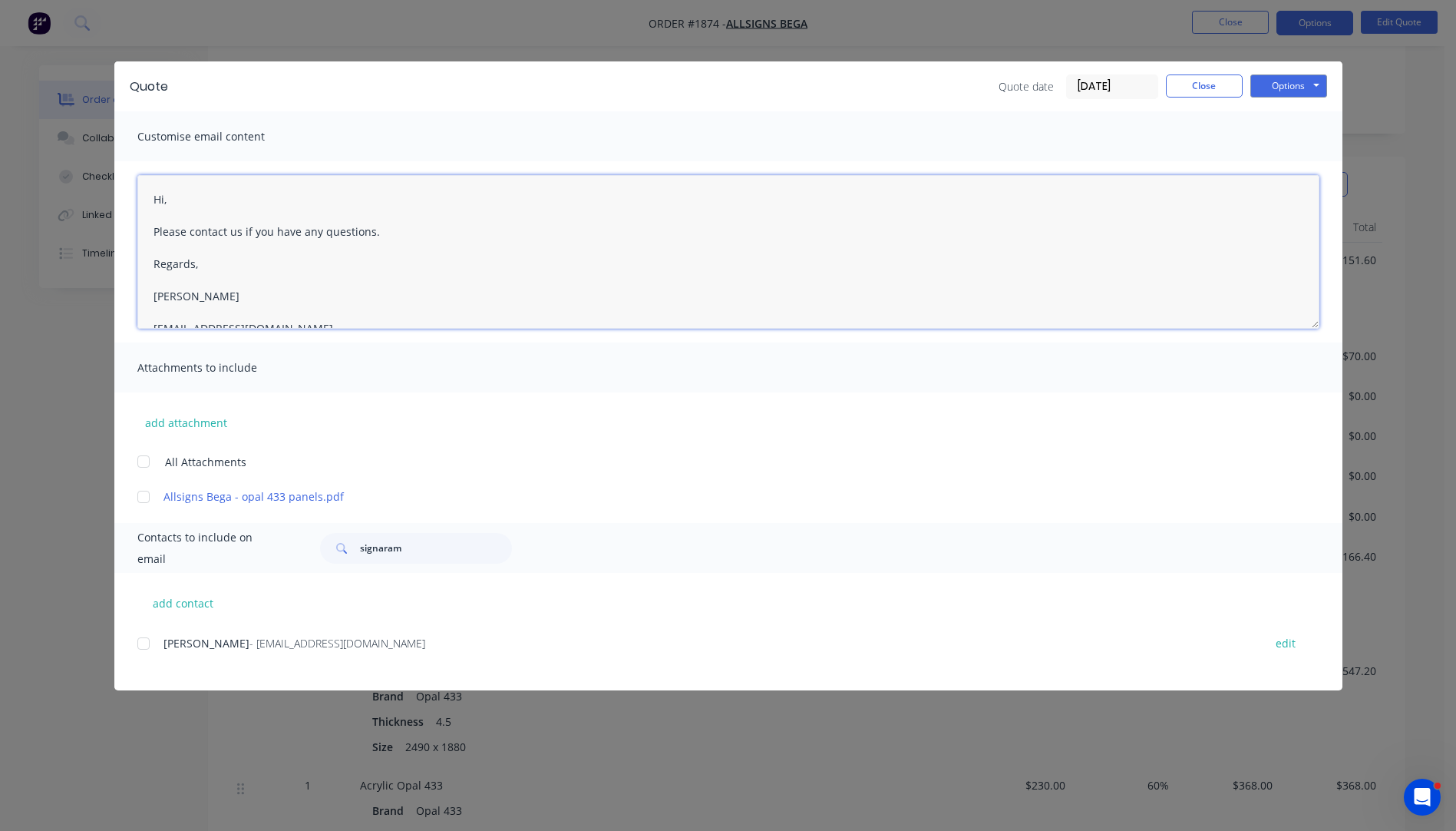
click at [193, 198] on textarea "Hi, Please contact us if you have any questions. Regards, [PERSON_NAME] [EMAIL_…" at bounding box center [728, 252] width 1182 height 154
click at [606, 266] on textarea "Hi [PERSON_NAME], Please see attached quote. Delivery is not included on the qu…" at bounding box center [728, 252] width 1182 height 154
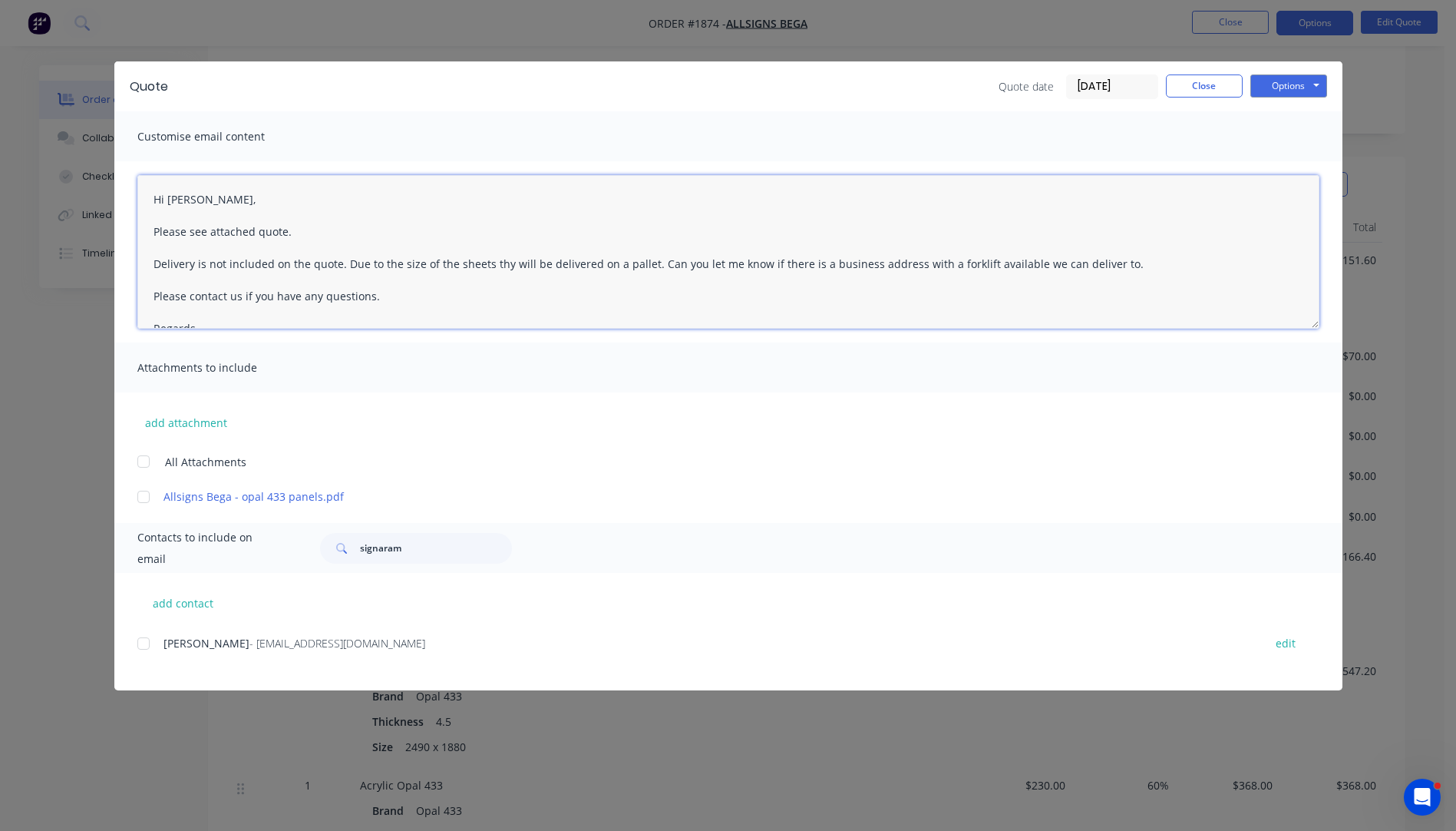
drag, startPoint x: 996, startPoint y: 268, endPoint x: 1137, endPoint y: 227, distance: 146.8
click at [1137, 227] on textarea "Hi [PERSON_NAME], Please see attached quote. Delivery is not included on the qu…" at bounding box center [728, 252] width 1182 height 154
click at [143, 646] on div at bounding box center [143, 644] width 31 height 31
type textarea "Hi [PERSON_NAME], Please see attached quote. Delivery is not included on the qu…"
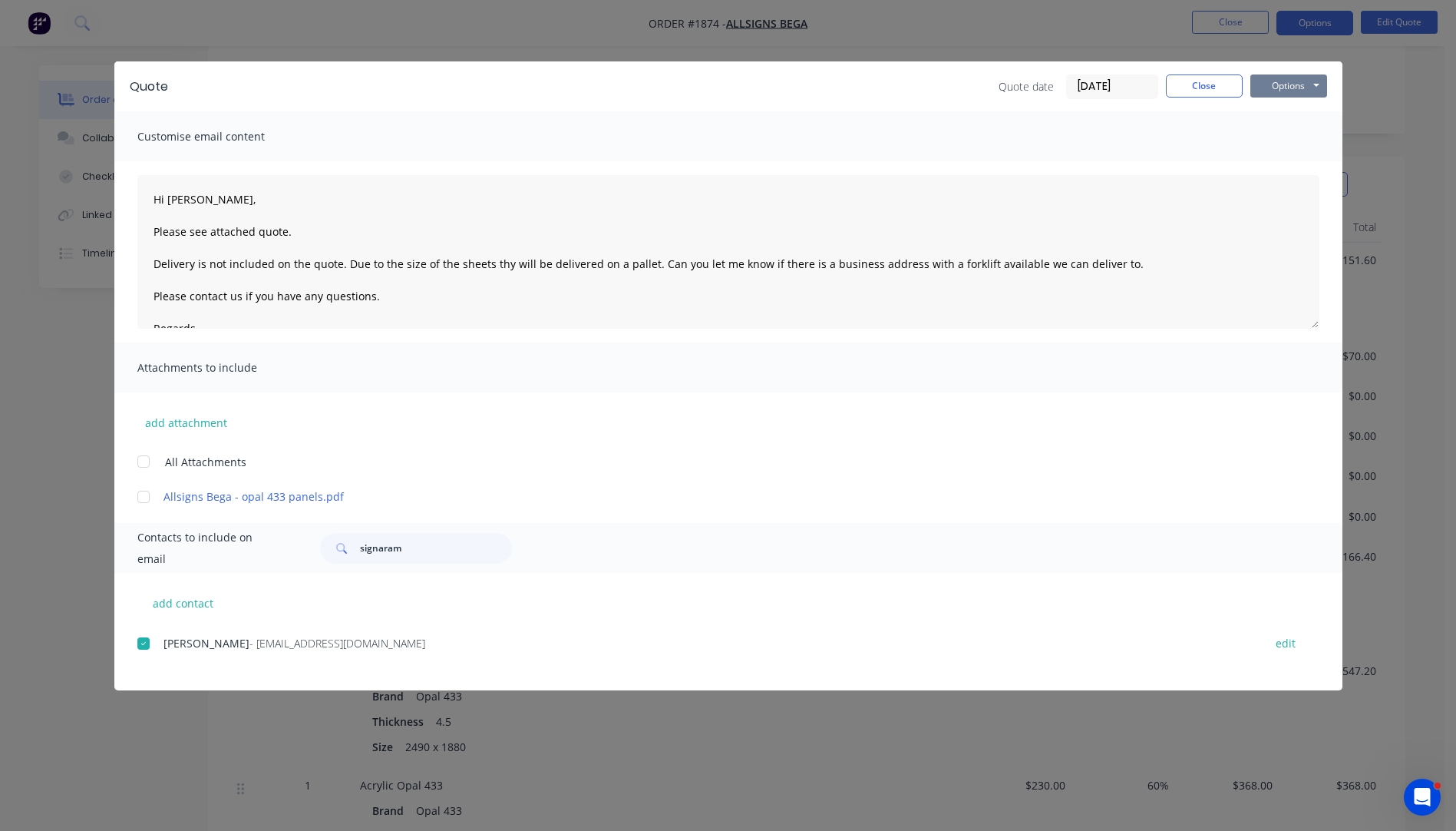
click at [1269, 92] on button "Options" at bounding box center [1288, 86] width 76 height 23
click at [1285, 164] on button "Email" at bounding box center [1299, 164] width 98 height 26
click at [1184, 91] on button "Close" at bounding box center [1204, 86] width 76 height 23
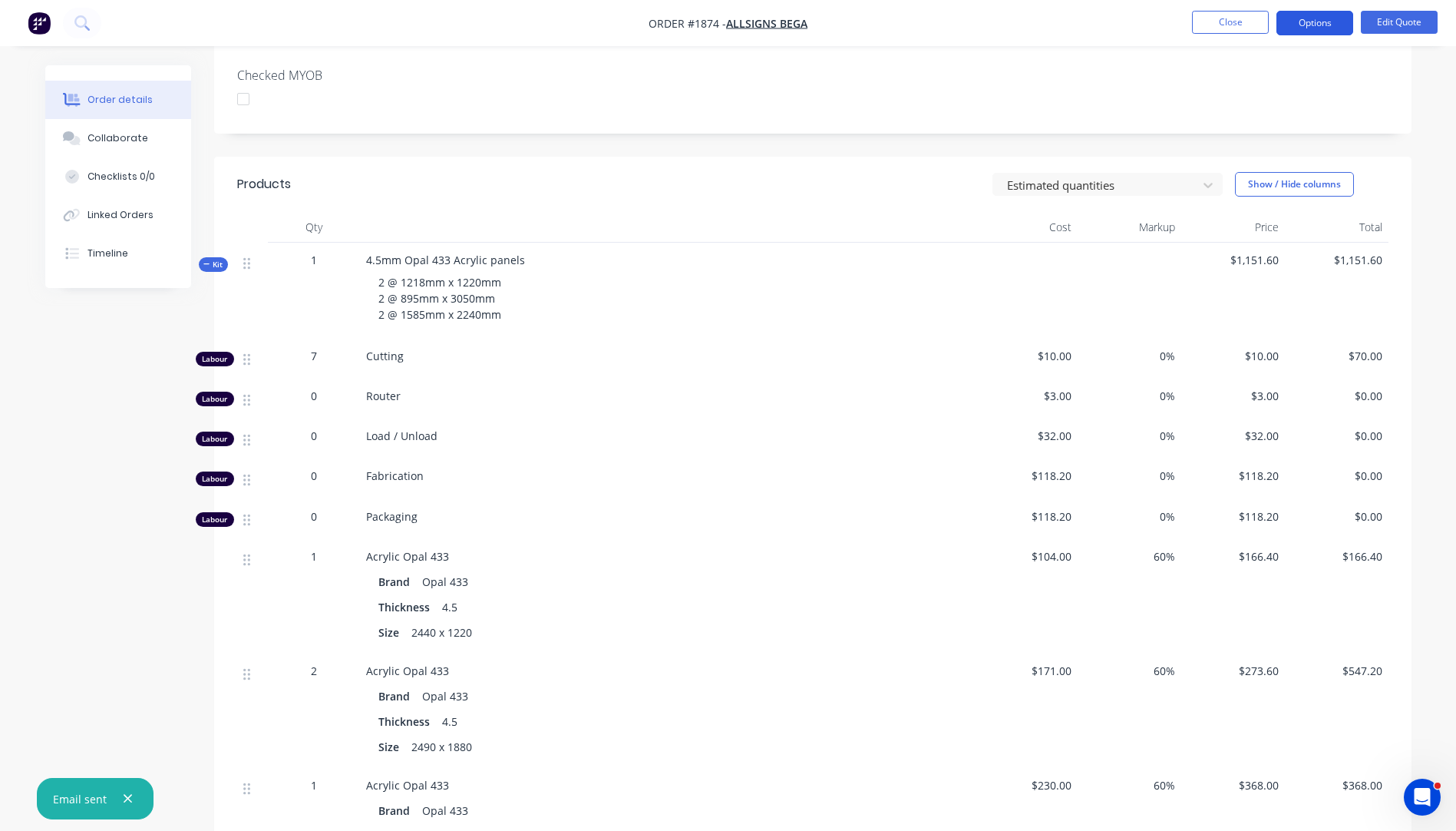
click at [1299, 21] on button "Options" at bounding box center [1314, 23] width 76 height 25
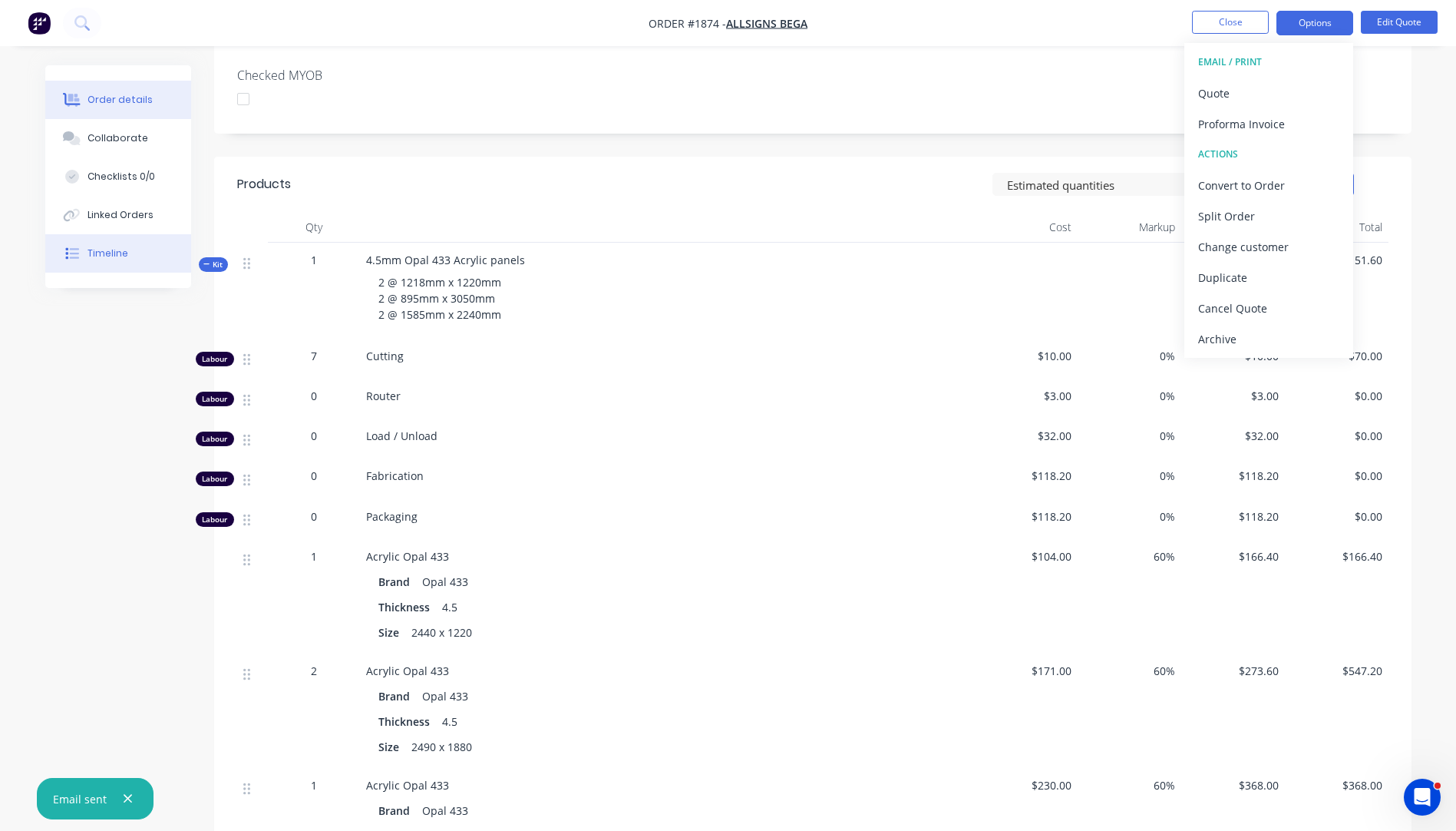
click at [112, 253] on div "Timeline" at bounding box center [107, 253] width 40 height 14
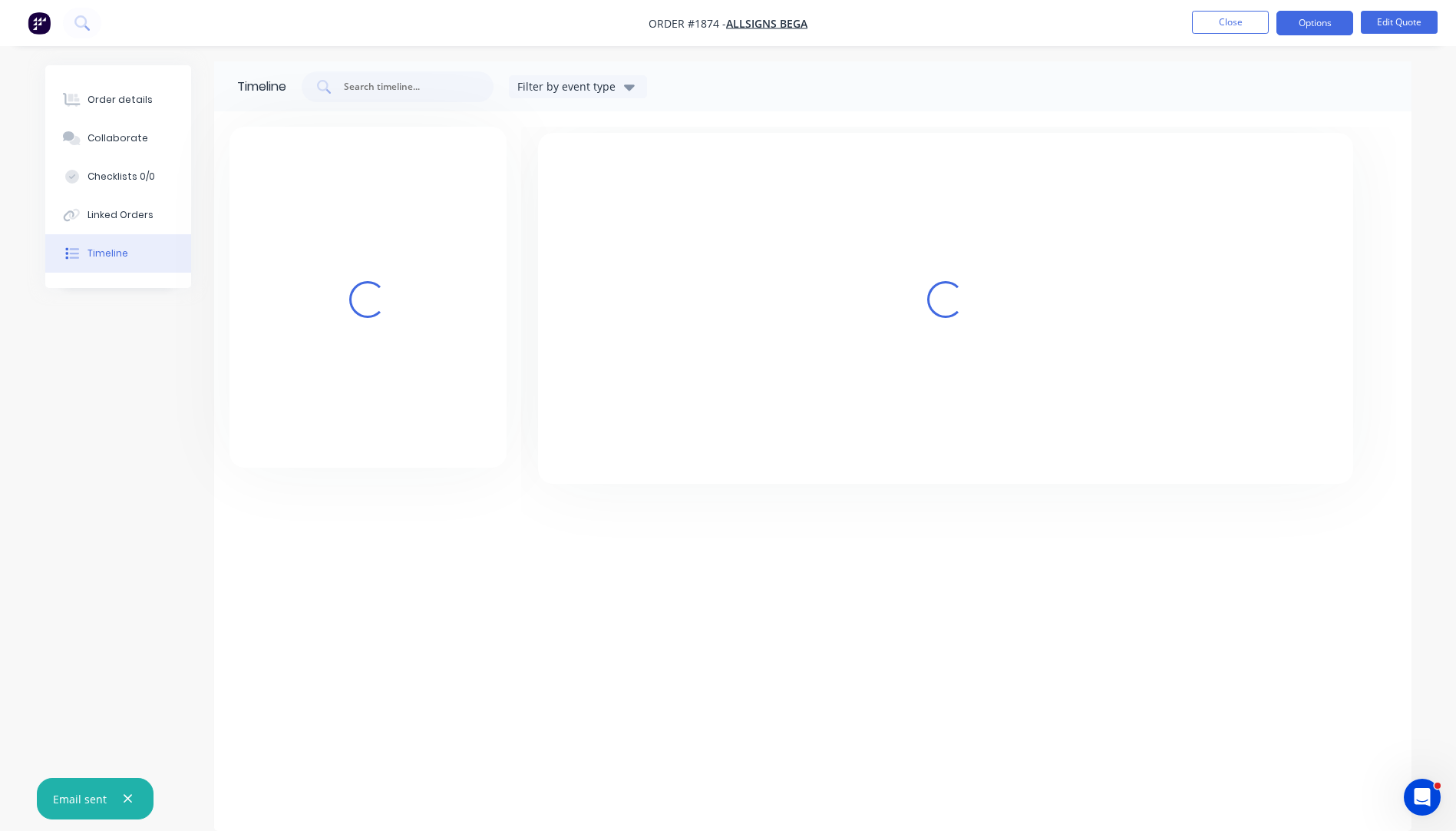
scroll to position [3, 0]
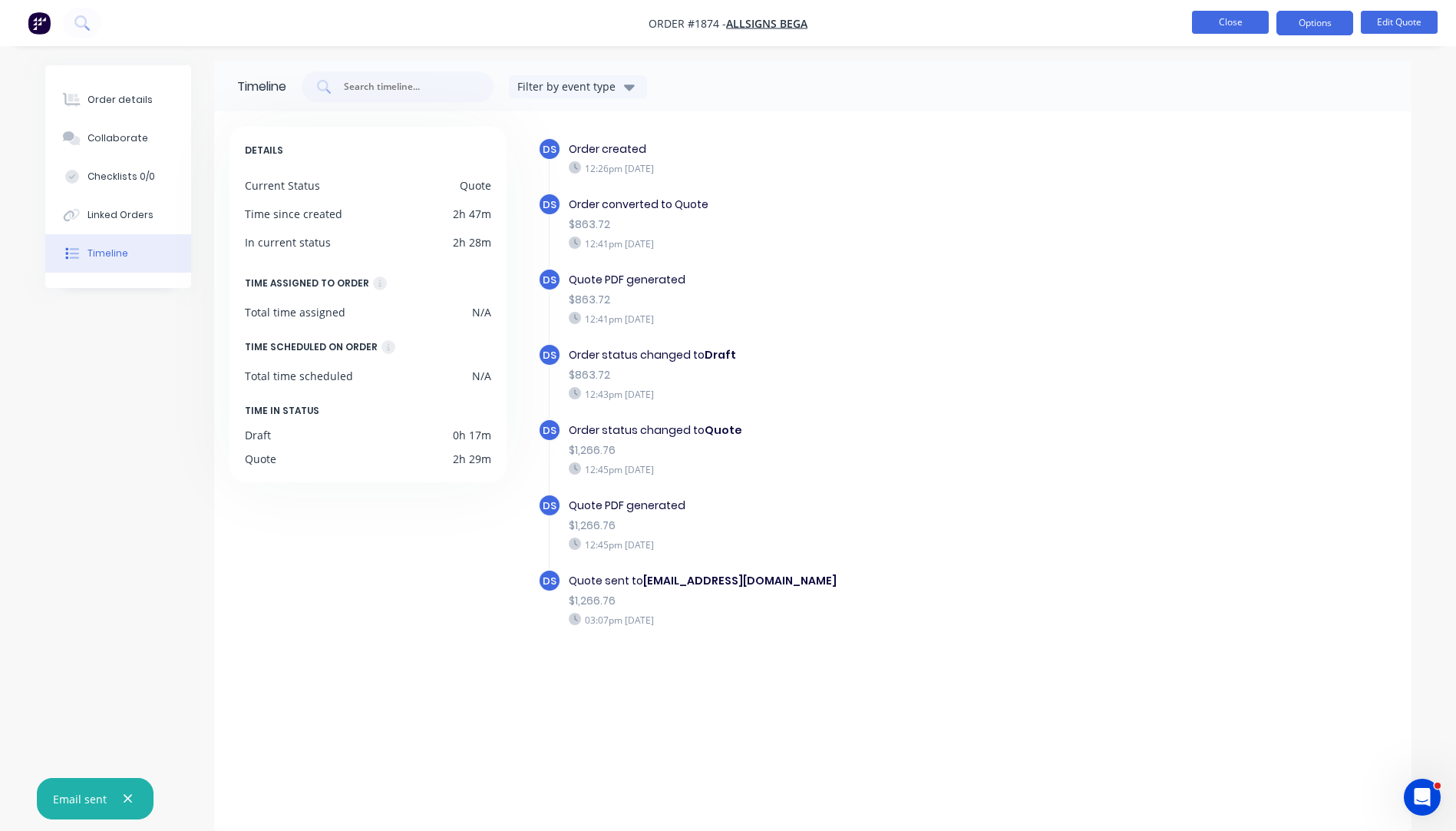
click at [1240, 23] on button "Close" at bounding box center [1229, 22] width 76 height 23
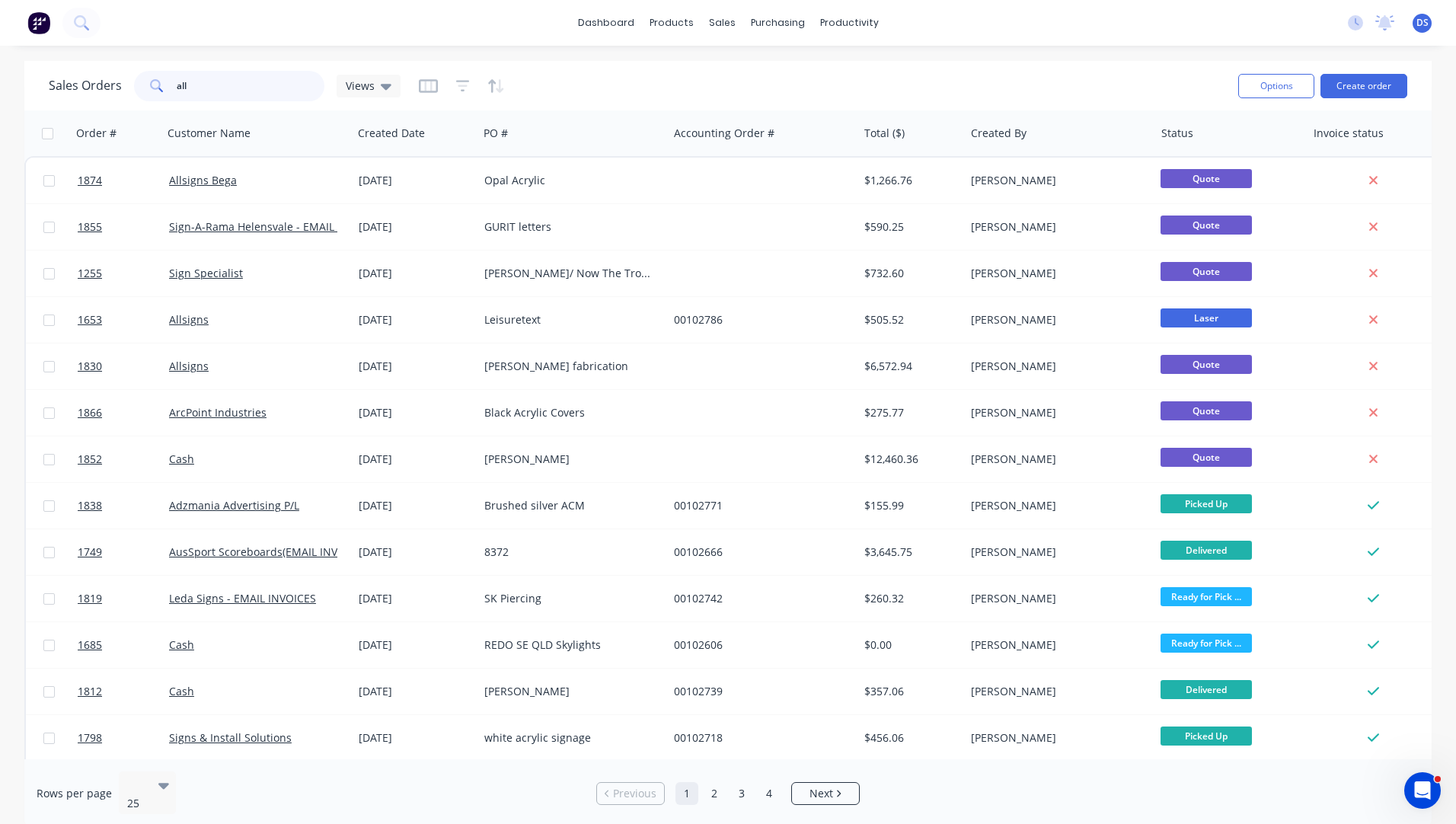
drag, startPoint x: 212, startPoint y: 90, endPoint x: 144, endPoint y: 90, distance: 68.0
click at [144, 90] on div "all" at bounding box center [229, 86] width 191 height 31
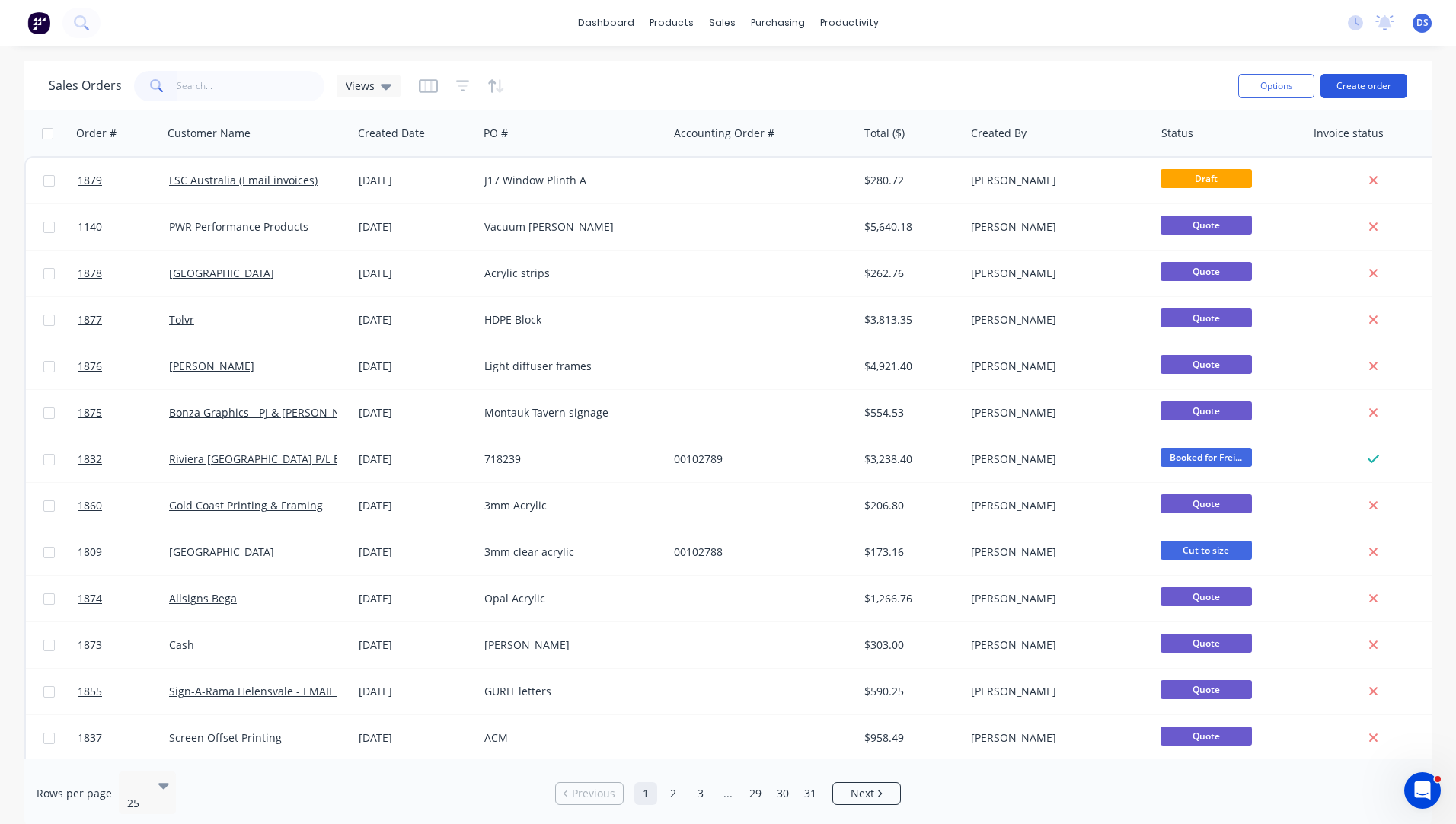
click at [1350, 89] on button "Create order" at bounding box center [1364, 86] width 87 height 25
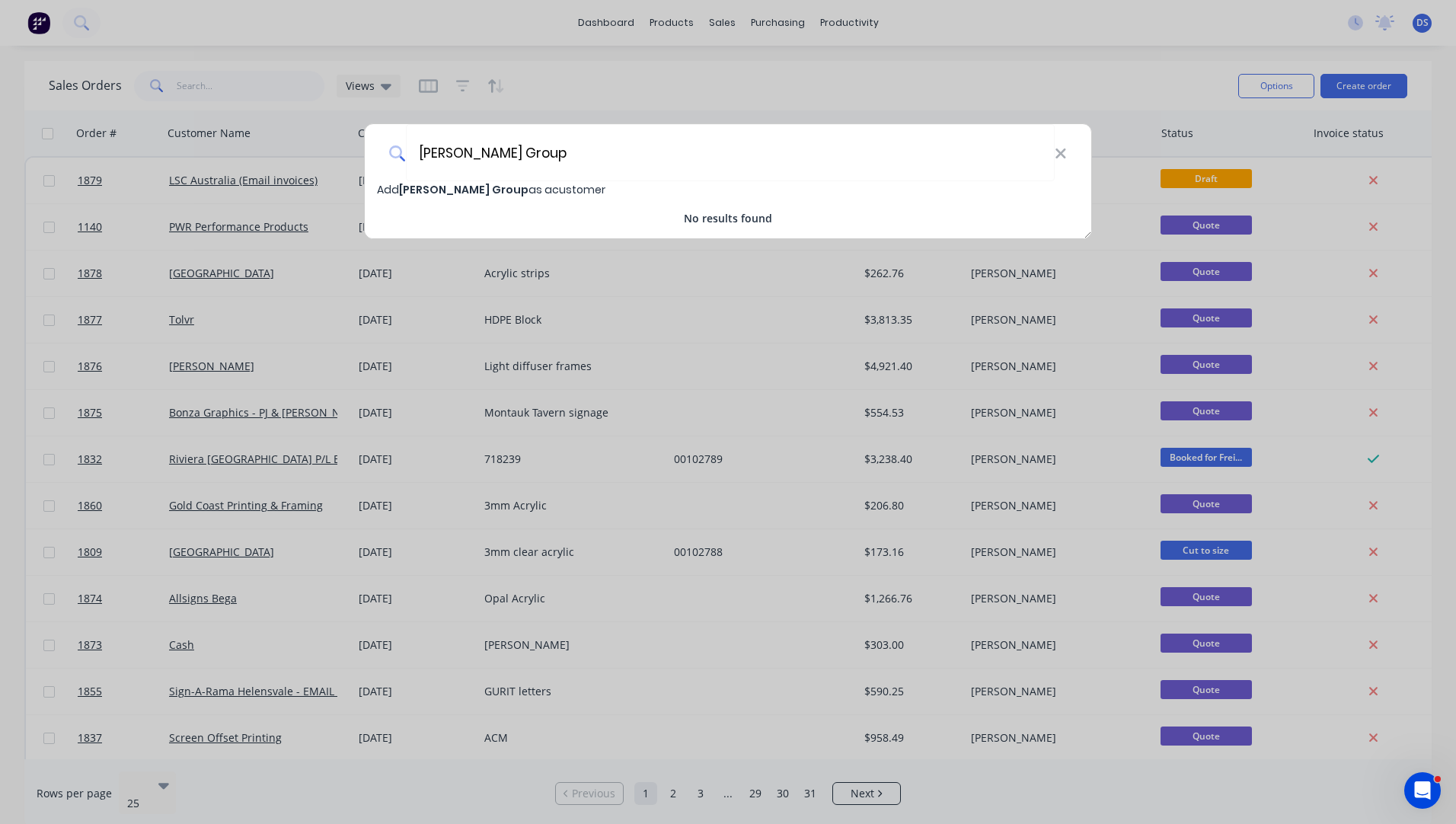
type input "[PERSON_NAME] Group"
click at [420, 192] on span "[PERSON_NAME] Group" at bounding box center [464, 190] width 129 height 15
select select "AU"
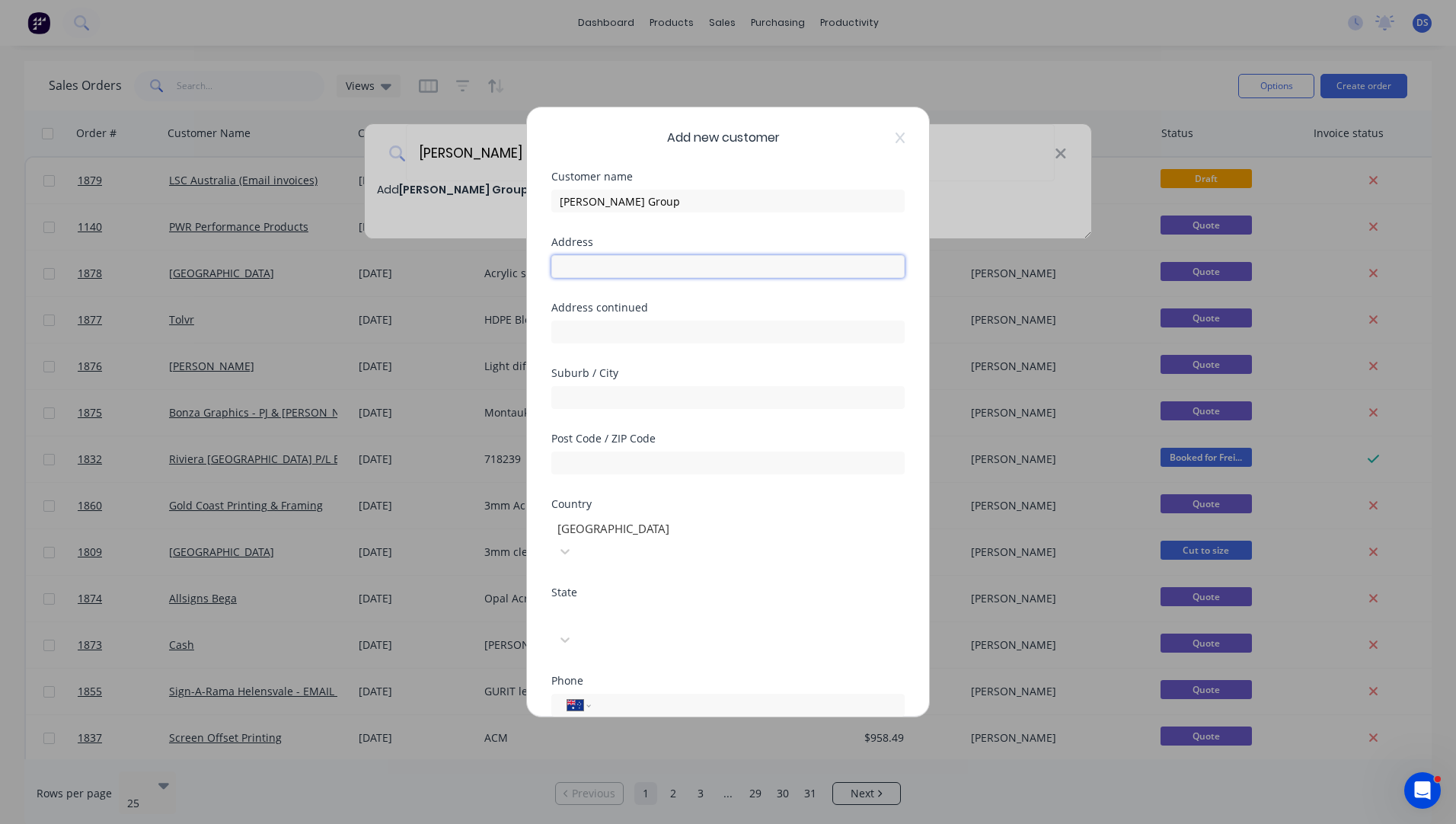
paste input "[STREET_ADDRESS]"
type input "[STREET_ADDRESS]"
click at [654, 468] on input "text" at bounding box center [728, 462] width 353 height 23
type input "2102"
drag, startPoint x: 720, startPoint y: 270, endPoint x: 659, endPoint y: 265, distance: 61.2
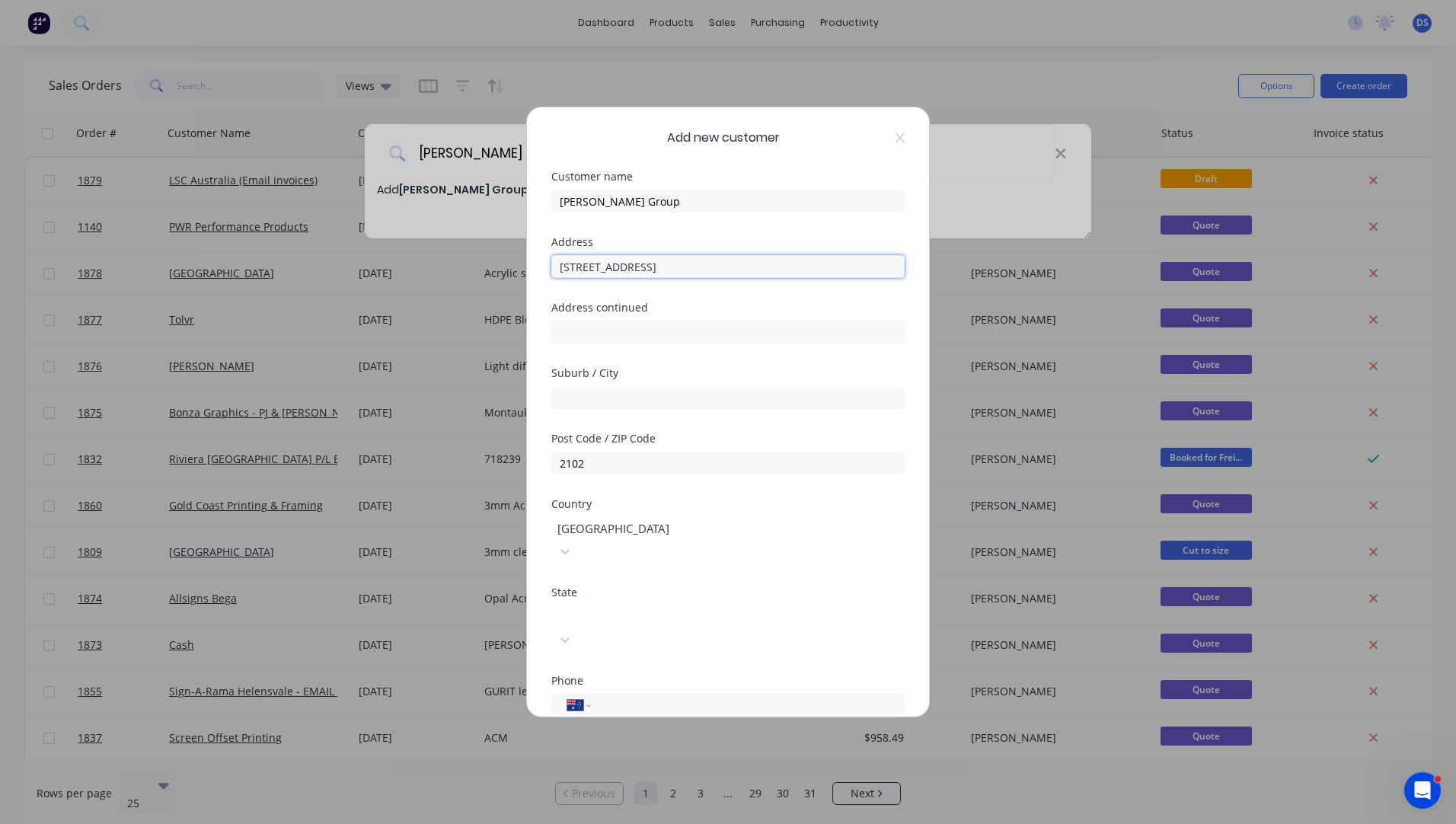
click at [659, 265] on input "[STREET_ADDRESS]" at bounding box center [728, 266] width 353 height 23
type input "[STREET_ADDRESS],"
paste input "Warriewood"
type input "Warriewood"
click at [662, 266] on input "[STREET_ADDRESS]," at bounding box center [728, 266] width 353 height 23
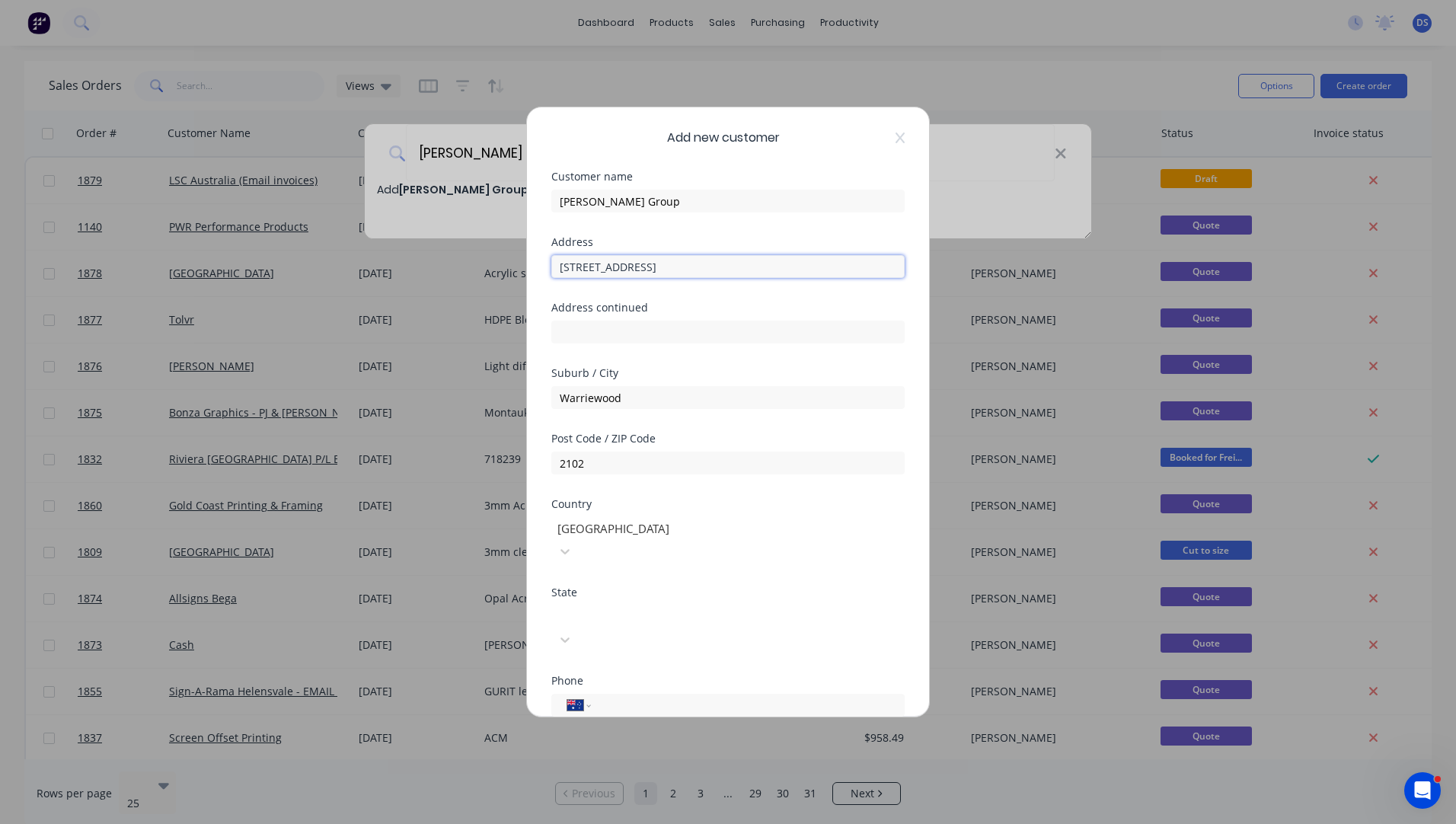
type input "[STREET_ADDRESS]"
click at [603, 605] on div at bounding box center [666, 615] width 220 height 19
paste input "0420 222 923"
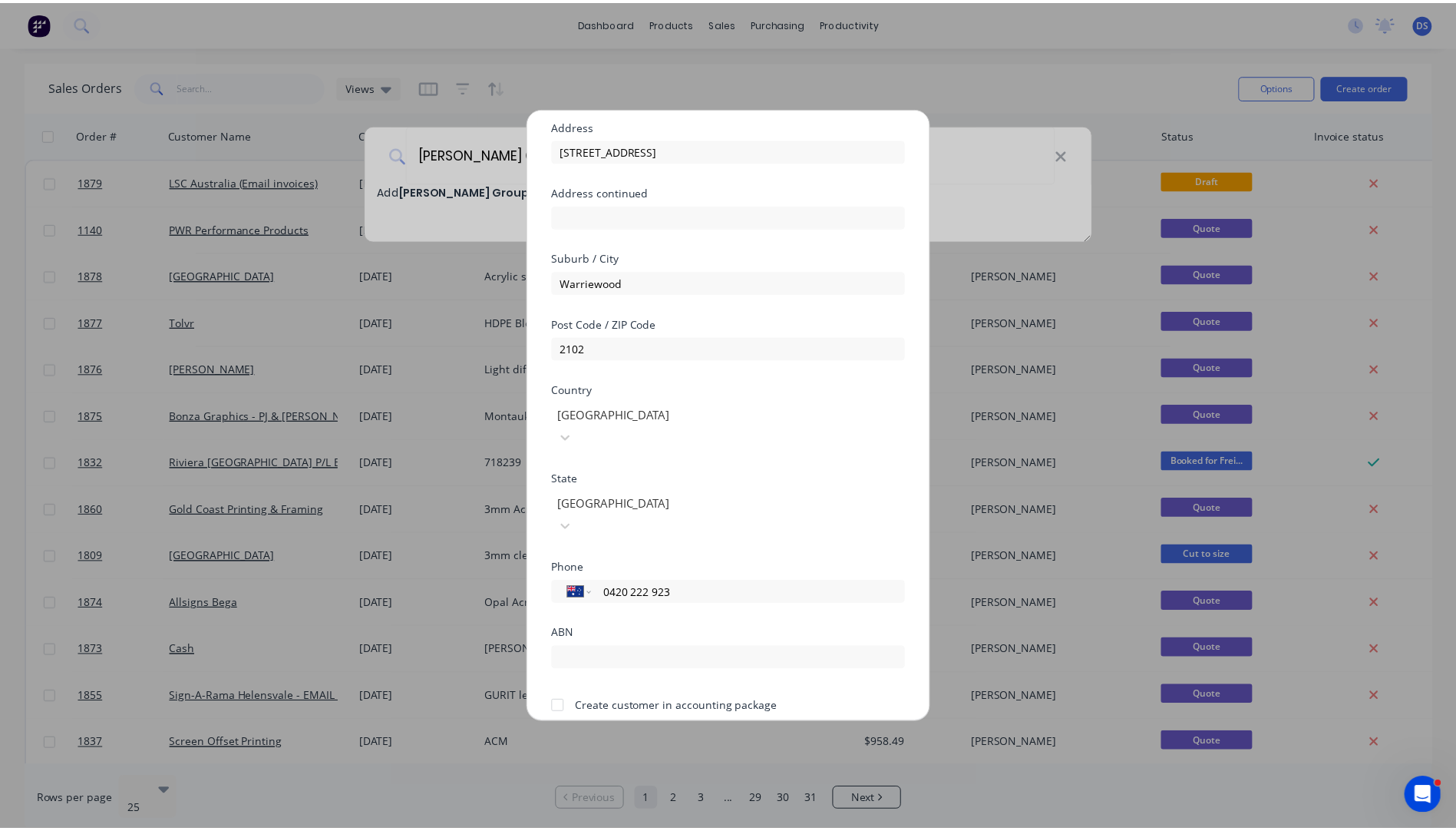
scroll to position [135, 0]
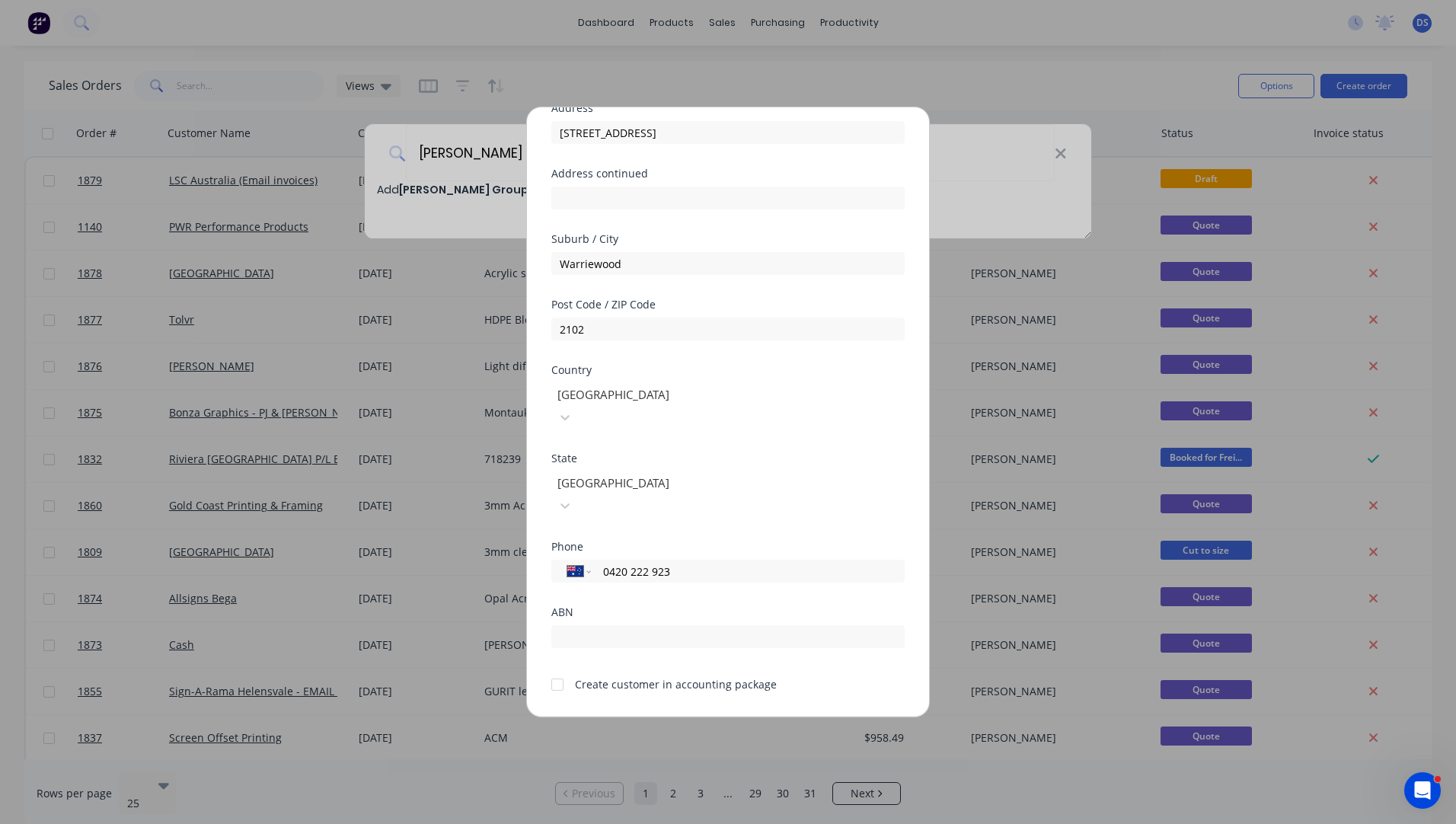
type input "0420 222 923"
click at [552, 669] on div at bounding box center [558, 684] width 31 height 31
click at [675, 717] on button "Save" at bounding box center [680, 729] width 83 height 25
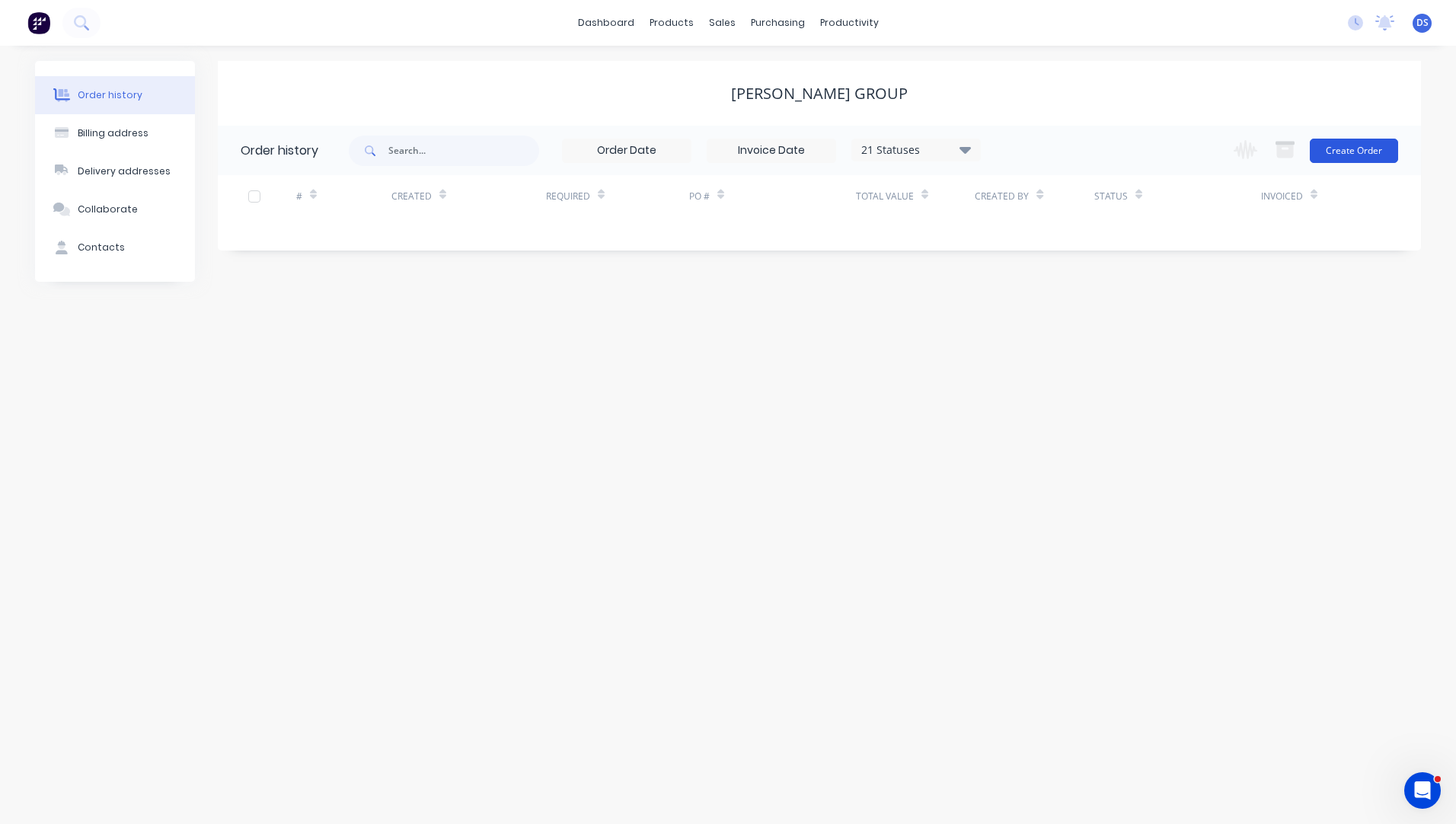
click at [1344, 155] on button "Create Order" at bounding box center [1355, 151] width 89 height 25
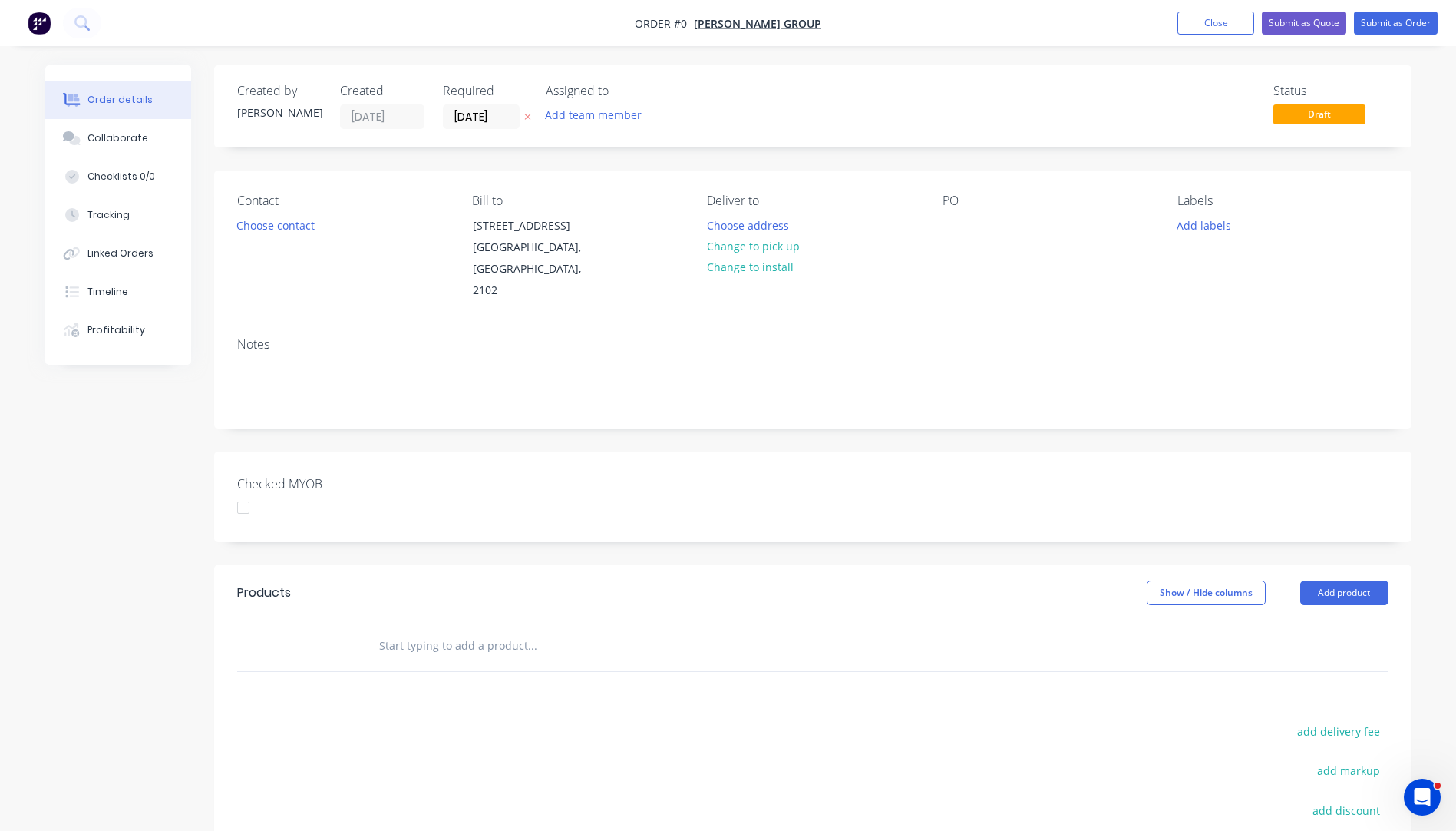
click at [531, 118] on button "button" at bounding box center [528, 117] width 16 height 18
click at [1356, 580] on button "Add product" at bounding box center [1344, 592] width 88 height 25
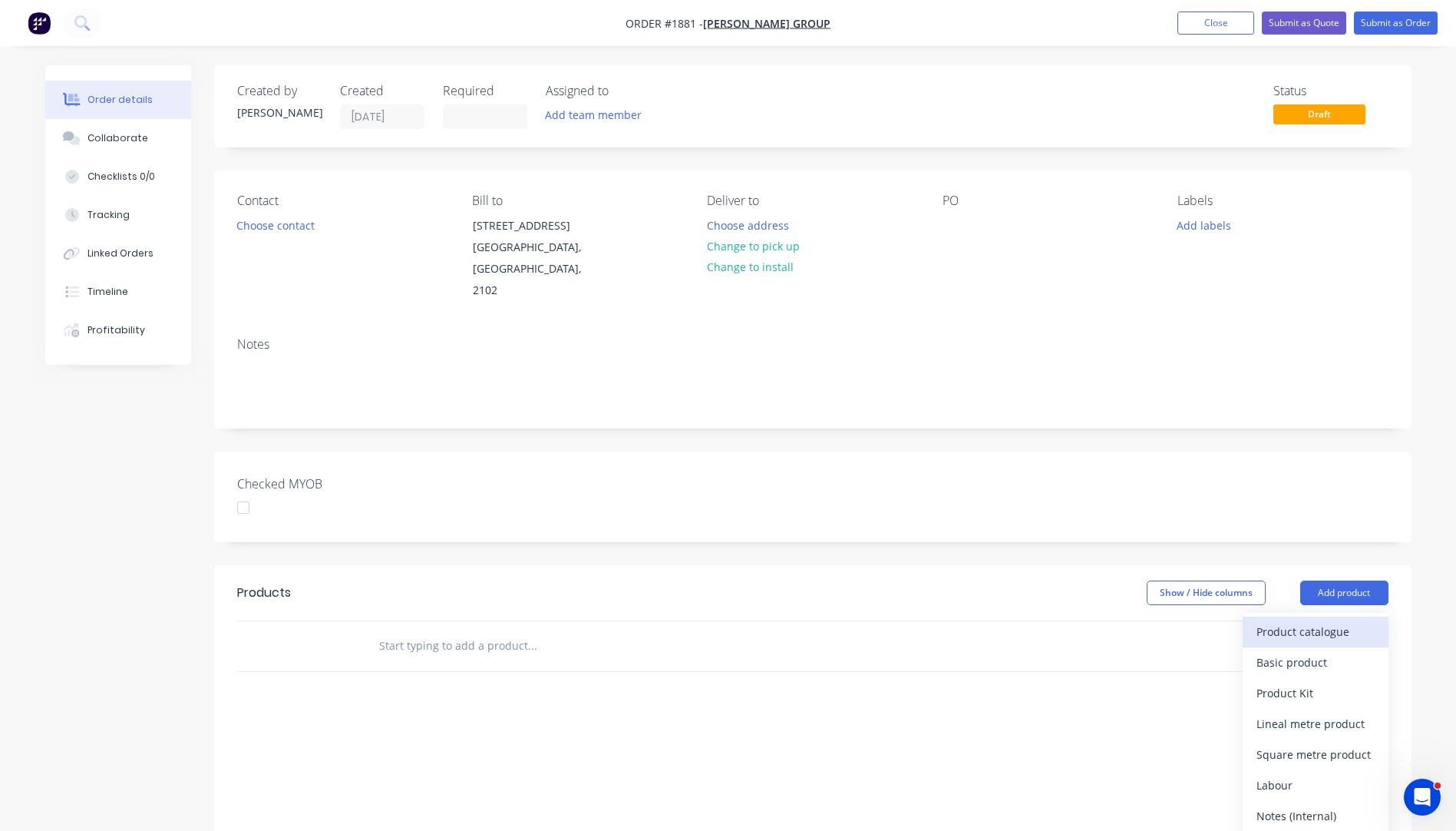
click at [1320, 621] on div "Product catalogue" at bounding box center [1315, 632] width 118 height 22
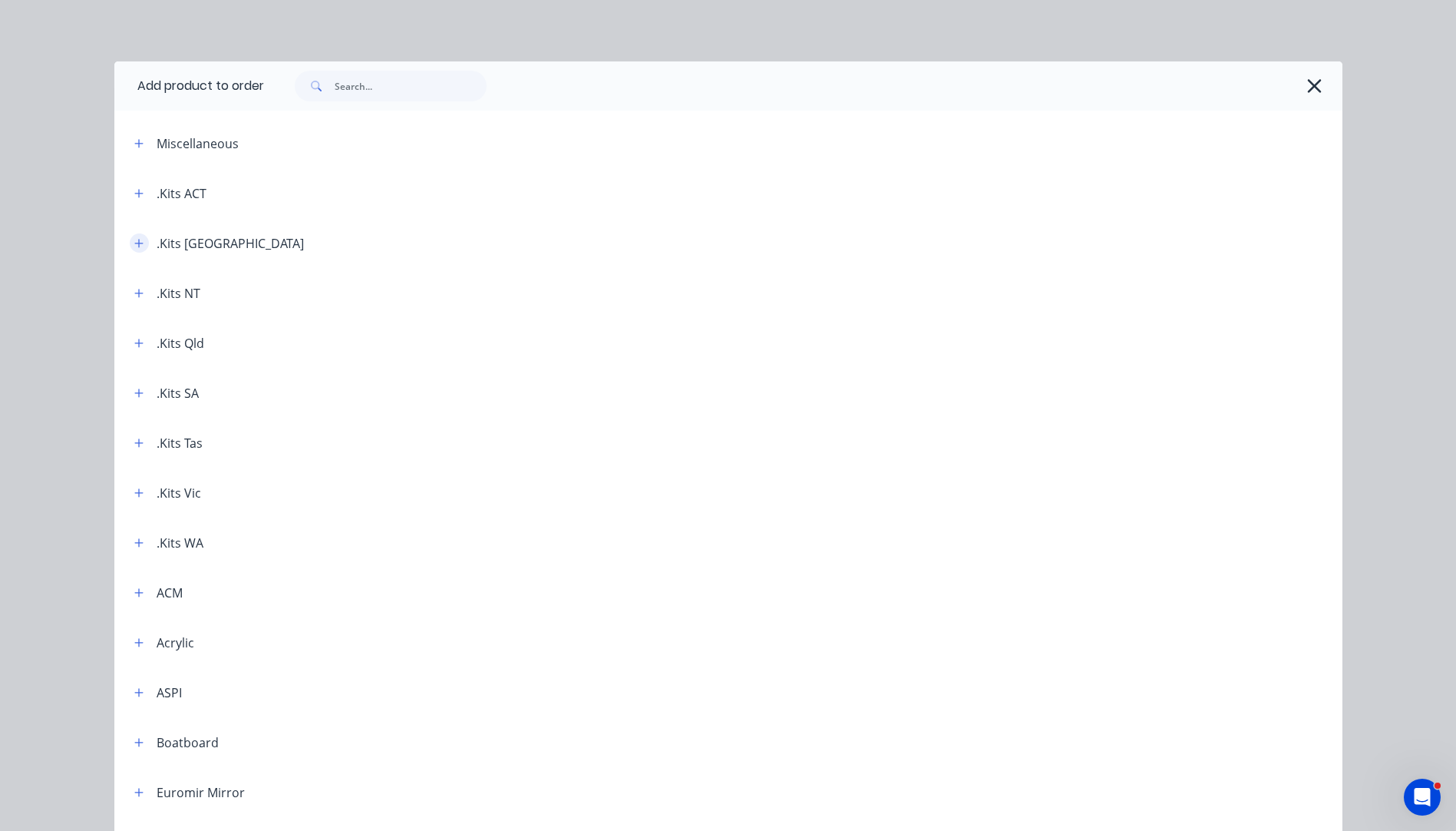
click at [135, 244] on icon "button" at bounding box center [139, 243] width 9 height 11
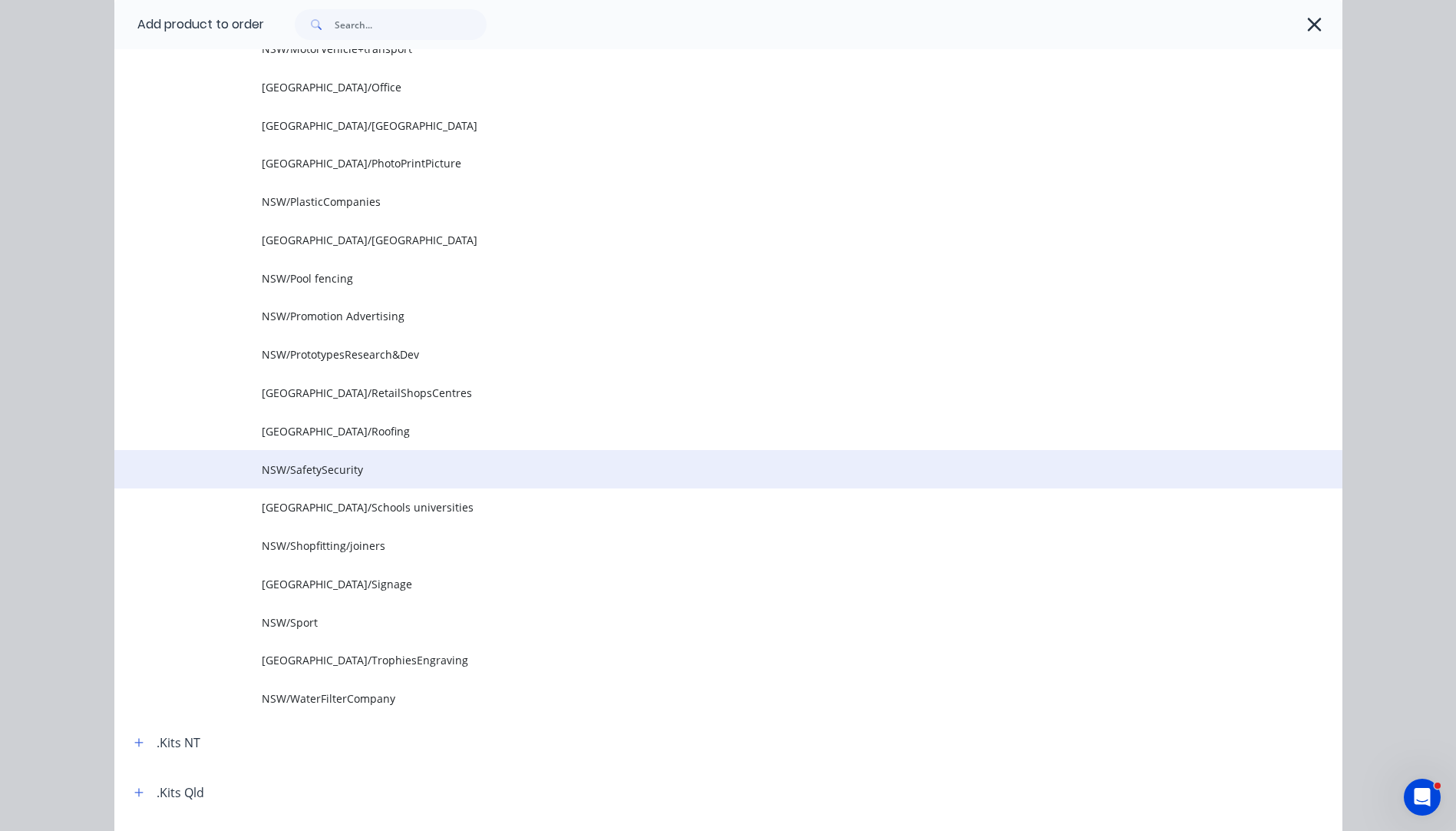
scroll to position [1536, 0]
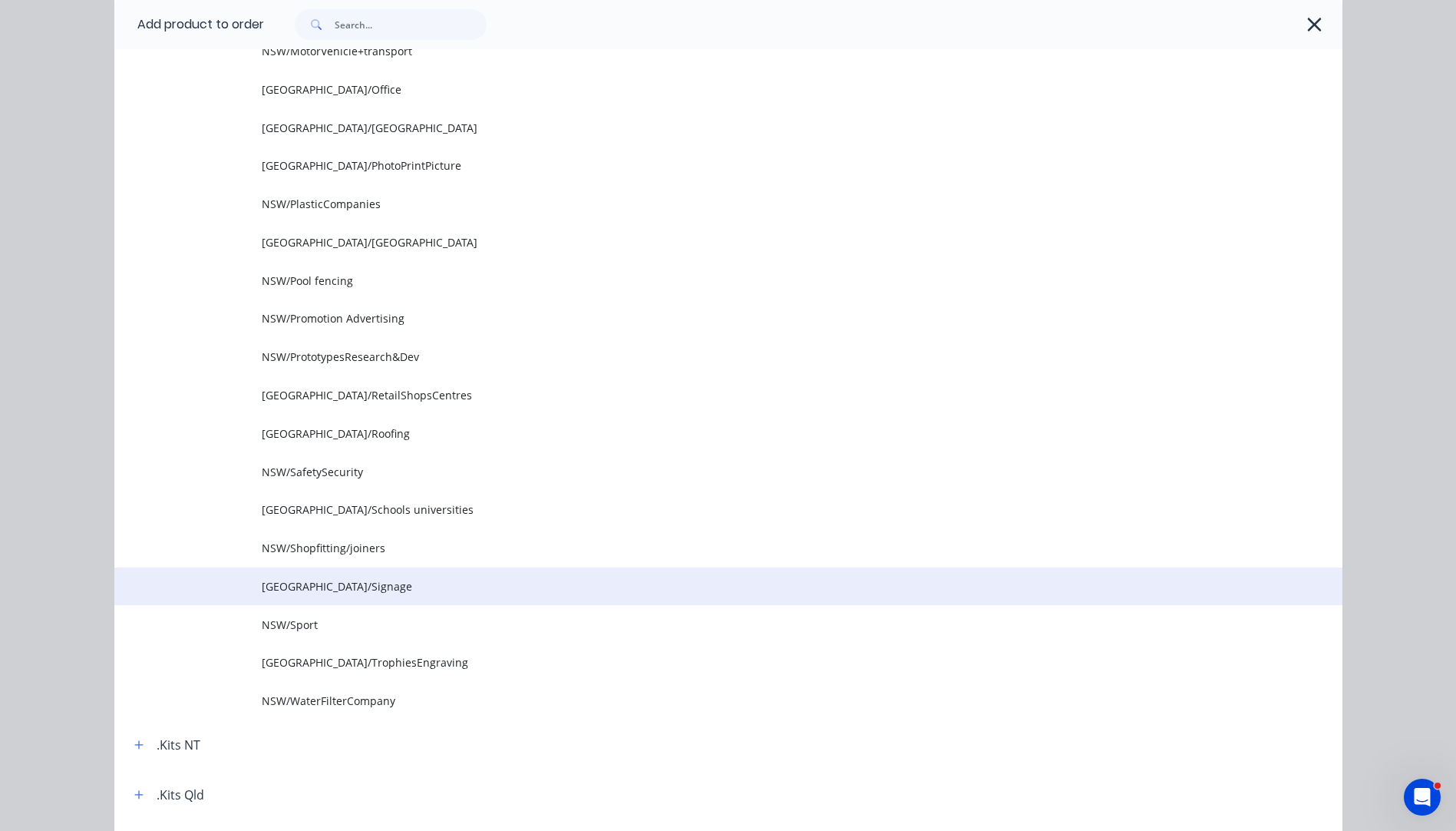
click at [281, 593] on span "[GEOGRAPHIC_DATA]/Signage" at bounding box center [693, 586] width 864 height 16
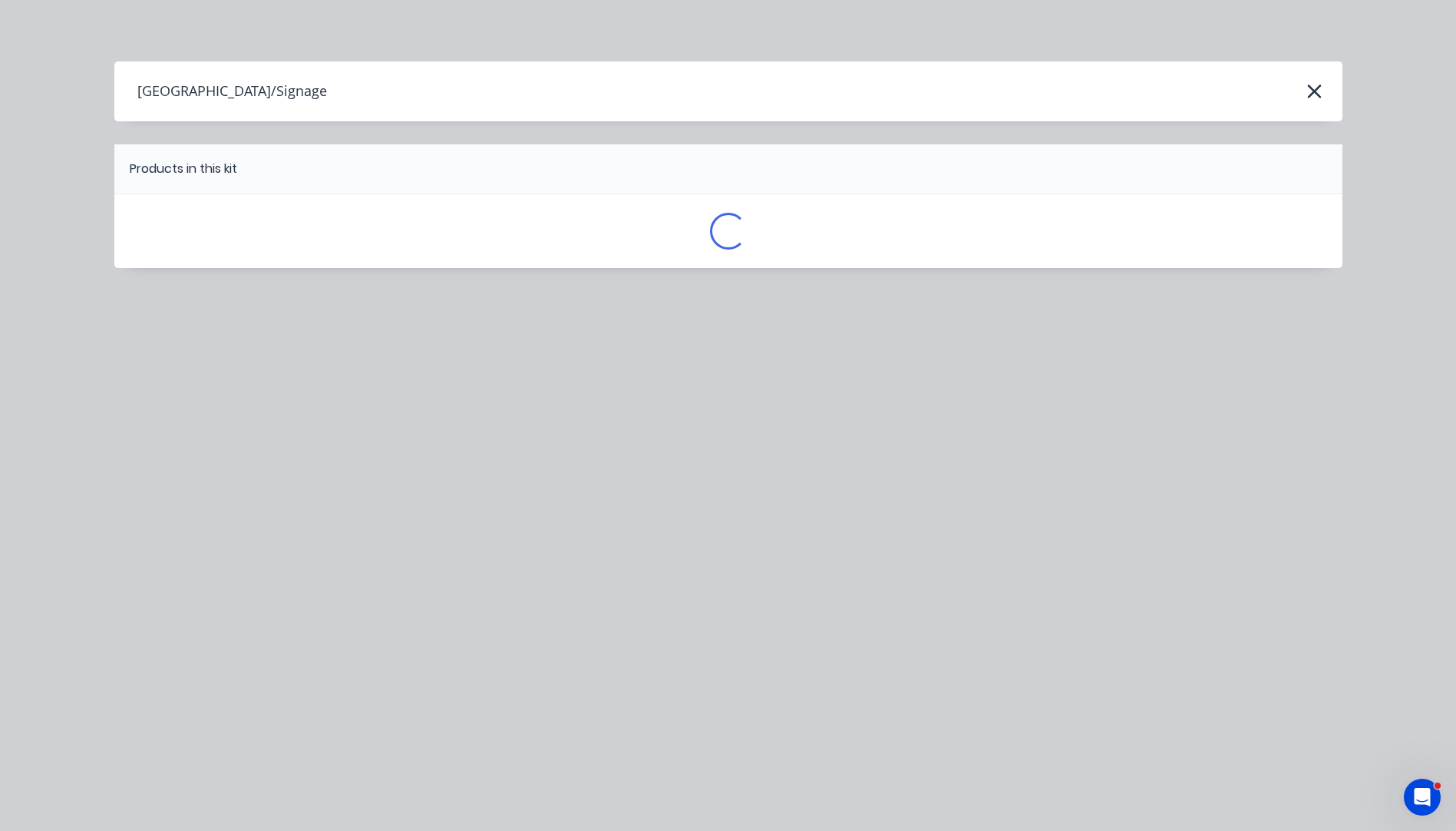
scroll to position [0, 0]
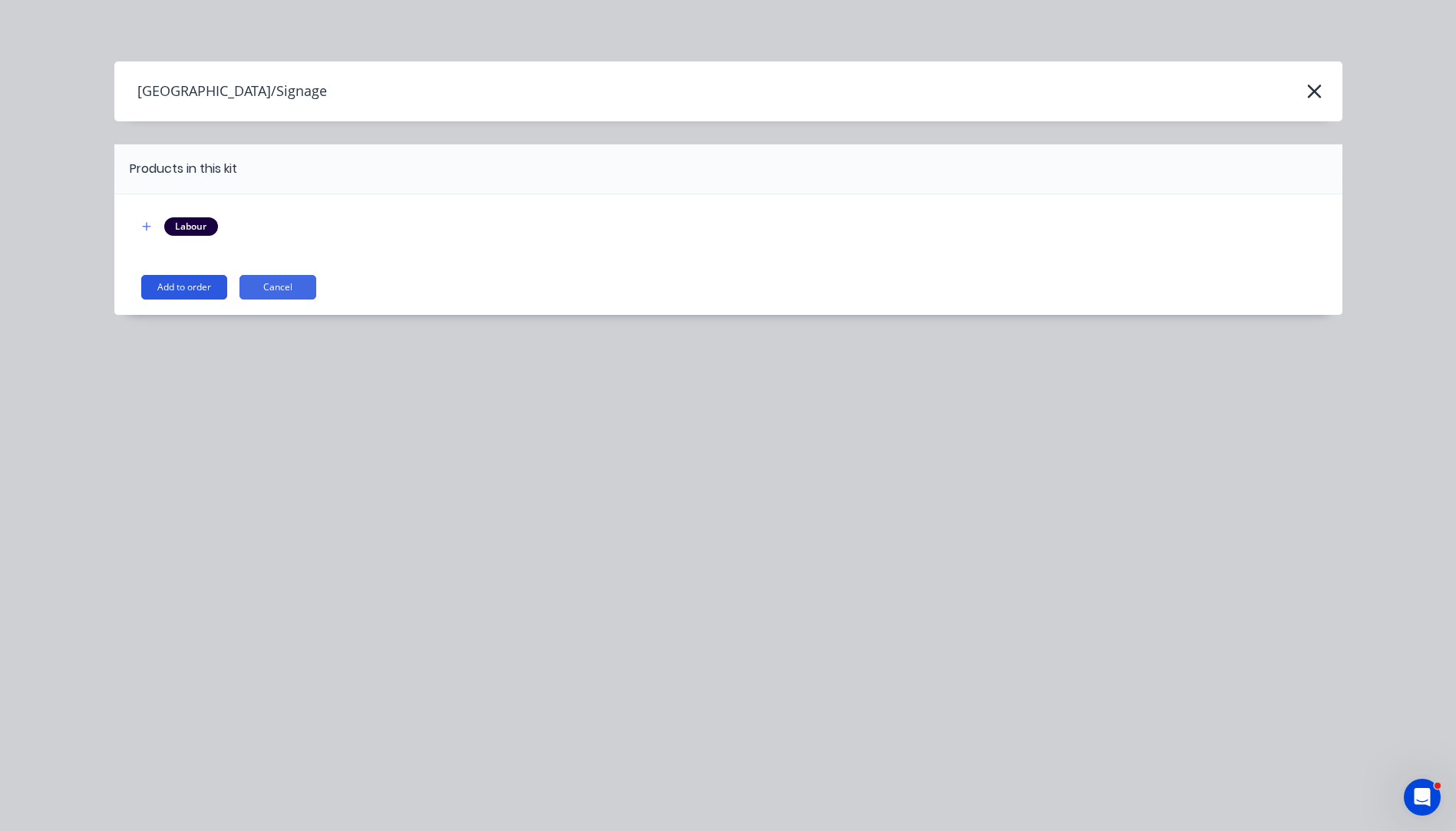
click at [179, 288] on button "Add to order" at bounding box center [184, 287] width 86 height 25
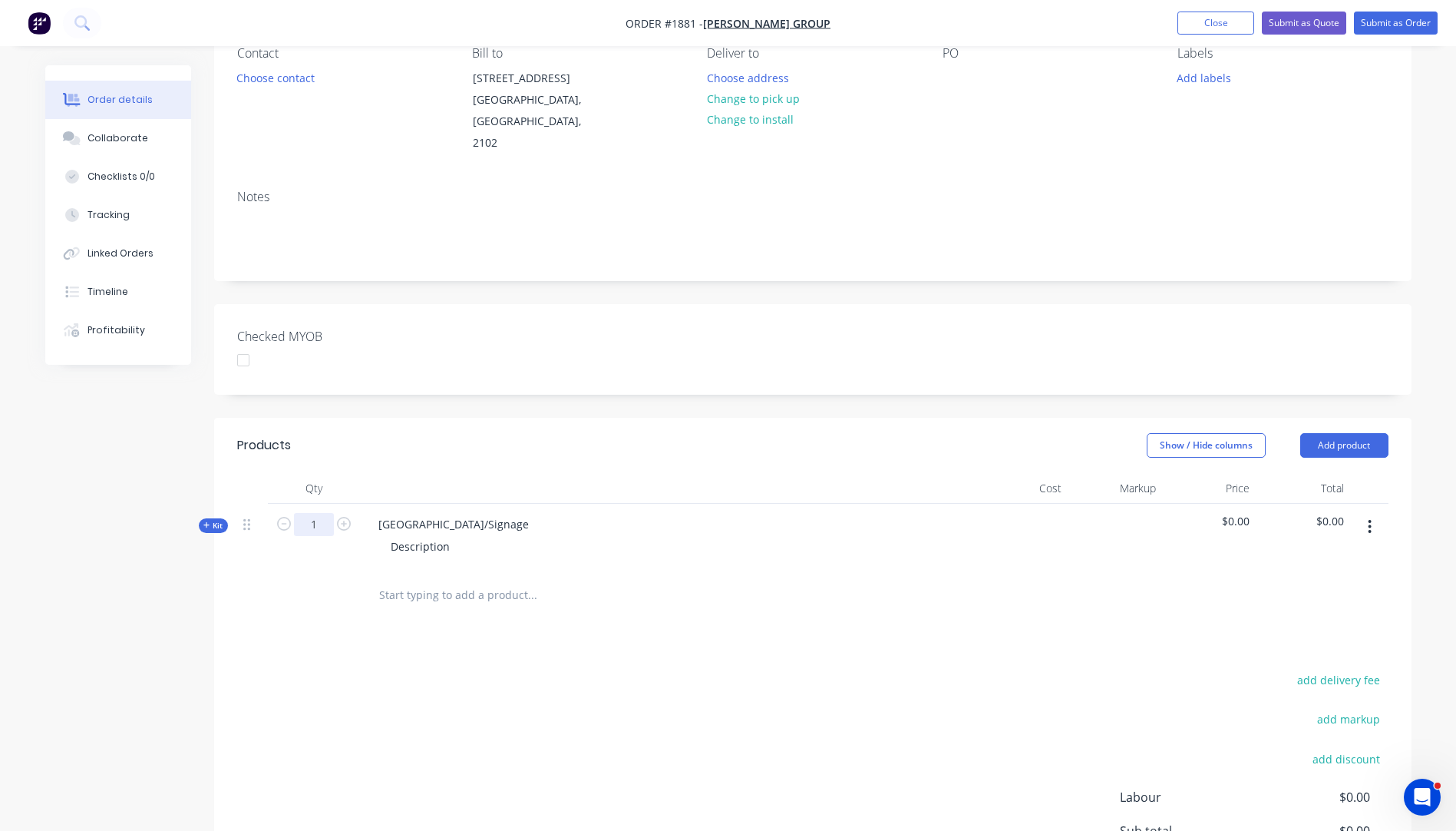
scroll to position [154, 0]
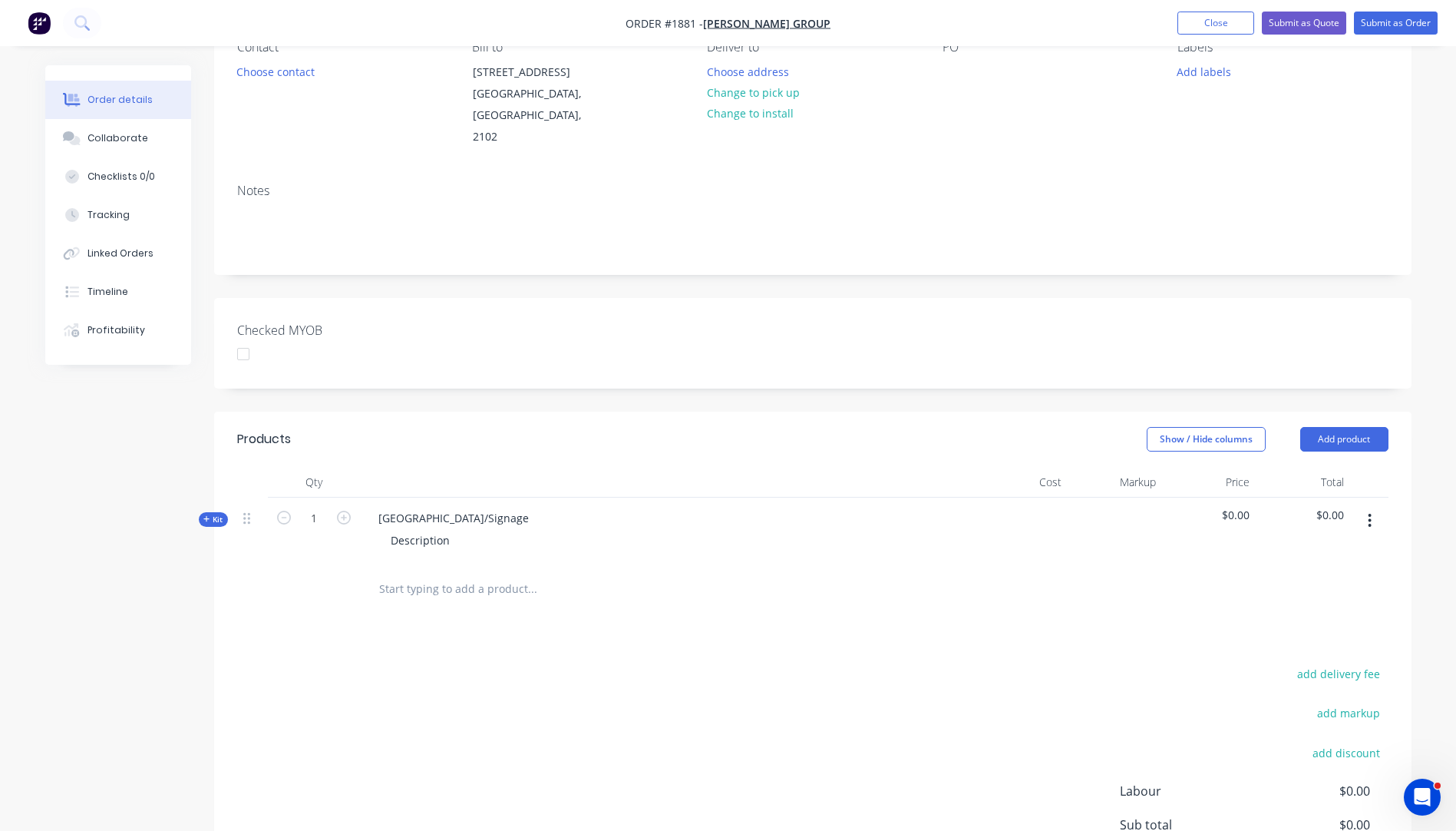
click at [207, 516] on icon "button" at bounding box center [206, 519] width 6 height 6
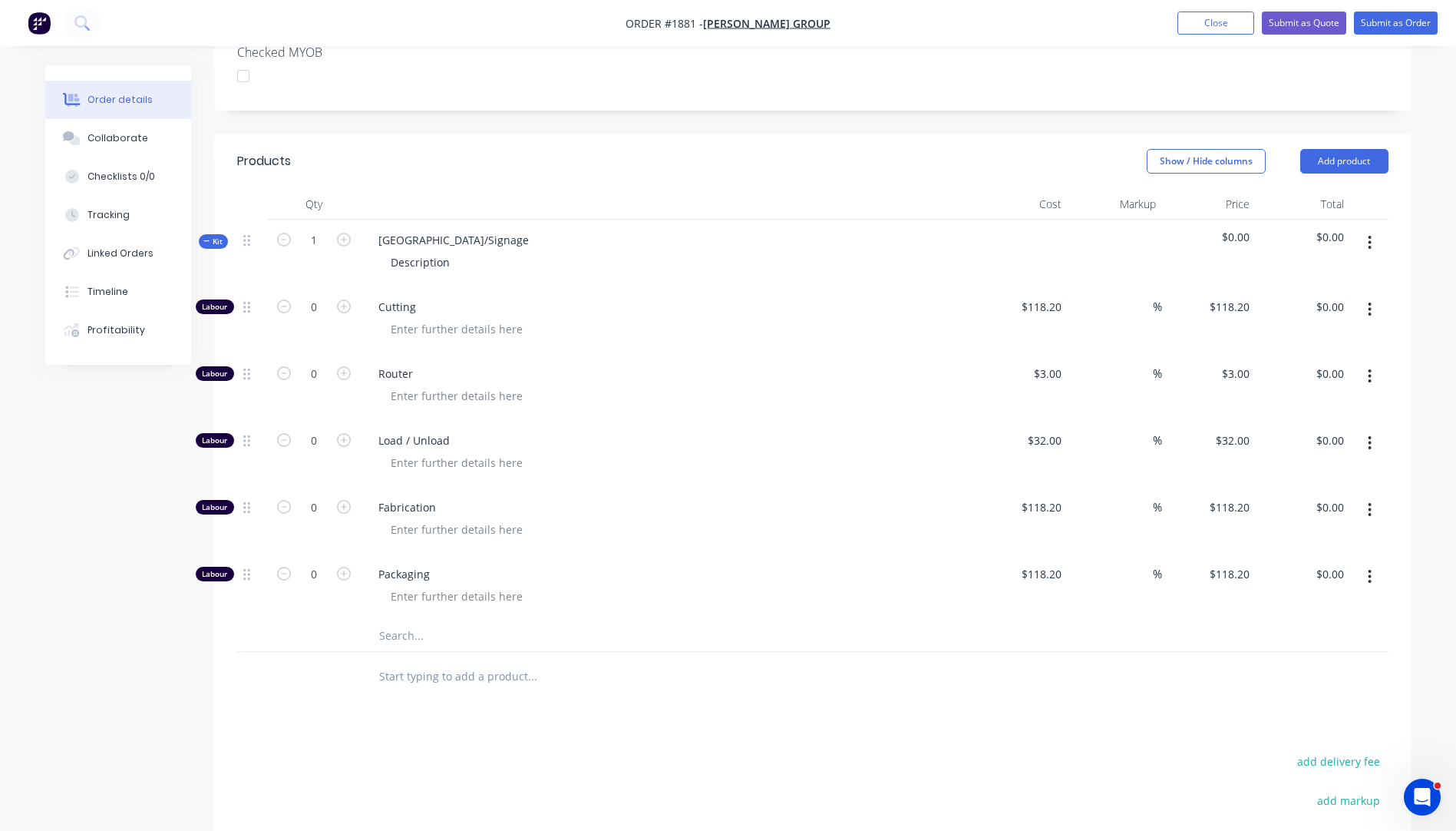
scroll to position [537, 0]
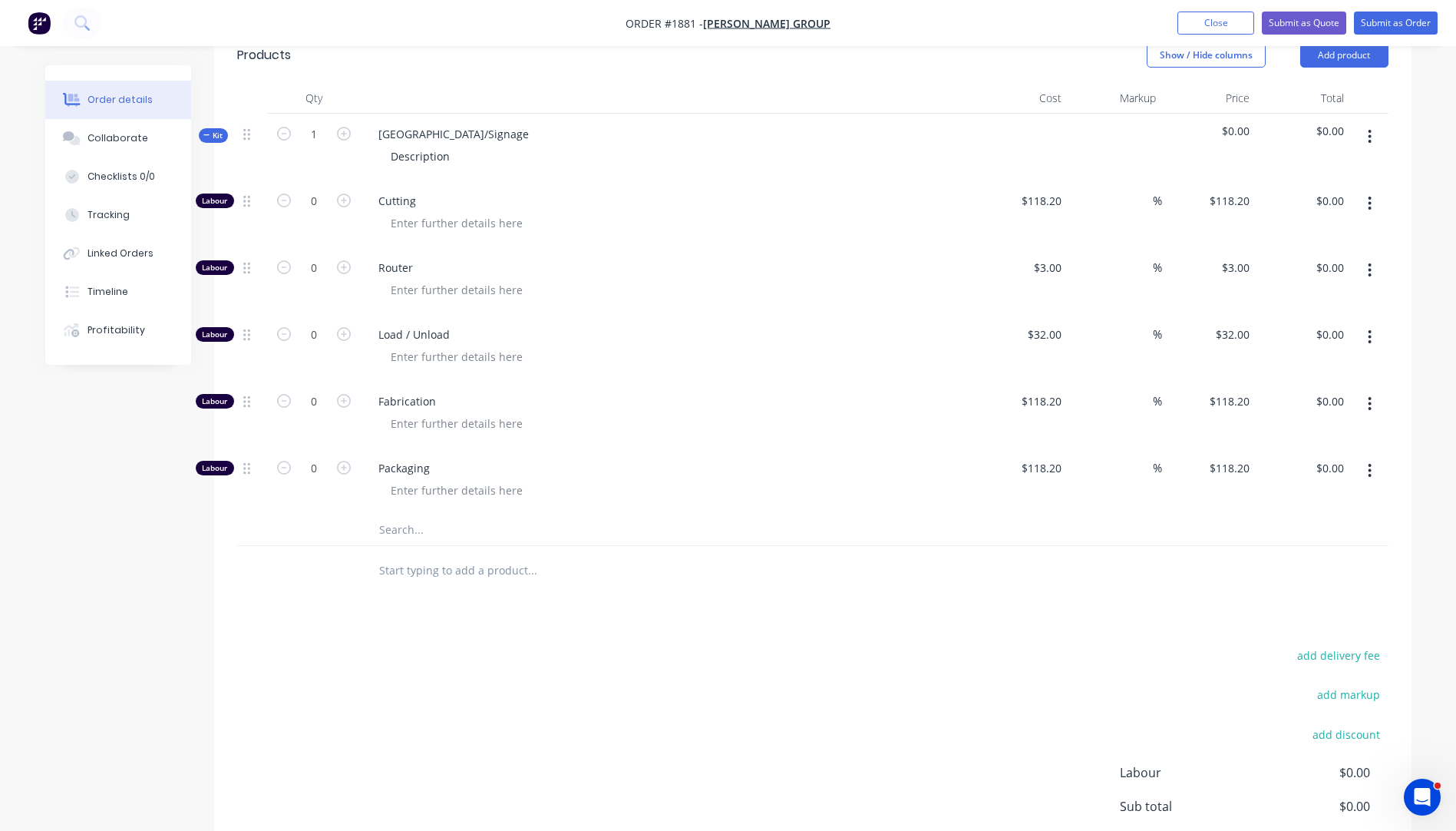
click at [393, 514] on input "text" at bounding box center [532, 530] width 307 height 31
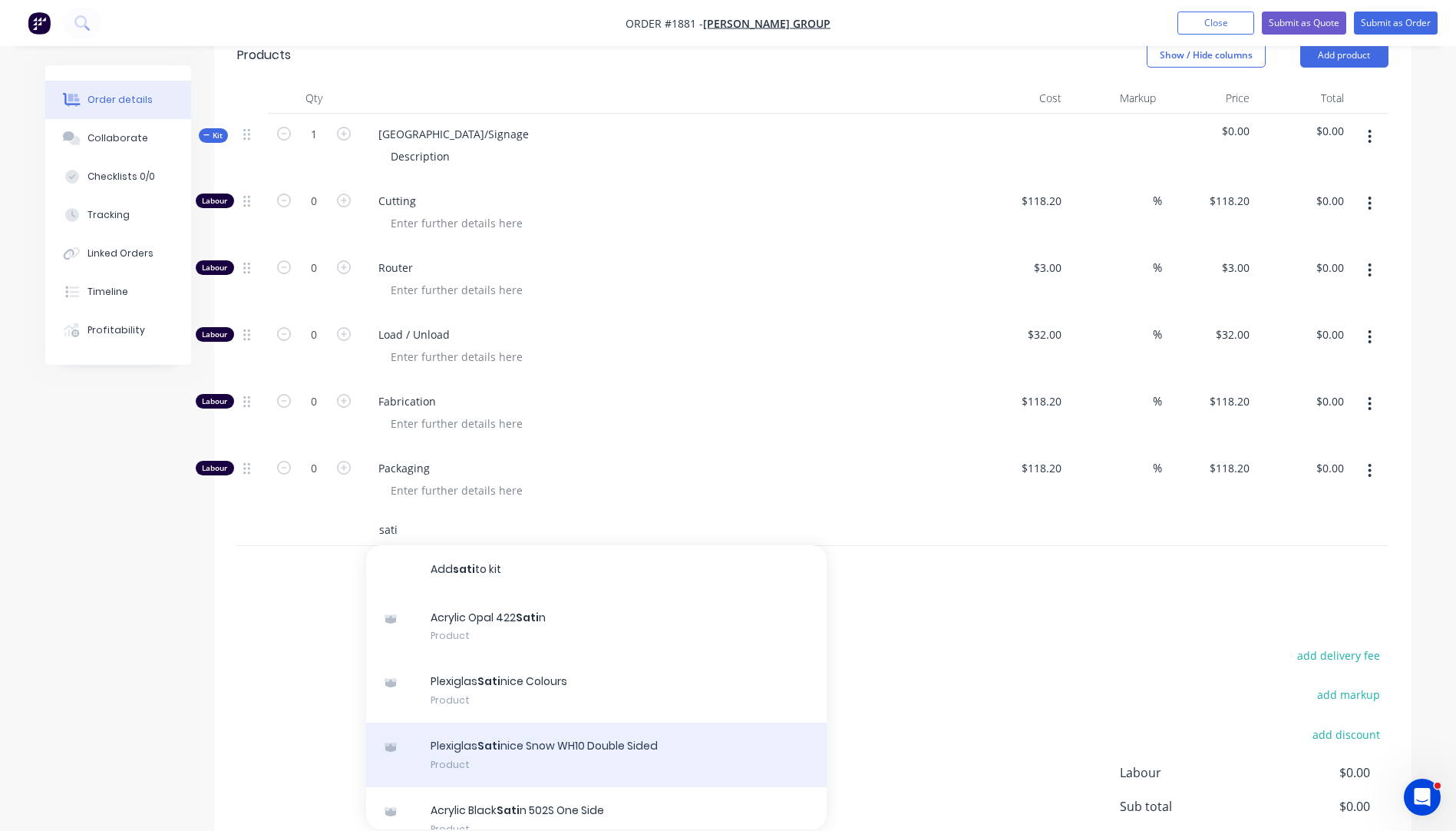
type input "sati"
click at [523, 737] on div "Plexiglas Sati nice Snow WH10 Double Sided Product" at bounding box center [596, 755] width 461 height 64
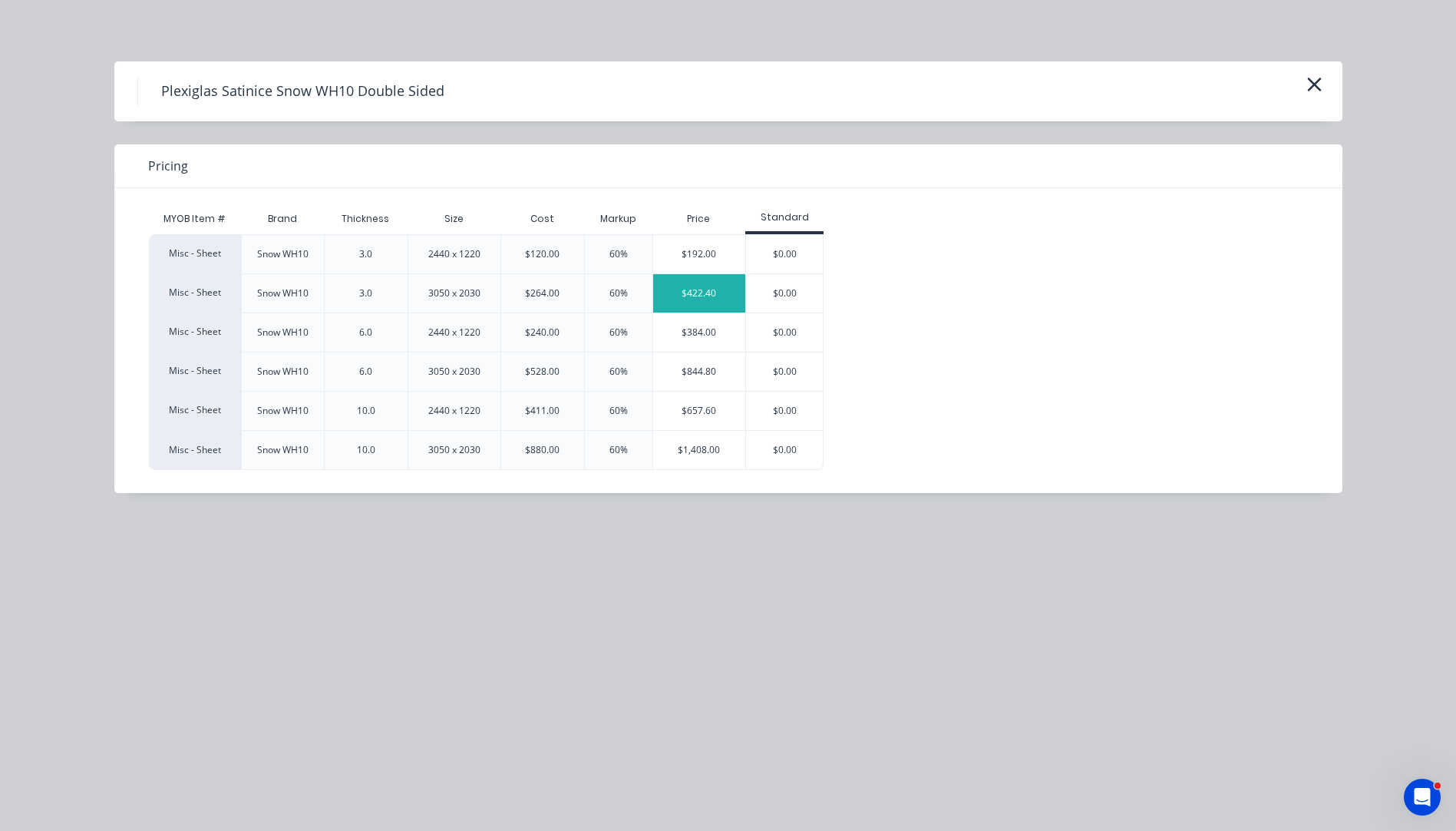
click at [713, 292] on div "$422.40" at bounding box center [699, 293] width 93 height 39
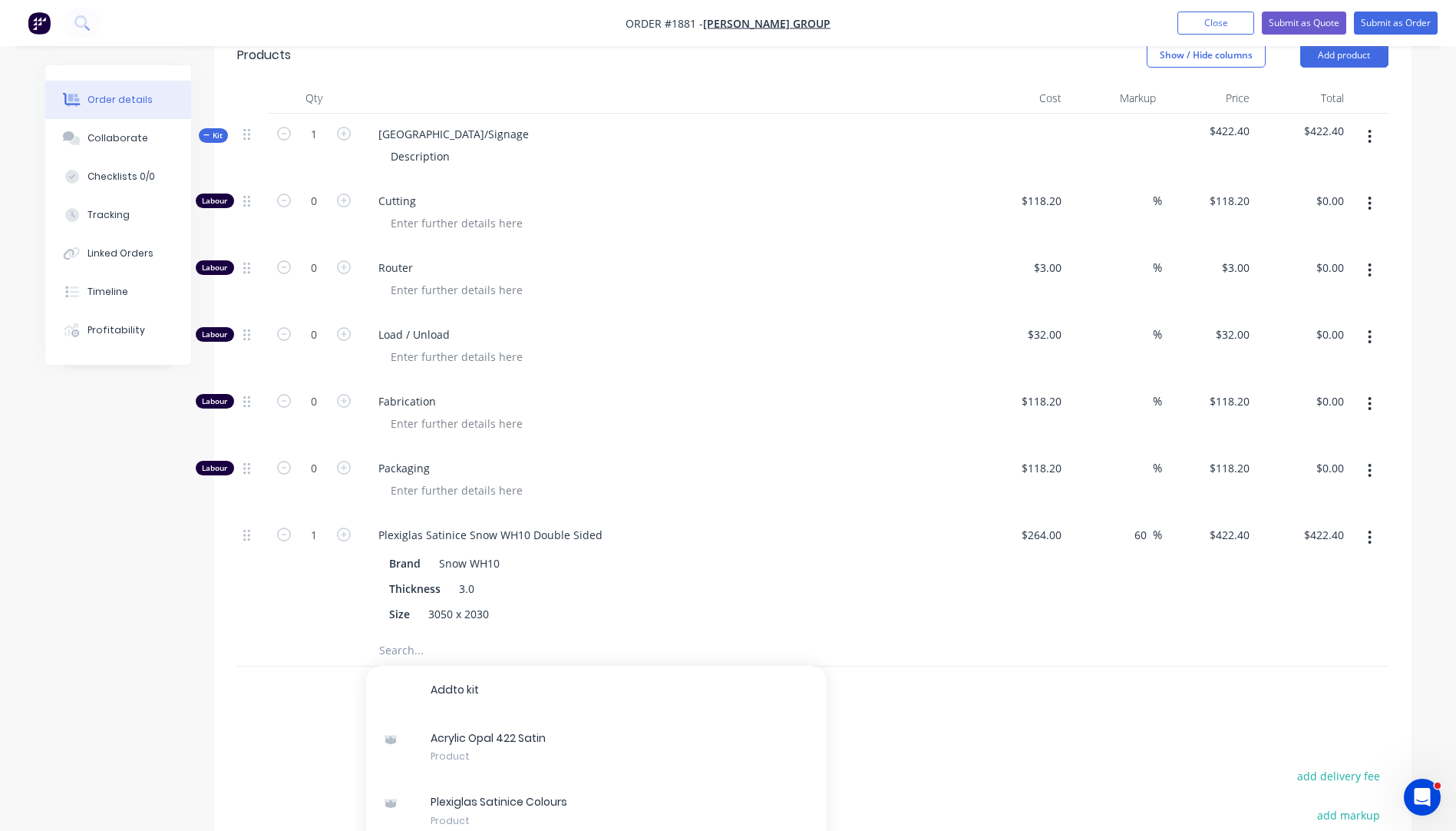
click at [727, 481] on div "Packaging" at bounding box center [668, 481] width 614 height 67
click at [323, 123] on input "1" at bounding box center [314, 134] width 40 height 23
type input "12"
type input "$5,068.80"
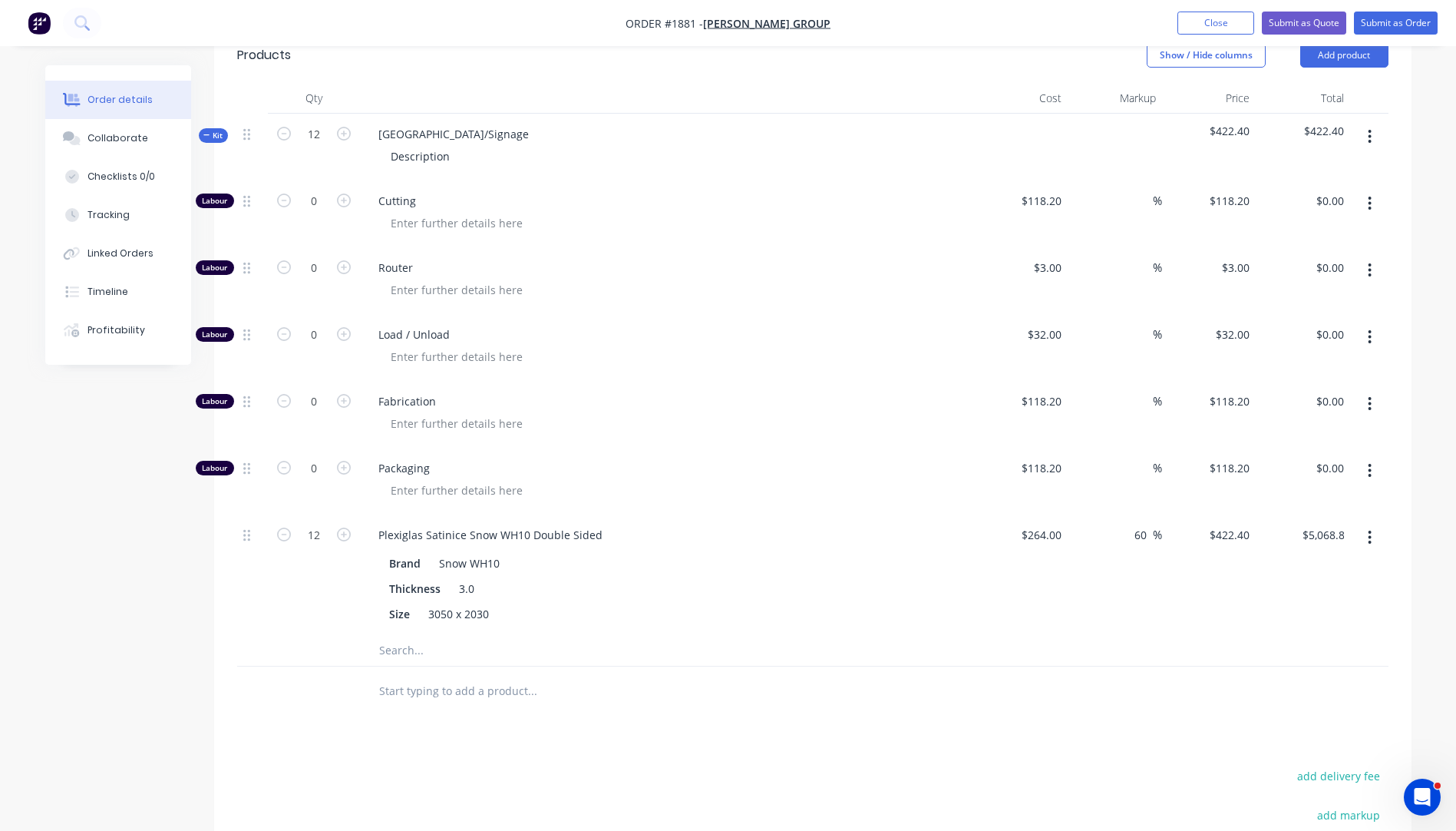
drag, startPoint x: 310, startPoint y: 575, endPoint x: 316, endPoint y: 547, distance: 28.6
click at [313, 567] on div "12" at bounding box center [313, 574] width 92 height 120
click at [341, 193] on icon "button" at bounding box center [344, 200] width 14 height 14
type input "1"
type input "$118.20"
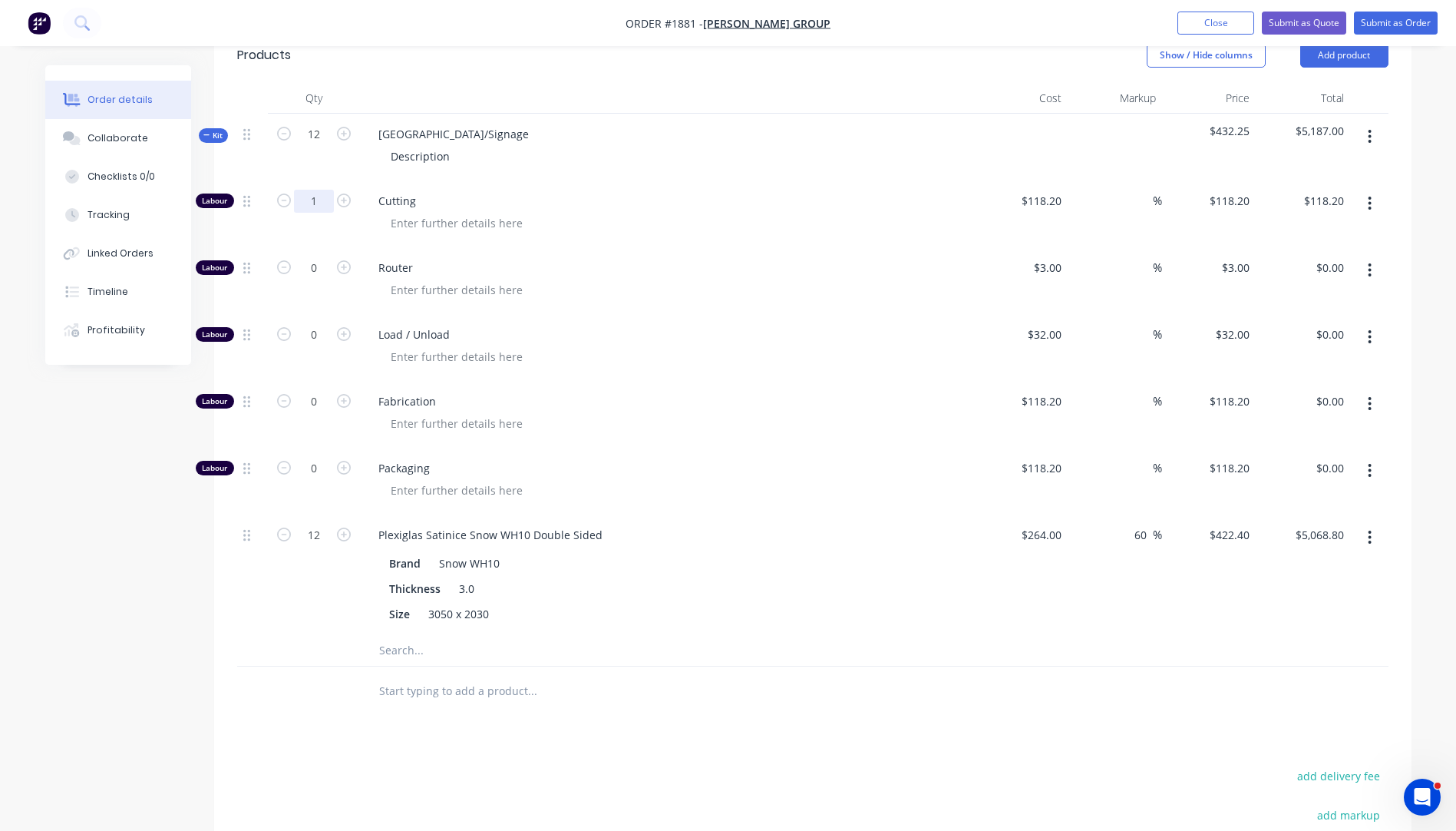
click at [323, 190] on input "1" at bounding box center [314, 201] width 40 height 23
type input "12"
type input "$1,418.40"
click at [620, 193] on span "Cutting" at bounding box center [673, 201] width 589 height 16
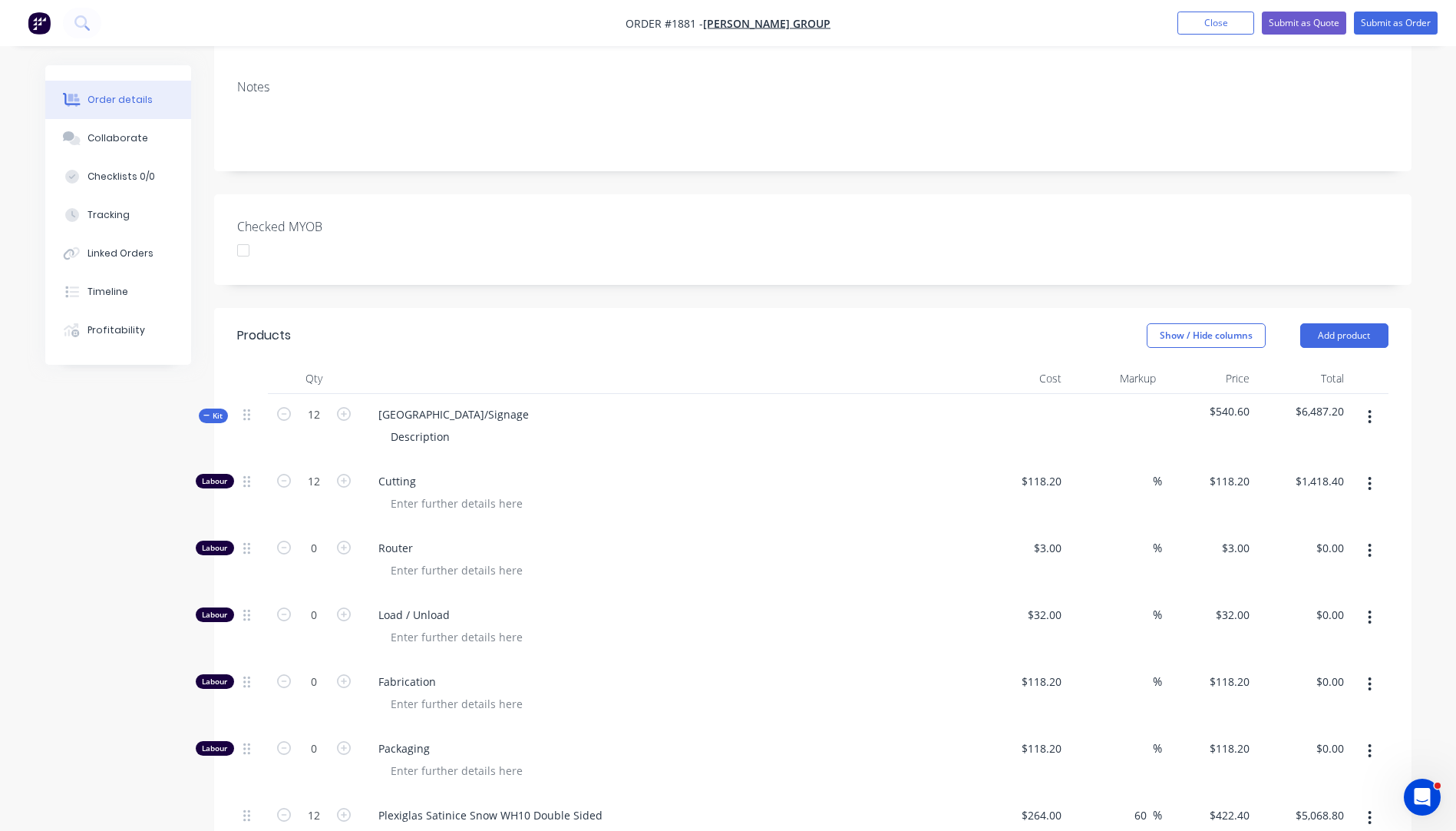
scroll to position [230, 0]
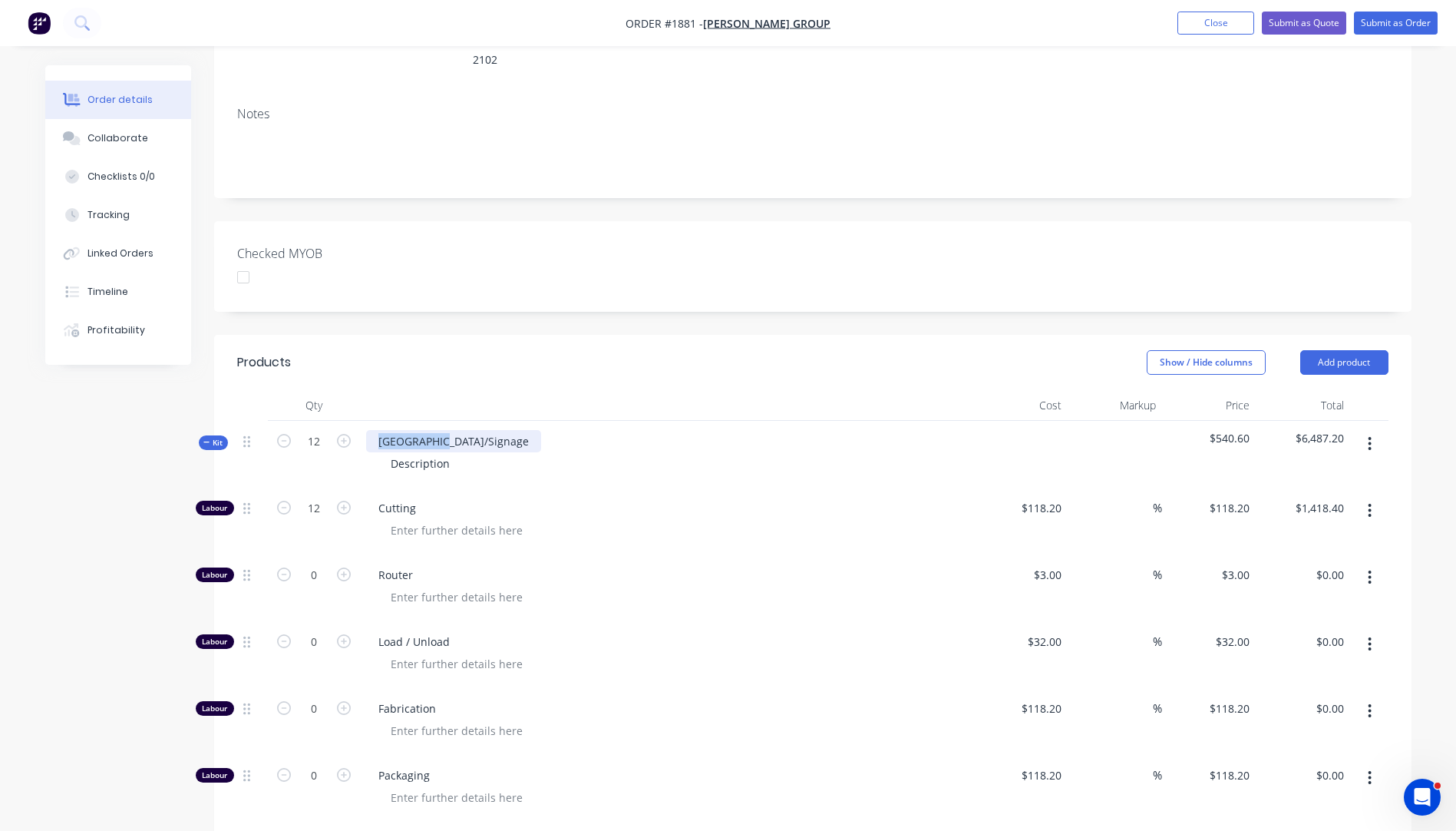
drag, startPoint x: 447, startPoint y: 420, endPoint x: 375, endPoint y: 419, distance: 72.0
click at [375, 430] on div "[GEOGRAPHIC_DATA]/Signage" at bounding box center [454, 441] width 175 height 22
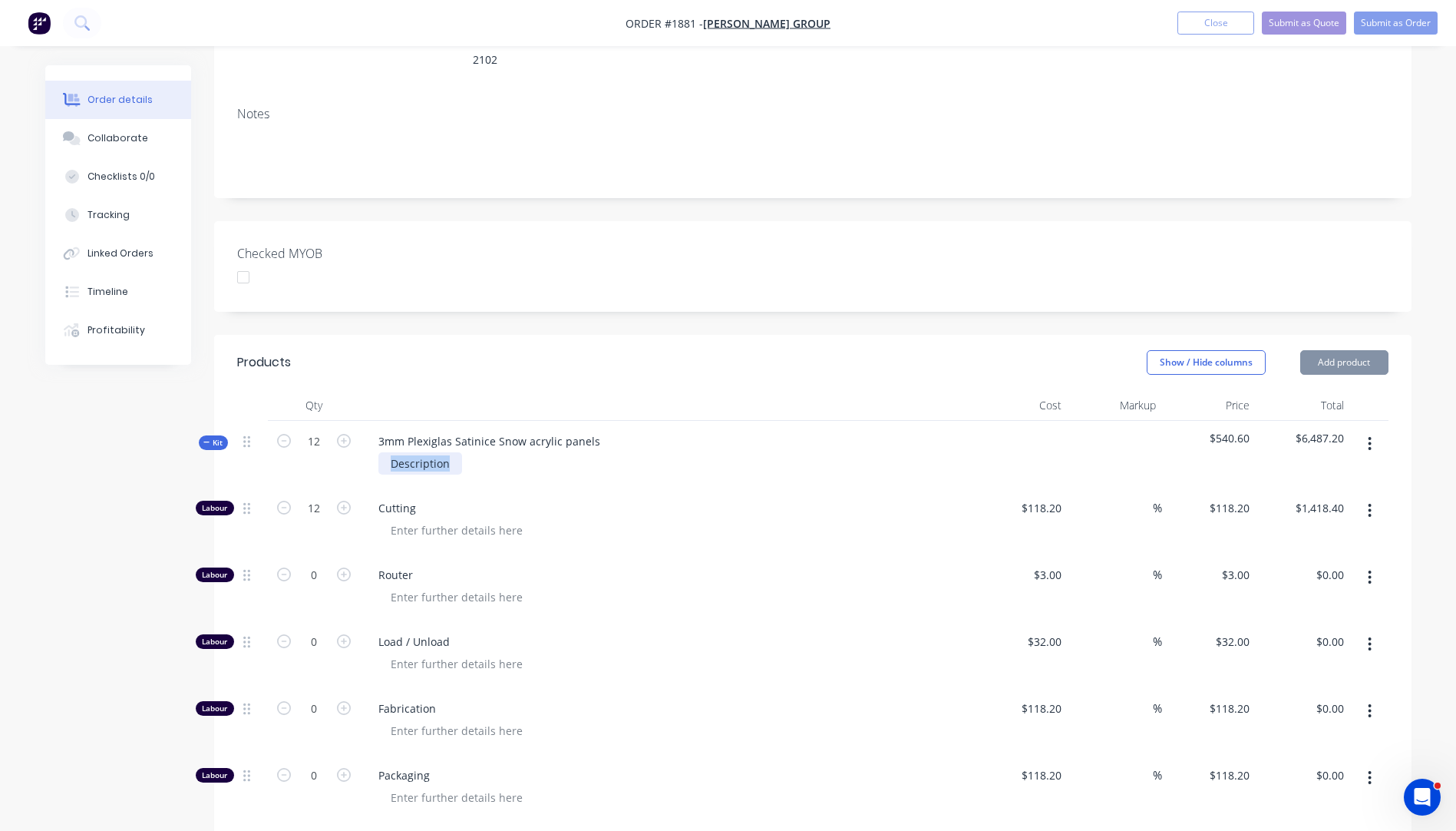
drag, startPoint x: 447, startPoint y: 446, endPoint x: 367, endPoint y: 446, distance: 80.0
click at [367, 452] on div "Description" at bounding box center [667, 464] width 601 height 22
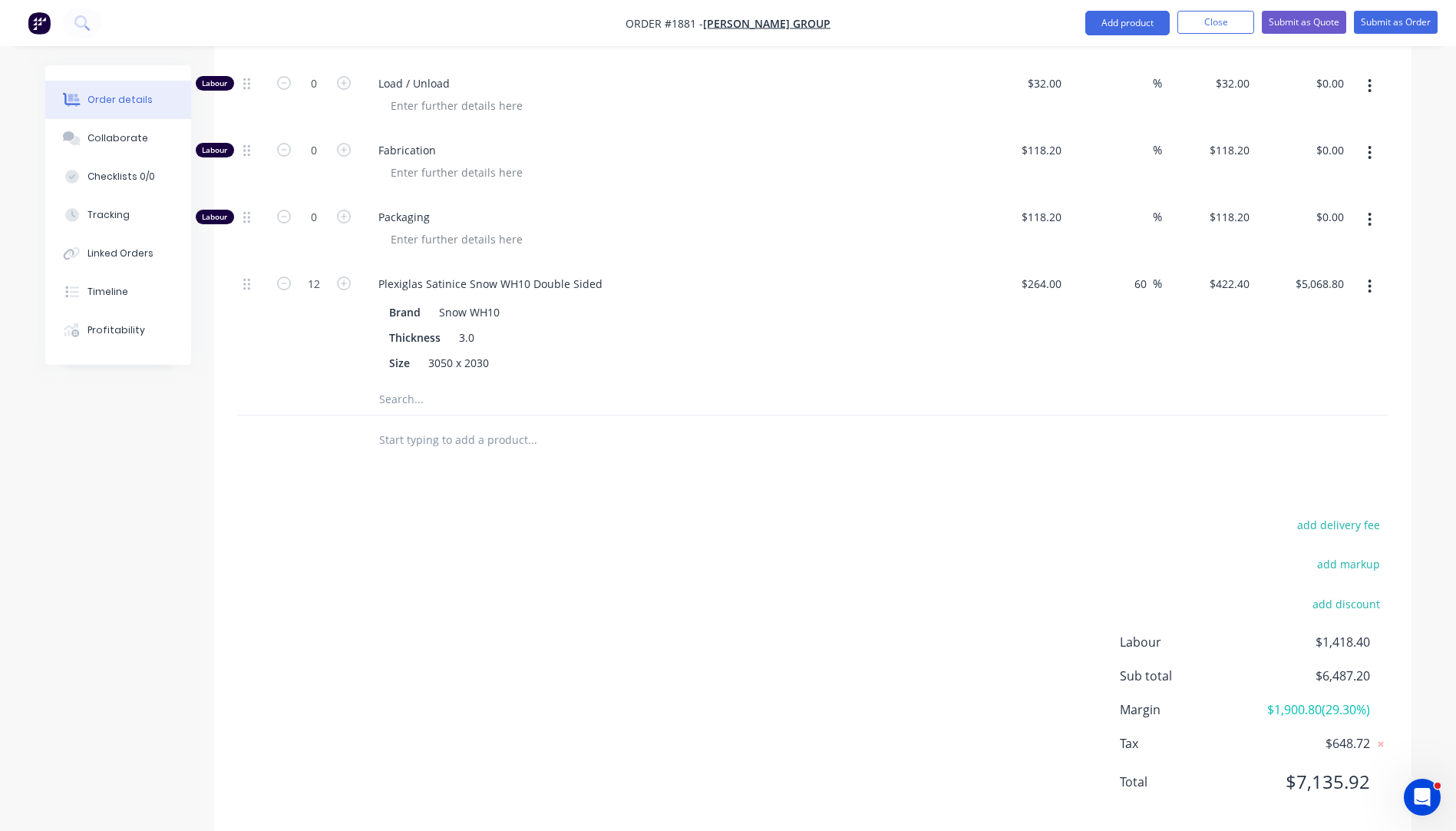
scroll to position [793, 0]
click at [1145, 268] on input "60" at bounding box center [1142, 279] width 20 height 22
type input "40"
type input "$369.60"
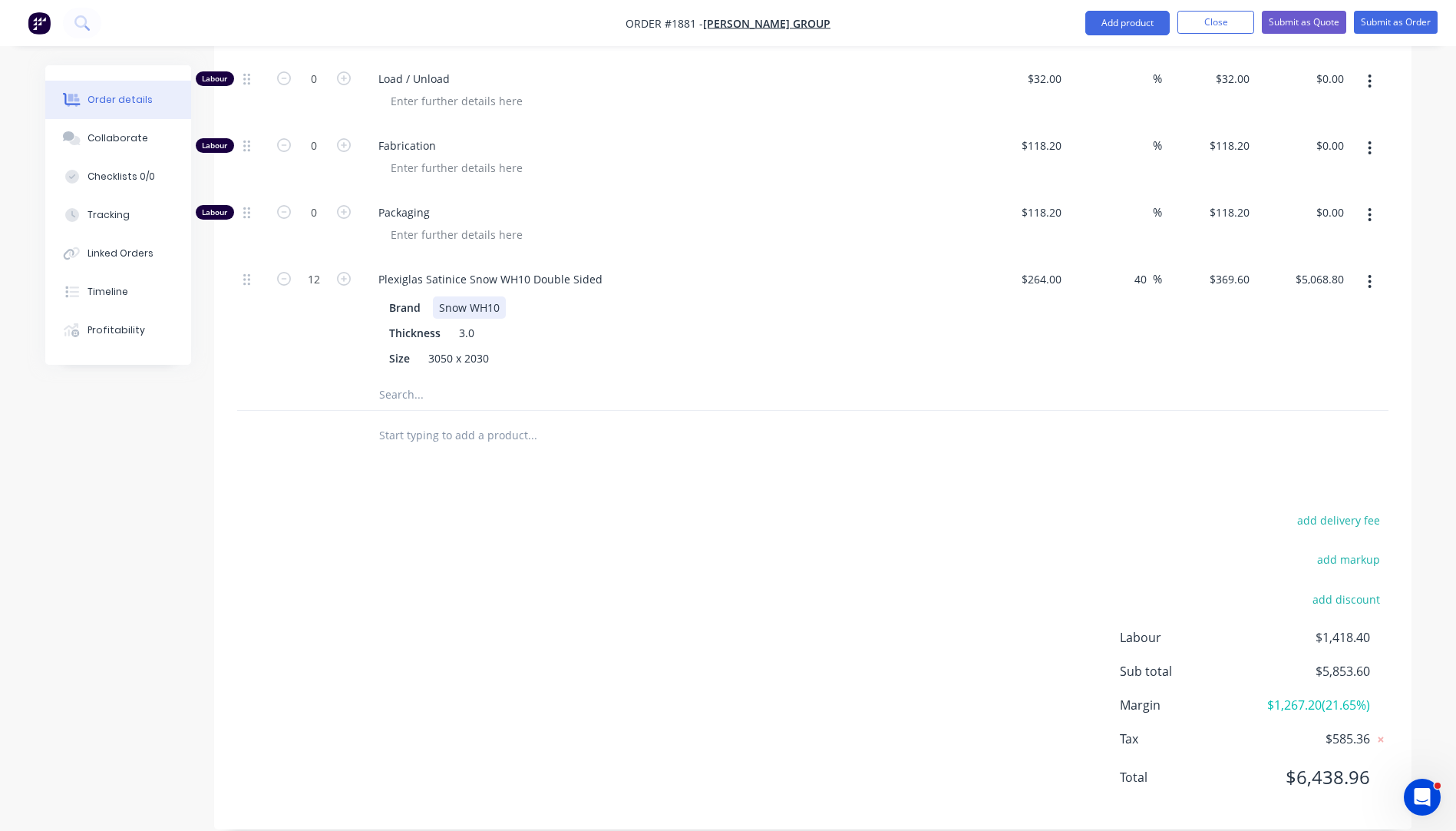
type input "$4,435.20"
click at [953, 294] on div "Brand Snow WH10 Thickness 3.0 Size 3050 x 2030" at bounding box center [667, 331] width 601 height 76
click at [1145, 268] on input "40" at bounding box center [1142, 279] width 20 height 22
type input "30"
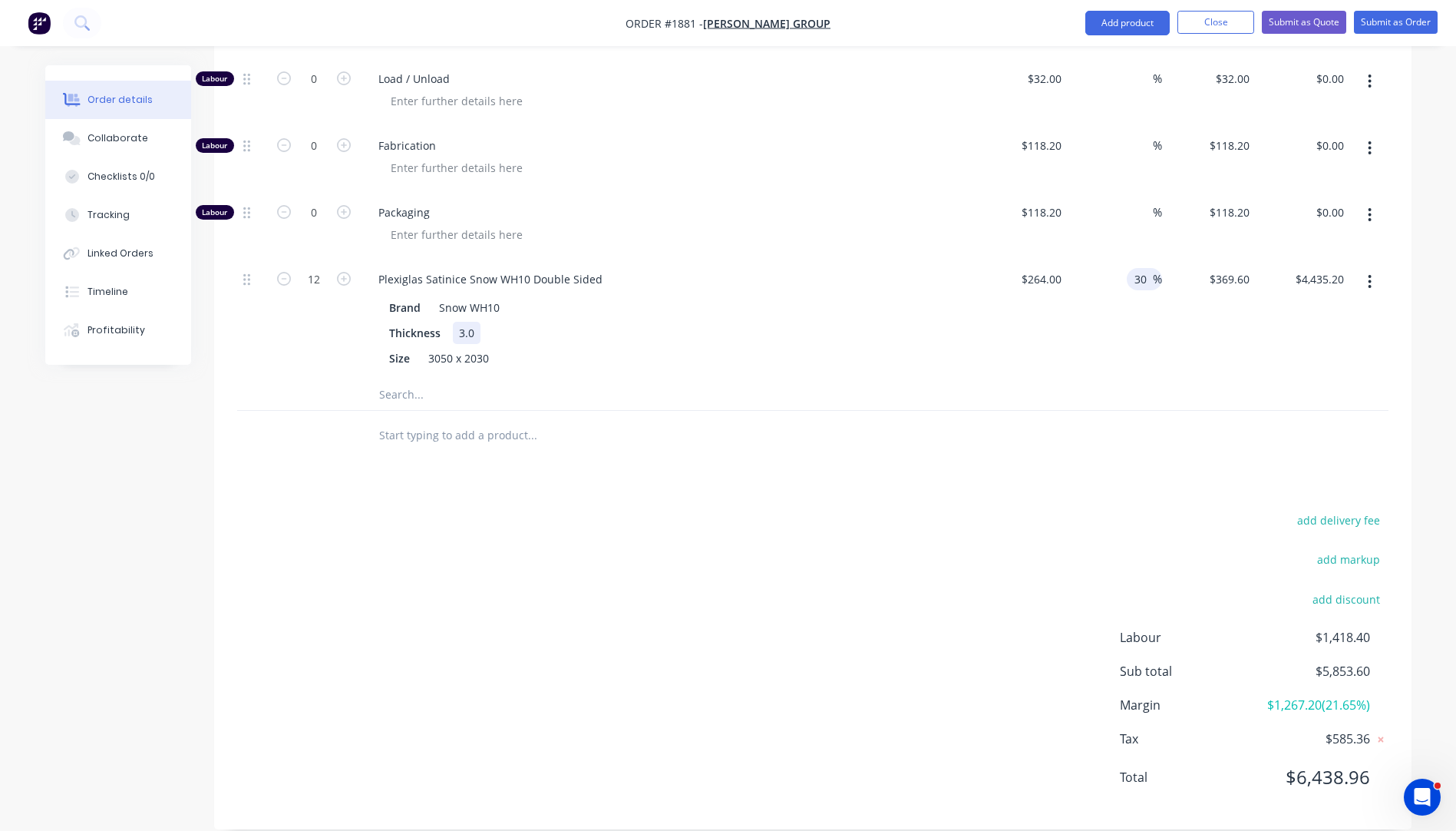
type input "$343.20"
type input "$4,118.40"
click at [956, 306] on div "Brand Snow WH10 Thickness 3.0 Size 3050 x 2030" at bounding box center [667, 331] width 601 height 76
click at [1149, 268] on input "30" at bounding box center [1142, 279] width 20 height 22
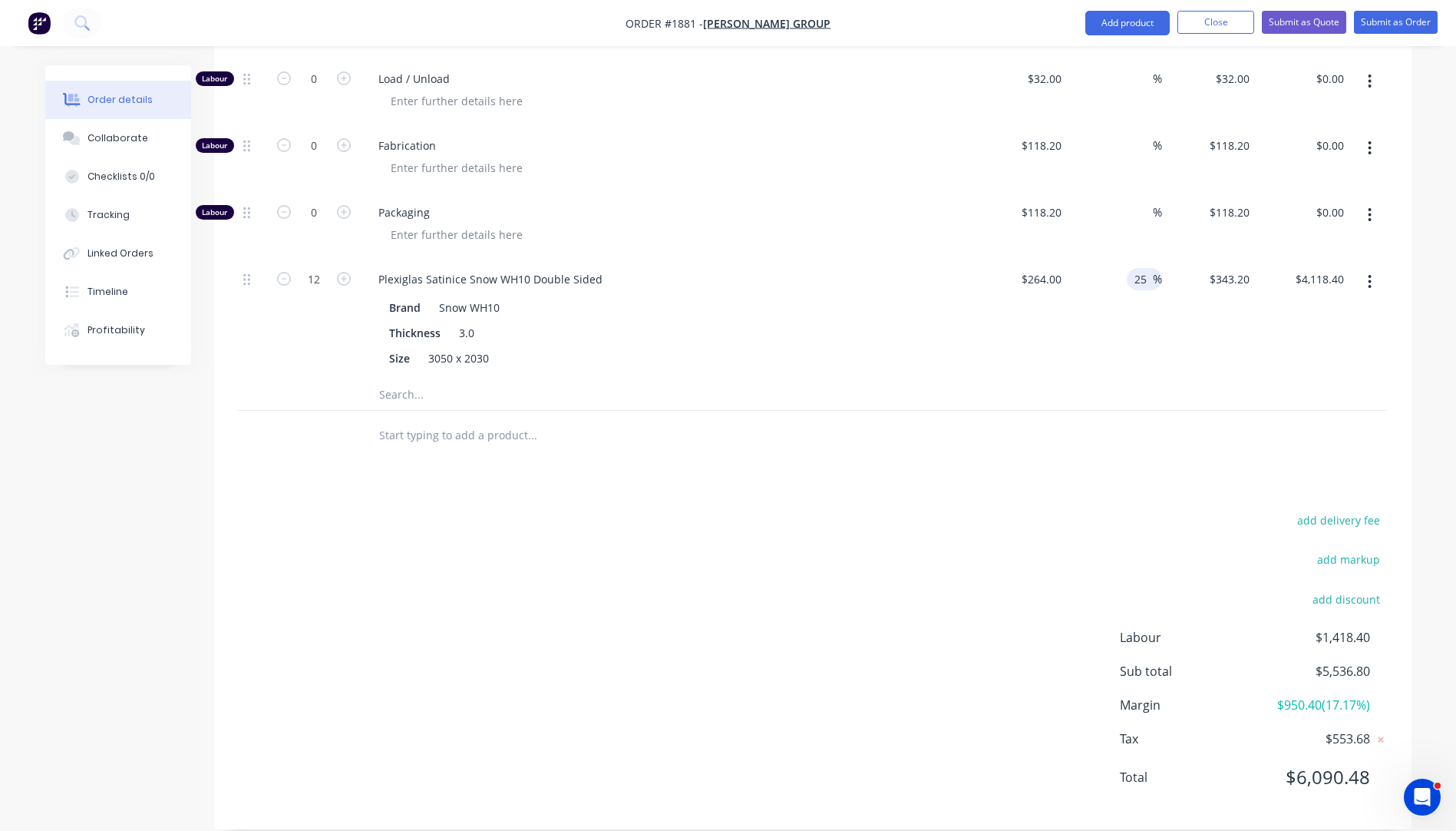
type input "25"
type input "$330.00"
type input "$3,960.00"
click at [892, 296] on div "Brand Snow WH10" at bounding box center [663, 307] width 562 height 22
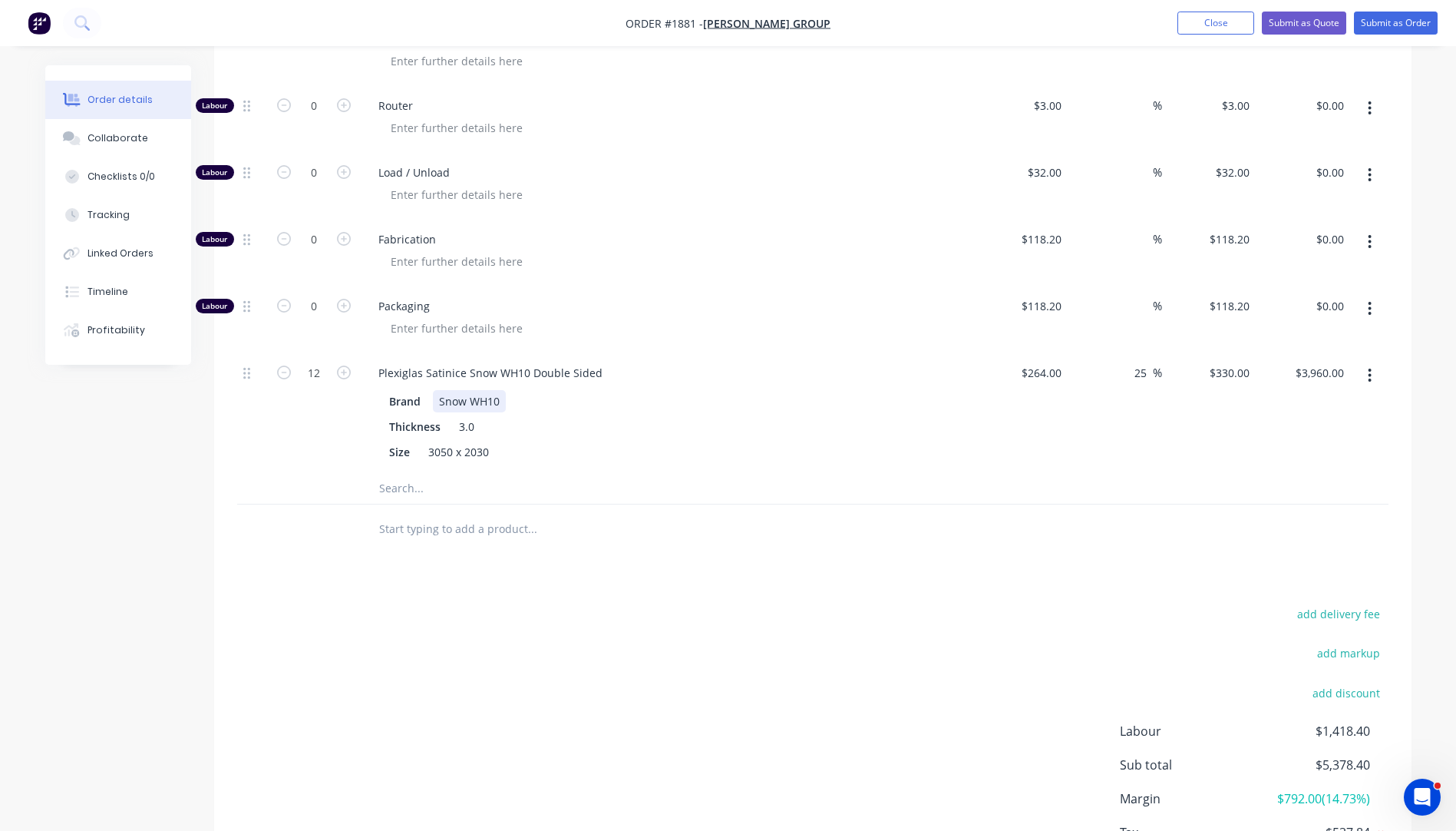
scroll to position [332, 0]
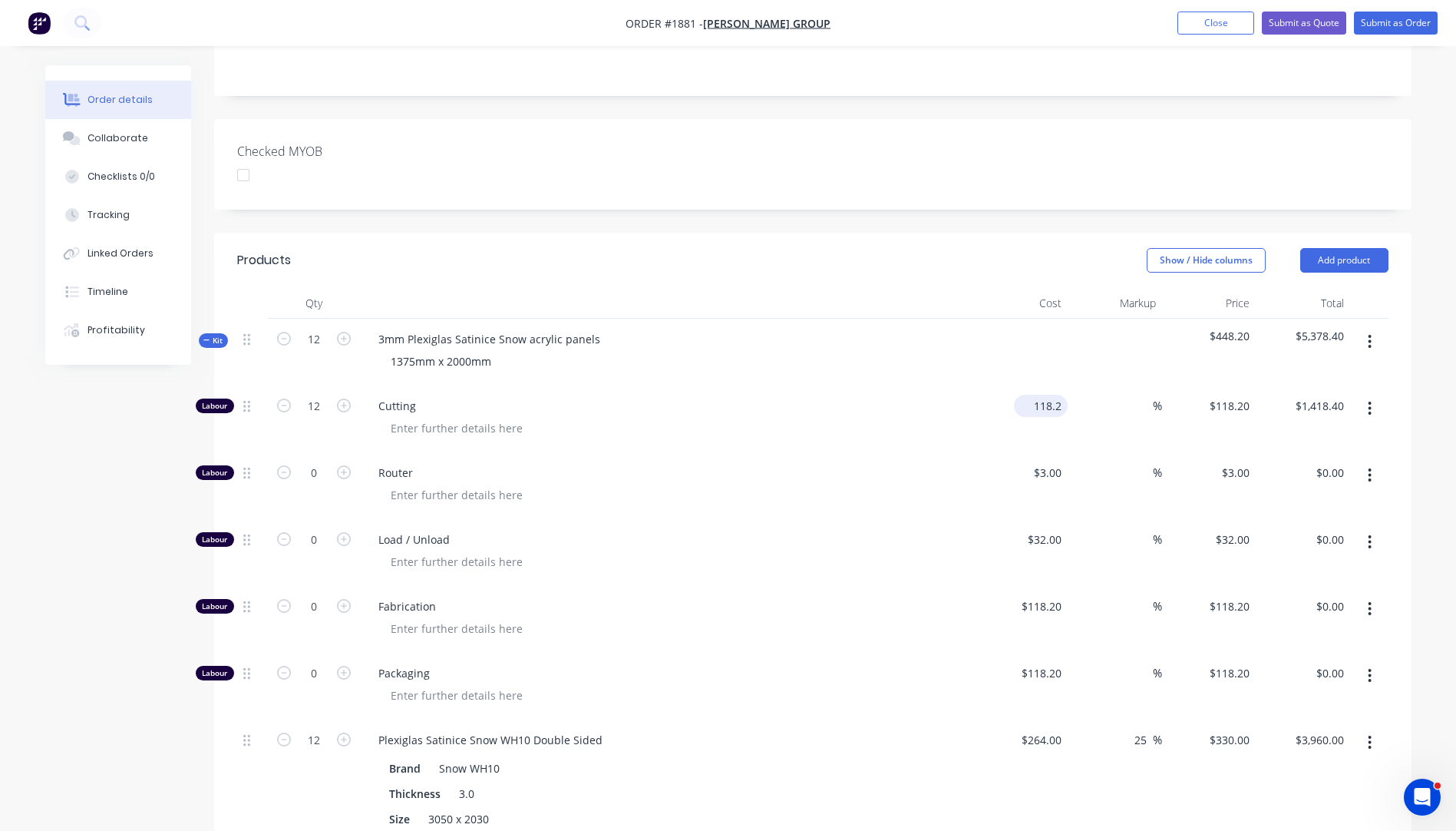
click at [1044, 395] on input "118.2" at bounding box center [1043, 406] width 47 height 22
type input "$10.00"
type input "$120.00"
click at [961, 419] on div "Cutting" at bounding box center [668, 419] width 614 height 67
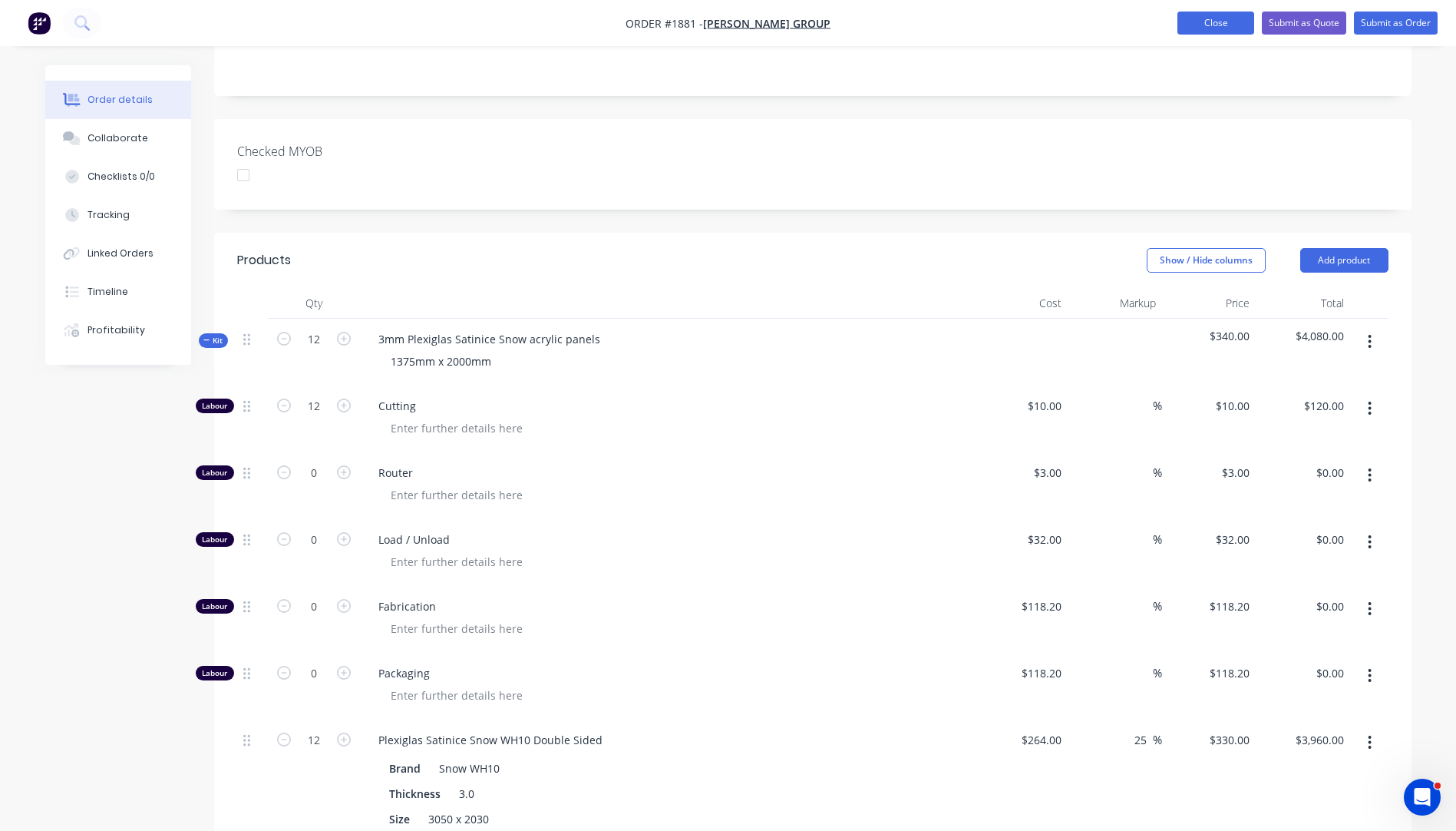
click at [1203, 33] on button "Close" at bounding box center [1215, 22] width 76 height 23
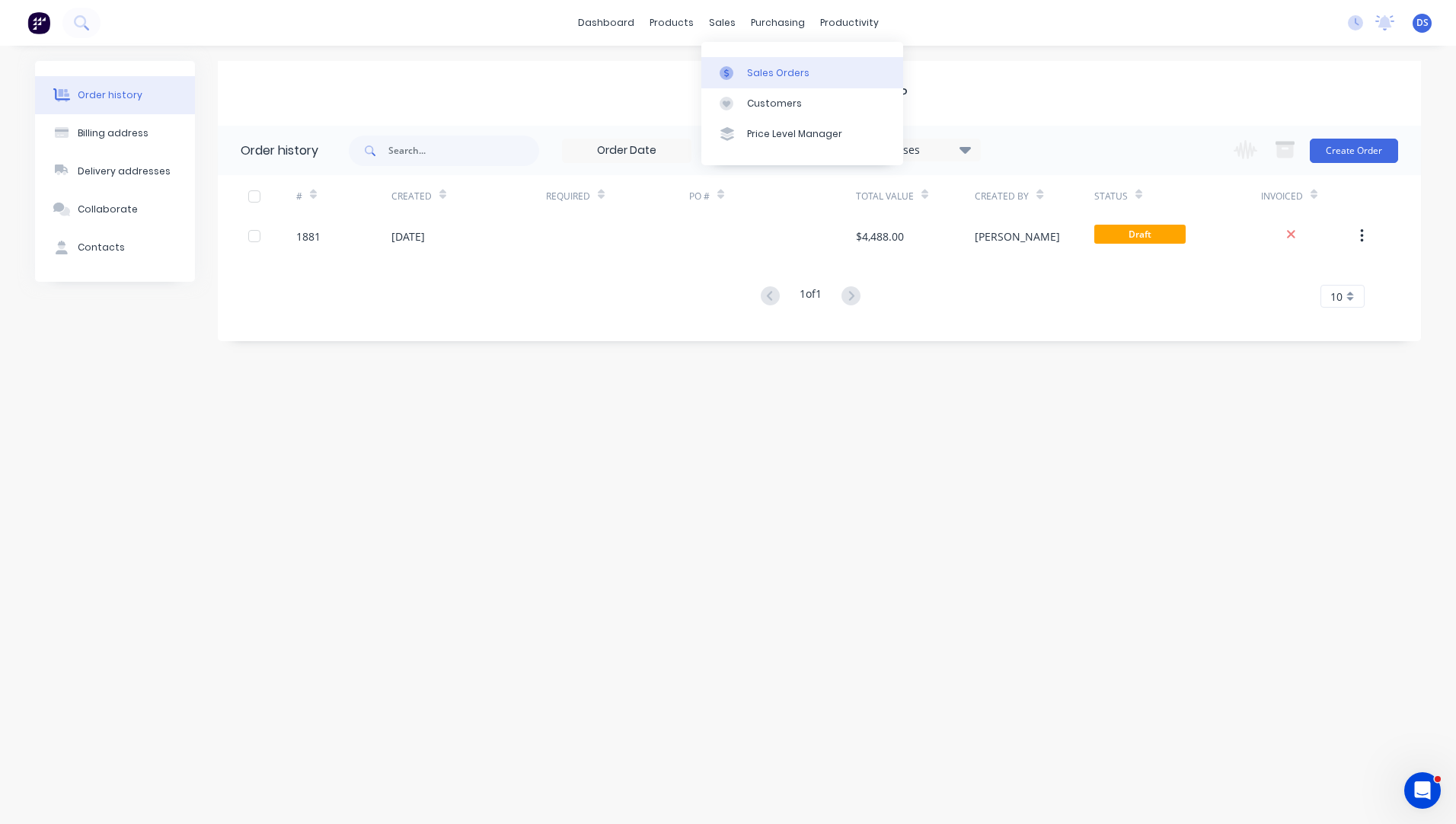
click at [758, 76] on div "Sales Orders" at bounding box center [778, 73] width 62 height 14
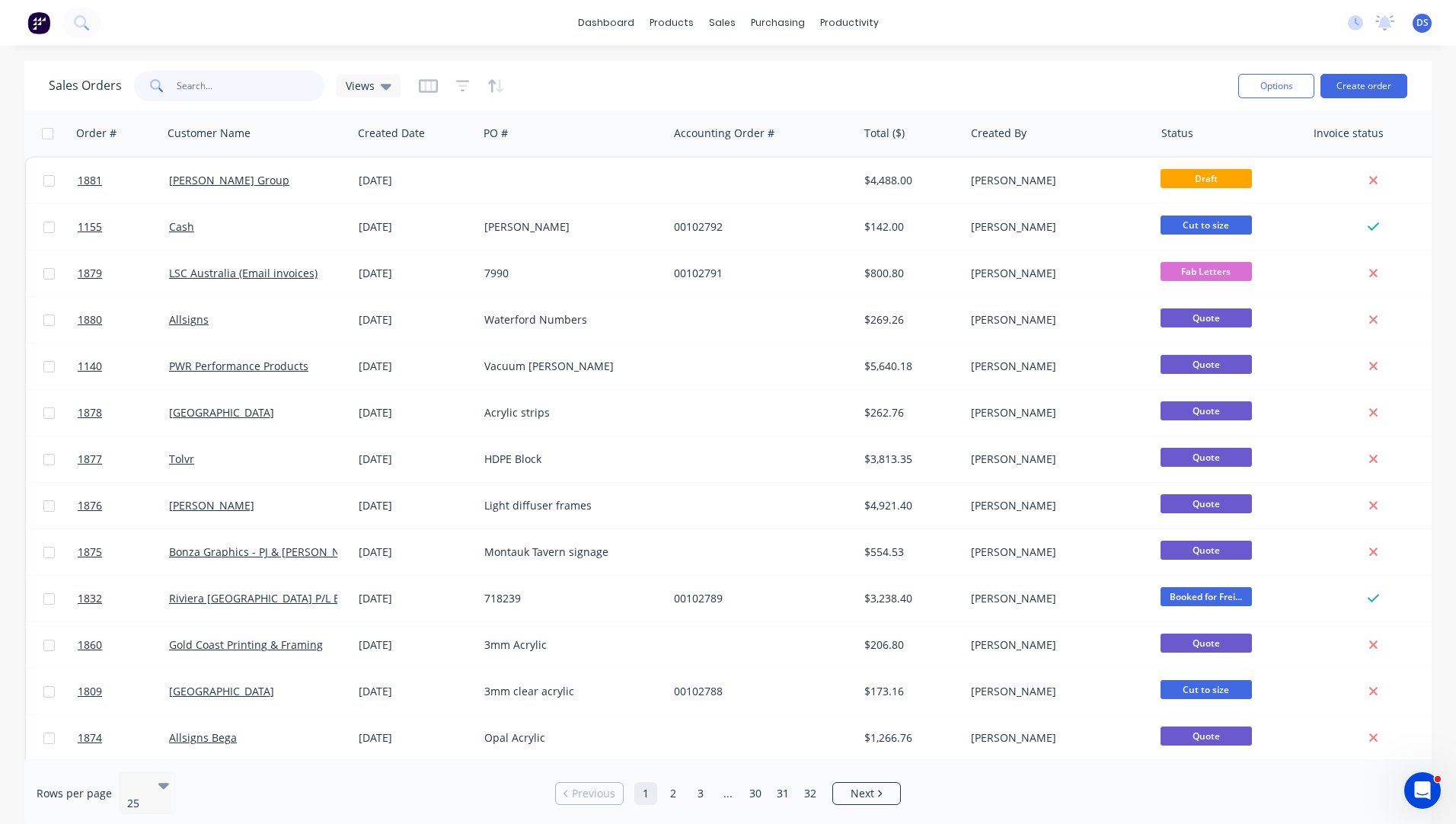
click at [209, 82] on input "text" at bounding box center [251, 86] width 148 height 31
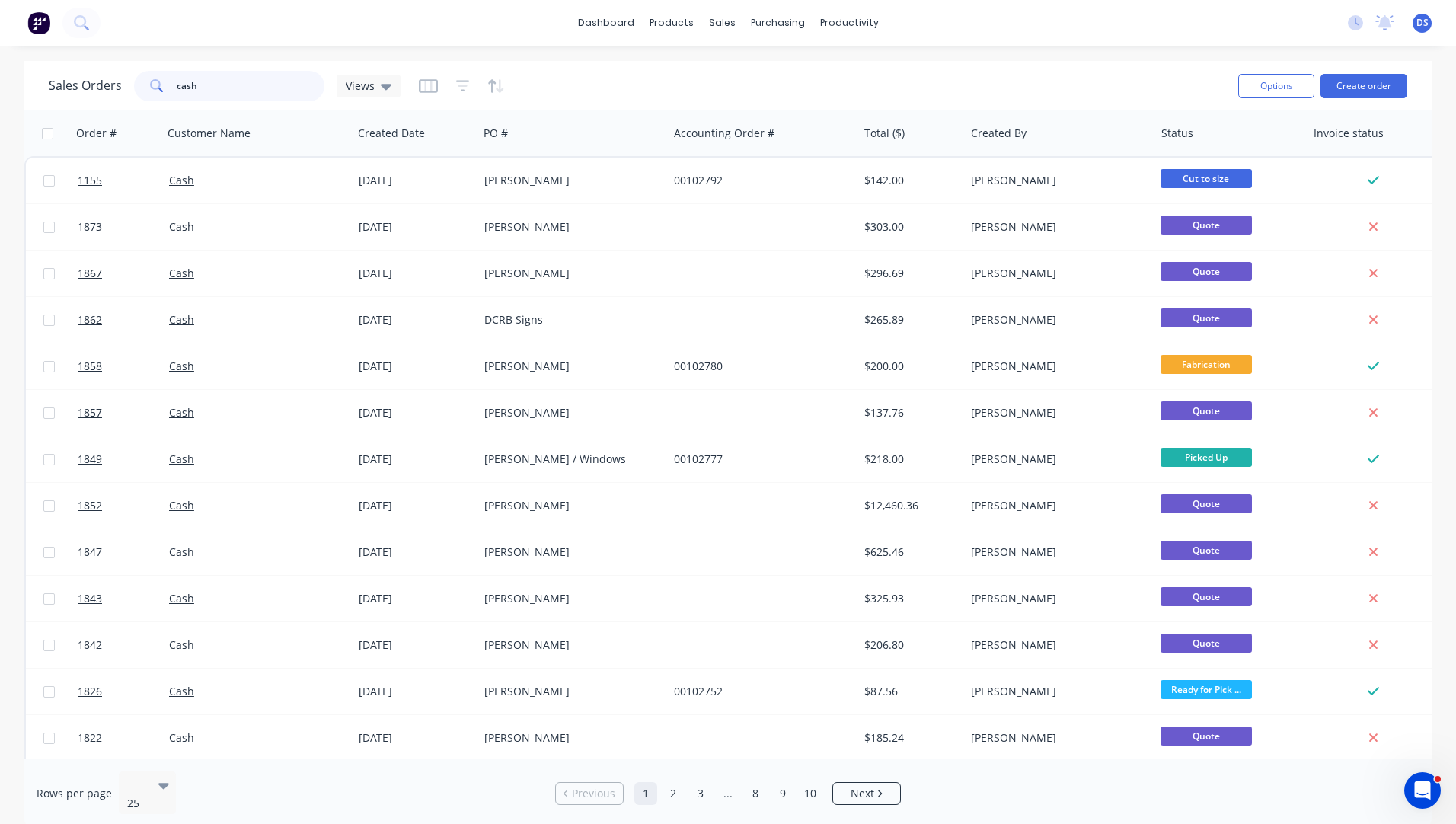
drag, startPoint x: 224, startPoint y: 91, endPoint x: 174, endPoint y: 83, distance: 50.6
click at [174, 83] on div "cash" at bounding box center [229, 86] width 191 height 31
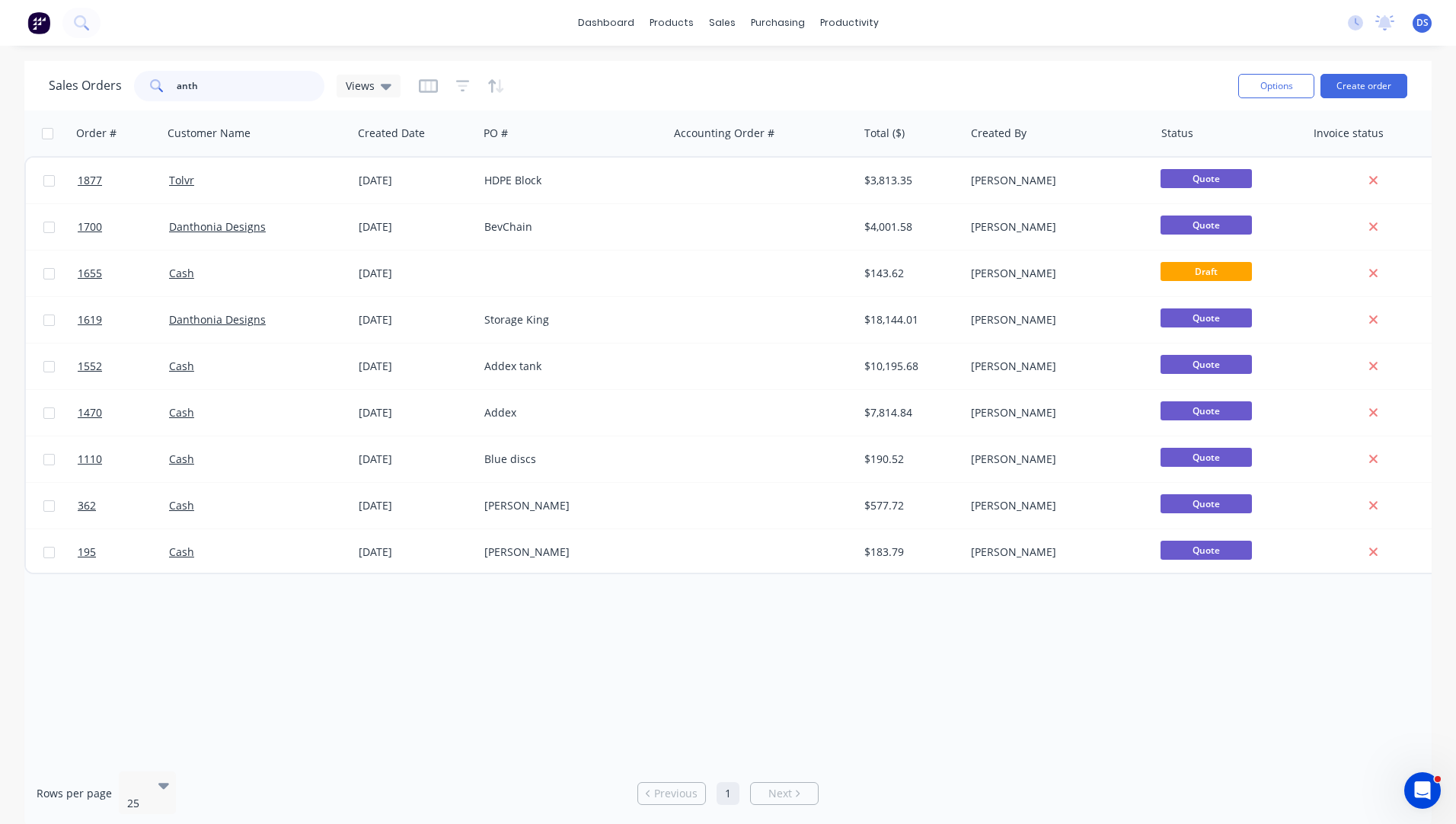
drag, startPoint x: 226, startPoint y: 88, endPoint x: 137, endPoint y: 88, distance: 89.0
click at [137, 88] on div "anth" at bounding box center [229, 86] width 191 height 31
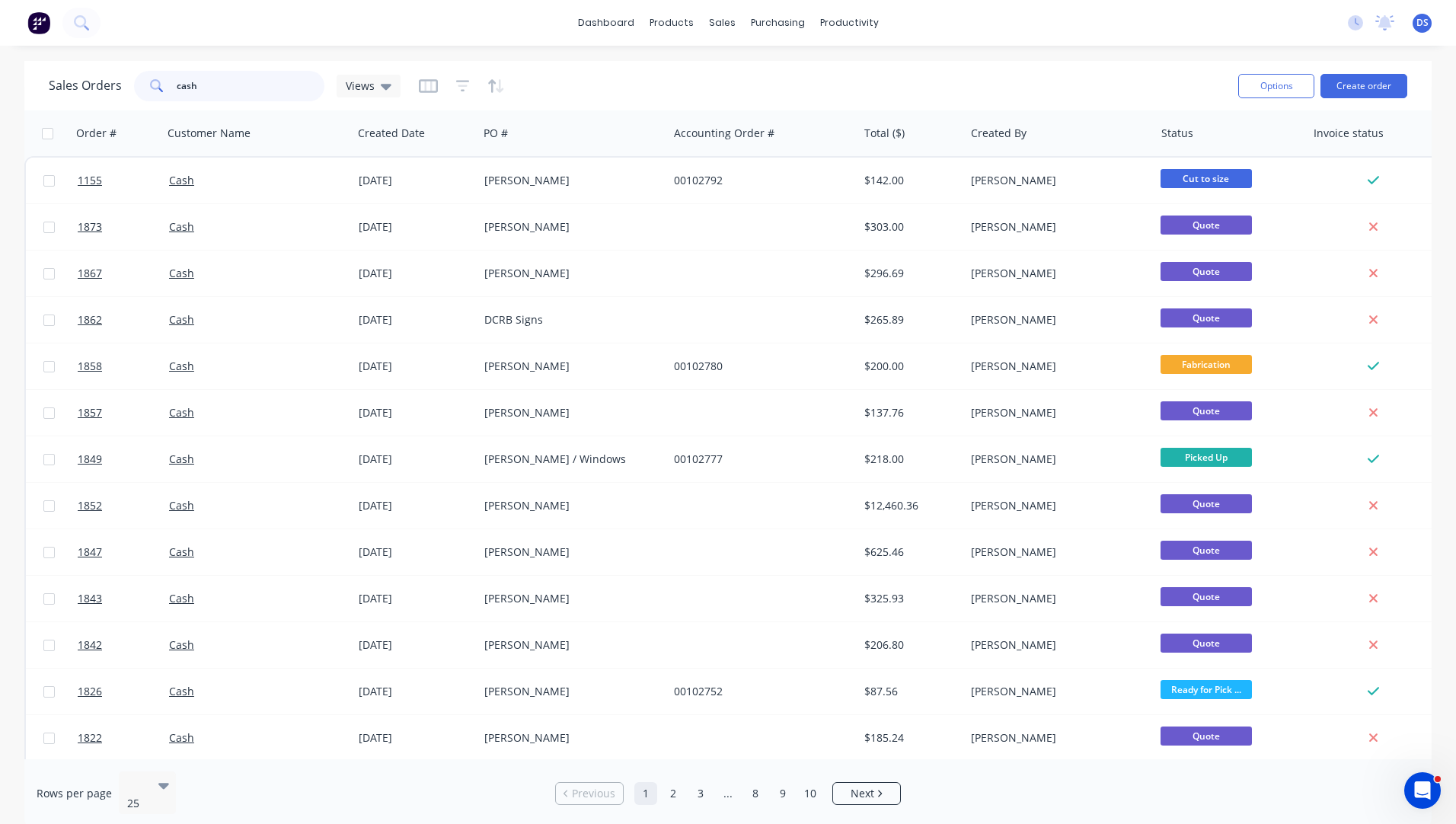
type input "cash"
drag, startPoint x: 245, startPoint y: 86, endPoint x: 136, endPoint y: 86, distance: 109.0
click at [136, 86] on div "cash" at bounding box center [229, 86] width 191 height 31
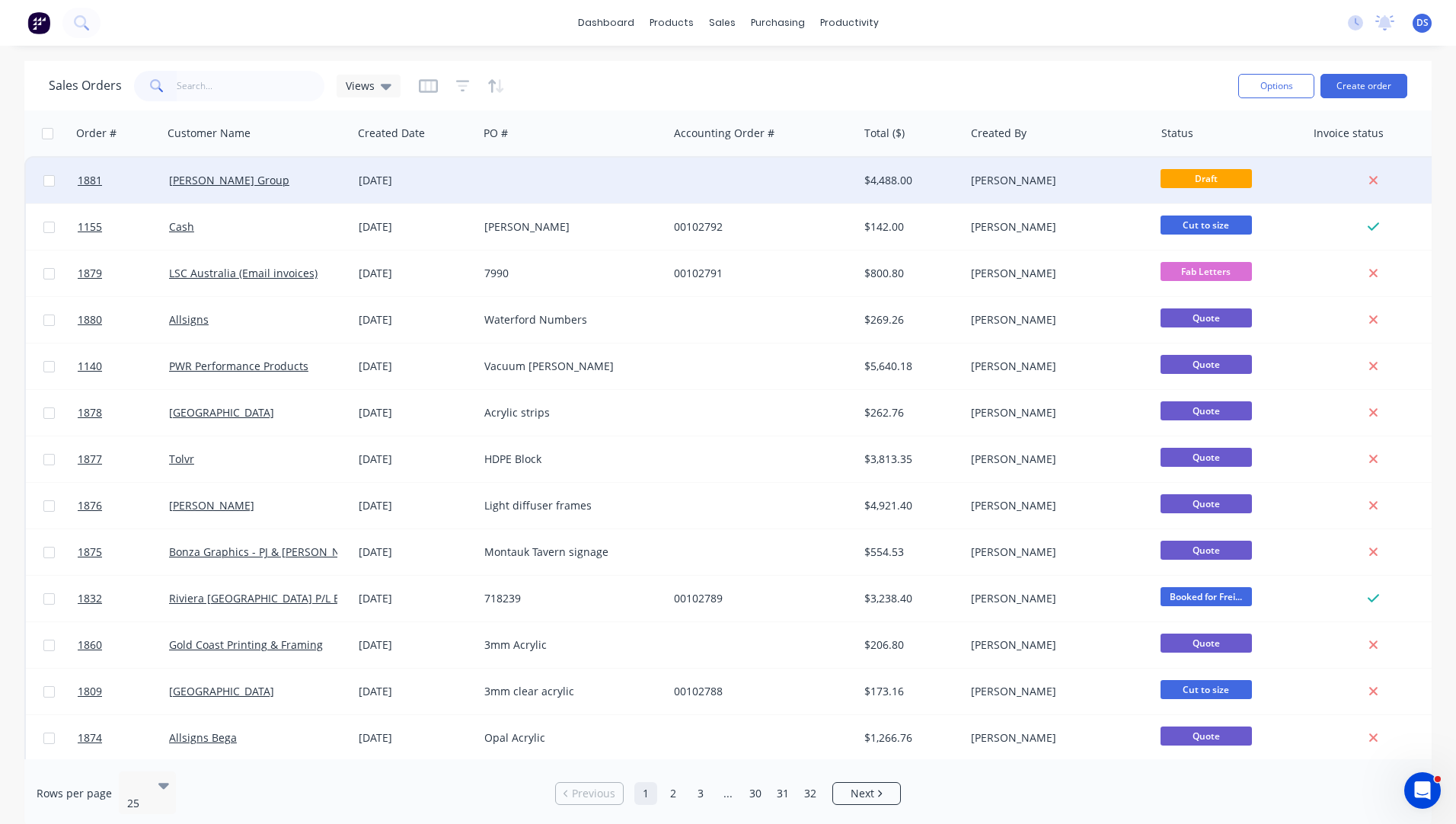
click at [283, 186] on div "[PERSON_NAME] Group" at bounding box center [254, 180] width 169 height 15
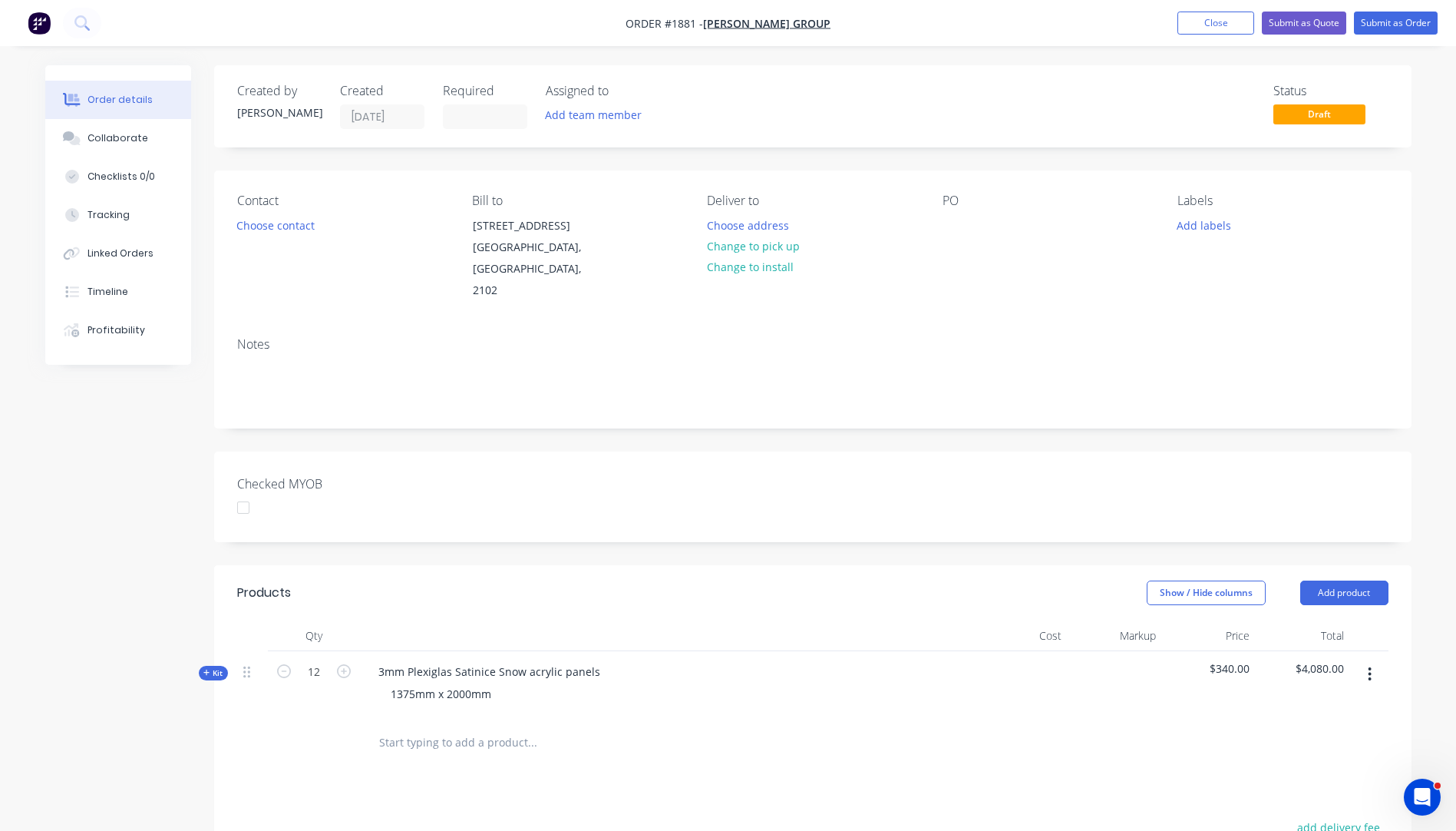
click at [204, 669] on icon "button" at bounding box center [207, 672] width 7 height 8
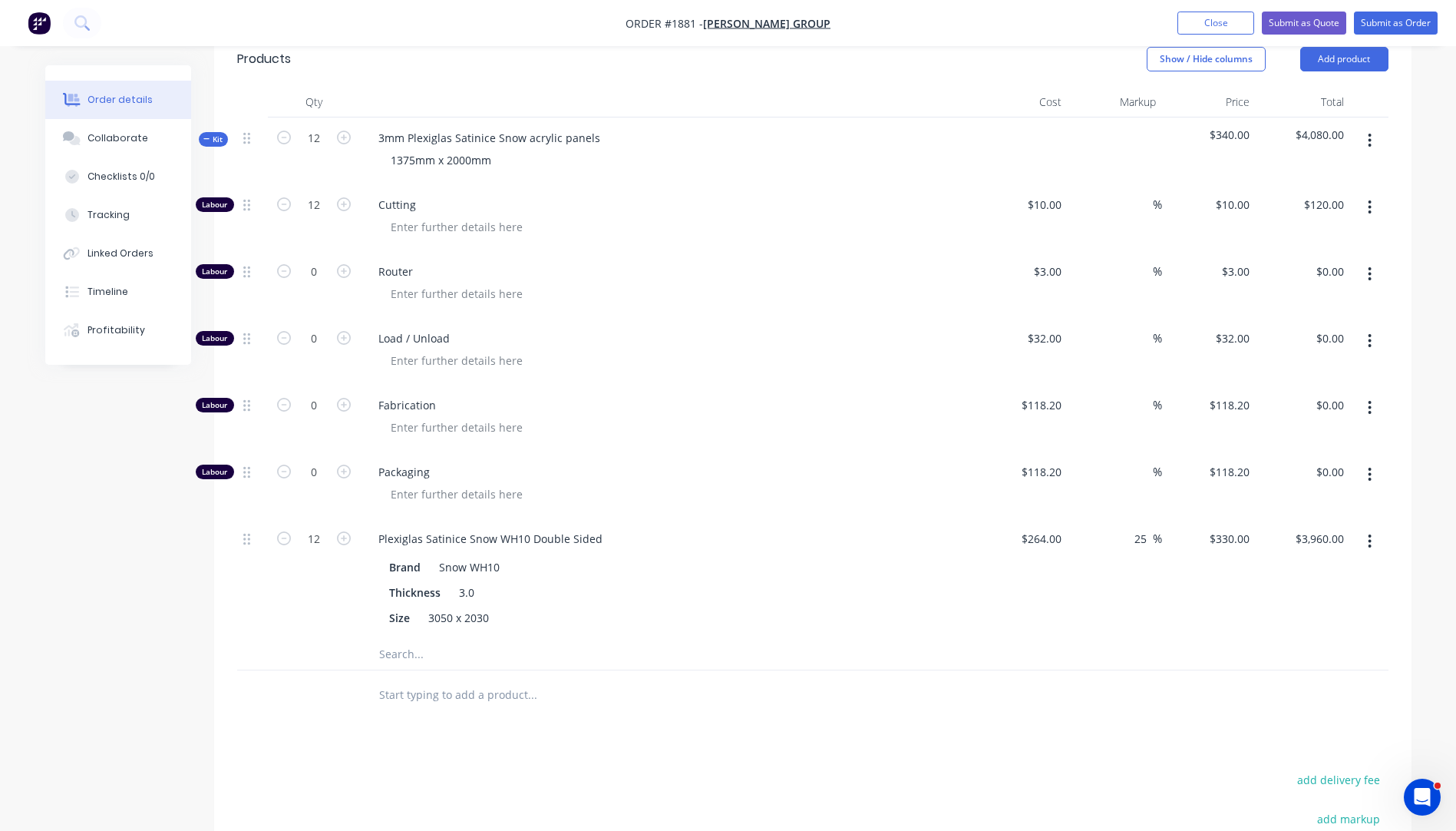
scroll to position [537, 0]
click at [1045, 524] on input "264" at bounding box center [1043, 535] width 47 height 22
type input "$264.00"
click at [898, 552] on div "Brand Snow WH10" at bounding box center [663, 563] width 562 height 22
click at [329, 524] on input "12" at bounding box center [314, 535] width 40 height 23
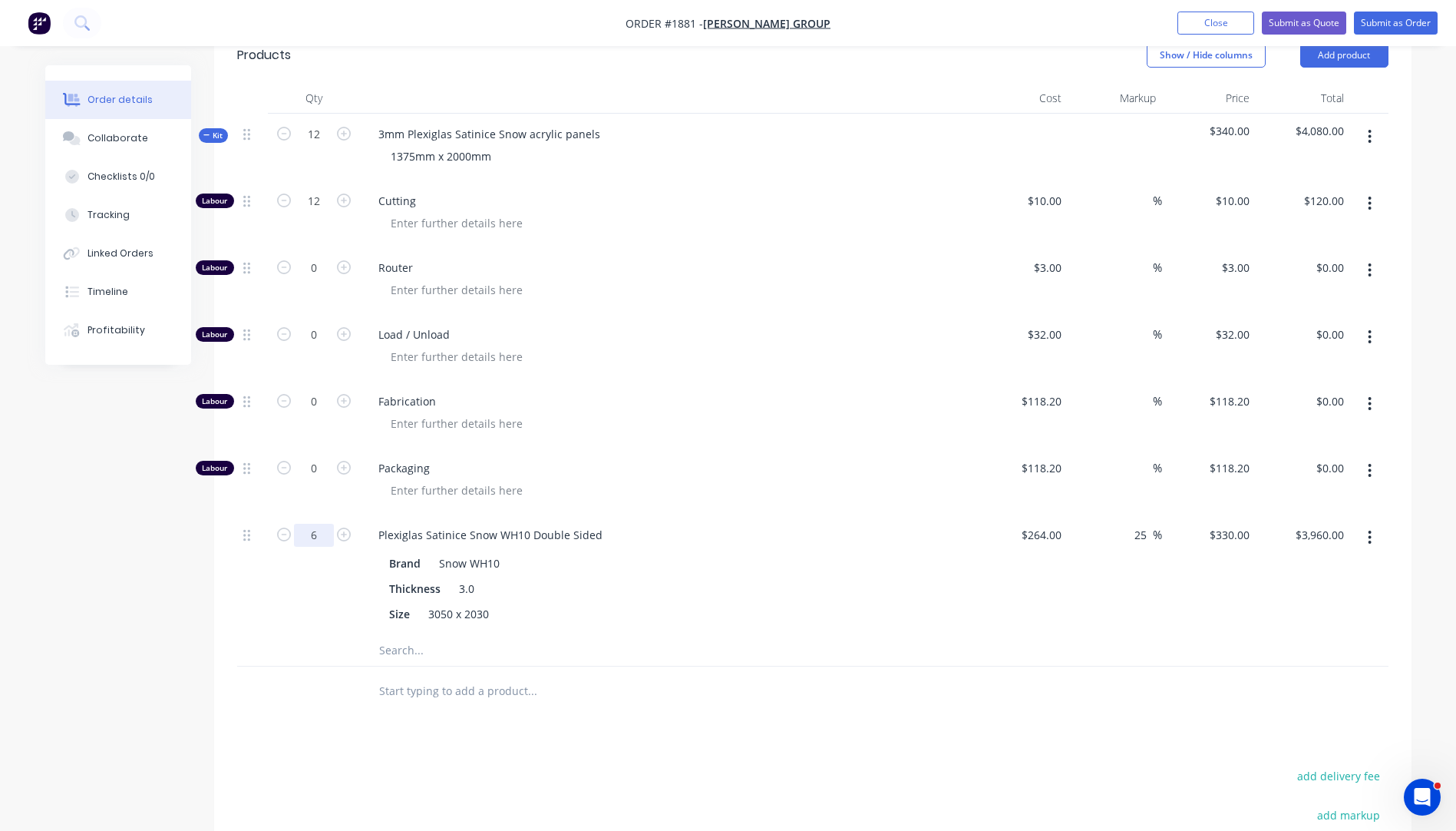
type input "6"
type input "$1,980.00"
click at [671, 578] on div "Thickness 3.0" at bounding box center [663, 589] width 562 height 22
click at [1145, 524] on input "25" at bounding box center [1142, 535] width 20 height 22
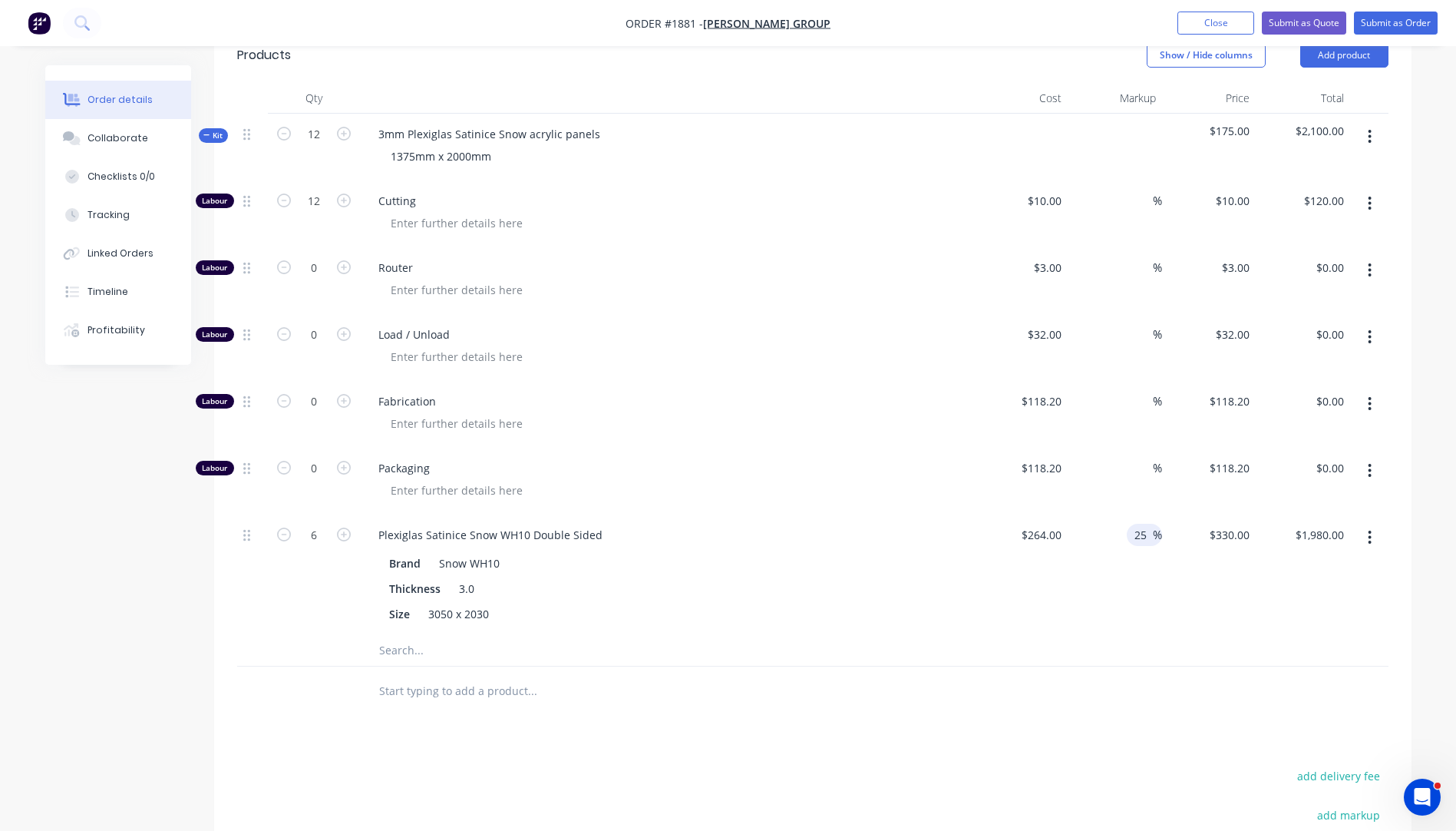
click at [1145, 524] on input "25" at bounding box center [1142, 535] width 20 height 22
type input "60"
type input "$422.40"
type input "$2,534.40"
click at [958, 514] on div "Plexiglas Satinice Snow WH10 Double Sided Brand Snow WH10 Thickness 3.0 Size 30…" at bounding box center [668, 574] width 614 height 120
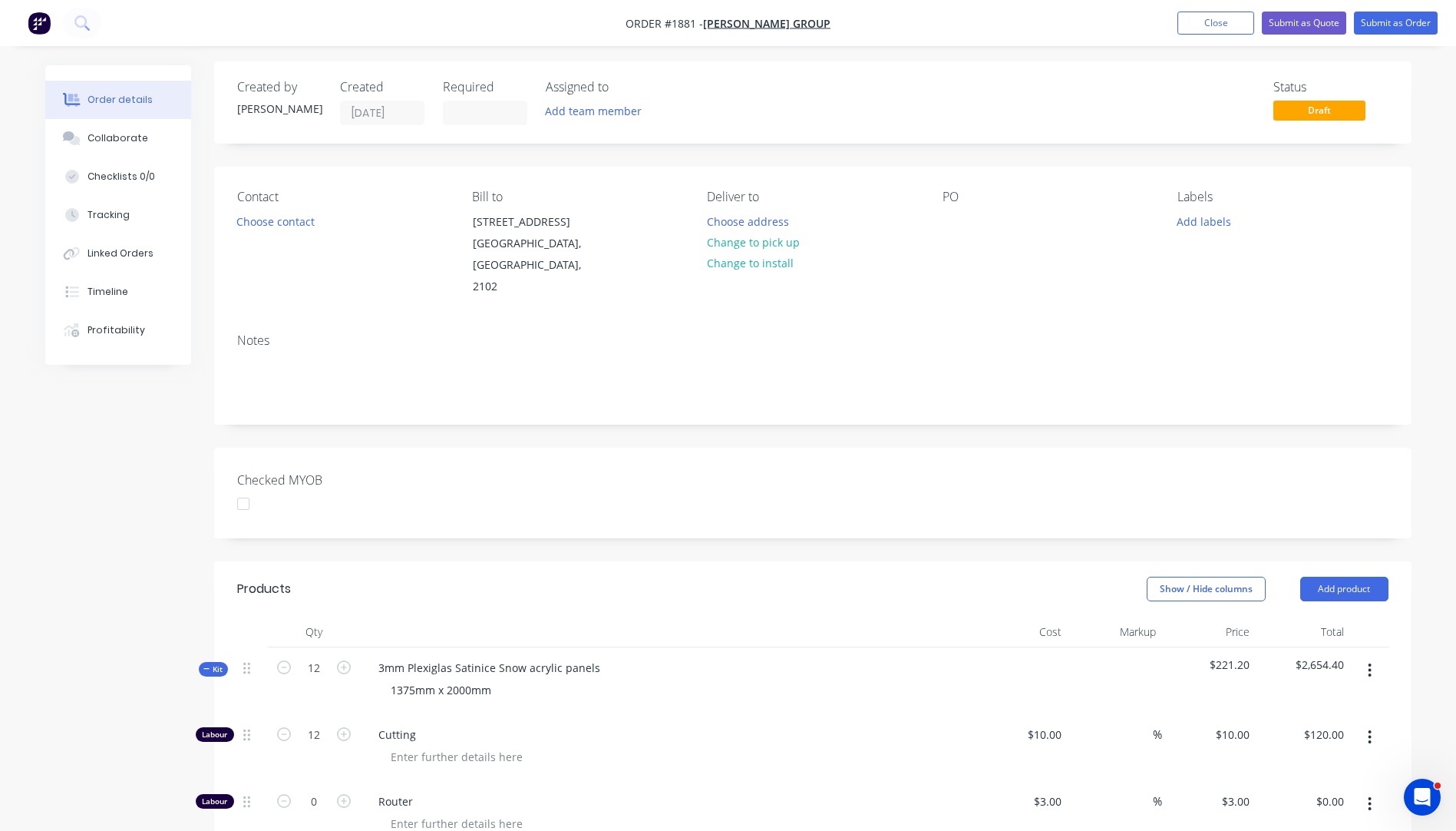
scroll to position [0, 0]
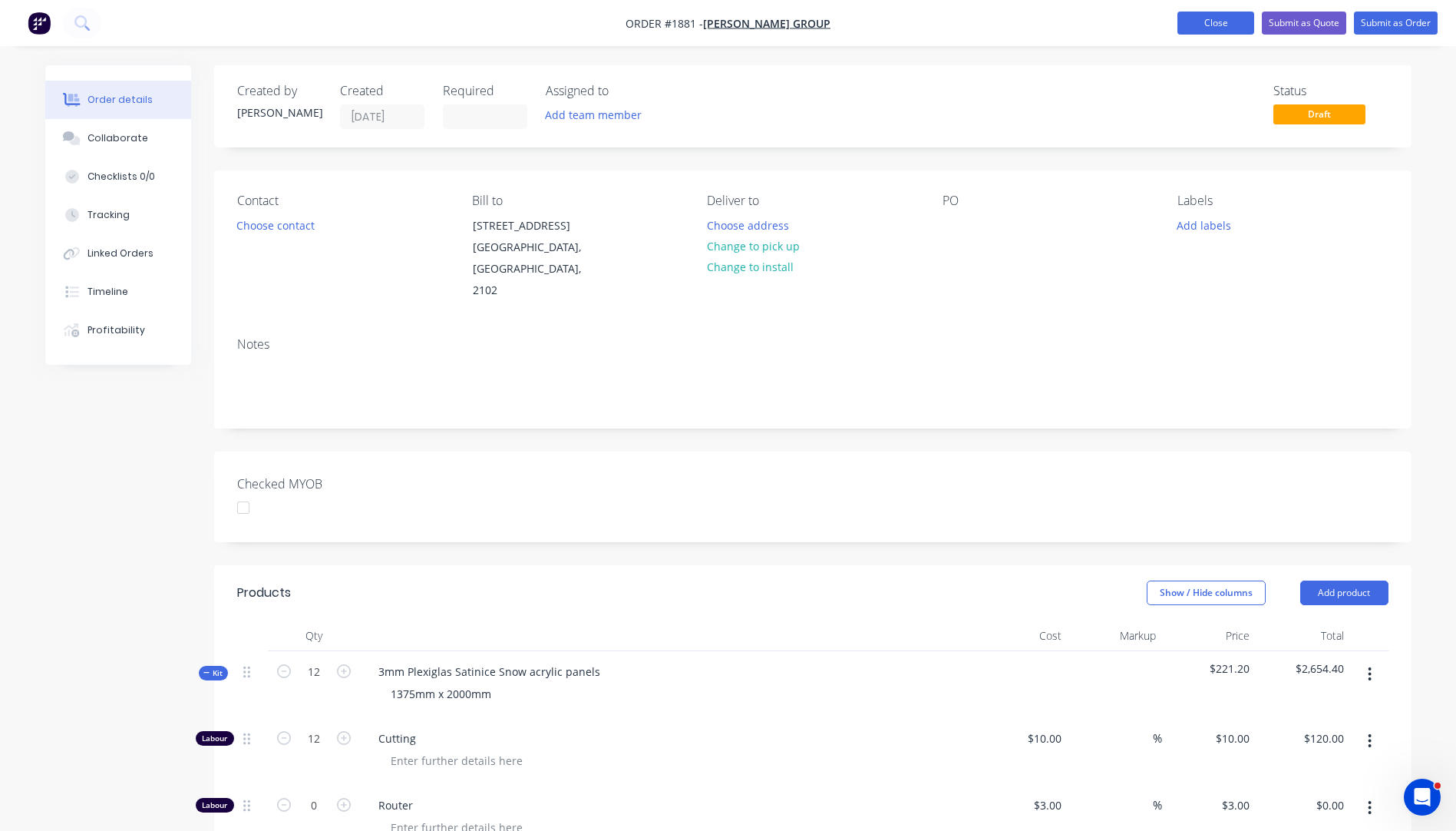
click at [1211, 27] on button "Close" at bounding box center [1215, 22] width 76 height 23
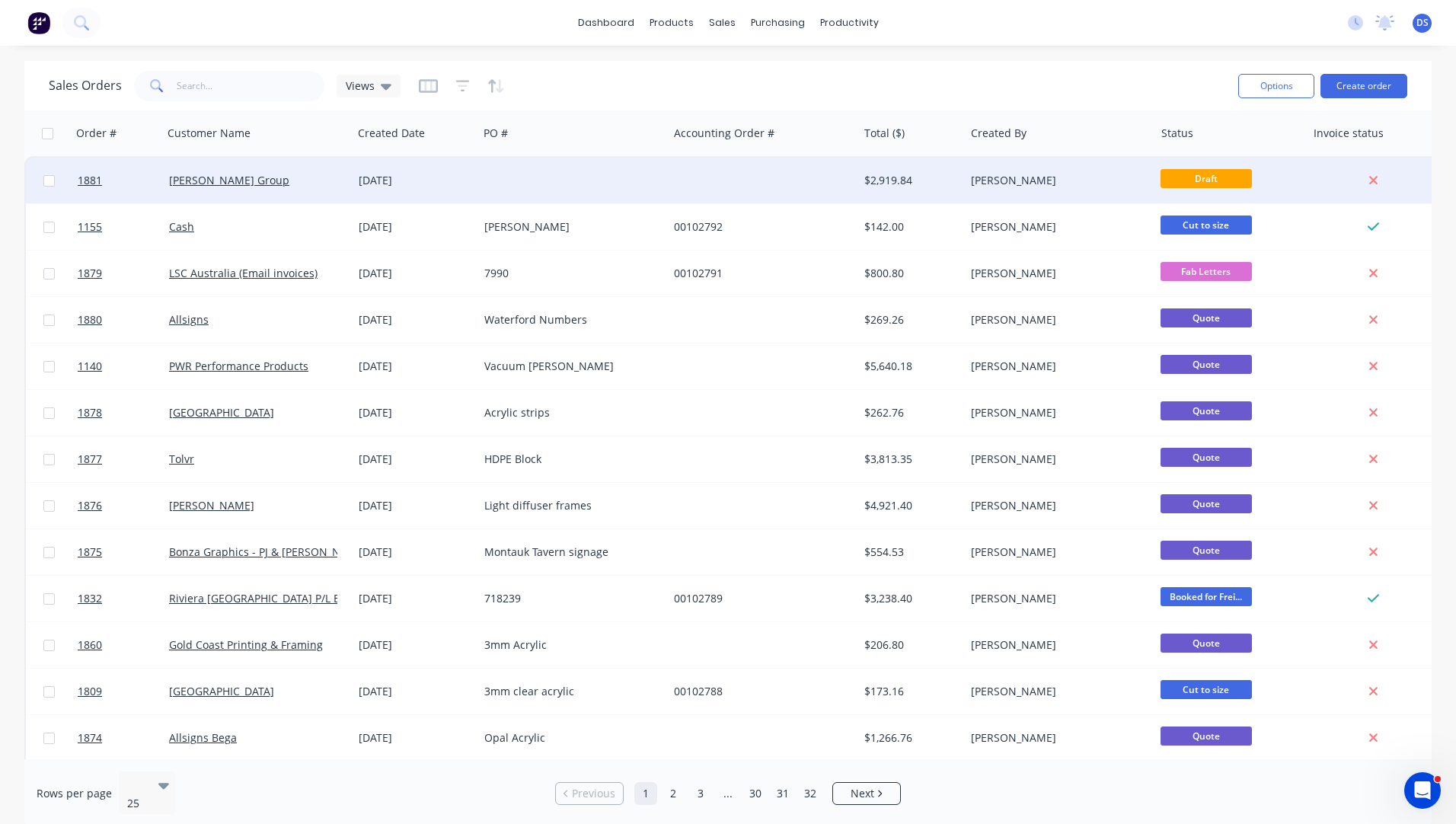
click at [249, 188] on div "[PERSON_NAME] Group" at bounding box center [257, 180] width 190 height 46
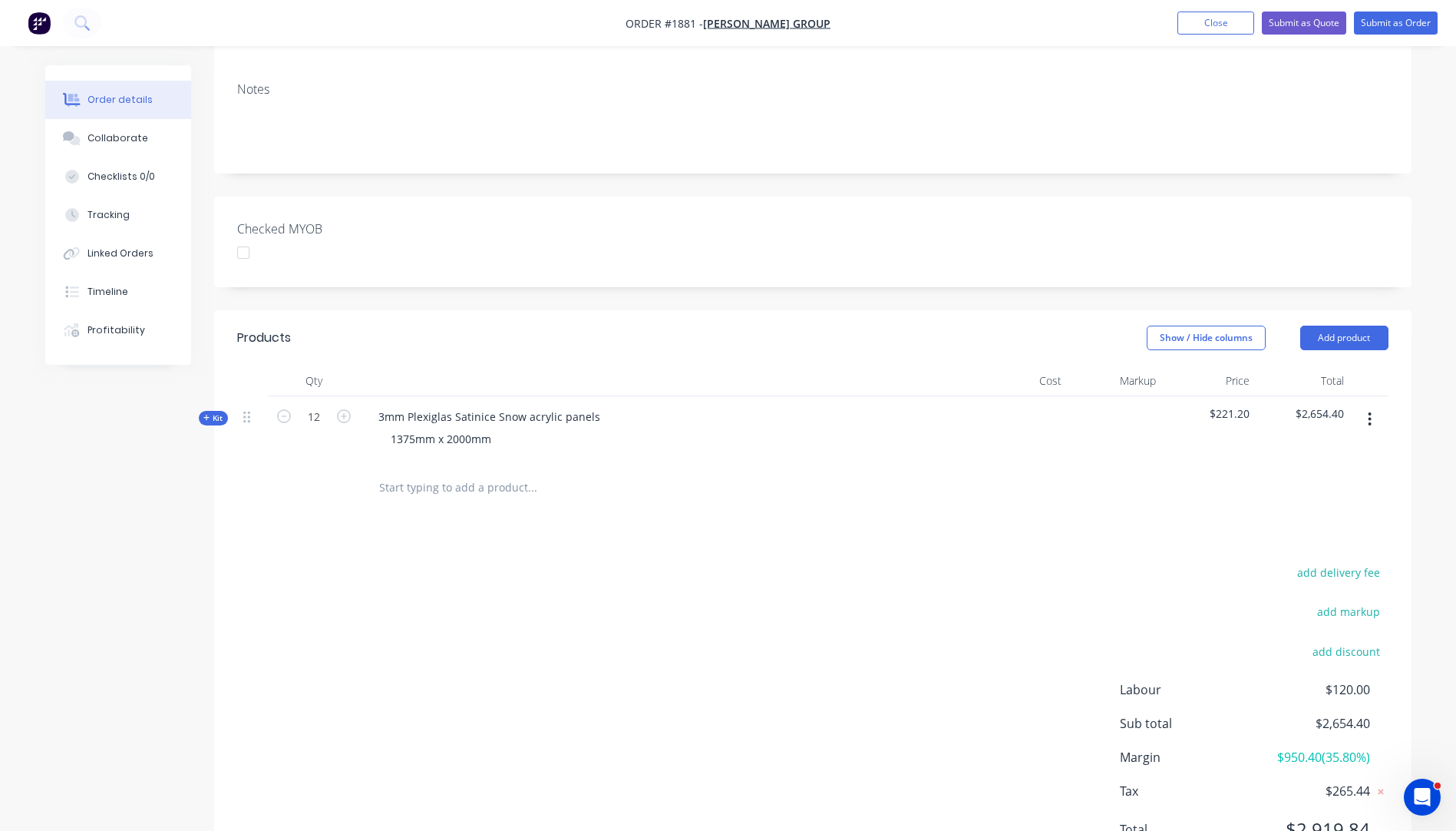
scroll to position [307, 0]
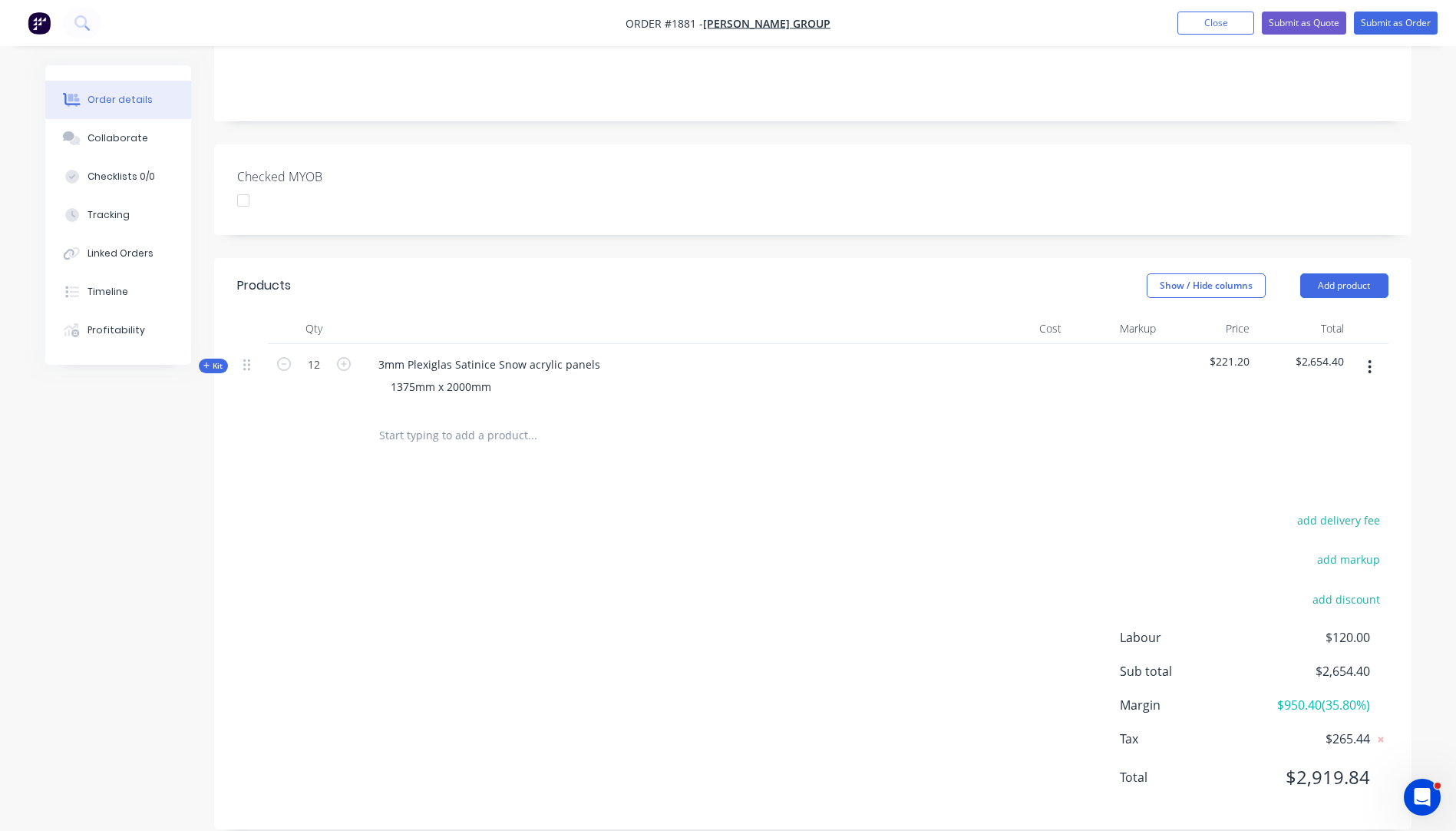
click at [206, 361] on icon "button" at bounding box center [207, 365] width 7 height 8
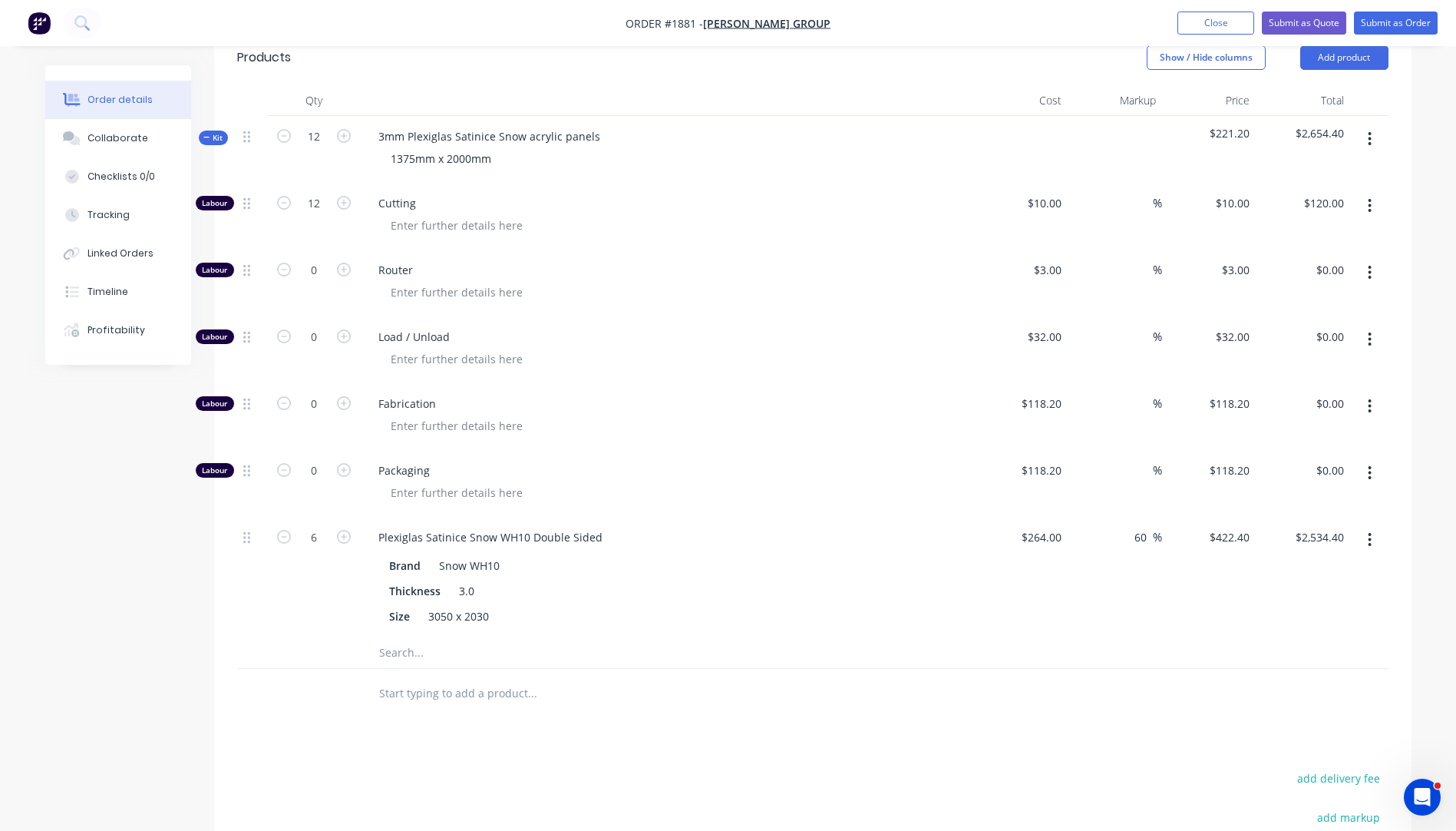
scroll to position [486, 0]
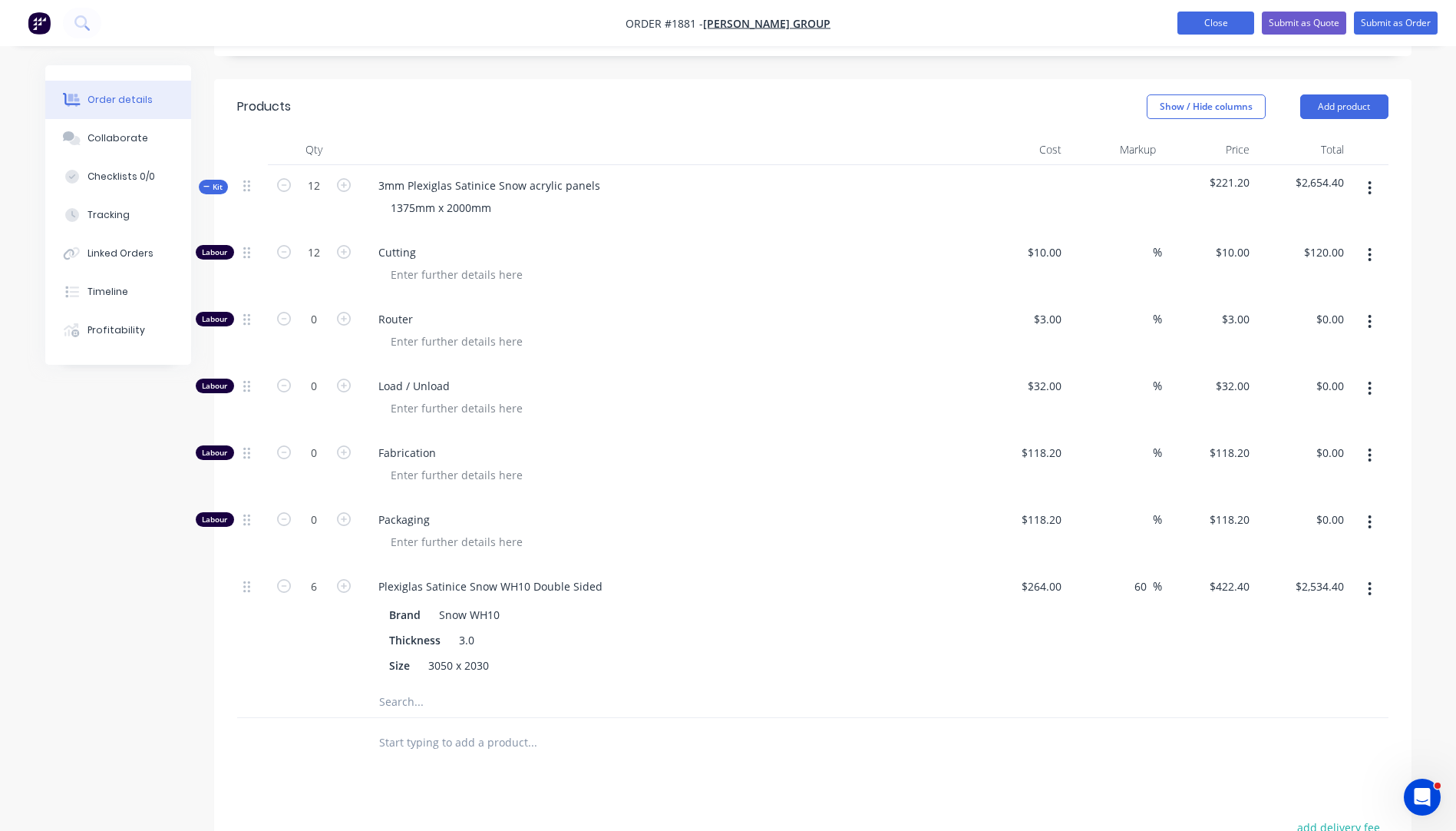
click at [1223, 23] on button "Close" at bounding box center [1215, 22] width 76 height 23
